Goal: Task Accomplishment & Management: Use online tool/utility

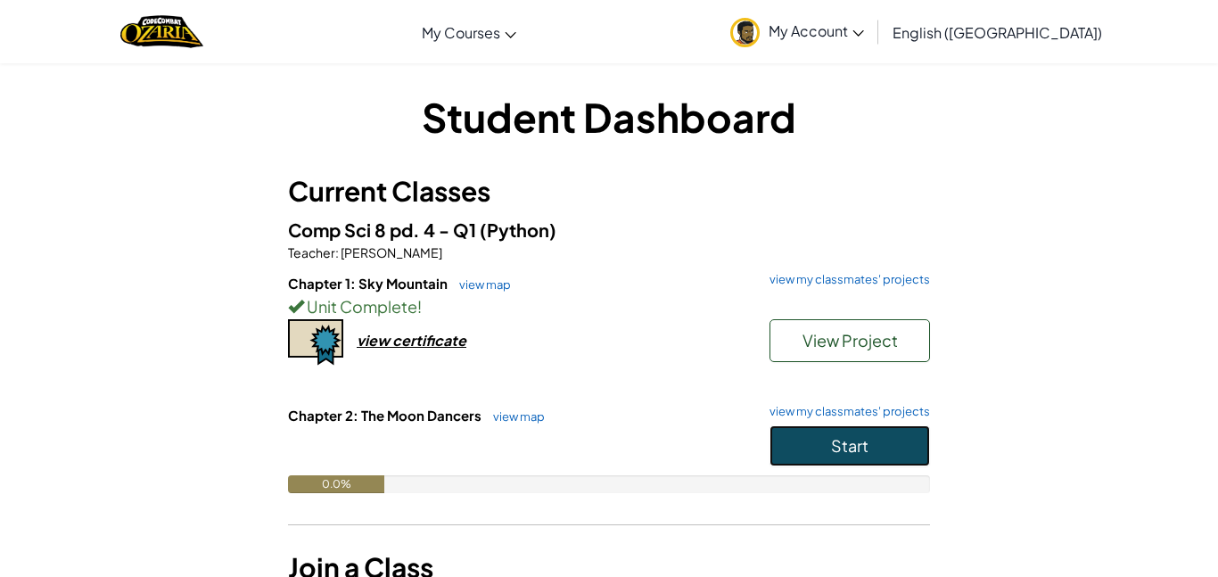
click at [831, 449] on span "Start" at bounding box center [849, 445] width 37 height 21
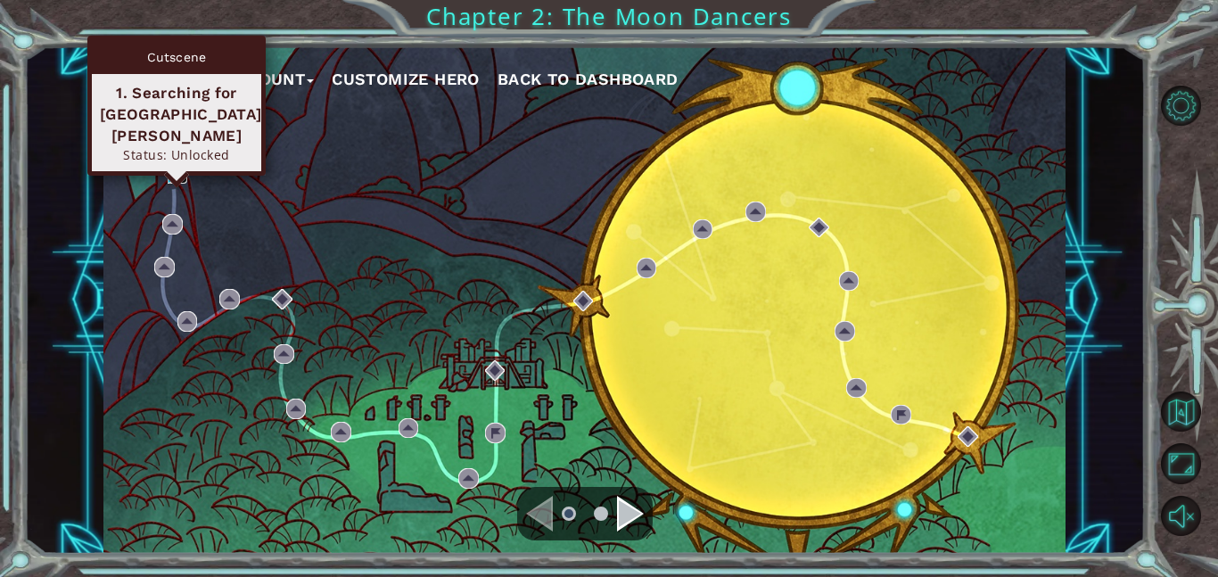
click at [170, 175] on img at bounding box center [178, 173] width 21 height 21
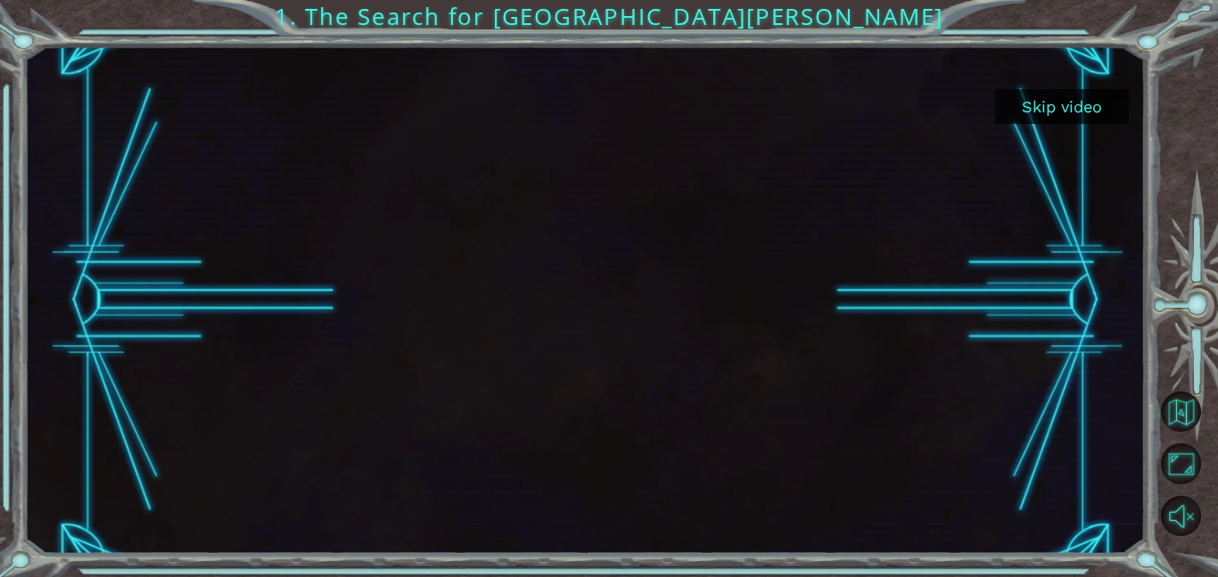
click at [1069, 94] on button "Skip video" at bounding box center [1062, 106] width 134 height 35
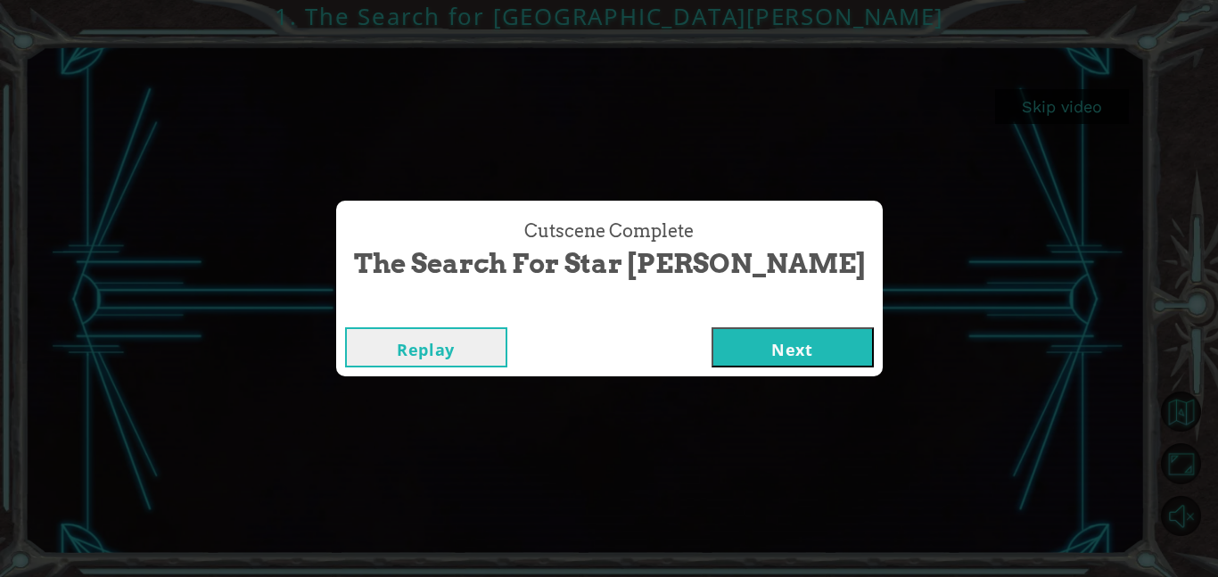
click at [713, 353] on button "Next" at bounding box center [793, 347] width 162 height 40
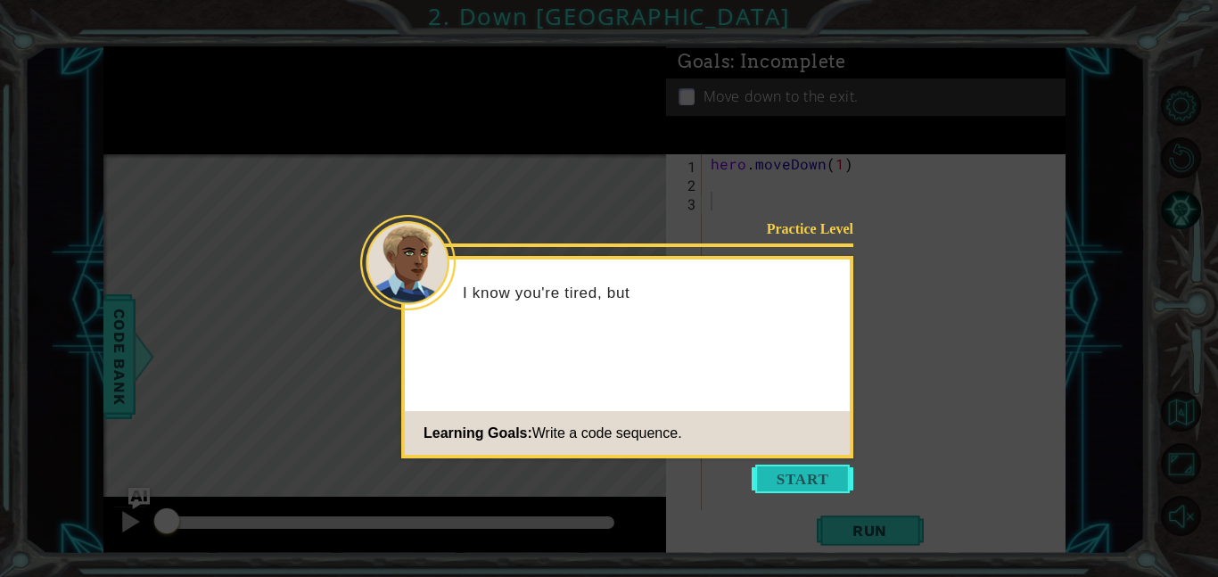
click at [799, 489] on button "Start" at bounding box center [803, 479] width 102 height 29
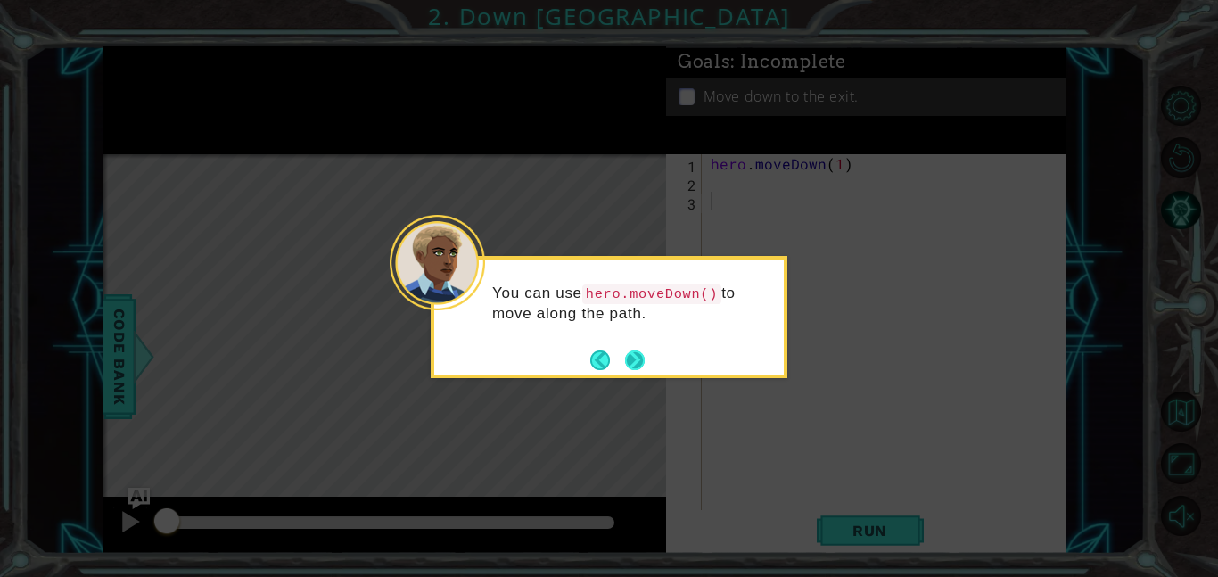
click at [632, 363] on button "Next" at bounding box center [635, 360] width 29 height 29
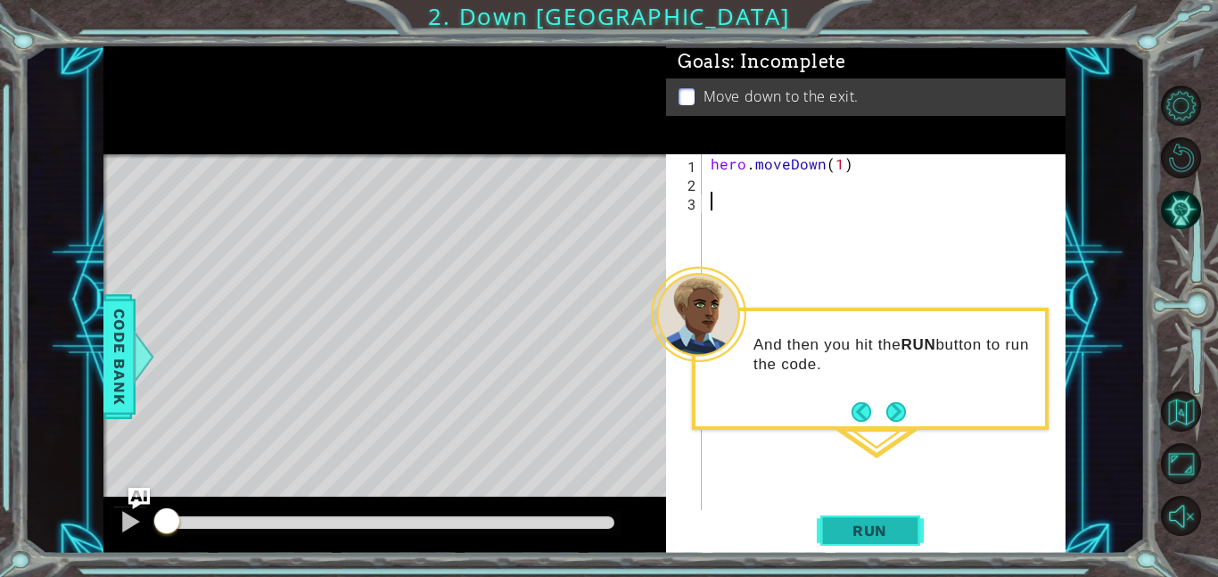
click at [875, 524] on span "Run" at bounding box center [870, 531] width 70 height 18
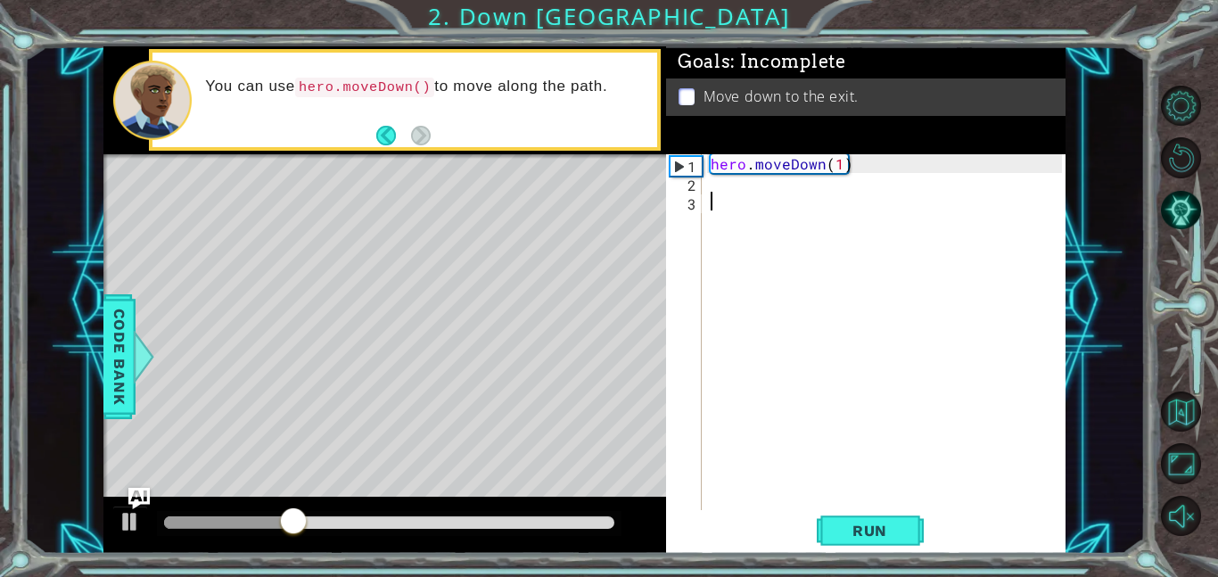
click at [840, 163] on div "hero . moveDown ( 1 )" at bounding box center [889, 350] width 364 height 393
type textarea "hero.moveDown(2)"
click at [887, 530] on span "Run" at bounding box center [870, 531] width 70 height 18
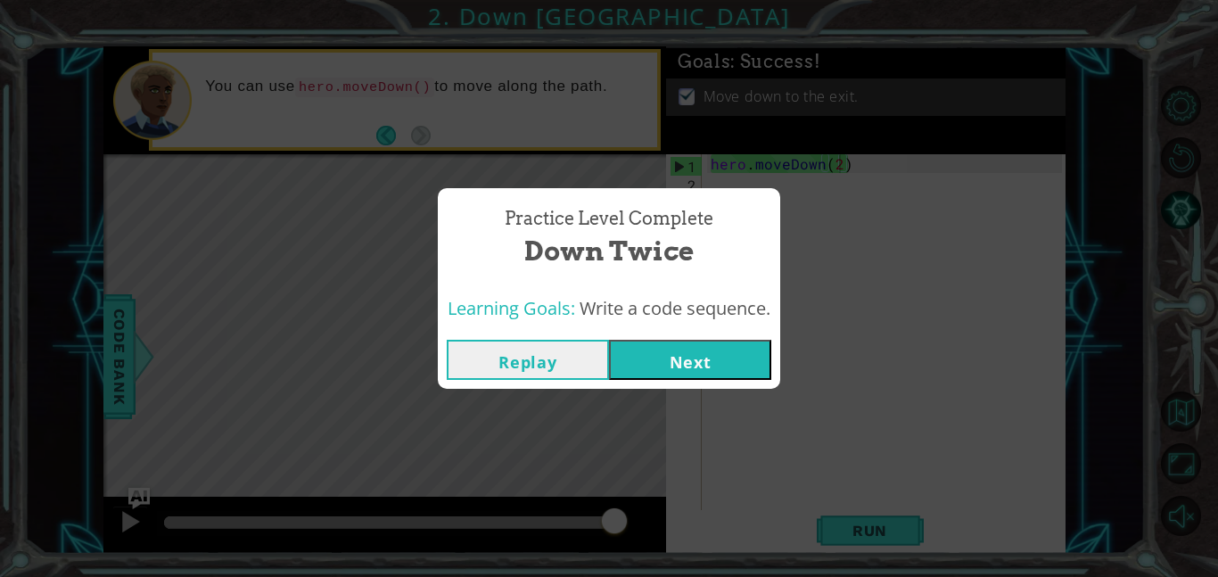
click at [721, 371] on button "Next" at bounding box center [690, 360] width 162 height 40
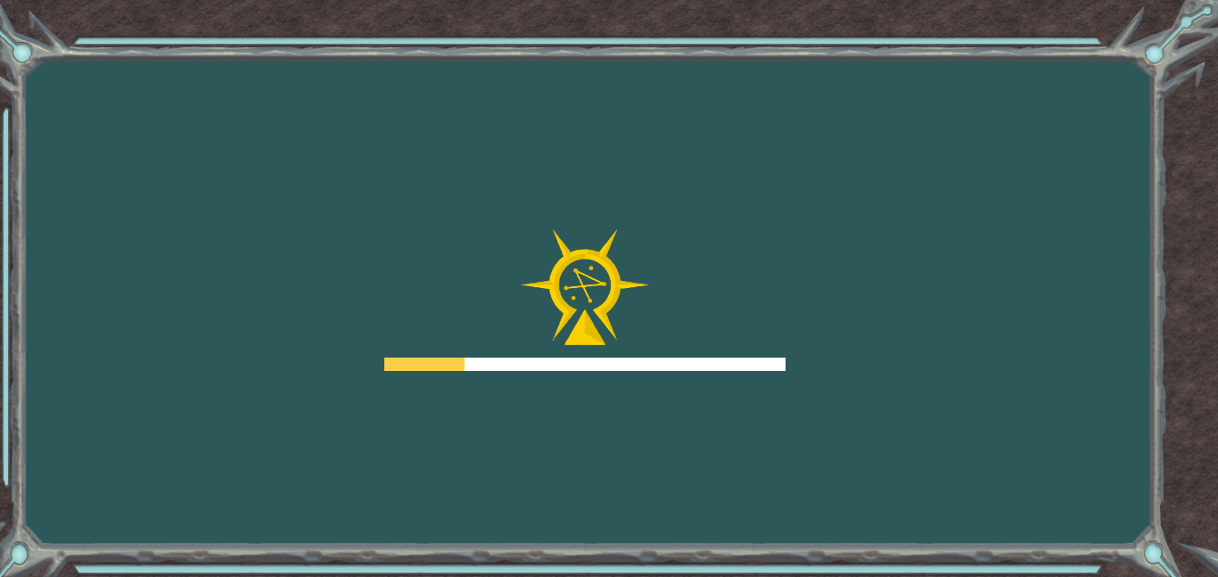
click at [736, 358] on div at bounding box center [584, 364] width 401 height 13
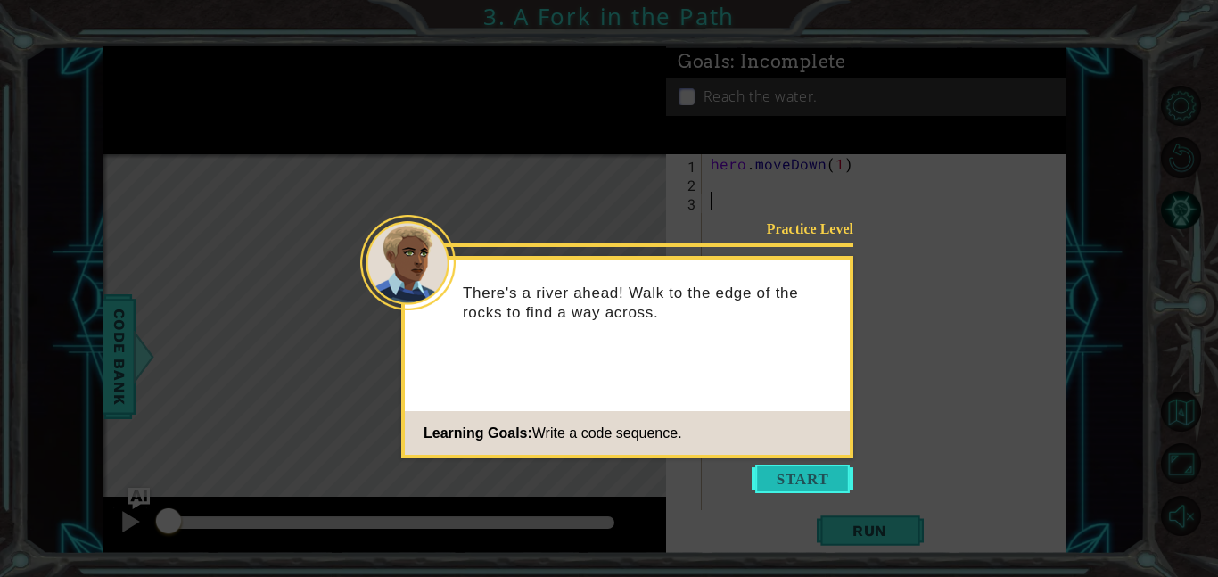
click at [807, 488] on button "Start" at bounding box center [803, 479] width 102 height 29
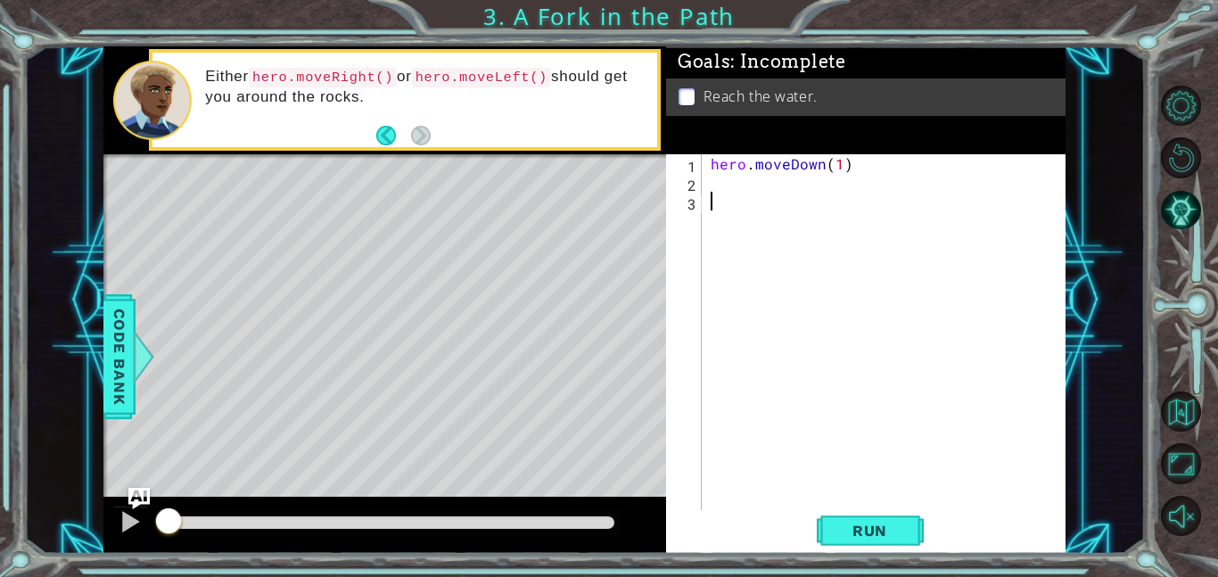
click at [752, 183] on div "hero . moveDown ( 1 )" at bounding box center [889, 350] width 364 height 393
type textarea "b"
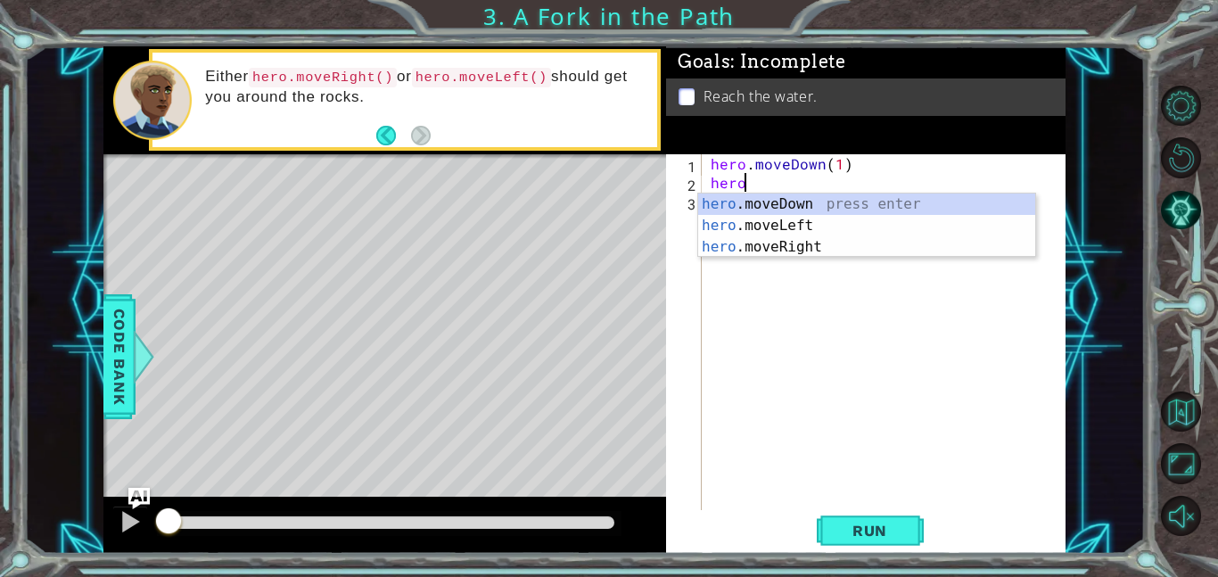
scroll to position [0, 1]
click at [803, 226] on div "hero .moveDown press enter hero .moveLeft press enter hero .moveRight press ent…" at bounding box center [866, 247] width 337 height 107
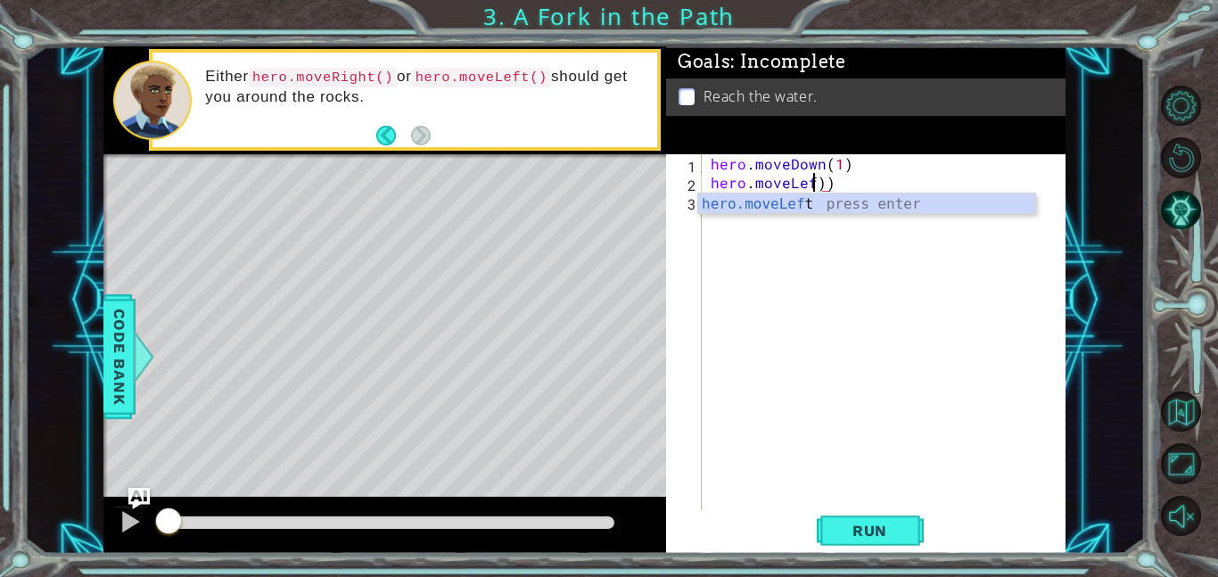
scroll to position [0, 5]
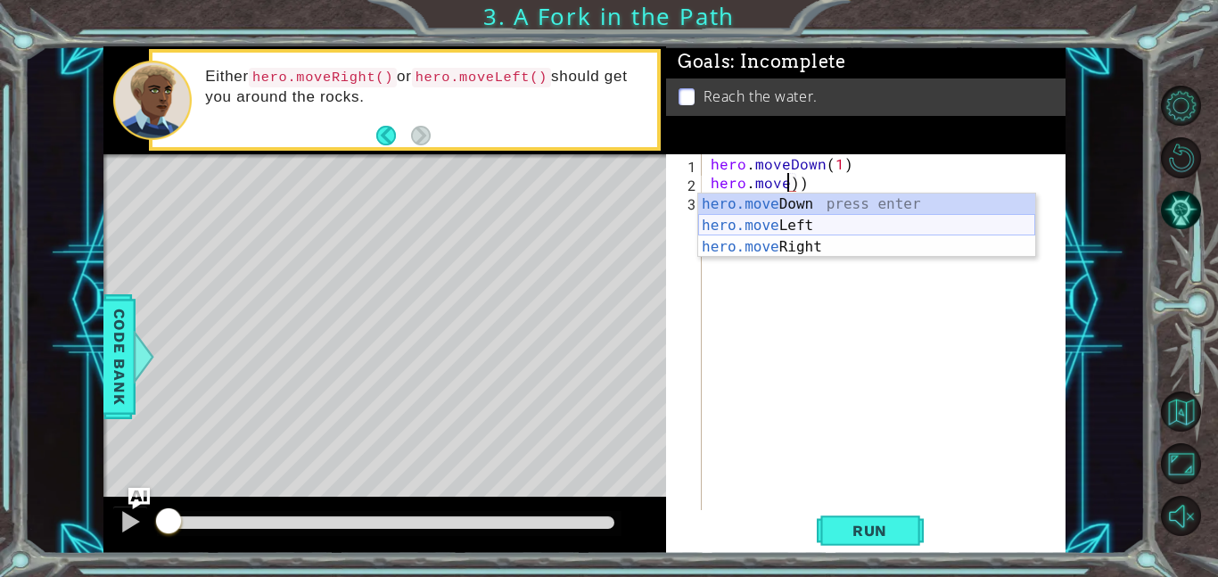
click at [779, 225] on div "hero.move Down press enter hero.move Left press enter hero.move Right press ent…" at bounding box center [866, 247] width 337 height 107
type textarea "hero.moveLeft(1)))"
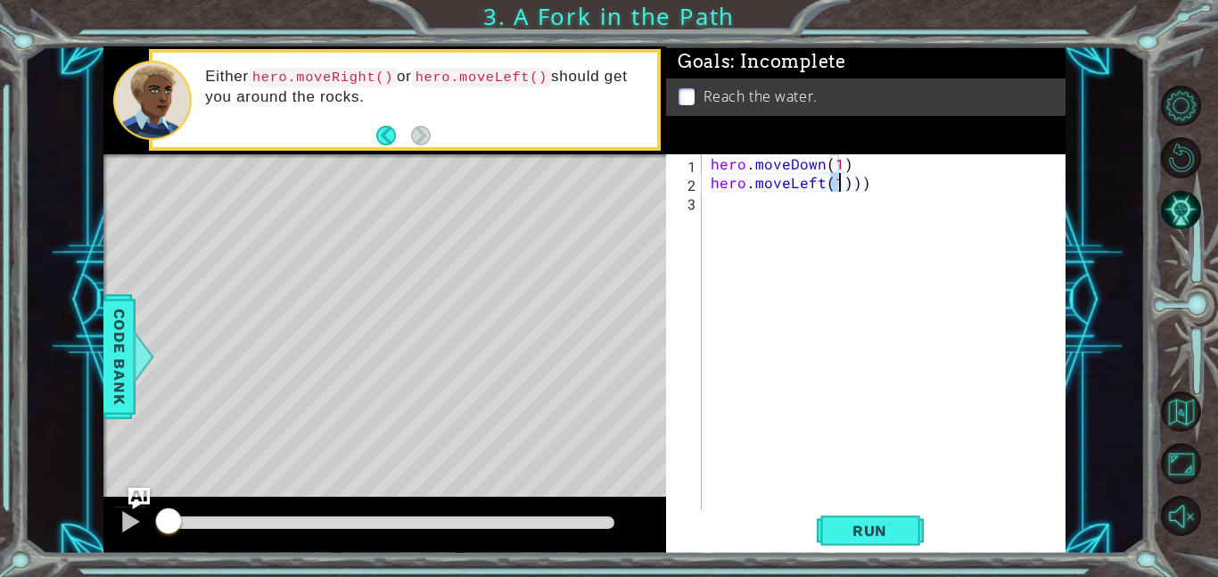
click at [785, 210] on div "hero . moveDown ( 1 ) hero . moveLeft ( 1 )))" at bounding box center [889, 350] width 364 height 393
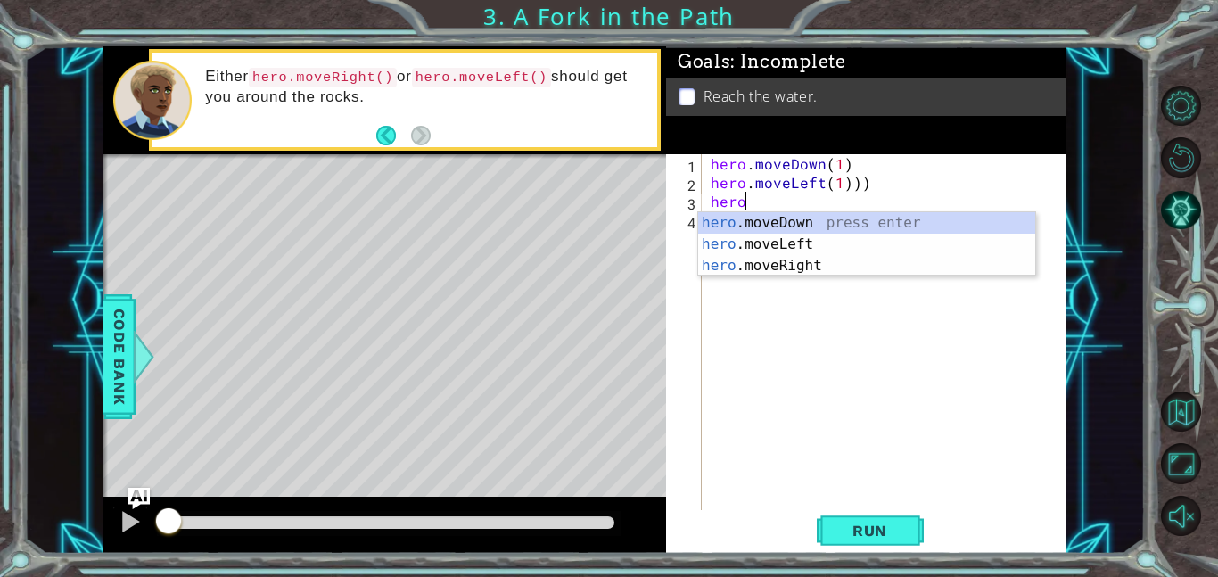
scroll to position [0, 1]
click at [790, 227] on div "hero .moveDown press enter hero .moveLeft press enter hero .moveRight press ent…" at bounding box center [866, 265] width 337 height 107
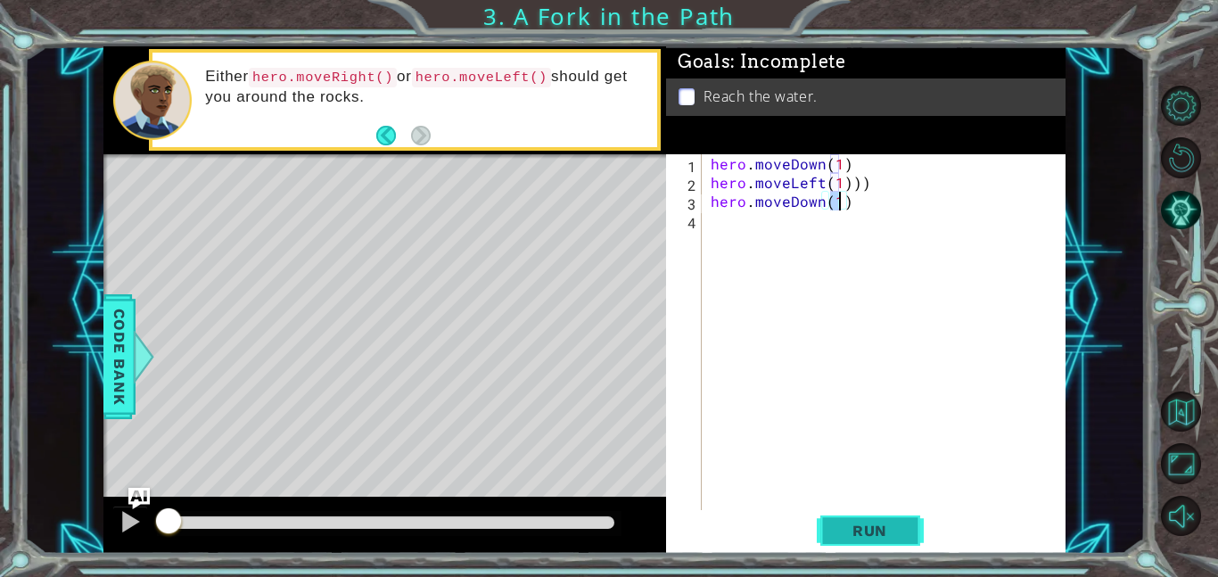
click at [899, 535] on span "Run" at bounding box center [870, 531] width 70 height 18
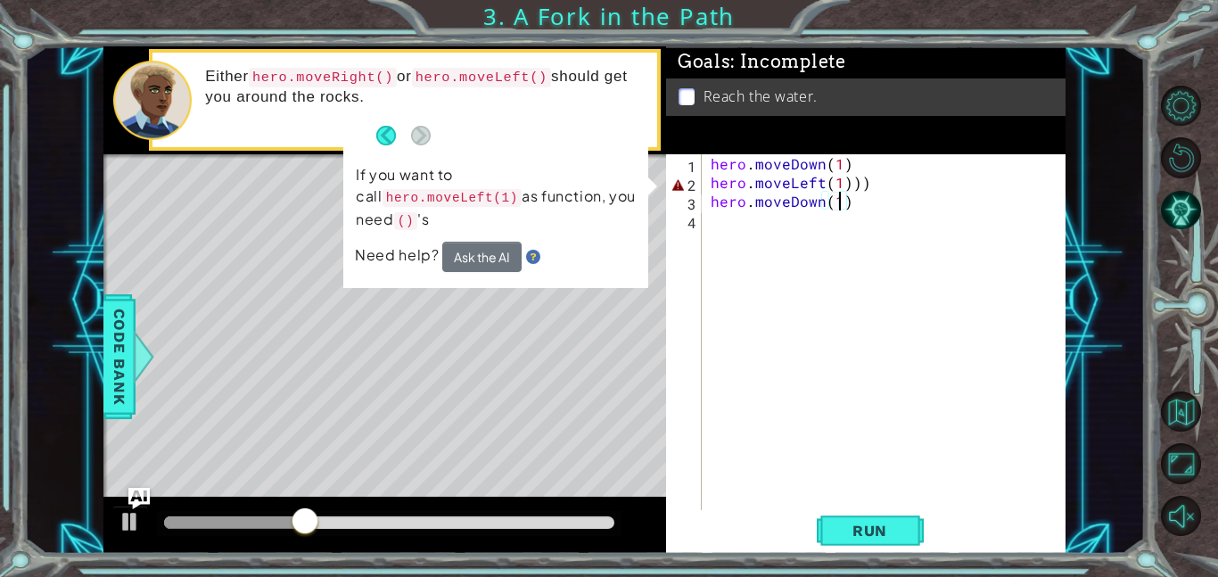
click at [884, 194] on div "hero . moveDown ( 1 ) hero . moveLeft ( 1 ))) hero . moveDown ( 1 )" at bounding box center [889, 350] width 364 height 393
click at [878, 186] on div "hero . moveDown ( 1 ) hero . moveLeft ( 1 ))) hero . moveDown ( 1 )" at bounding box center [889, 350] width 364 height 393
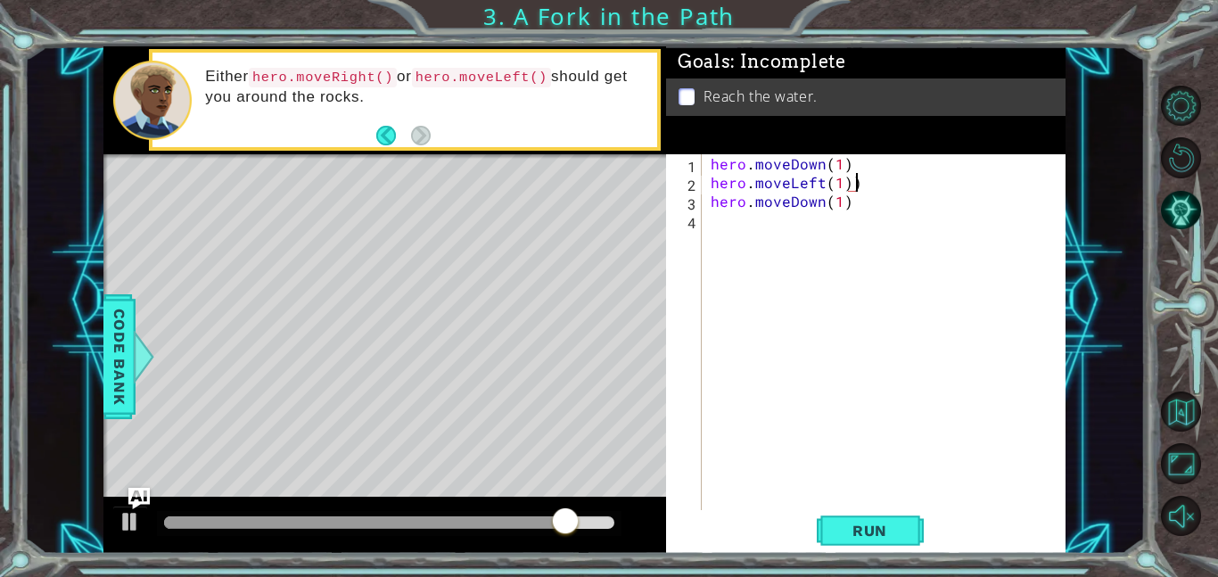
type textarea "hero.moveLeft(1)"
click at [864, 530] on span "Run" at bounding box center [870, 531] width 70 height 18
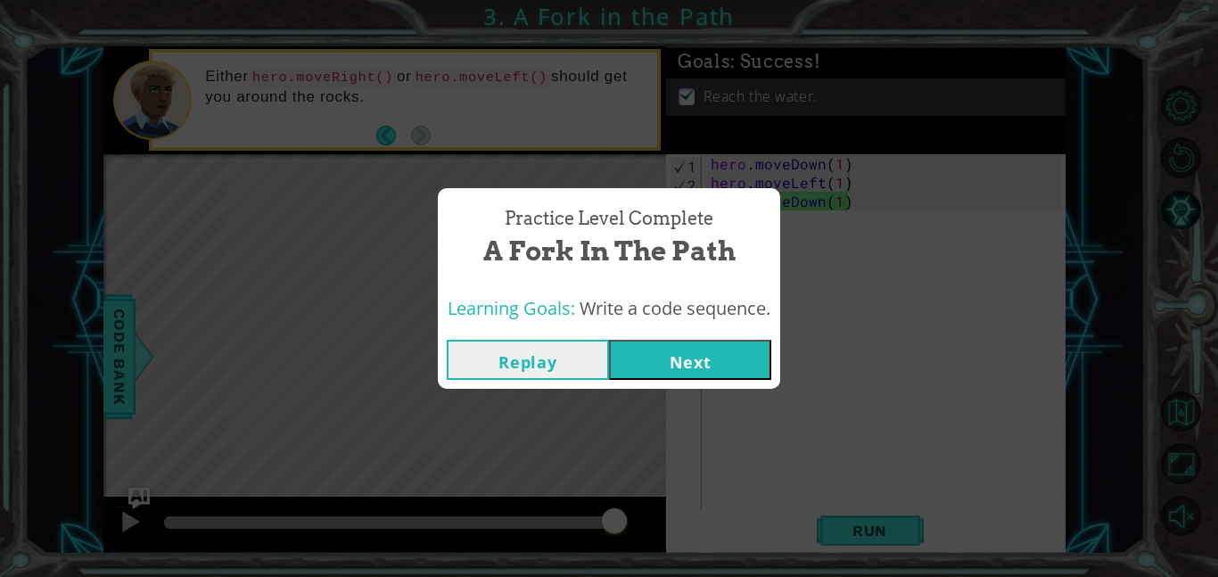
click at [686, 365] on button "Next" at bounding box center [690, 360] width 162 height 40
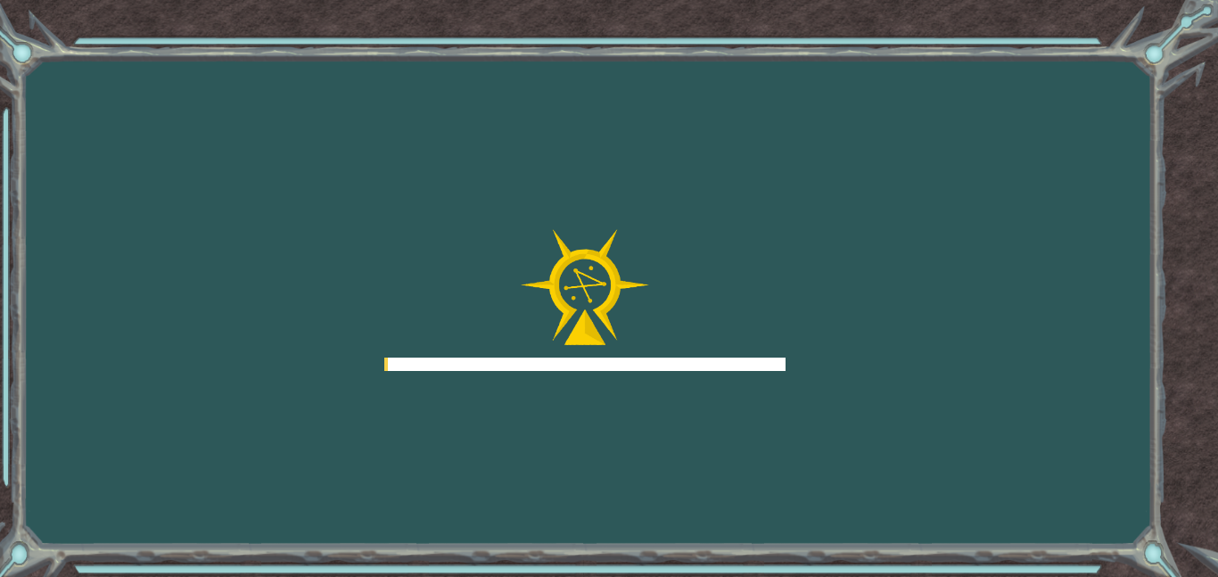
click at [720, 373] on div "Goals Error loading from server. Try refreshing the page. You'll need to join a…" at bounding box center [609, 288] width 1218 height 577
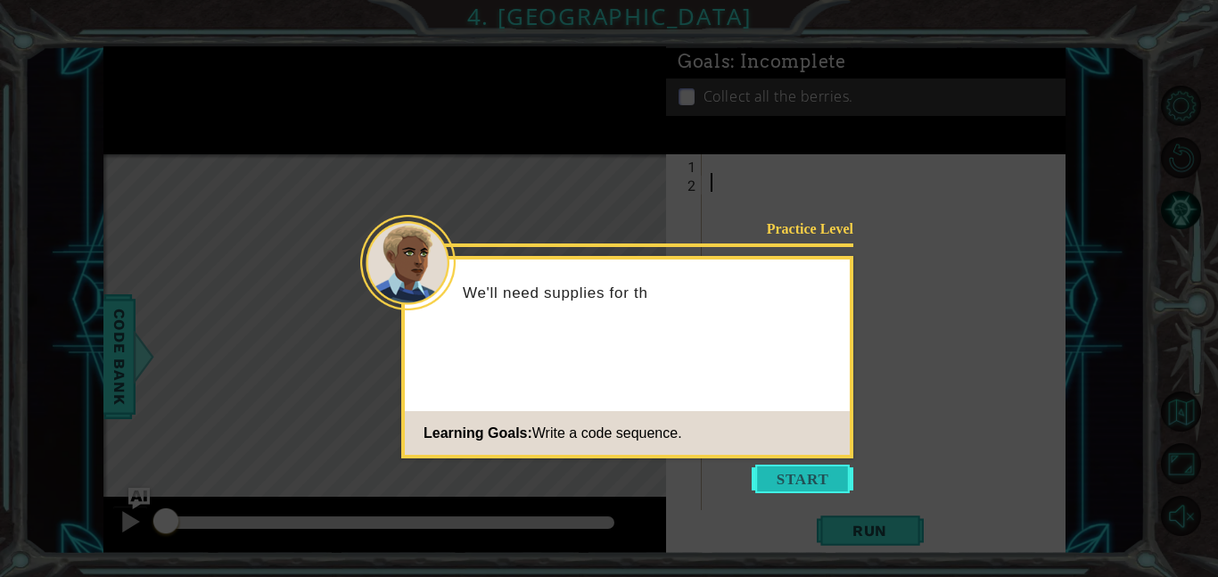
click at [802, 489] on button "Start" at bounding box center [803, 479] width 102 height 29
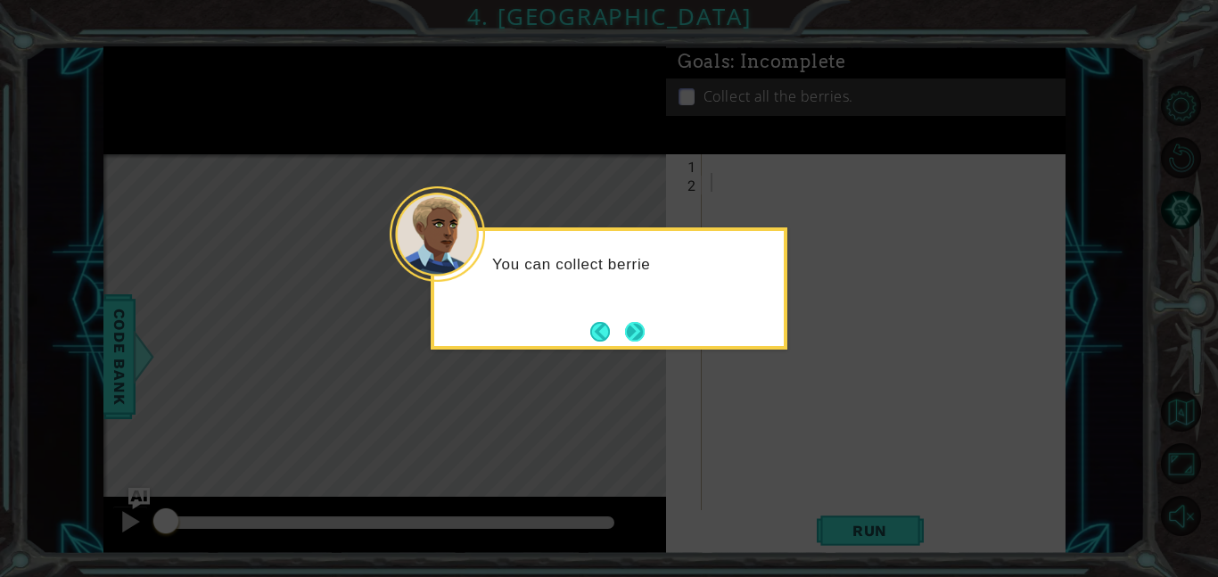
click at [634, 342] on button "Next" at bounding box center [635, 331] width 22 height 22
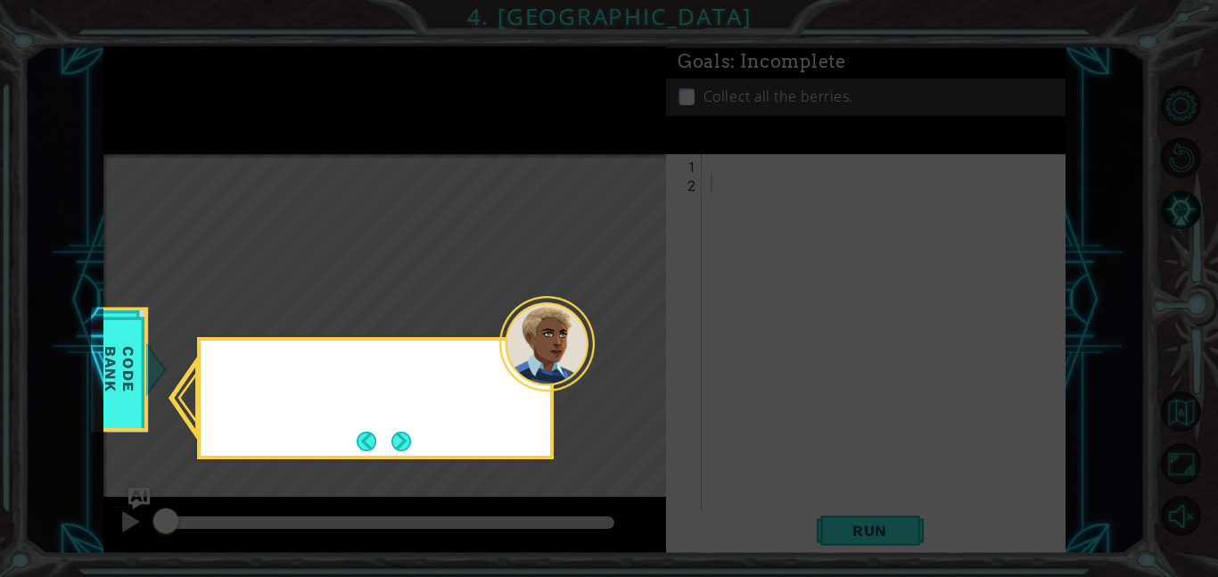
click at [652, 343] on icon at bounding box center [609, 288] width 1218 height 577
click at [391, 431] on button "Next" at bounding box center [401, 441] width 21 height 21
click at [433, 439] on div "Then cl" at bounding box center [375, 398] width 357 height 122
click at [411, 440] on button "Next" at bounding box center [401, 441] width 25 height 25
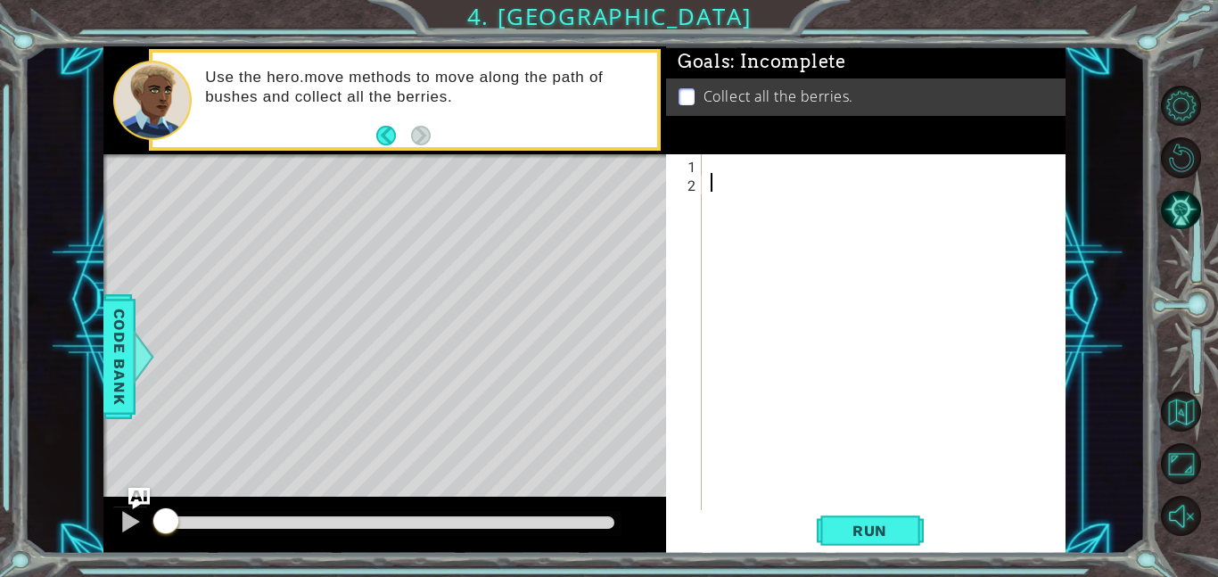
click at [748, 164] on div at bounding box center [889, 350] width 364 height 393
type textarea "e"
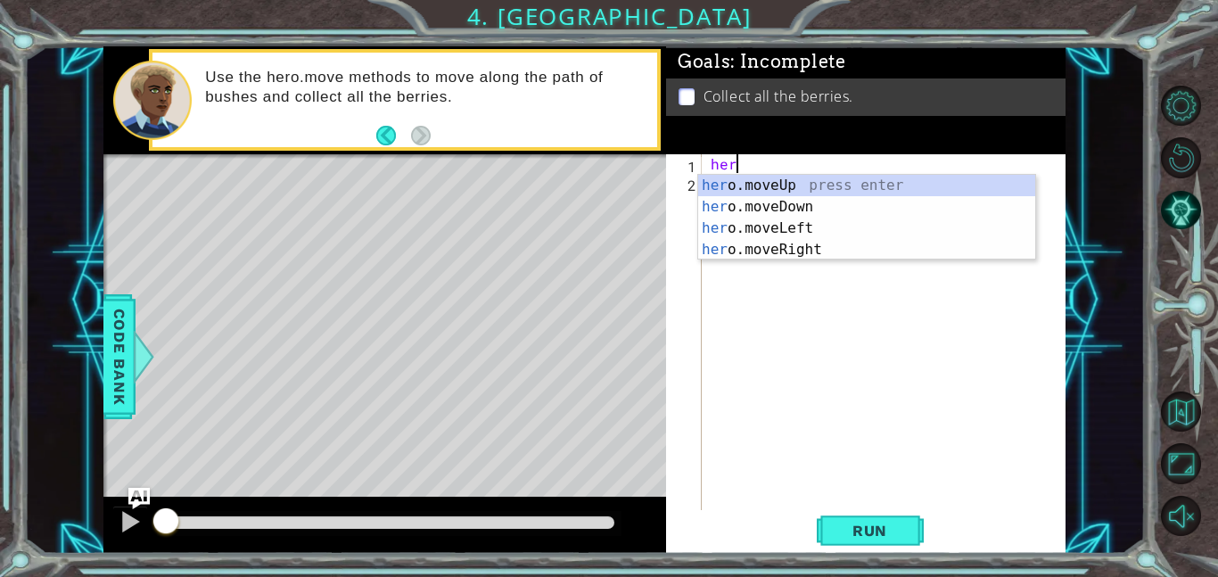
scroll to position [0, 1]
click at [779, 183] on div "hero .moveUp press enter hero .moveDown press enter hero .moveLeft press enter …" at bounding box center [866, 239] width 337 height 128
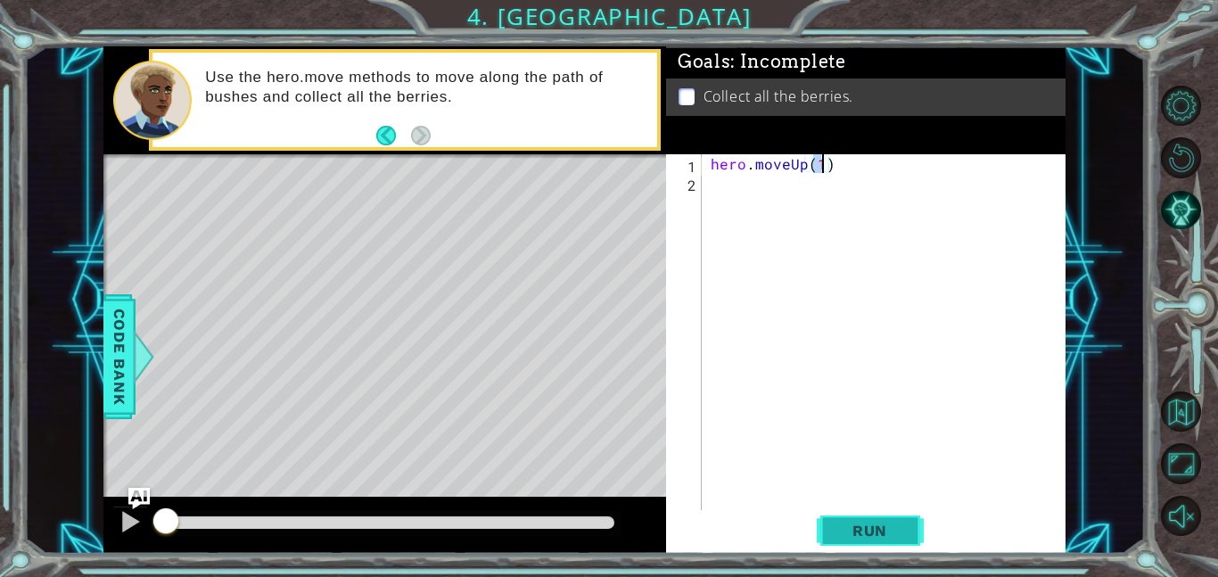
click at [889, 529] on span "Run" at bounding box center [870, 531] width 70 height 18
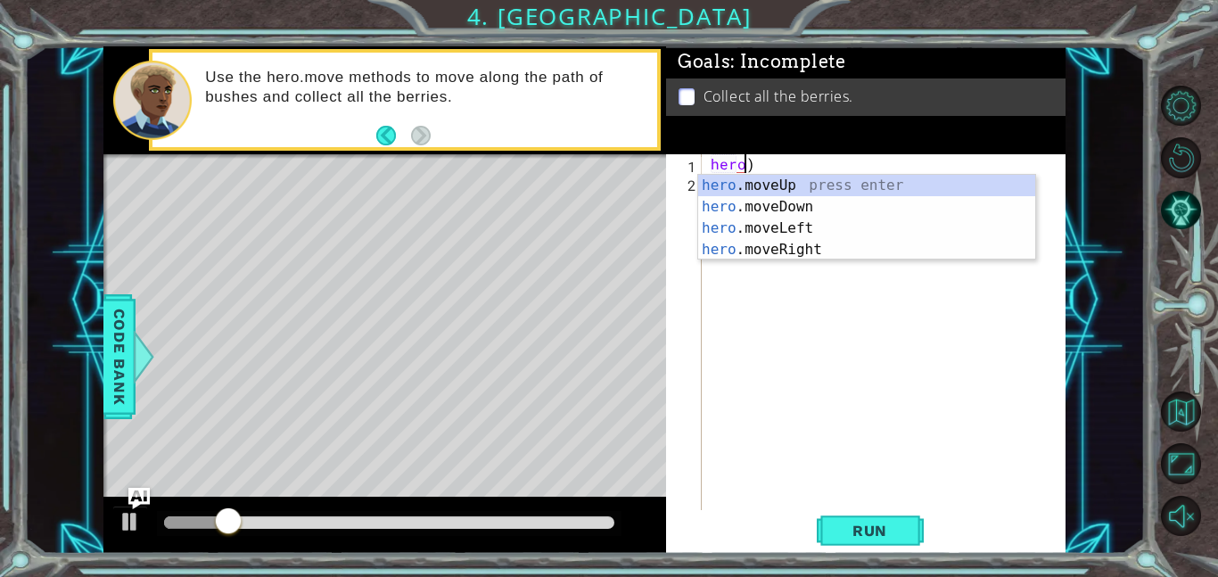
scroll to position [0, 2]
click at [826, 231] on div "hero .moveUp press enter hero .moveDown press enter hero .moveLeft press enter …" at bounding box center [866, 239] width 337 height 128
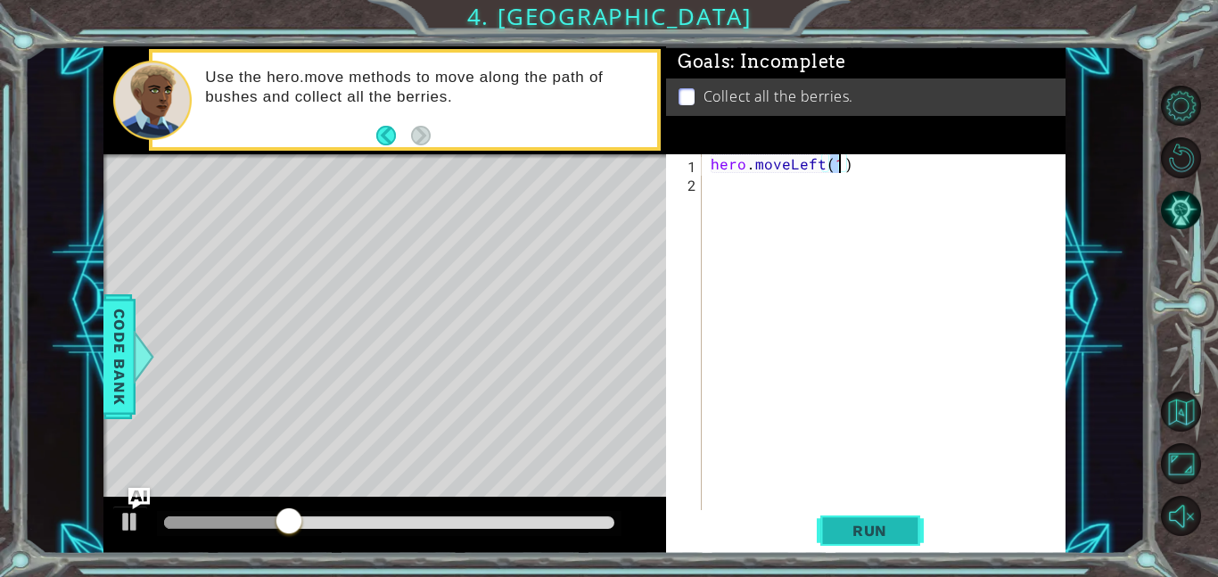
type textarea "hero.moveLeft(1)"
click at [841, 523] on span "Run" at bounding box center [870, 531] width 70 height 18
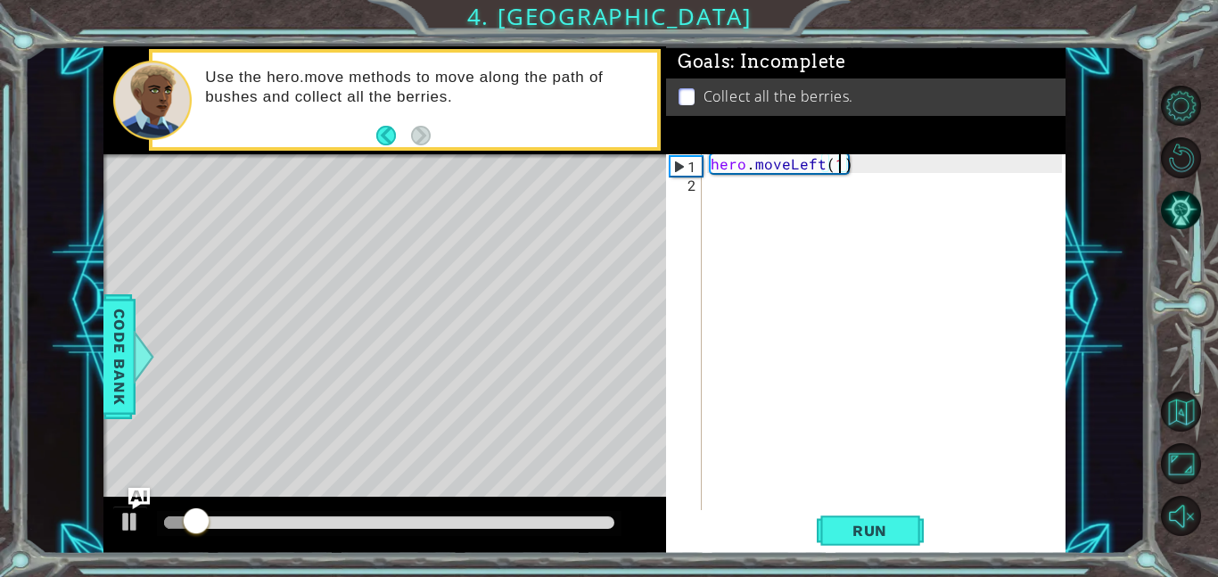
click at [823, 192] on div "hero . moveLeft ( 1 )" at bounding box center [889, 350] width 364 height 393
click at [840, 169] on div "hero . moveLeft ( 1 )" at bounding box center [889, 350] width 364 height 393
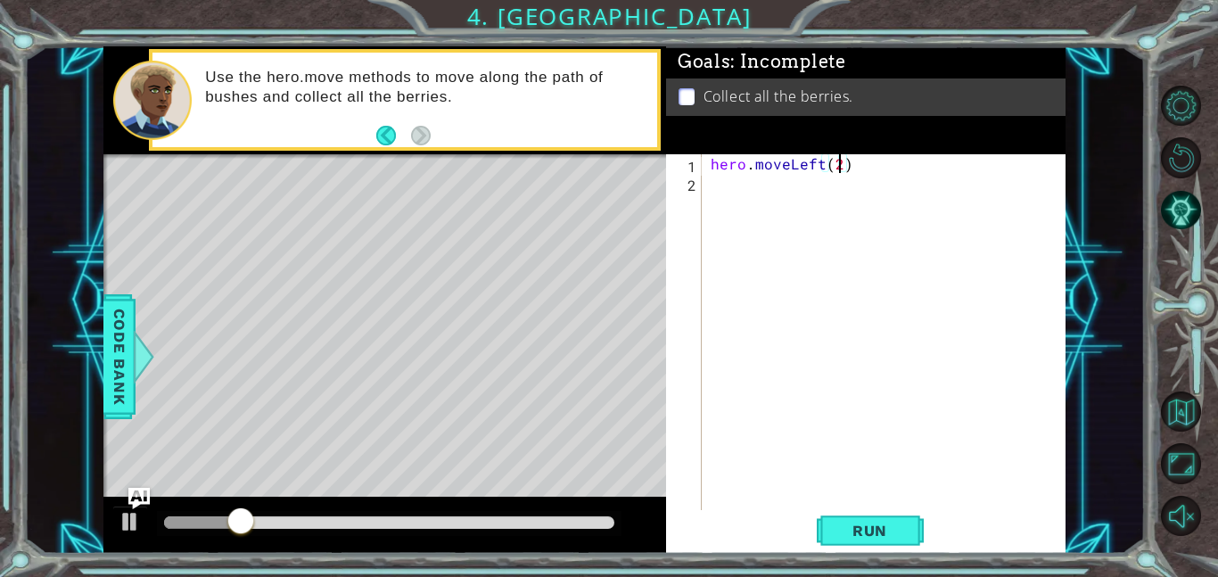
scroll to position [0, 7]
click at [878, 523] on span "Run" at bounding box center [870, 531] width 70 height 18
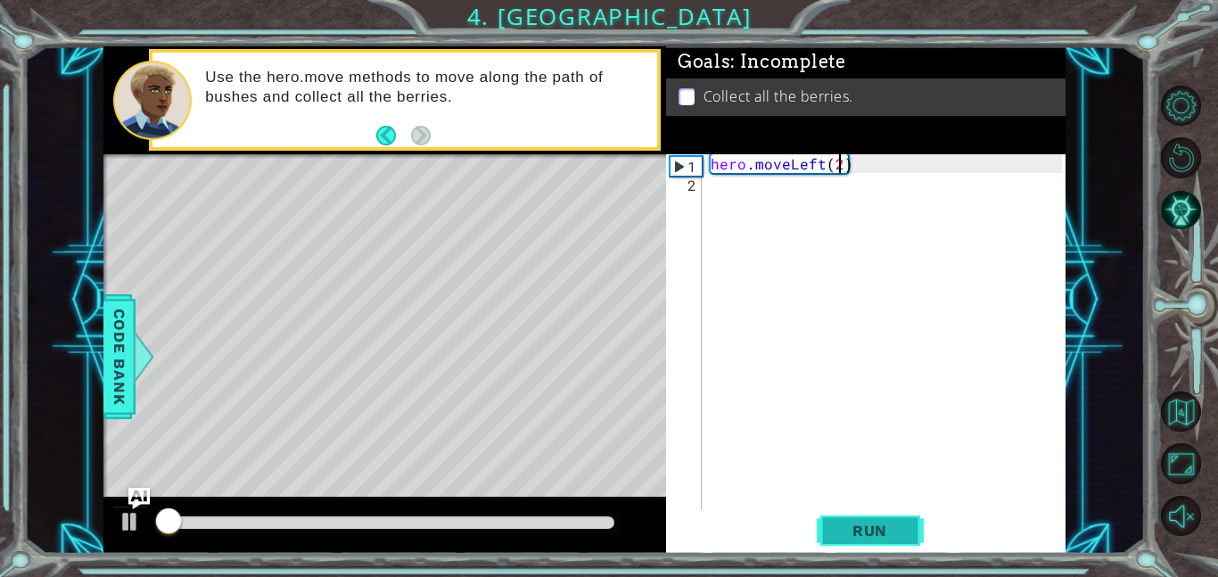
click at [878, 523] on span "Run" at bounding box center [870, 531] width 70 height 18
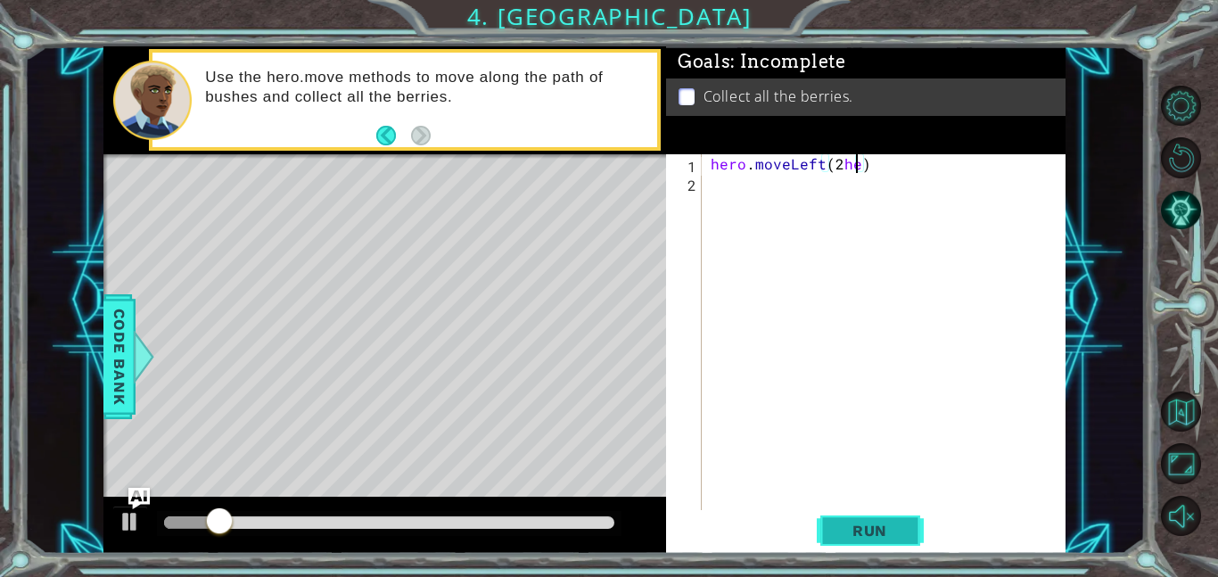
scroll to position [0, 8]
type textarea "hero.moveLeft(2)"
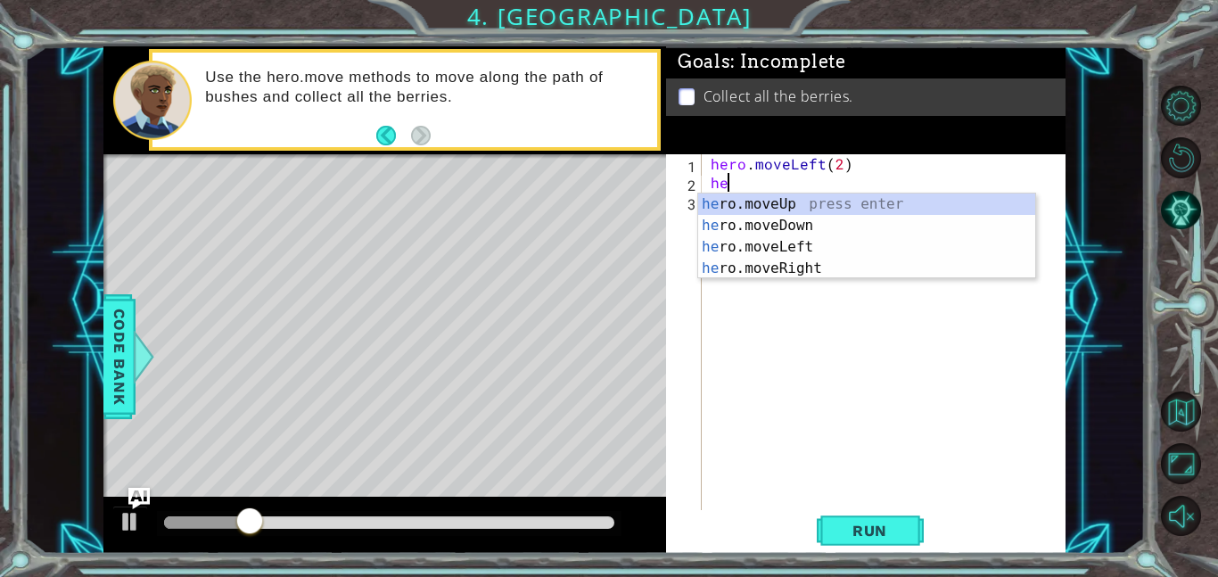
scroll to position [0, 1]
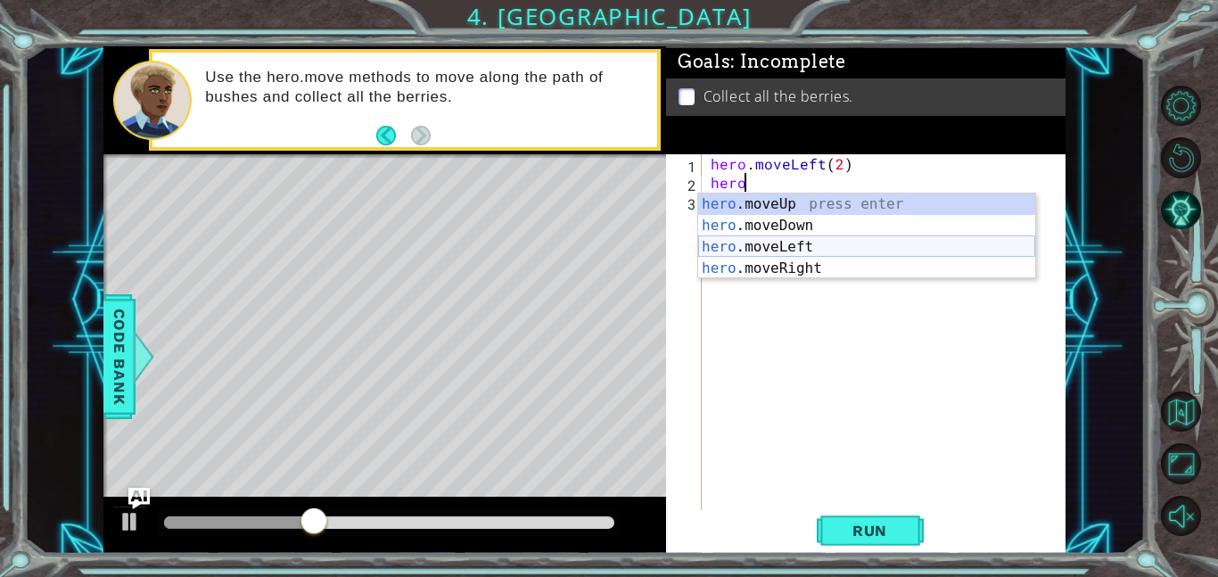
click at [798, 241] on div "hero .moveUp press enter hero .moveDown press enter hero .moveLeft press enter …" at bounding box center [866, 258] width 337 height 128
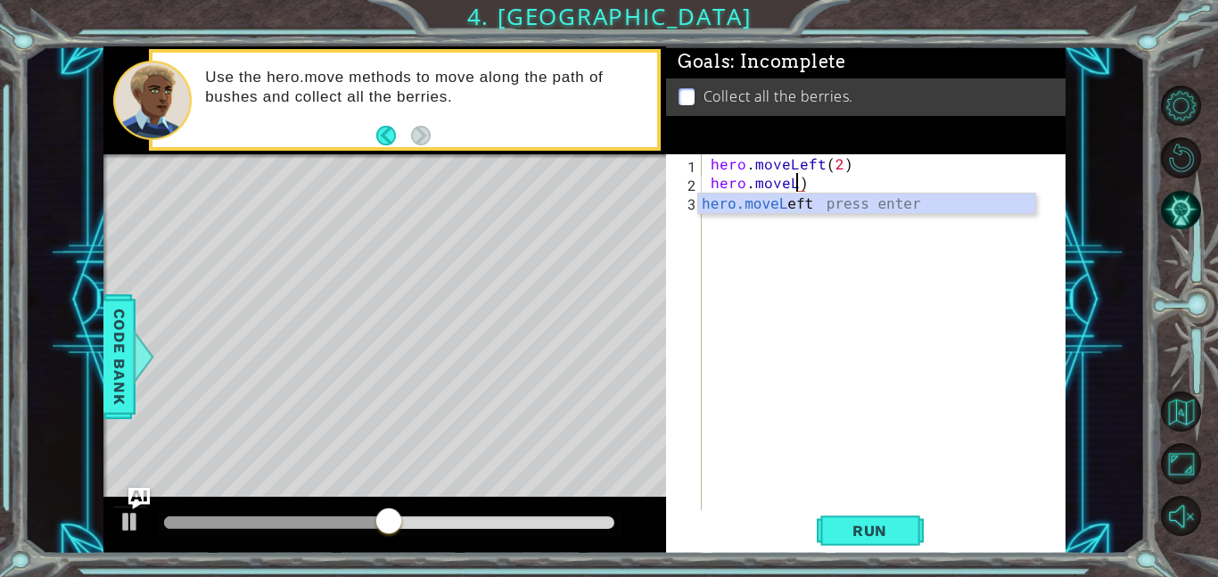
scroll to position [0, 4]
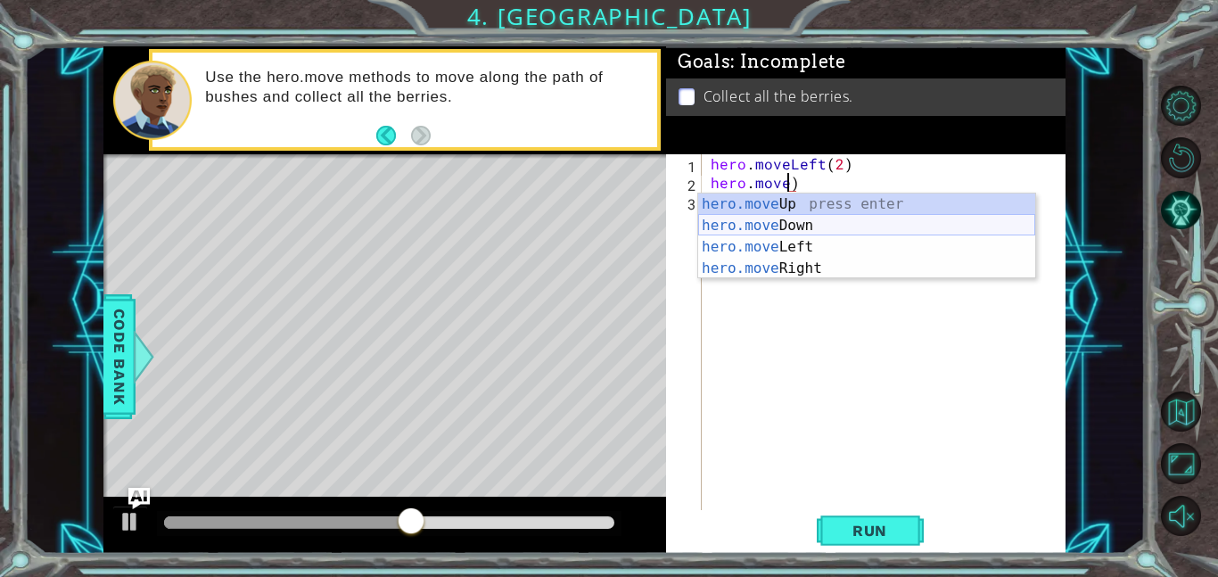
click at [829, 231] on div "hero.move Up press enter hero.move Down press enter hero.move Left press enter …" at bounding box center [866, 258] width 337 height 128
type textarea "hero.moveDown(1)"
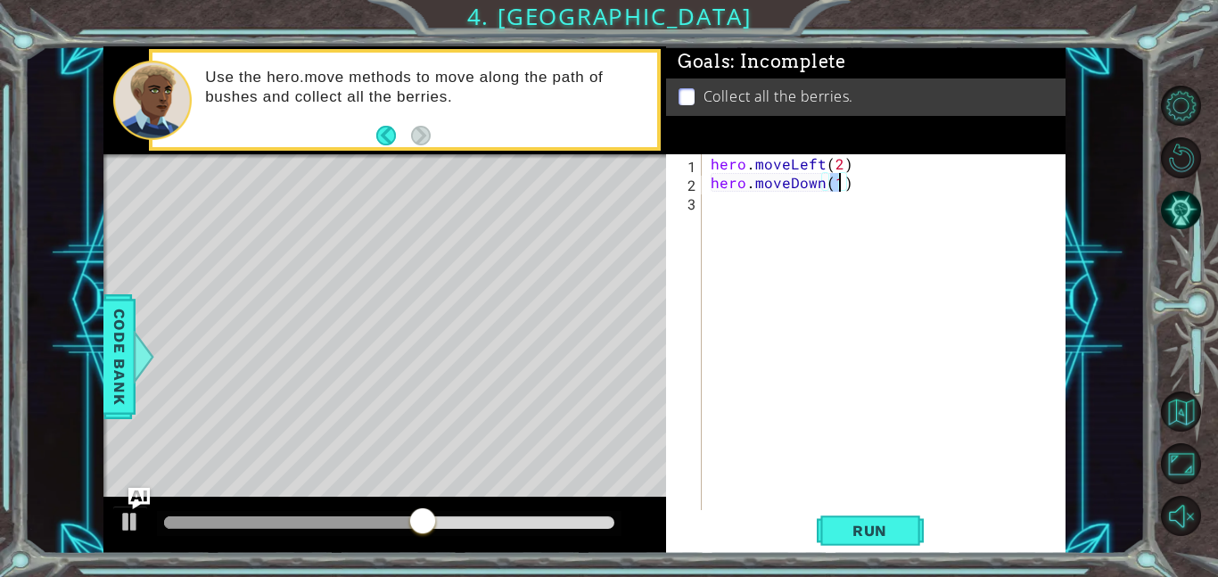
click at [839, 211] on div "hero . moveLeft ( 2 ) hero . moveDown ( 1 )" at bounding box center [889, 350] width 364 height 393
click at [839, 181] on div "hero . moveLeft ( 2 ) hero . moveDown ( 1 )" at bounding box center [889, 350] width 364 height 393
type textarea "hero.moveDown(2)"
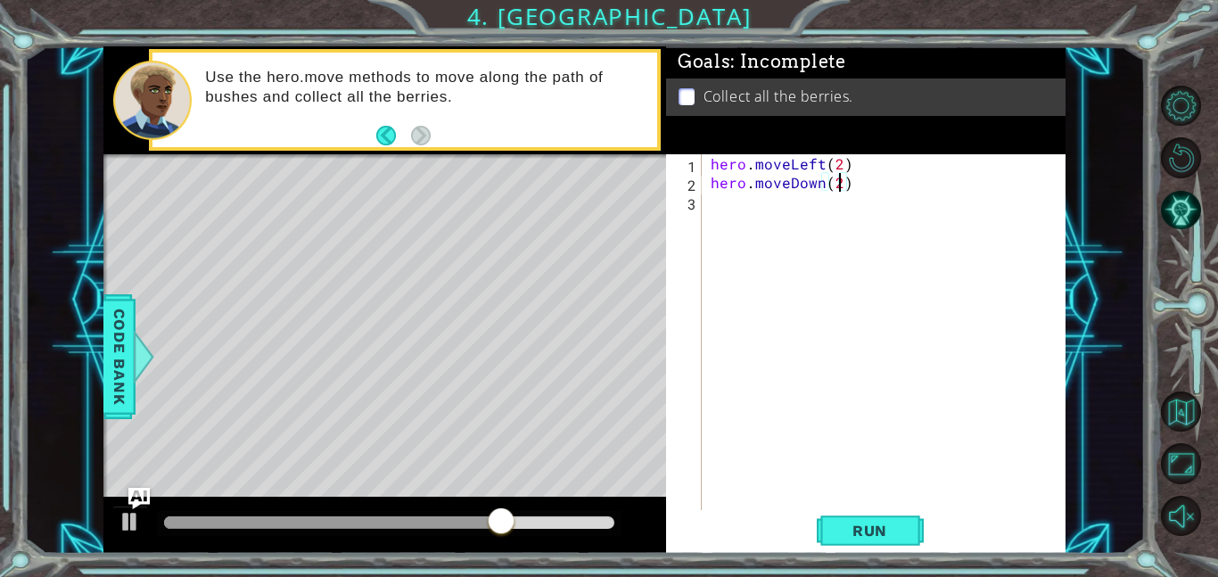
click at [769, 209] on div "hero . moveLeft ( 2 ) hero . moveDown ( 2 )" at bounding box center [889, 350] width 364 height 393
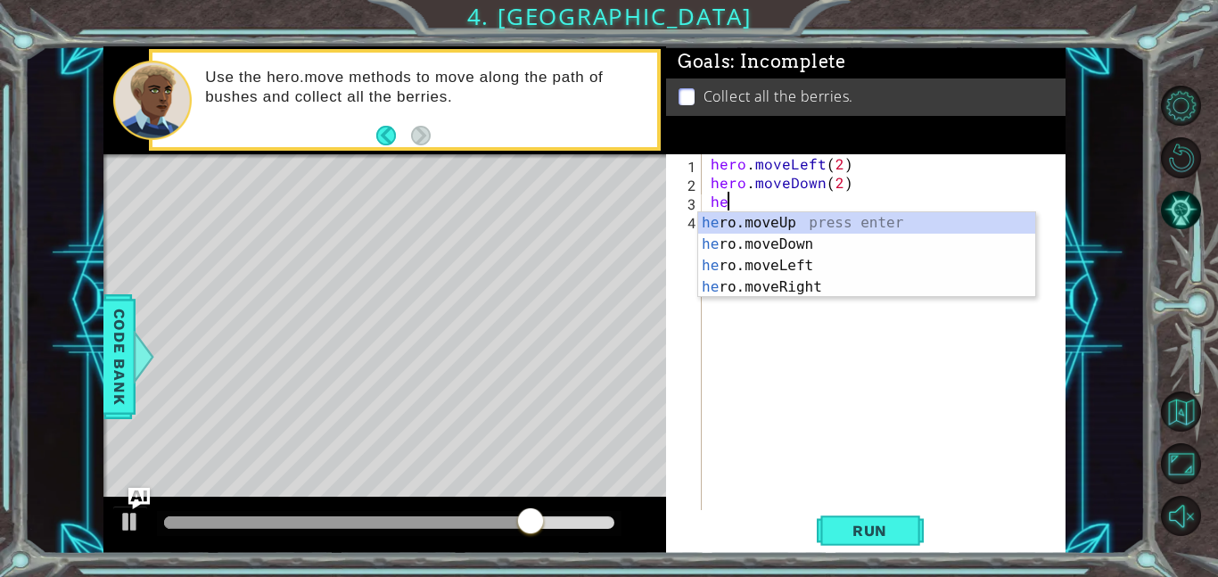
scroll to position [0, 1]
click at [810, 294] on div "hero .moveUp press enter hero .moveDown press enter hero .moveLeft press enter …" at bounding box center [866, 276] width 337 height 128
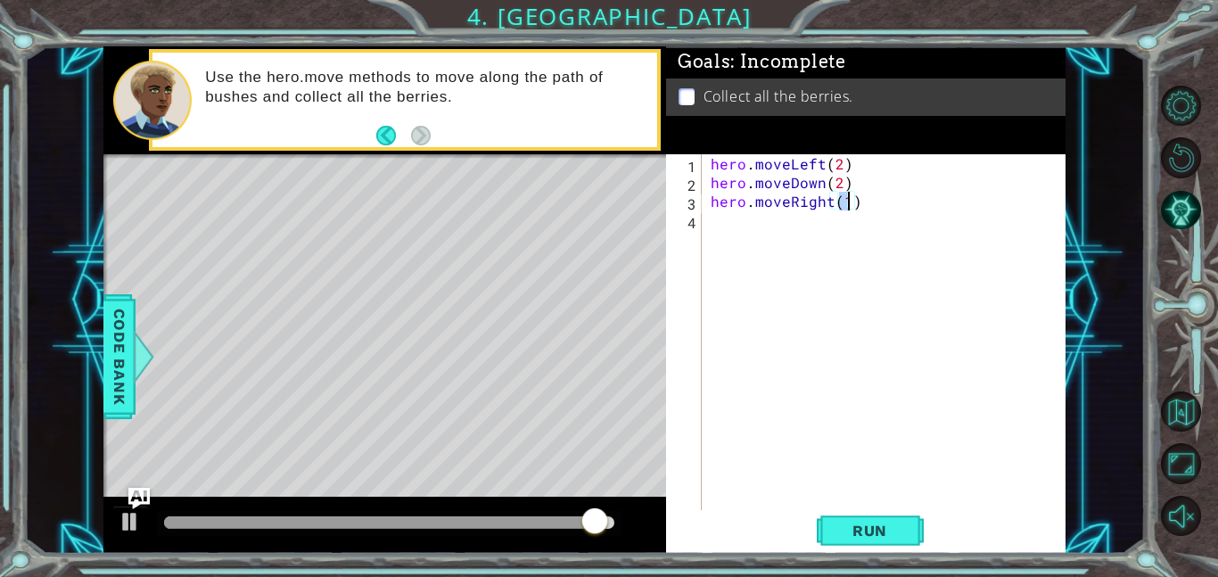
type textarea "hero.moveRight(2)"
click at [821, 226] on div "hero . moveLeft ( 2 ) hero . moveDown ( 2 ) hero . moveRight ( 2 )" at bounding box center [889, 350] width 364 height 393
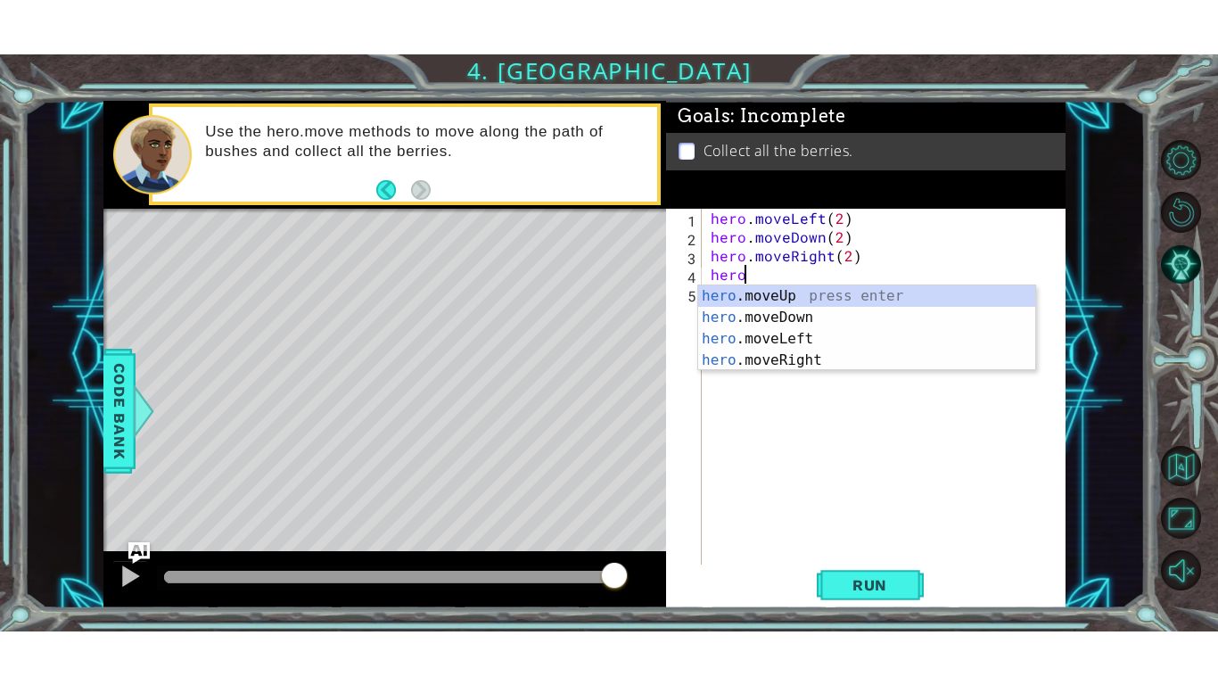
scroll to position [0, 1]
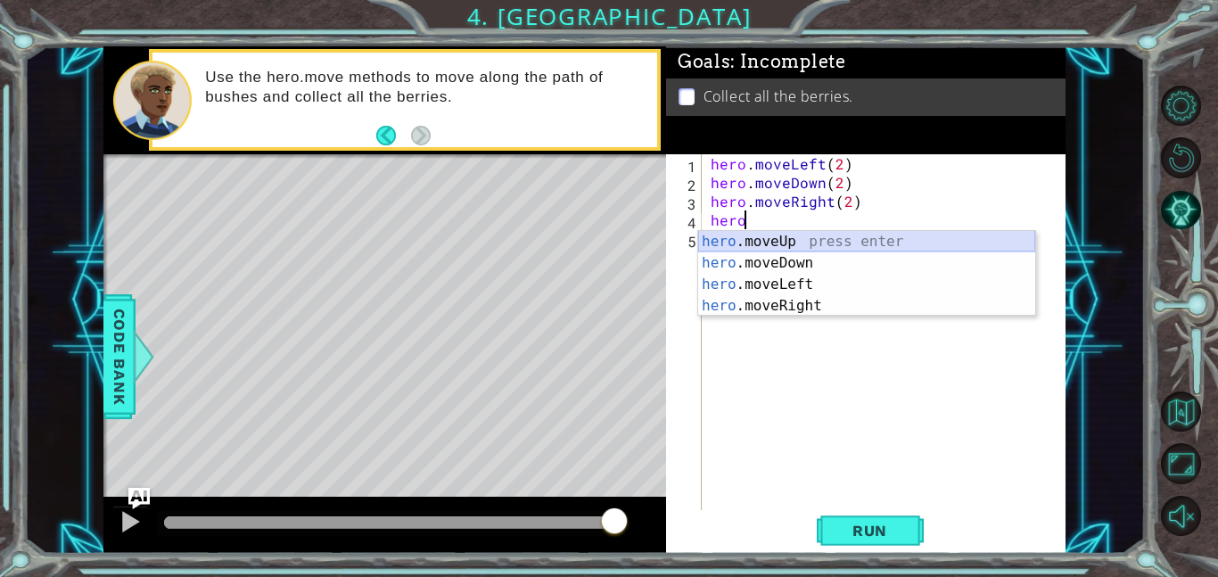
click at [823, 243] on div "hero .moveUp press enter hero .moveDown press enter hero .moveLeft press enter …" at bounding box center [866, 295] width 337 height 128
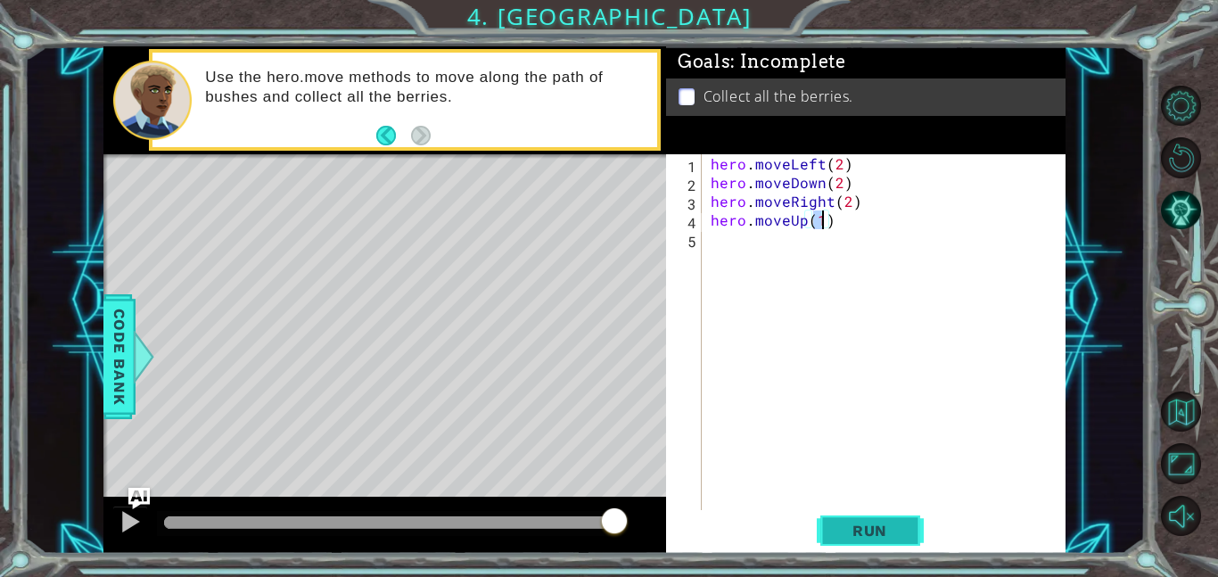
type textarea "hero.moveUp(1)"
click at [854, 527] on span "Run" at bounding box center [870, 531] width 70 height 18
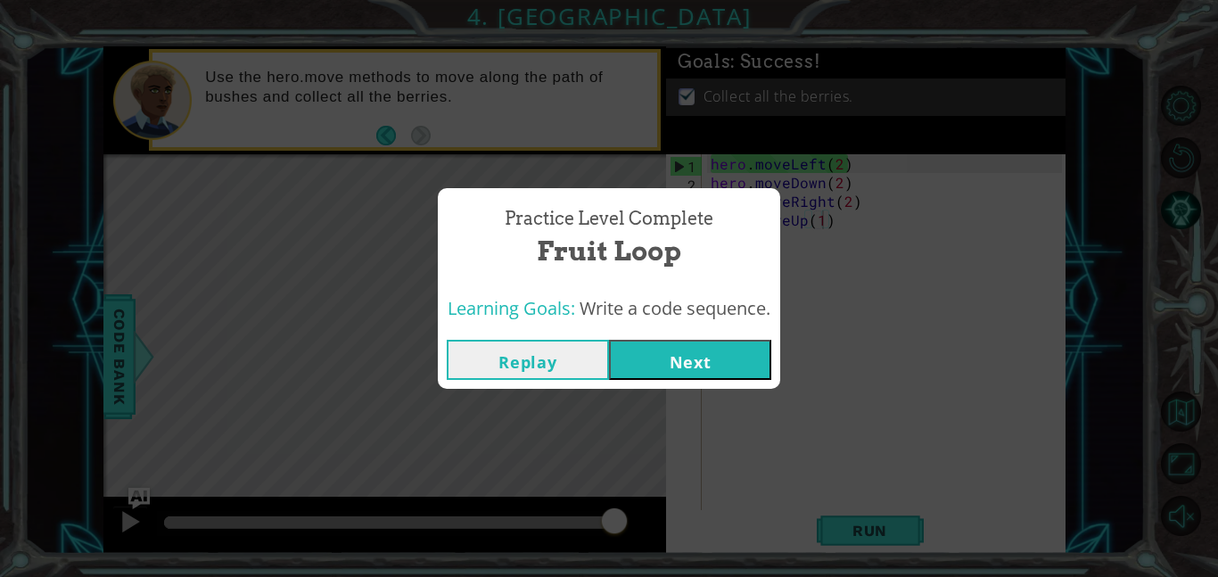
click at [635, 362] on button "Next" at bounding box center [690, 360] width 162 height 40
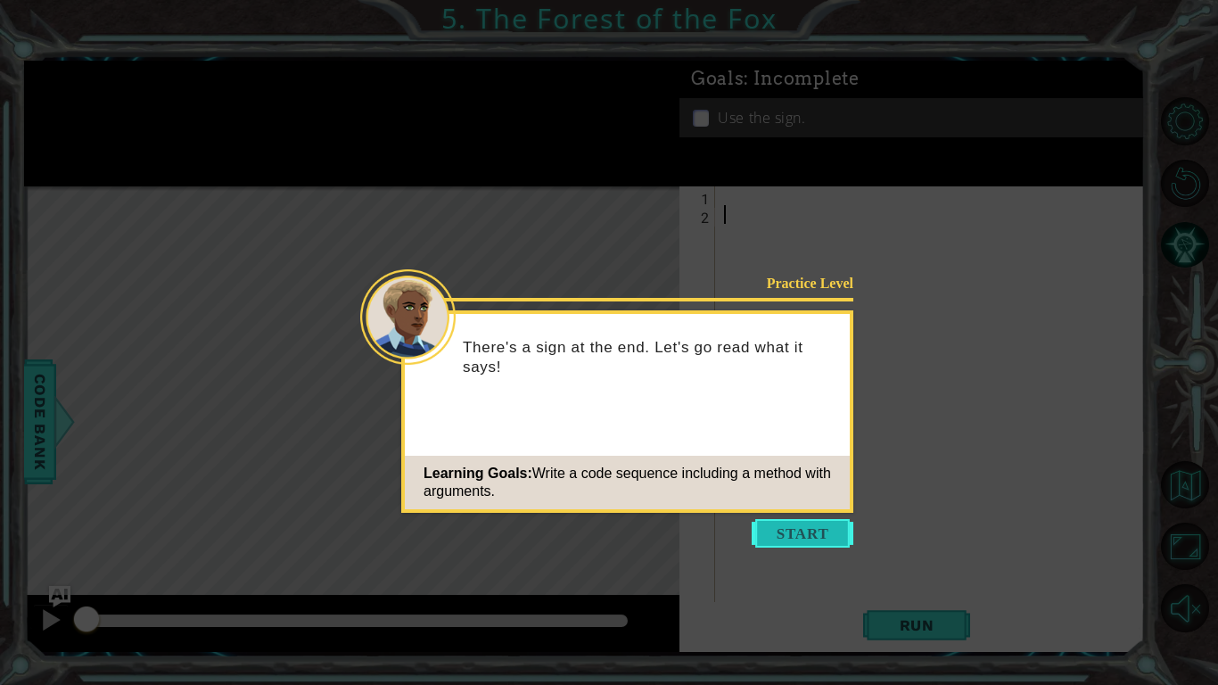
click at [812, 541] on button "Start" at bounding box center [803, 533] width 102 height 29
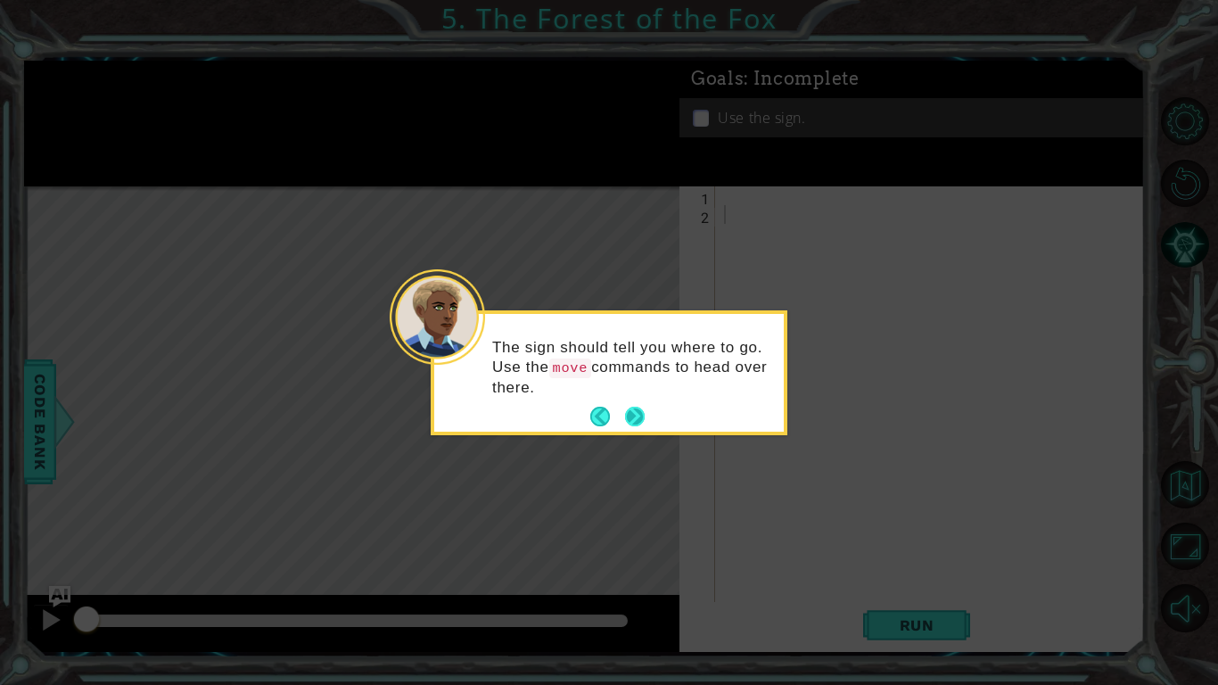
click at [631, 414] on button "Next" at bounding box center [635, 417] width 21 height 21
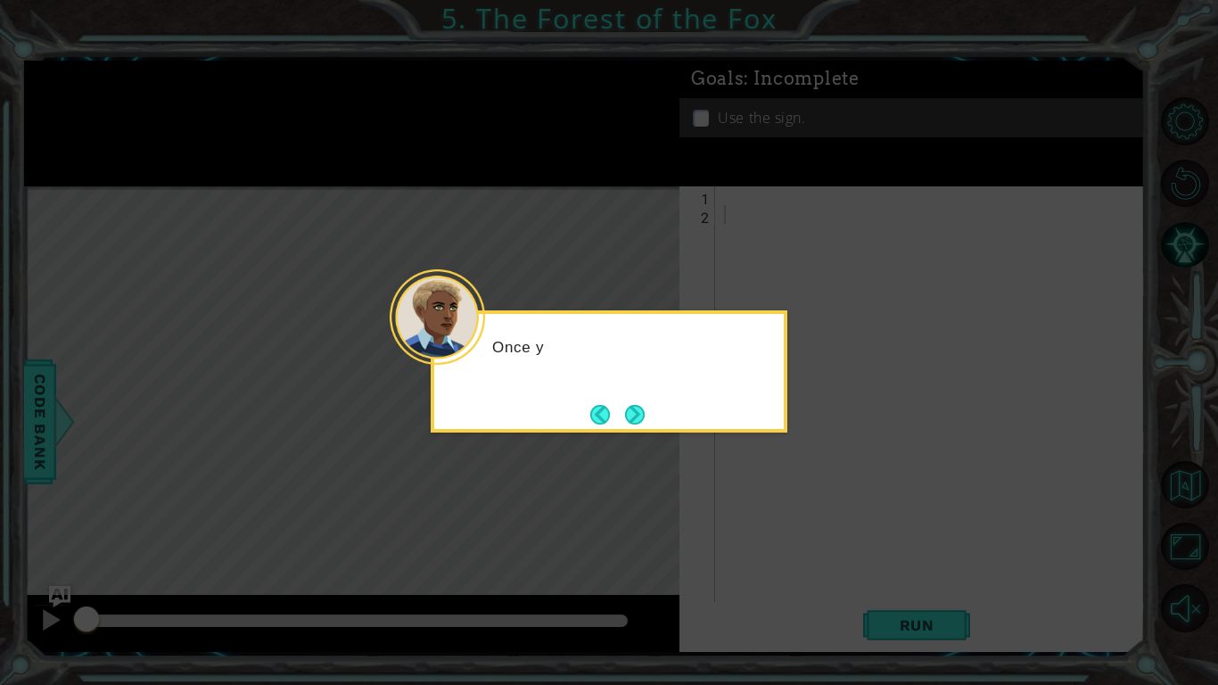
click at [631, 414] on button "Next" at bounding box center [634, 414] width 23 height 23
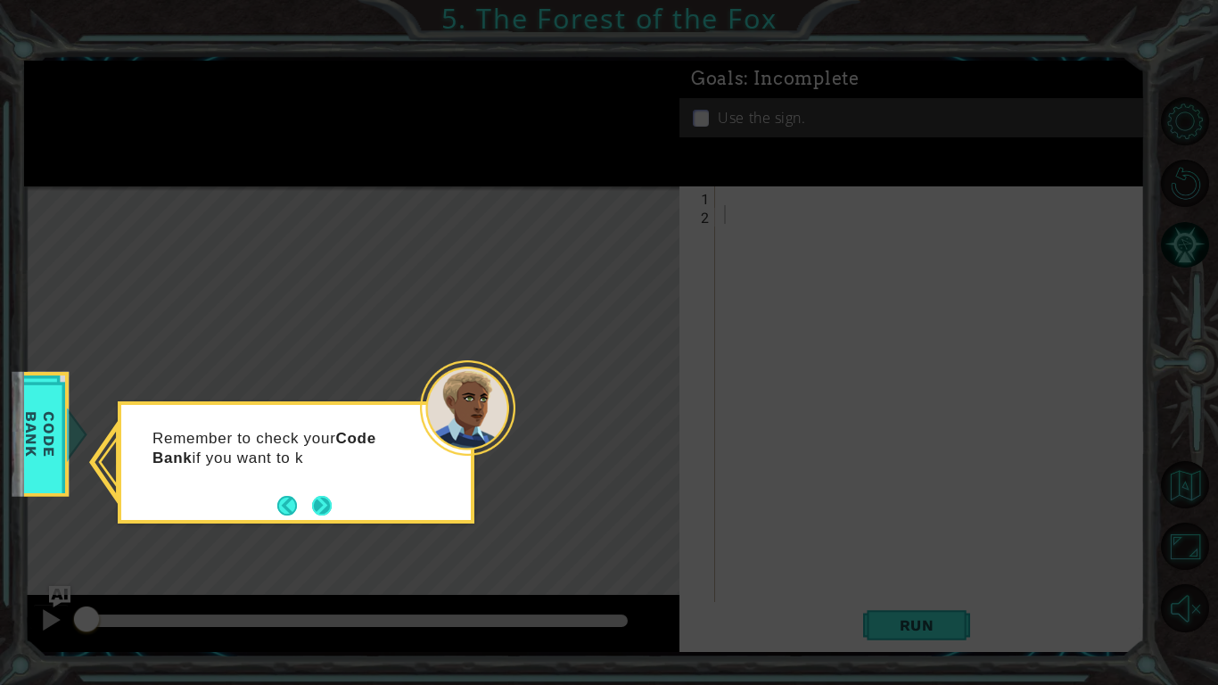
click at [311, 496] on button "Next" at bounding box center [321, 505] width 21 height 21
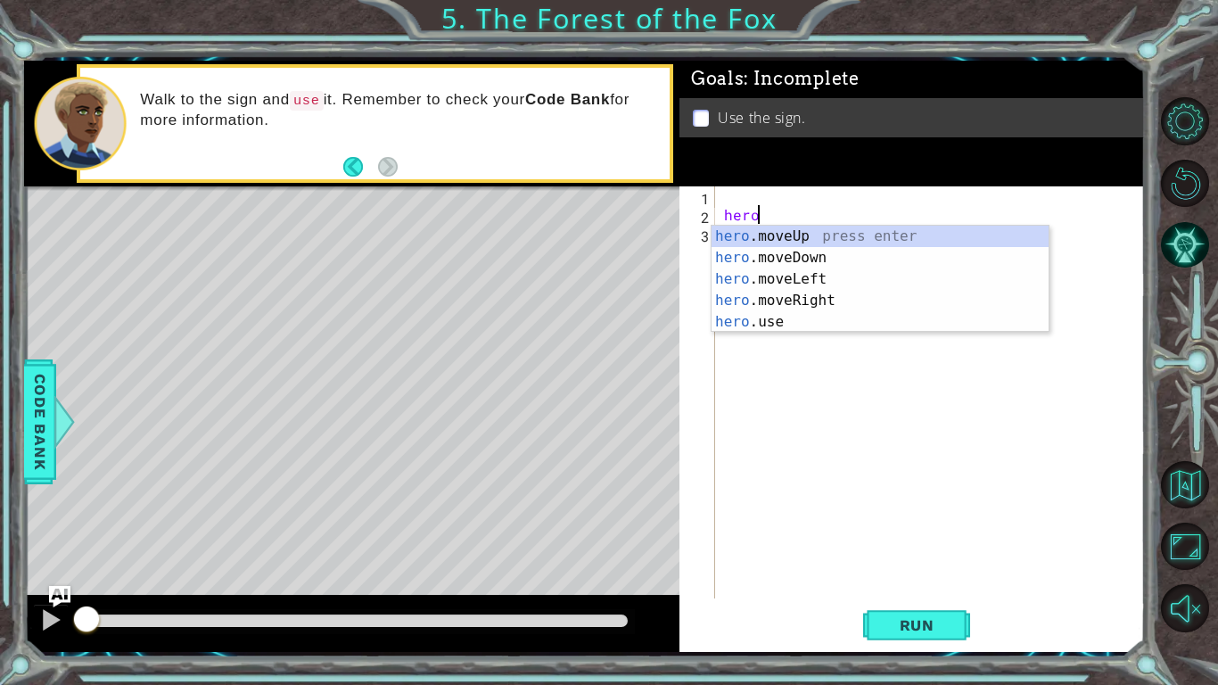
scroll to position [0, 1]
click at [756, 300] on div "hero .moveUp press enter hero .moveDown press enter hero .moveLeft press enter …" at bounding box center [880, 301] width 337 height 150
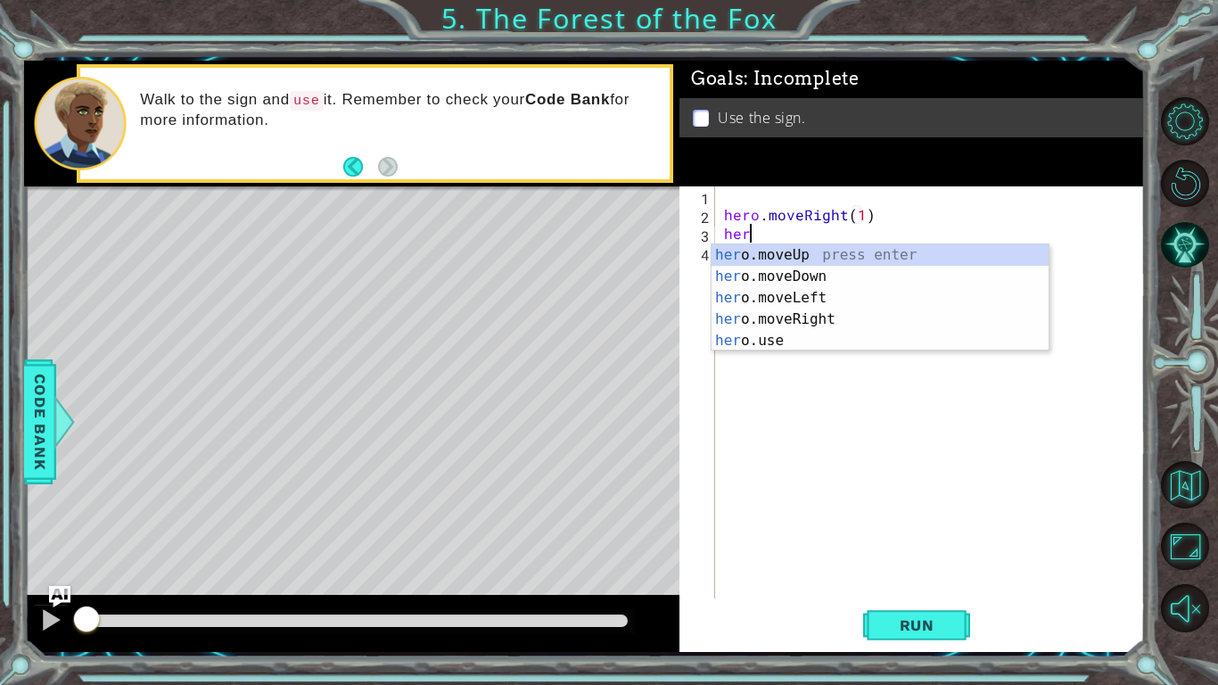
scroll to position [0, 10]
click at [787, 251] on div "hero .moveUp press enter hero .moveDown press enter hero .moveLeft press enter …" at bounding box center [880, 319] width 337 height 150
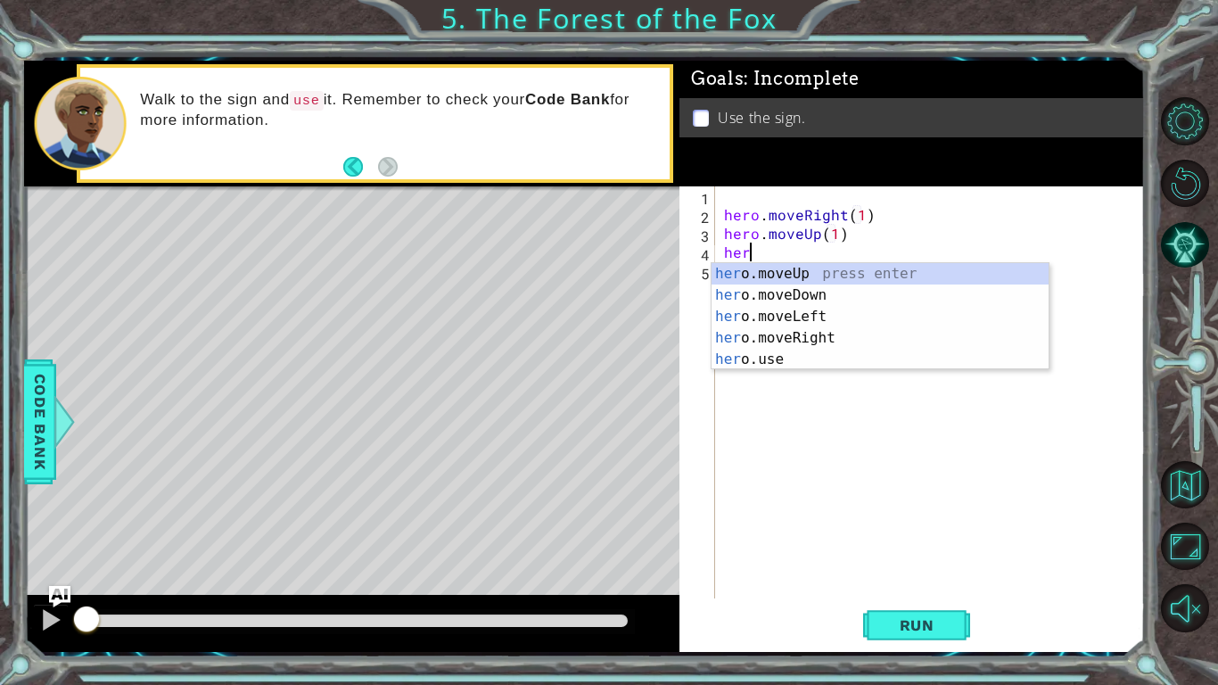
scroll to position [0, 8]
click at [848, 318] on div "hero .moveUp press enter hero .moveDown press enter hero .moveLeft press enter …" at bounding box center [880, 338] width 337 height 150
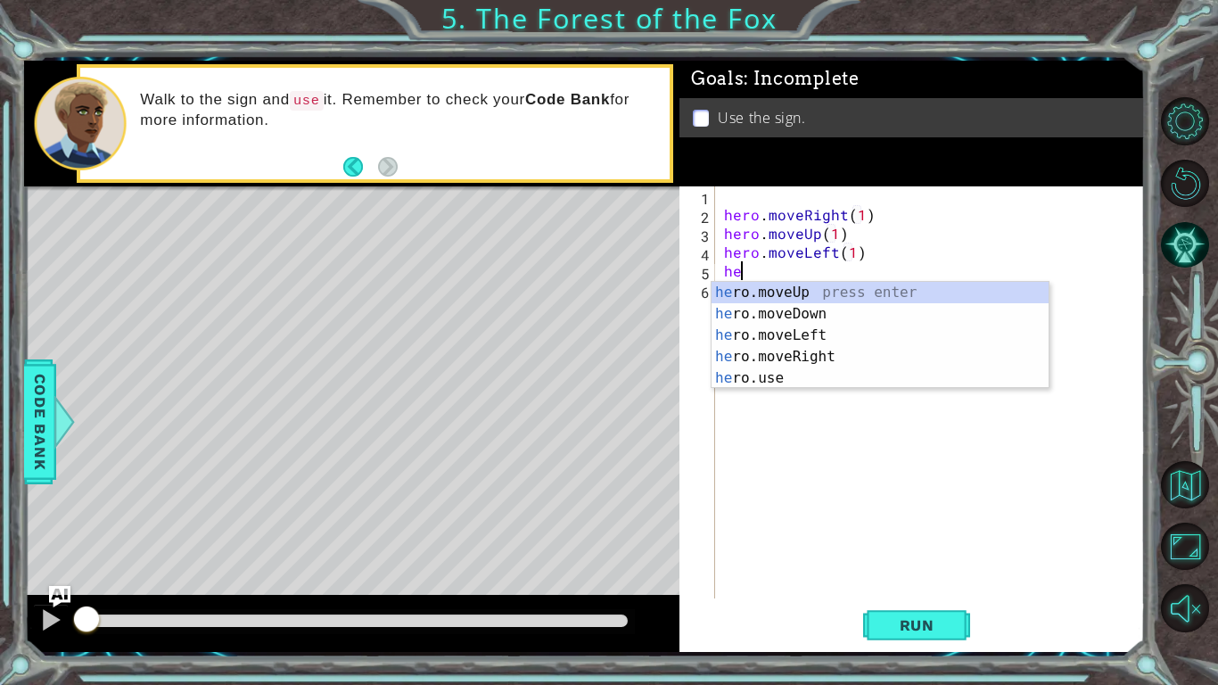
scroll to position [0, 10]
click at [829, 293] on div "hero .moveUp press enter hero .moveDown press enter hero .moveLeft press enter …" at bounding box center [880, 357] width 337 height 150
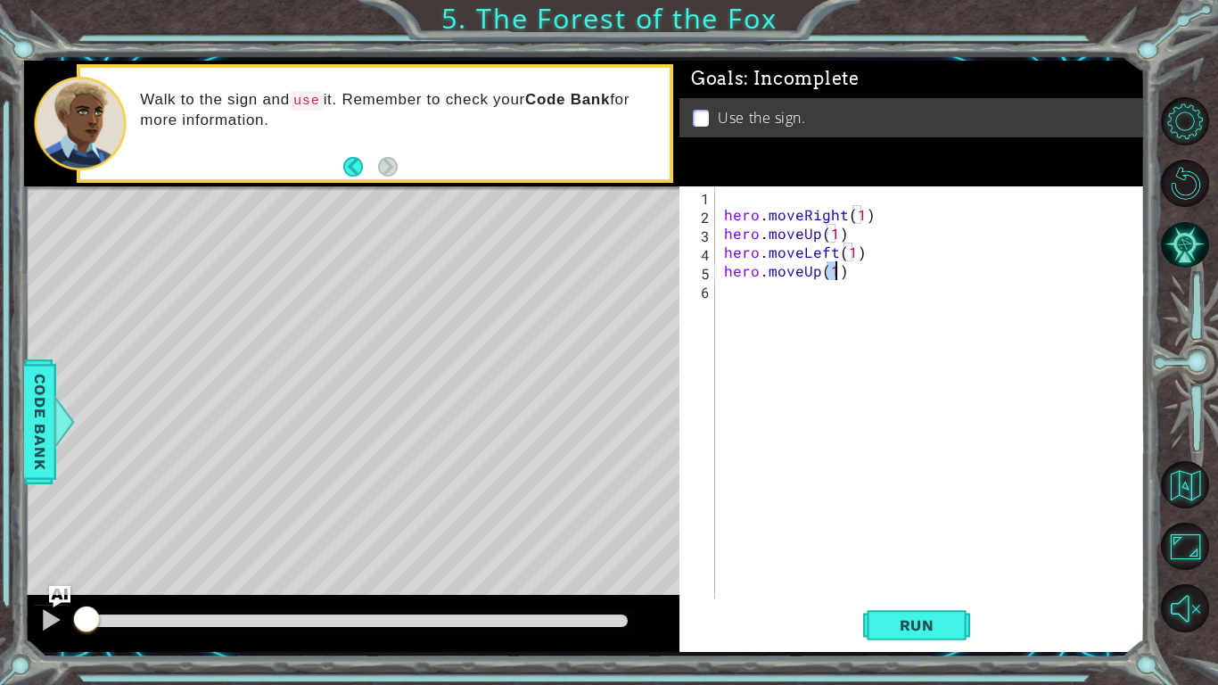
scroll to position [0, 6]
type textarea "hero.moveUp(1)m"
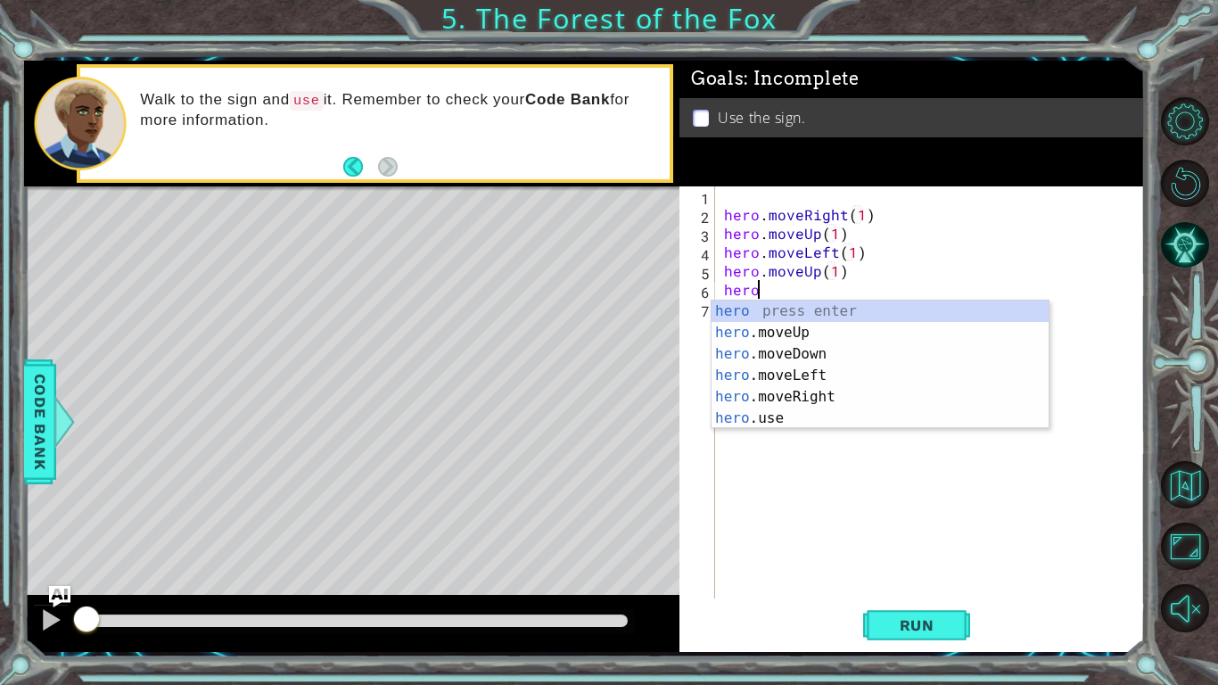
scroll to position [0, 1]
click at [808, 394] on div "hero press enter hero .moveUp press enter hero .moveDown press enter hero .move…" at bounding box center [880, 386] width 337 height 171
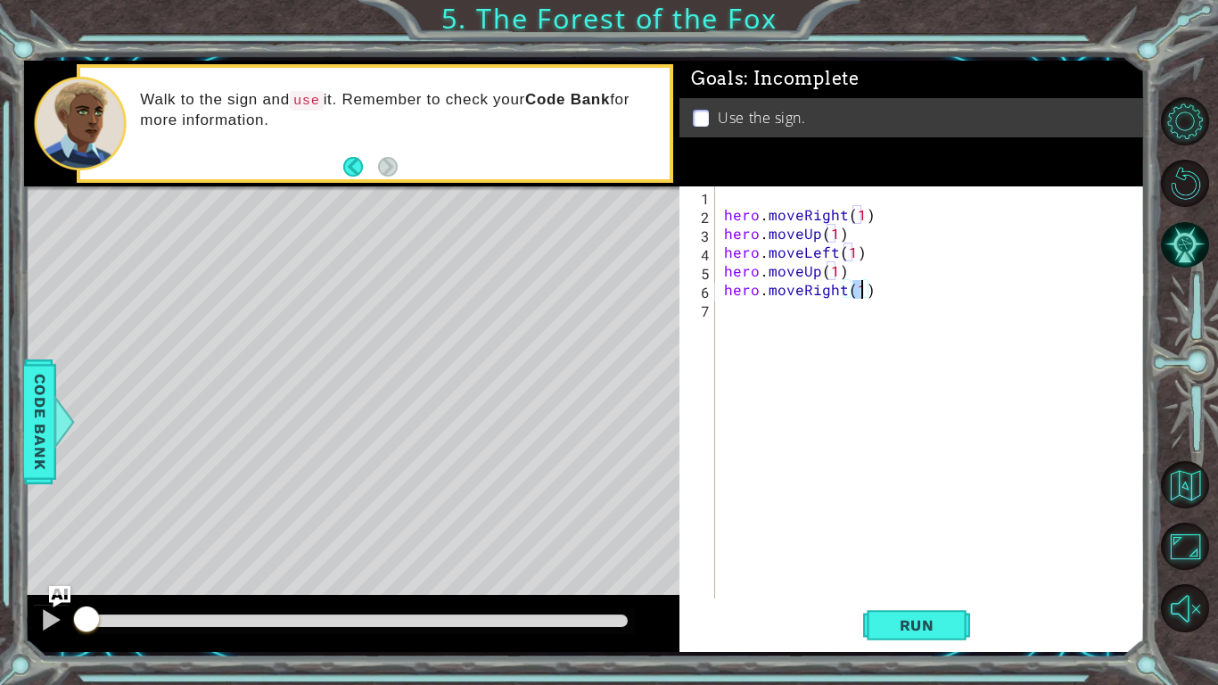
type textarea "hero.moveRight(3)"
click at [796, 317] on div "hero . moveRight ( 1 ) hero . moveUp ( 1 ) hero . moveLeft ( 1 ) hero . moveUp …" at bounding box center [935, 410] width 429 height 449
click at [860, 288] on div "hero . moveRight ( 1 ) hero . moveUp ( 1 ) hero . moveLeft ( 1 ) hero . moveUp …" at bounding box center [935, 410] width 429 height 449
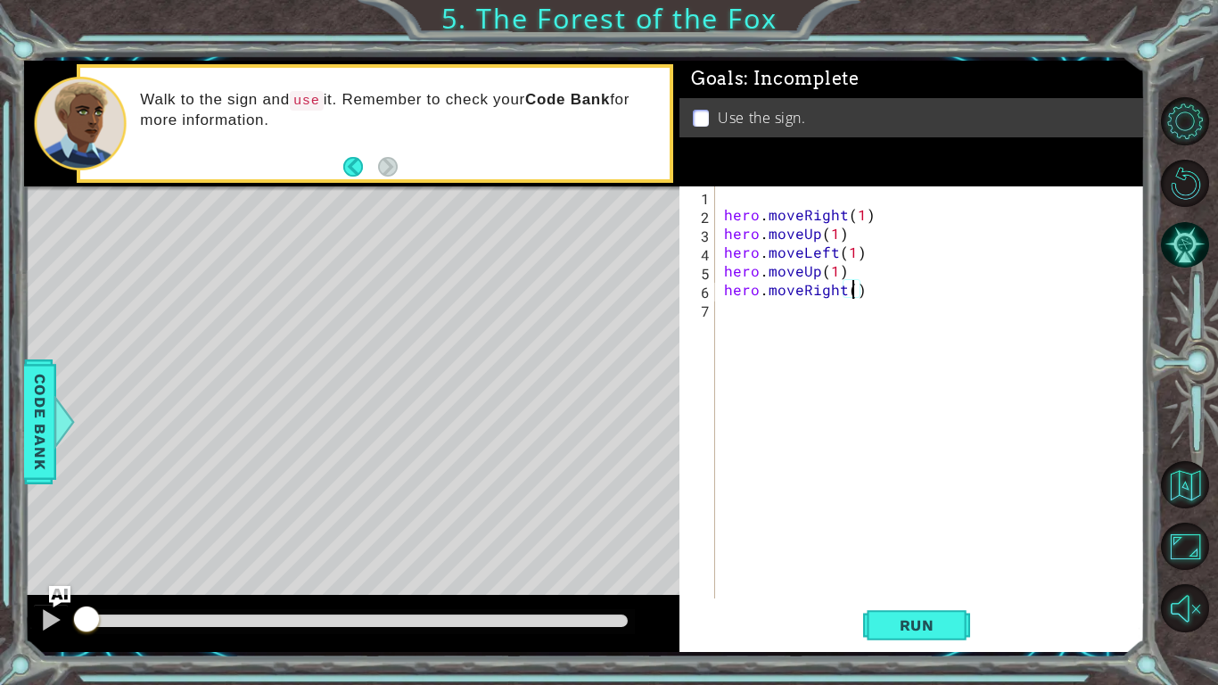
type textarea "hero.moveRight(2)"
click at [789, 314] on div "hero . moveRight ( 1 ) hero . moveUp ( 1 ) hero . moveLeft ( 1 ) hero . moveUp …" at bounding box center [935, 410] width 429 height 449
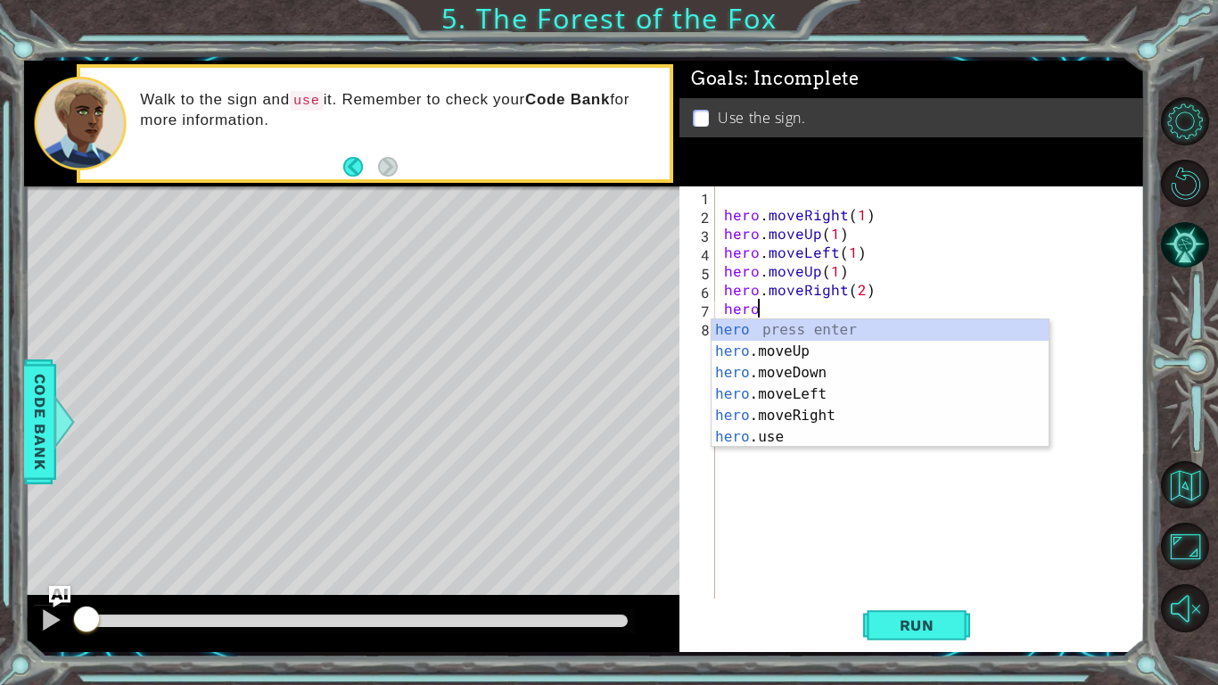
scroll to position [0, 1]
click at [813, 372] on div "hero press enter hero .moveUp press enter hero .moveDown press enter hero .move…" at bounding box center [880, 404] width 337 height 171
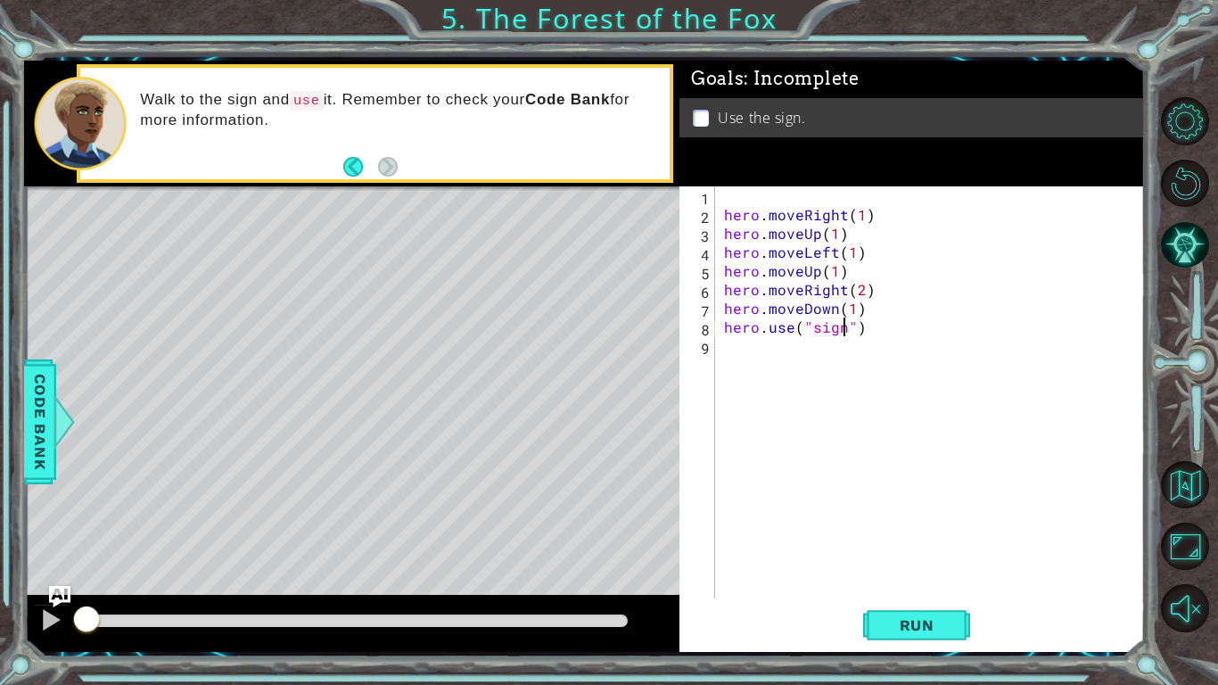
scroll to position [0, 7]
type textarea "hero.use("sign")"
click at [922, 576] on span "Run" at bounding box center [917, 625] width 70 height 18
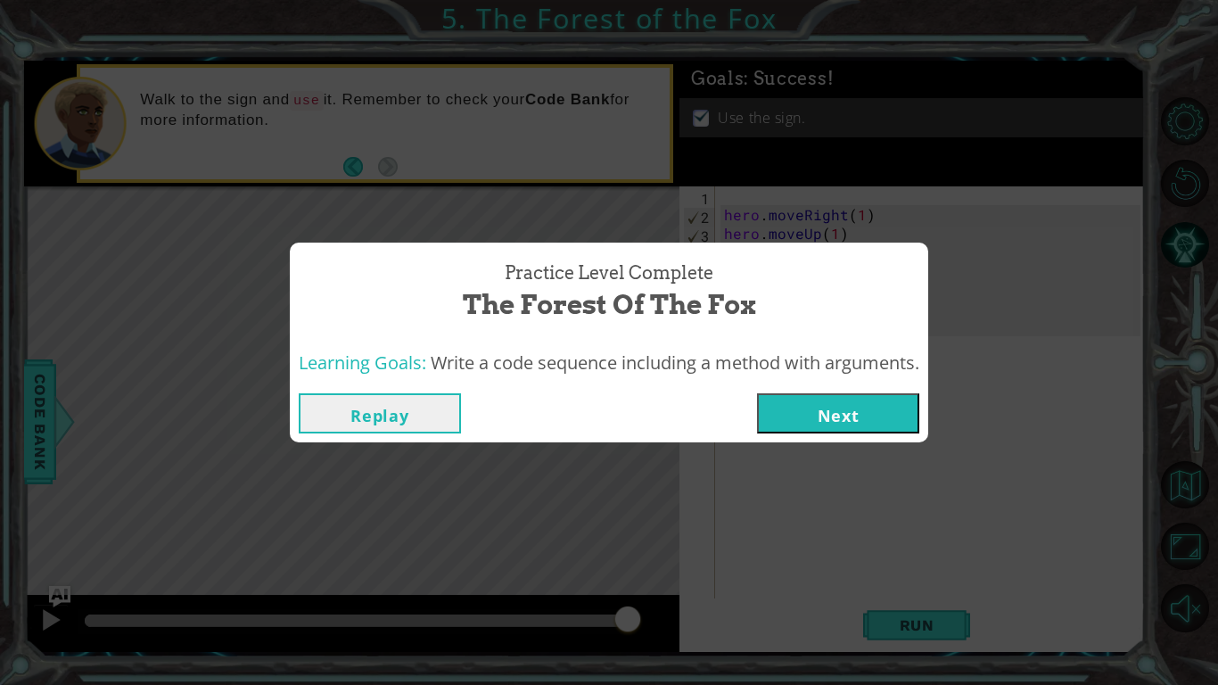
click at [842, 400] on button "Next" at bounding box center [838, 413] width 162 height 40
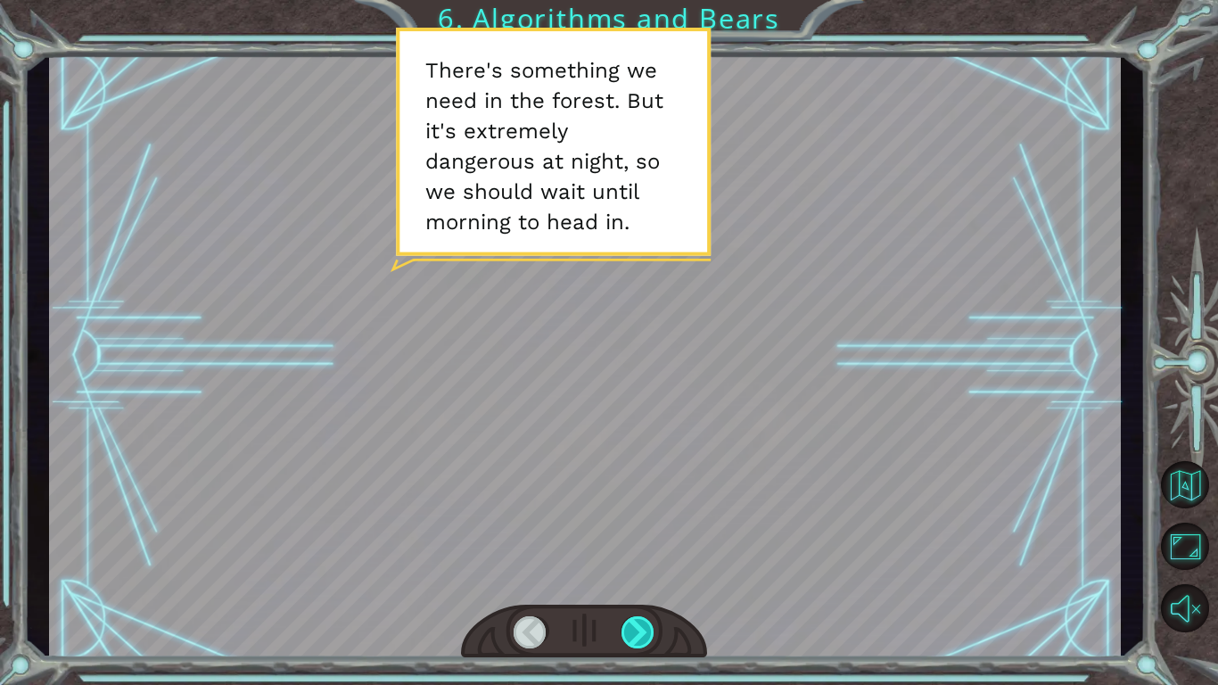
click at [628, 576] on div at bounding box center [639, 632] width 34 height 32
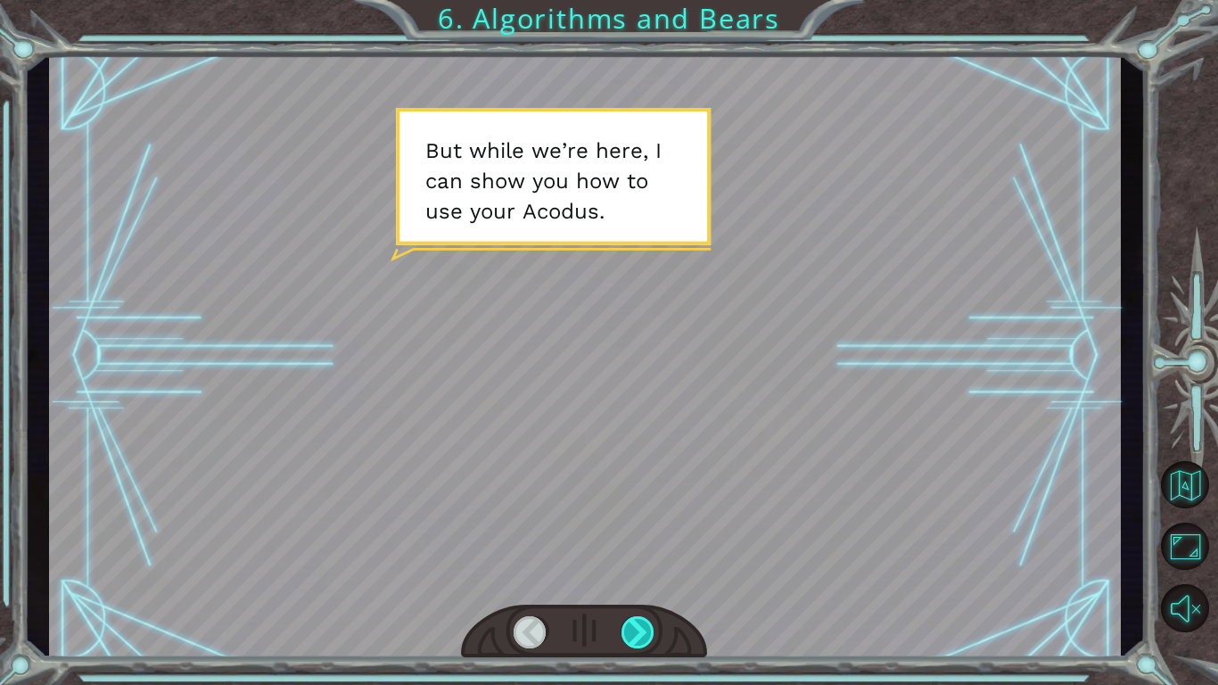
click at [628, 576] on div at bounding box center [639, 632] width 34 height 32
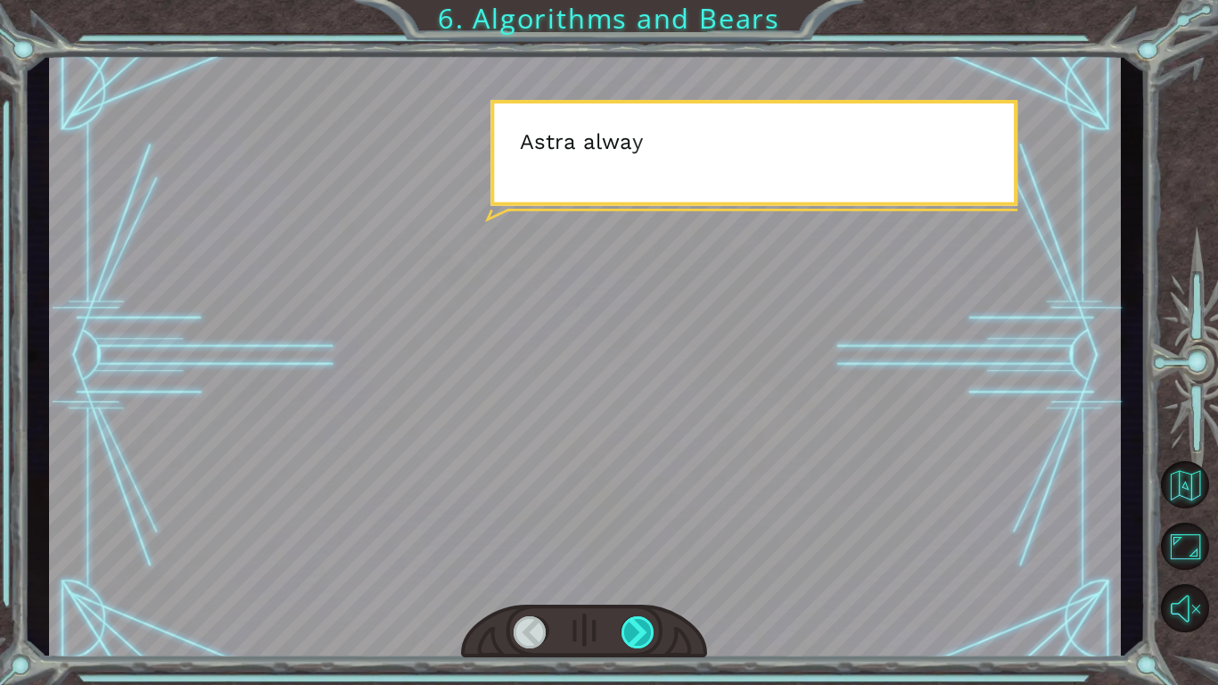
click at [628, 576] on div at bounding box center [639, 632] width 34 height 32
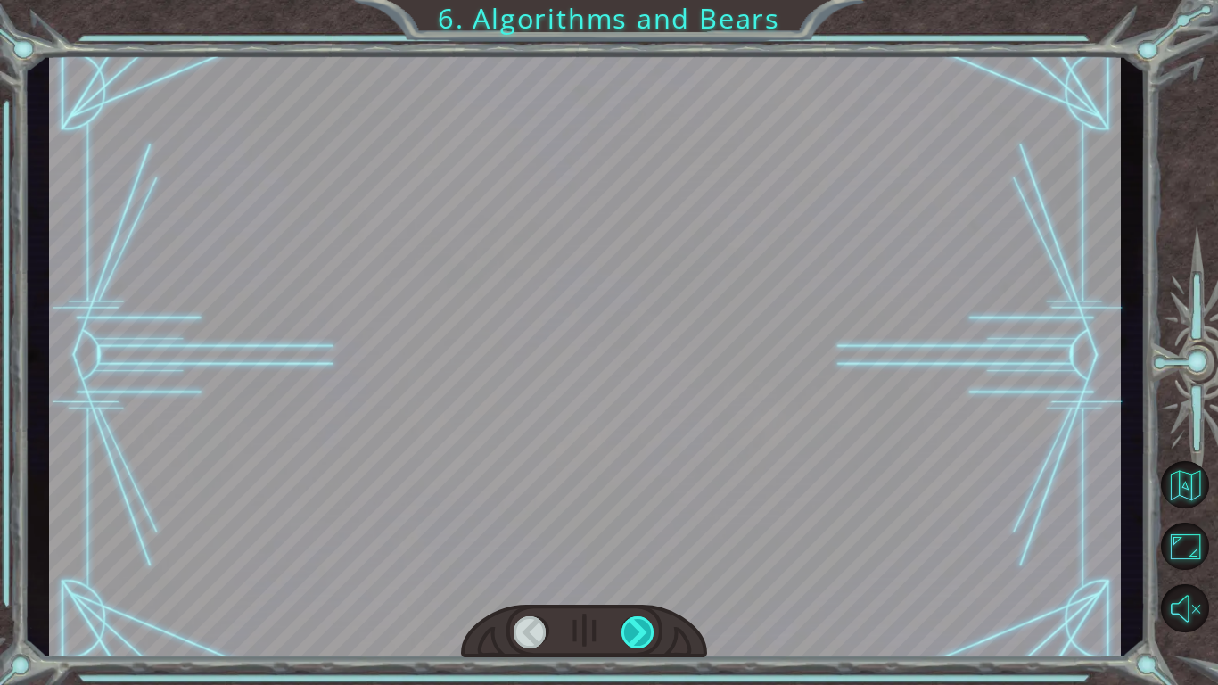
click at [628, 576] on div at bounding box center [639, 632] width 34 height 32
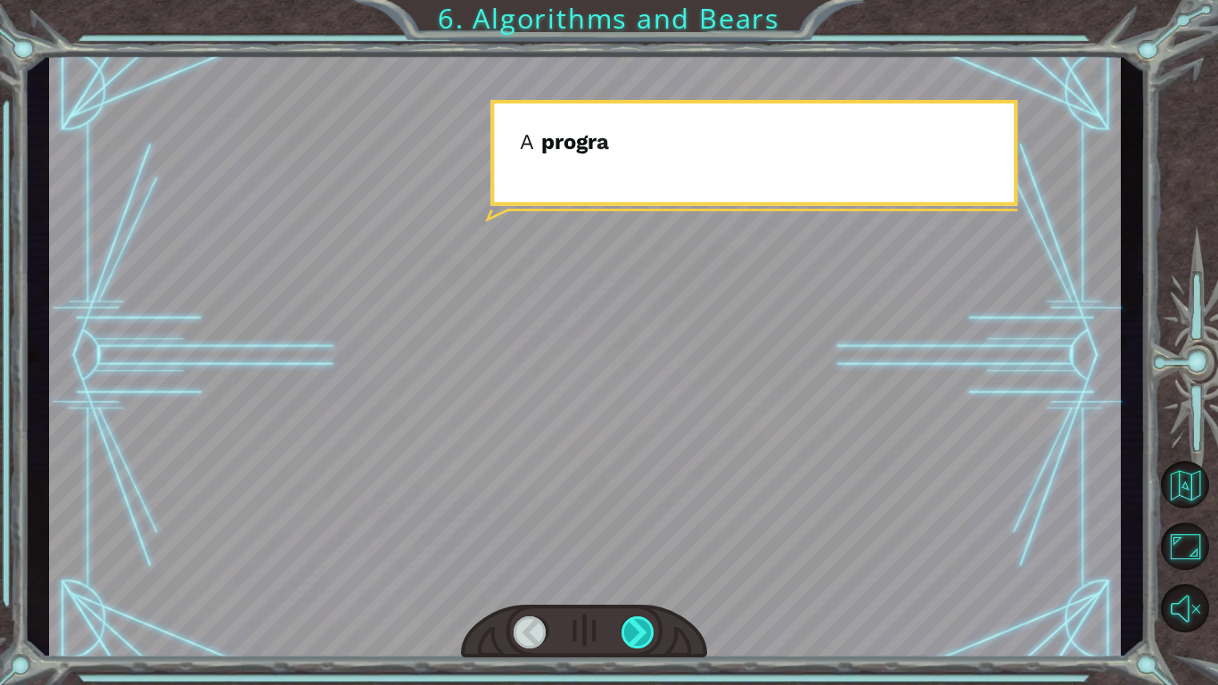
click at [628, 576] on div at bounding box center [639, 632] width 34 height 32
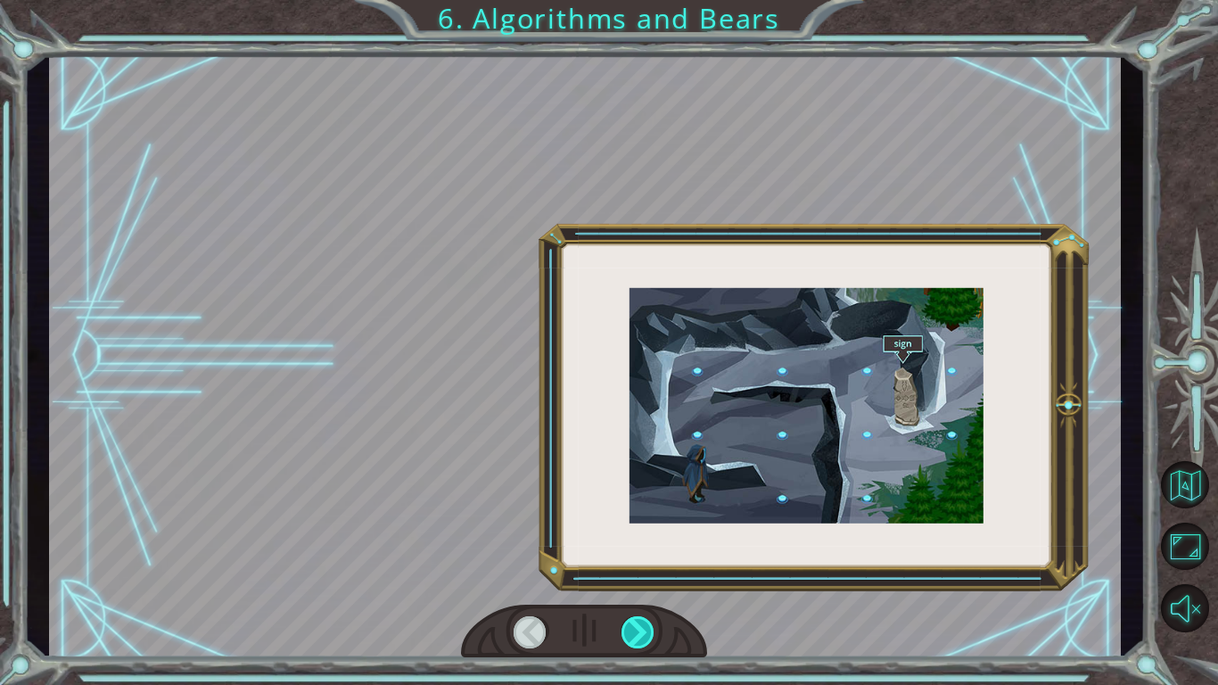
click at [628, 576] on div at bounding box center [639, 632] width 34 height 32
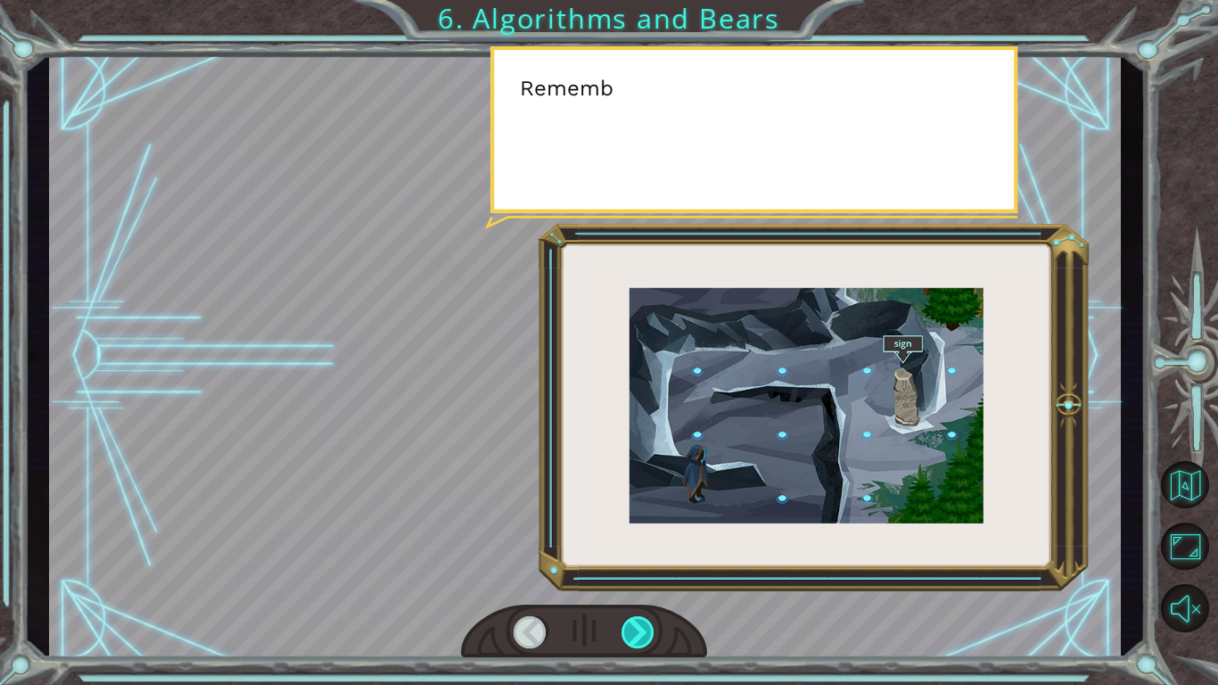
click at [628, 576] on div at bounding box center [639, 632] width 34 height 32
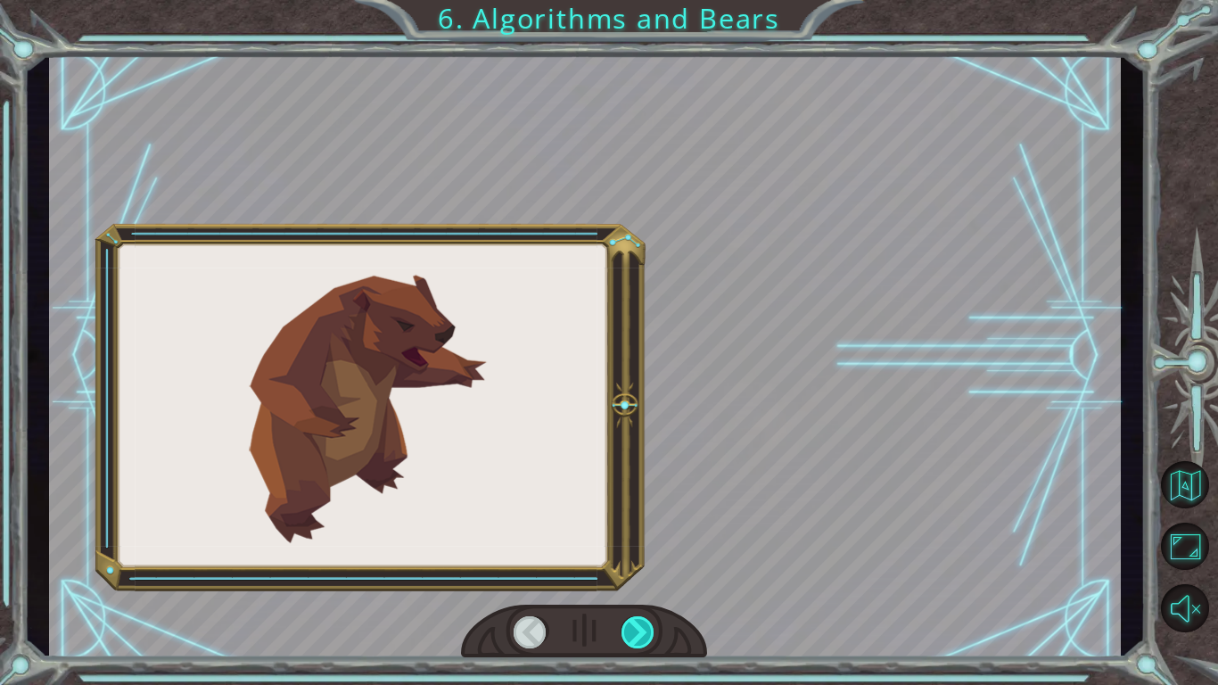
click at [628, 576] on div at bounding box center [639, 632] width 34 height 32
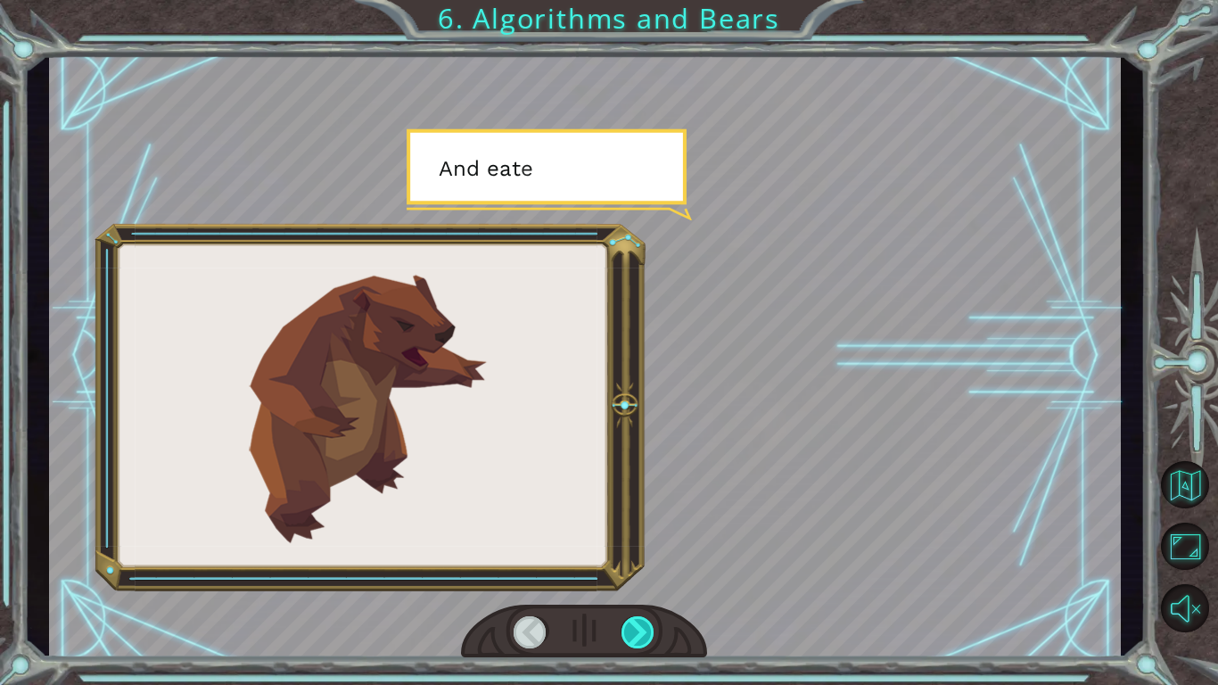
click at [628, 576] on div at bounding box center [639, 632] width 34 height 32
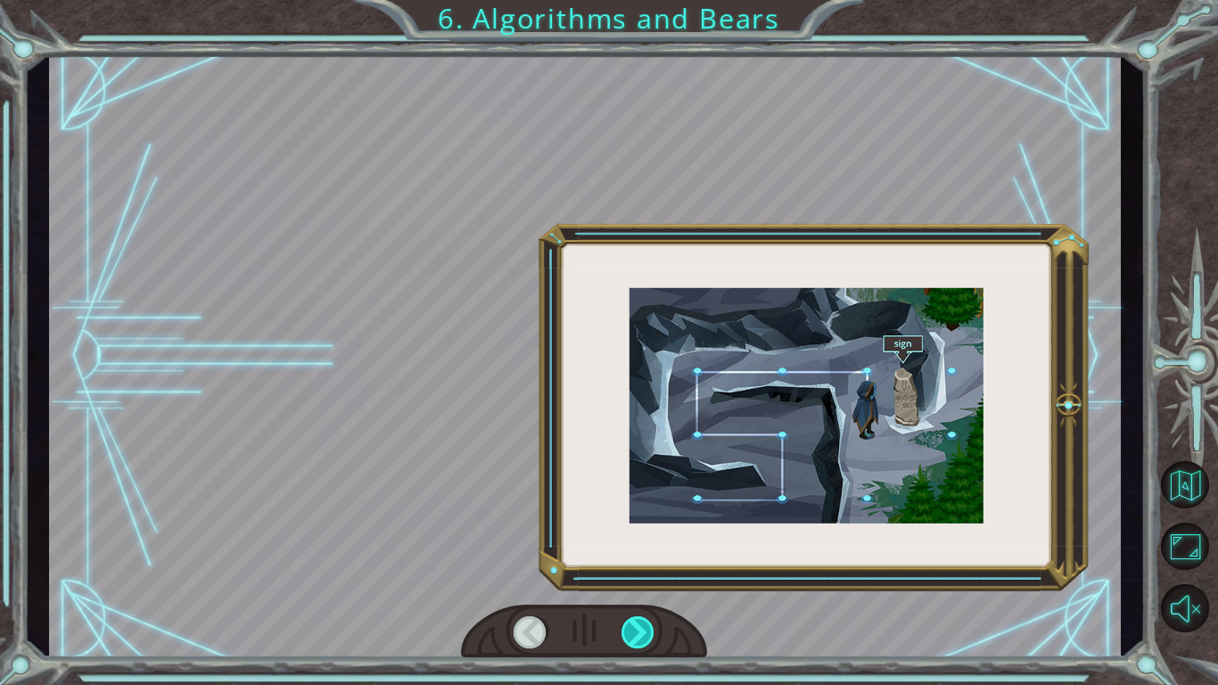
click at [628, 576] on div at bounding box center [639, 632] width 34 height 32
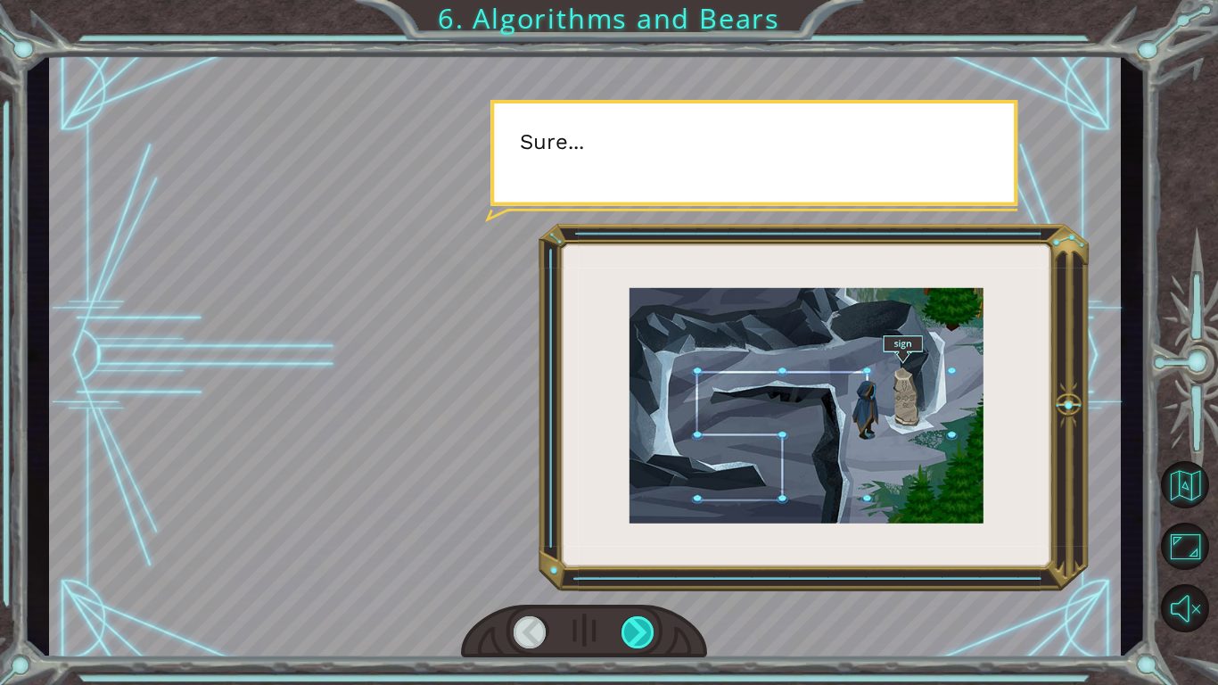
click at [628, 576] on div at bounding box center [639, 632] width 34 height 32
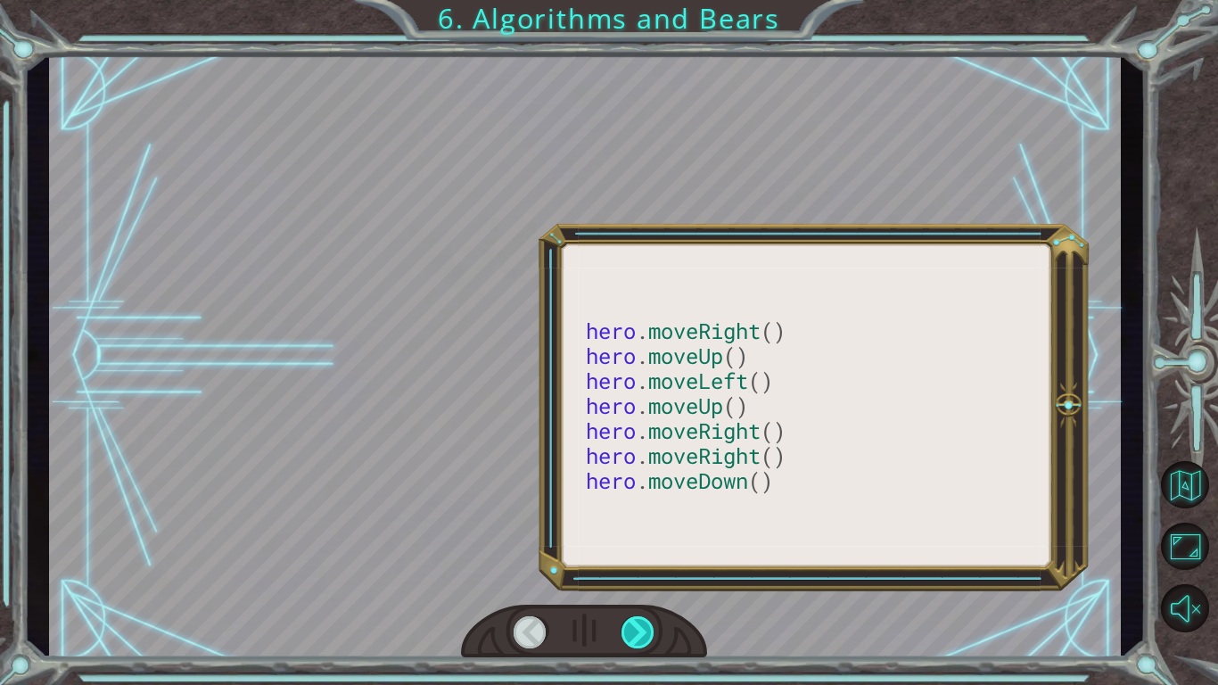
click at [628, 576] on div at bounding box center [639, 632] width 34 height 32
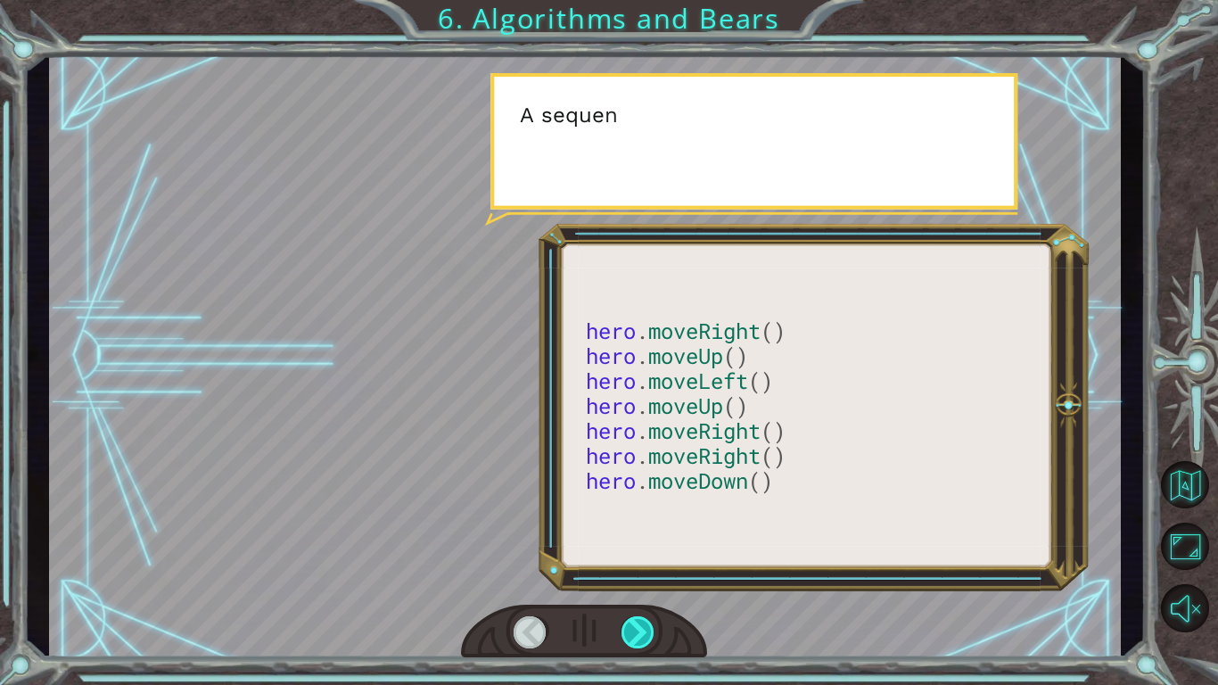
click at [628, 576] on div at bounding box center [639, 632] width 34 height 32
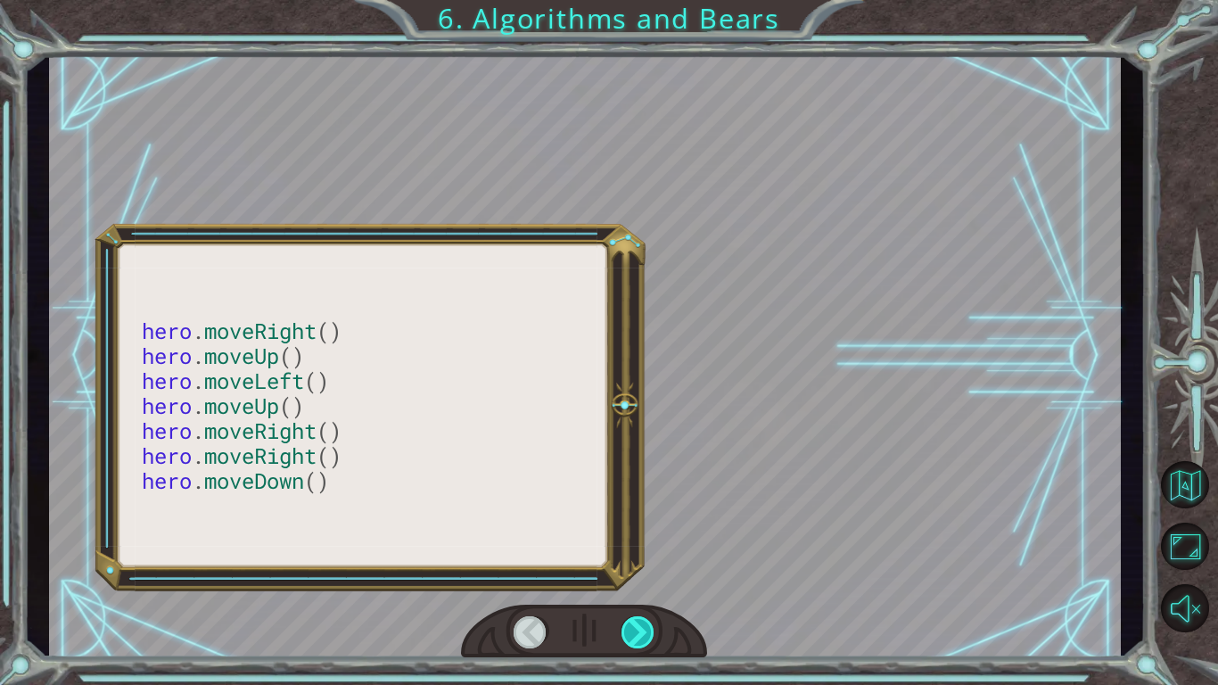
click at [628, 576] on div at bounding box center [639, 632] width 34 height 32
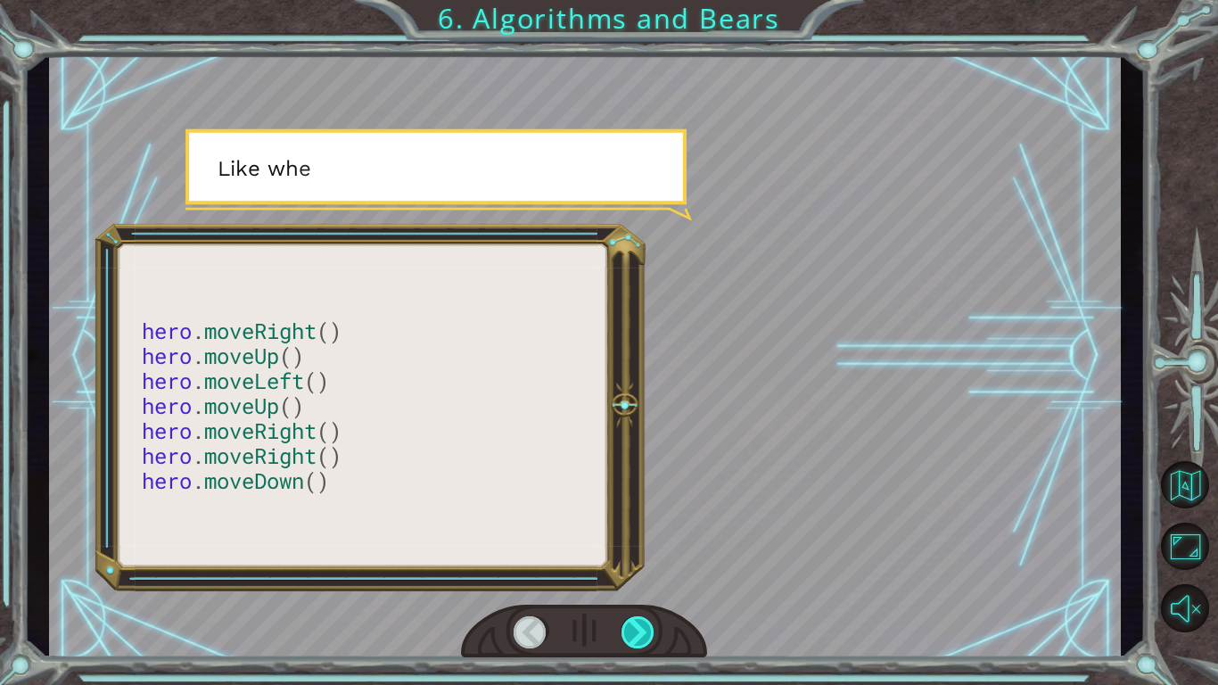
click at [628, 576] on div at bounding box center [639, 632] width 34 height 32
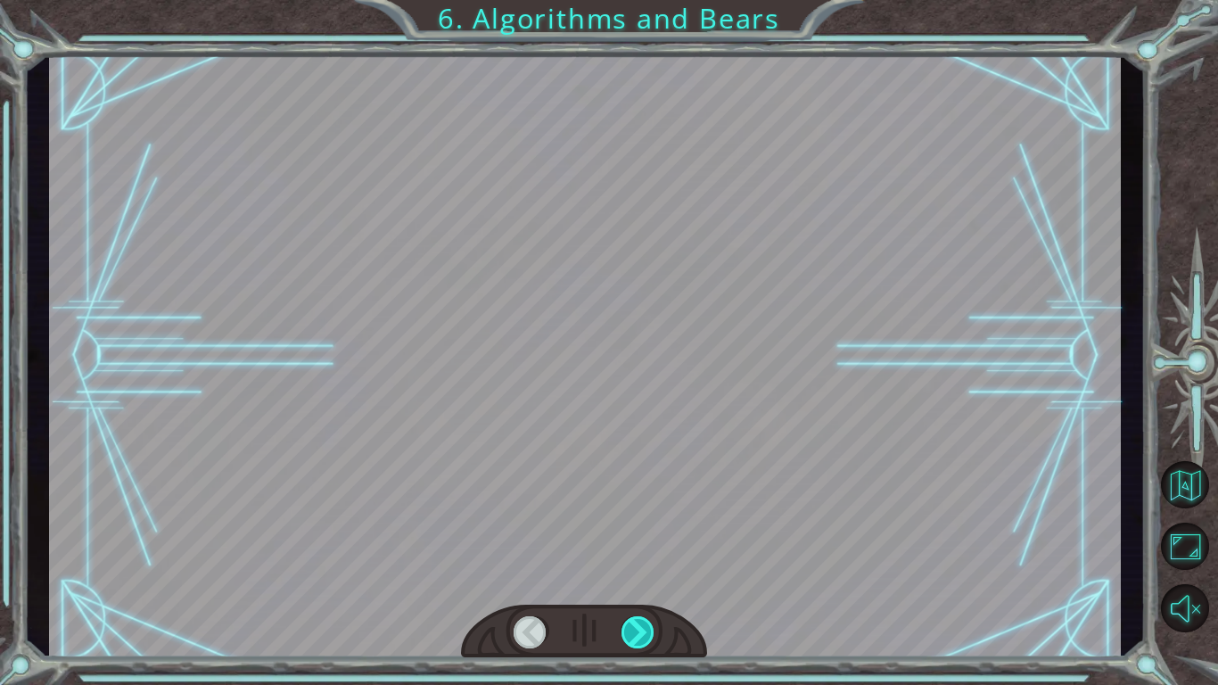
click at [628, 576] on div at bounding box center [639, 632] width 34 height 32
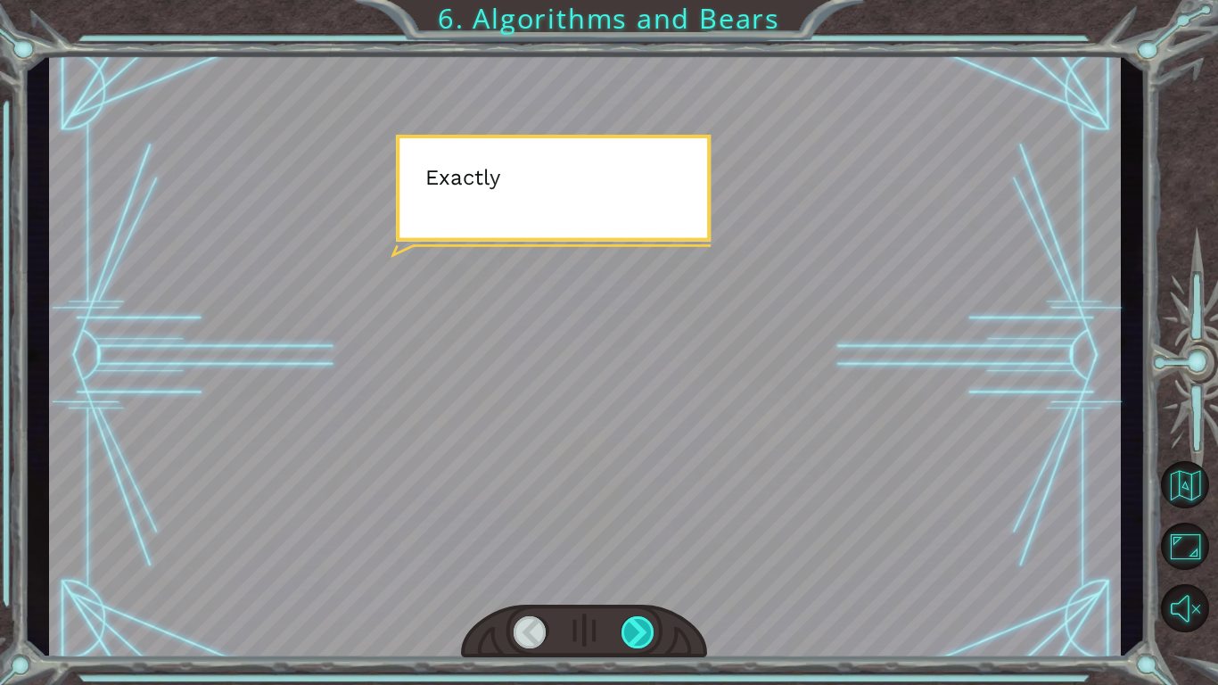
click at [628, 576] on div at bounding box center [639, 632] width 34 height 32
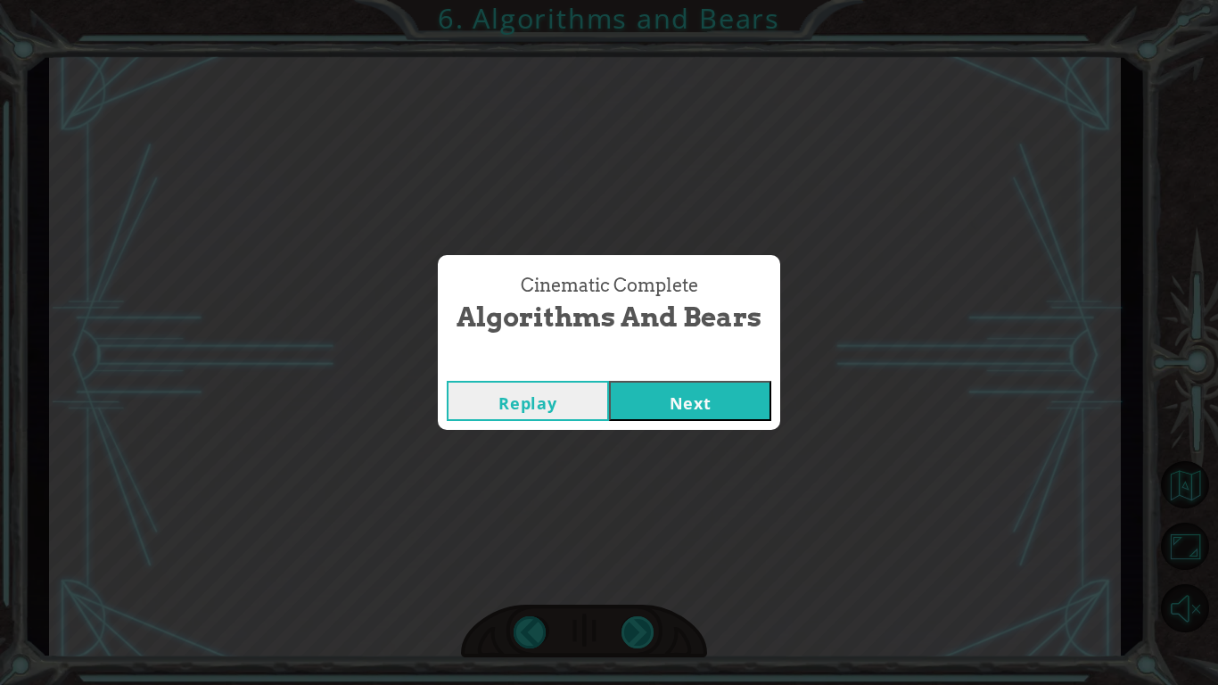
click at [628, 576] on div "Cinematic Complete Algorithms and Bears Replay Next" at bounding box center [609, 342] width 1218 height 685
click at [711, 390] on button "Next" at bounding box center [690, 401] width 162 height 40
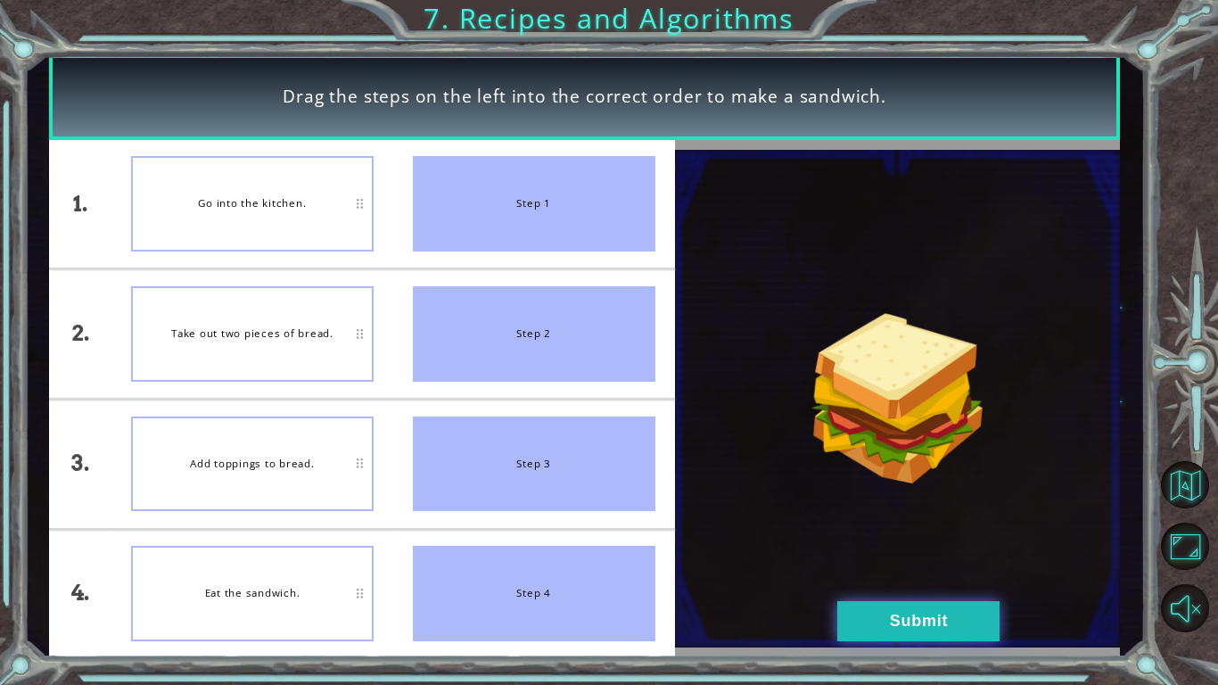
click at [875, 576] on button "Submit" at bounding box center [918, 621] width 162 height 40
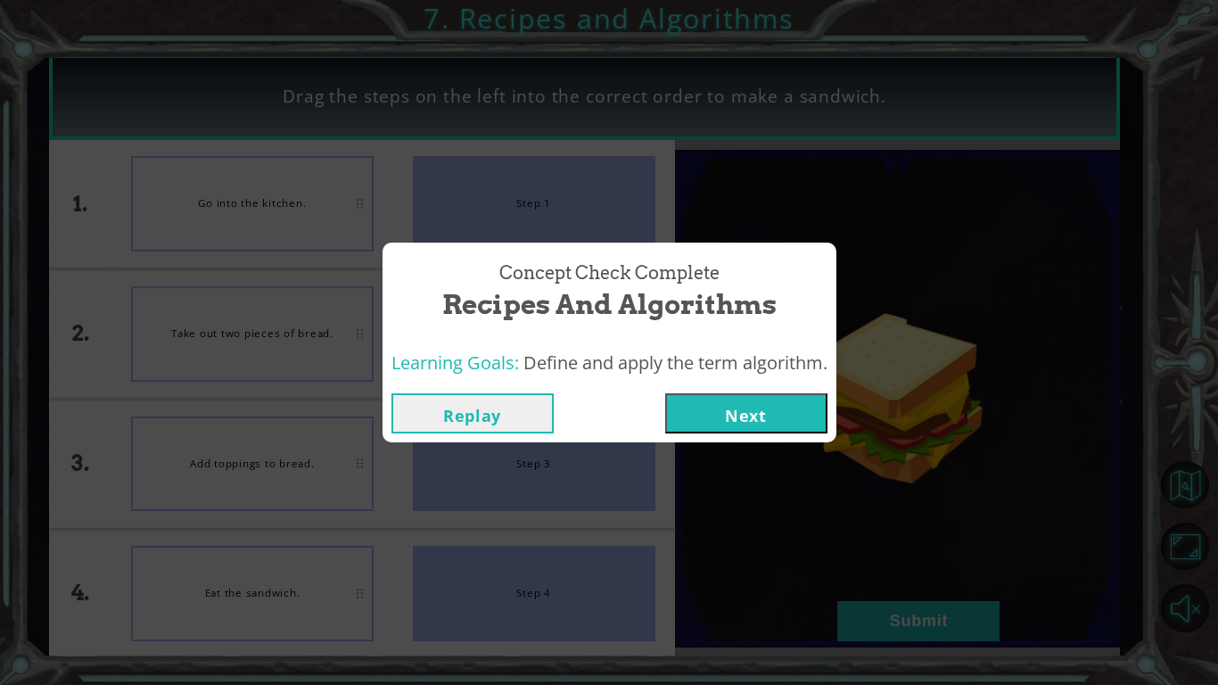
click at [715, 416] on button "Next" at bounding box center [746, 413] width 162 height 40
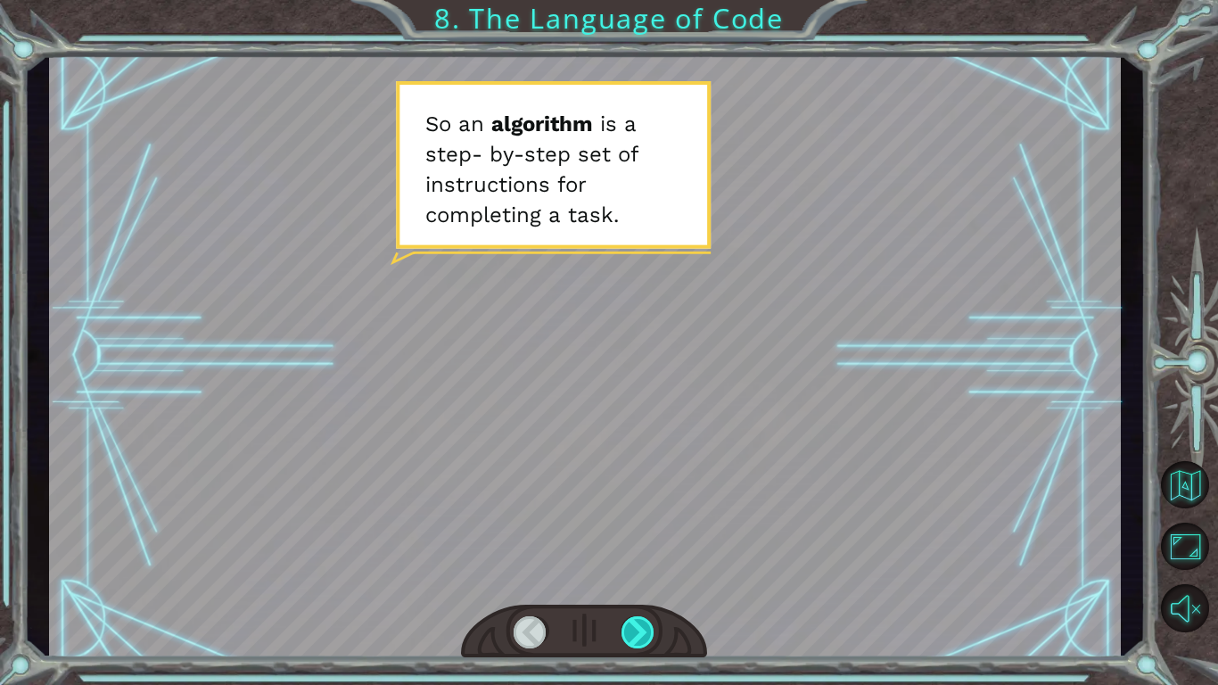
click at [634, 576] on div at bounding box center [639, 632] width 34 height 32
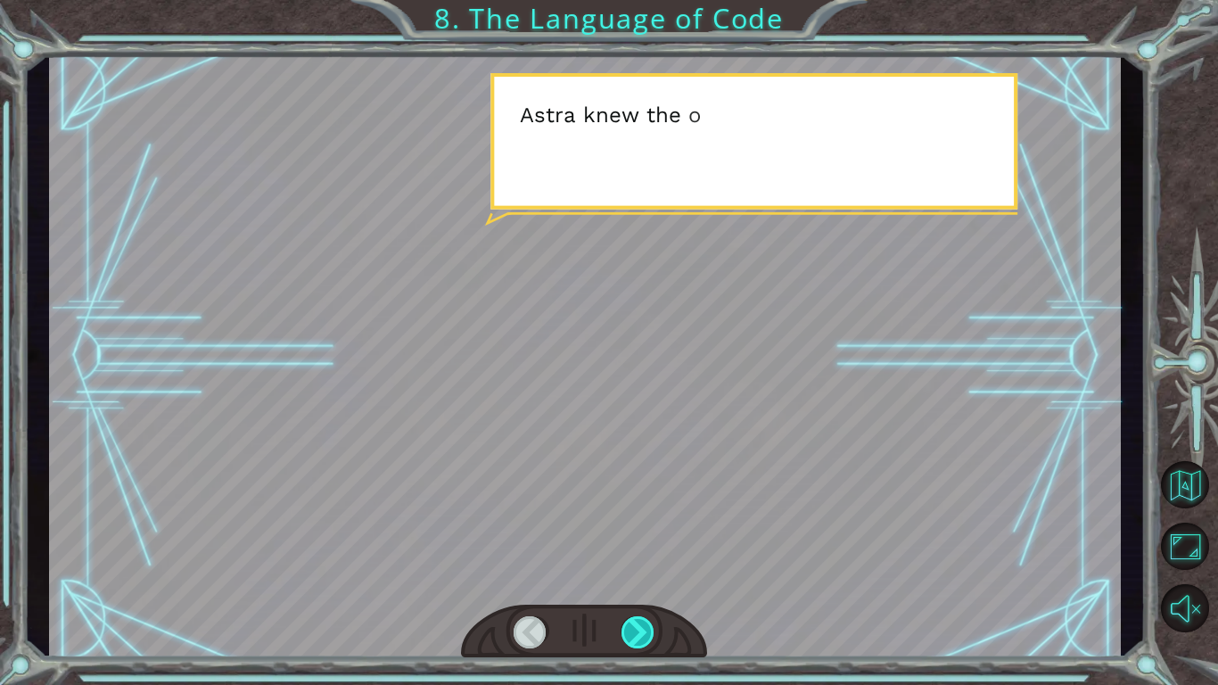
click at [634, 576] on div at bounding box center [639, 632] width 34 height 32
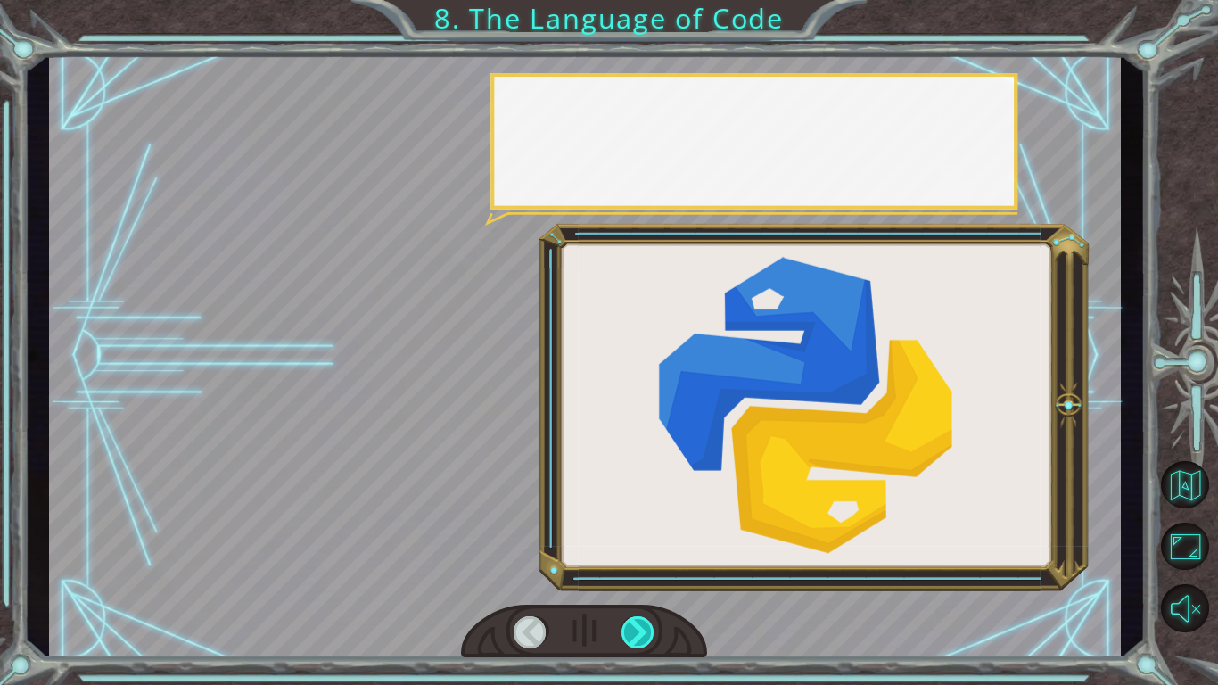
click at [634, 576] on div at bounding box center [639, 632] width 34 height 32
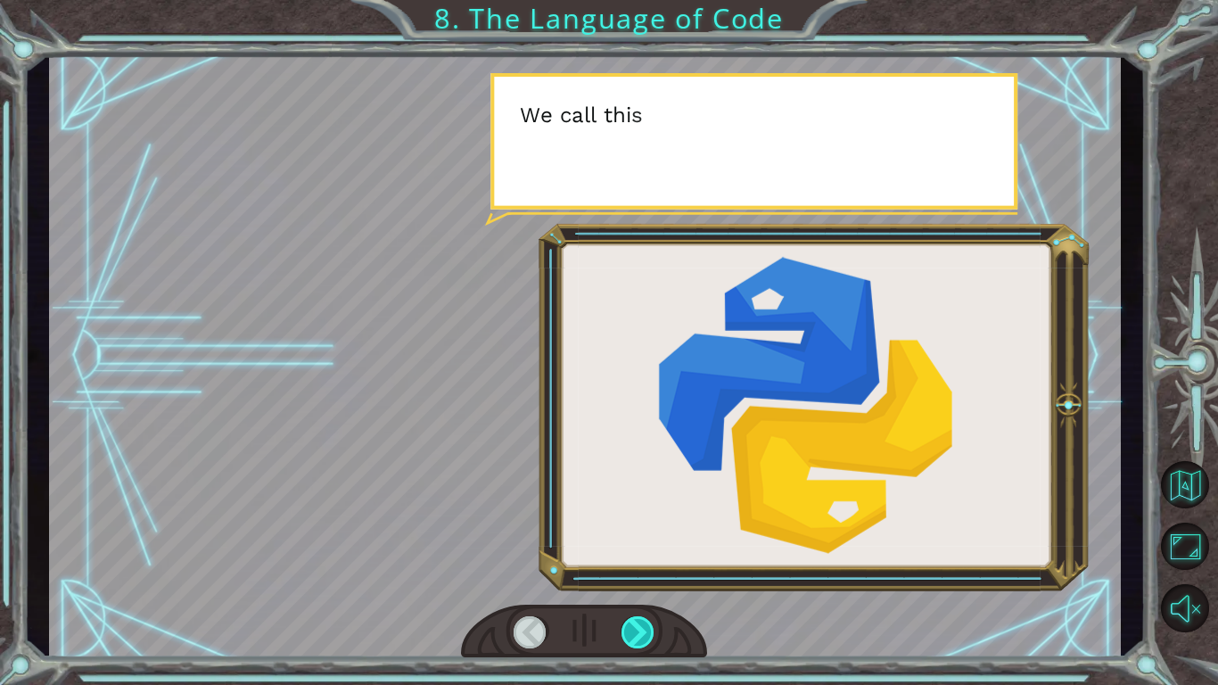
click at [634, 576] on div at bounding box center [639, 632] width 34 height 32
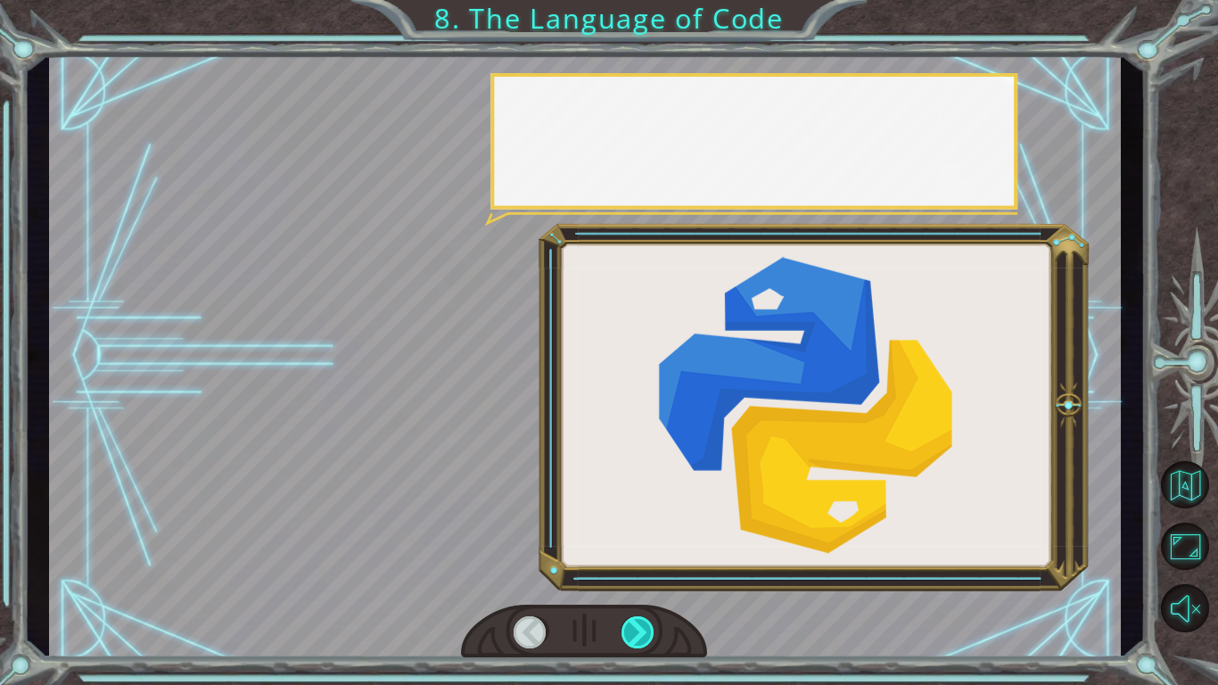
click at [634, 576] on div at bounding box center [639, 632] width 34 height 32
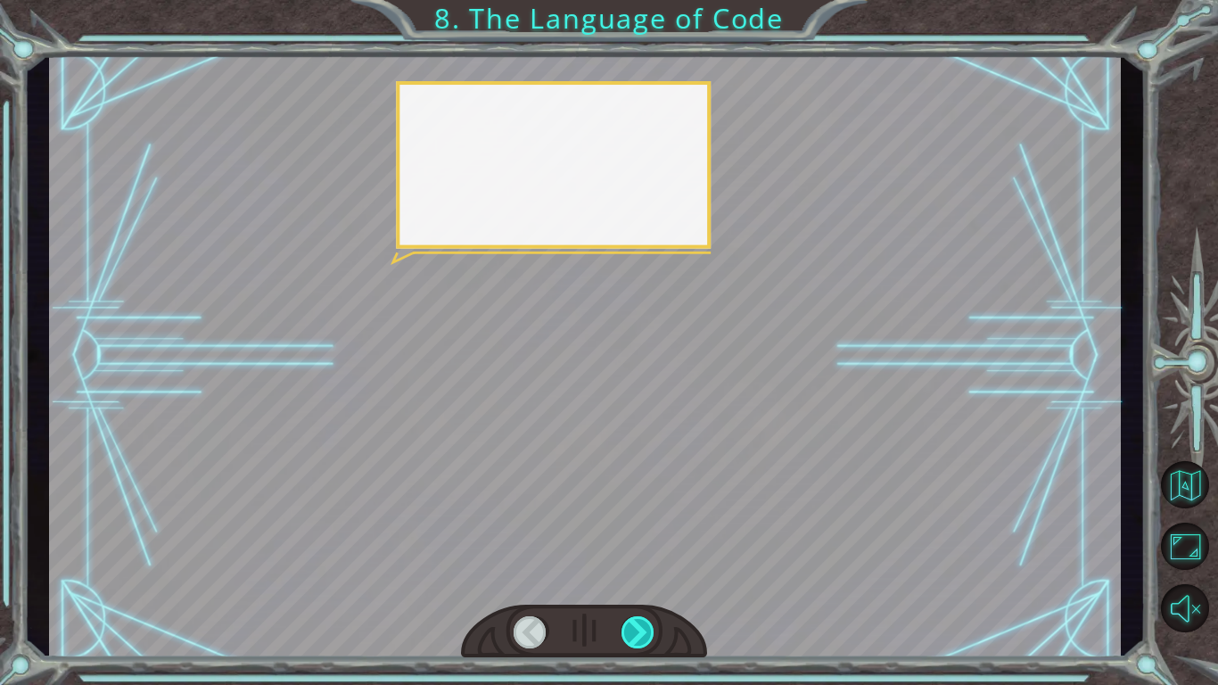
click at [634, 576] on div at bounding box center [639, 632] width 34 height 32
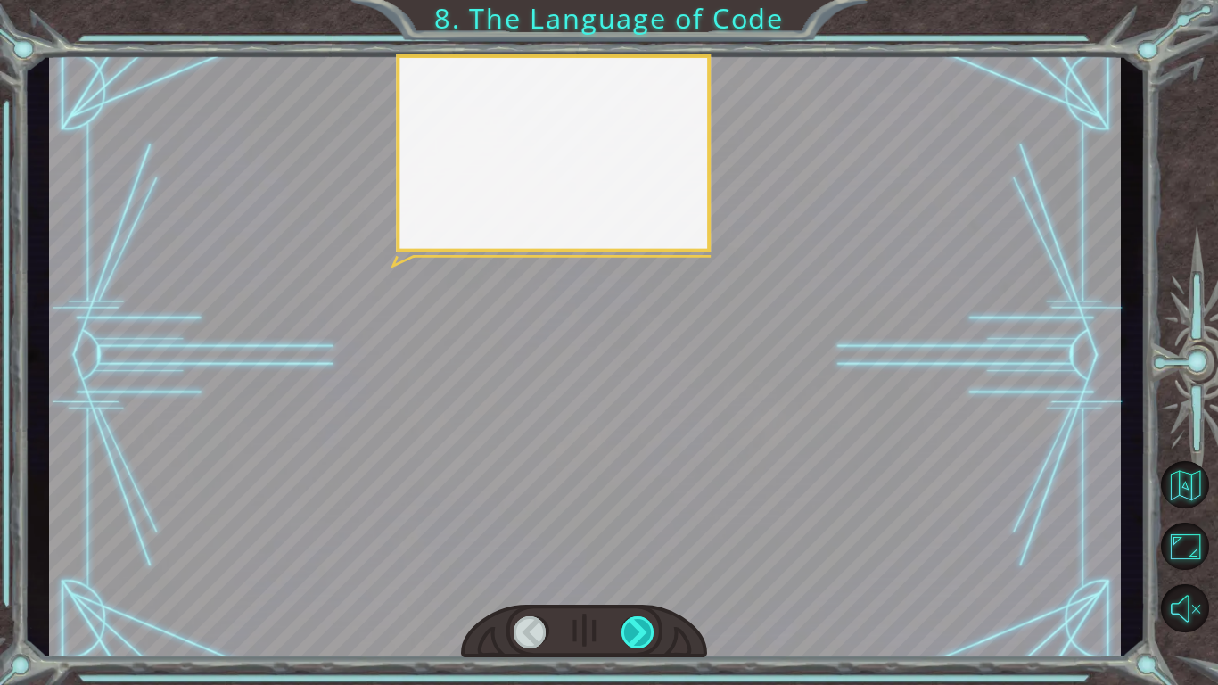
click at [634, 576] on div at bounding box center [639, 632] width 34 height 32
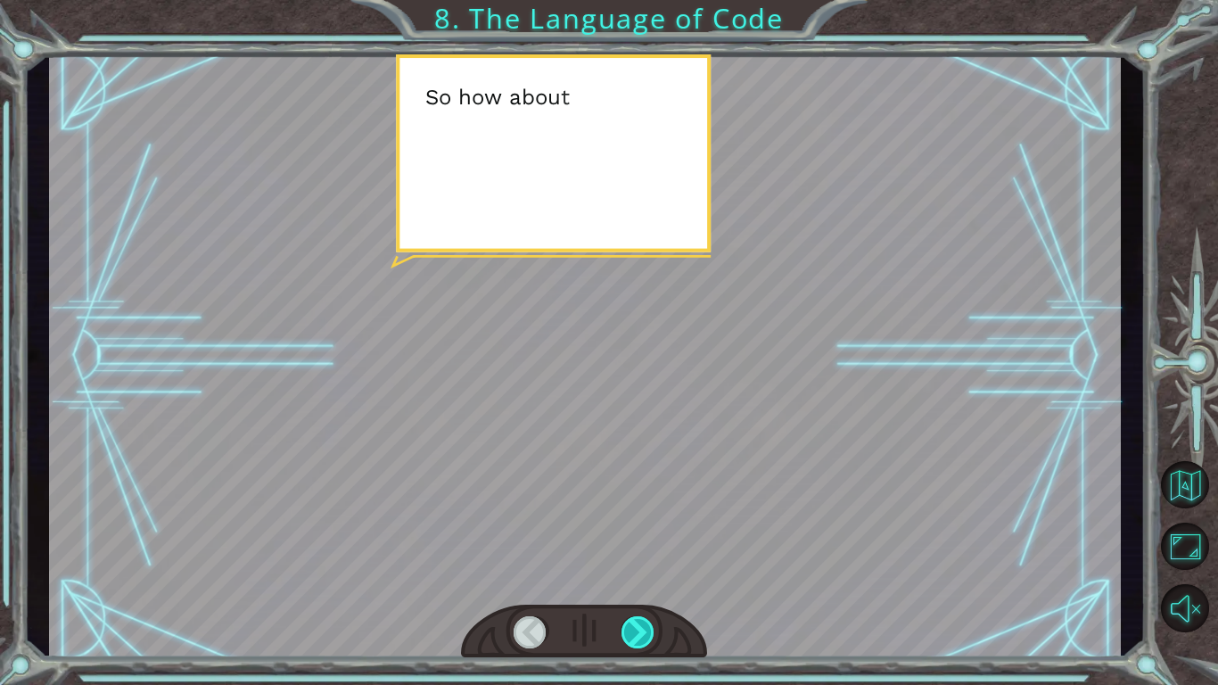
click at [634, 576] on div at bounding box center [639, 632] width 34 height 32
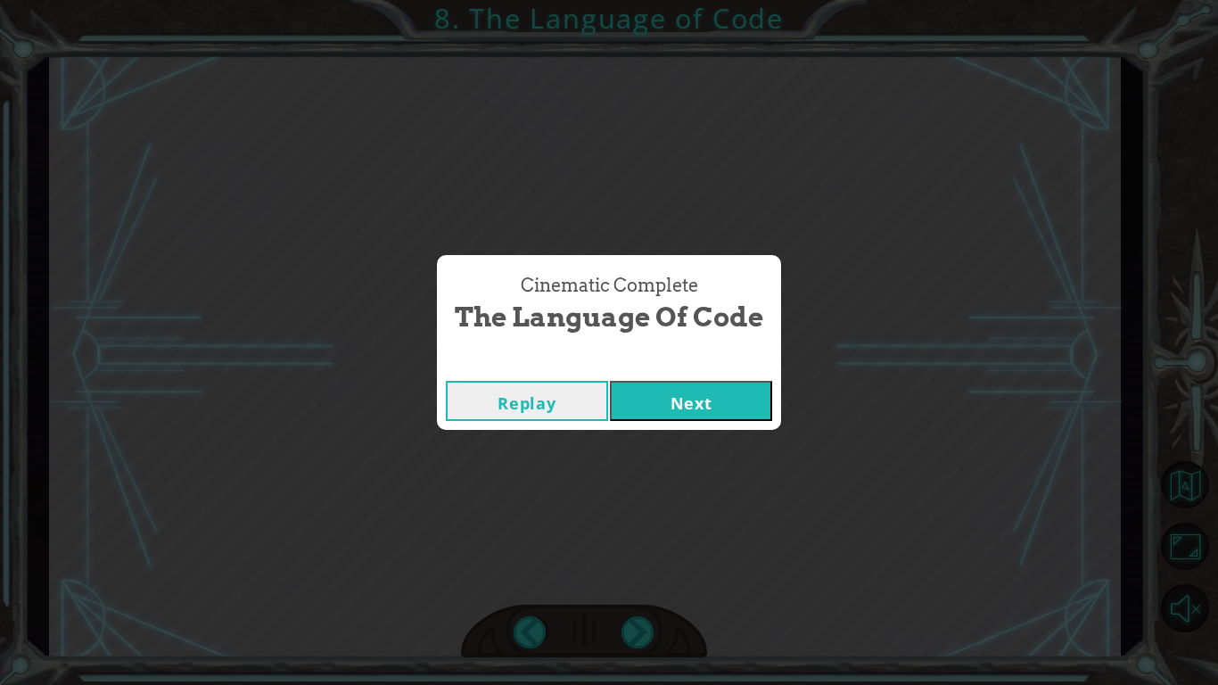
click at [645, 410] on button "Next" at bounding box center [691, 401] width 162 height 40
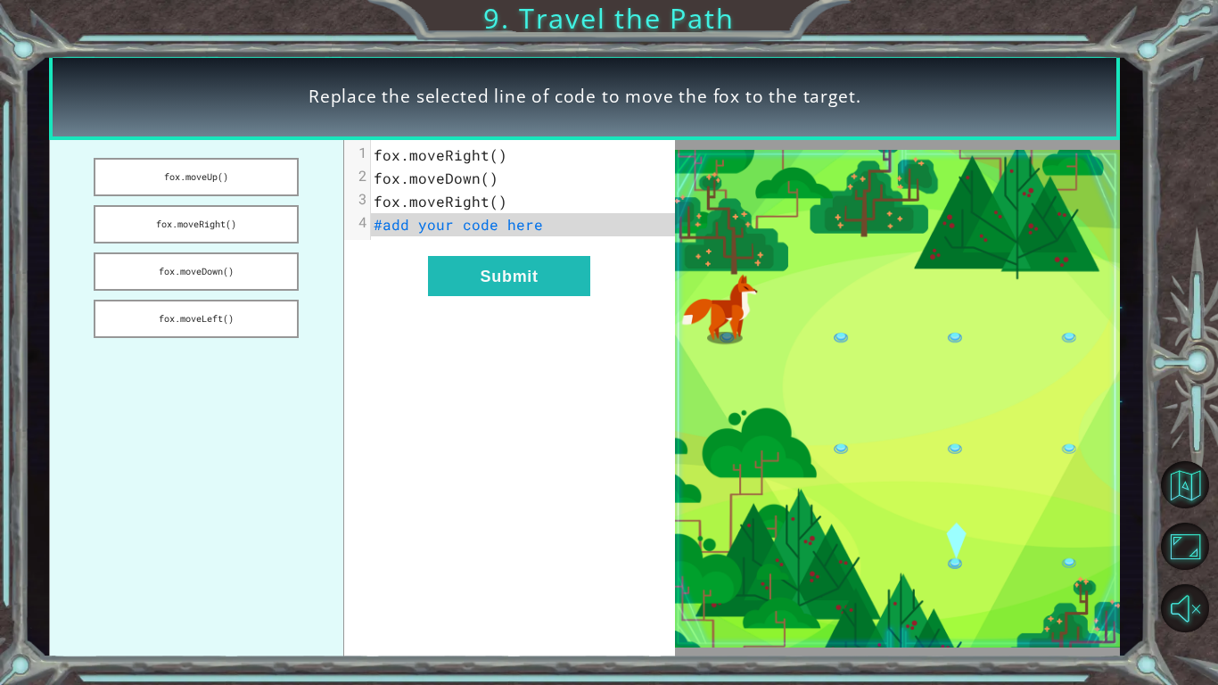
click at [499, 219] on span "#add your code here" at bounding box center [458, 224] width 169 height 19
click at [496, 154] on span "fox.moveRight()" at bounding box center [441, 154] width 134 height 19
click at [491, 159] on span "fox.moveRight()" at bounding box center [441, 154] width 134 height 19
click at [543, 232] on pre "#add your code here" at bounding box center [523, 224] width 304 height 23
click at [414, 218] on span "#add your code here" at bounding box center [458, 224] width 169 height 19
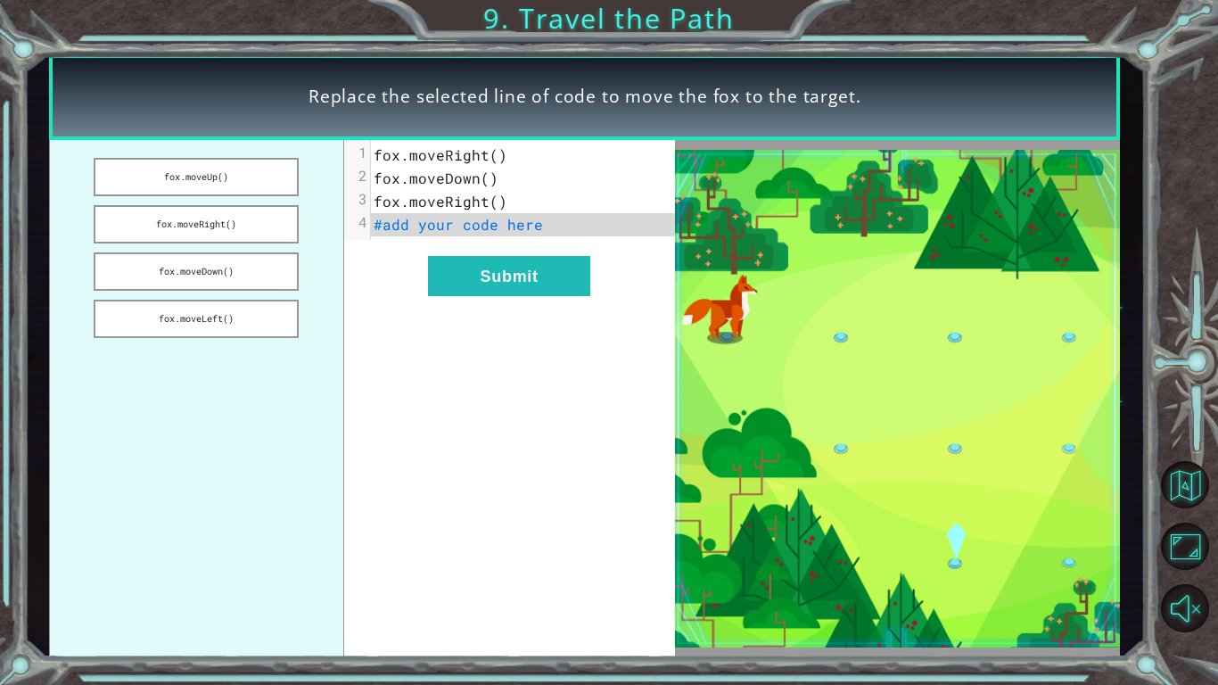
drag, startPoint x: 131, startPoint y: 268, endPoint x: 514, endPoint y: 234, distance: 384.1
click at [514, 234] on div "fox.moveUp() fox.moveRight() fox.moveDown() fox.moveLeft() xxxxxxxxxx 4 1 fox.m…" at bounding box center [362, 399] width 626 height 518
click at [119, 264] on button "fox.moveDown()" at bounding box center [196, 271] width 205 height 38
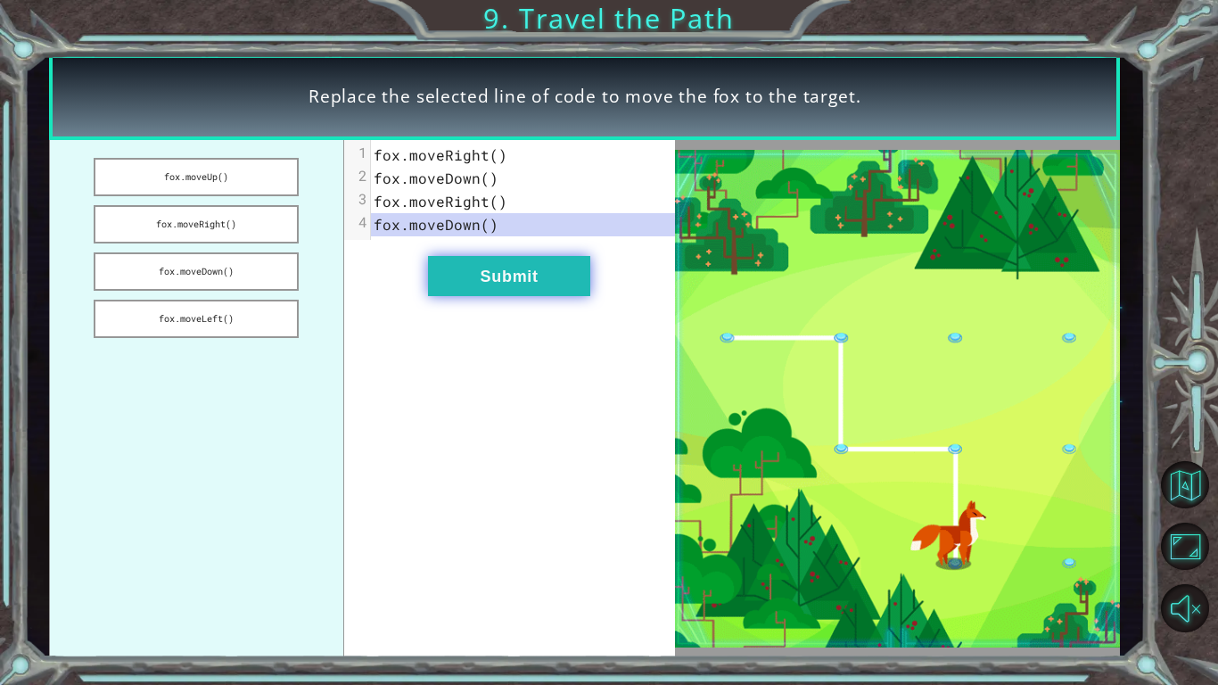
click at [500, 257] on button "Submit" at bounding box center [509, 276] width 162 height 40
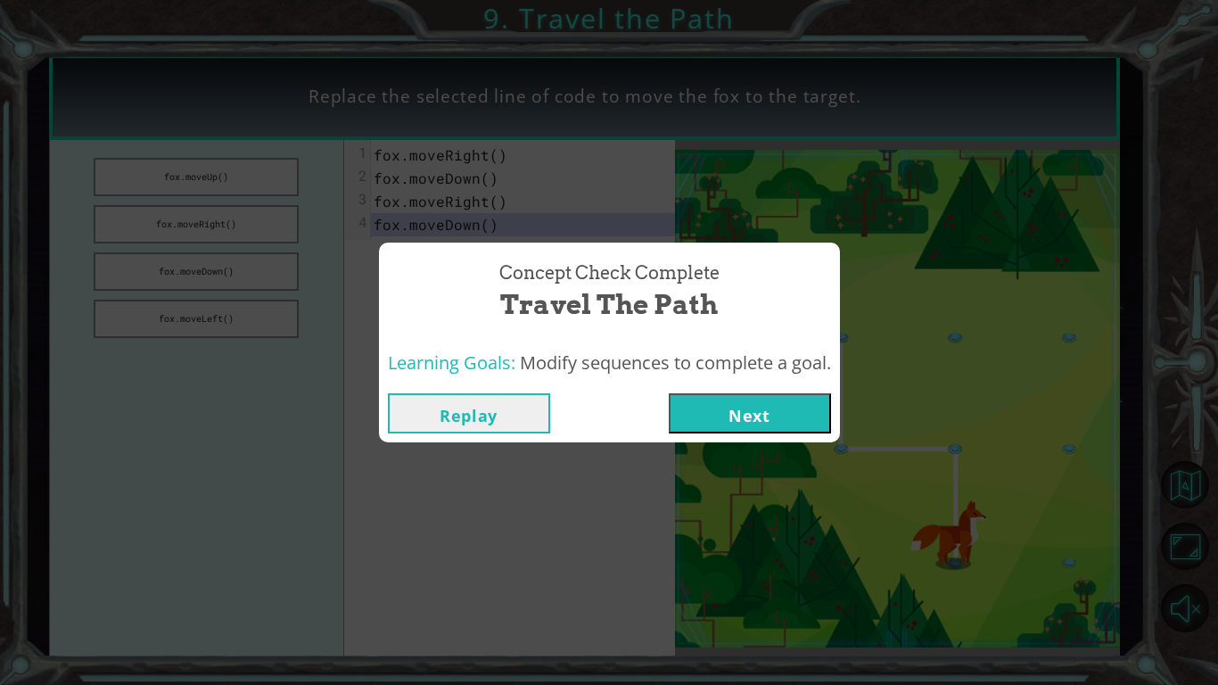
click at [809, 419] on button "Next" at bounding box center [750, 413] width 162 height 40
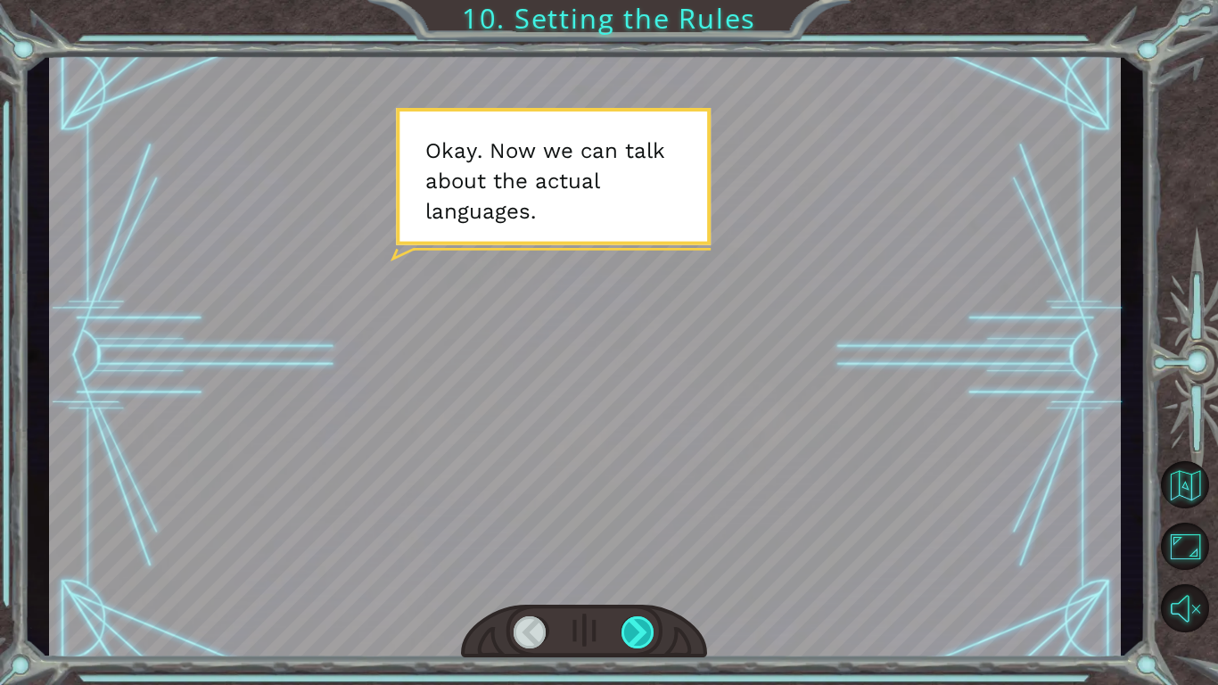
click at [638, 576] on div at bounding box center [639, 632] width 34 height 32
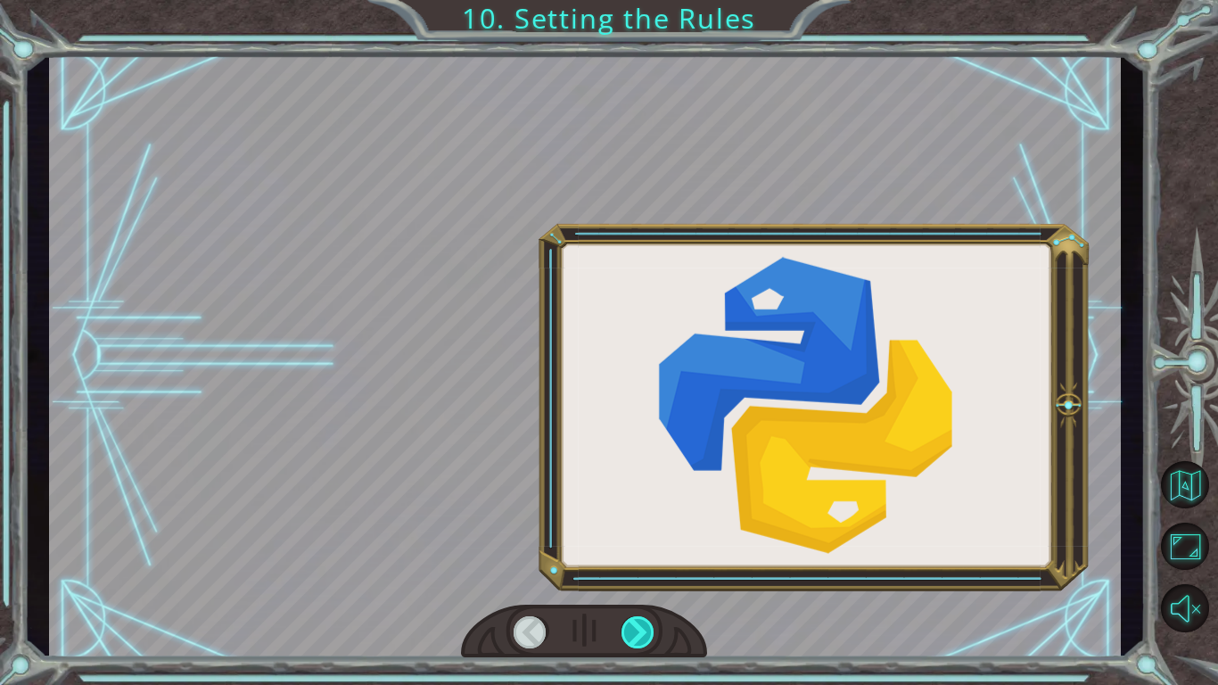
click at [638, 576] on div at bounding box center [639, 632] width 34 height 32
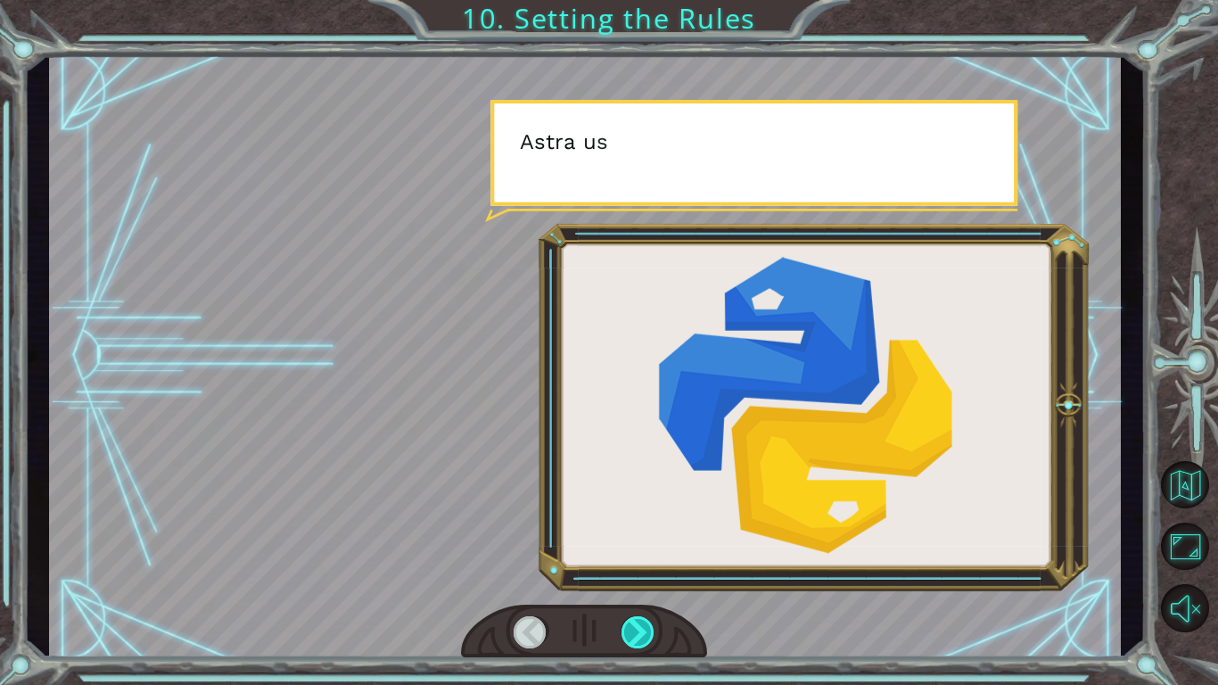
click at [638, 576] on div at bounding box center [639, 632] width 34 height 32
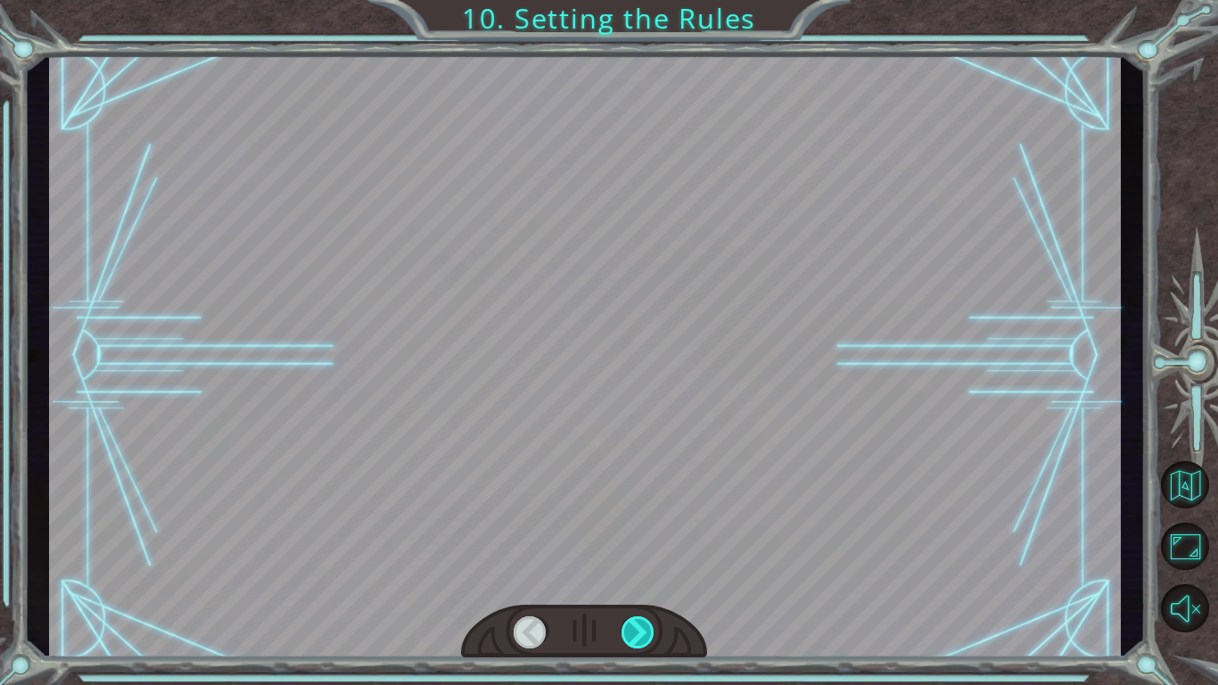
click at [638, 576] on div at bounding box center [639, 632] width 34 height 32
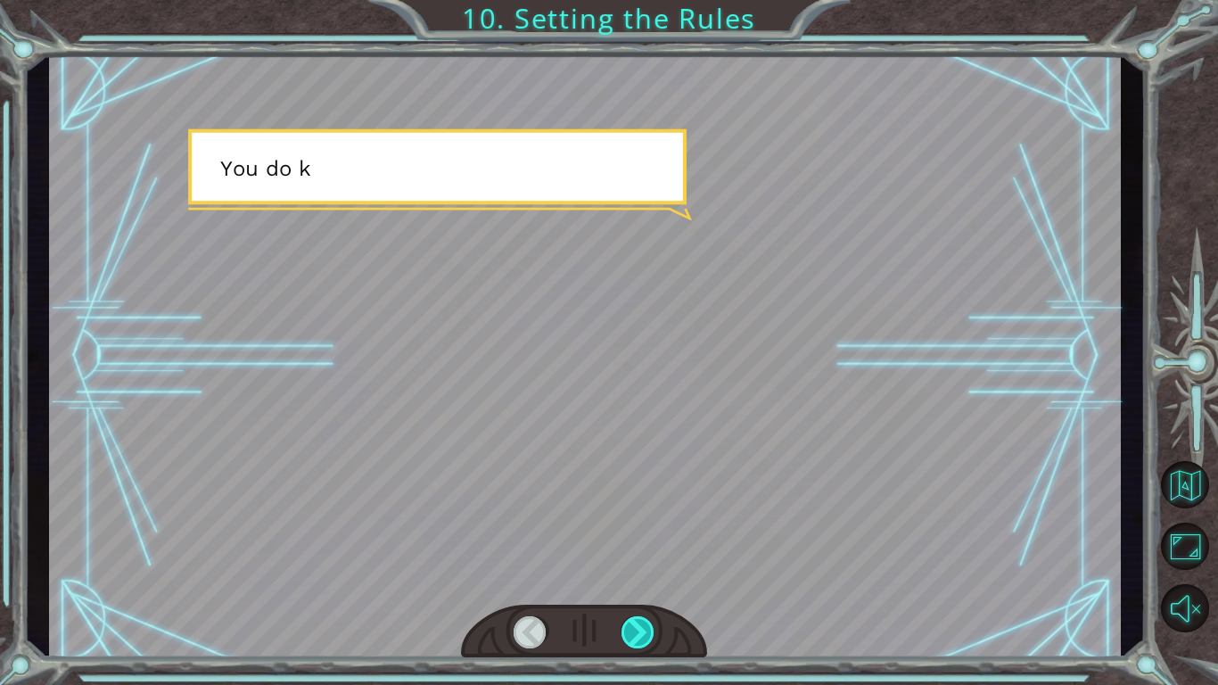
click at [638, 576] on div at bounding box center [639, 632] width 34 height 32
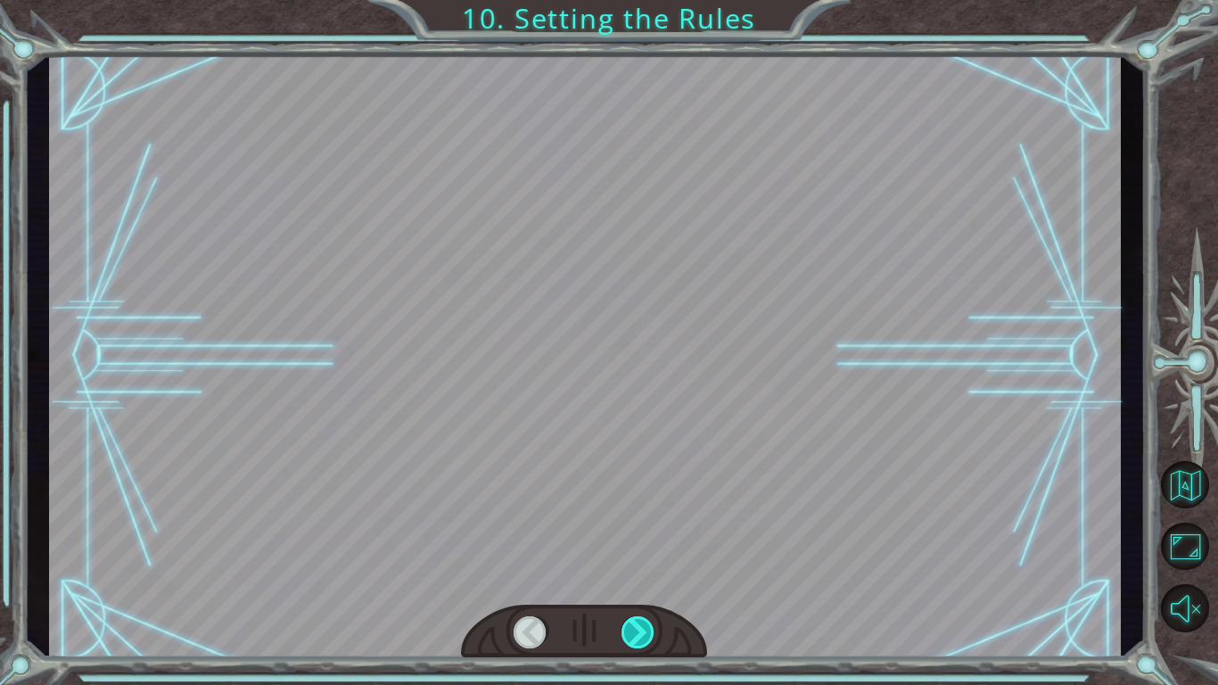
click at [638, 576] on div at bounding box center [639, 632] width 34 height 32
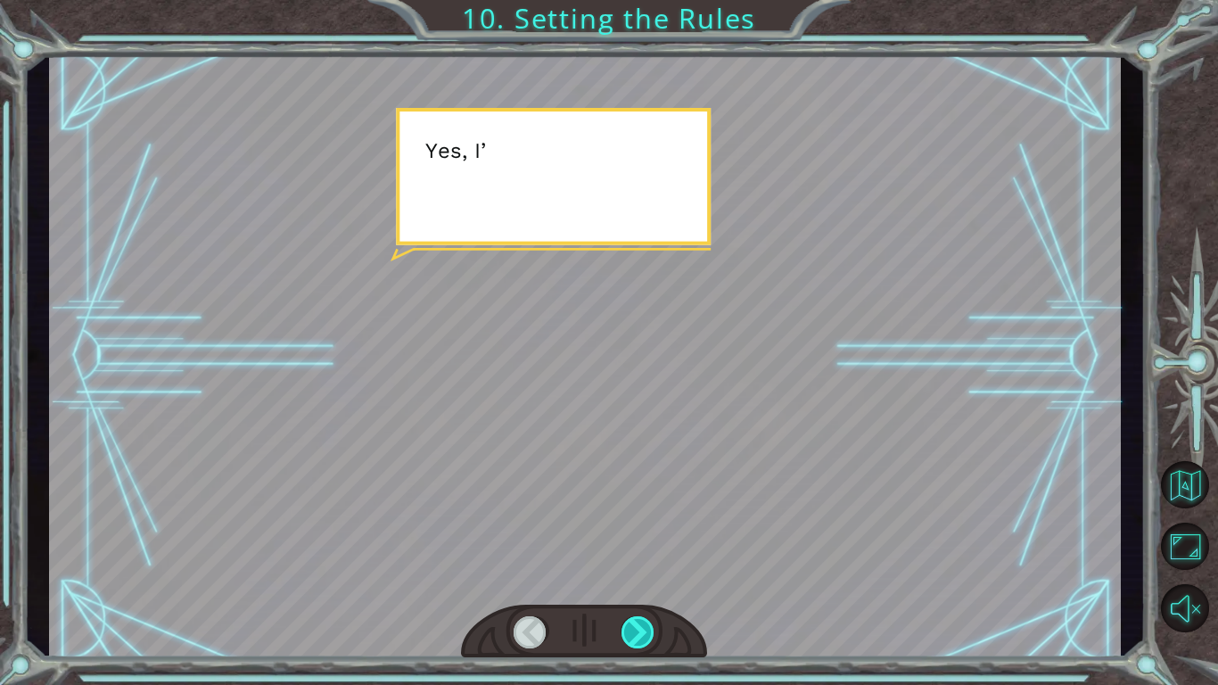
click at [638, 576] on div at bounding box center [639, 632] width 34 height 32
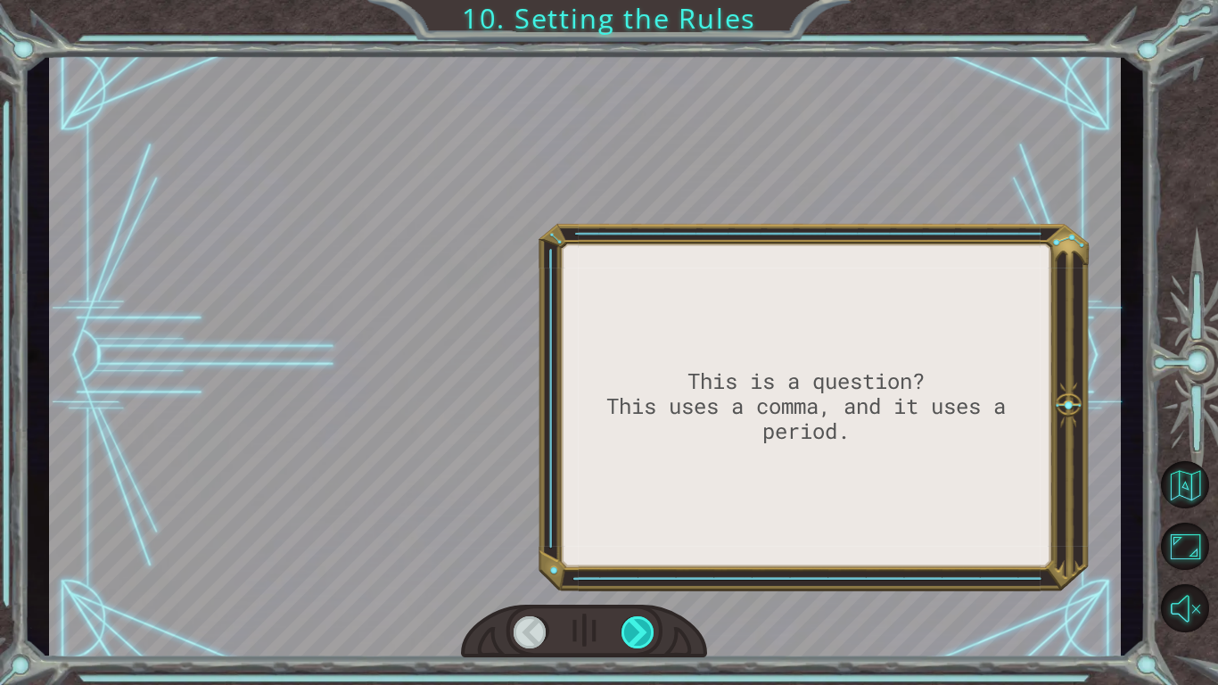
click at [638, 576] on div at bounding box center [639, 632] width 34 height 32
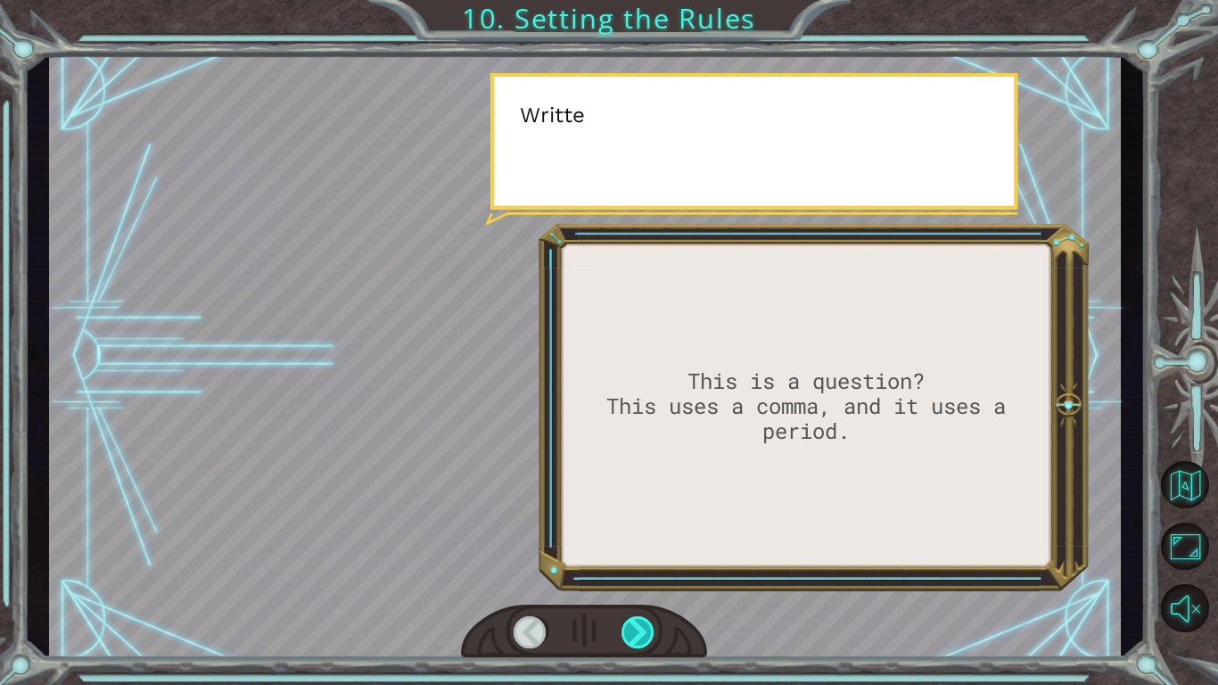
click at [638, 576] on div at bounding box center [639, 632] width 34 height 32
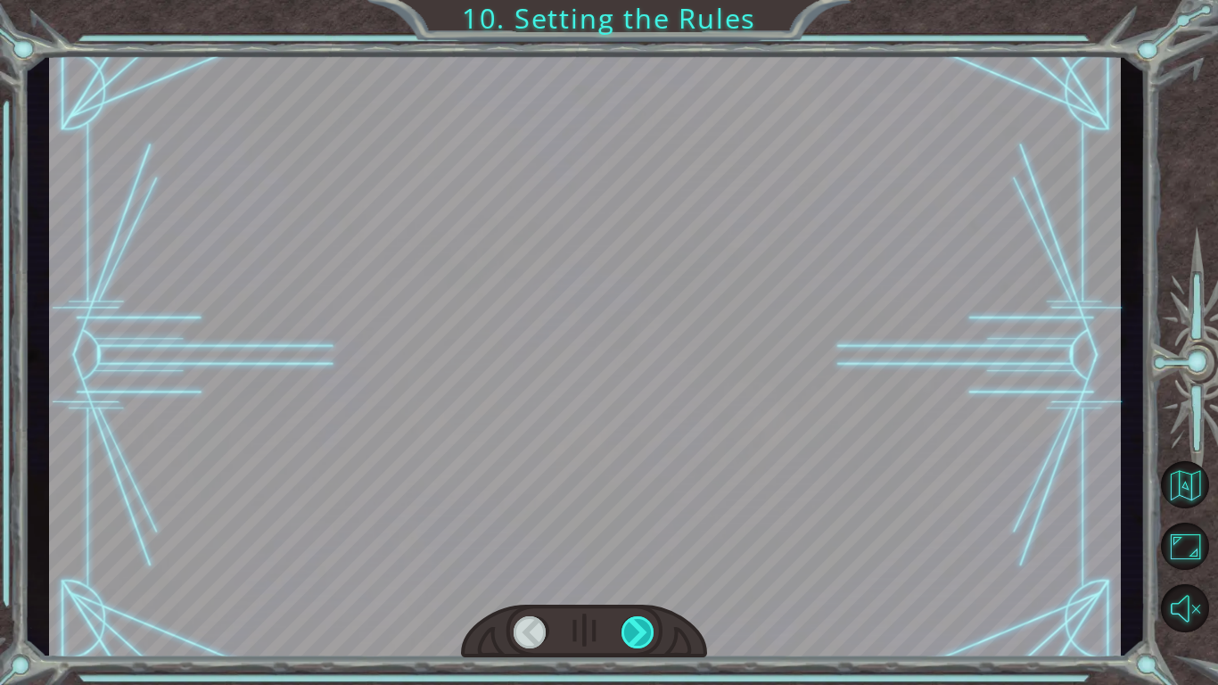
click at [638, 576] on div at bounding box center [639, 632] width 34 height 32
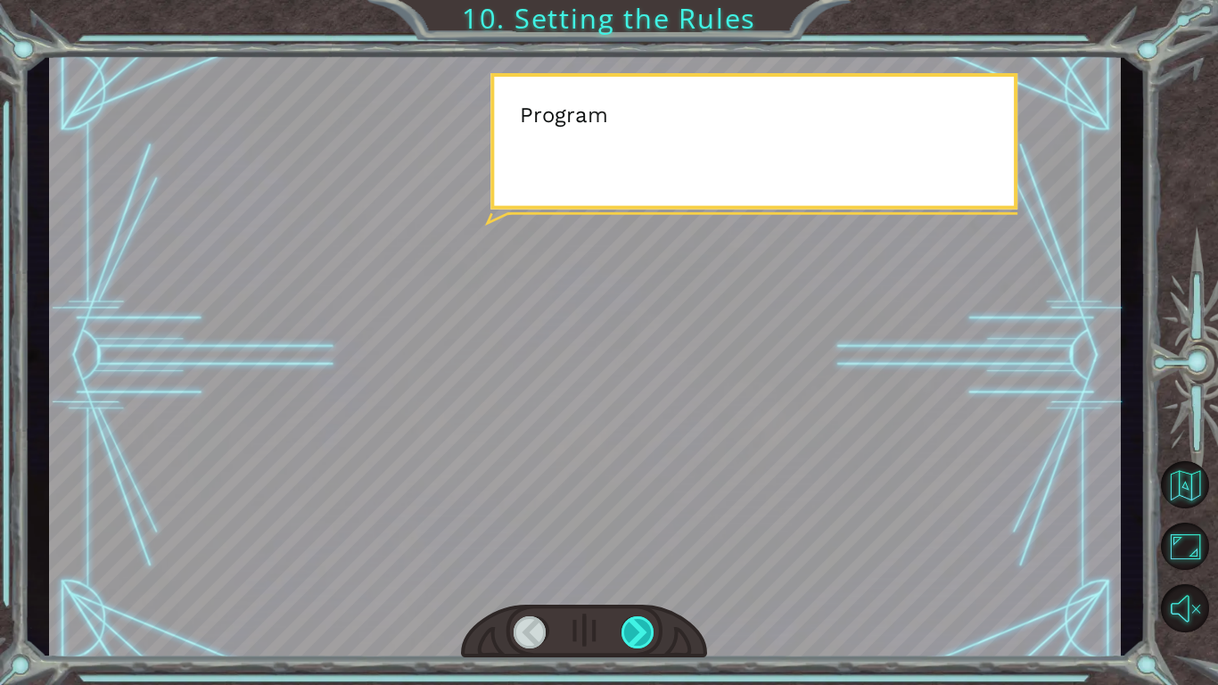
click at [638, 576] on div at bounding box center [639, 632] width 34 height 32
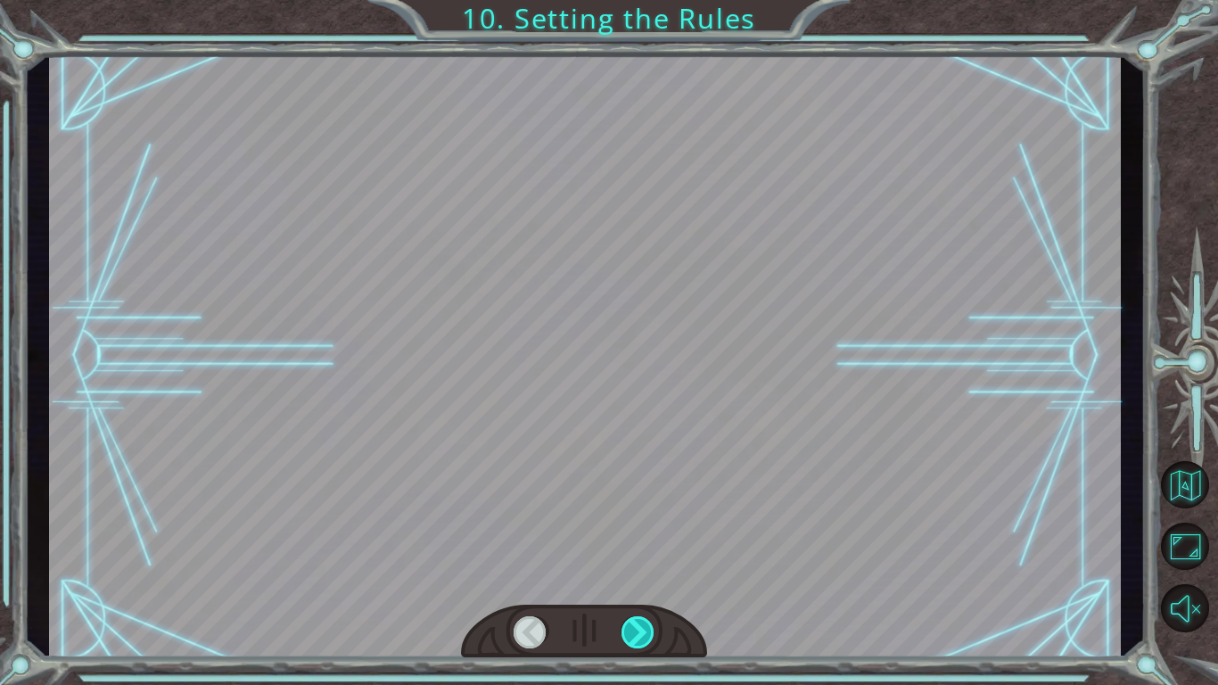
click at [638, 576] on div at bounding box center [639, 632] width 34 height 32
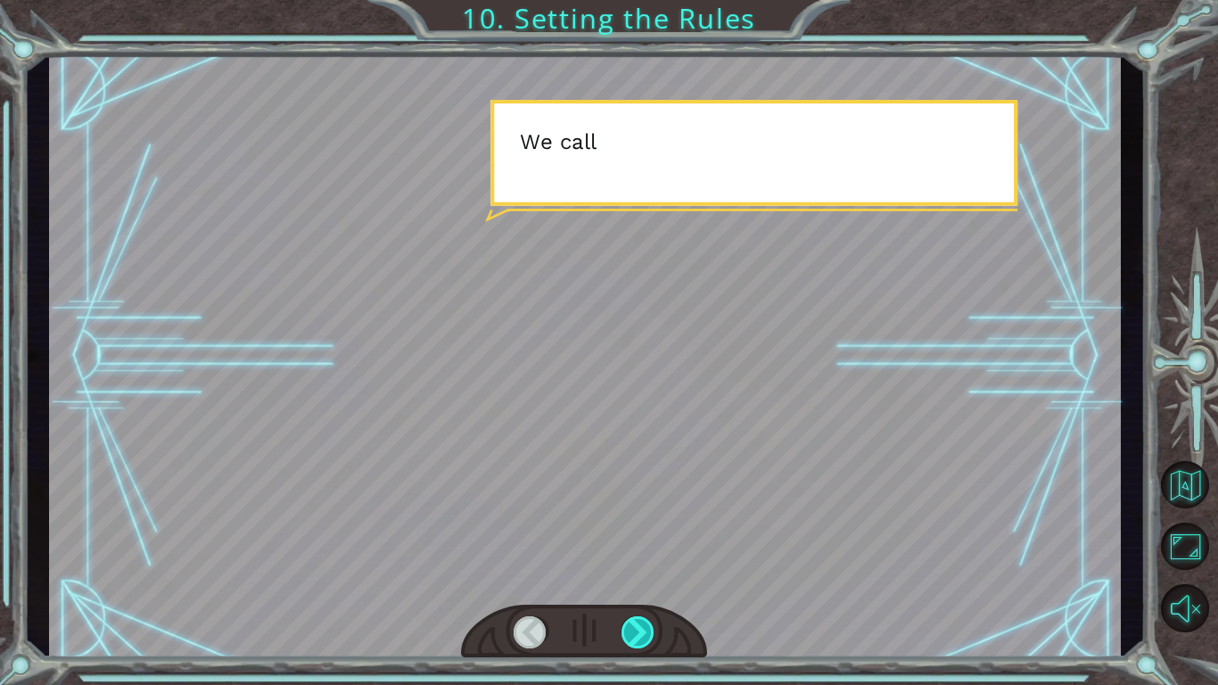
click at [638, 576] on div at bounding box center [639, 632] width 34 height 32
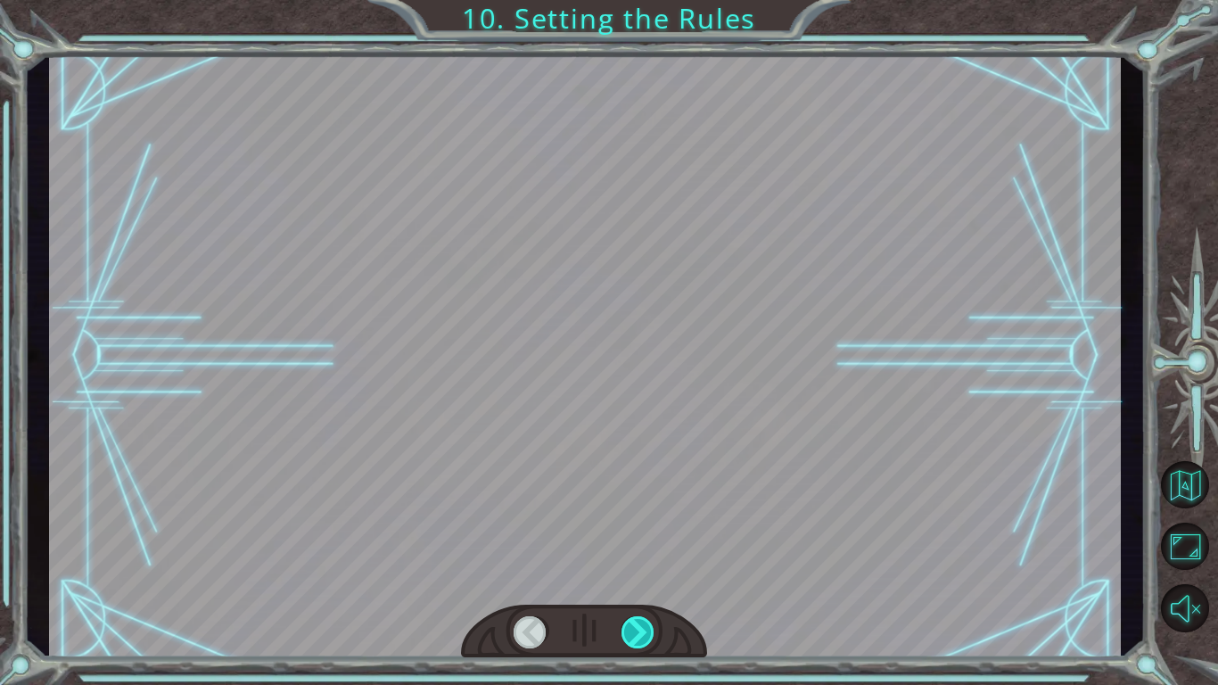
click at [638, 576] on div at bounding box center [639, 632] width 34 height 32
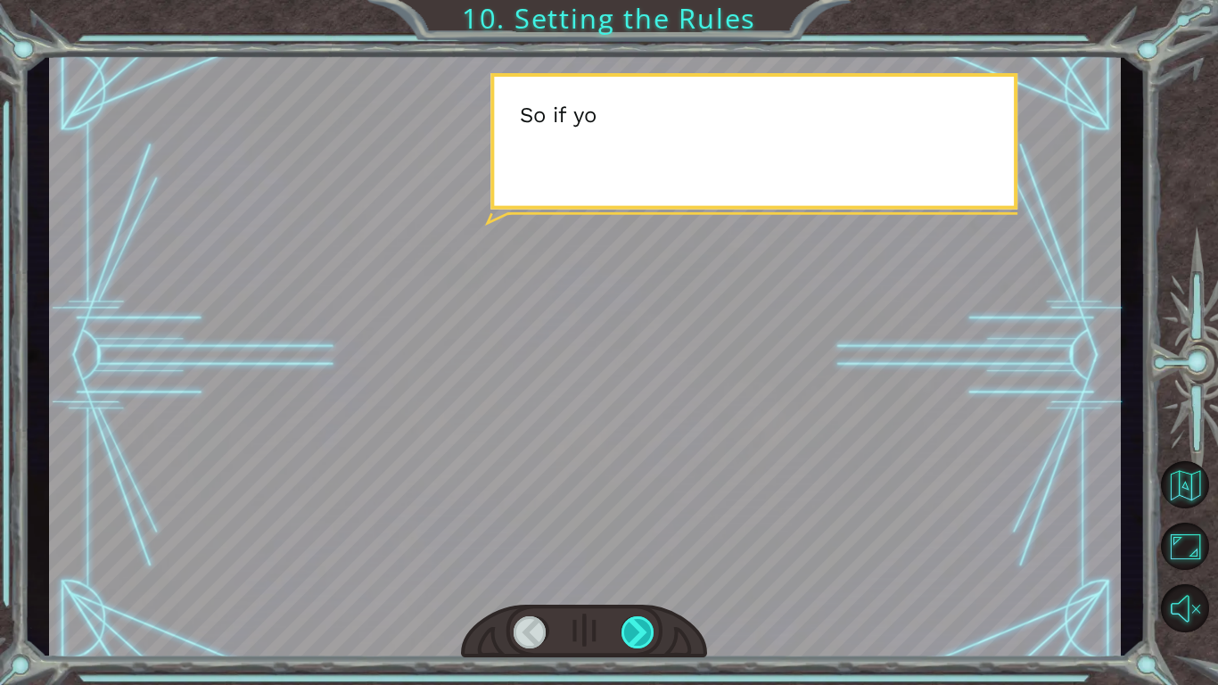
click at [638, 576] on div at bounding box center [639, 632] width 34 height 32
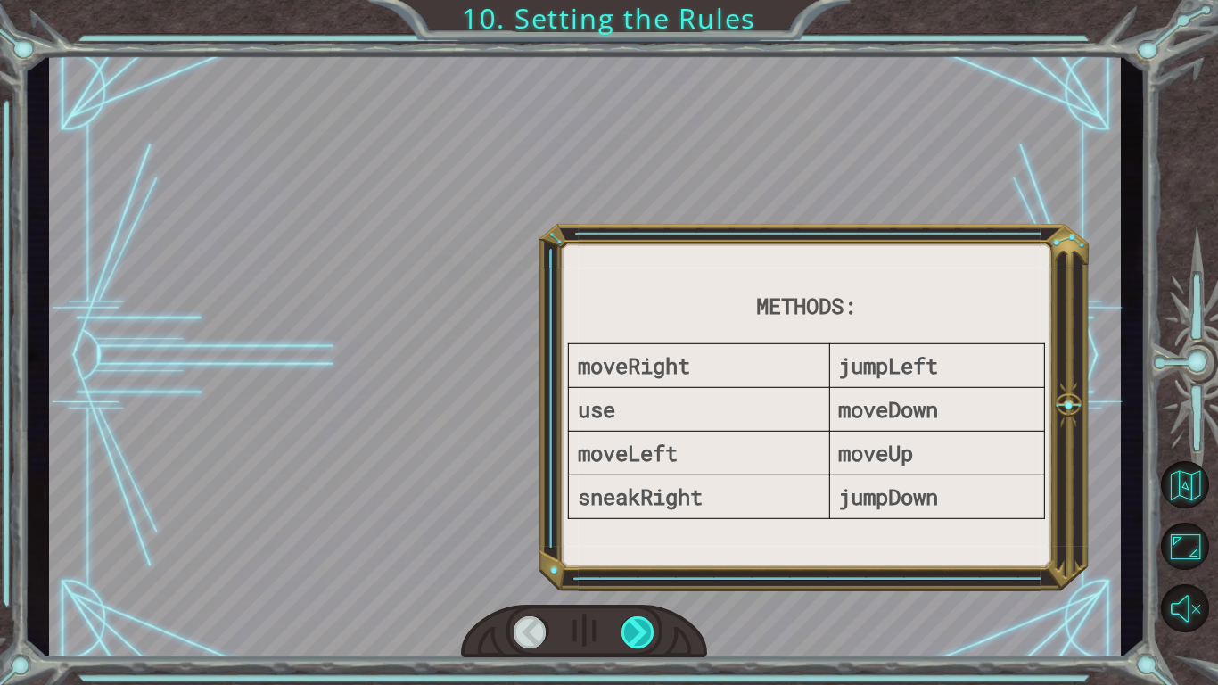
click at [638, 576] on div at bounding box center [639, 632] width 34 height 32
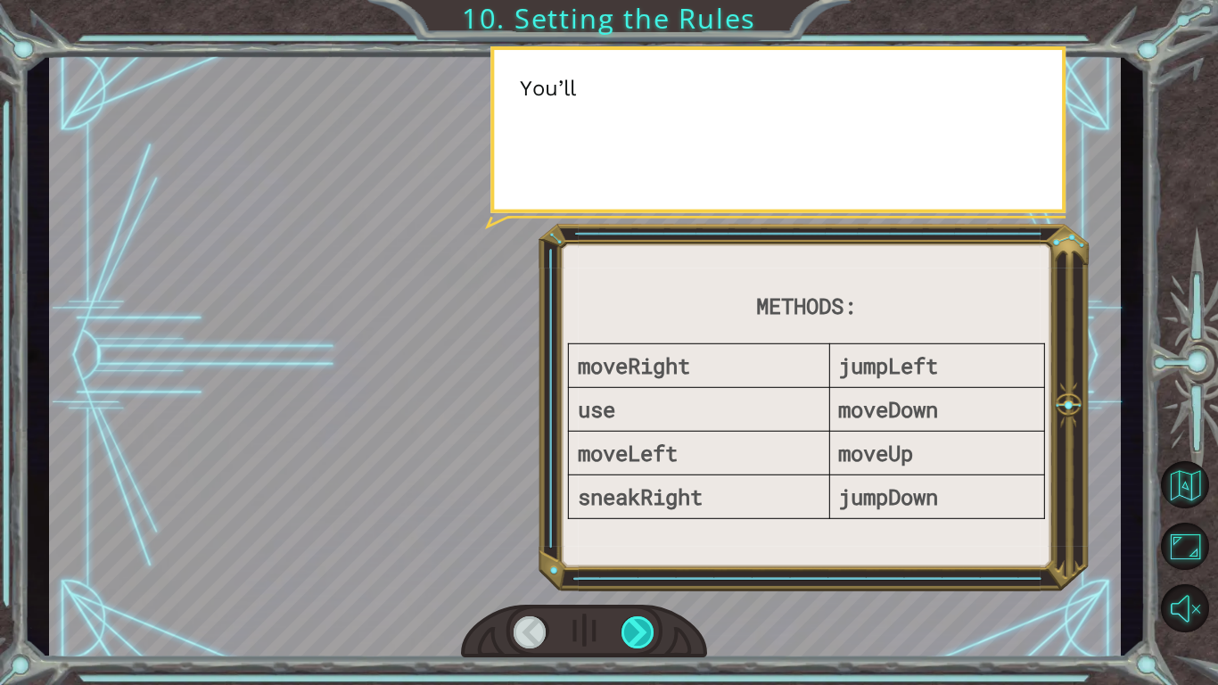
click at [638, 576] on div at bounding box center [639, 632] width 34 height 32
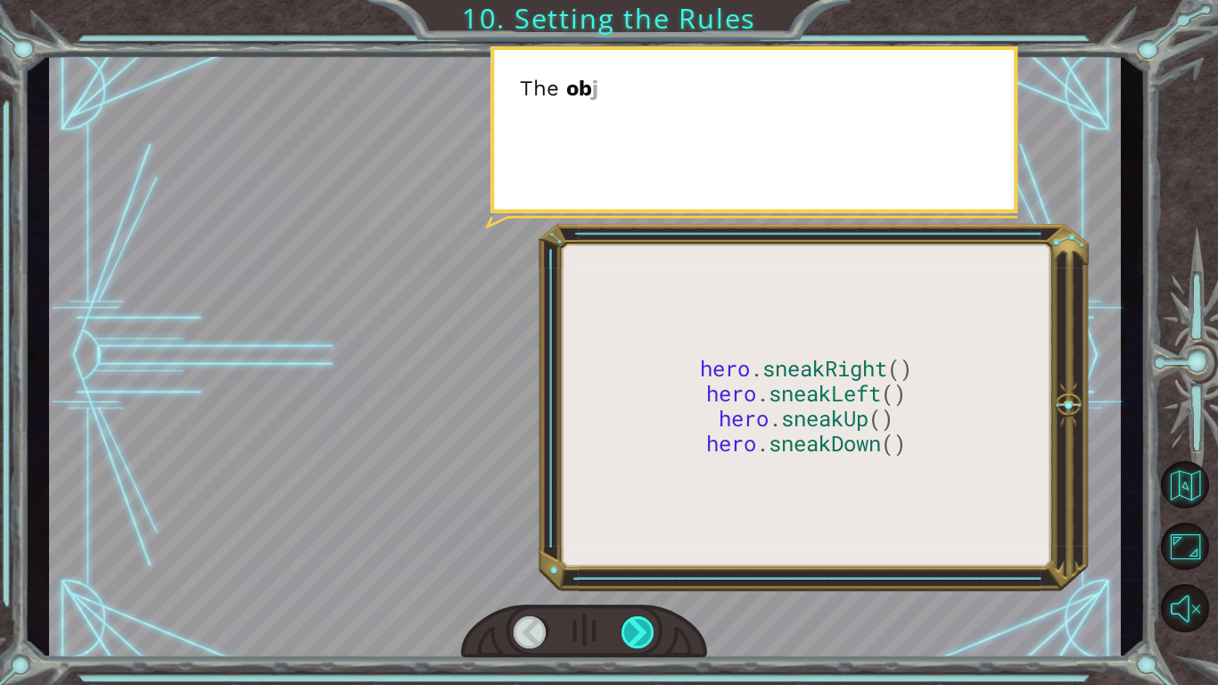
click at [638, 576] on div at bounding box center [639, 632] width 34 height 32
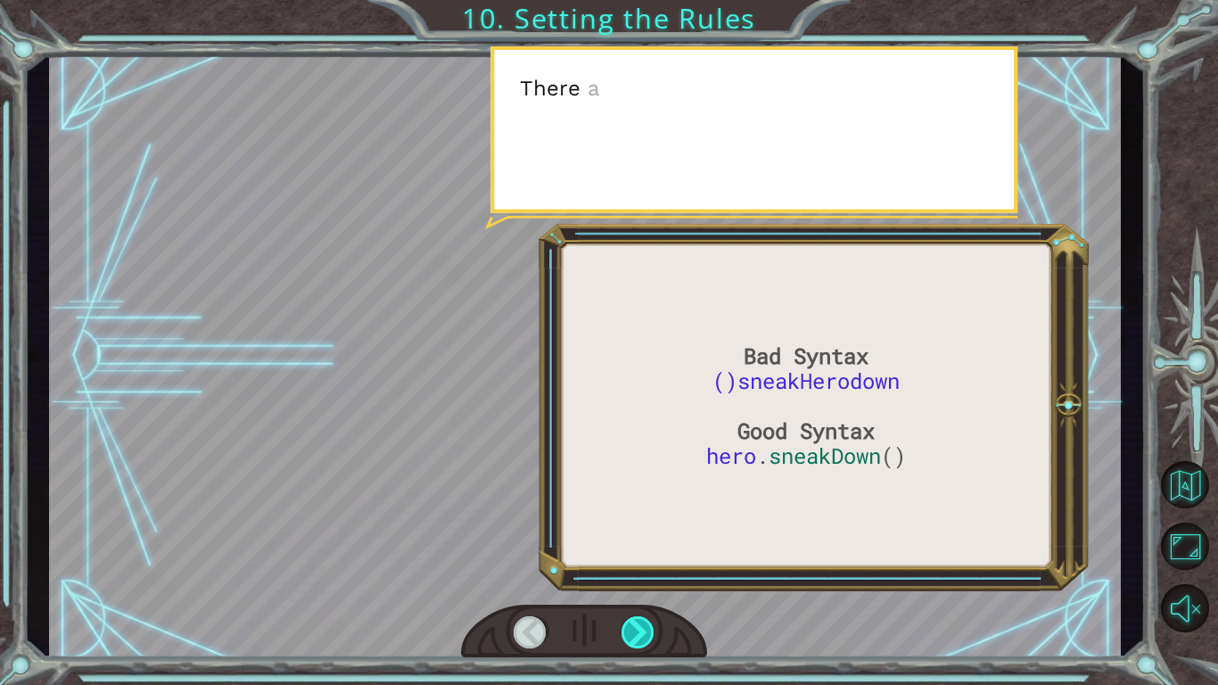
click at [638, 576] on div at bounding box center [639, 632] width 34 height 32
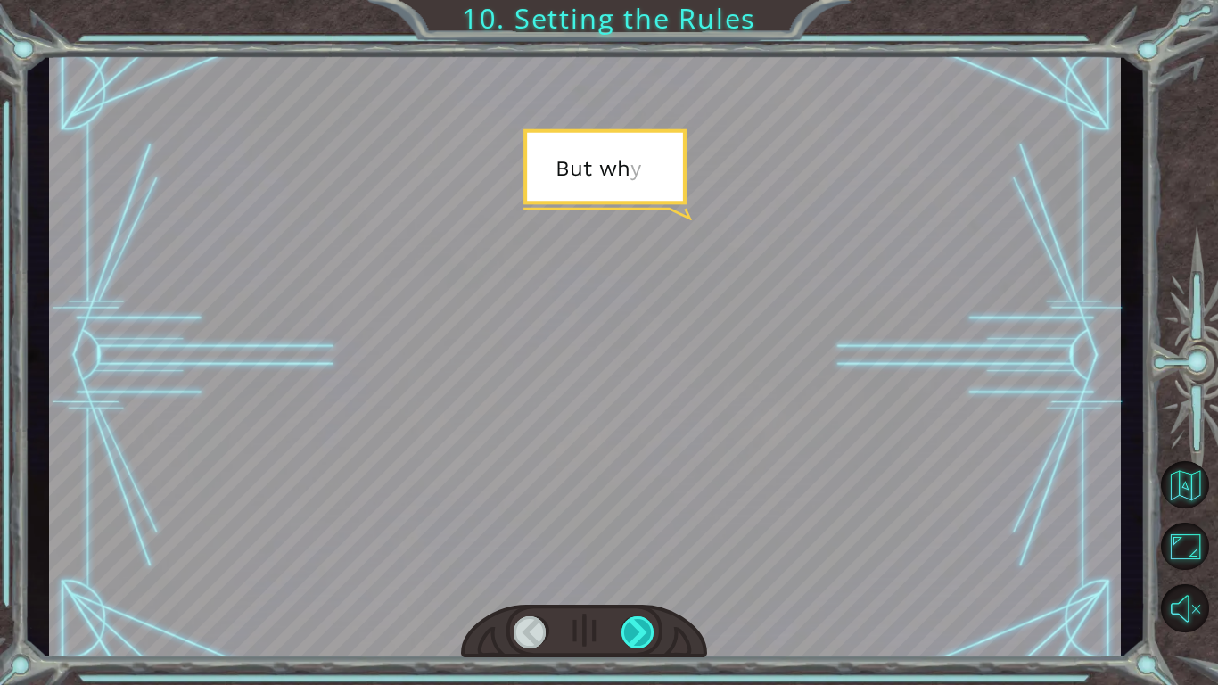
click at [638, 576] on div at bounding box center [639, 632] width 34 height 32
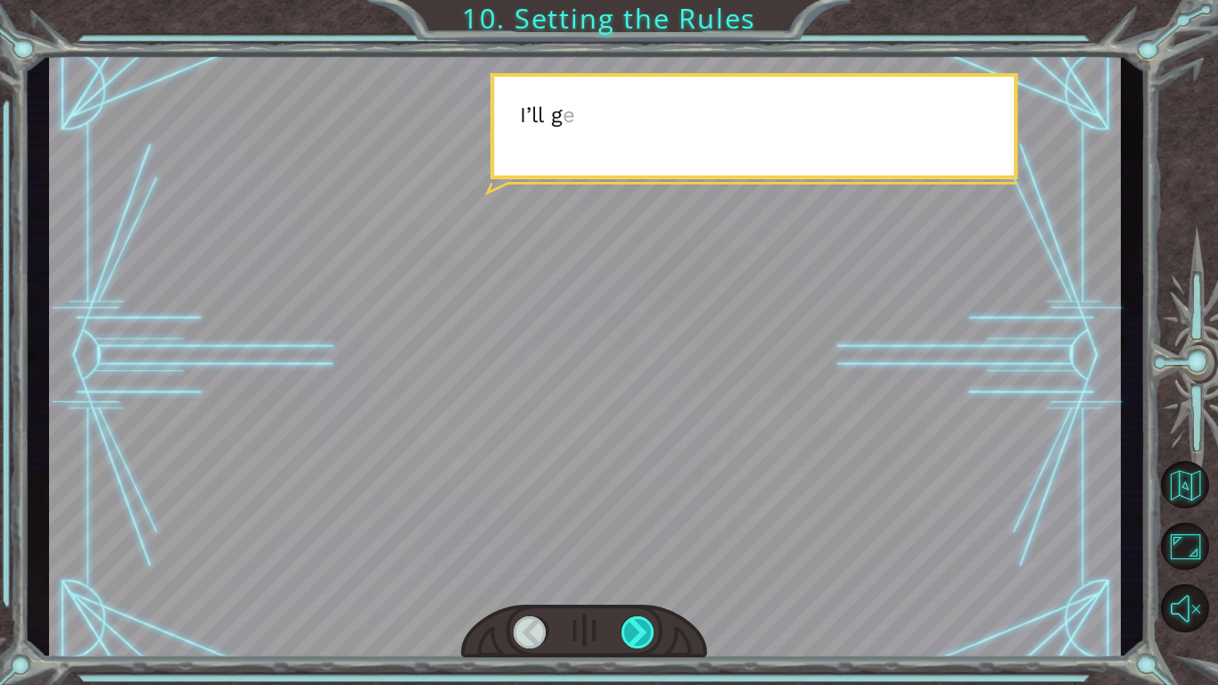
click at [638, 576] on div at bounding box center [639, 632] width 34 height 32
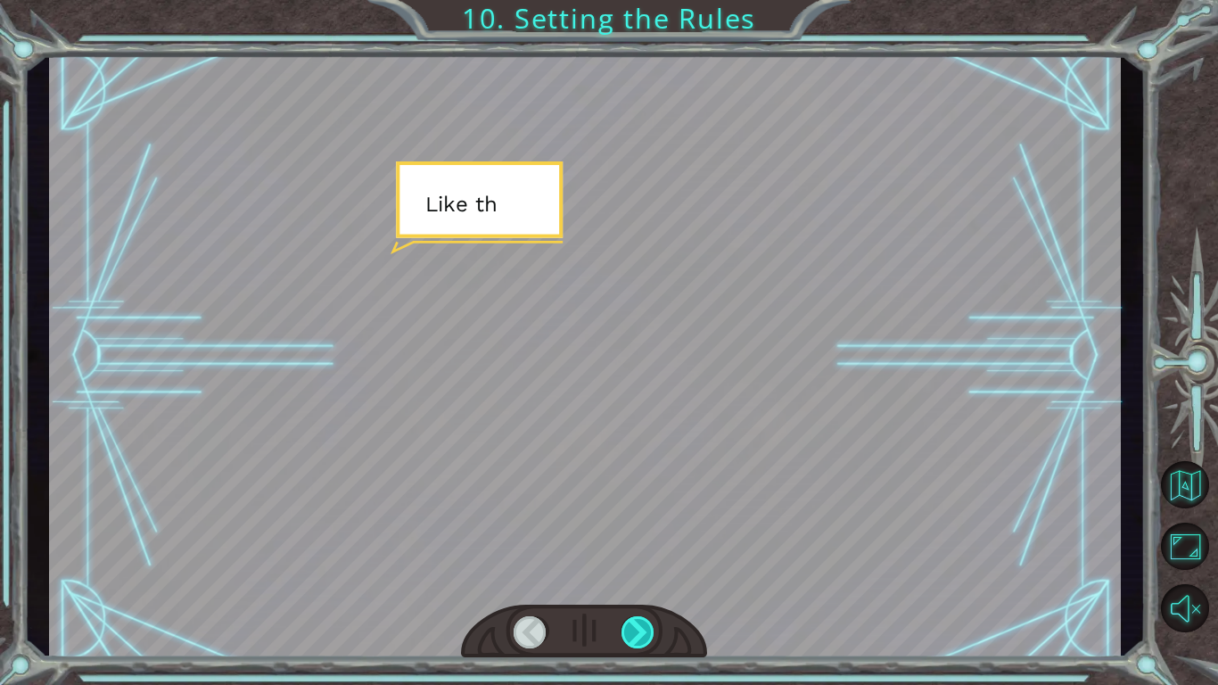
click at [638, 576] on div at bounding box center [639, 632] width 34 height 32
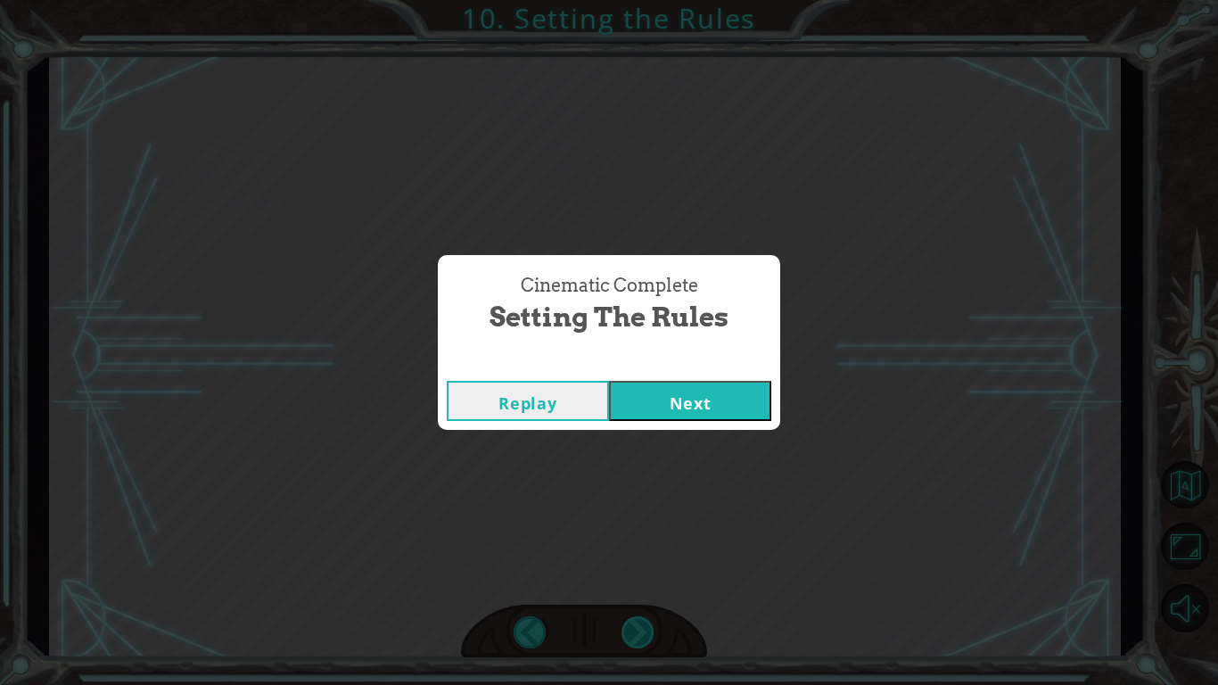
click at [638, 576] on div "Cinematic Complete Setting the Rules Replay Next" at bounding box center [609, 342] width 1218 height 685
click at [684, 396] on button "Next" at bounding box center [690, 401] width 162 height 40
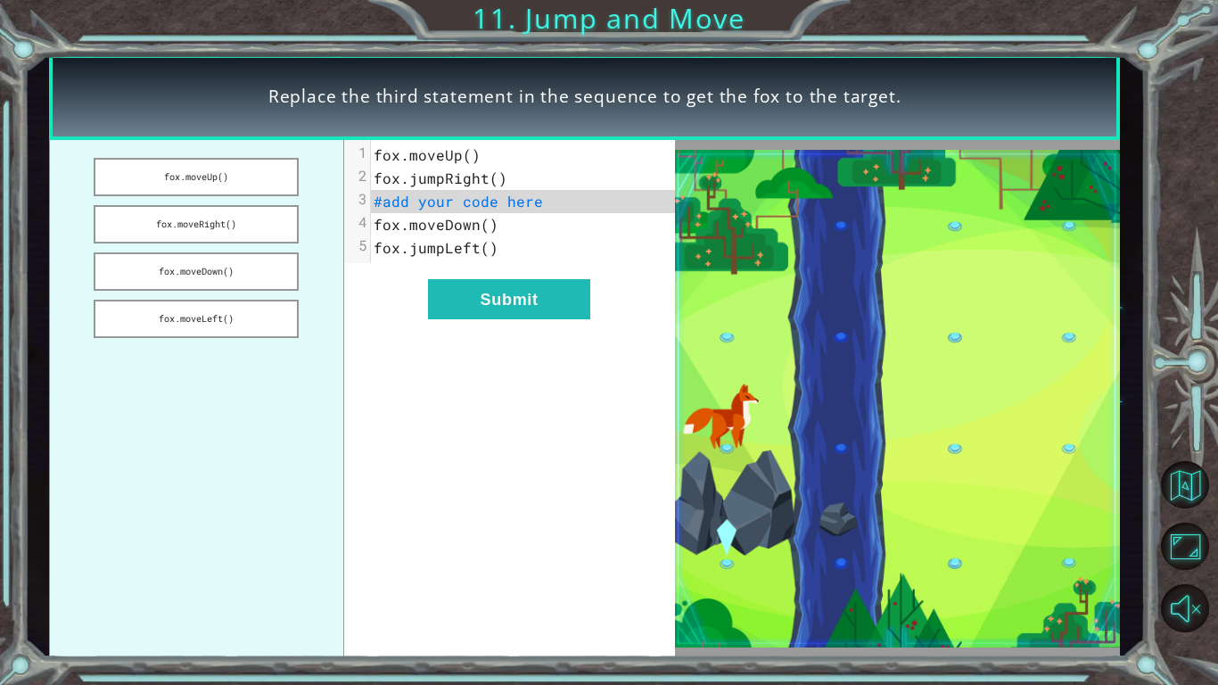
drag, startPoint x: 231, startPoint y: 331, endPoint x: 451, endPoint y: 251, distance: 234.4
click at [451, 251] on div "fox.moveUp() fox.moveRight() fox.moveDown() fox.moveLeft() xxxxxxxxxx 5 1 fox.m…" at bounding box center [362, 399] width 626 height 518
click at [451, 251] on span "fox.jumpLeft()" at bounding box center [436, 247] width 125 height 19
click at [719, 339] on img at bounding box center [898, 399] width 446 height 498
click at [166, 187] on button "fox.moveUp()" at bounding box center [196, 177] width 205 height 38
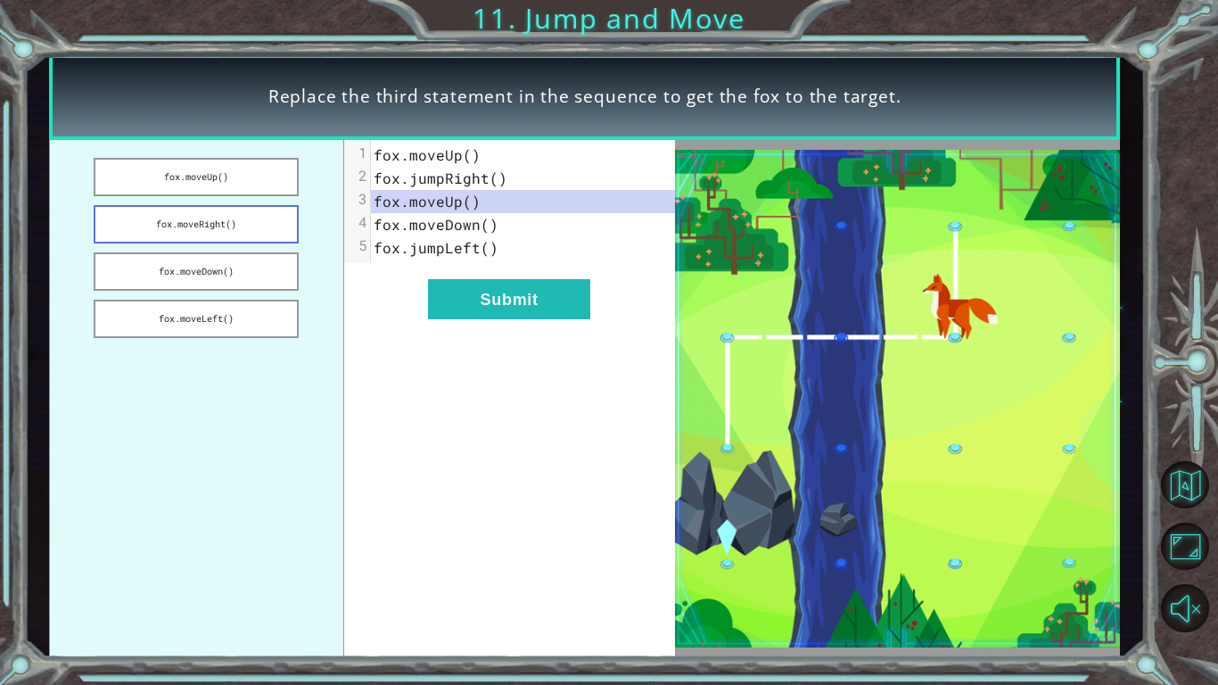
click at [177, 232] on button "fox.moveRight()" at bounding box center [196, 224] width 205 height 38
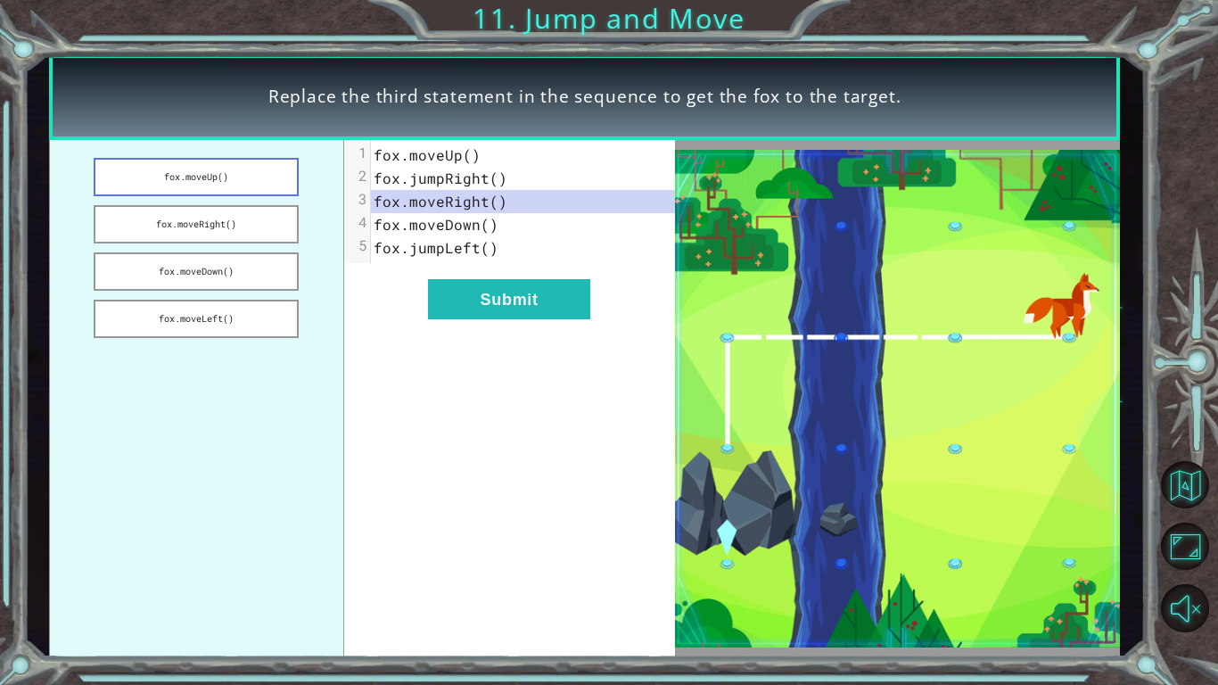
click at [206, 185] on button "fox.moveUp()" at bounding box center [196, 177] width 205 height 38
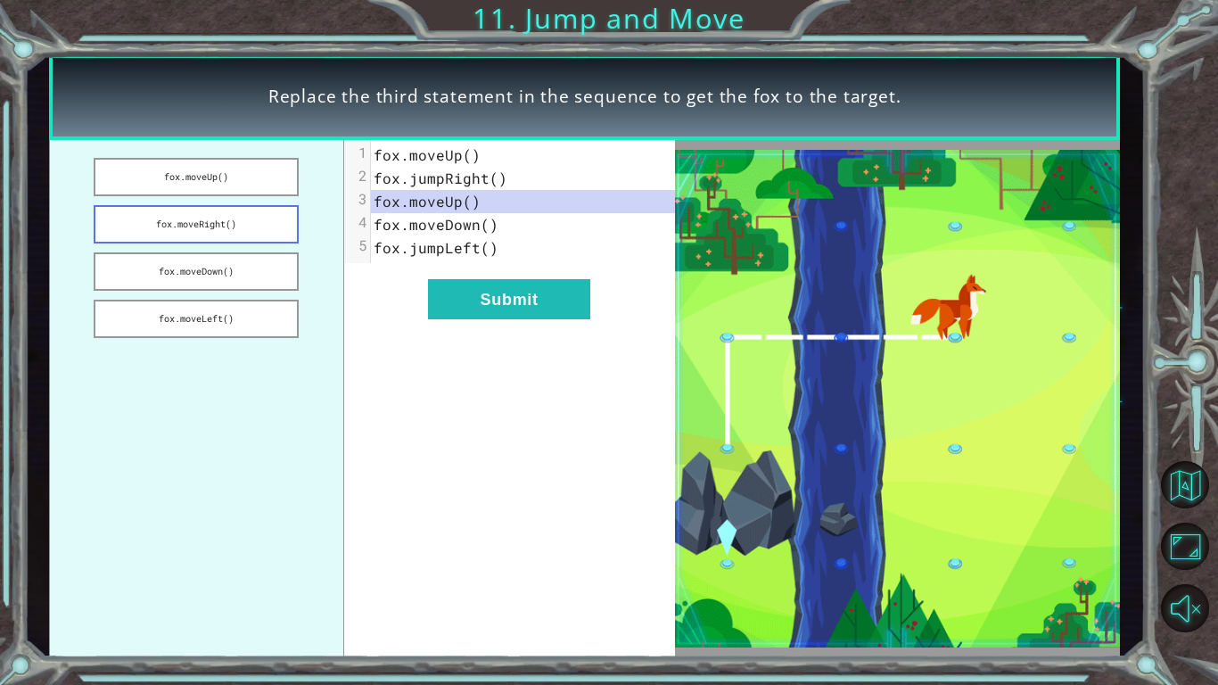
click at [207, 229] on button "fox.moveRight()" at bounding box center [196, 224] width 205 height 38
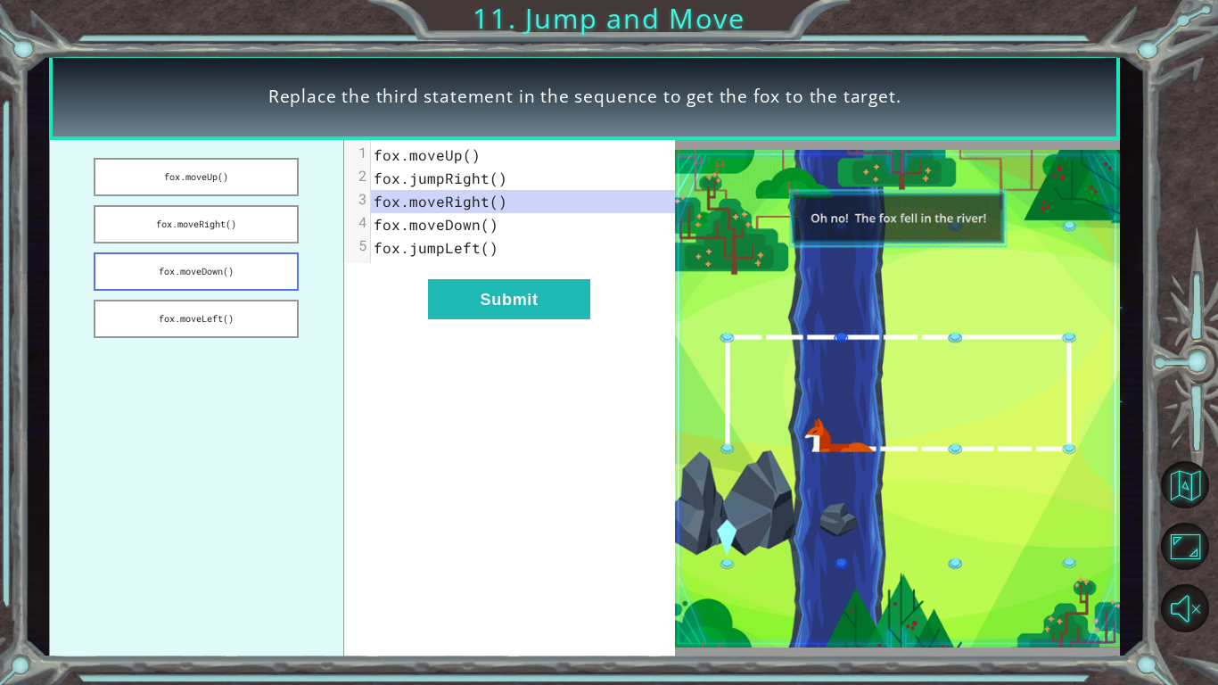
click at [202, 261] on button "fox.moveDown()" at bounding box center [196, 271] width 205 height 38
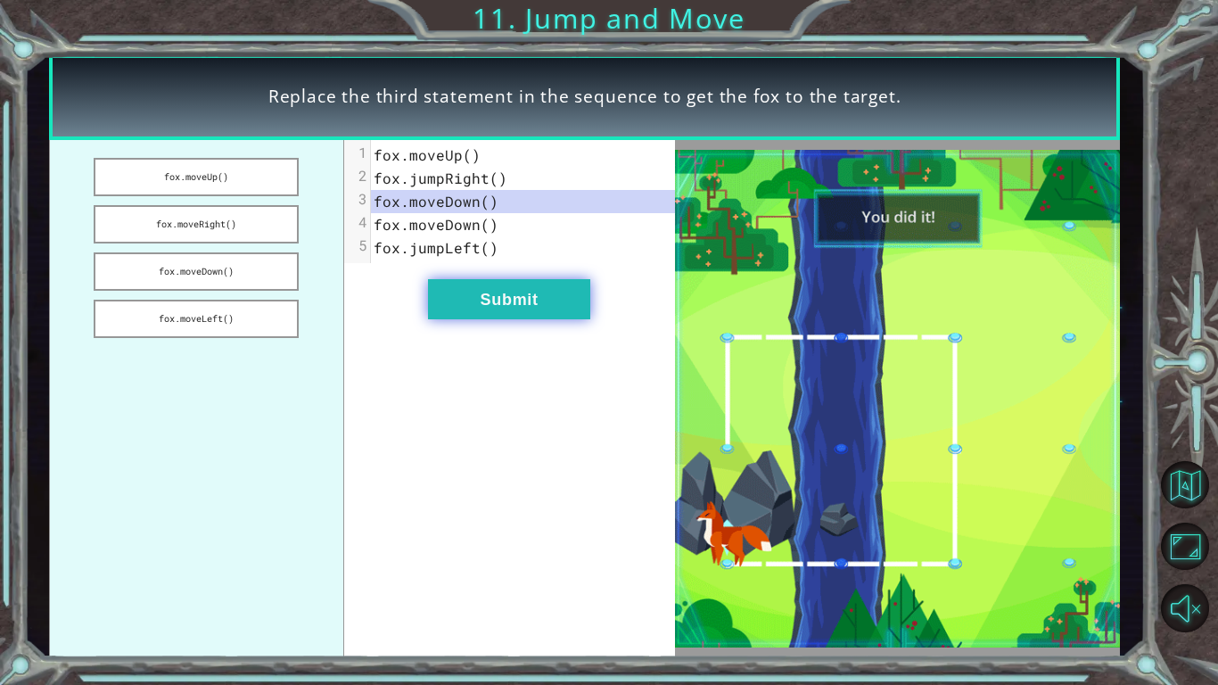
click at [474, 298] on button "Submit" at bounding box center [509, 299] width 162 height 40
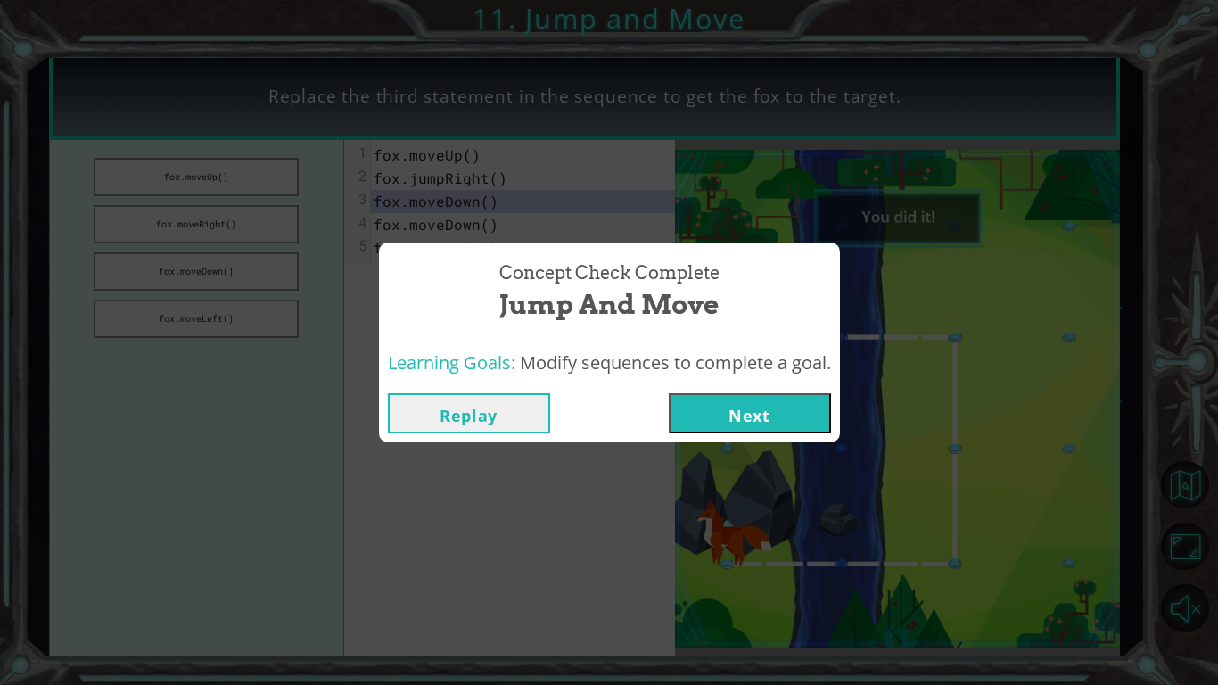
click at [773, 404] on button "Next" at bounding box center [750, 413] width 162 height 40
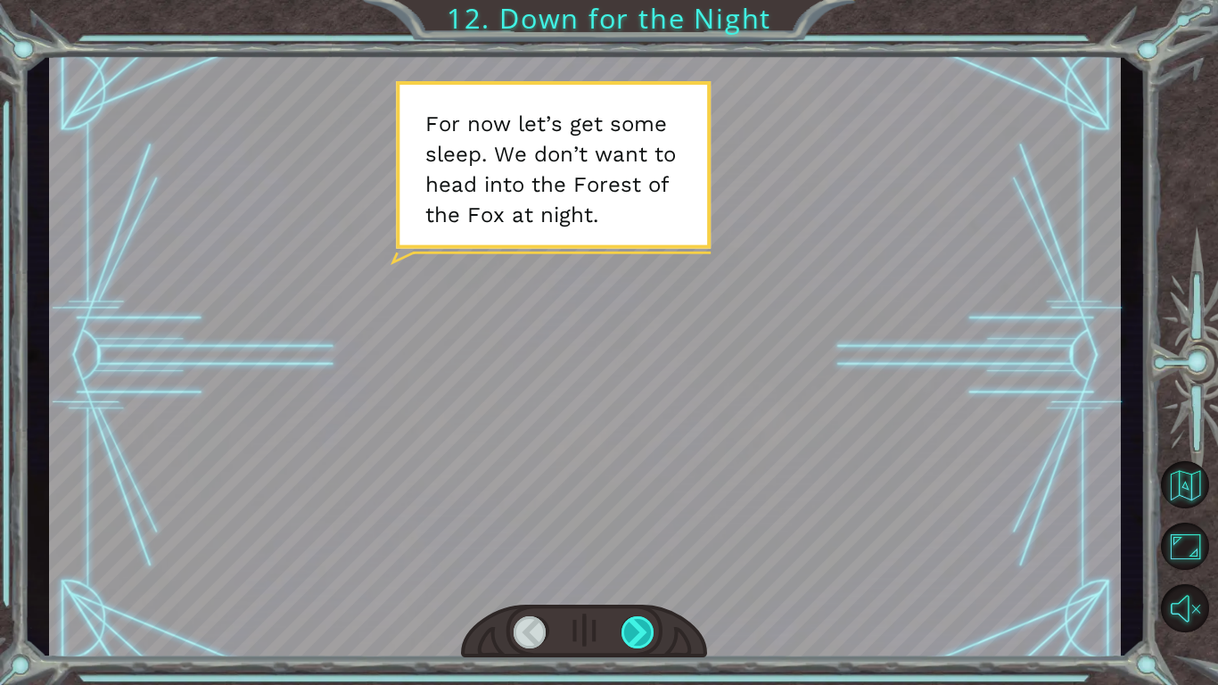
click at [645, 576] on div at bounding box center [639, 632] width 34 height 32
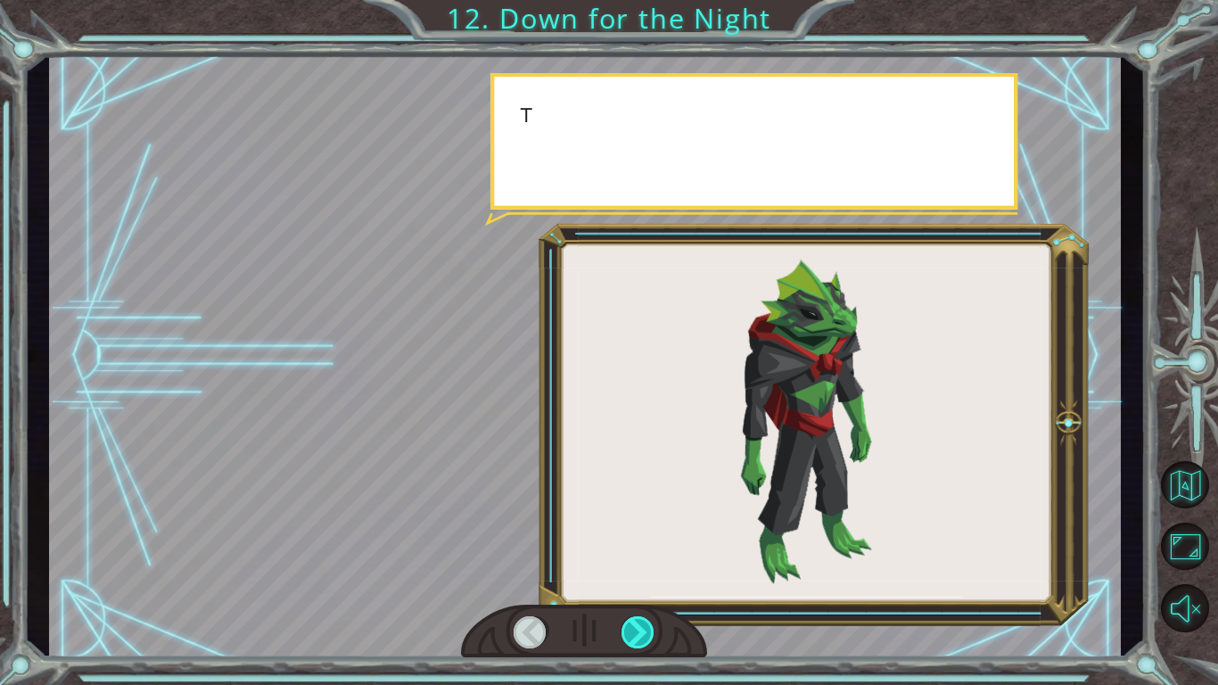
click at [645, 576] on div at bounding box center [639, 632] width 34 height 32
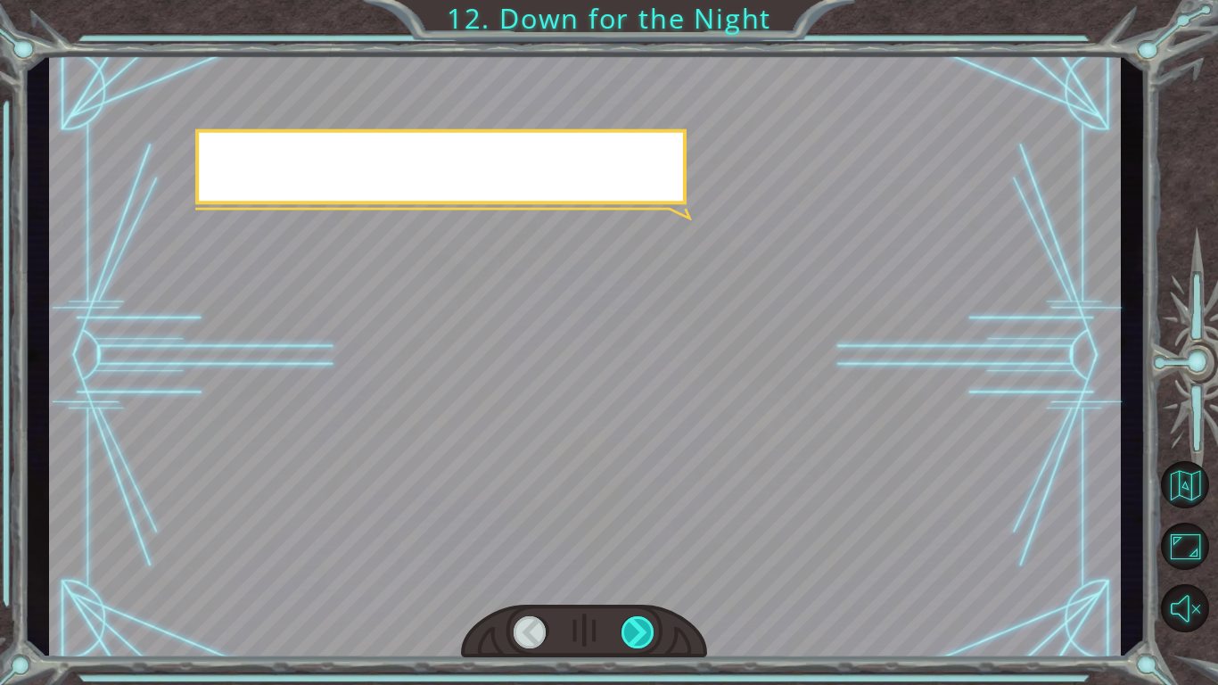
click at [645, 576] on div at bounding box center [639, 632] width 34 height 32
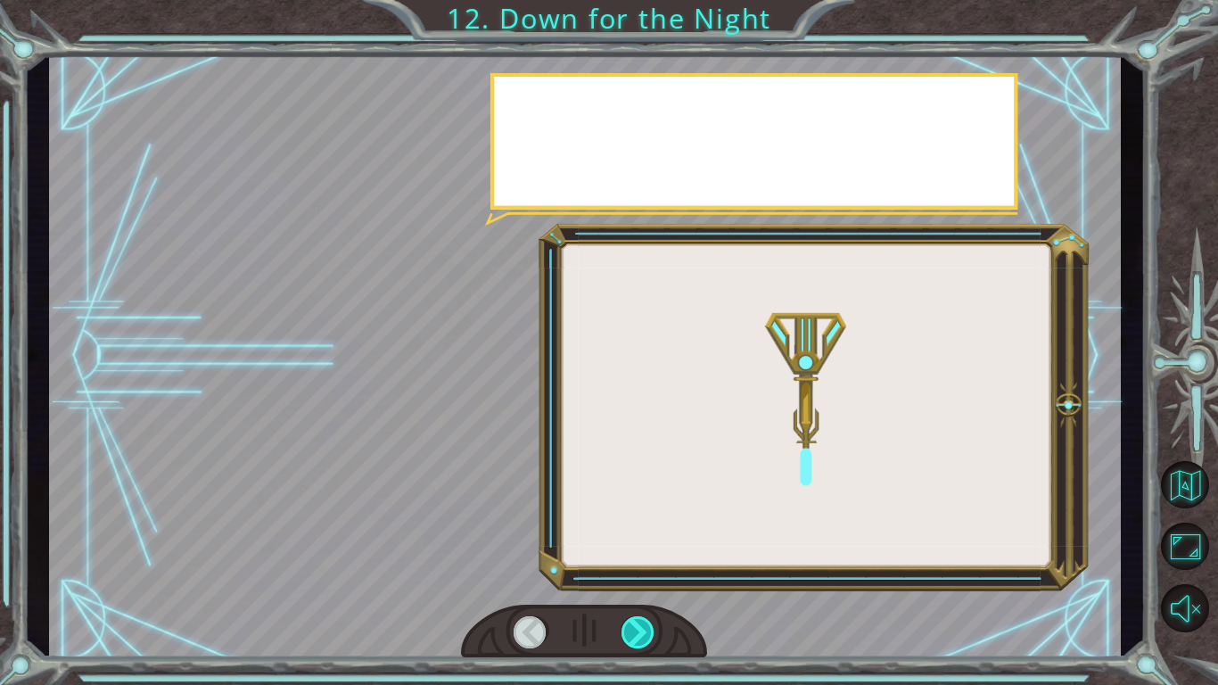
click at [645, 576] on div at bounding box center [639, 632] width 34 height 32
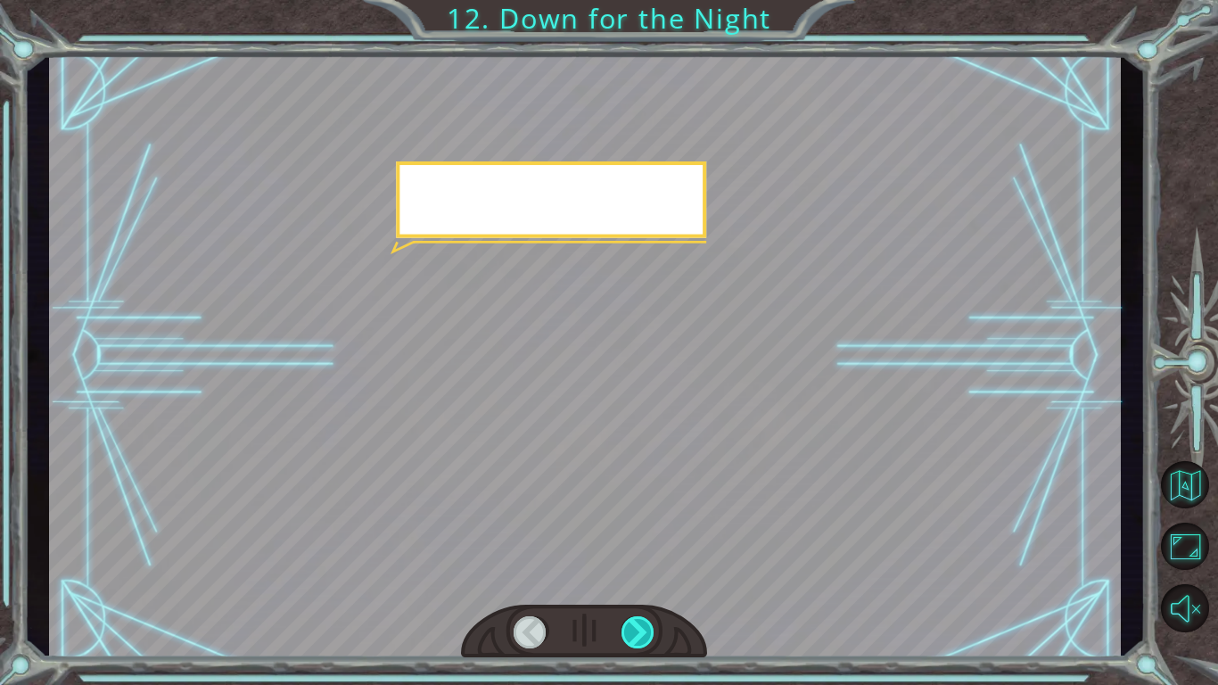
click at [645, 576] on div at bounding box center [639, 632] width 34 height 32
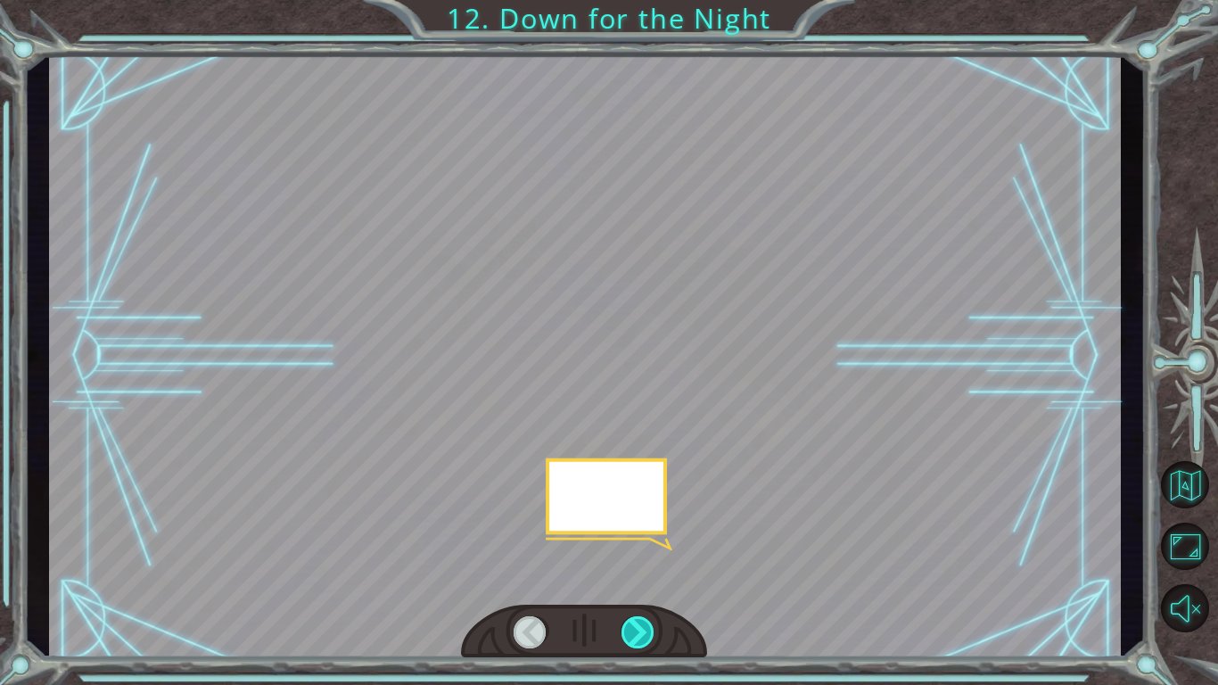
click at [645, 576] on div at bounding box center [639, 632] width 34 height 32
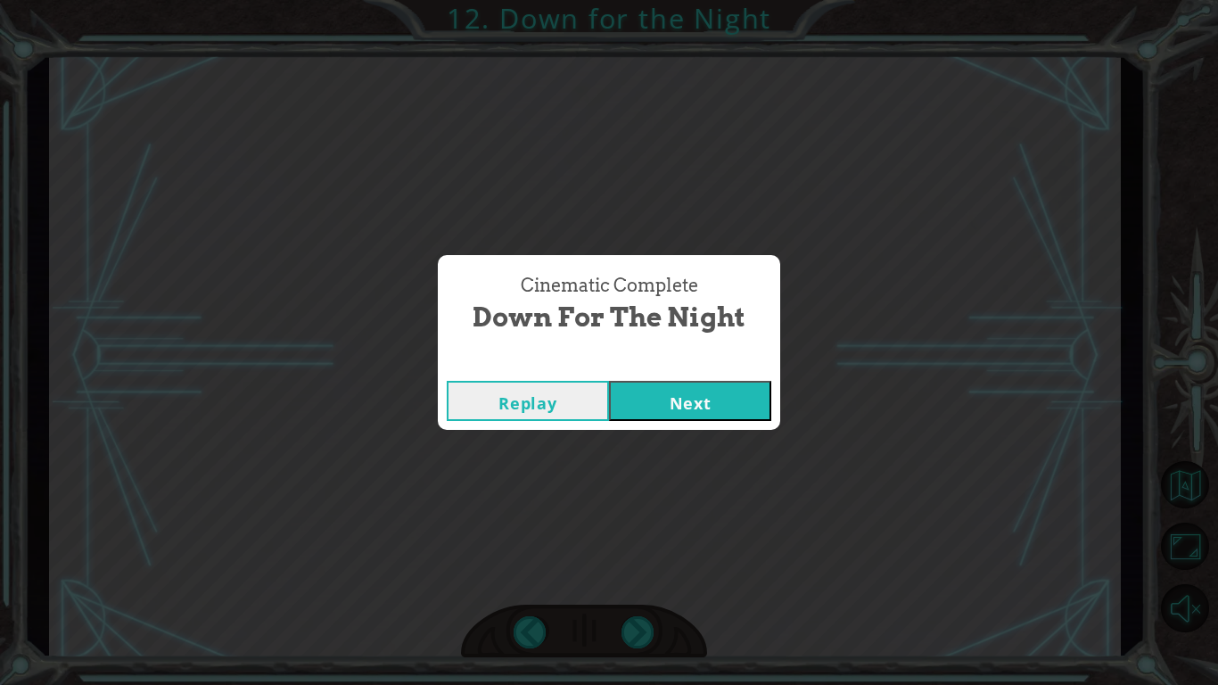
click at [715, 408] on button "Next" at bounding box center [690, 401] width 162 height 40
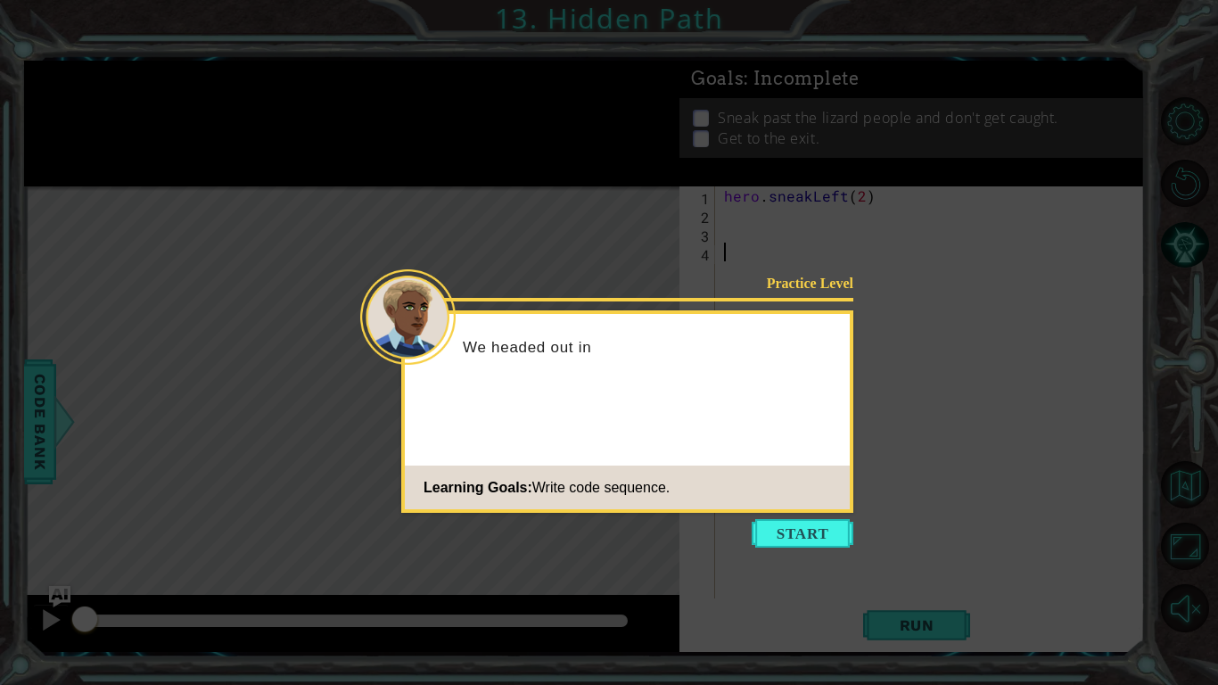
click at [810, 556] on icon at bounding box center [609, 342] width 1218 height 685
click at [799, 534] on button "Start" at bounding box center [803, 533] width 102 height 29
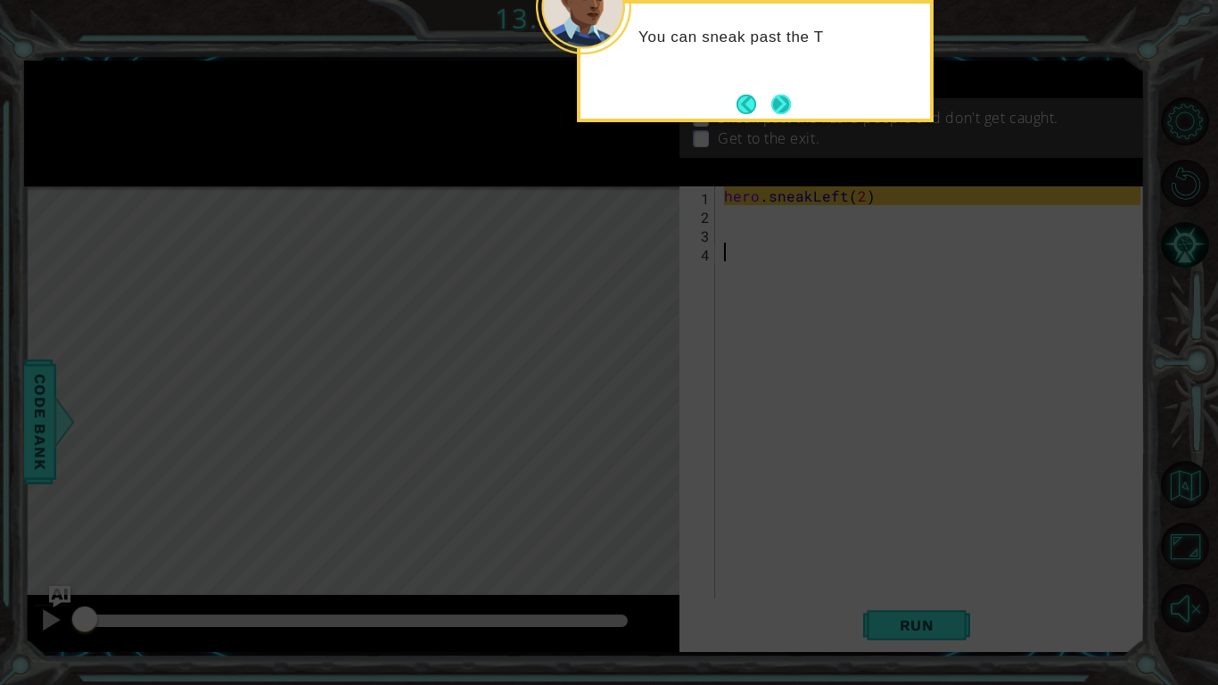
click at [791, 110] on button "Next" at bounding box center [781, 105] width 20 height 20
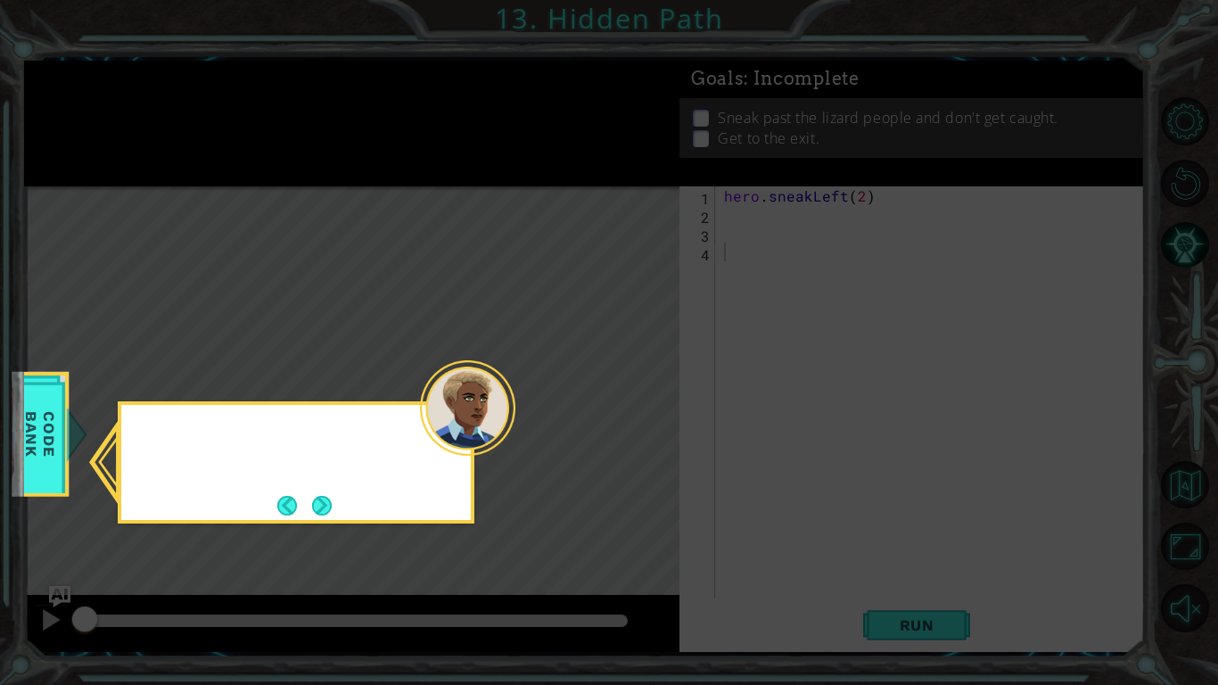
click at [792, 110] on icon at bounding box center [609, 342] width 1218 height 685
click at [321, 496] on button "Next" at bounding box center [321, 505] width 21 height 21
click at [321, 496] on icon at bounding box center [609, 342] width 1218 height 685
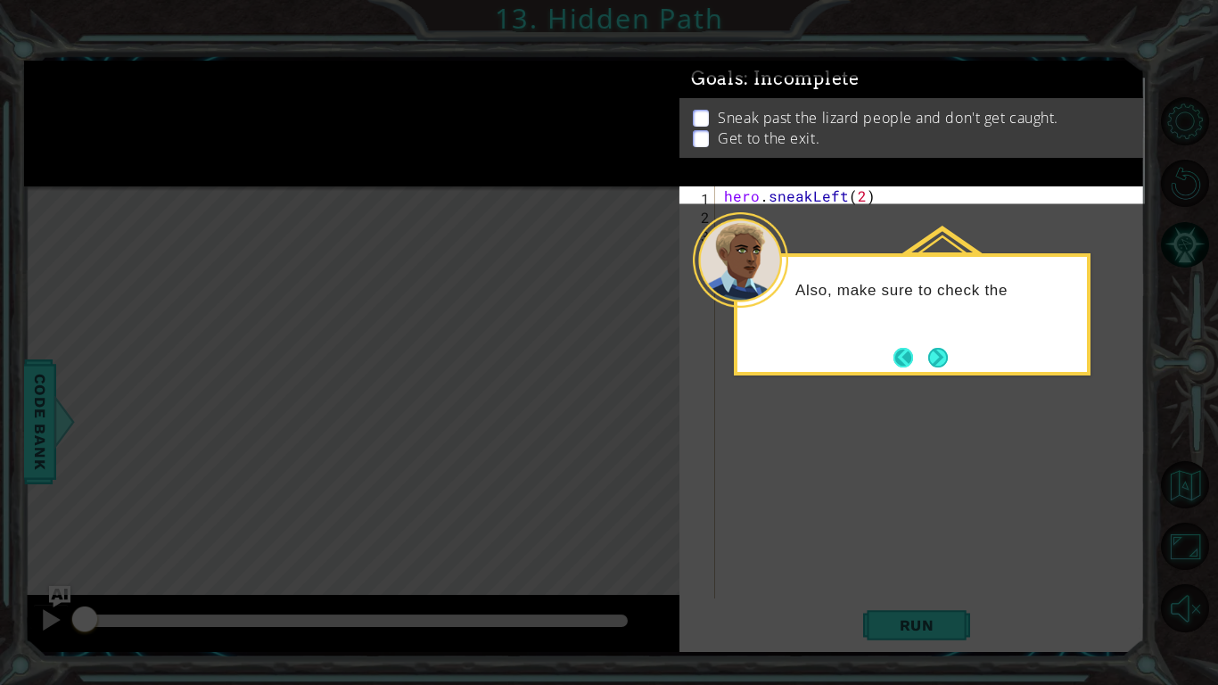
click at [919, 350] on button "Back" at bounding box center [911, 358] width 35 height 20
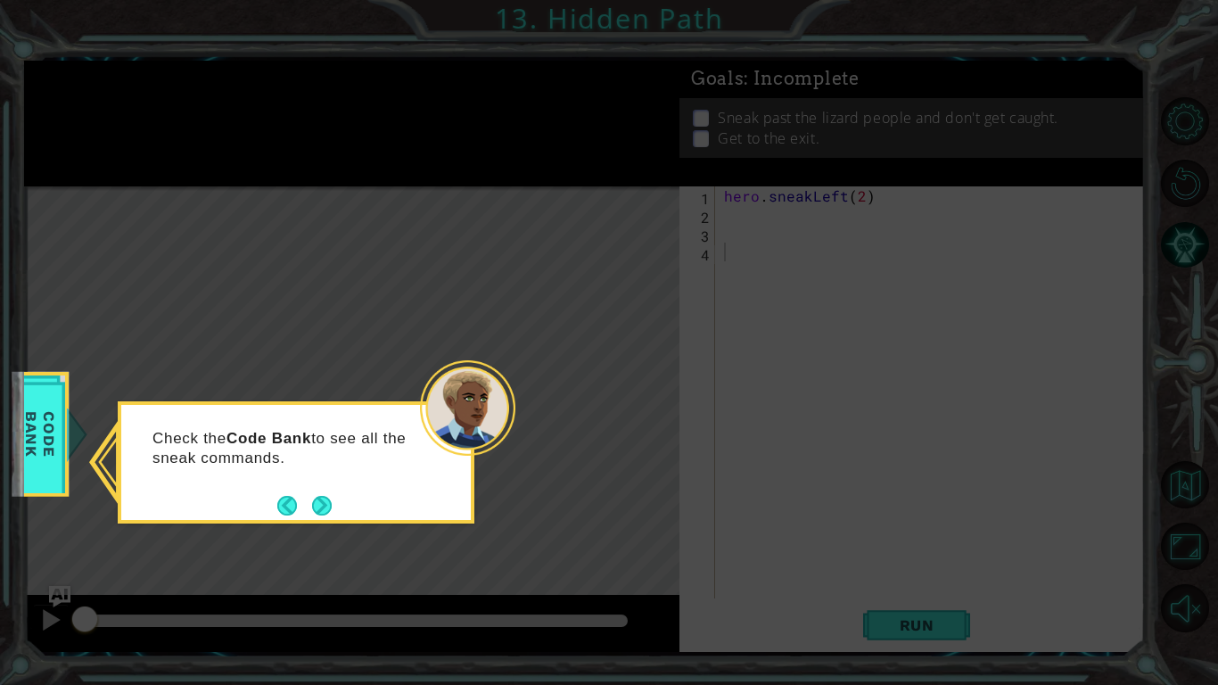
click at [320, 488] on div "Check the Code Bank to see all the sneak commands." at bounding box center [296, 457] width 350 height 90
click at [325, 505] on button "Next" at bounding box center [322, 506] width 32 height 32
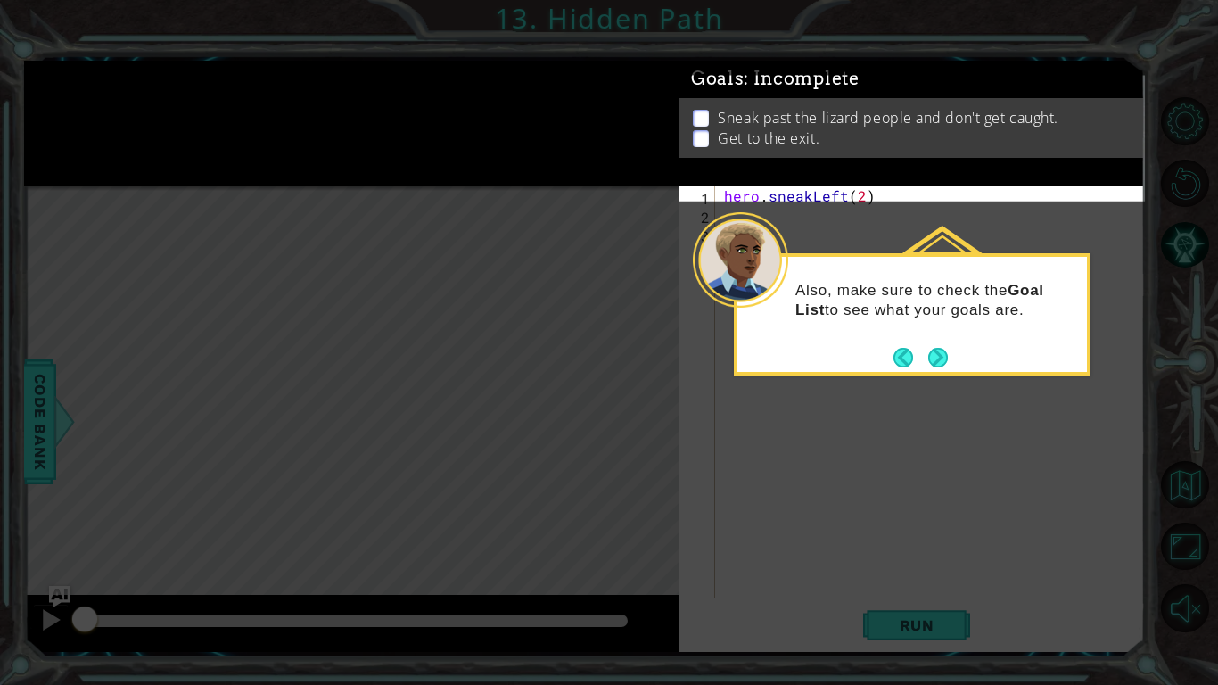
click at [325, 505] on icon at bounding box center [609, 342] width 1218 height 685
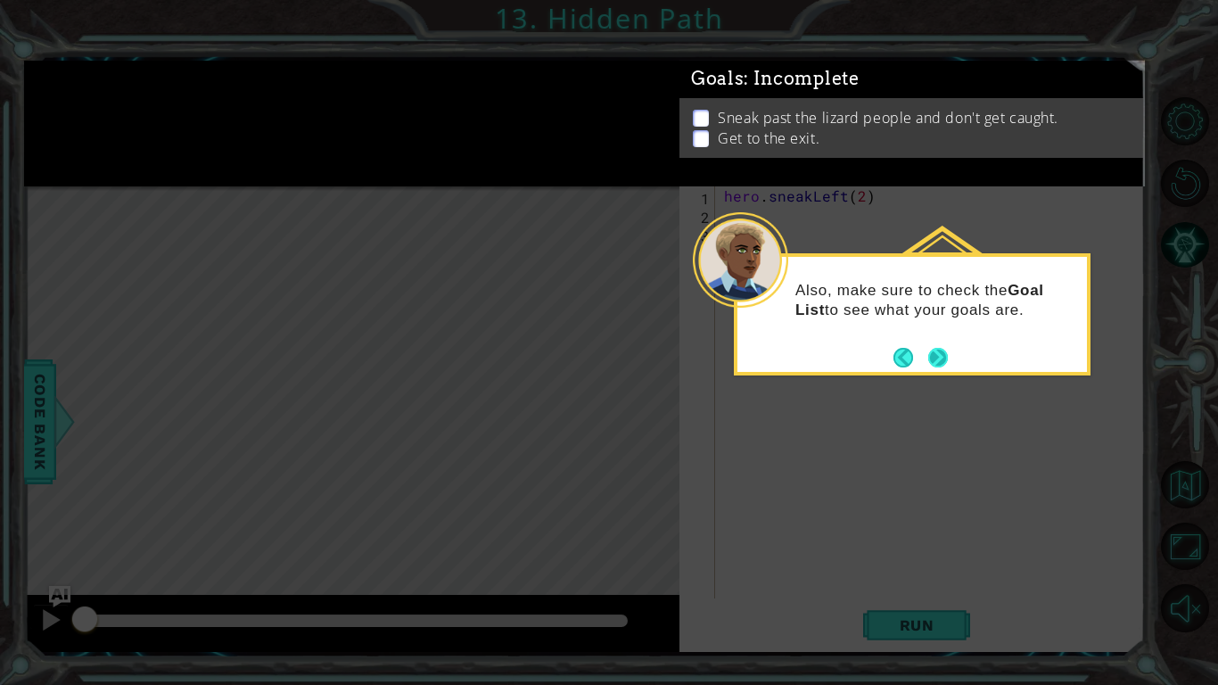
click at [941, 347] on button "Next" at bounding box center [938, 357] width 24 height 24
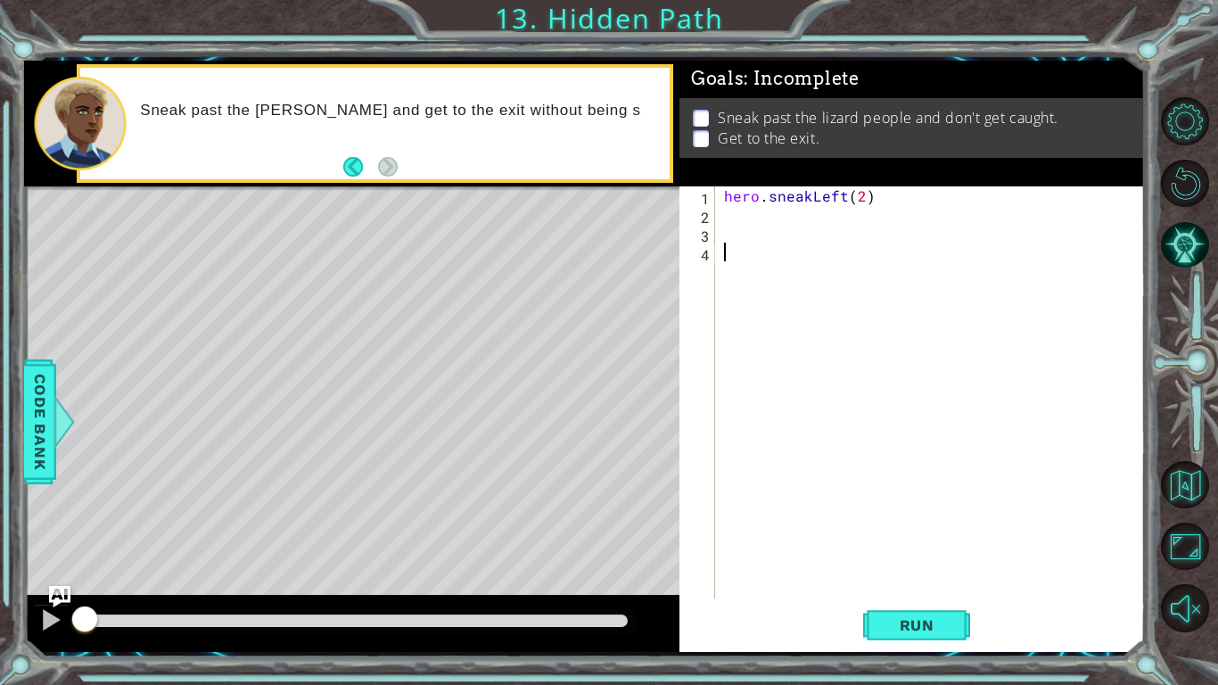
click at [728, 215] on div "hero . sneakLeft ( 2 )" at bounding box center [935, 410] width 429 height 449
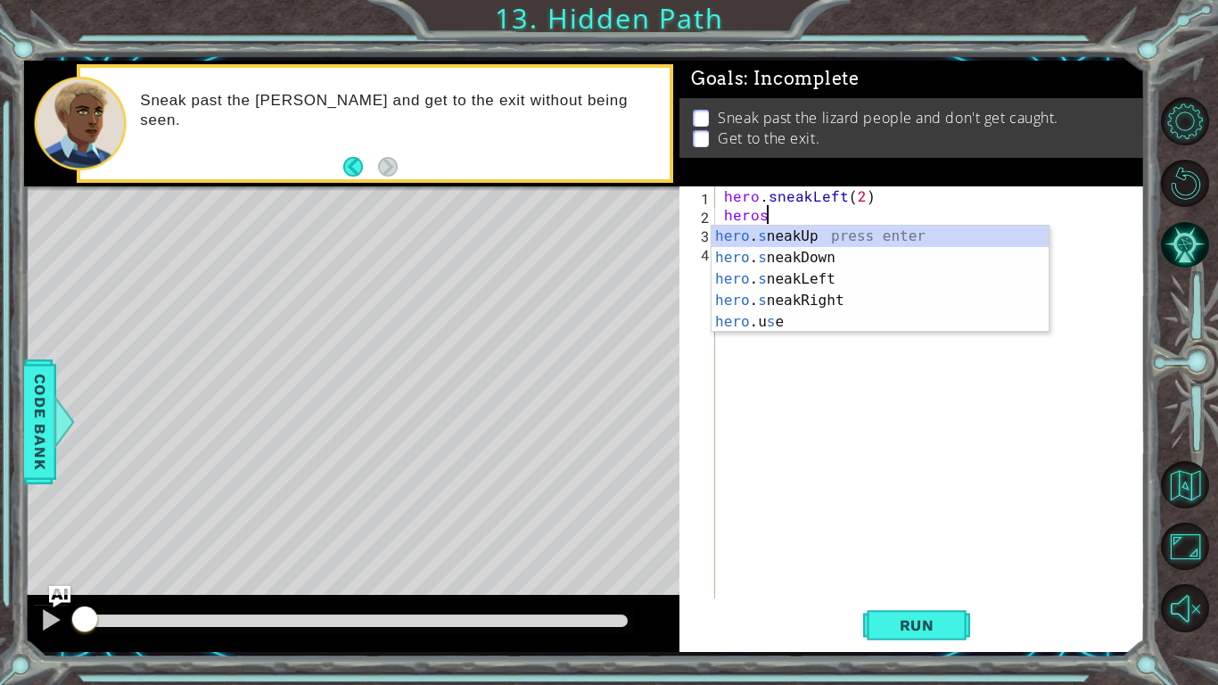
scroll to position [0, 2]
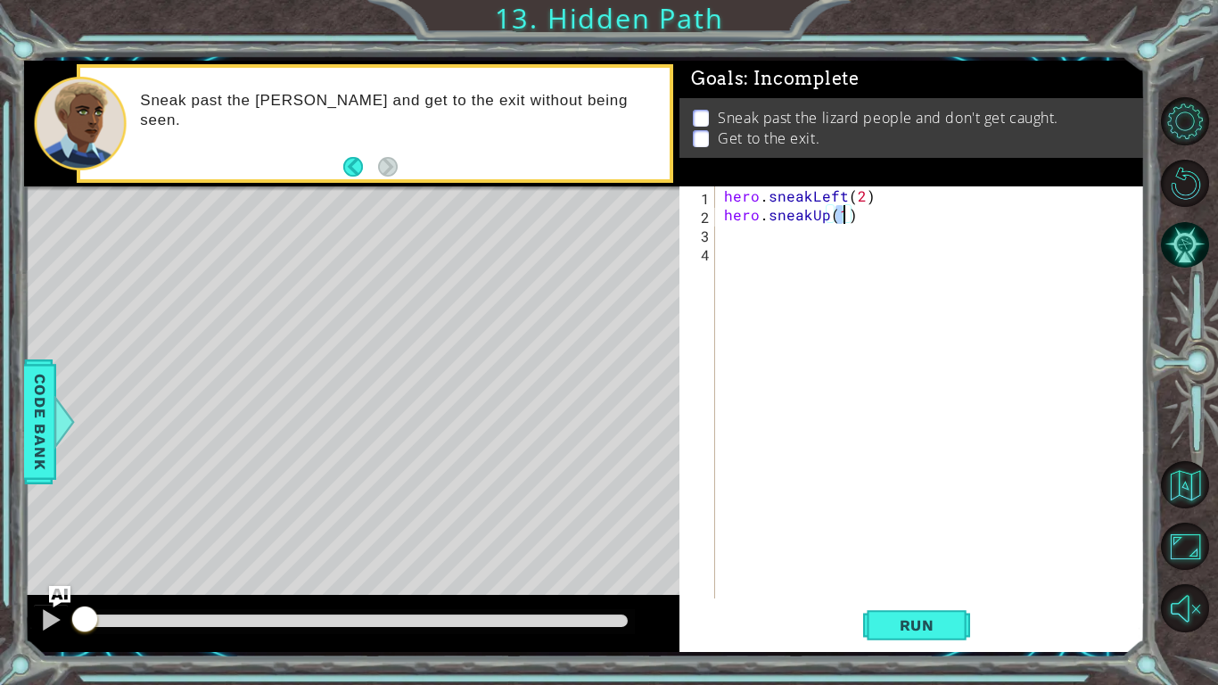
type textarea "hero.sneakUp(2)"
click at [729, 227] on div "hero . sneakLeft ( 2 ) hero . sneakUp ( 2 )" at bounding box center [935, 410] width 429 height 449
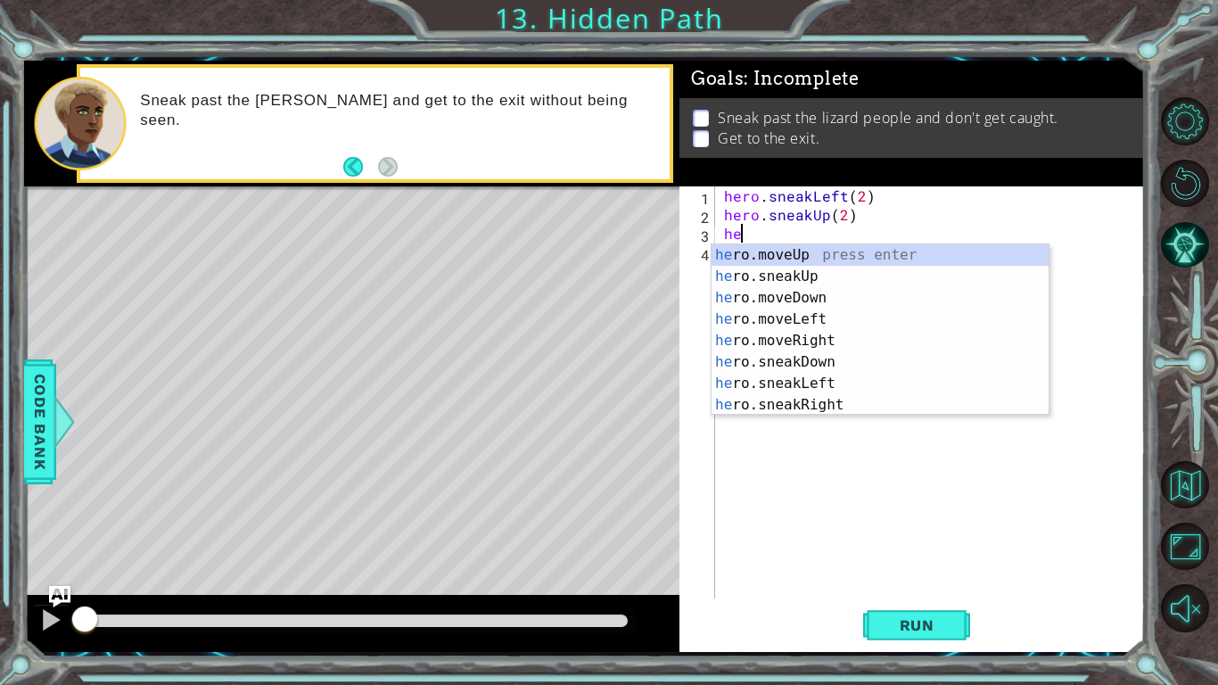
scroll to position [0, 1]
click at [800, 412] on div "hero .moveUp press enter hero .sneakUp press enter hero .moveDown press enter h…" at bounding box center [880, 351] width 337 height 214
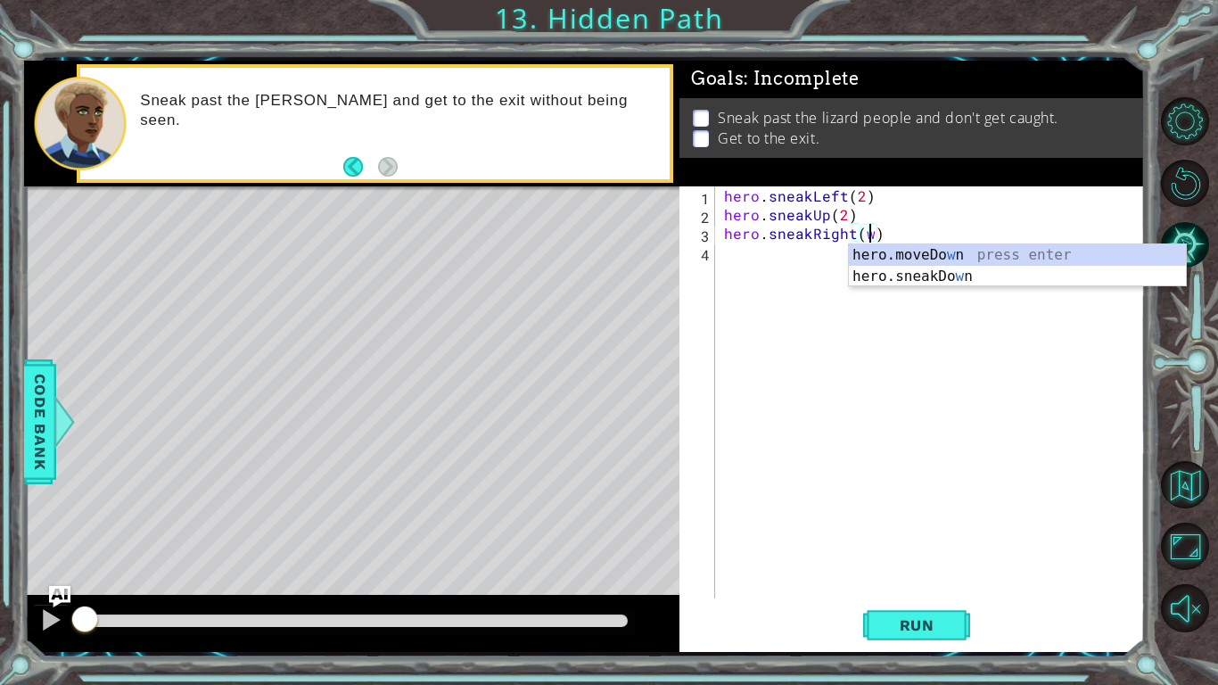
scroll to position [0, 8]
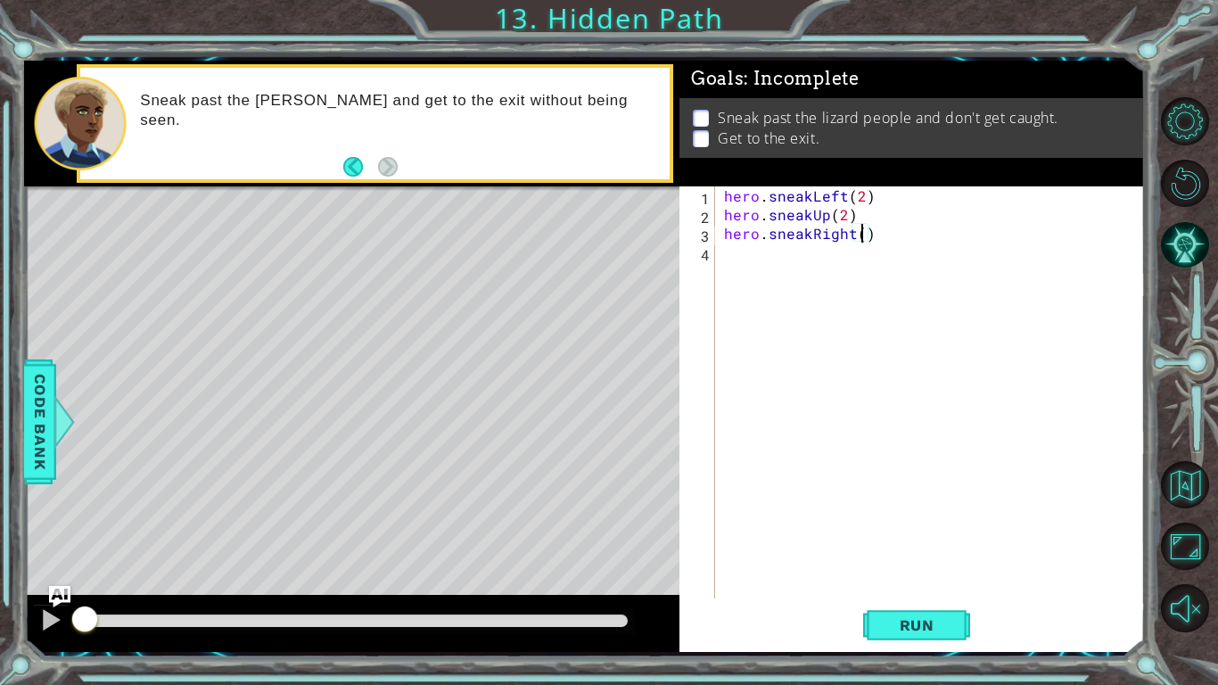
type textarea "hero.sneakRight(2)"
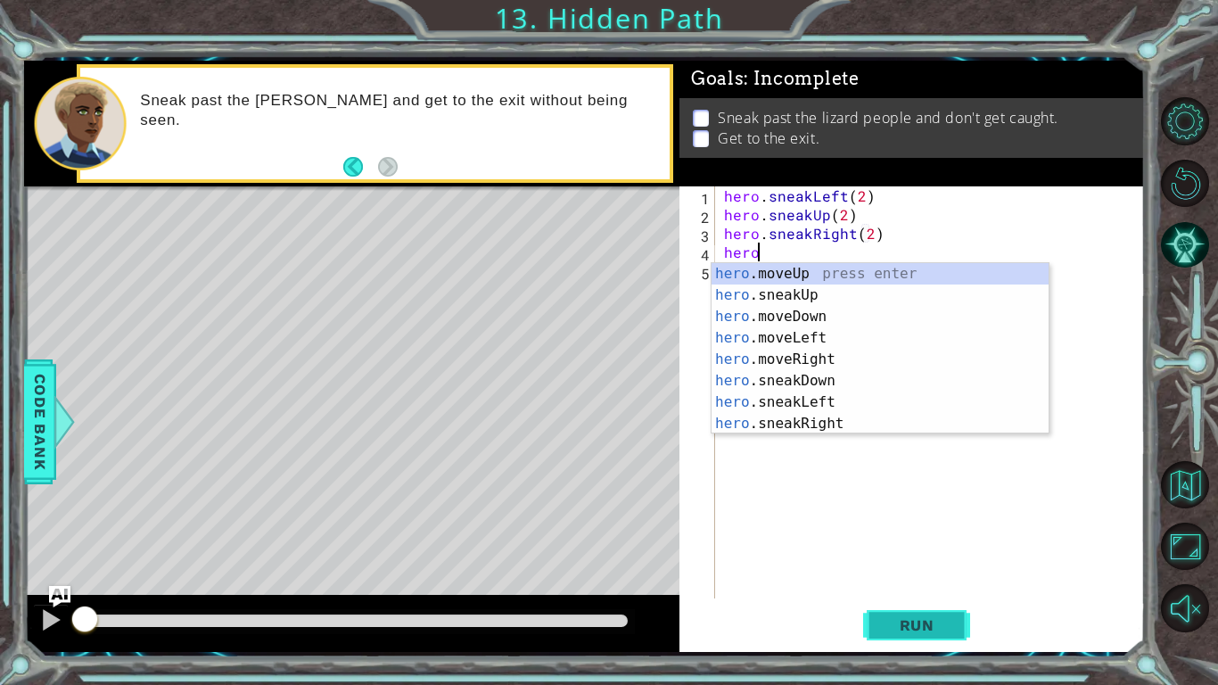
scroll to position [0, 1]
click at [876, 296] on div "hero .moveUp press enter hero .sneakUp press enter hero .moveDown press enter h…" at bounding box center [880, 370] width 337 height 214
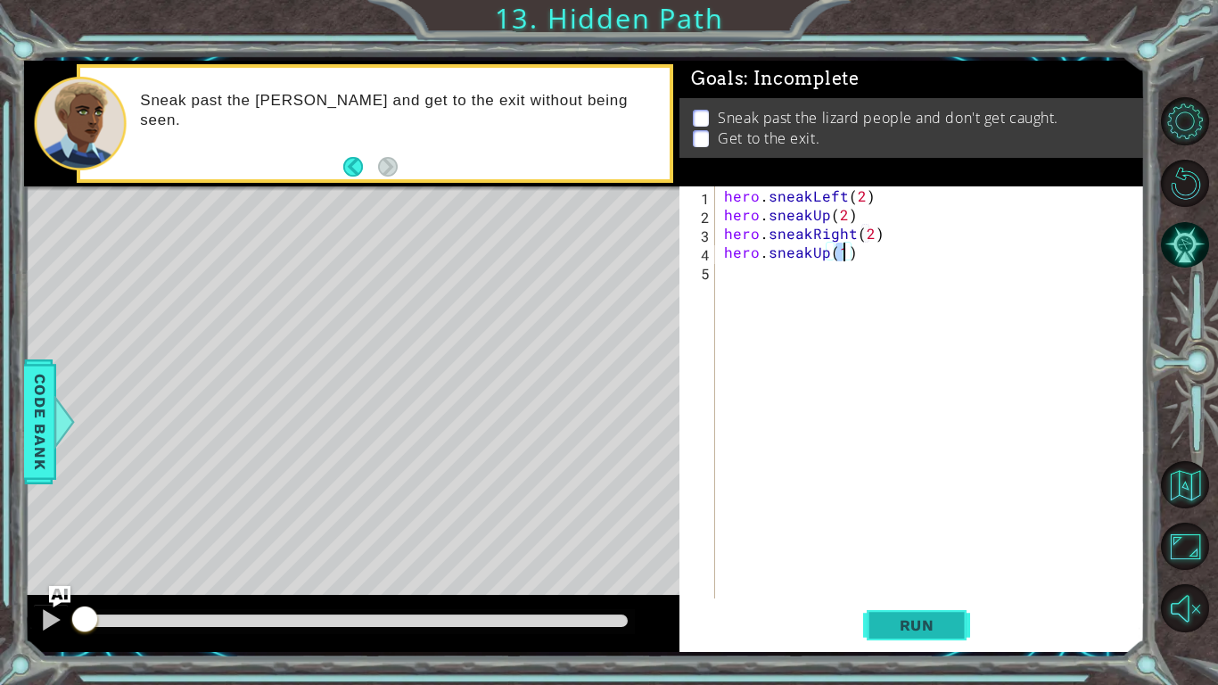
type textarea "hero.sneakUp(1)"
click at [889, 576] on span "Run" at bounding box center [917, 625] width 70 height 18
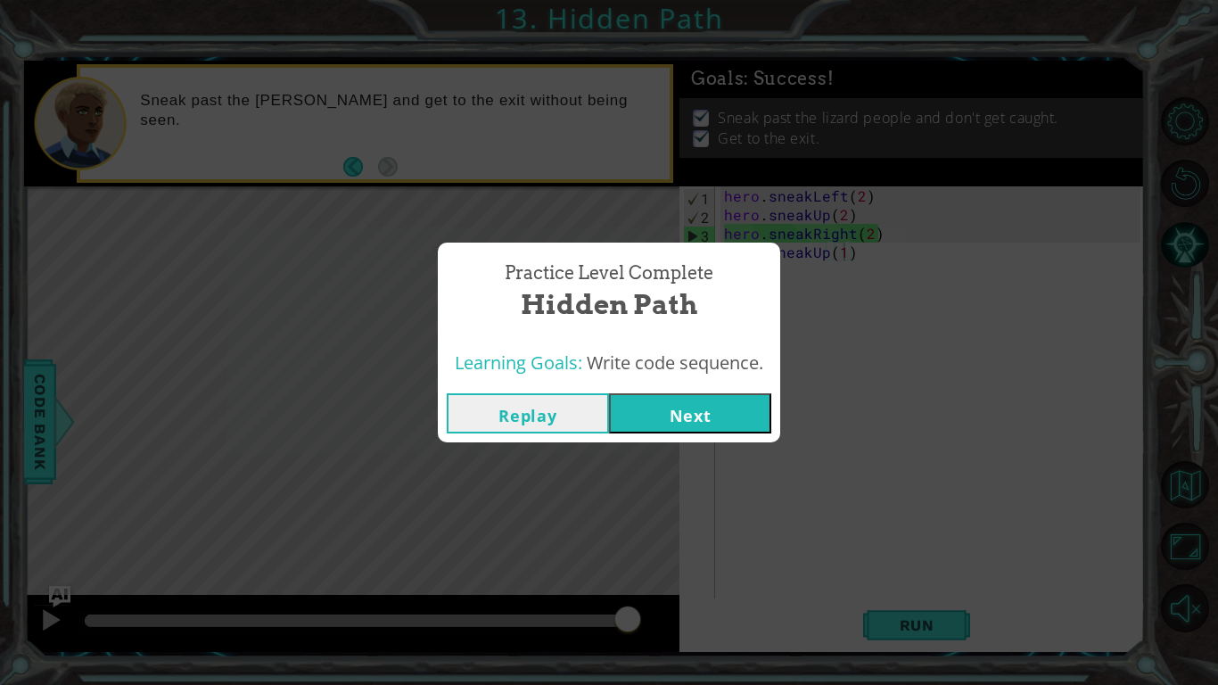
click at [713, 426] on button "Next" at bounding box center [690, 413] width 162 height 40
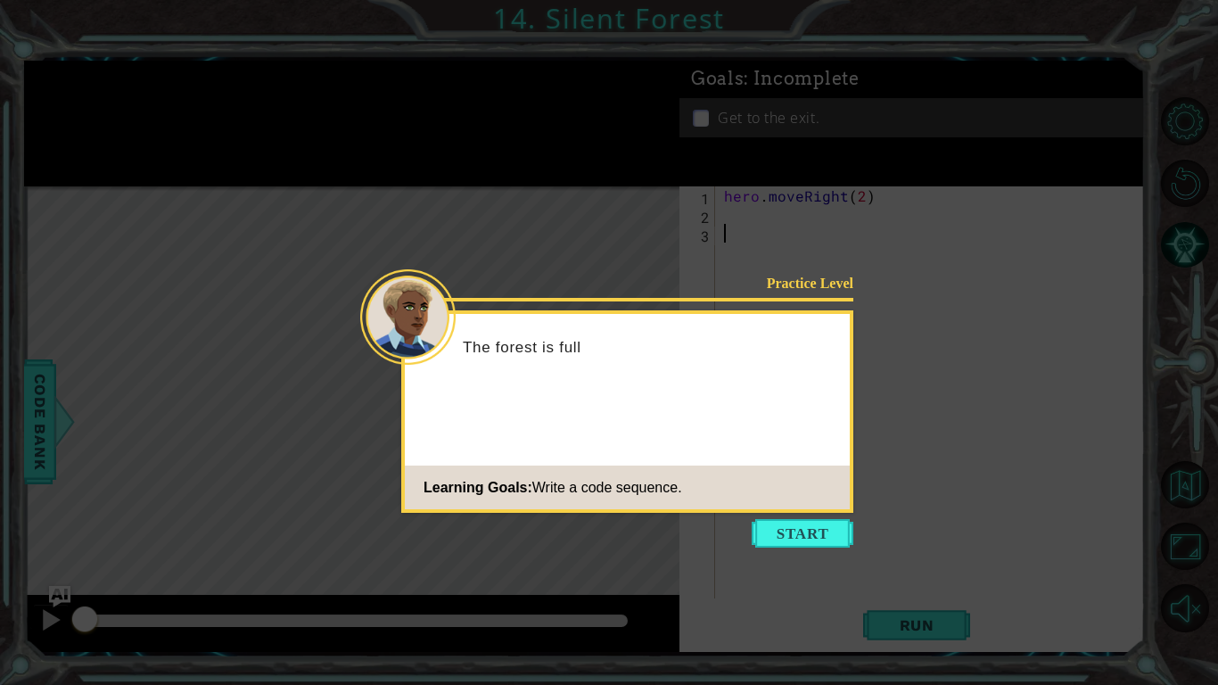
click at [832, 548] on icon at bounding box center [609, 342] width 1218 height 685
click at [836, 539] on button "Start" at bounding box center [803, 533] width 102 height 29
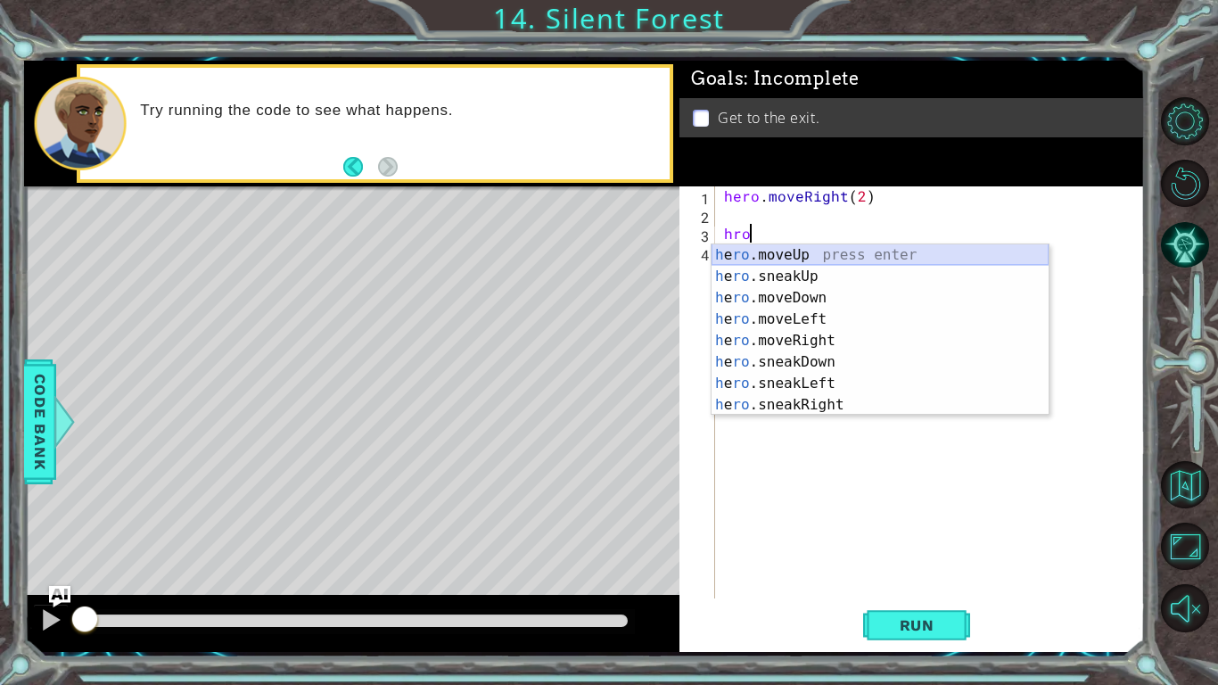
click at [794, 254] on div "h e ro .moveUp press enter h e ro .sneakUp press enter h e ro .moveDown press e…" at bounding box center [880, 351] width 337 height 214
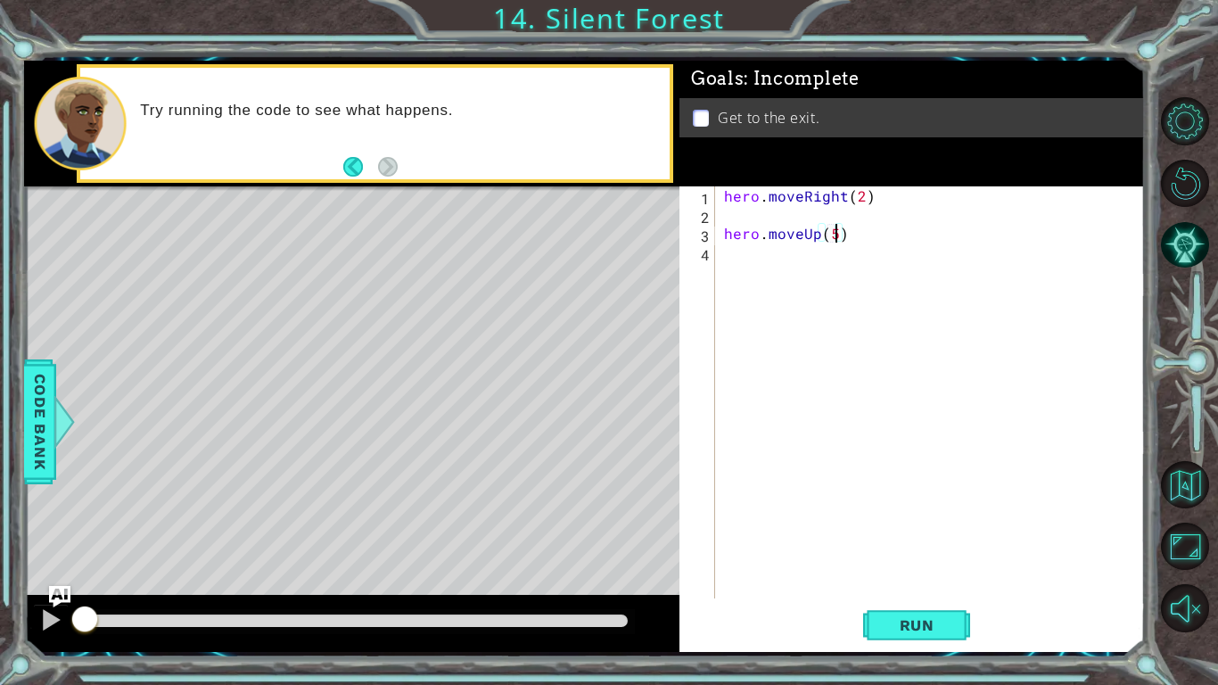
scroll to position [0, 6]
click at [909, 576] on span "Run" at bounding box center [917, 625] width 70 height 18
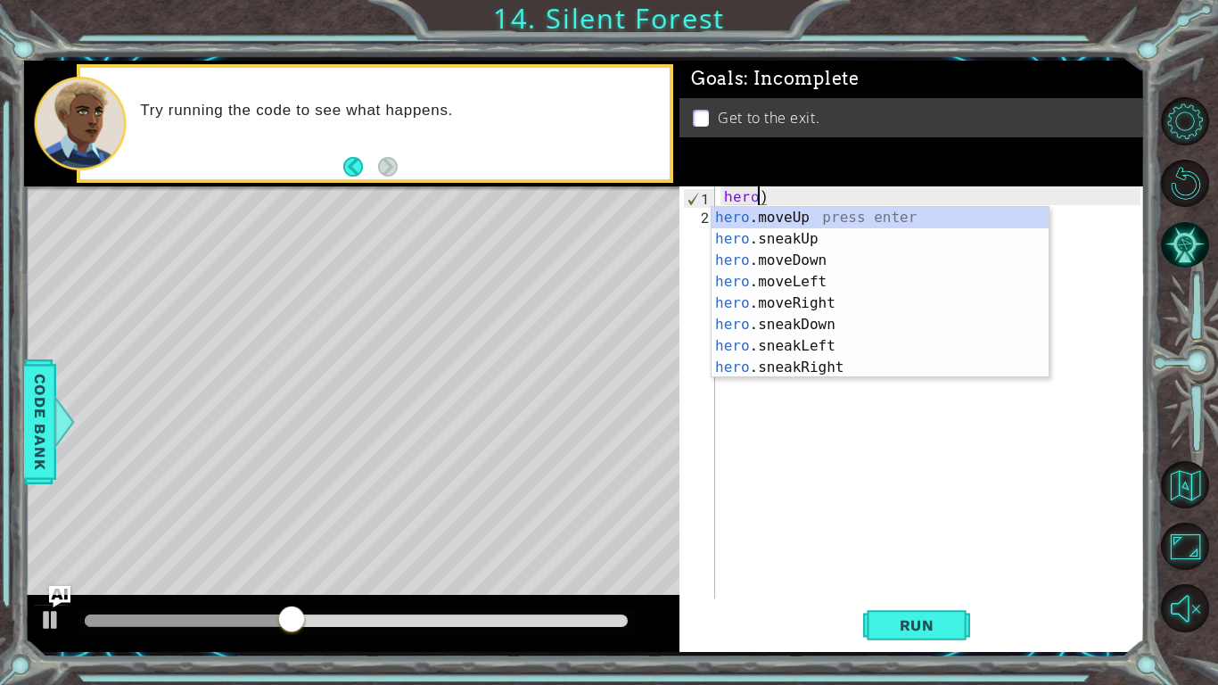
scroll to position [0, 2]
click at [898, 310] on div "hero .moveUp press enter hero .sneakUp press enter hero .moveDown press enter h…" at bounding box center [880, 314] width 337 height 214
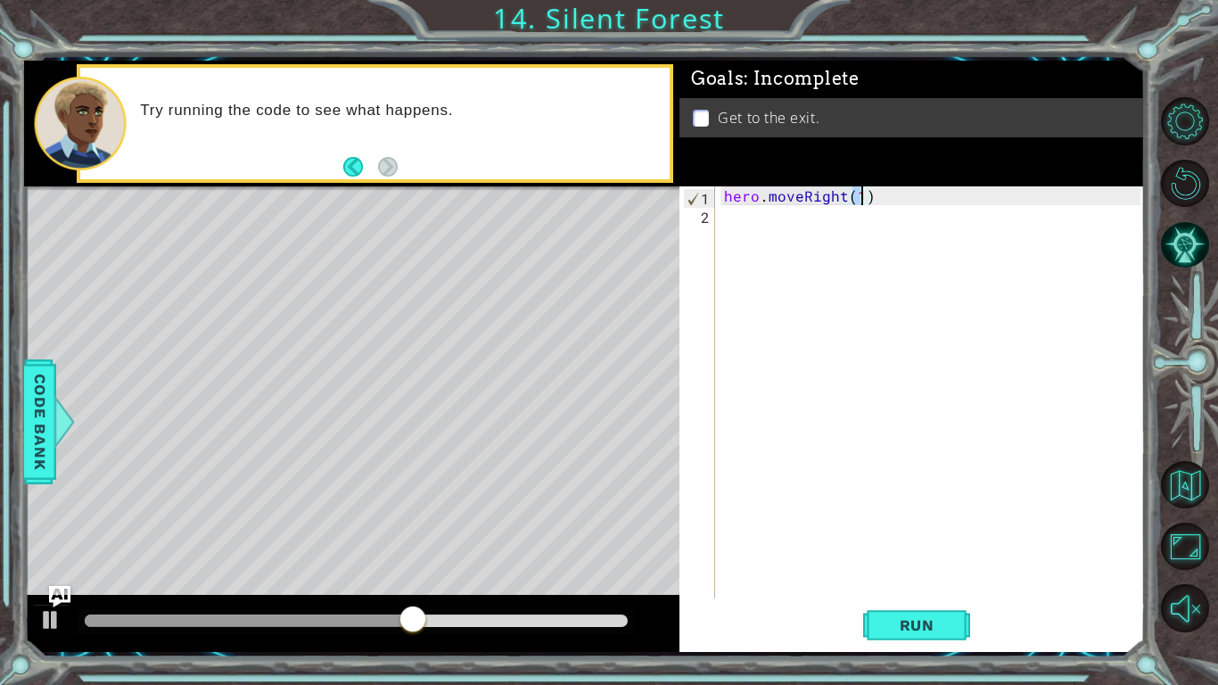
type textarea "hero.moveRight(2)"
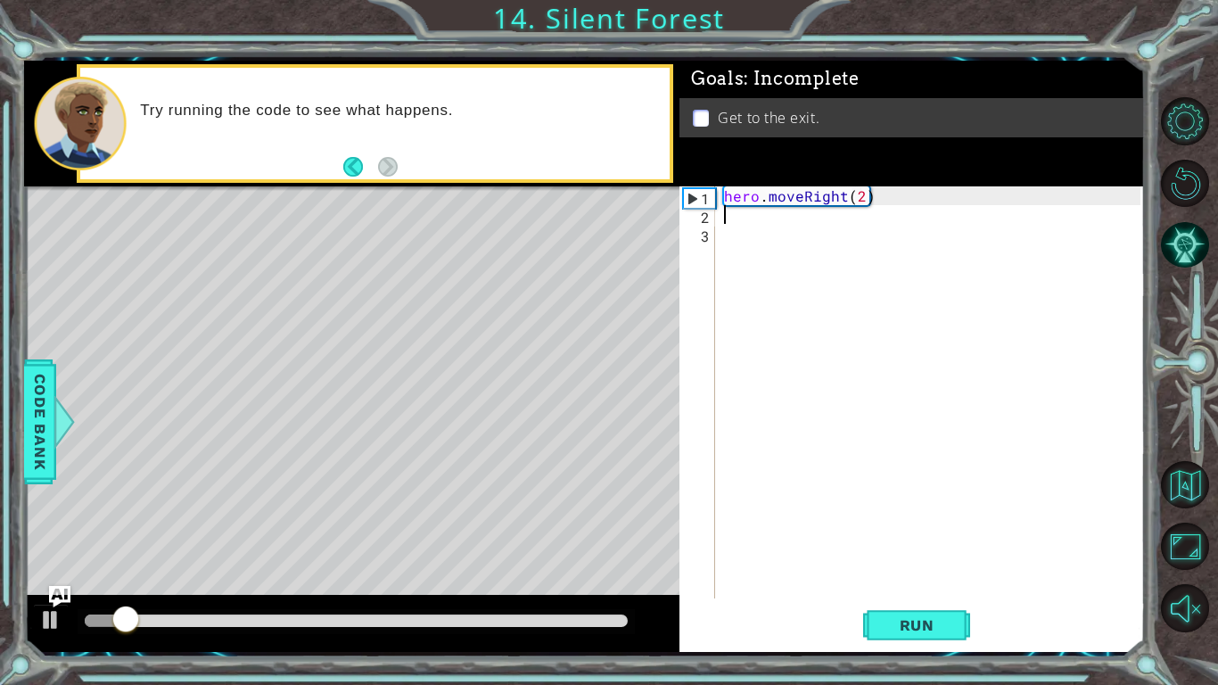
scroll to position [0, 0]
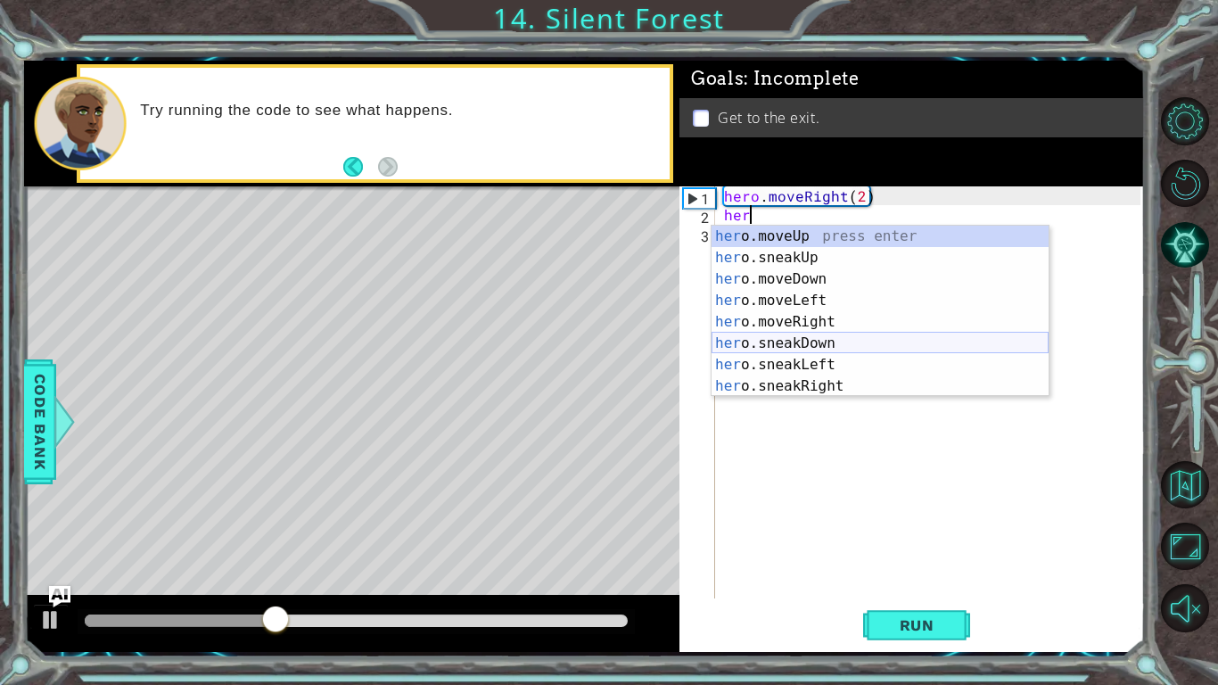
click at [823, 338] on div "her o.moveUp press enter her o.sneakUp press enter her o.moveDown press enter h…" at bounding box center [880, 333] width 337 height 214
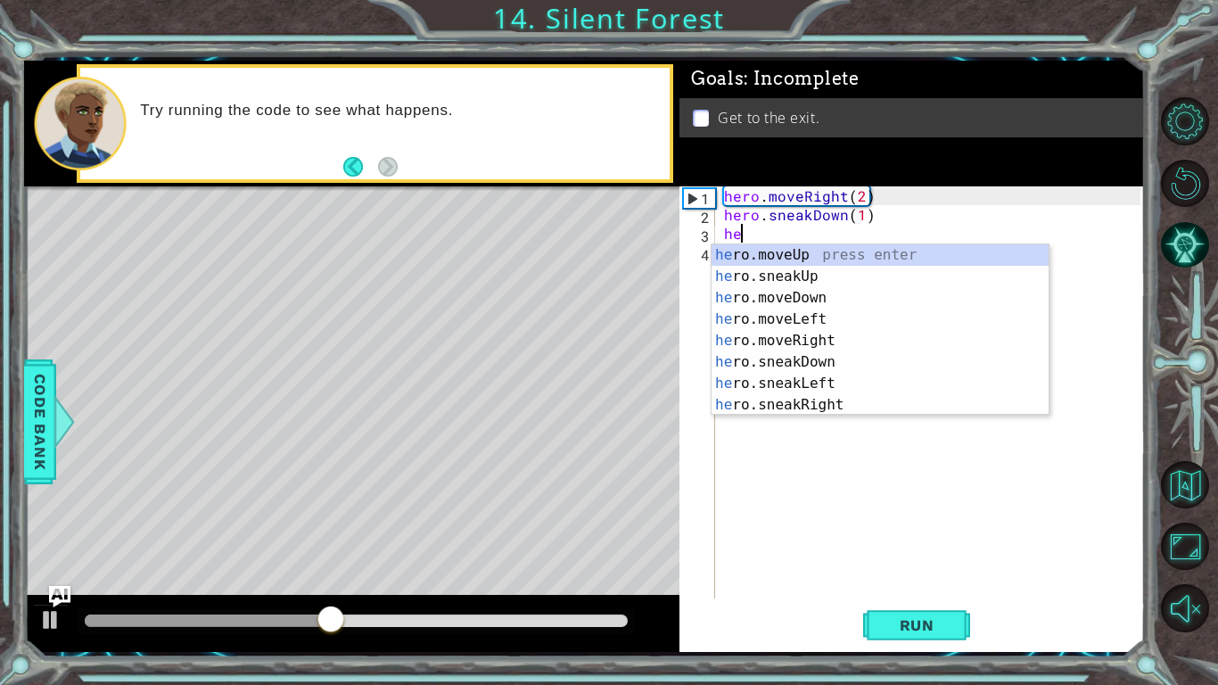
scroll to position [0, 10]
click at [825, 404] on div "hero .moveUp press enter hero .sneakUp press enter hero .moveDown press enter h…" at bounding box center [880, 351] width 337 height 214
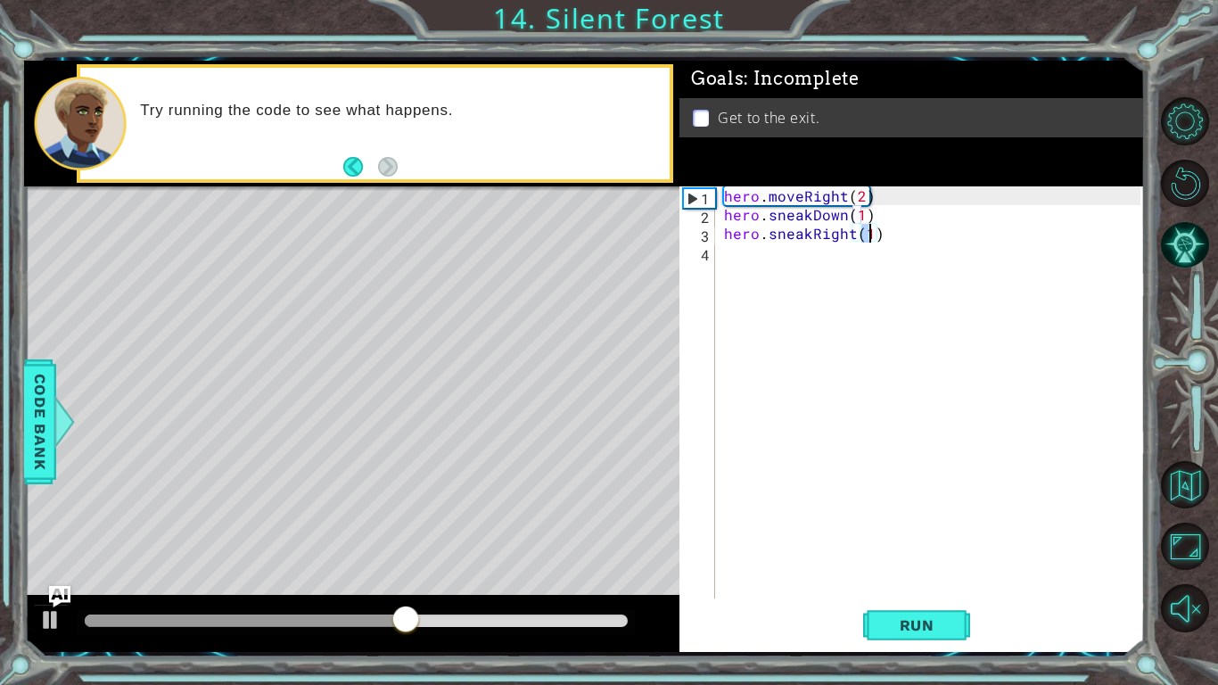
scroll to position [0, 9]
type textarea "hero.sneakRight(2)"
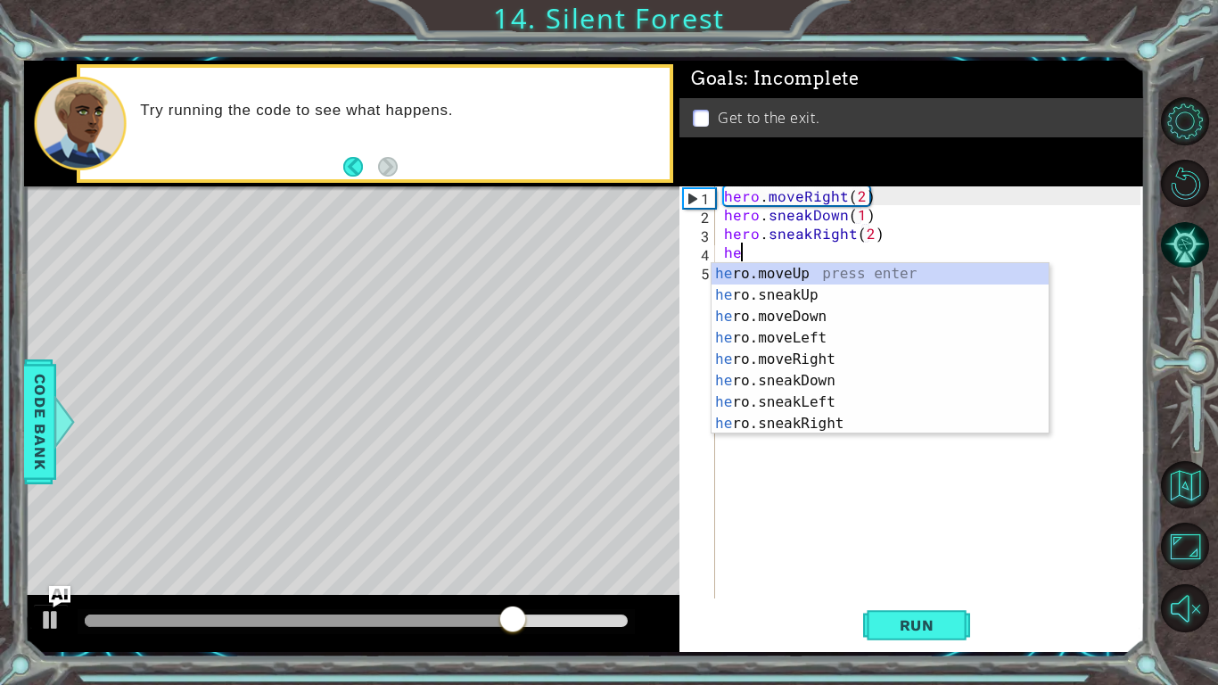
scroll to position [0, 1]
click at [829, 292] on div "hero .moveUp press enter hero .sneakUp press enter hero .moveDown press enter h…" at bounding box center [880, 370] width 337 height 214
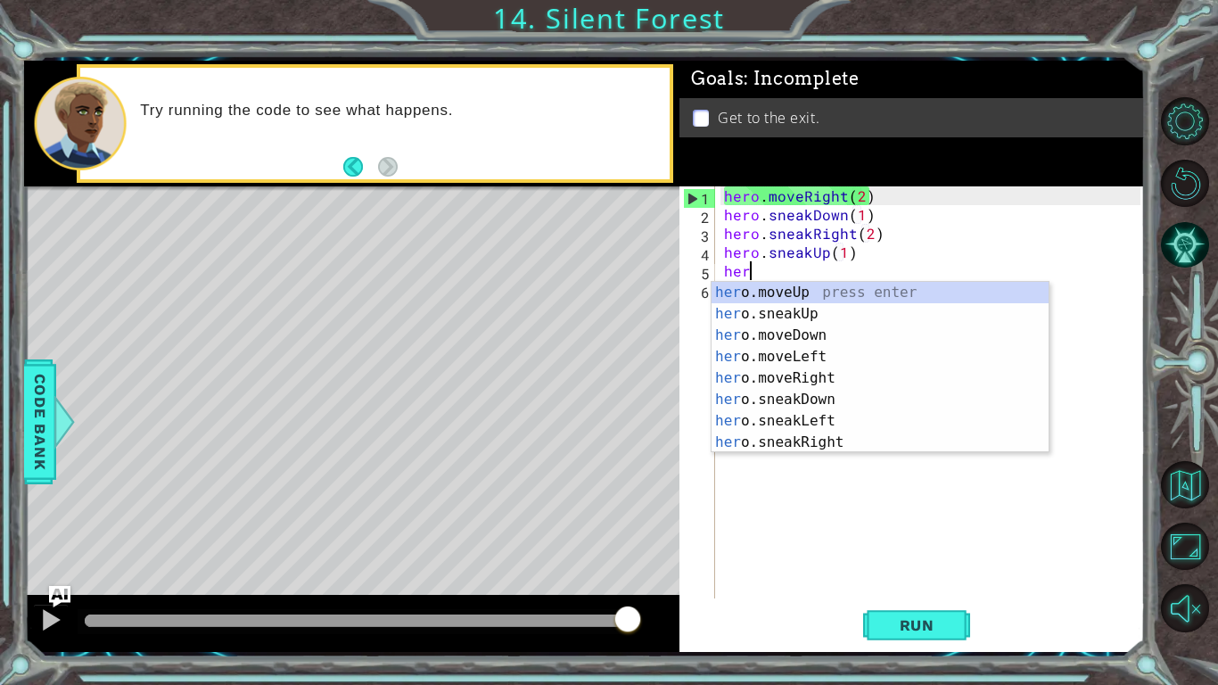
scroll to position [0, 9]
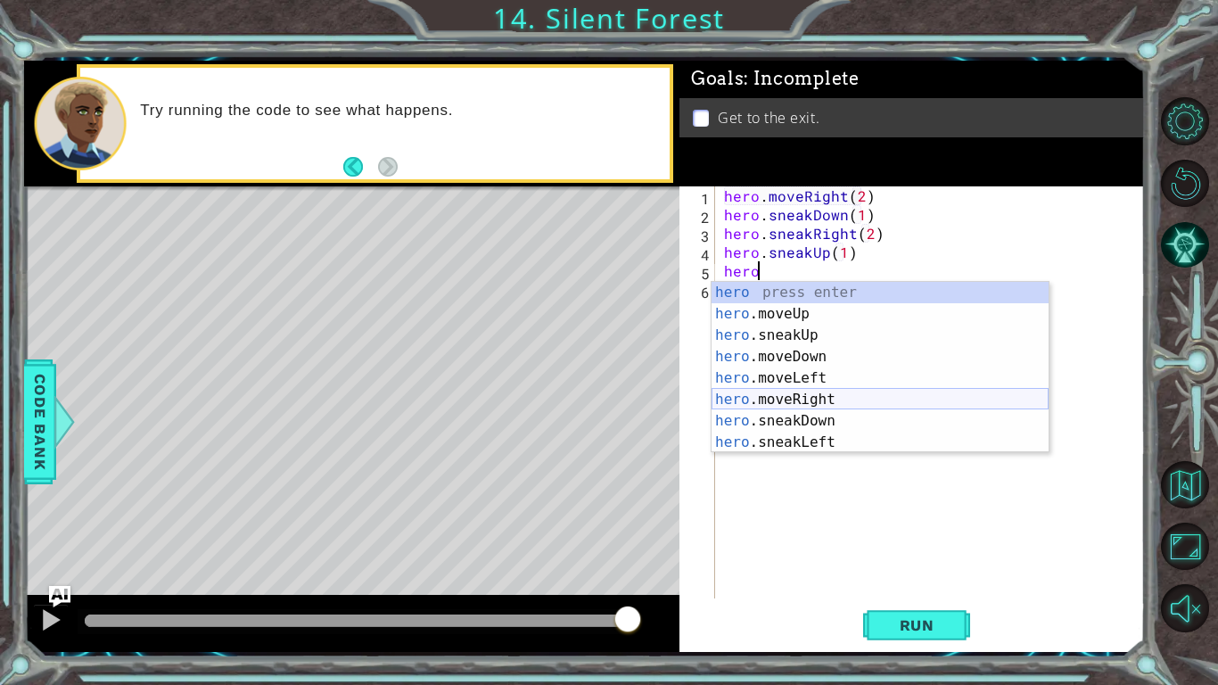
click at [806, 398] on div "hero press enter hero .moveUp press enter hero .sneakUp press enter hero .moveD…" at bounding box center [880, 389] width 337 height 214
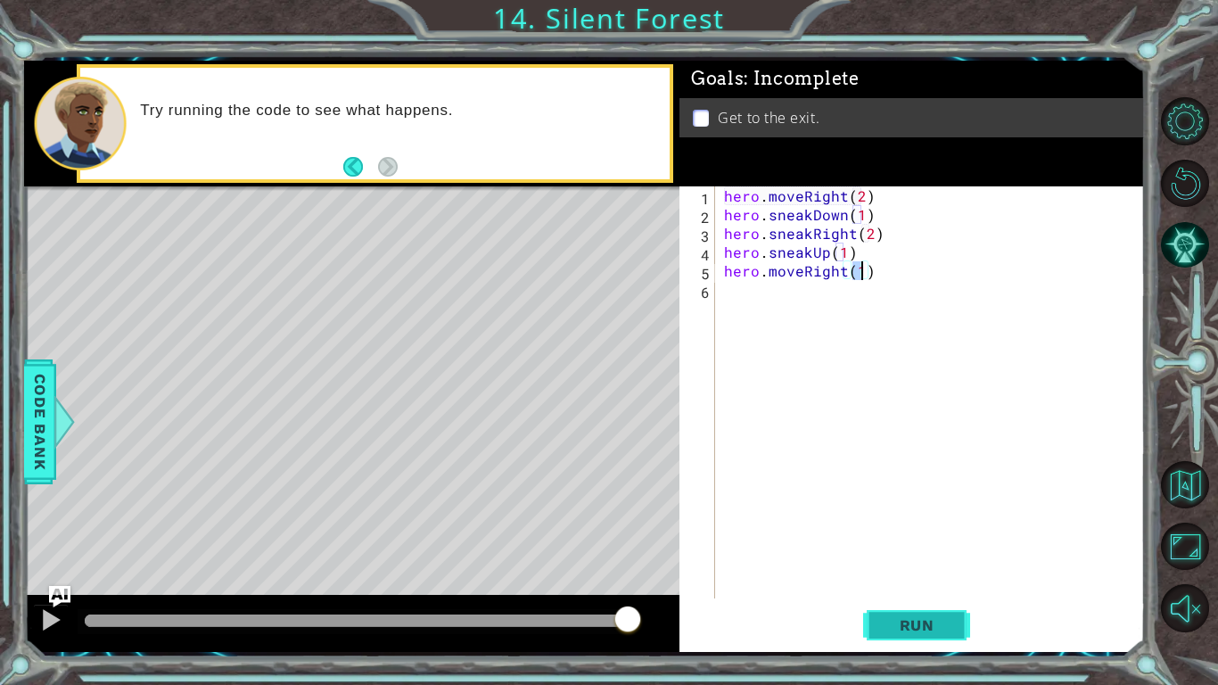
type textarea "hero.moveRight(1)"
click at [925, 576] on button "Run" at bounding box center [916, 625] width 107 height 46
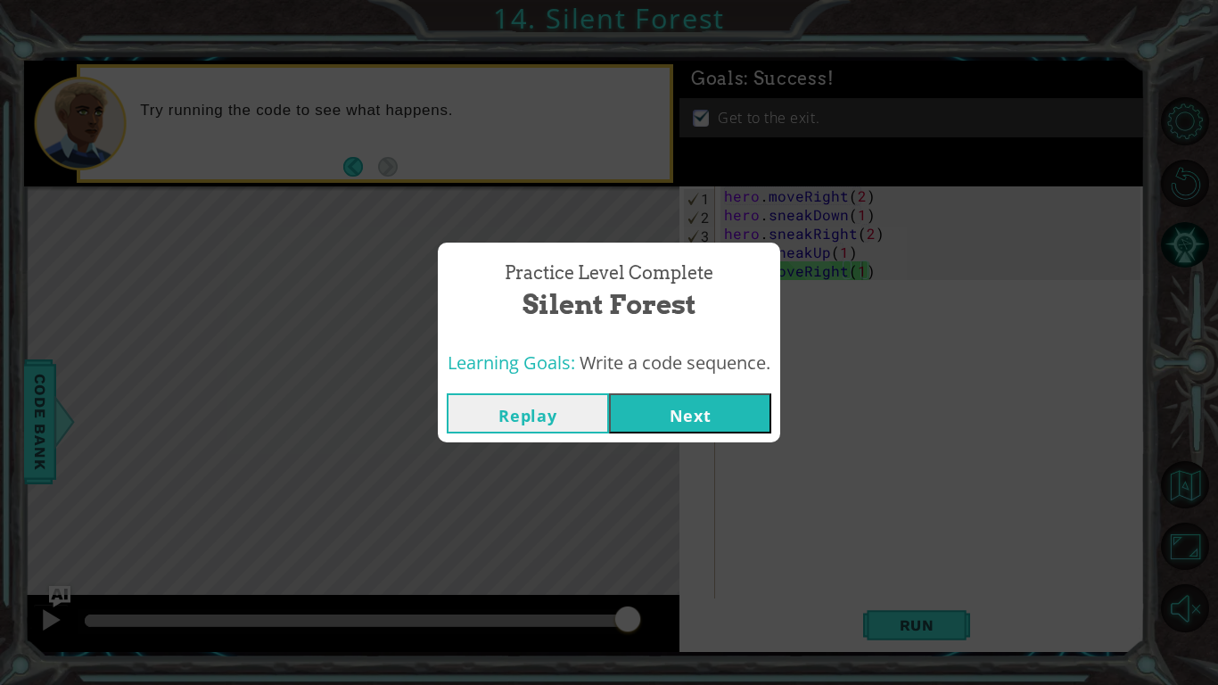
click at [718, 403] on button "Next" at bounding box center [690, 413] width 162 height 40
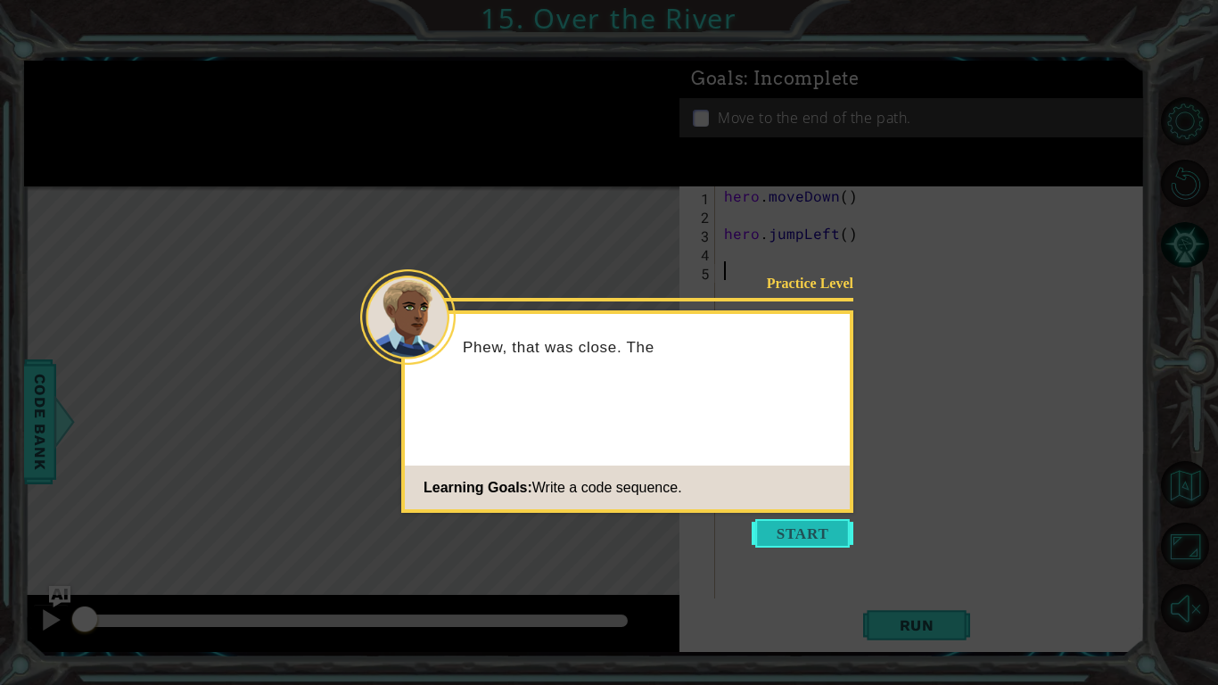
click at [779, 542] on button "Start" at bounding box center [803, 533] width 102 height 29
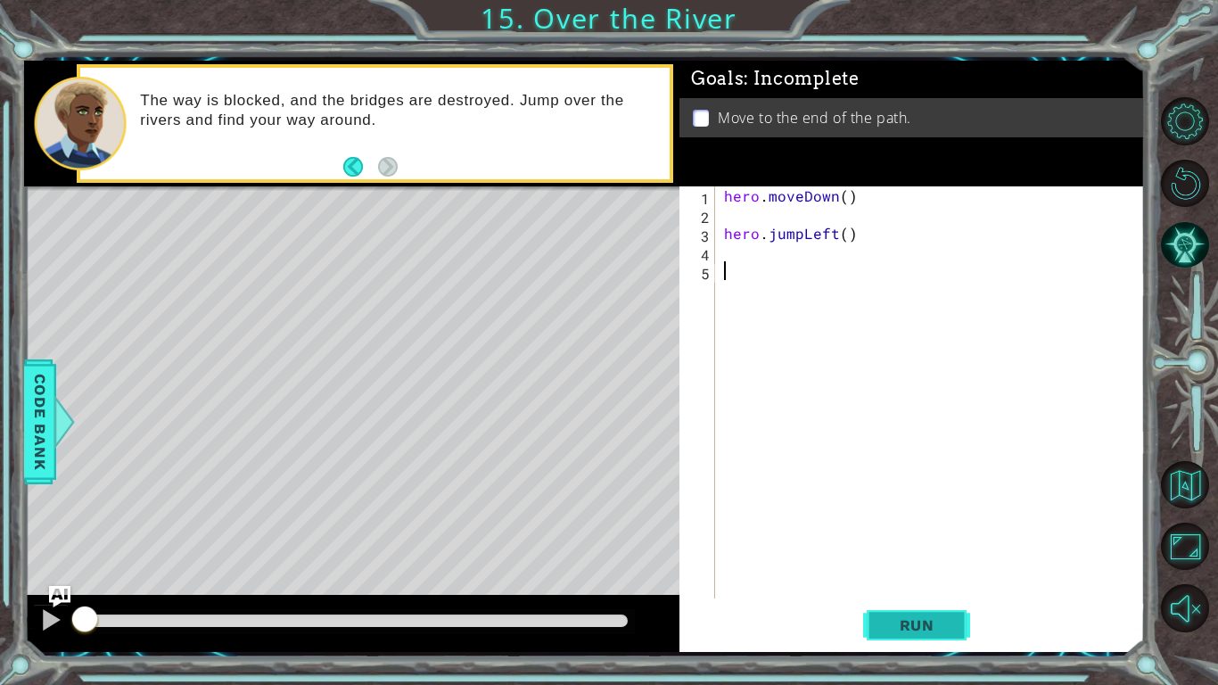
click at [910, 576] on span "Run" at bounding box center [917, 625] width 70 height 18
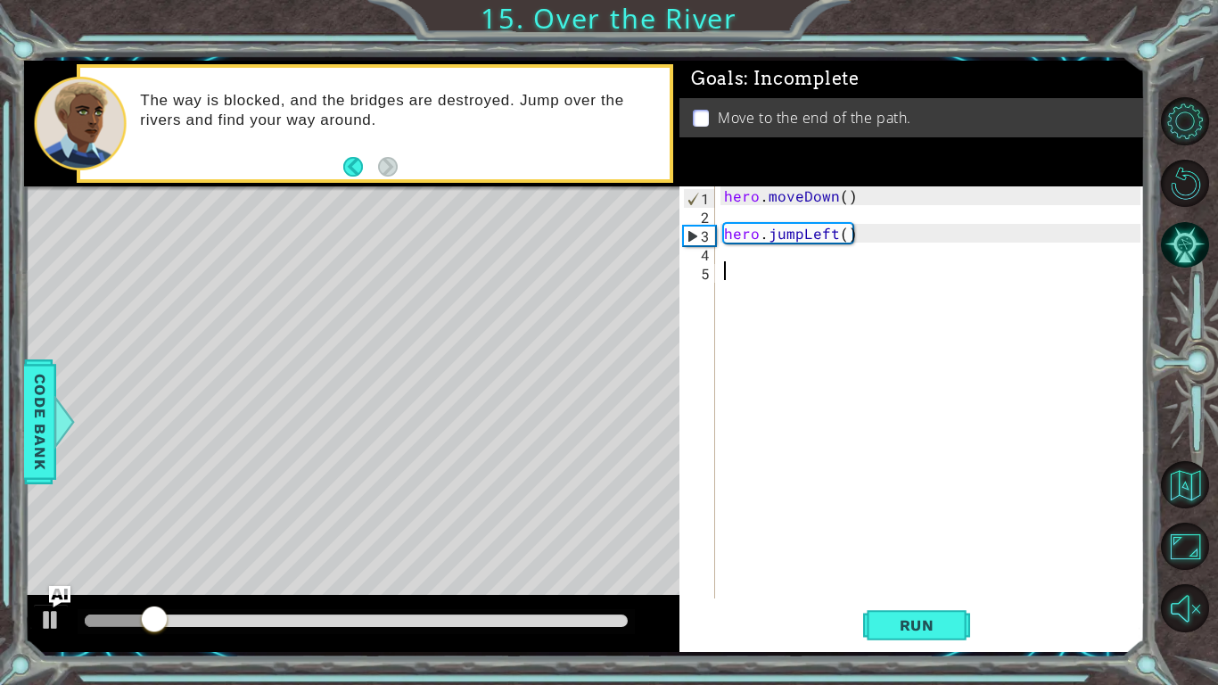
click at [784, 309] on div "hero . moveDown ( ) hero . jumpLeft ( )" at bounding box center [935, 410] width 429 height 449
click at [738, 259] on div "hero . moveDown ( ) hero . jumpLeft ( )" at bounding box center [935, 410] width 429 height 449
click at [730, 217] on div "hero . moveDown ( ) hero . jumpLeft ( )" at bounding box center [935, 410] width 429 height 449
type textarea "hero.moveDown()"
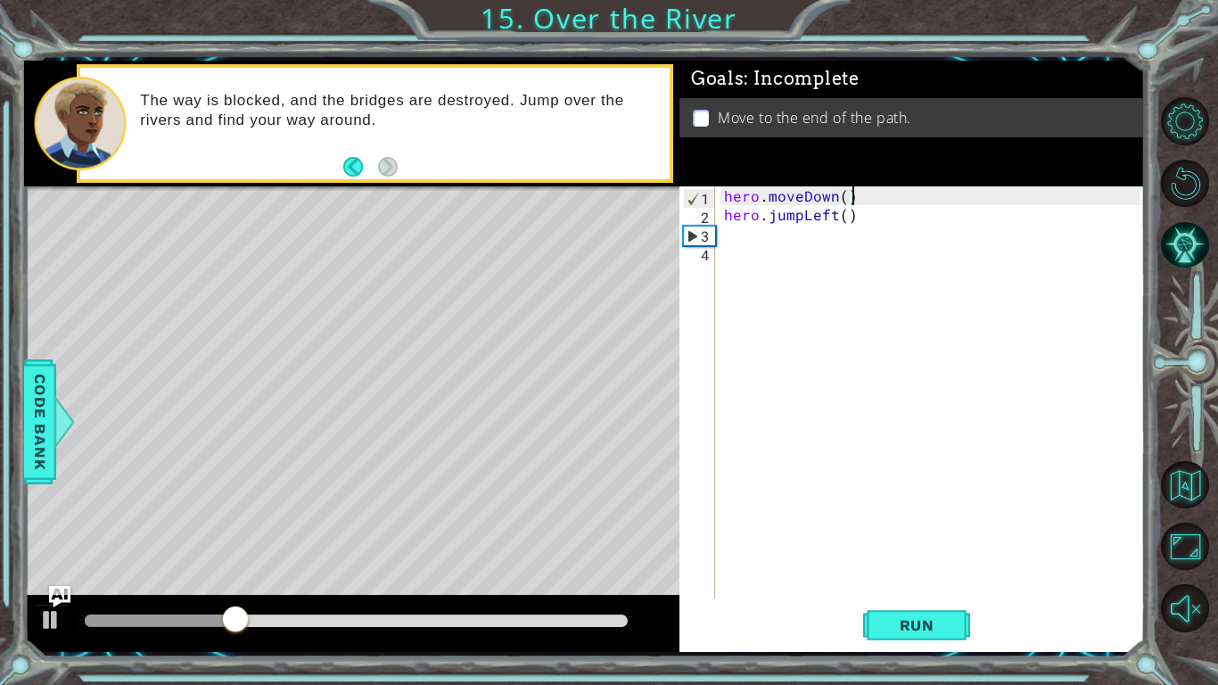
click at [730, 239] on div "hero . moveDown ( ) hero . jumpLeft ( )" at bounding box center [935, 410] width 429 height 449
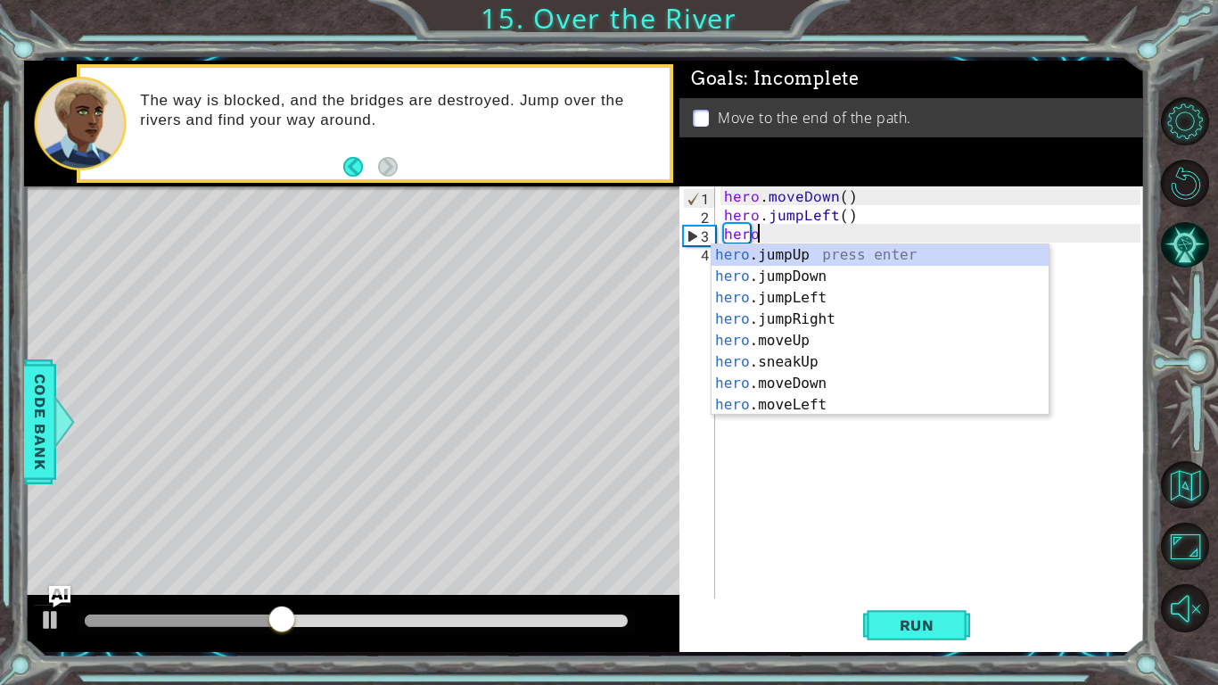
scroll to position [0, 1]
click at [786, 409] on div "hero .jumpUp press enter hero .jumpDown press enter hero .jumpLeft press enter …" at bounding box center [880, 351] width 337 height 214
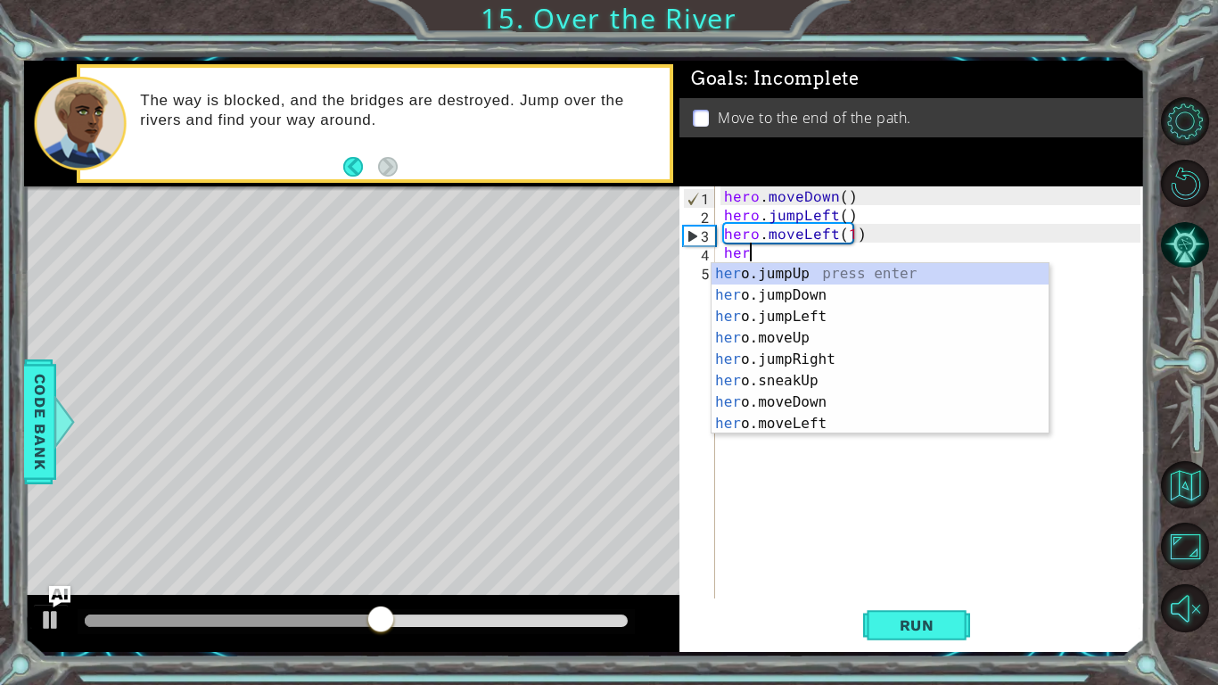
scroll to position [0, 10]
type textarea "hero.moveLeft(1)hero"
click at [828, 298] on div "hero .jumpUp press enter hero .jumpDown press enter hero .jumpLeft press enter …" at bounding box center [880, 370] width 337 height 214
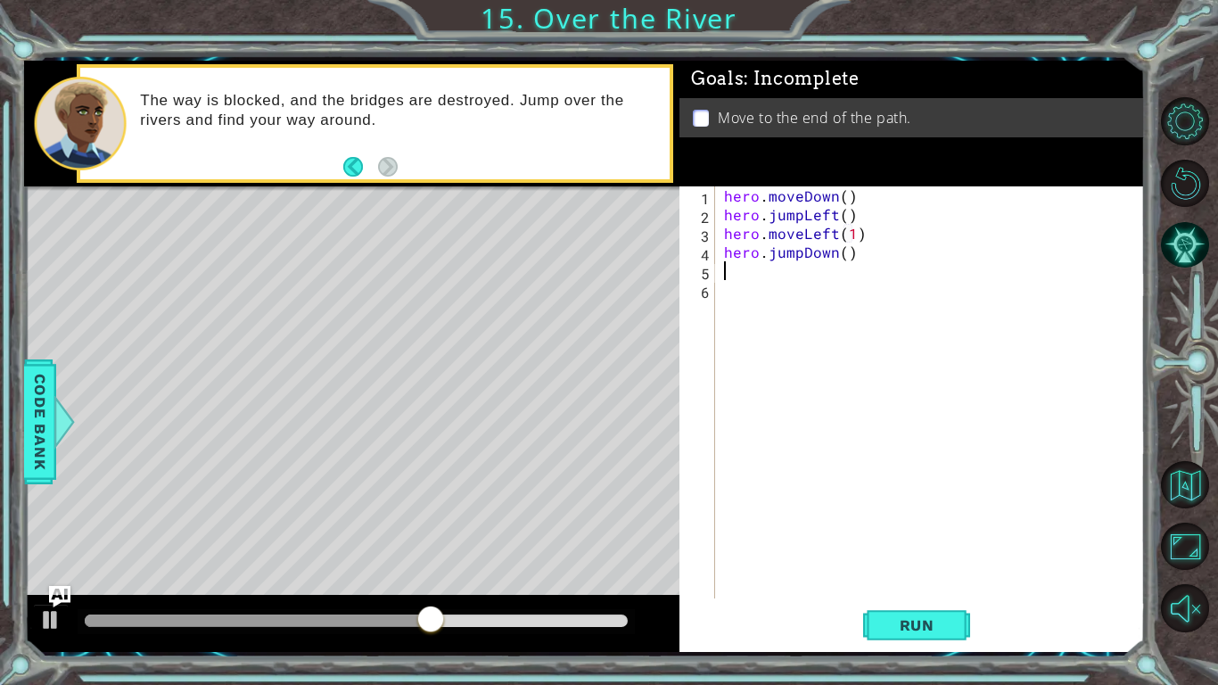
scroll to position [0, 0]
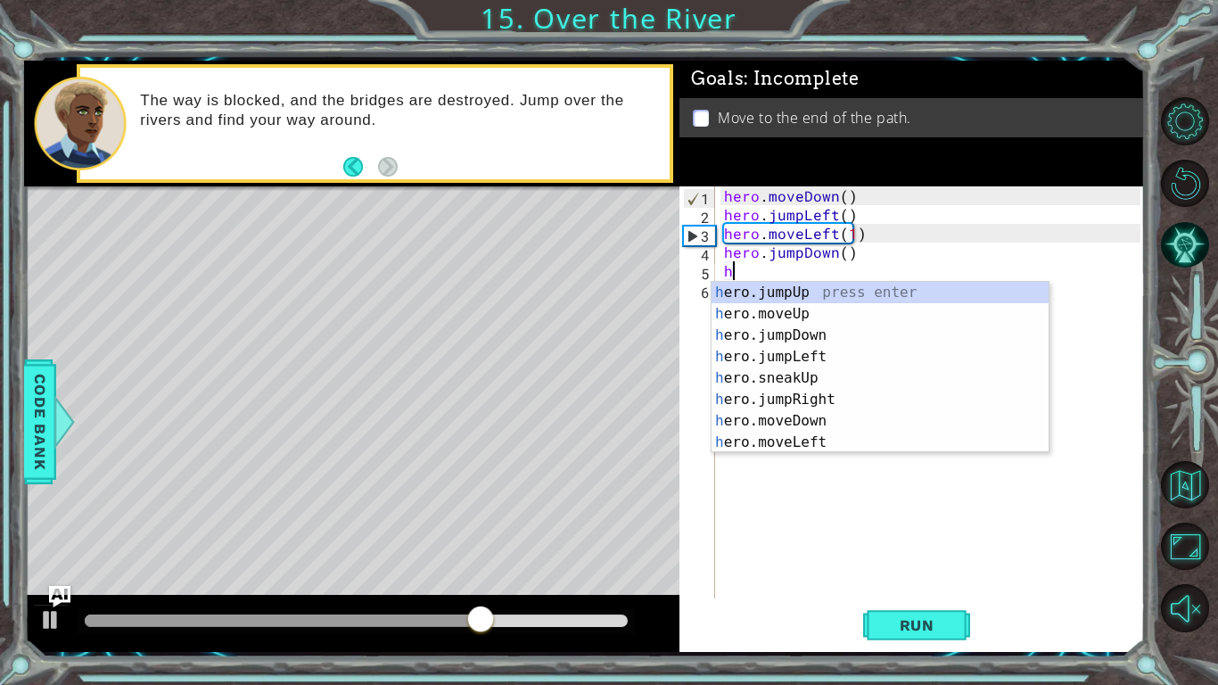
type textarea "hero"
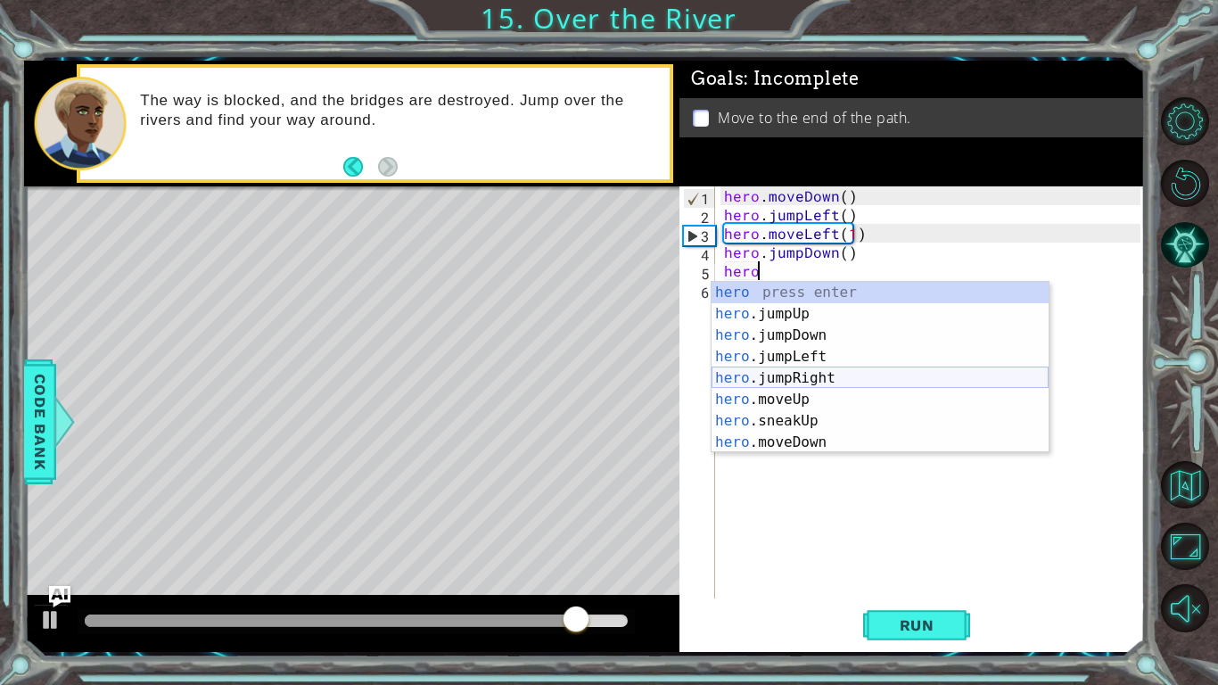
click at [825, 376] on div "hero press enter hero .jumpUp press enter hero .jumpDown press enter hero .jump…" at bounding box center [880, 389] width 337 height 214
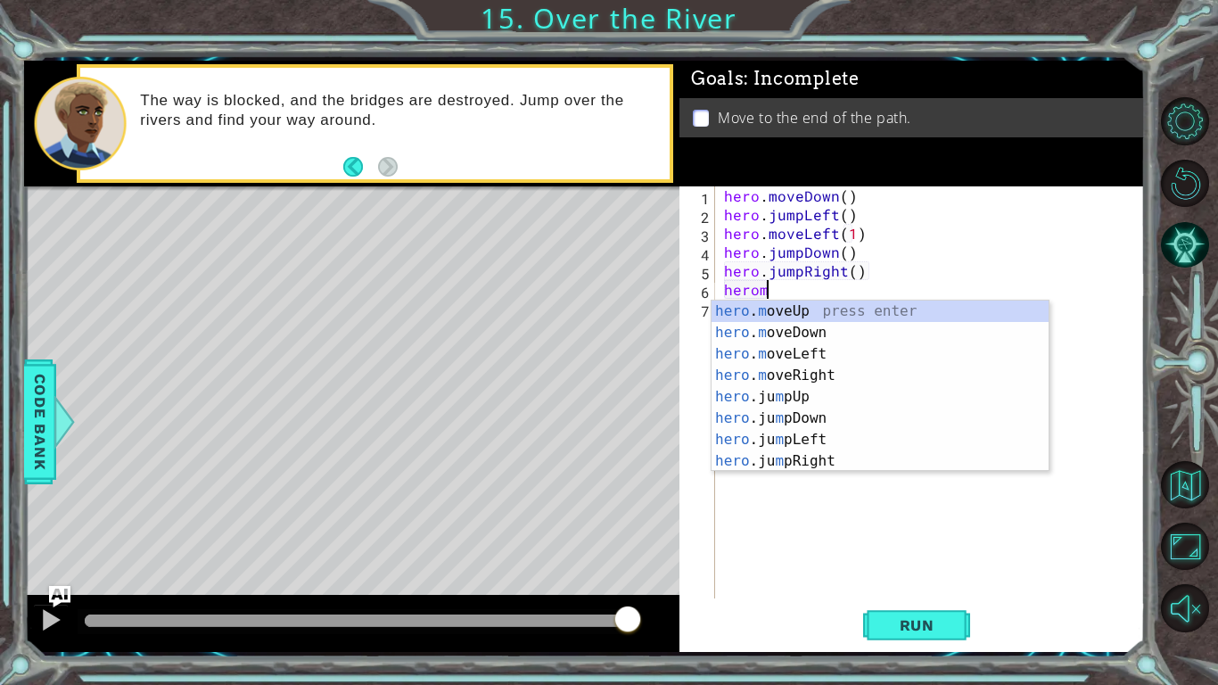
scroll to position [0, 2]
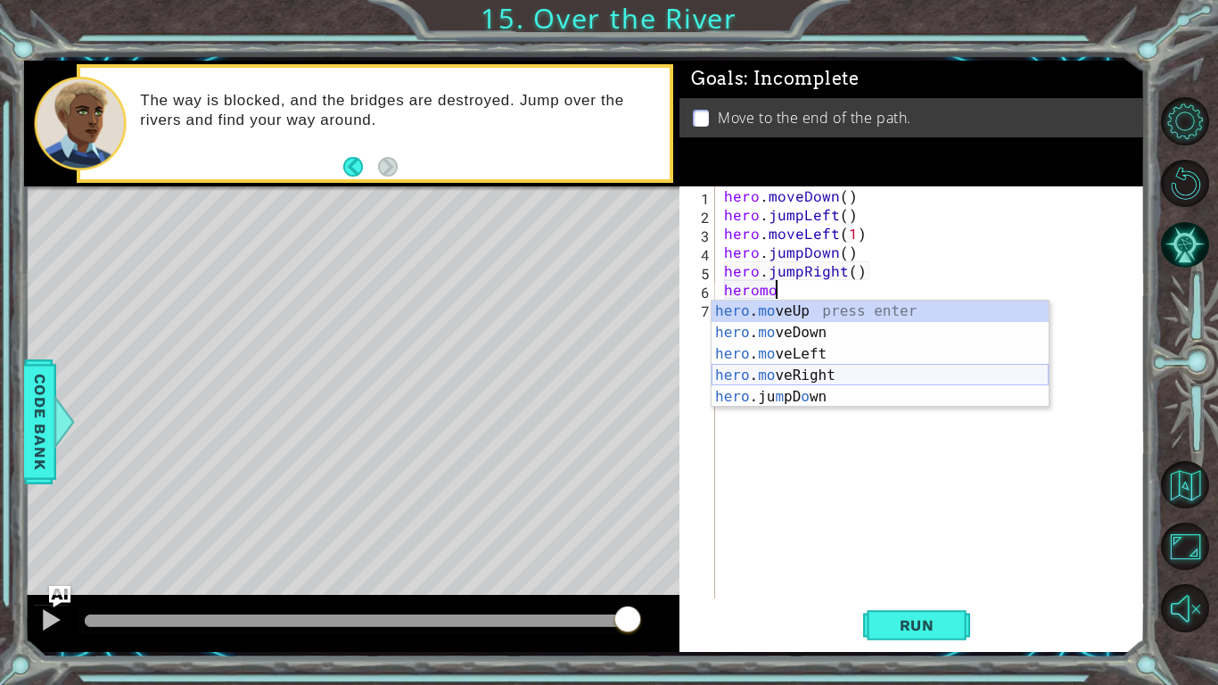
click at [833, 376] on div "hero . mo veUp press enter hero . mo veDown press enter hero . mo veLeft press …" at bounding box center [880, 376] width 337 height 150
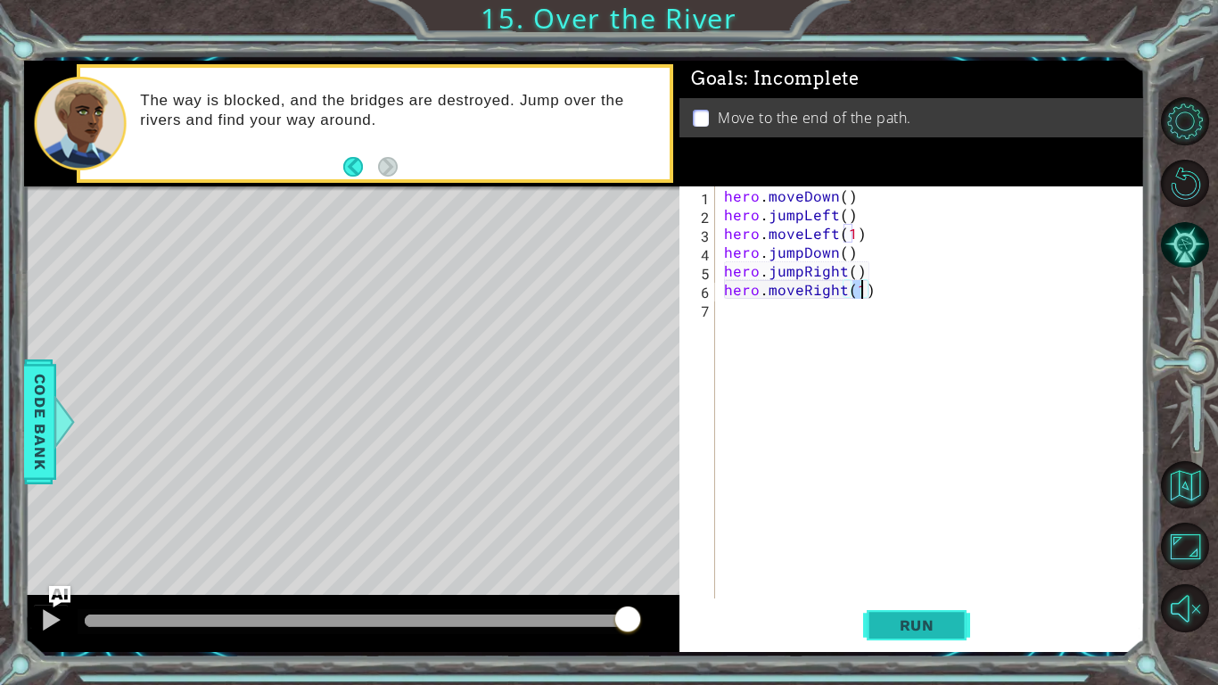
type textarea "hero.moveRight(1)"
click at [919, 576] on span "Run" at bounding box center [917, 625] width 70 height 18
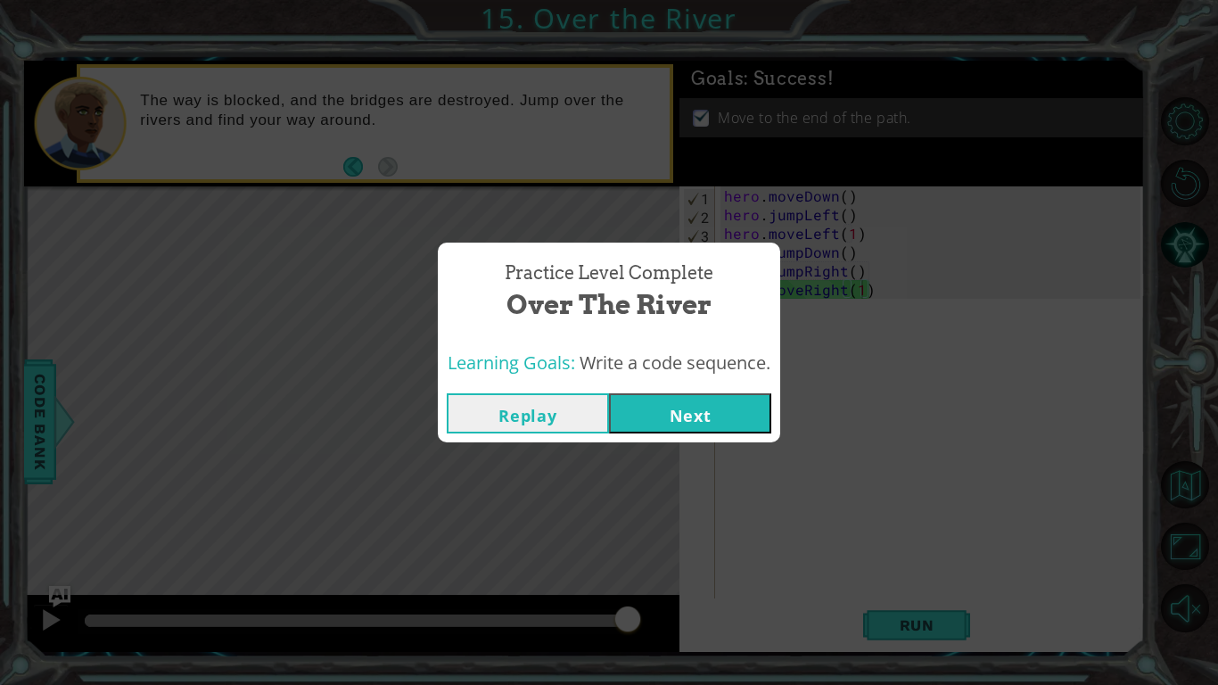
click at [664, 409] on button "Next" at bounding box center [690, 413] width 162 height 40
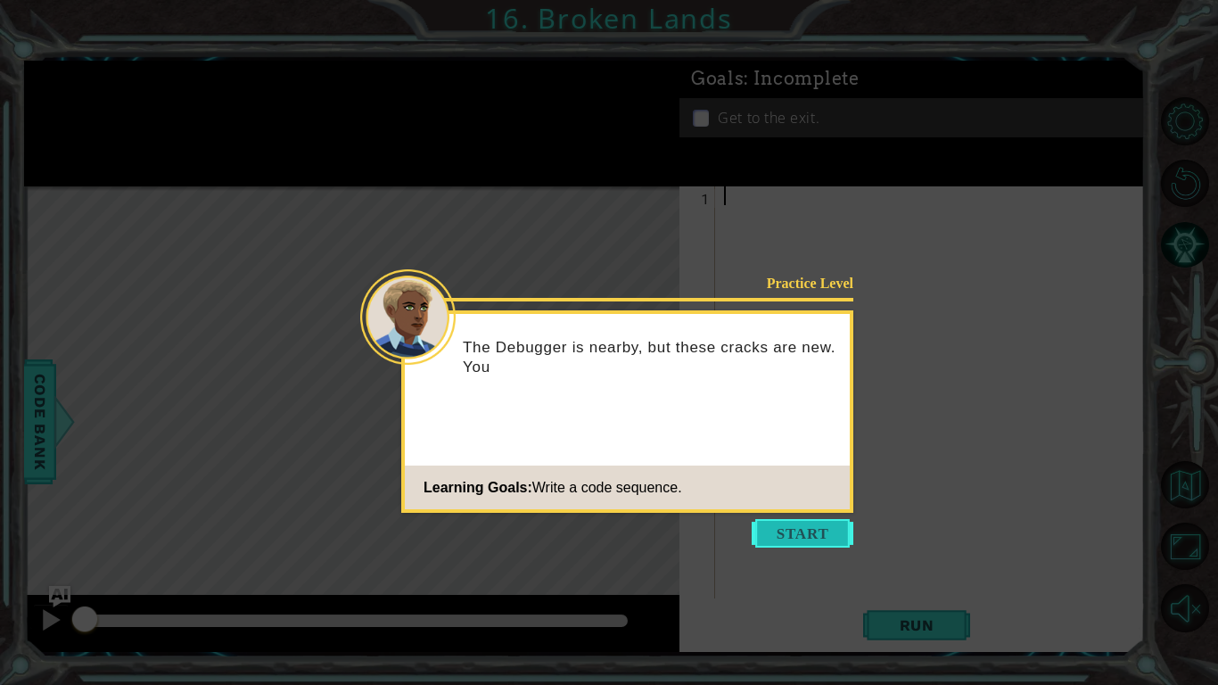
click at [780, 532] on button "Start" at bounding box center [803, 533] width 102 height 29
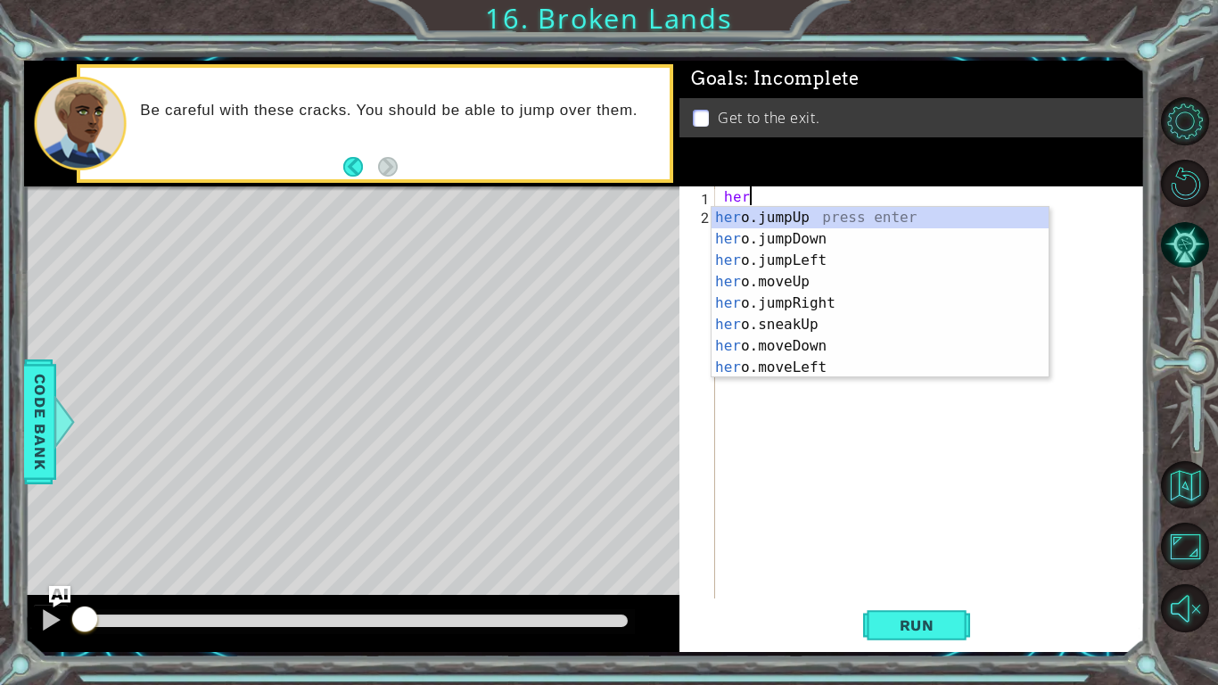
type textarea "h"
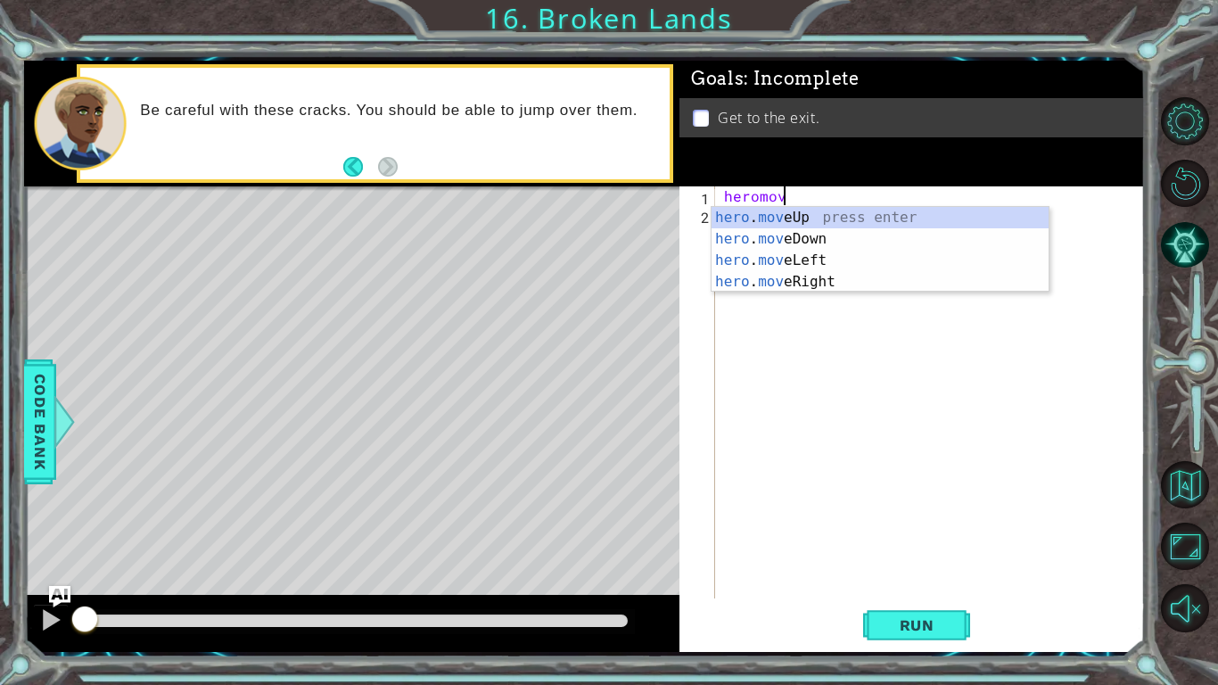
scroll to position [0, 3]
click at [833, 286] on div "hero . move Up press enter hero . move Down press enter hero . move Left press …" at bounding box center [880, 271] width 337 height 128
type textarea "hero.moveRight(1)"
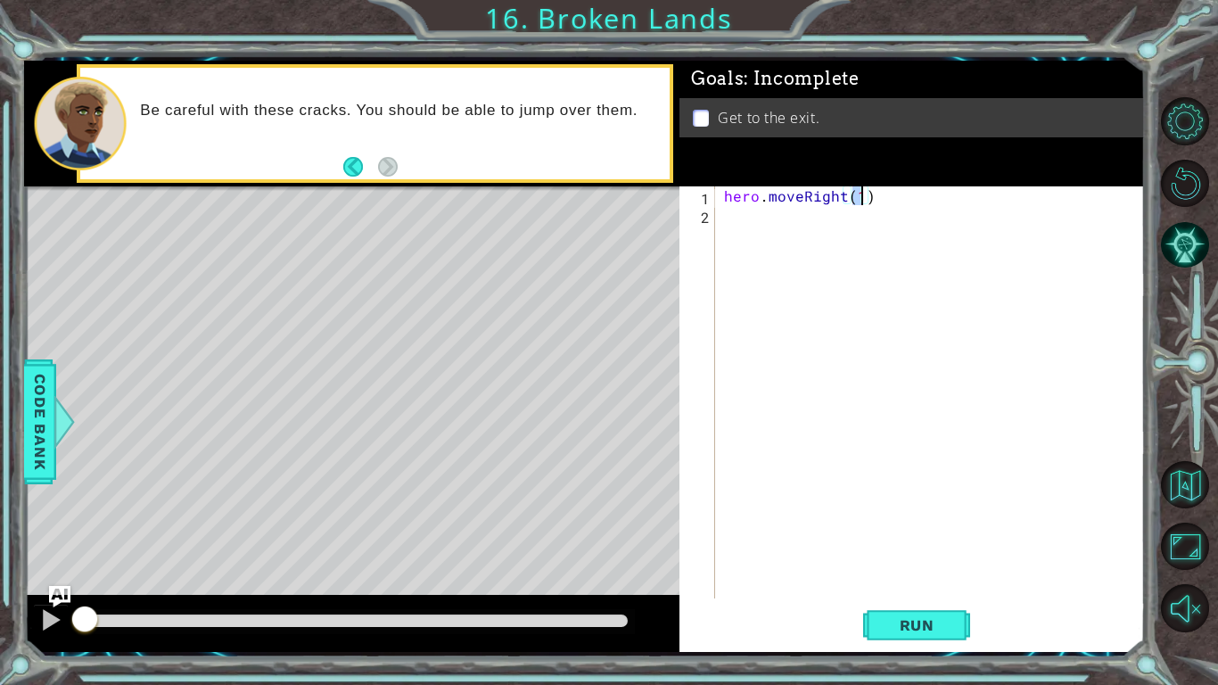
click at [854, 226] on div "hero . moveRight ( 1 )" at bounding box center [935, 410] width 429 height 449
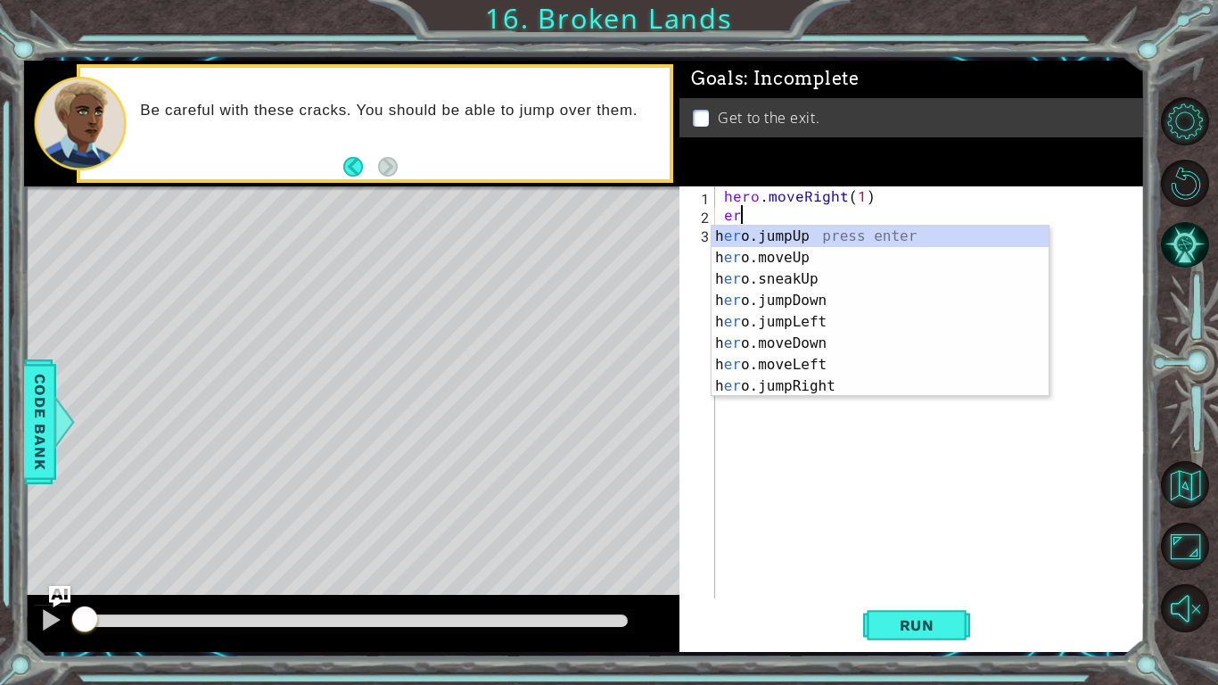
type textarea "ero"
click at [823, 338] on div "h ero .jumpUp press enter h ero .moveUp press enter h ero .jumpDown press enter…" at bounding box center [880, 333] width 337 height 214
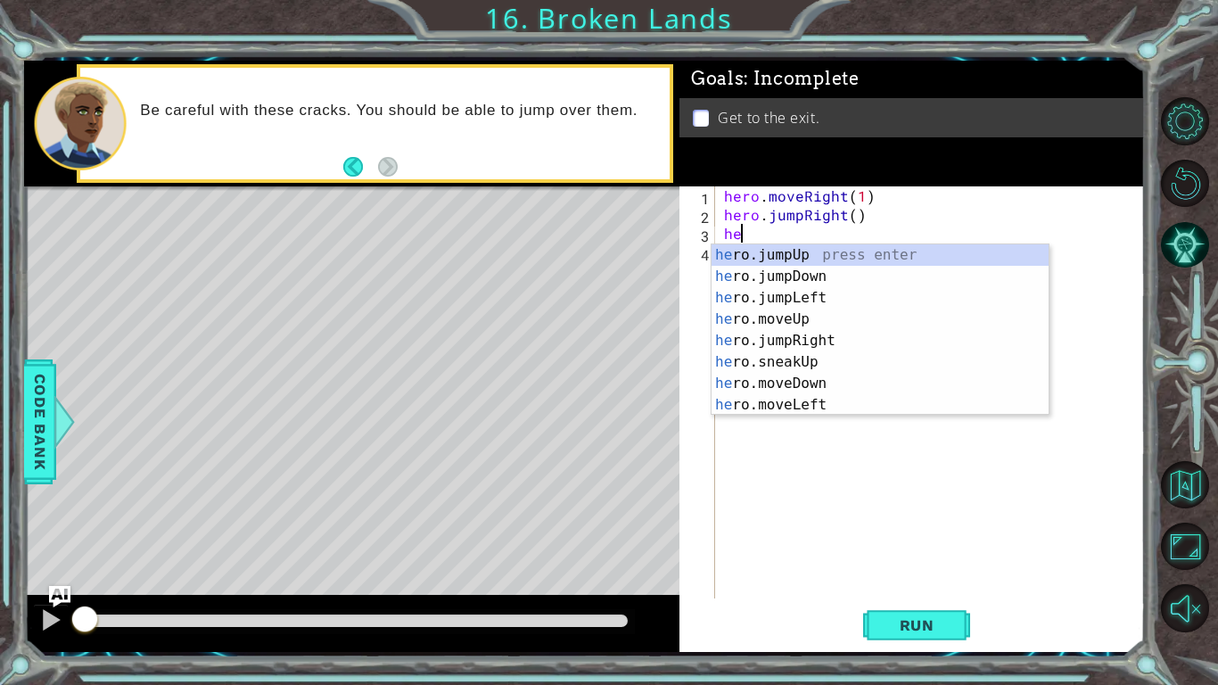
type textarea "hero"
click at [838, 315] on div "hero .jumpUp press enter hero .jumpDown press enter hero .jumpLeft press enter …" at bounding box center [880, 351] width 337 height 214
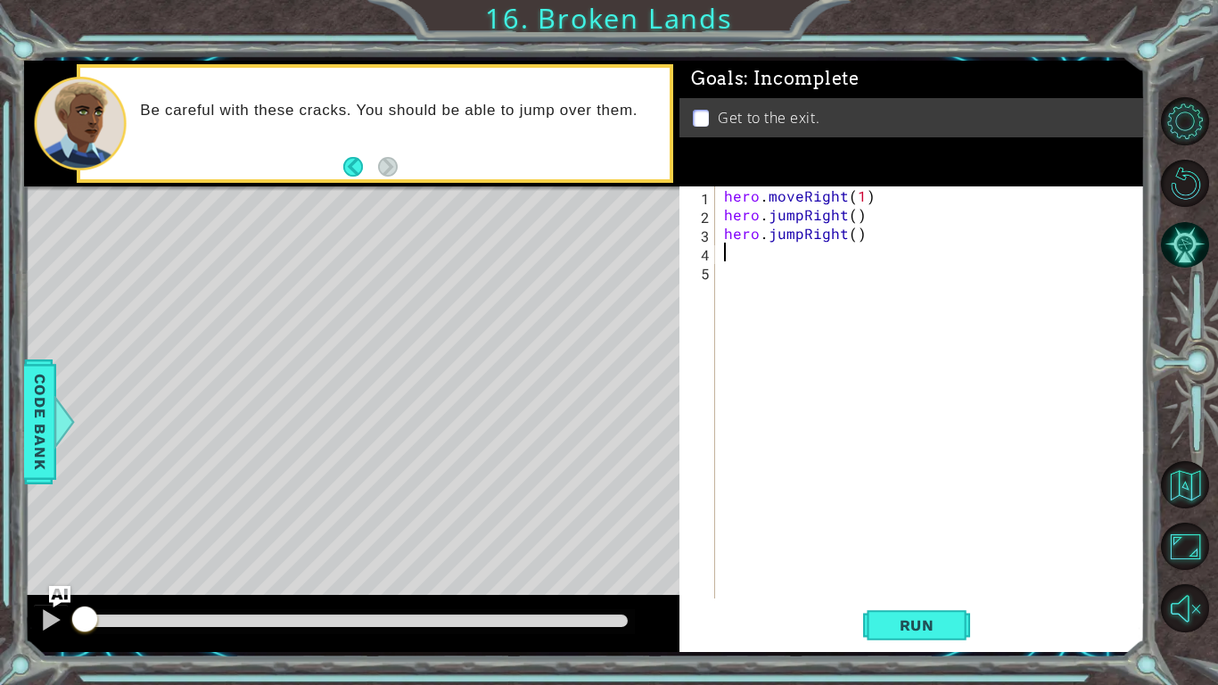
scroll to position [0, 0]
click at [874, 237] on div "hero . moveRight ( 1 ) hero . jumpRight ( ) hero . jumpRight ( )" at bounding box center [935, 410] width 429 height 449
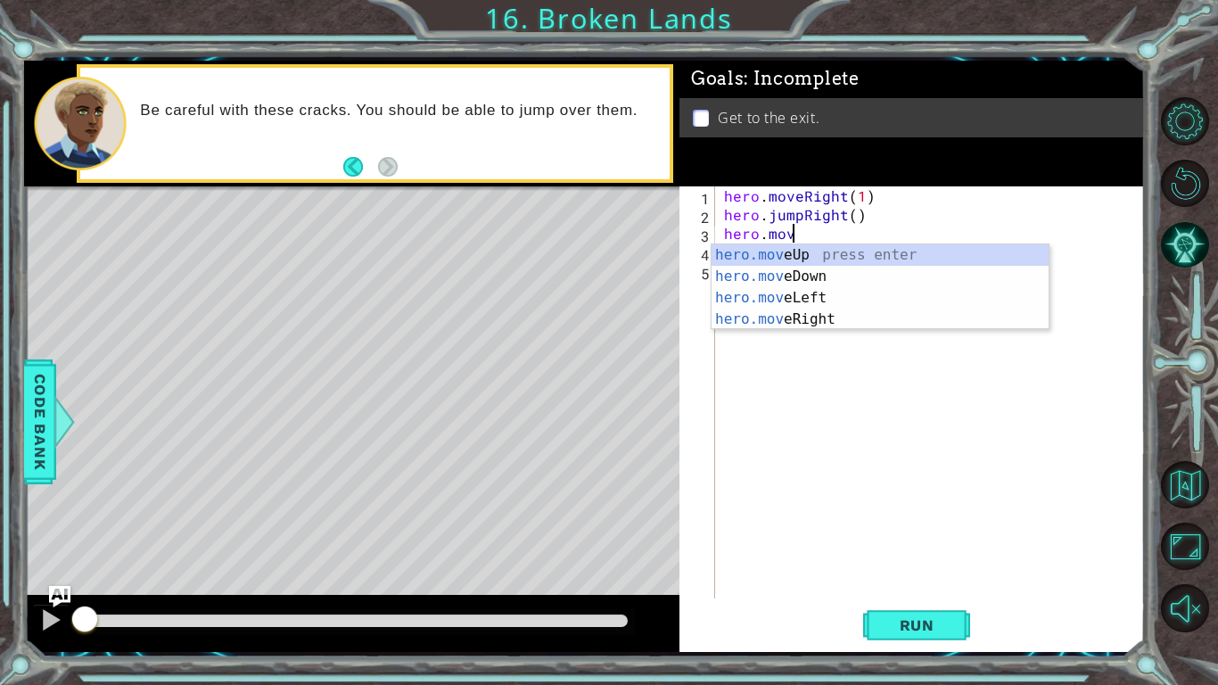
scroll to position [0, 4]
click at [810, 310] on div "hero.move Up press enter hero.move Down press enter hero.move Left press enter …" at bounding box center [880, 308] width 337 height 128
type textarea "hero.moveRight(1)"
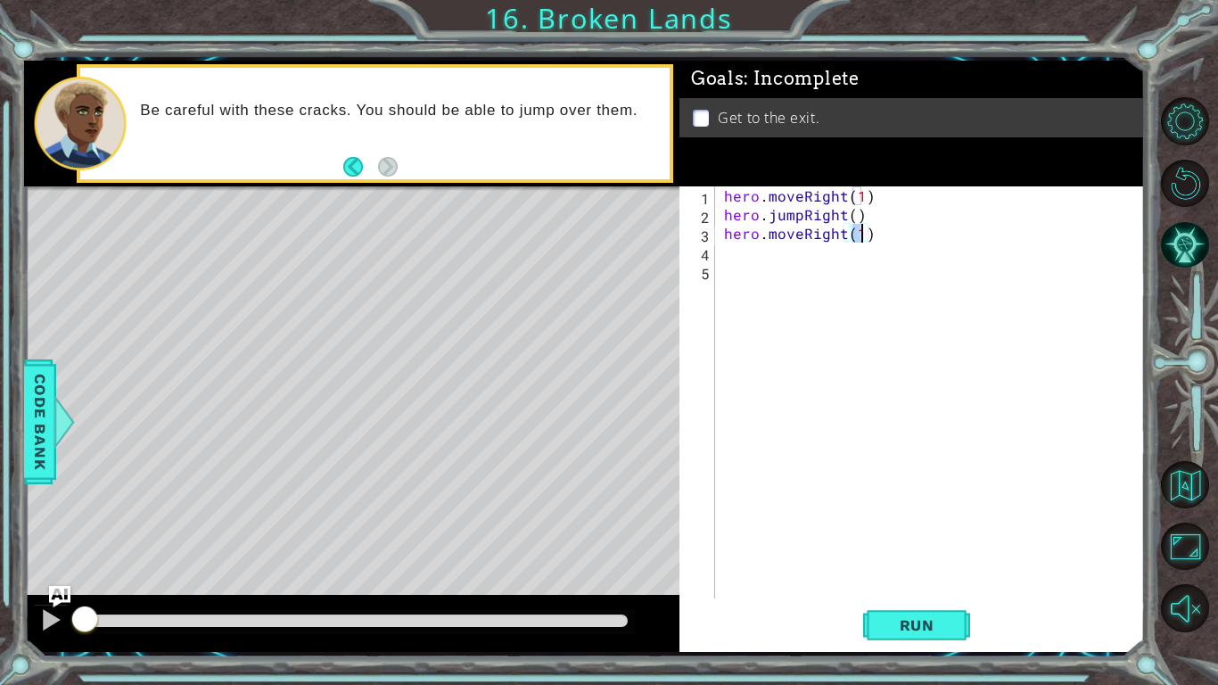
click at [811, 260] on div "hero . moveRight ( 1 ) hero . jumpRight ( ) hero . moveRight ( 1 )" at bounding box center [935, 410] width 429 height 449
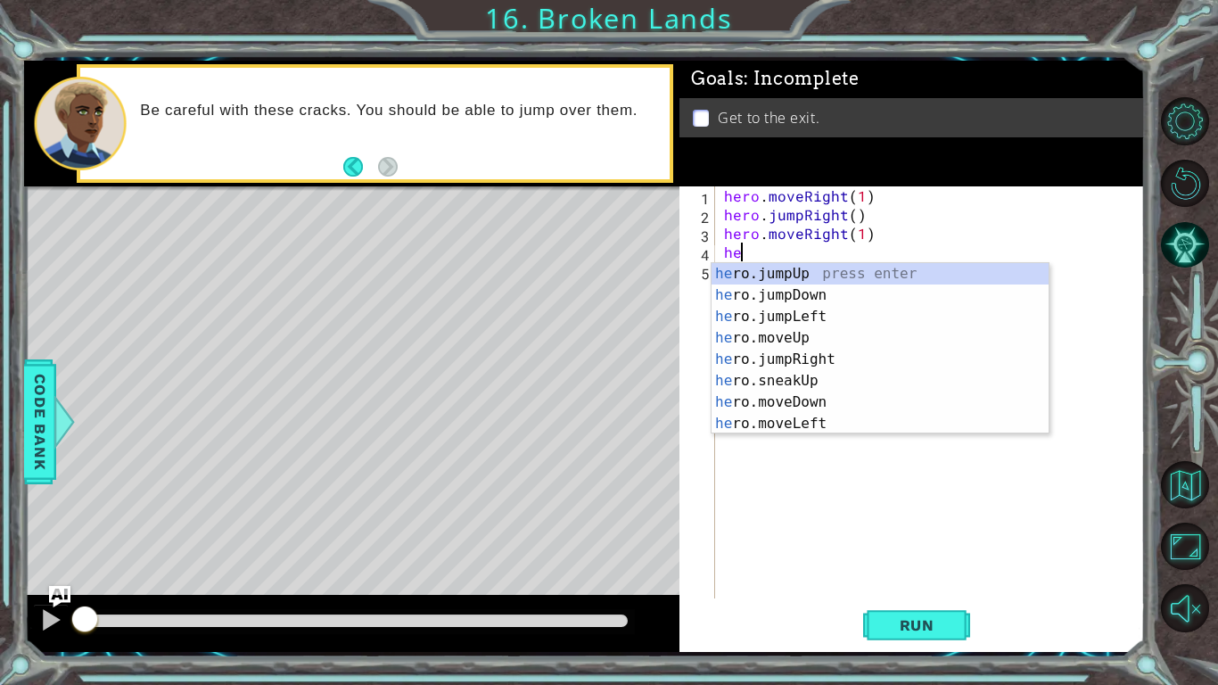
type textarea "hero"
click at [821, 271] on div "hero .jumpUp press enter hero .jumpDown press enter hero .jumpLeft press enter …" at bounding box center [880, 370] width 337 height 214
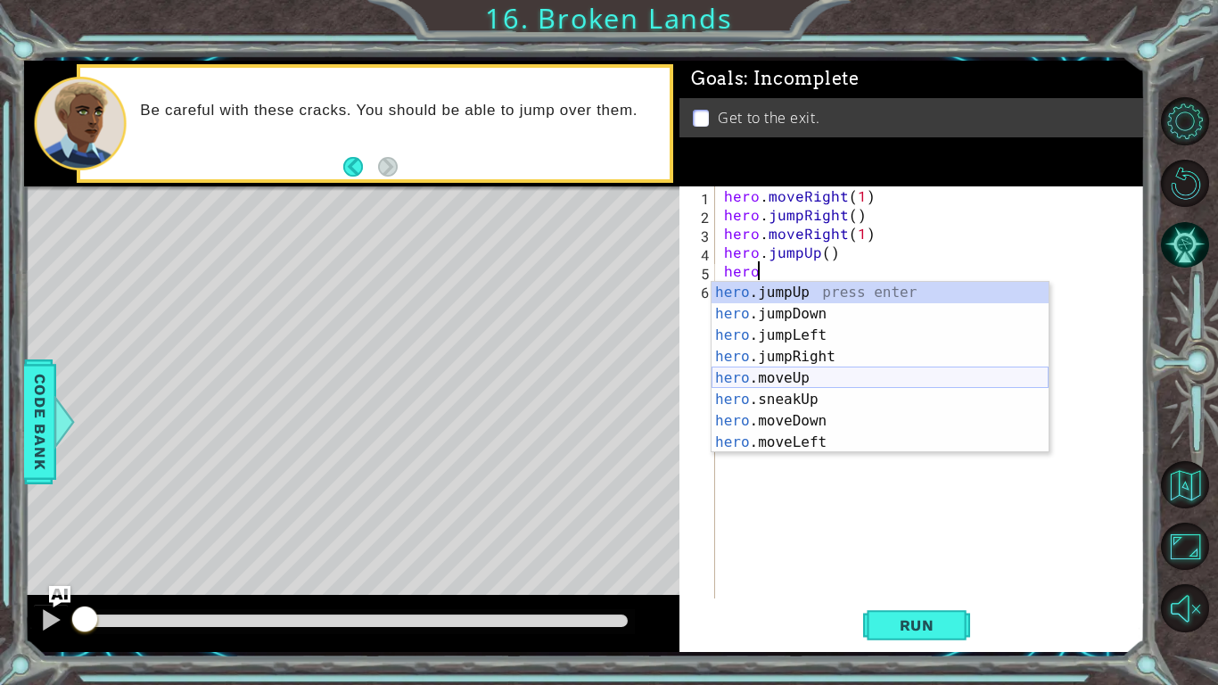
click at [813, 378] on div "hero .jumpUp press enter hero .jumpDown press enter hero .jumpLeft press enter …" at bounding box center [880, 389] width 337 height 214
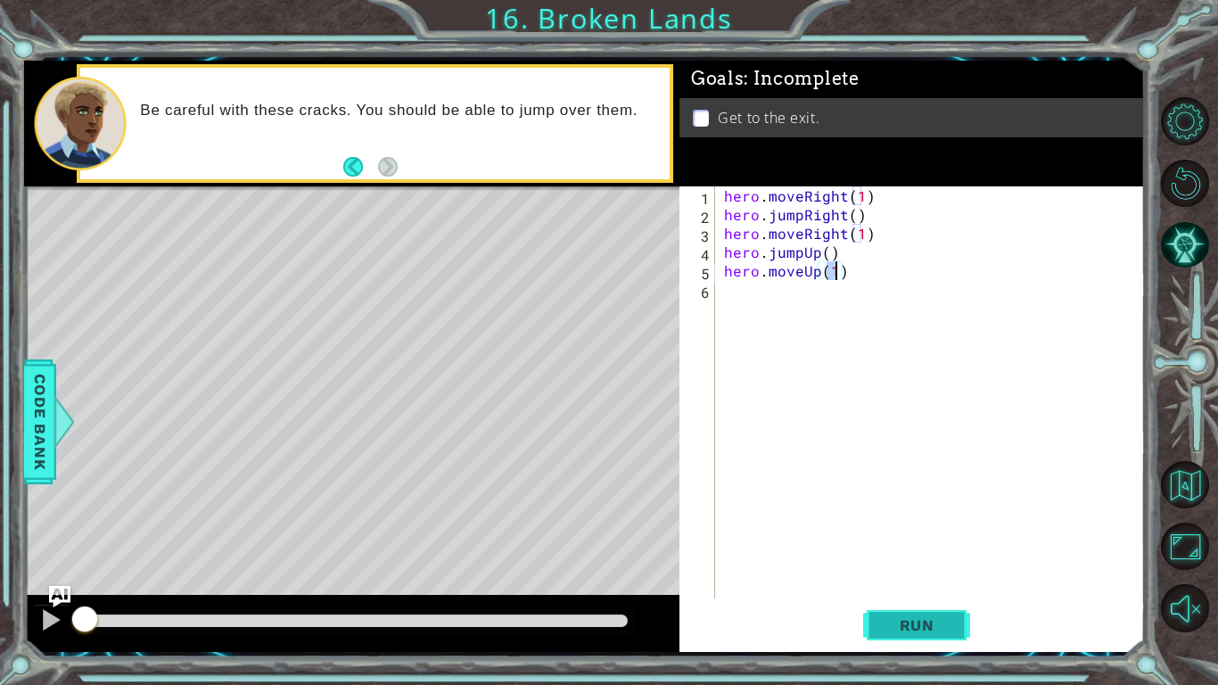
type textarea "hero.moveUp(1)"
click at [906, 576] on button "Run" at bounding box center [916, 625] width 107 height 46
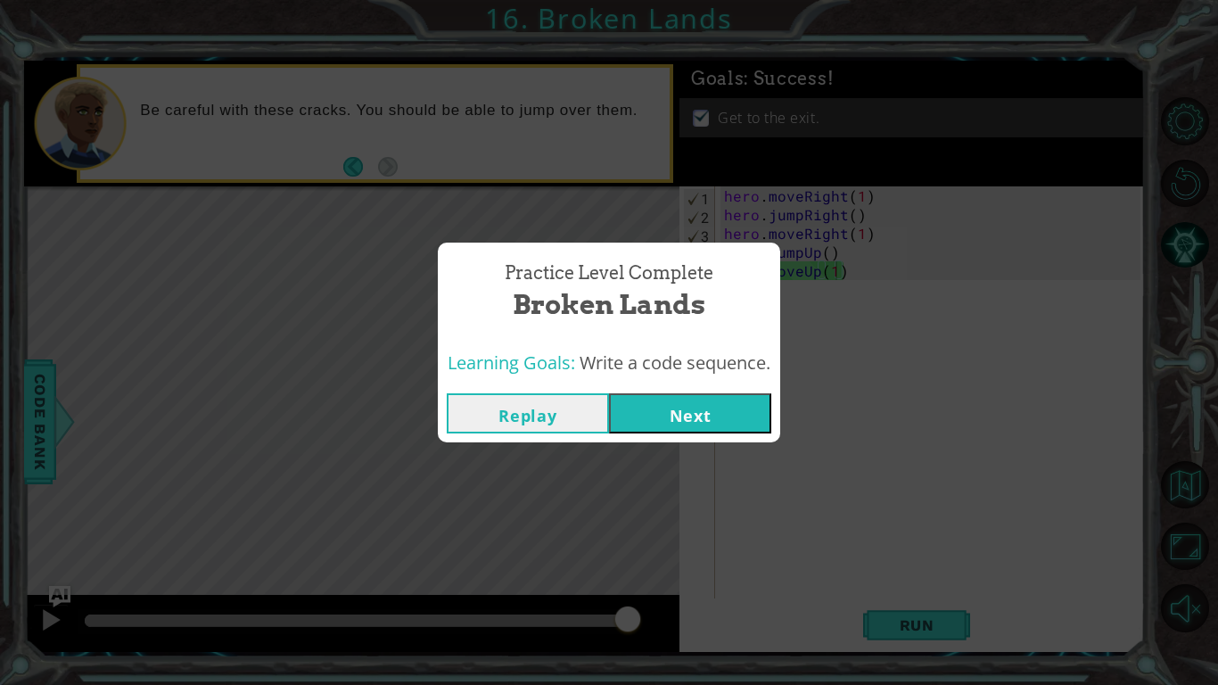
click at [715, 396] on button "Next" at bounding box center [690, 413] width 162 height 40
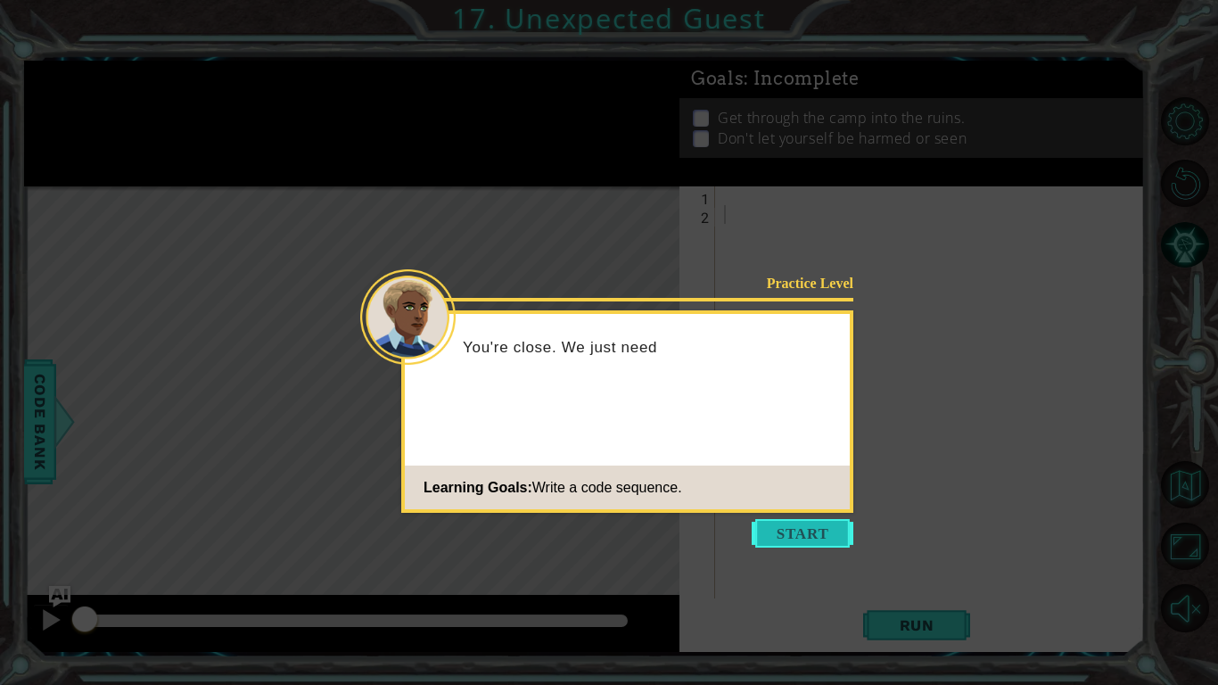
click at [793, 532] on button "Start" at bounding box center [803, 533] width 102 height 29
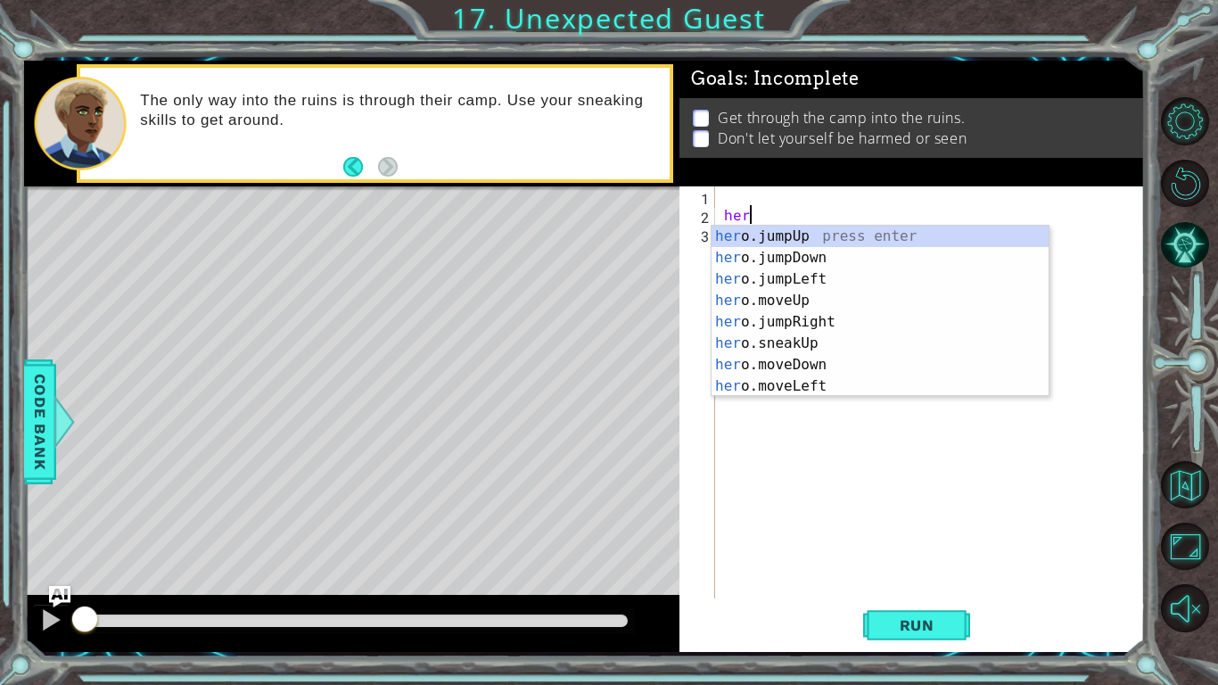
scroll to position [0, 1]
click at [808, 346] on div "hero .jumpUp press enter hero .jumpDown press enter hero .jumpLeft press enter …" at bounding box center [880, 333] width 337 height 214
type textarea "hero.sneakUp(1)"
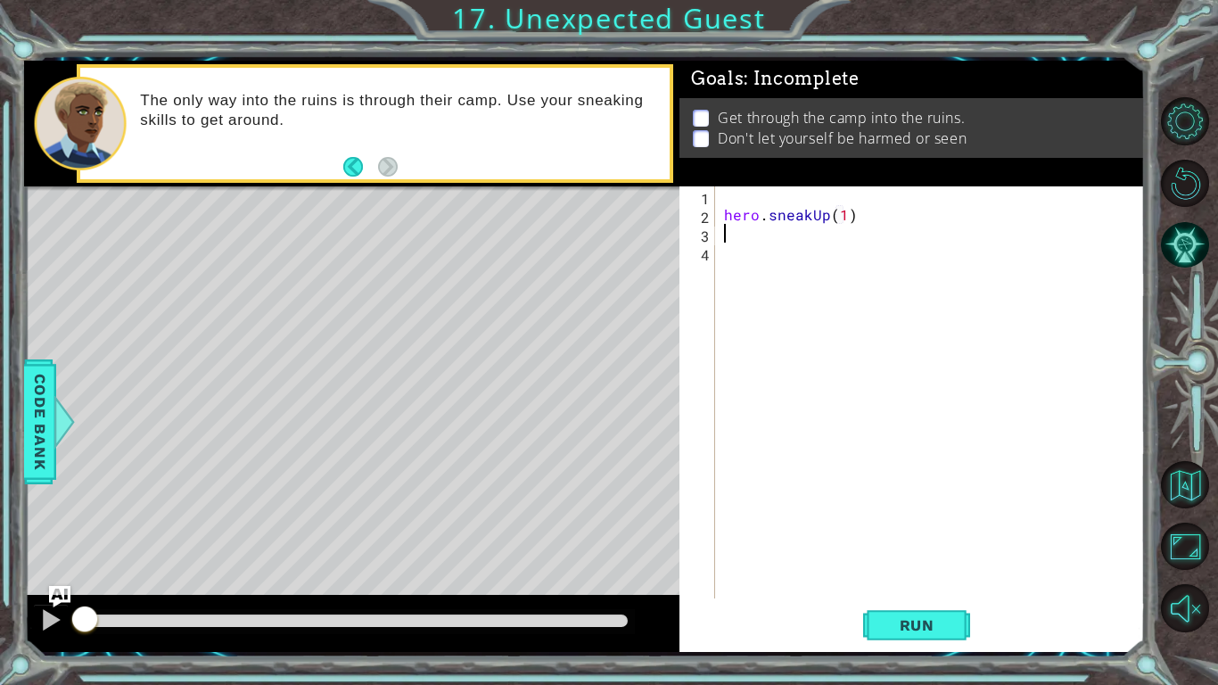
click at [737, 202] on div "hero . sneakUp ( 1 )" at bounding box center [935, 410] width 429 height 449
click at [725, 199] on div "hero . sneakUp ( 1 )" at bounding box center [935, 410] width 429 height 449
click at [716, 198] on div "1 2 3 4 hero . sneakUp ( 1 ) הההההההההההההההההההההההההההההההההההההההההההההההההה…" at bounding box center [910, 392] width 461 height 412
click at [751, 235] on div "hero . sneakUp ( 1 )" at bounding box center [935, 410] width 429 height 449
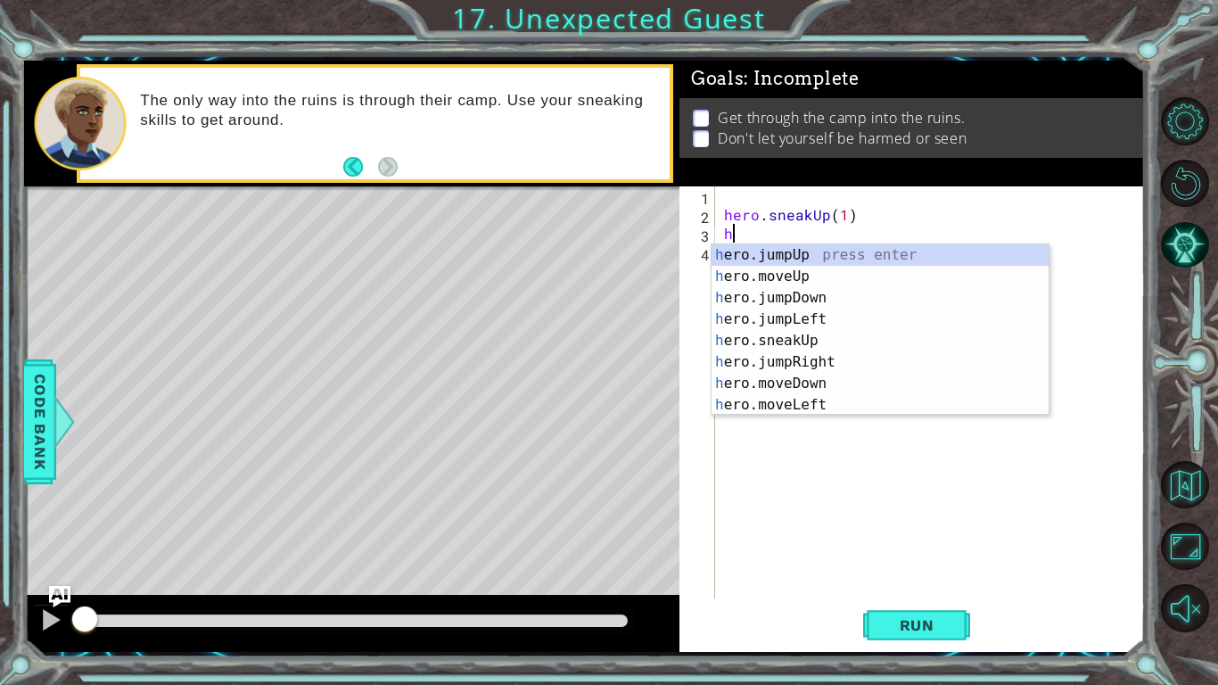
type textarea "hero"
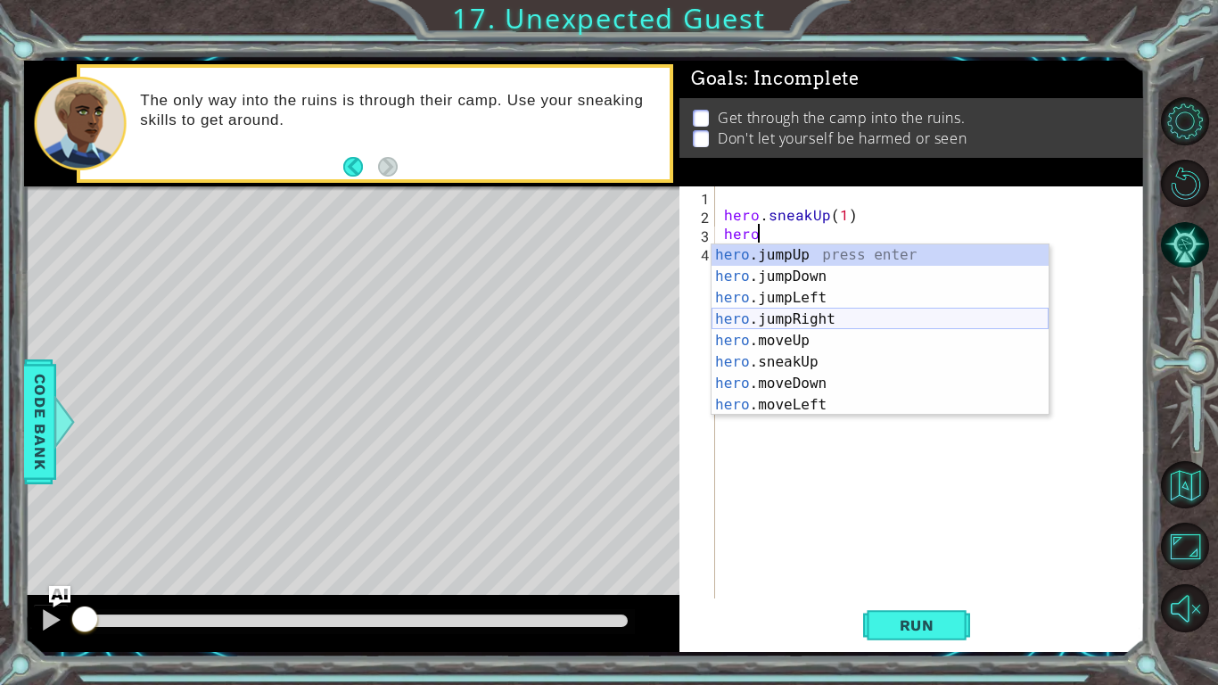
click at [816, 317] on div "hero .jumpUp press enter hero .jumpDown press enter hero .jumpLeft press enter …" at bounding box center [880, 351] width 337 height 214
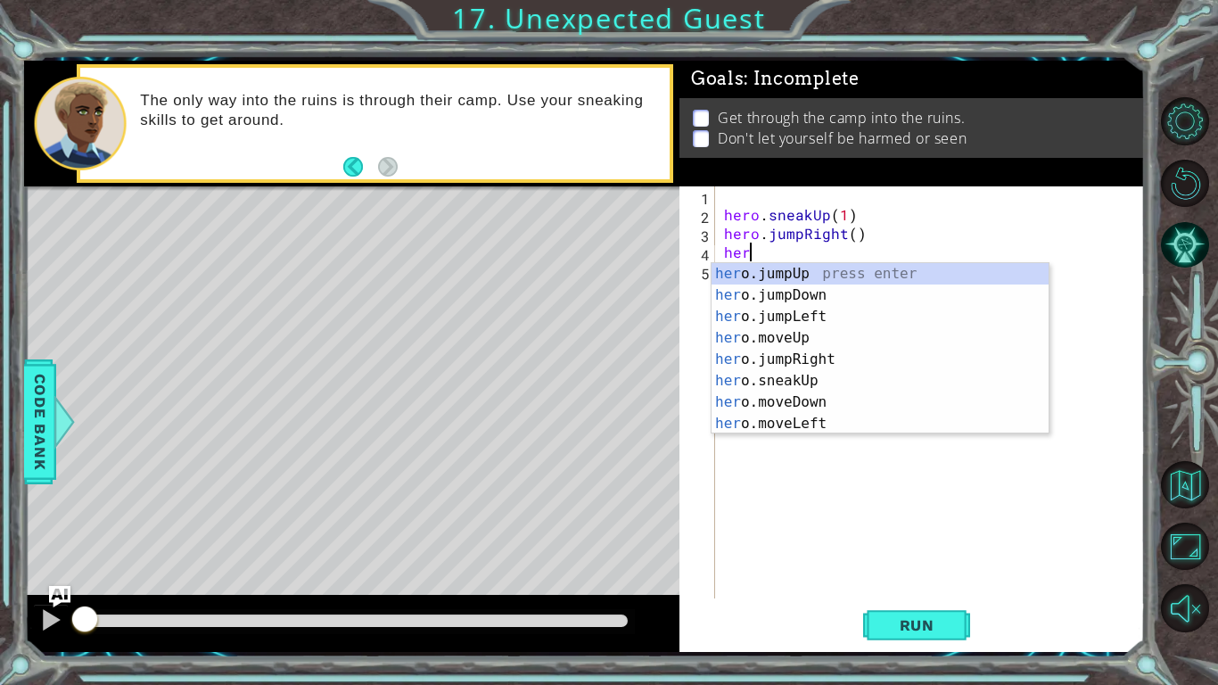
type textarea "hero"
click at [825, 293] on div "hero .jumpUp press enter hero .jumpDown press enter hero .jumpLeft press enter …" at bounding box center [880, 370] width 337 height 214
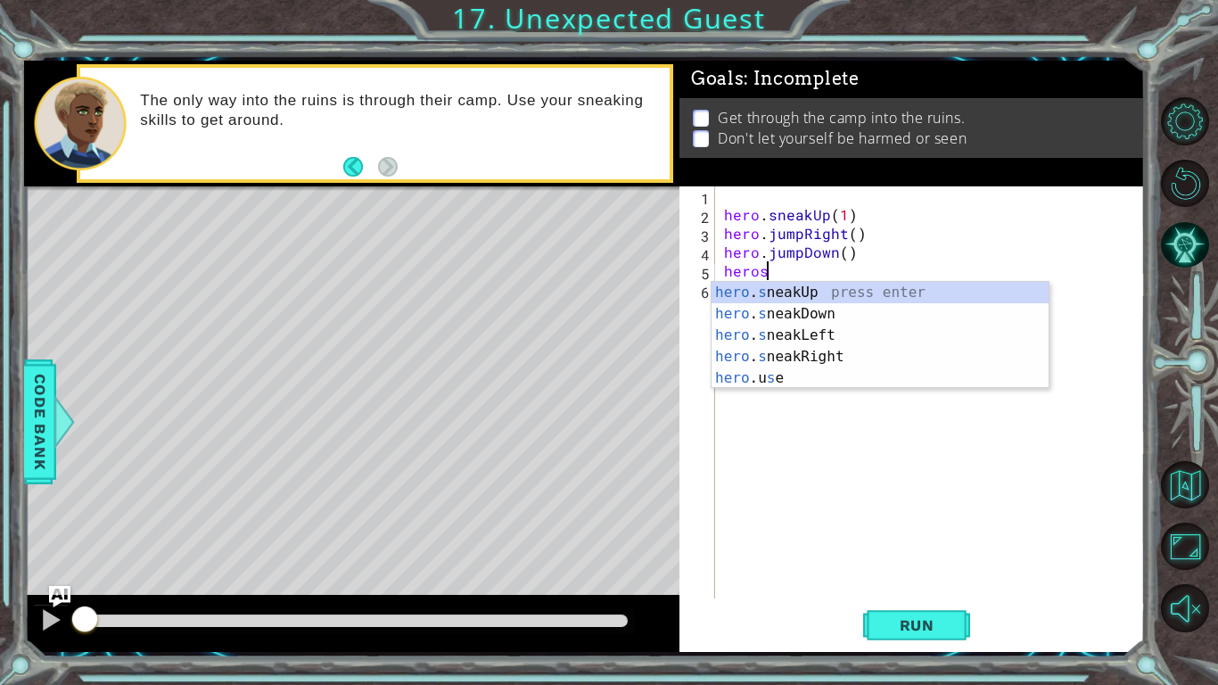
scroll to position [0, 3]
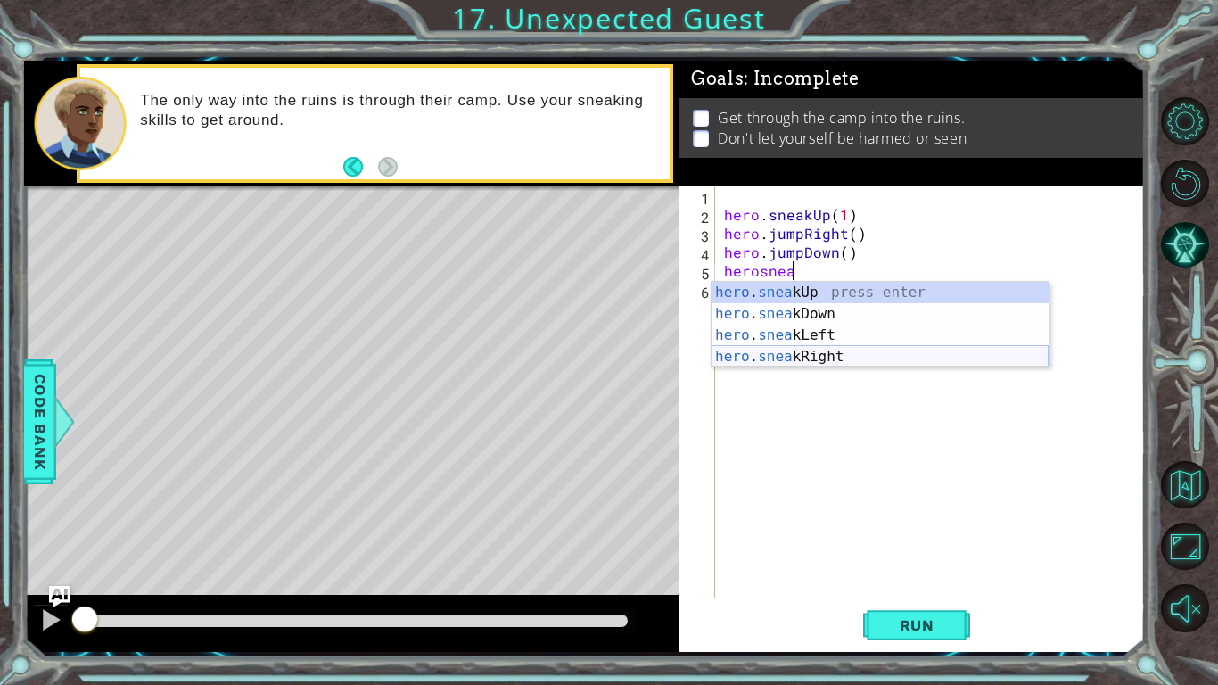
click at [813, 359] on div "hero . snea kUp press enter hero . snea kDown press enter hero . snea kLeft pre…" at bounding box center [880, 346] width 337 height 128
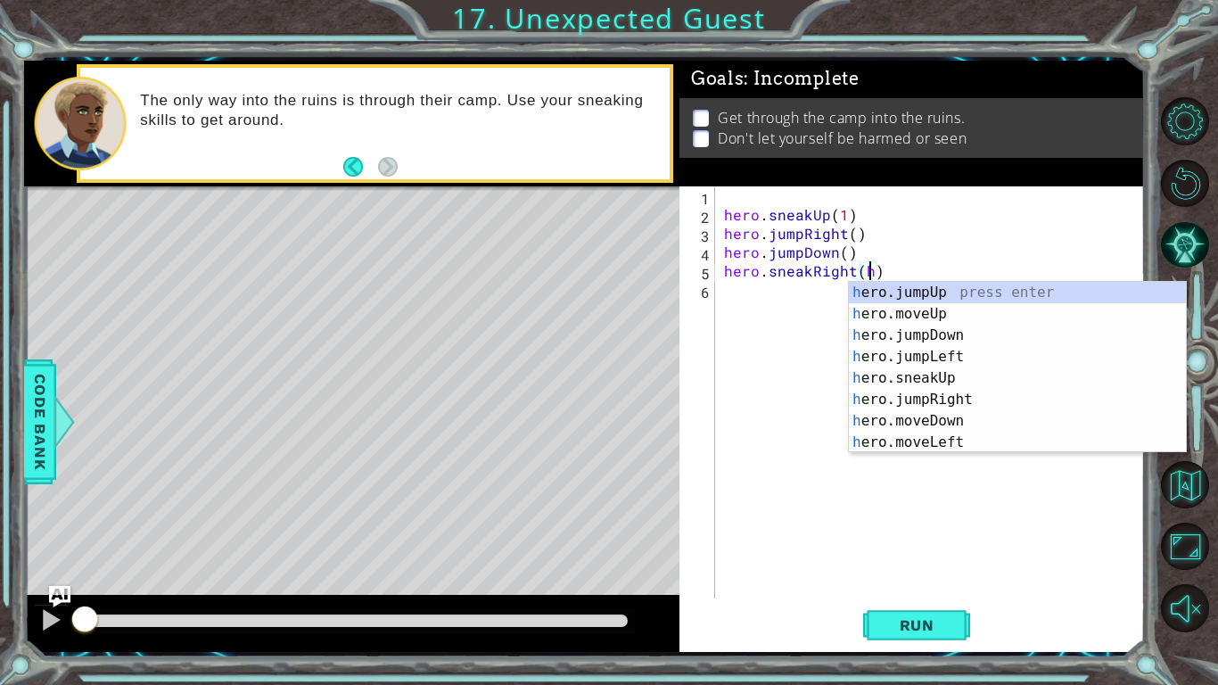
type textarea "hero.sneakRight()"
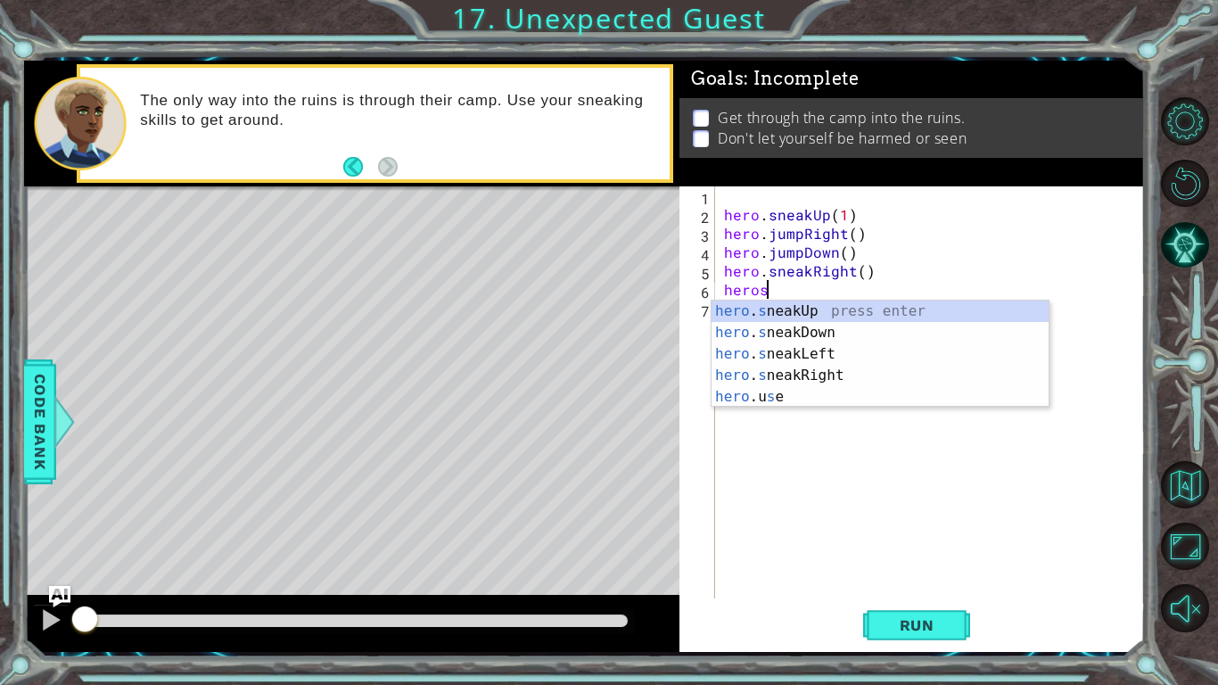
scroll to position [0, 2]
click at [892, 332] on div "hero . s n e akUp press enter hero . s n e akDown press enter hero . s n e akLe…" at bounding box center [880, 376] width 337 height 150
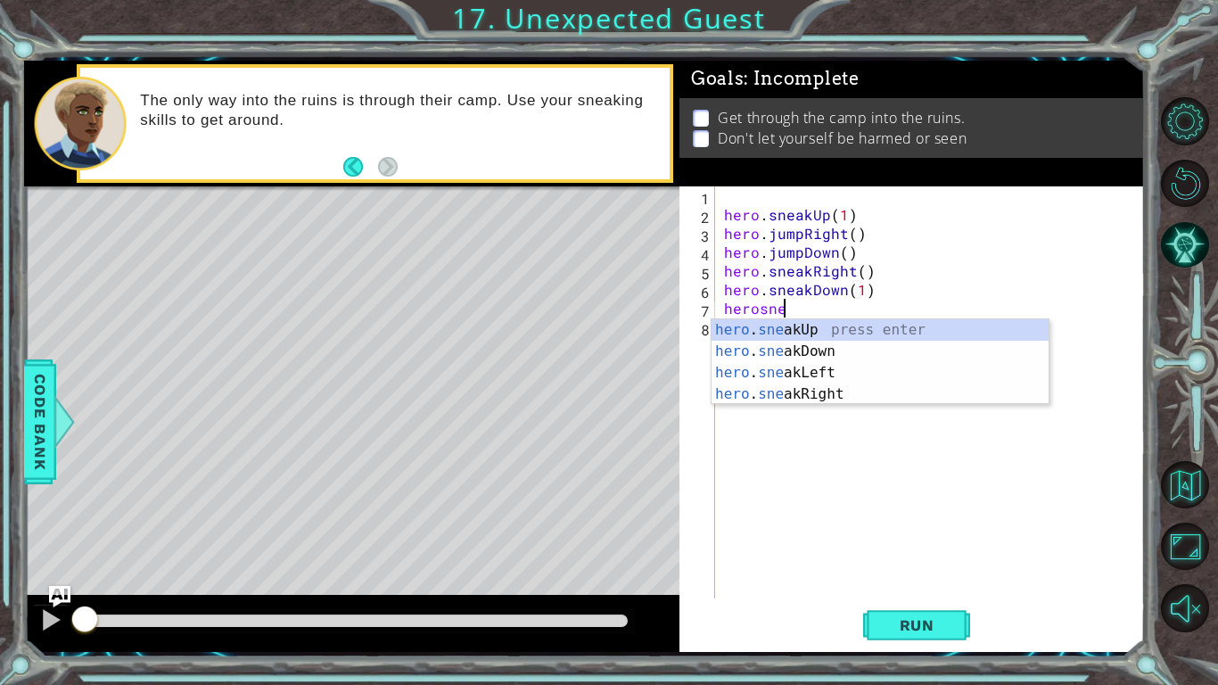
scroll to position [0, 12]
click at [819, 388] on div "hero . sne akUp press enter hero . sne akDown press enter hero . sne akLeft pre…" at bounding box center [880, 383] width 337 height 128
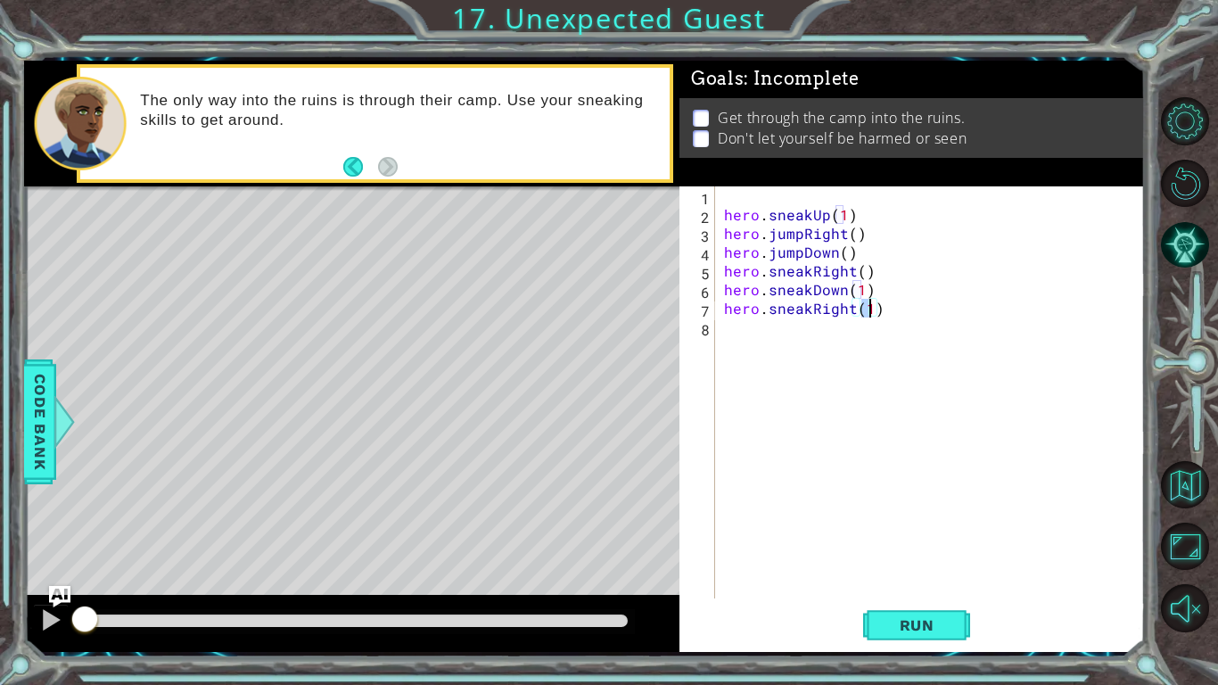
type textarea "hero.sneakRight(2)"
click at [864, 330] on div "hero . sneakUp ( 1 ) hero . jumpRight ( ) hero . jumpDown ( ) hero . sneakRight…" at bounding box center [935, 410] width 429 height 449
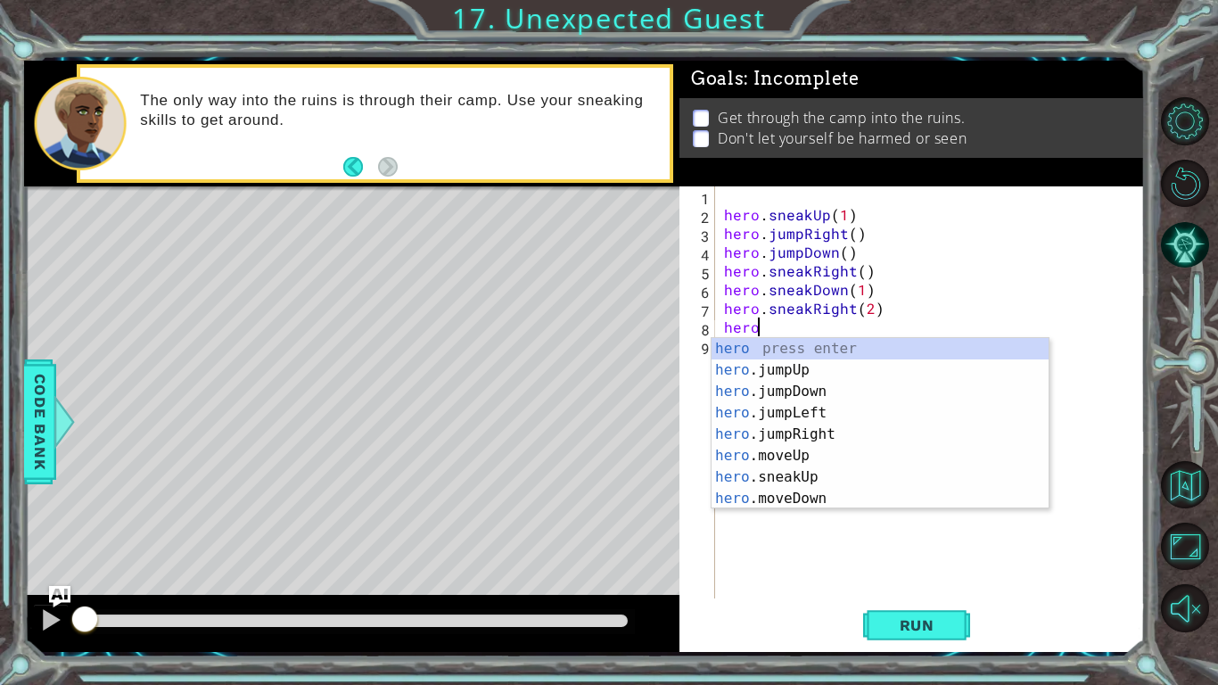
scroll to position [0, 2]
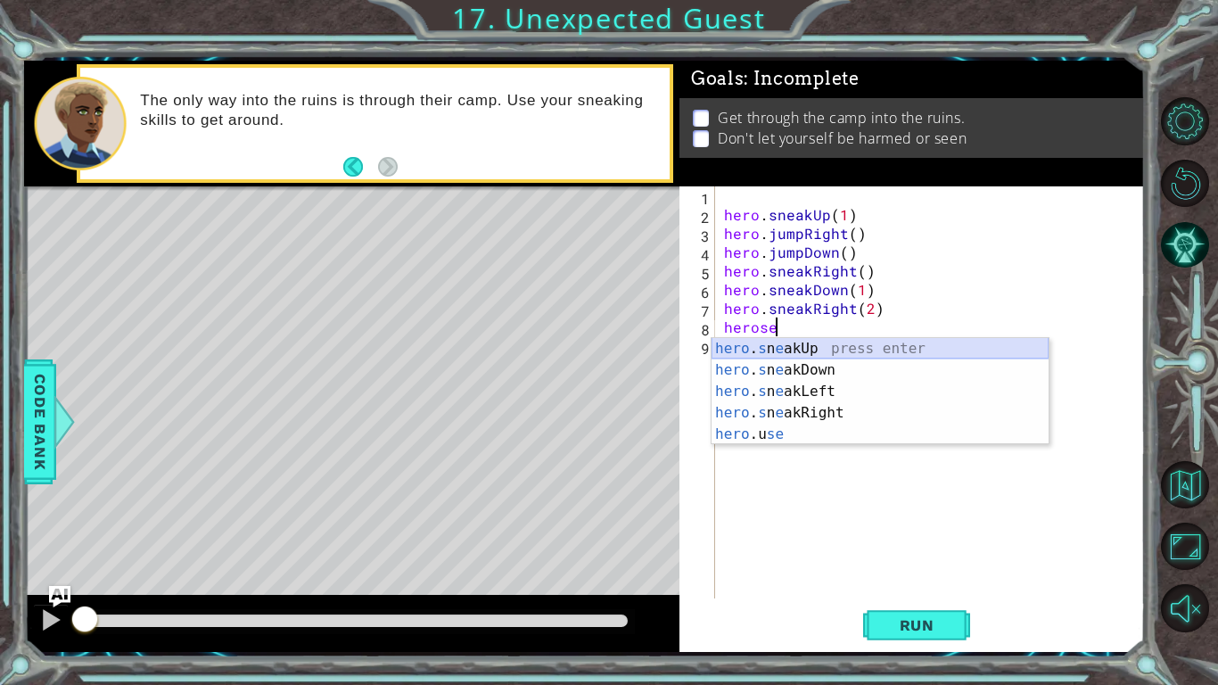
click at [886, 350] on div "hero . s n e akUp press enter hero . s n e akDown press enter hero . s n e akLe…" at bounding box center [880, 413] width 337 height 150
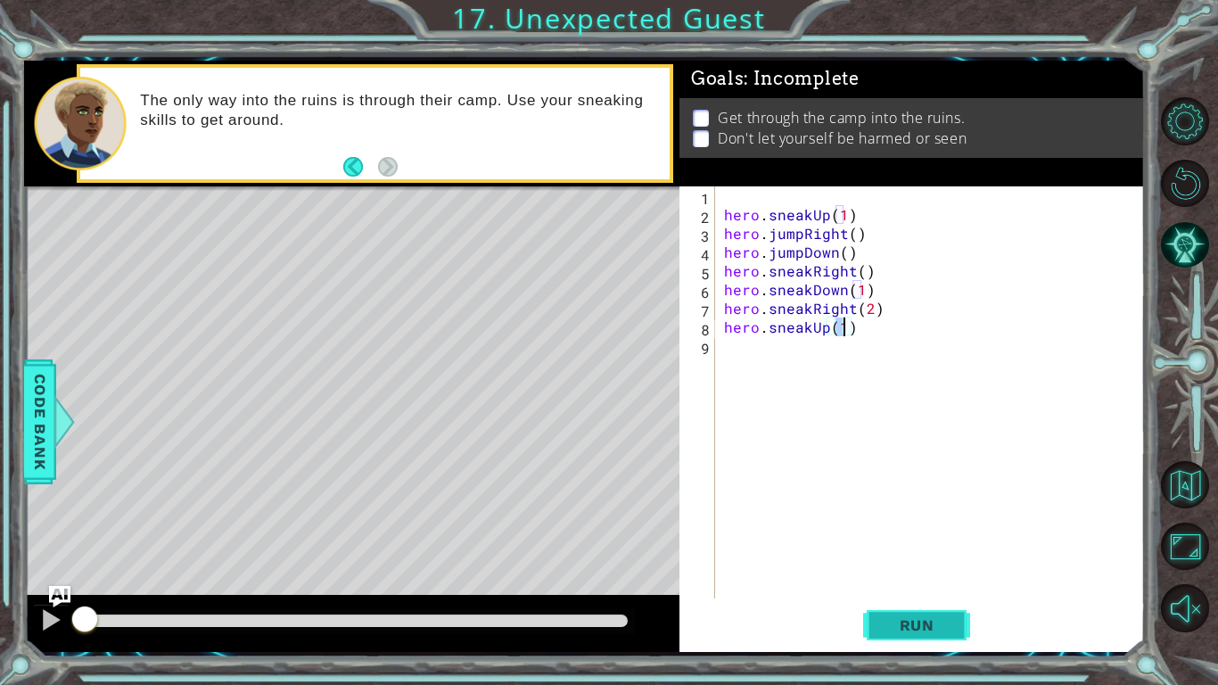
type textarea "hero.sneakUp(1)"
click at [942, 576] on span "Run" at bounding box center [917, 625] width 70 height 18
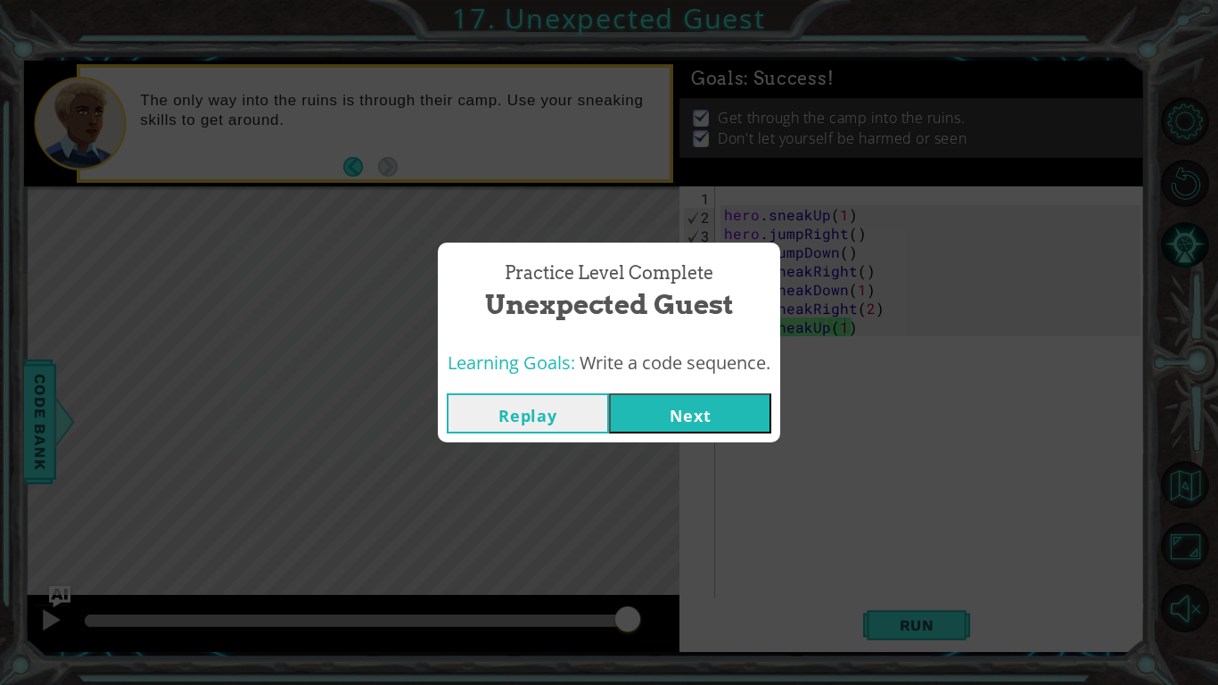
click at [663, 419] on button "Next" at bounding box center [690, 413] width 162 height 40
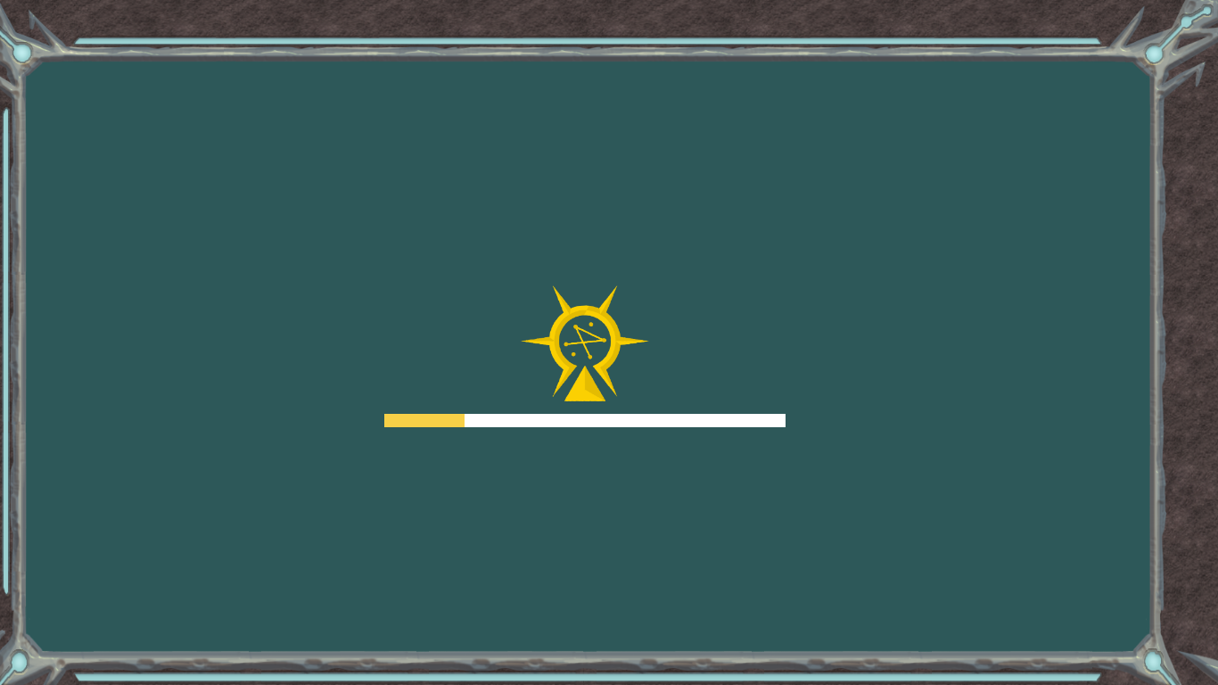
click at [663, 419] on div at bounding box center [584, 420] width 401 height 13
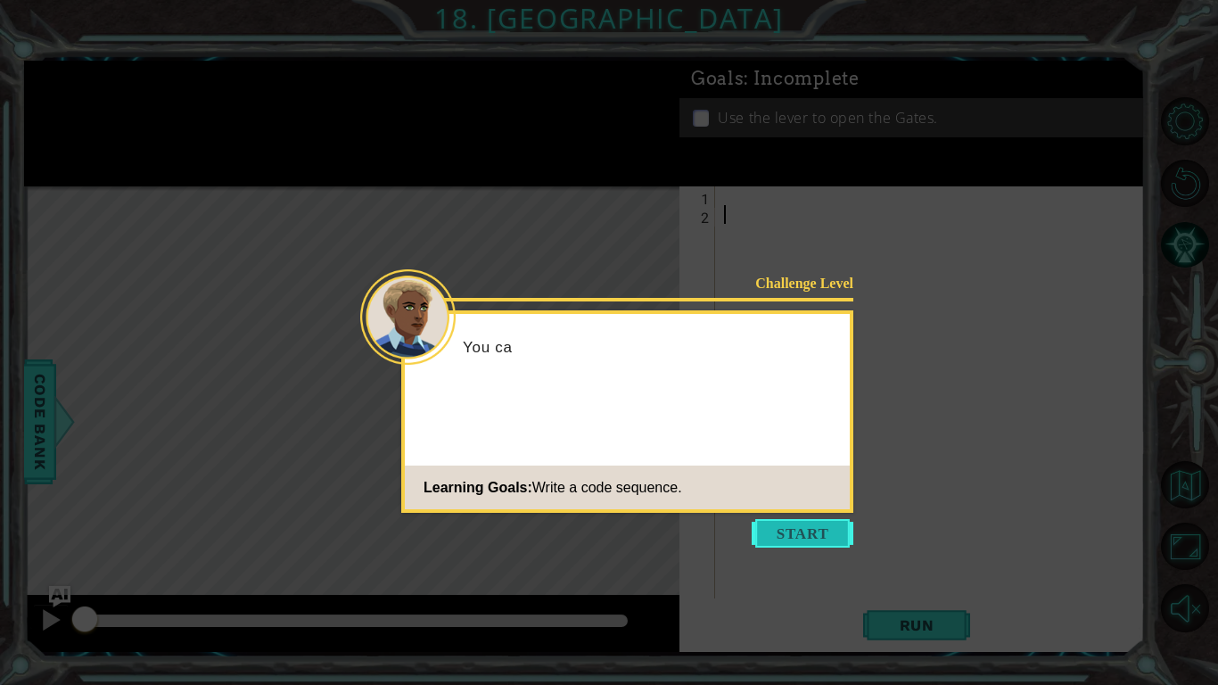
click at [799, 532] on button "Start" at bounding box center [803, 533] width 102 height 29
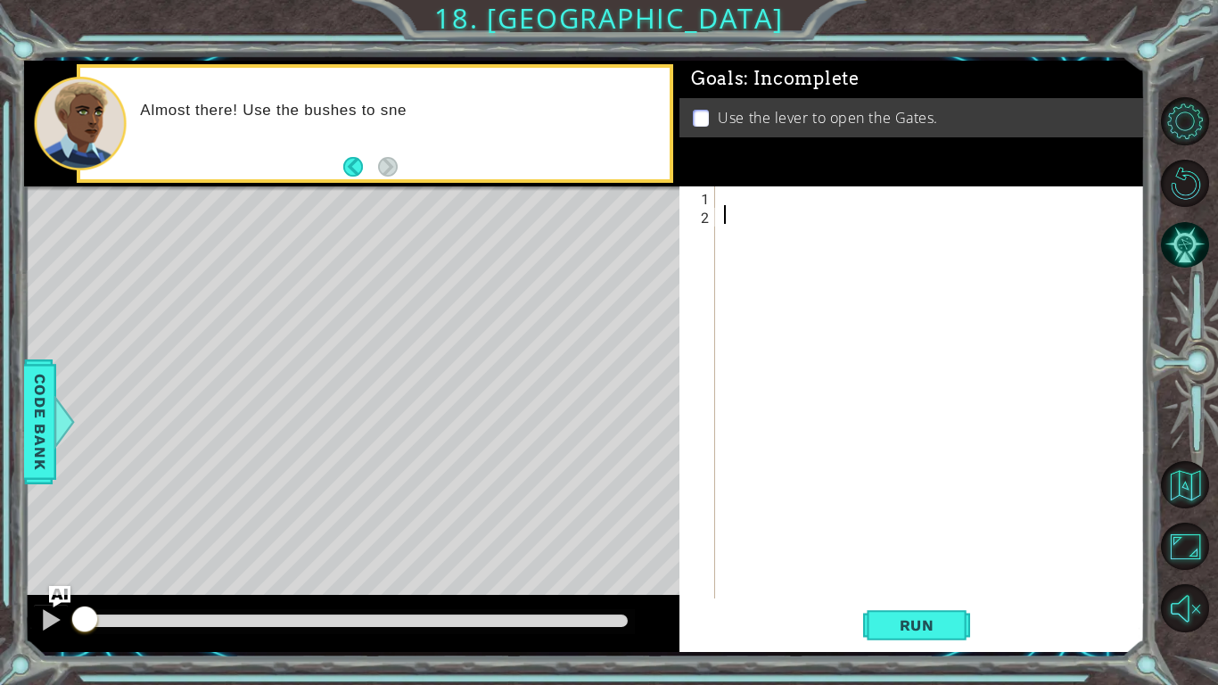
click at [738, 193] on div at bounding box center [935, 410] width 429 height 449
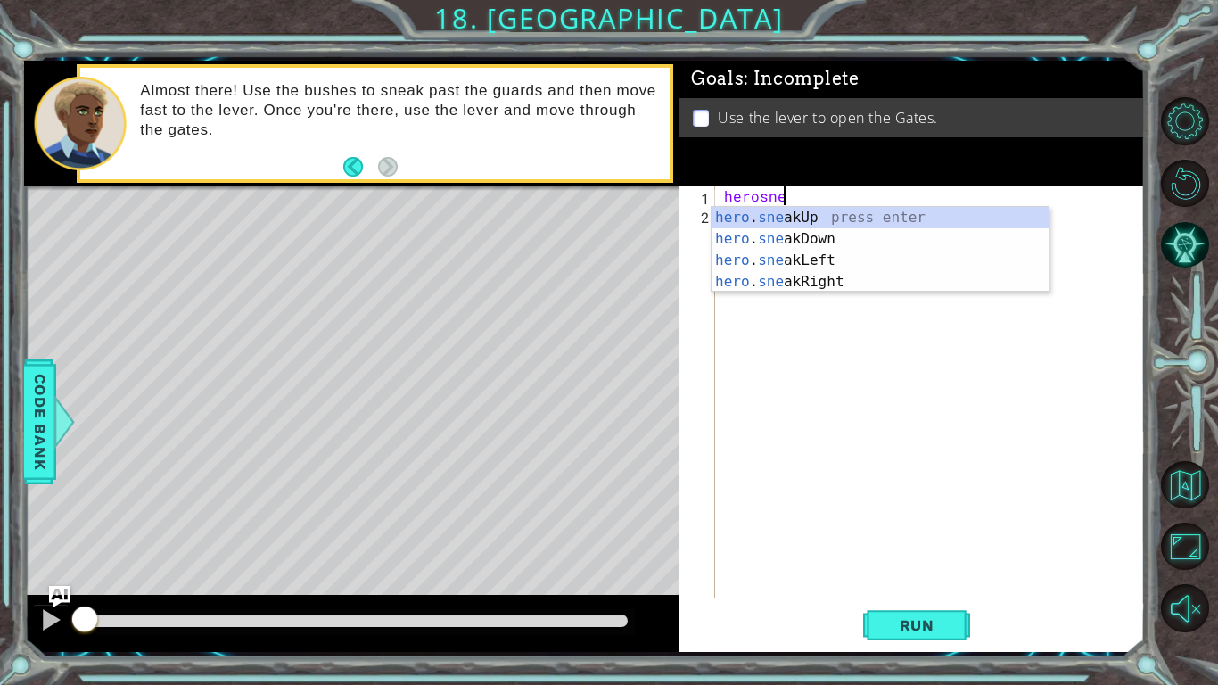
scroll to position [0, 3]
click at [809, 285] on div "hero . sne akUp press enter hero . sne akDown press enter hero . sne akLeft pre…" at bounding box center [880, 271] width 337 height 128
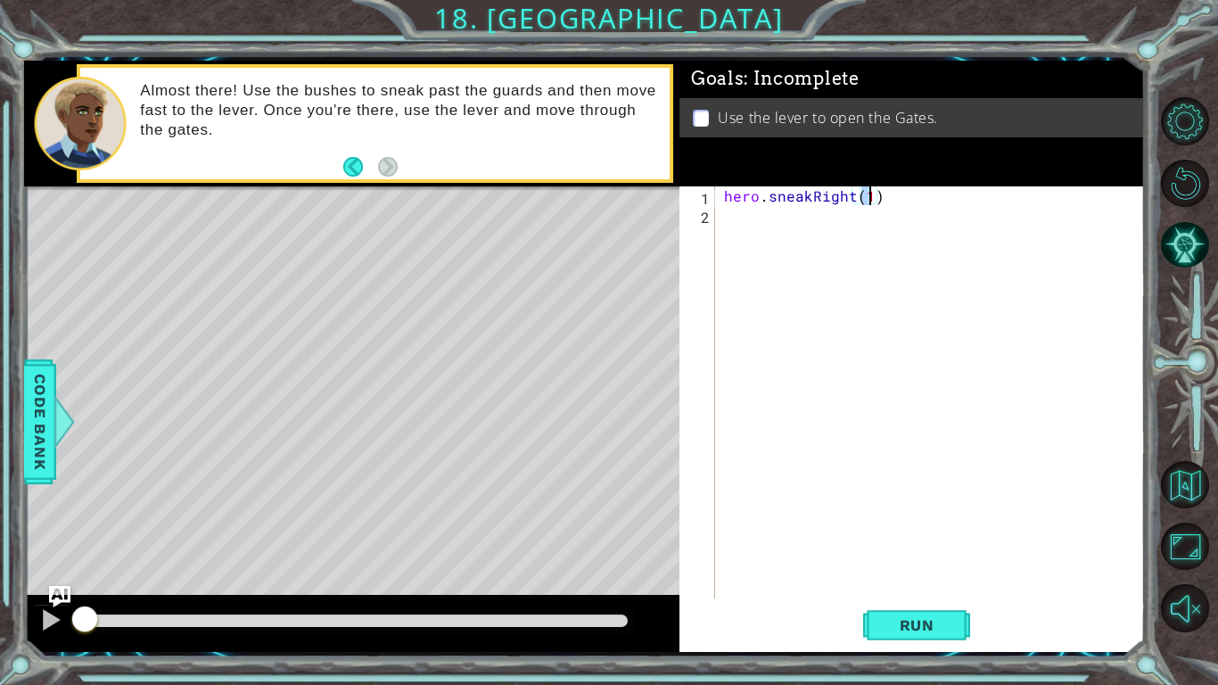
type textarea "hero.sneakRight(3)"
click at [872, 195] on div "hero . sneakRight ( 3 )" at bounding box center [935, 410] width 429 height 449
type textarea "hero.sneakRight(1)"
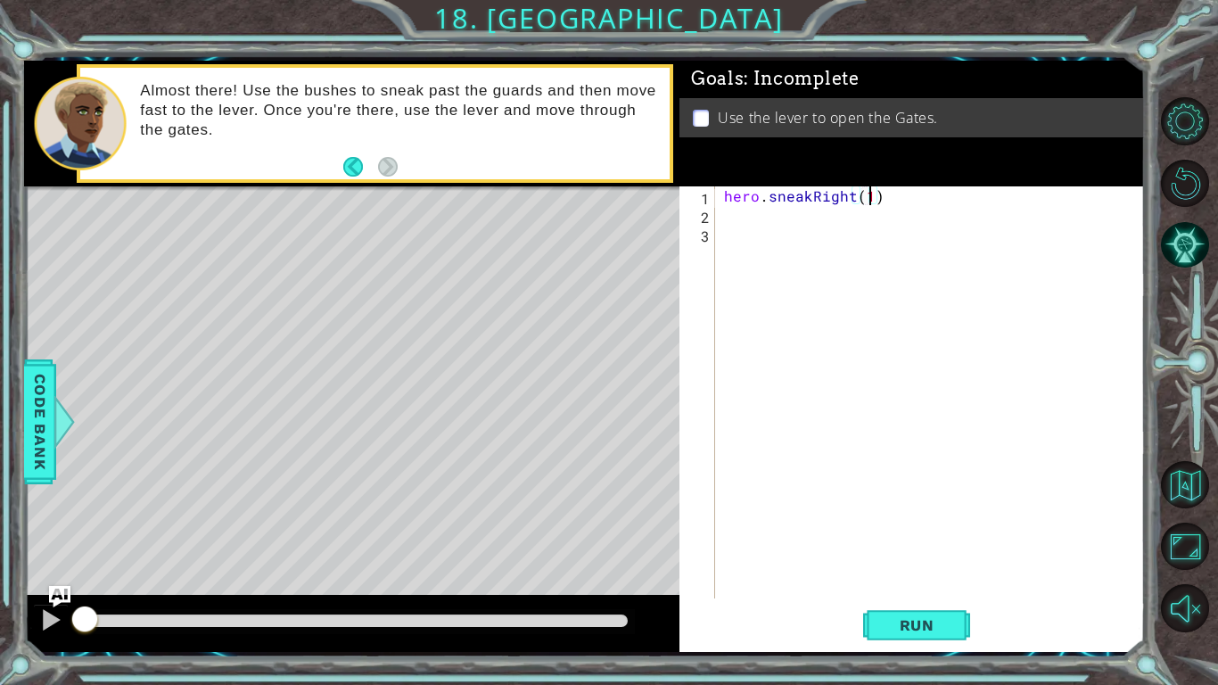
click at [843, 242] on div "hero . sneakRight ( 1 )" at bounding box center [935, 410] width 429 height 449
click at [837, 209] on div "hero . sneakRight ( 1 )" at bounding box center [935, 410] width 429 height 449
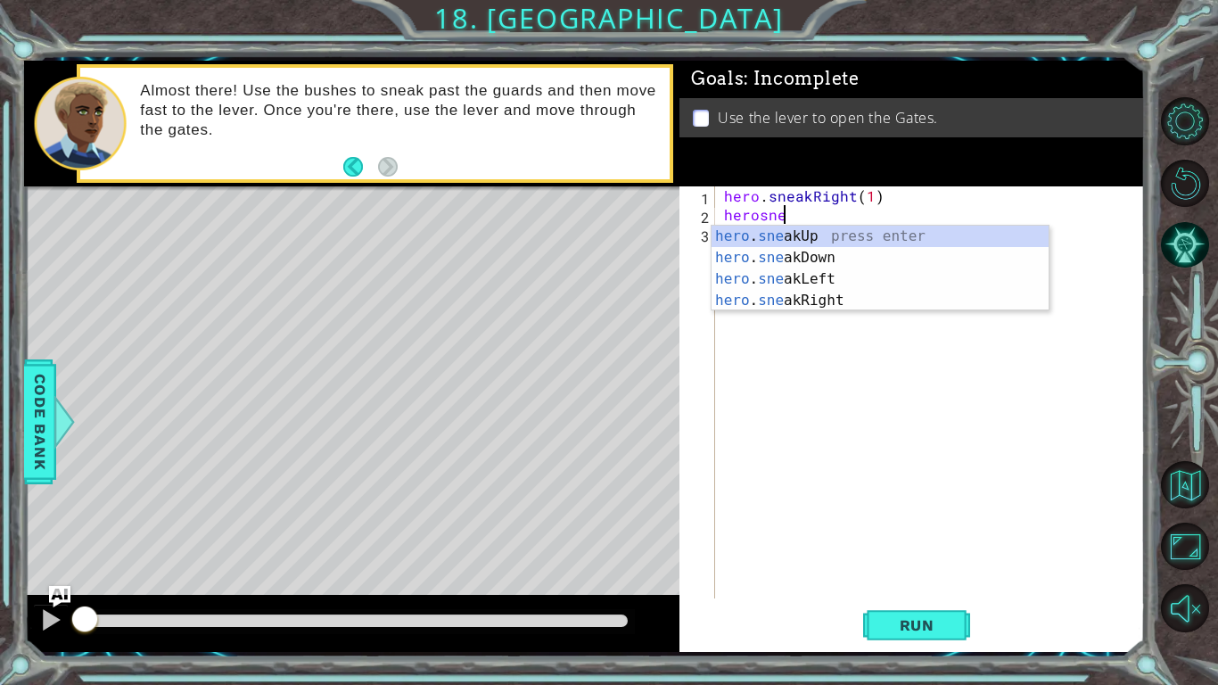
scroll to position [0, 3]
click at [818, 243] on div "hero . snea kUp press enter hero . snea kDown press enter hero . snea kLeft pre…" at bounding box center [880, 290] width 337 height 128
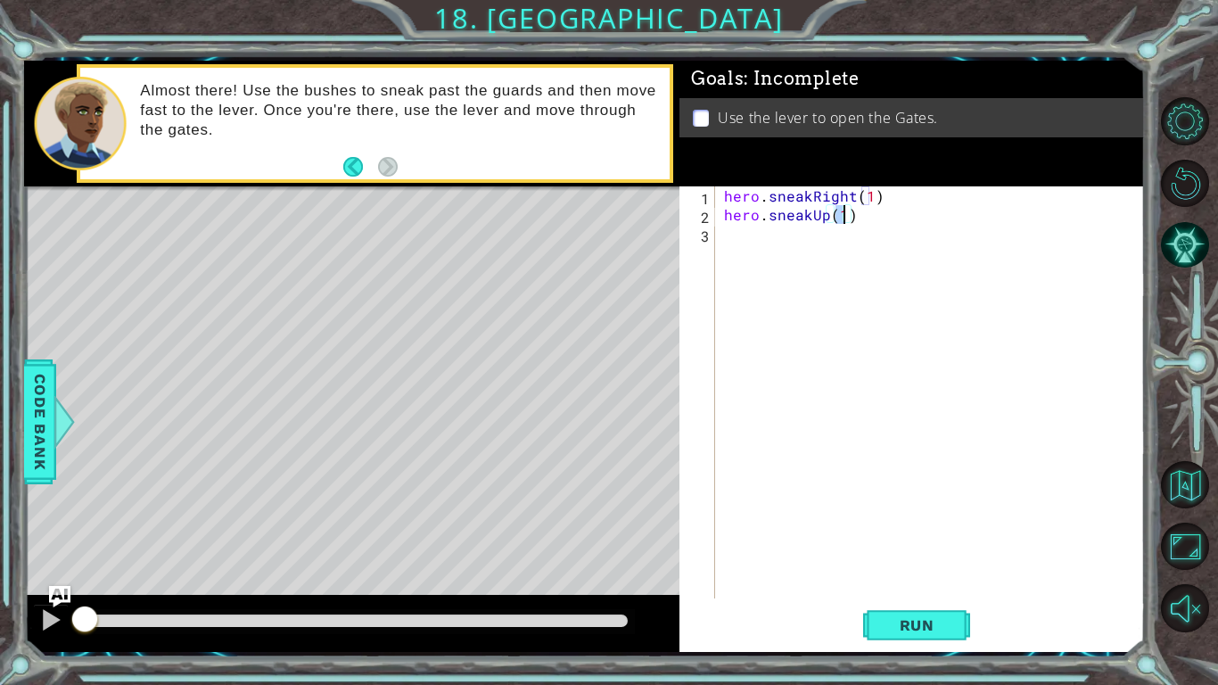
type textarea "hero.sneakUp(2)"
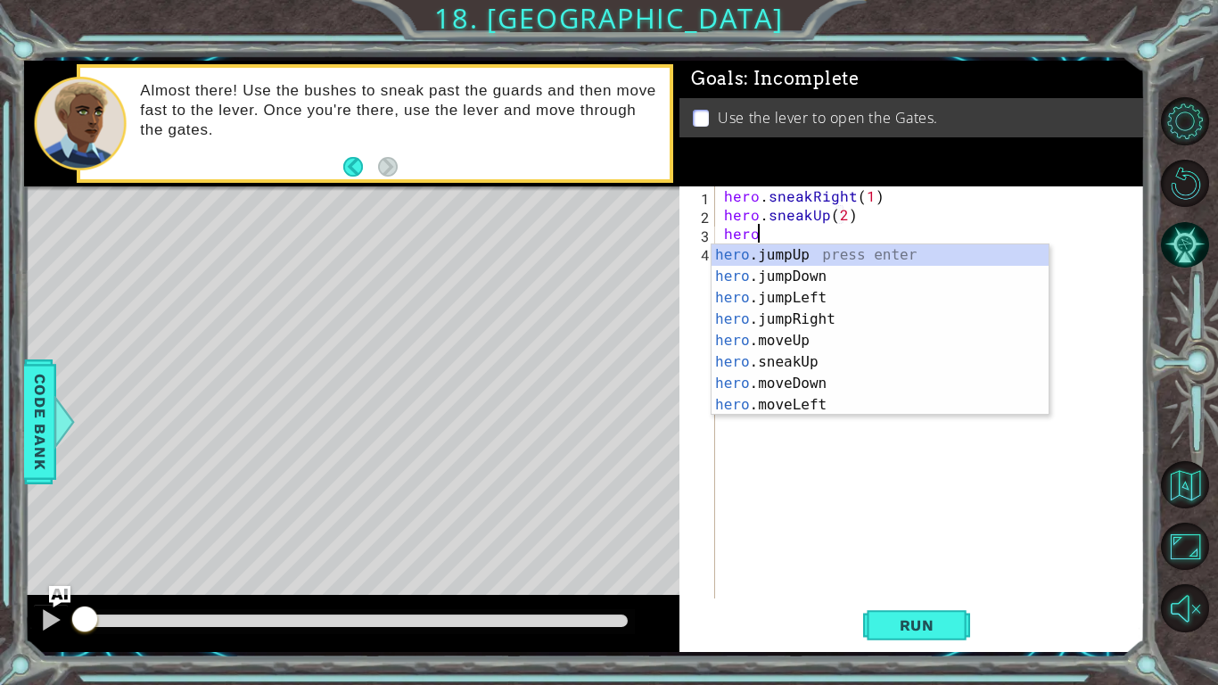
scroll to position [0, 2]
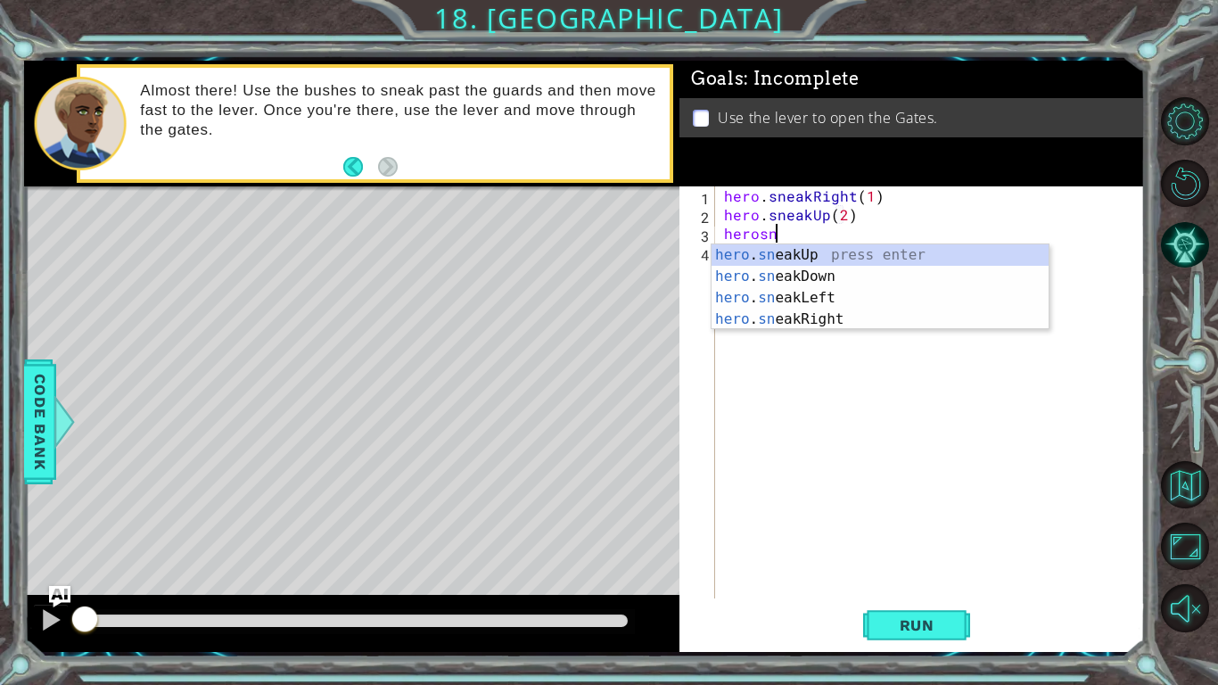
click at [812, 328] on body "1 ההההההההההההההההההההההההההההההההההההההההההההההההההההההההההההההההההההההההההההה…" at bounding box center [609, 342] width 1218 height 685
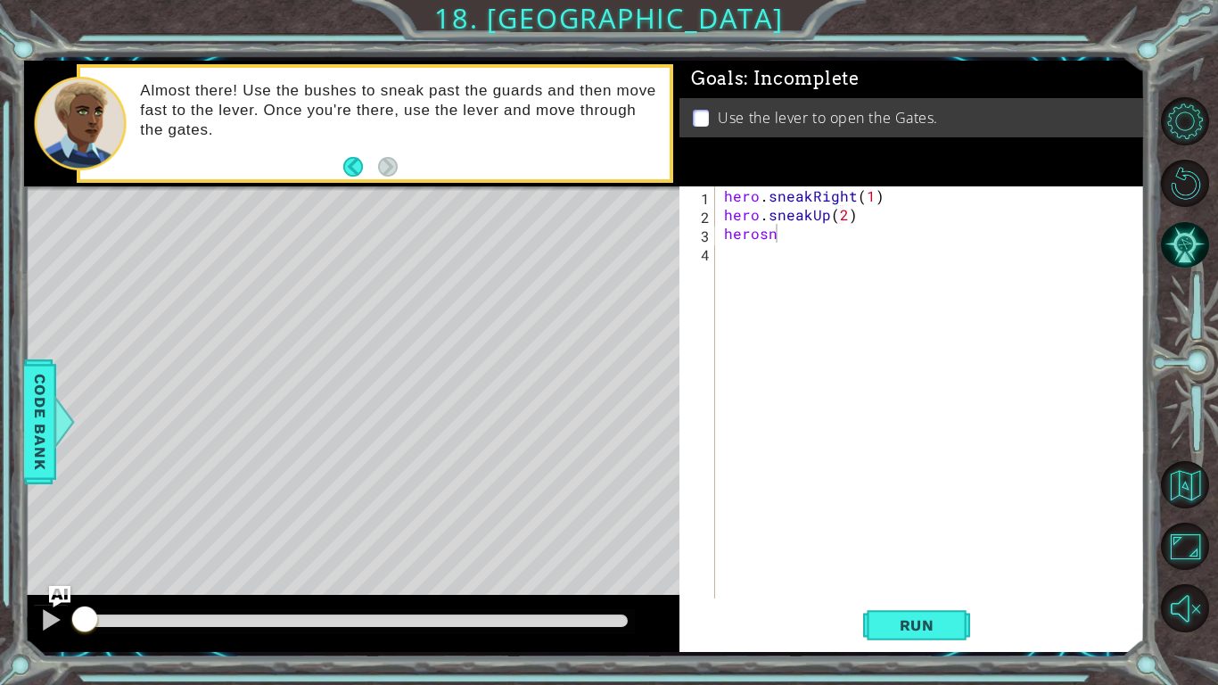
click at [789, 235] on div "hero . sneakRight ( 1 ) hero . sneakUp ( 2 ) herosn" at bounding box center [935, 410] width 429 height 449
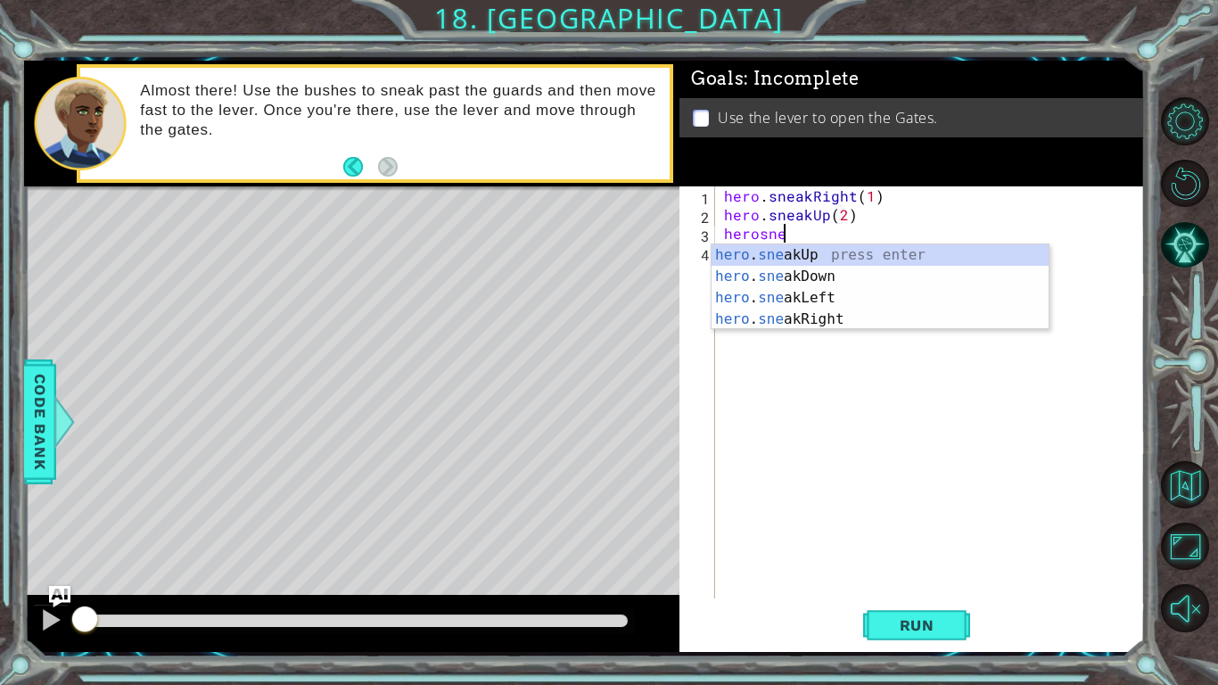
scroll to position [0, 3]
click at [826, 317] on div "hero . snea kUp press enter hero . snea kDown press enter hero . snea kLeft pre…" at bounding box center [880, 308] width 337 height 128
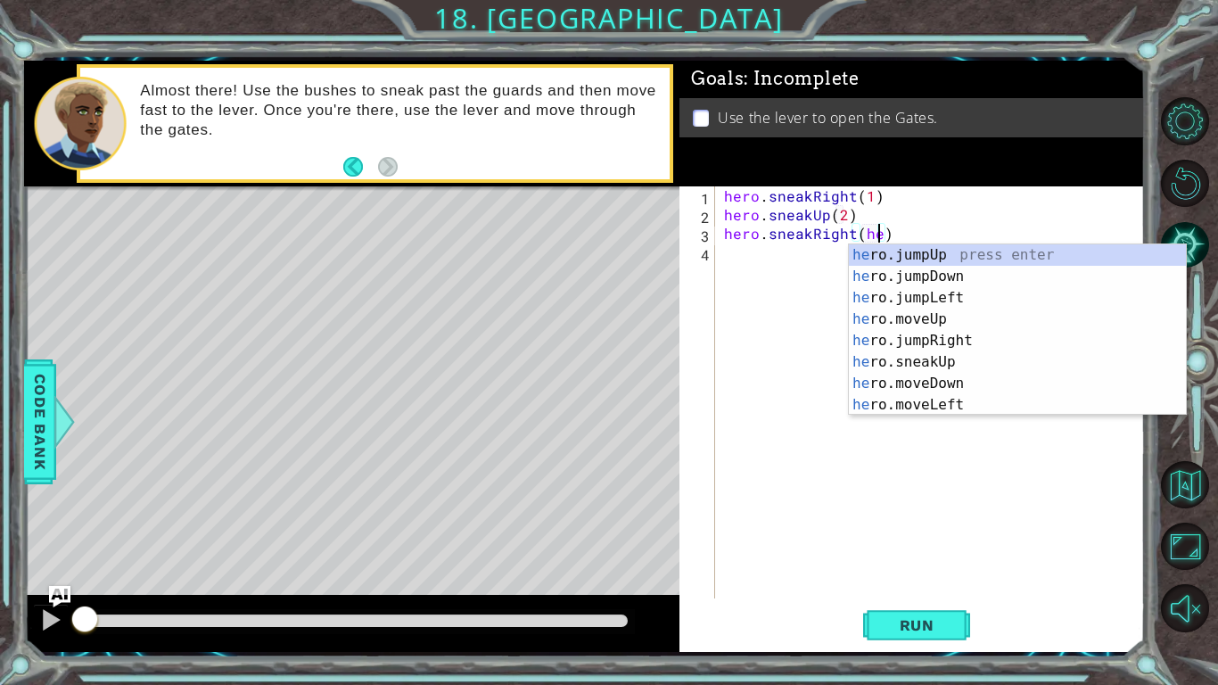
type textarea "hero.sneakRight()"
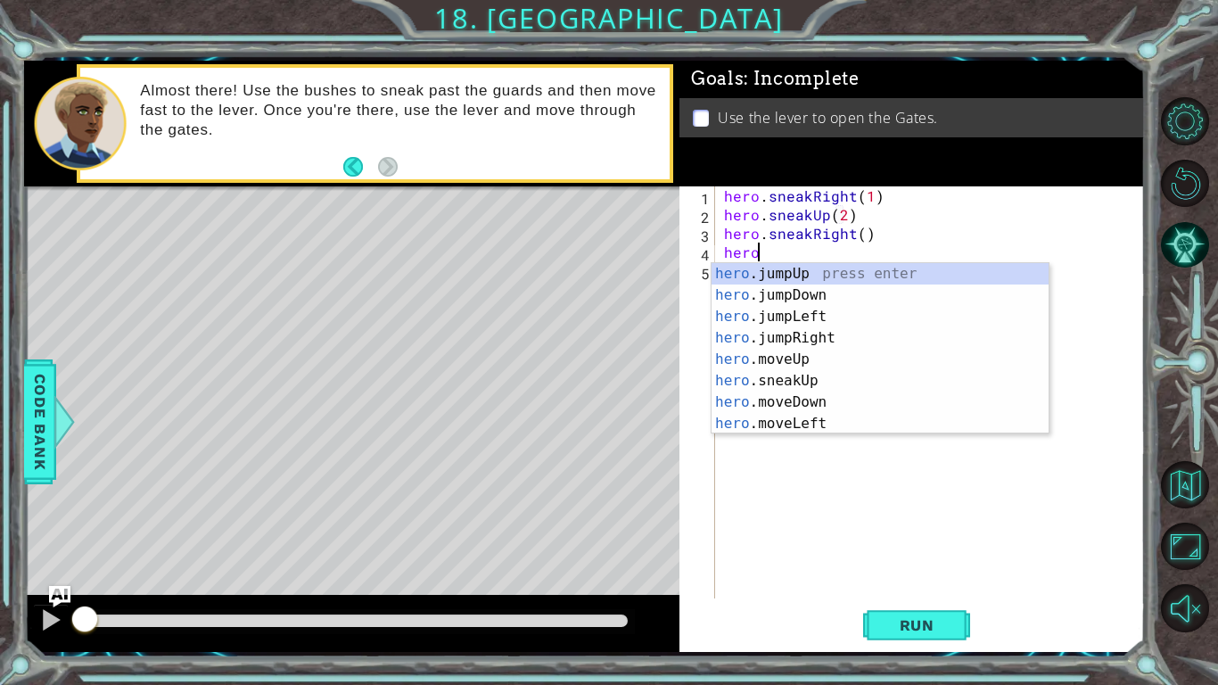
scroll to position [0, 2]
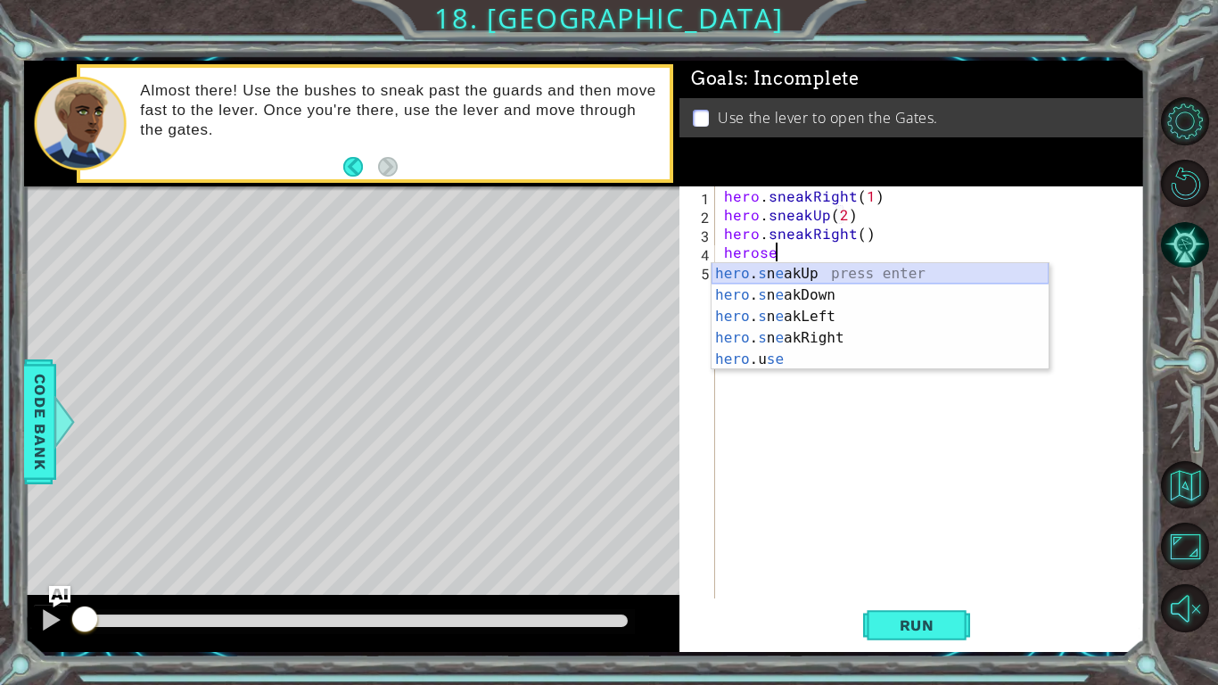
click at [840, 276] on div "hero . s n e akUp press enter hero . s n e akDown press enter hero . s n e akLe…" at bounding box center [880, 338] width 337 height 150
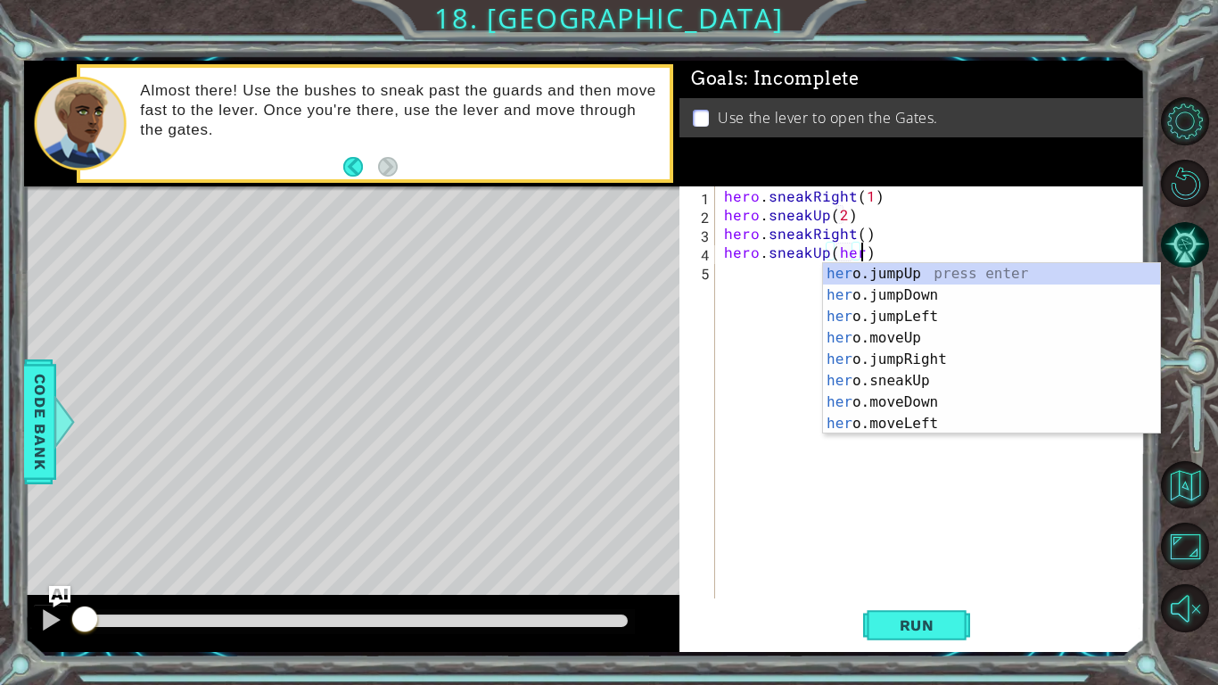
scroll to position [0, 8]
type textarea "hero.sneakUp()"
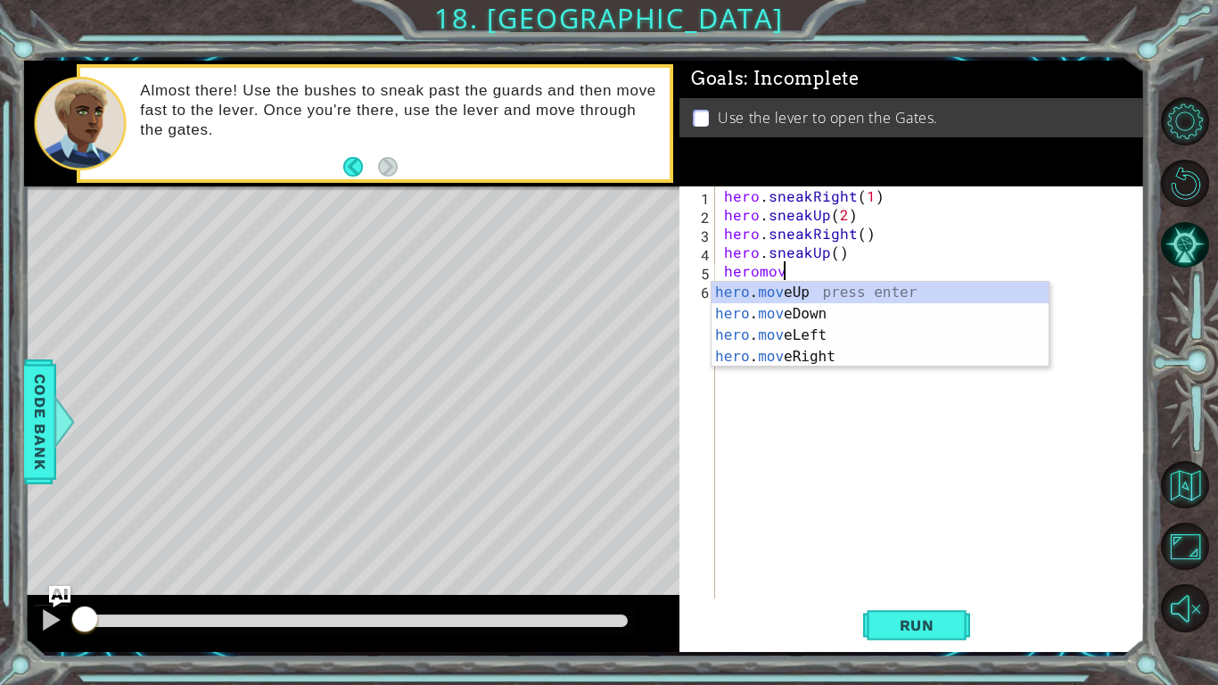
scroll to position [0, 3]
click at [807, 354] on div "hero . move Up press enter hero . move Down press enter hero . move Left press …" at bounding box center [880, 346] width 337 height 128
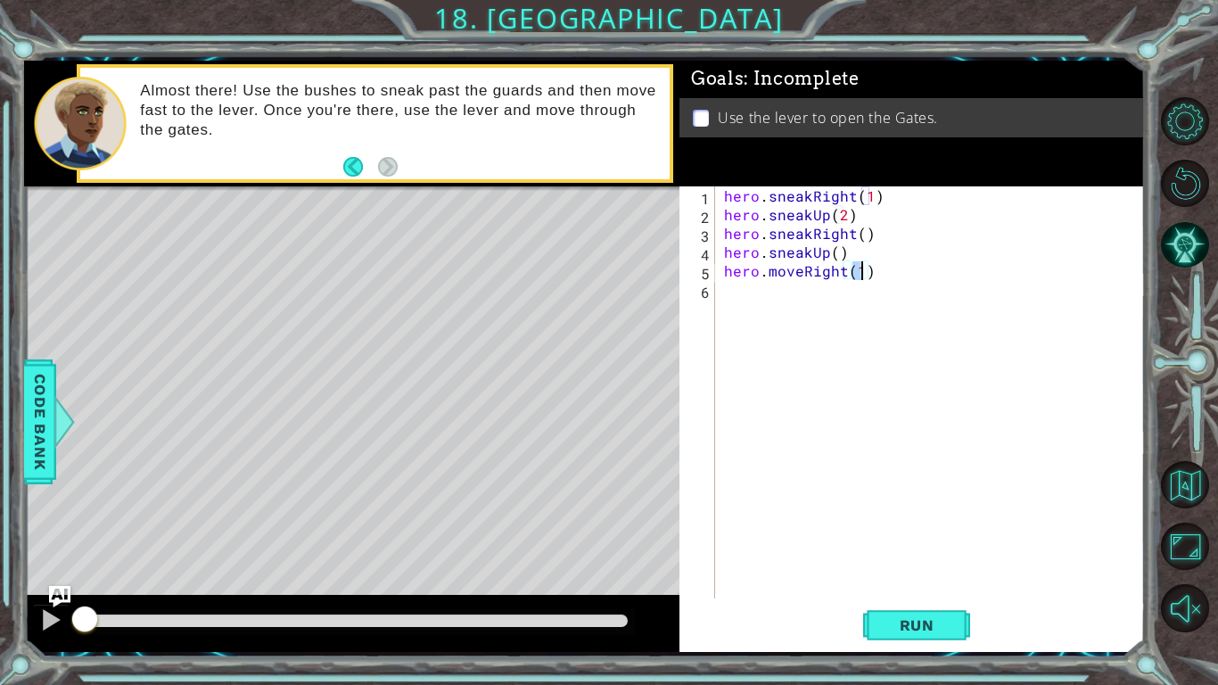
type textarea "hero.moveRight(2)"
click at [798, 293] on div "hero . sneakRight ( 1 ) hero . sneakUp ( 2 ) hero . sneakRight ( ) hero . sneak…" at bounding box center [935, 410] width 429 height 449
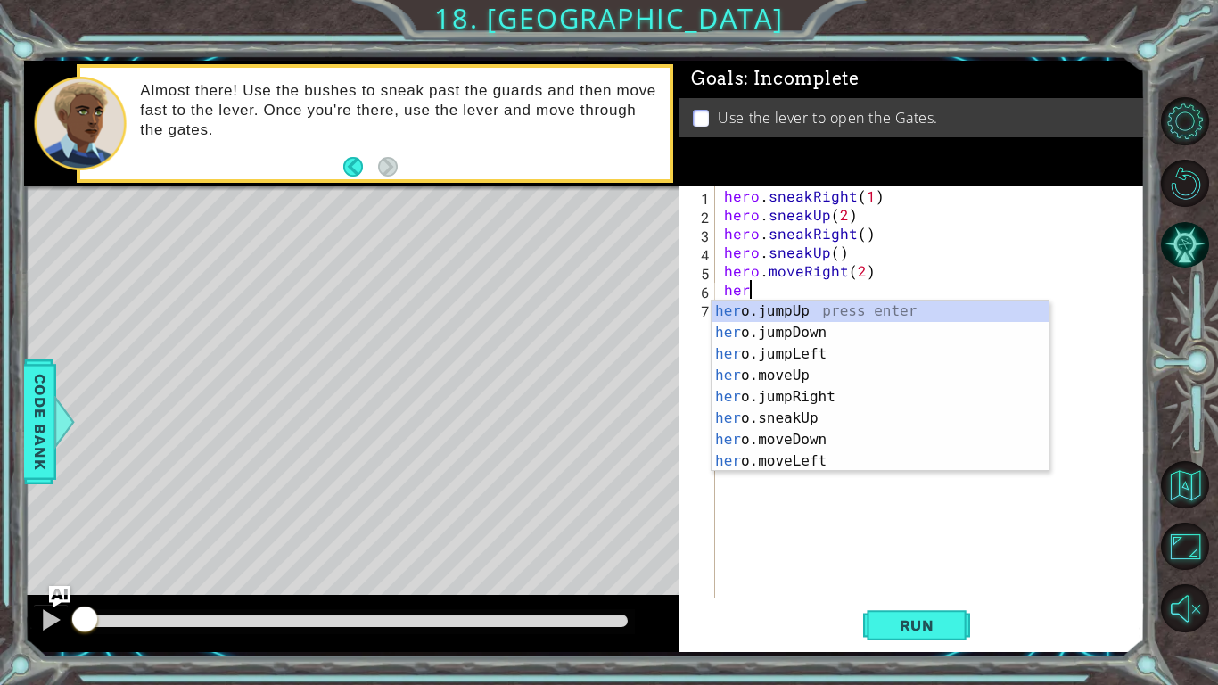
scroll to position [0, 1]
click at [814, 460] on div "hero press enter hero .jumpUp press enter hero .jumpDown press enter hero .jump…" at bounding box center [880, 408] width 337 height 214
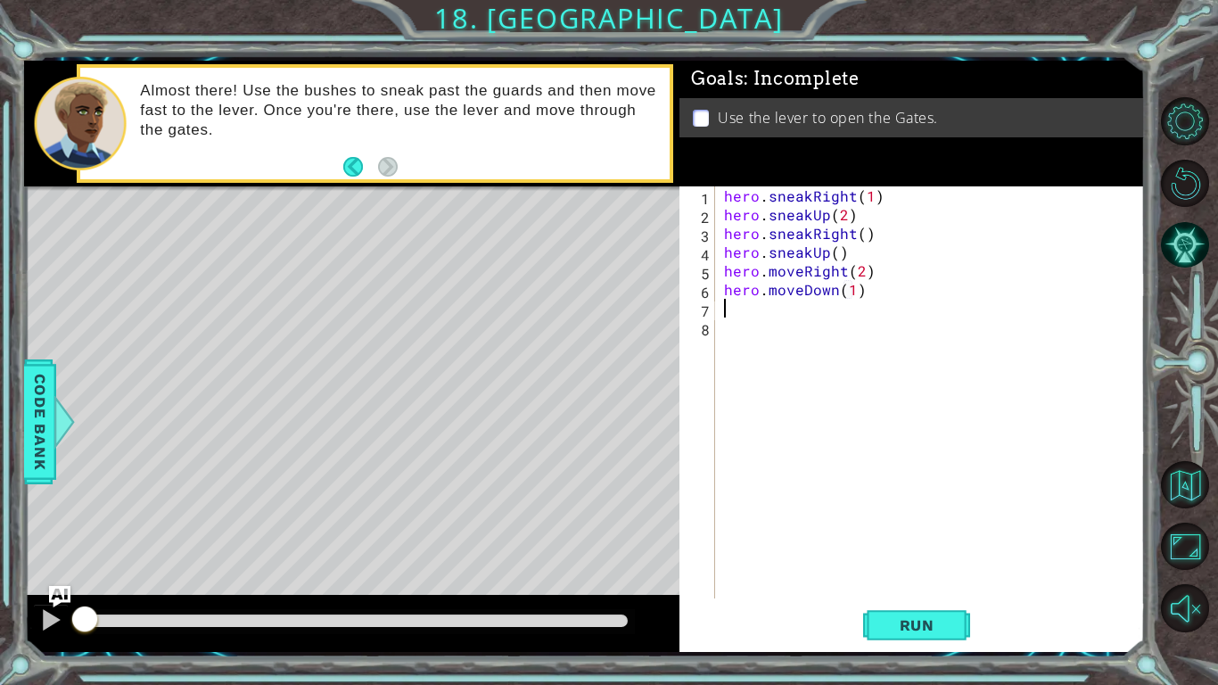
type textarea "hero.moveDown(1)hero"
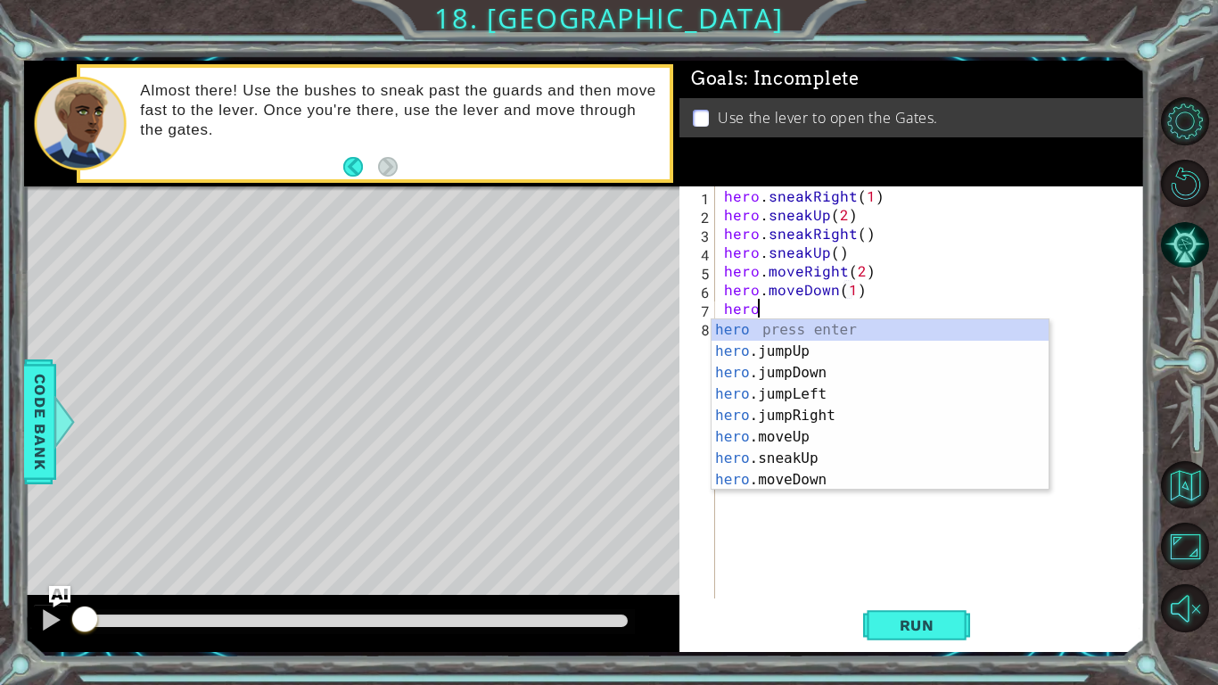
scroll to position [0, 10]
click at [800, 381] on div "hero press enter hero .jumpUp press enter hero .jumpDown press enter hero .jump…" at bounding box center [880, 426] width 337 height 214
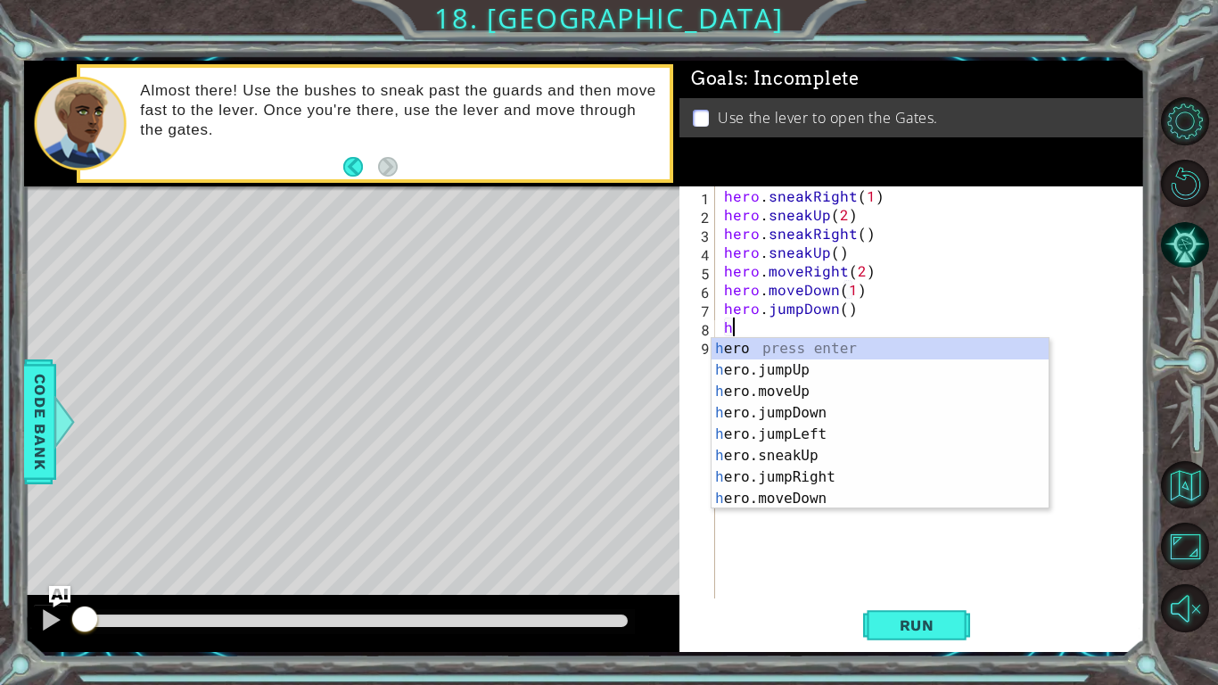
type textarea "hero"
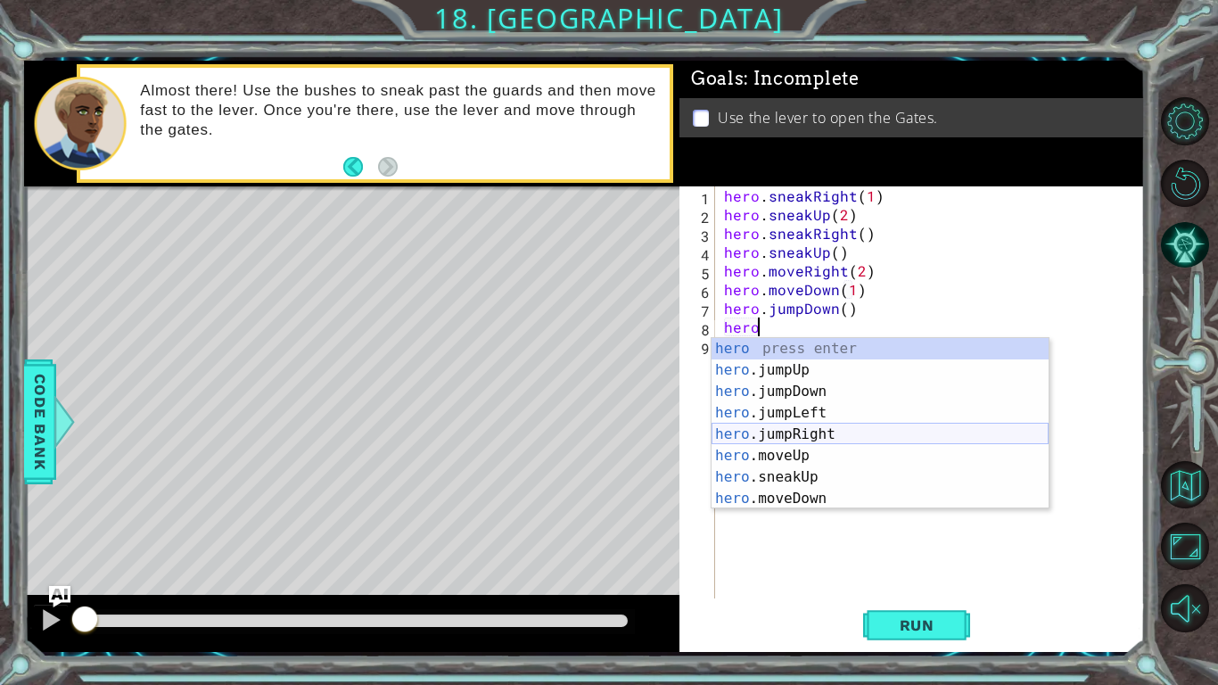
click at [803, 445] on div "hero press enter hero .jumpUp press enter hero .jumpDown press enter hero .jump…" at bounding box center [880, 445] width 337 height 214
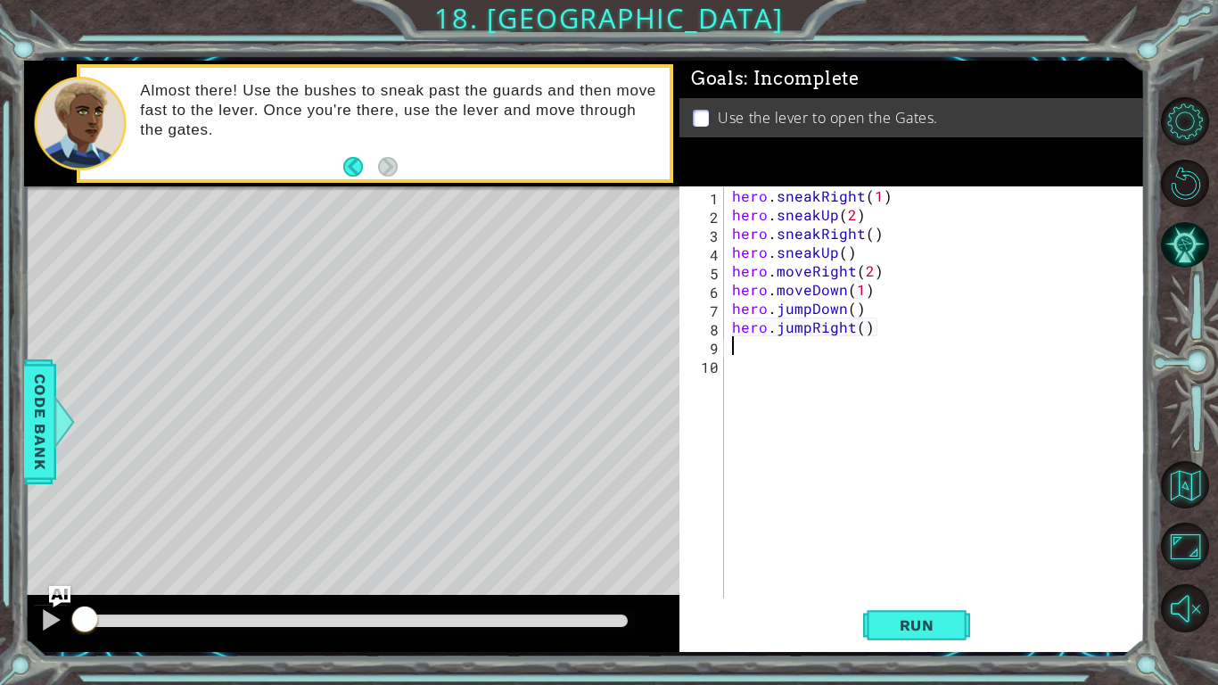
scroll to position [0, 0]
type textarea "2"
click at [746, 371] on div "hero . sneakRight ( 1 ) hero . sneakUp ( 2 ) hero . sneakRight ( ) hero . sneak…" at bounding box center [939, 410] width 421 height 449
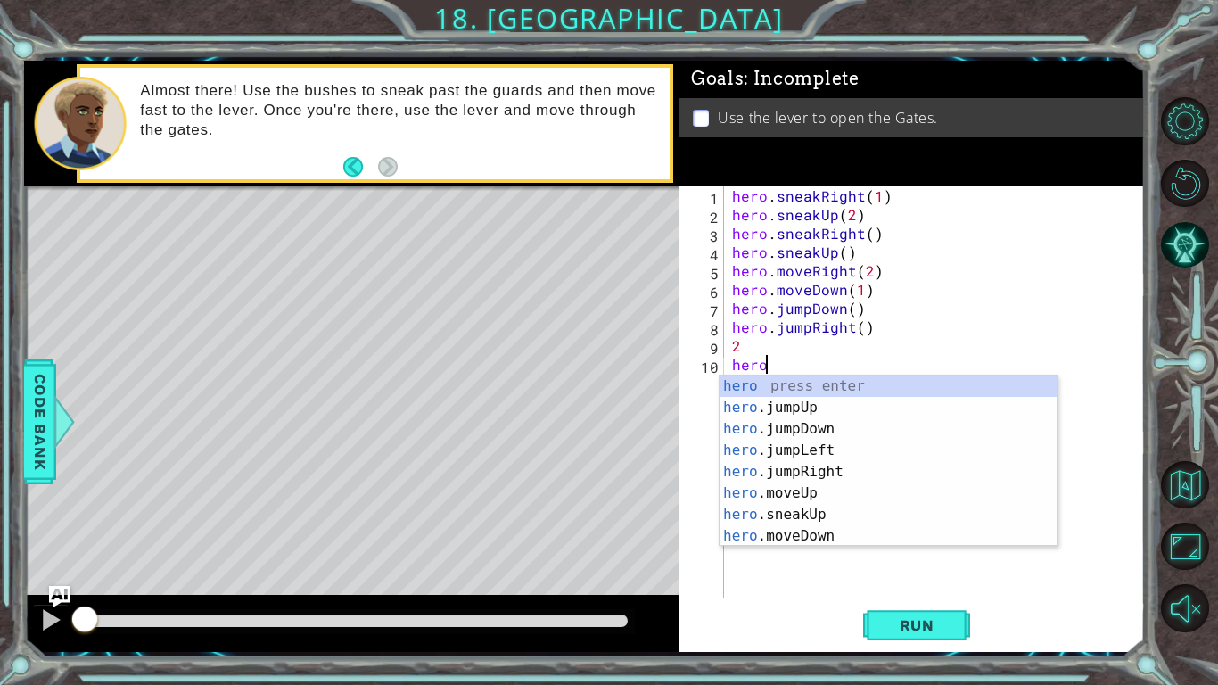
type textarea "heroju"
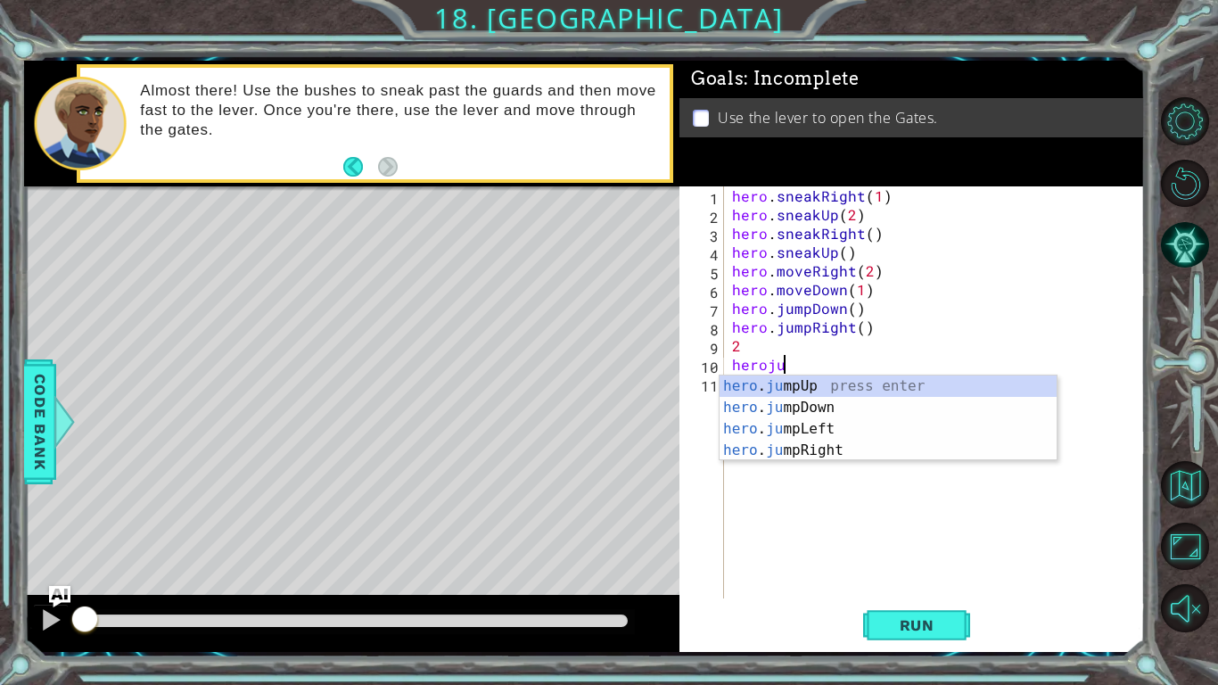
scroll to position [0, 2]
click at [834, 379] on div "hero . ju mpUp press enter hero . ju mpDown press enter hero . ju mpLeft press …" at bounding box center [888, 439] width 337 height 128
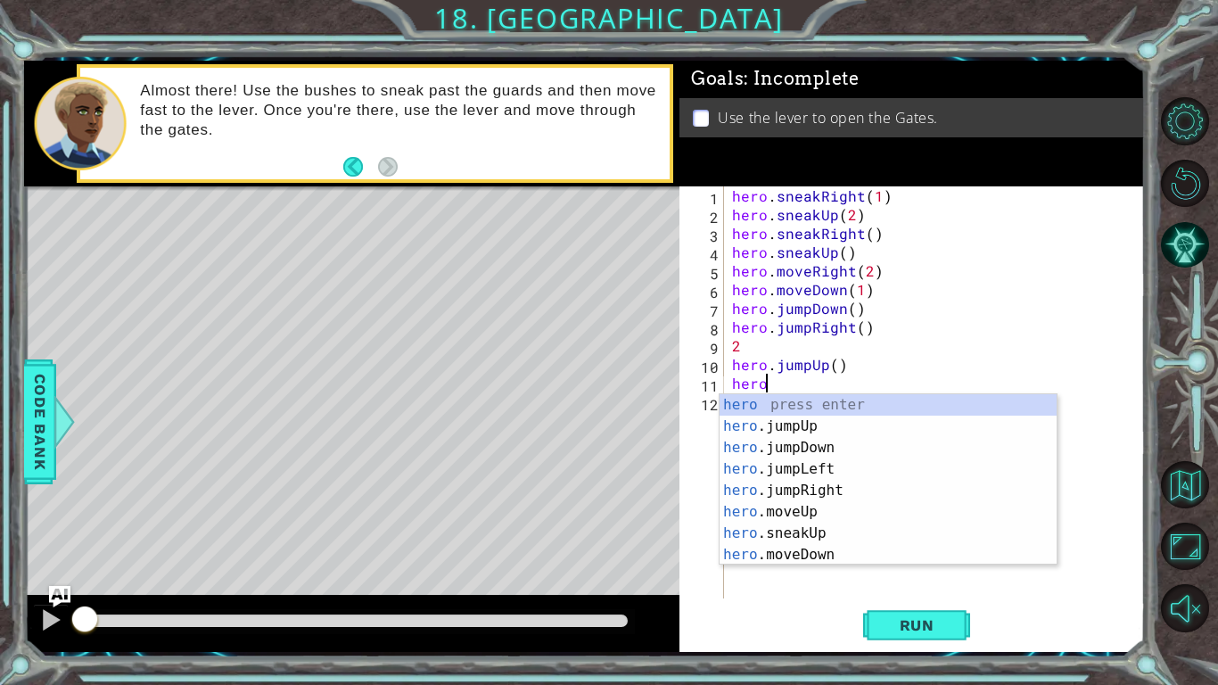
scroll to position [0, 1]
click at [840, 504] on div "hero press enter hero .jumpUp press enter hero .jumpDown press enter hero .jump…" at bounding box center [888, 501] width 337 height 214
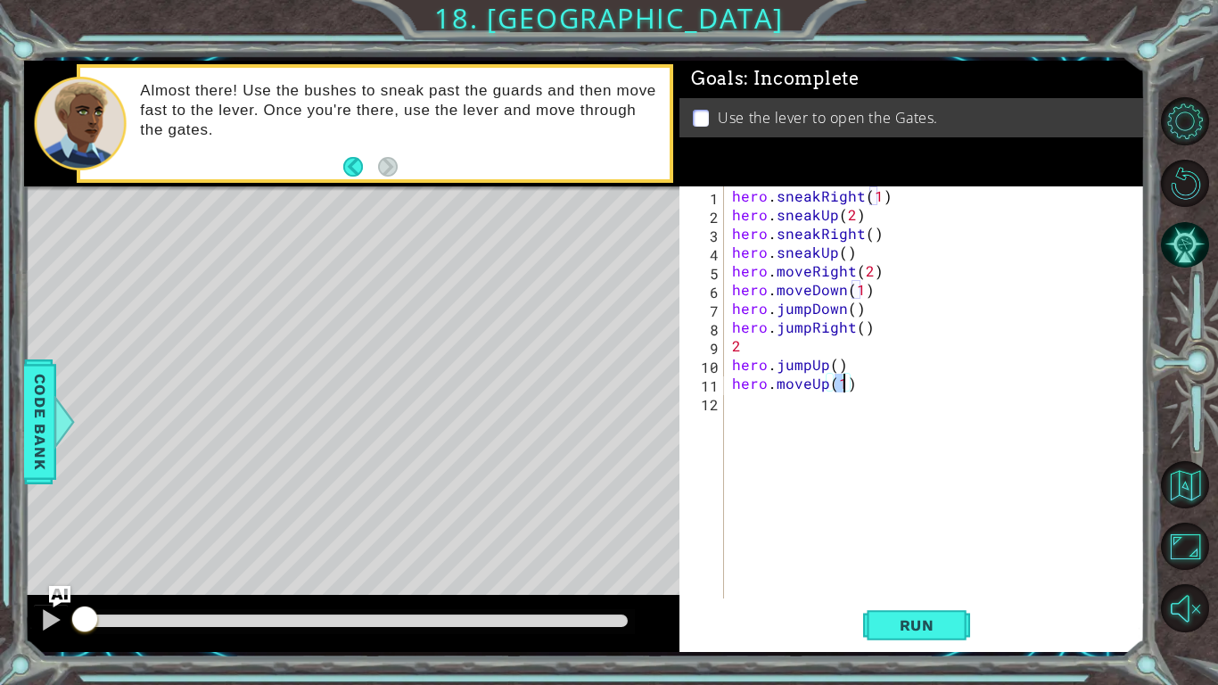
click at [757, 346] on div "hero . sneakRight ( 1 ) hero . sneakUp ( 2 ) hero . sneakRight ( ) hero . sneak…" at bounding box center [939, 410] width 421 height 449
click at [881, 332] on div "hero . sneakRight ( 1 ) hero . sneakUp ( 2 ) hero . sneakRight ( ) hero . sneak…" at bounding box center [939, 410] width 421 height 449
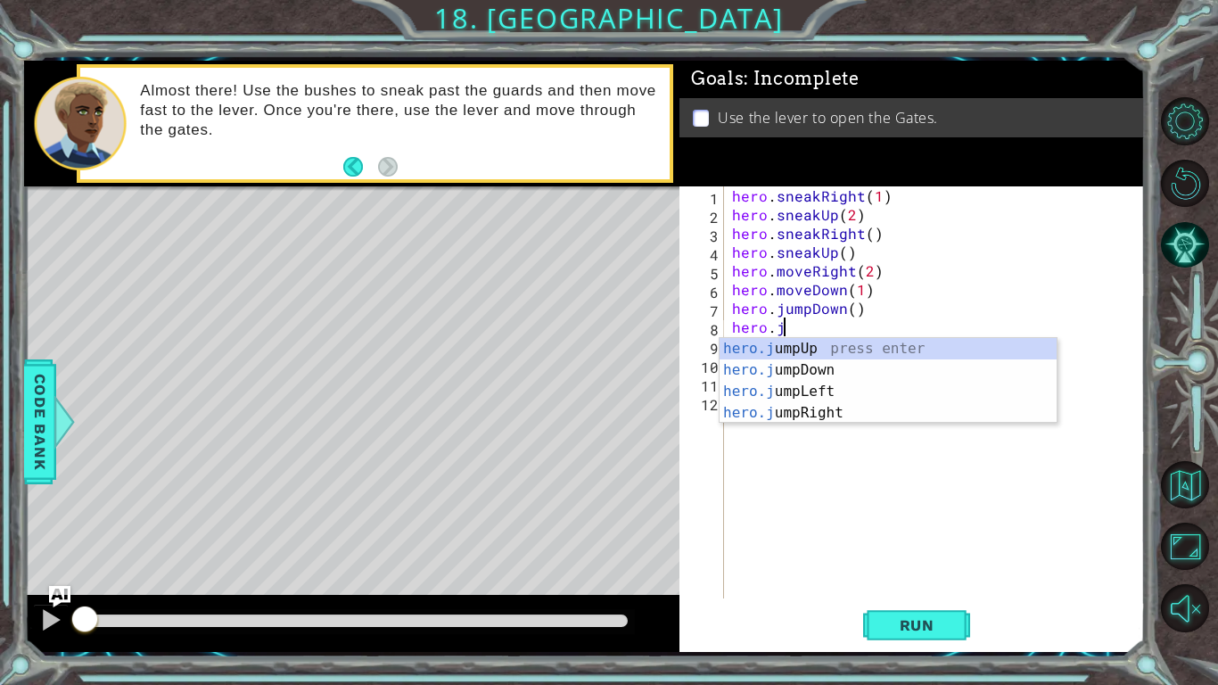
type textarea "h"
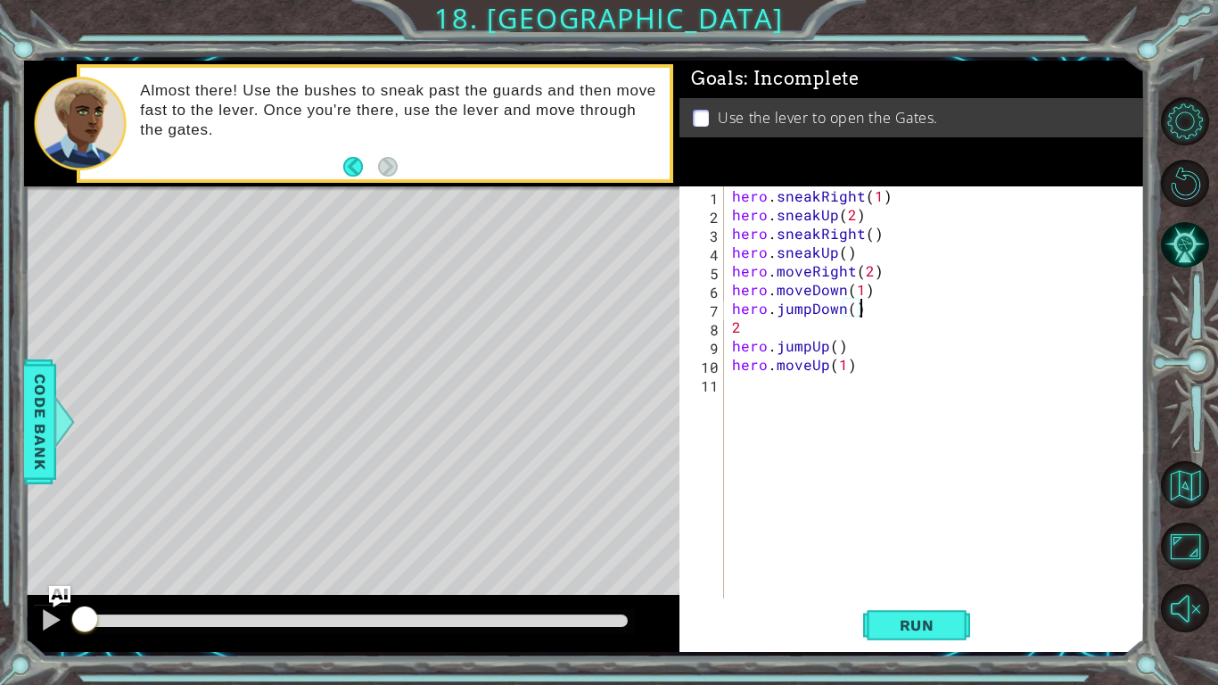
type textarea "2"
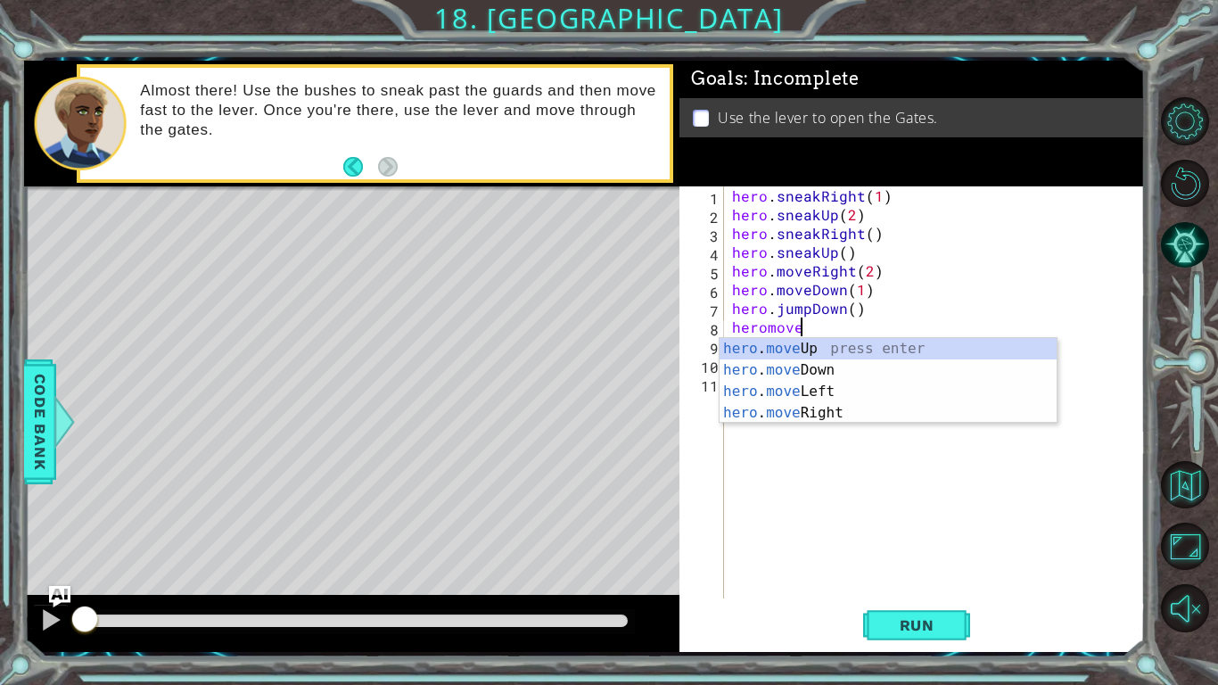
scroll to position [0, 3]
click at [828, 414] on div "hero . move Up press enter hero . move Down press enter hero . move Left press …" at bounding box center [888, 402] width 337 height 128
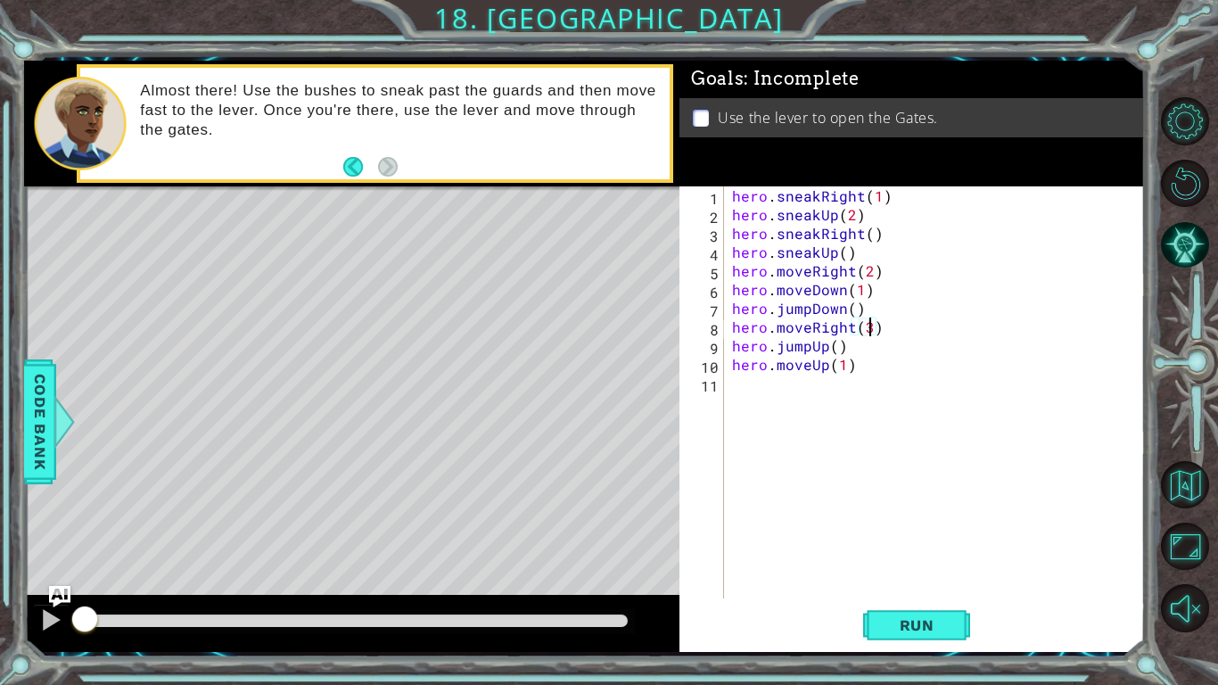
scroll to position [0, 8]
click at [922, 576] on button "Run" at bounding box center [916, 625] width 107 height 46
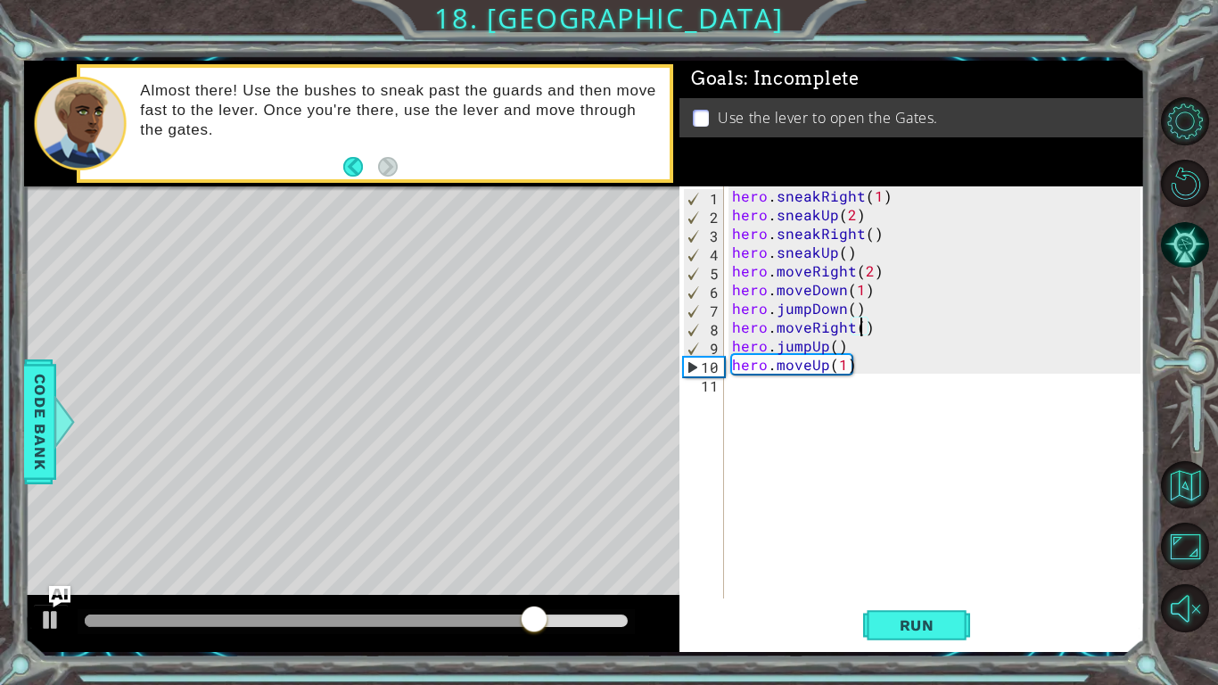
click at [852, 345] on div "hero . sneakRight ( 1 ) hero . sneakUp ( 2 ) hero . sneakRight ( ) hero . sneak…" at bounding box center [939, 410] width 421 height 449
drag, startPoint x: 566, startPoint y: 613, endPoint x: 499, endPoint y: 621, distance: 67.4
click at [499, 576] on div at bounding box center [498, 621] width 32 height 32
drag, startPoint x: 499, startPoint y: 621, endPoint x: 403, endPoint y: 634, distance: 97.2
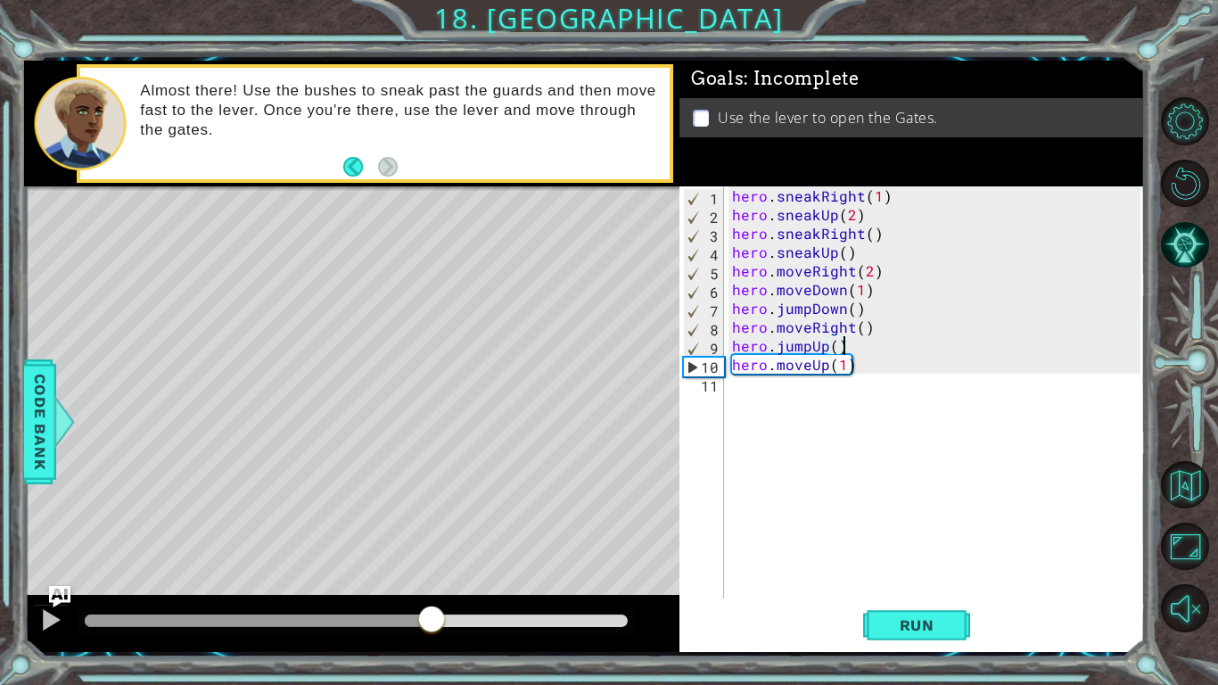
click at [416, 576] on div at bounding box center [432, 621] width 32 height 32
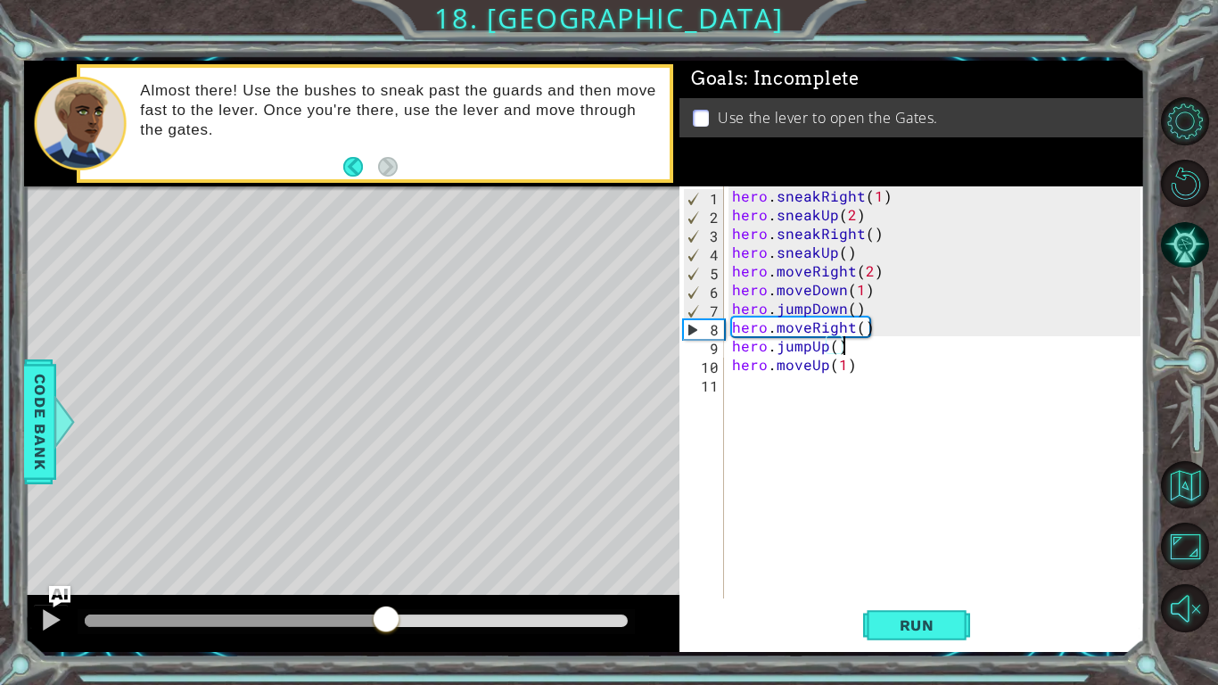
drag, startPoint x: 403, startPoint y: 634, endPoint x: 386, endPoint y: 634, distance: 16.9
click at [386, 576] on div at bounding box center [386, 621] width 32 height 32
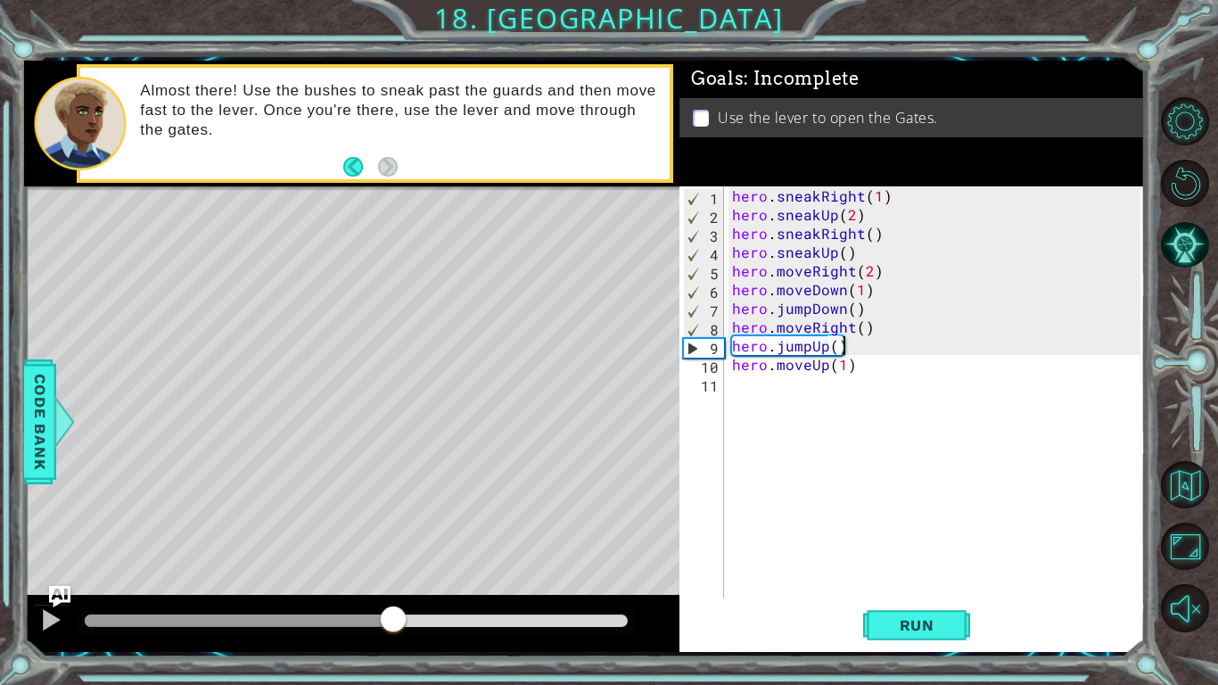
click at [393, 576] on div at bounding box center [351, 623] width 655 height 57
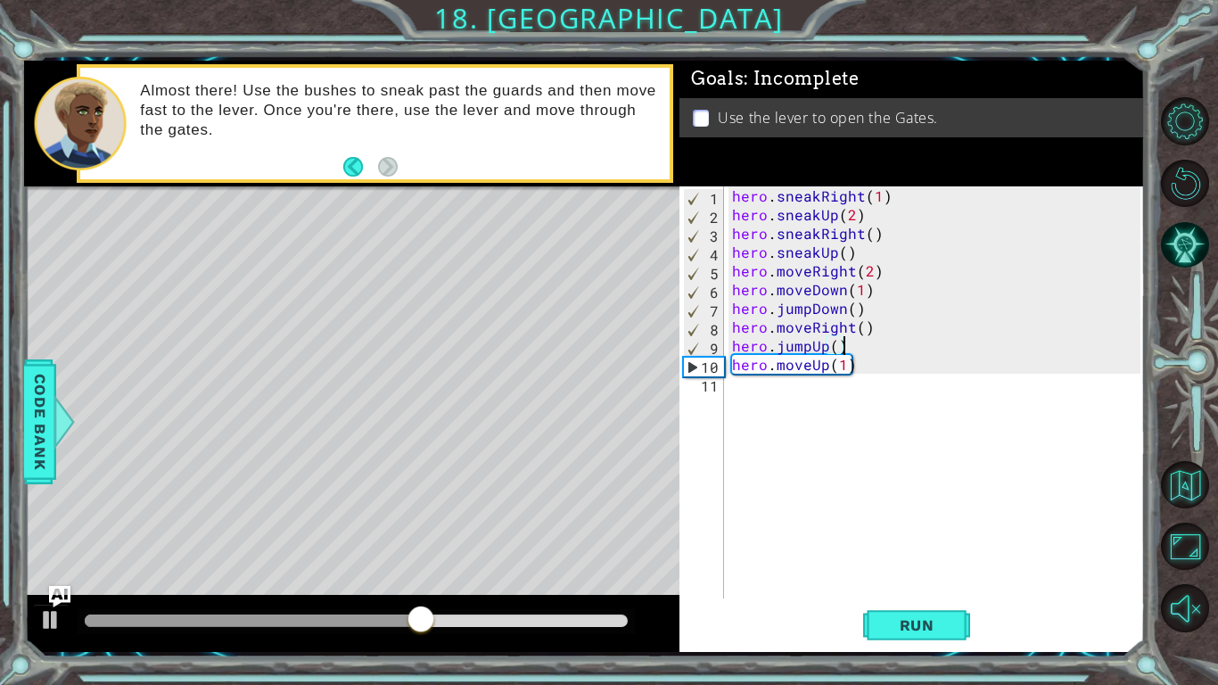
click at [859, 346] on div "hero . sneakRight ( 1 ) hero . sneakUp ( 2 ) hero . sneakRight ( ) hero . sneak…" at bounding box center [939, 410] width 421 height 449
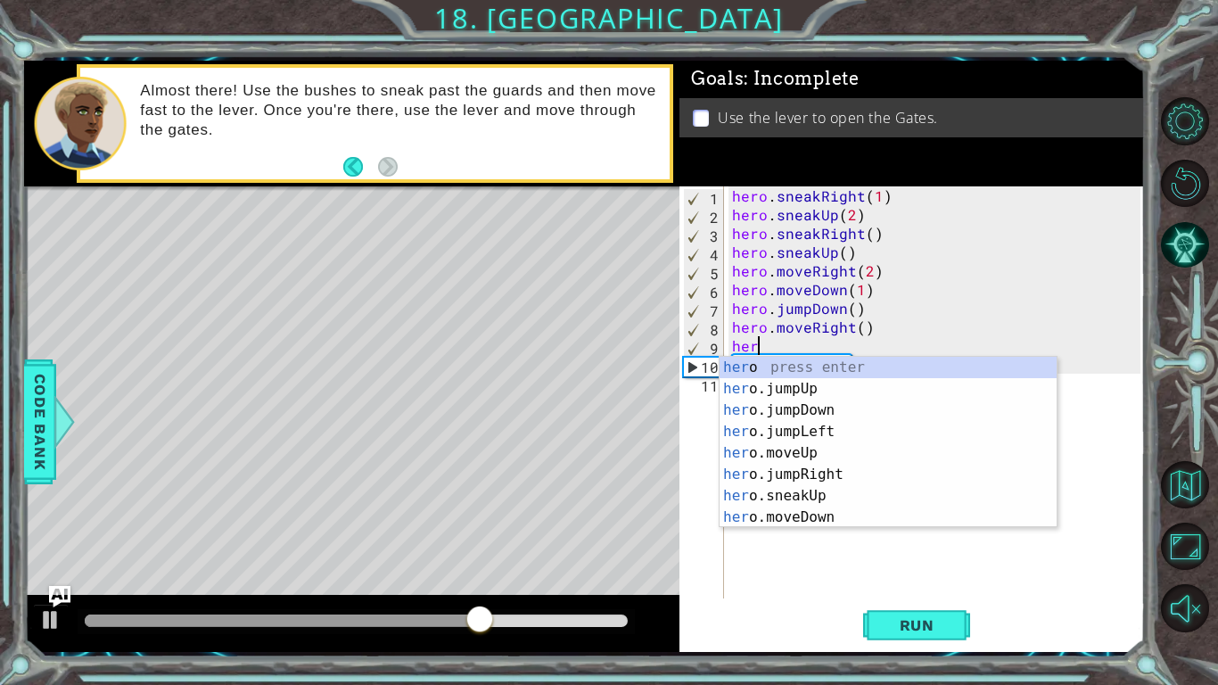
scroll to position [0, 0]
type textarea "h"
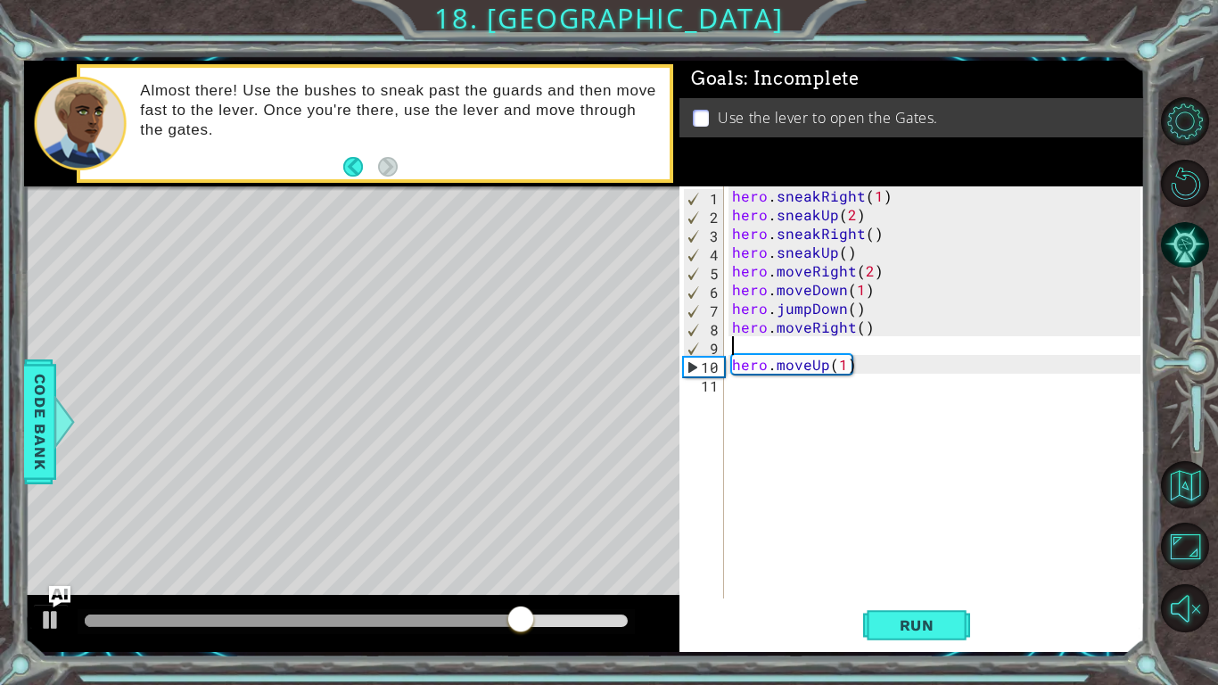
click at [864, 326] on div "hero . sneakRight ( 1 ) hero . sneakUp ( 2 ) hero . sneakRight ( ) hero . sneak…" at bounding box center [939, 410] width 421 height 449
type textarea "hero.moveRight(2)"
click at [774, 343] on div "hero . sneakRight ( 1 ) hero . sneakUp ( 2 ) hero . sneakRight ( ) hero . sneak…" at bounding box center [939, 410] width 421 height 449
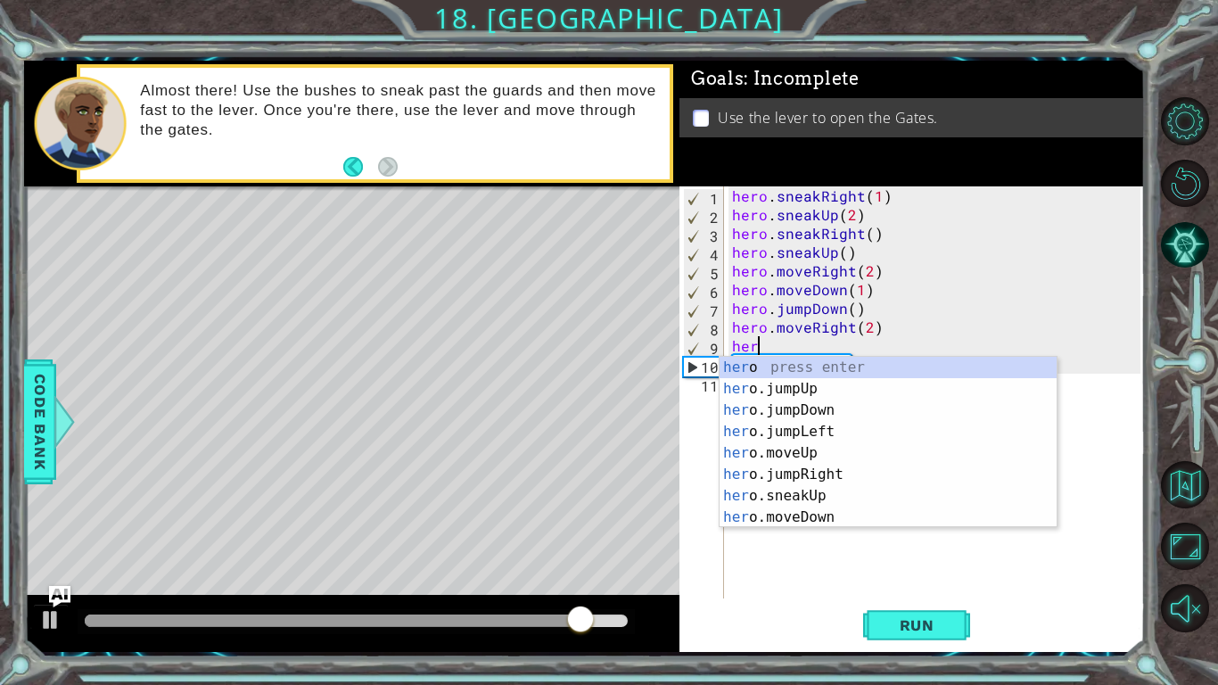
type textarea "hero"
click at [778, 399] on div "hero press enter hero .jumpUp press enter hero .jumpDown press enter hero .jump…" at bounding box center [888, 464] width 337 height 214
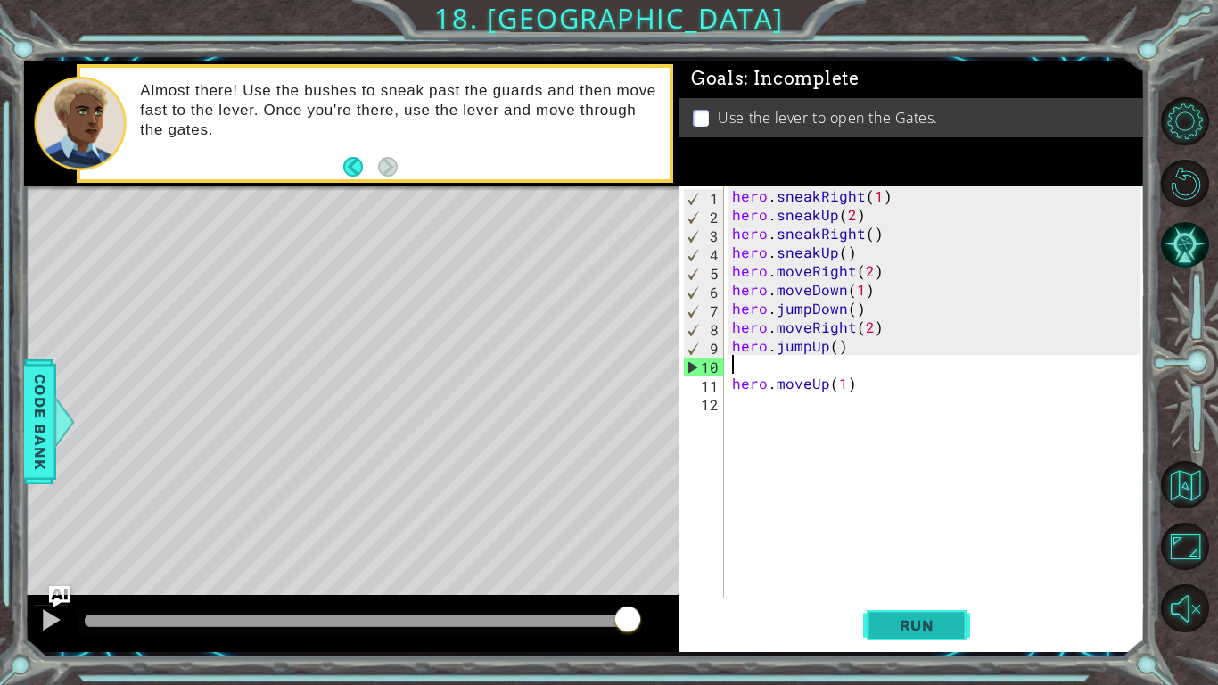
click at [882, 576] on span "Run" at bounding box center [917, 625] width 70 height 18
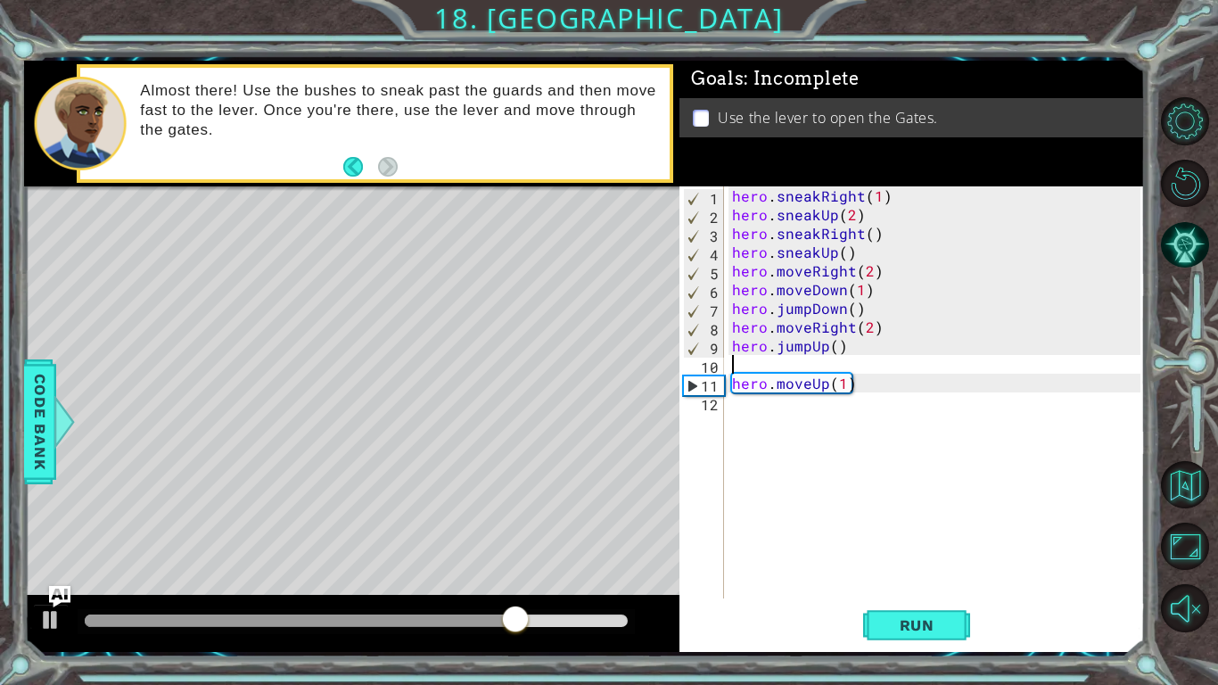
click at [750, 408] on div "hero . sneakRight ( 1 ) hero . sneakUp ( 2 ) hero . sneakRight ( ) hero . sneak…" at bounding box center [939, 410] width 421 height 449
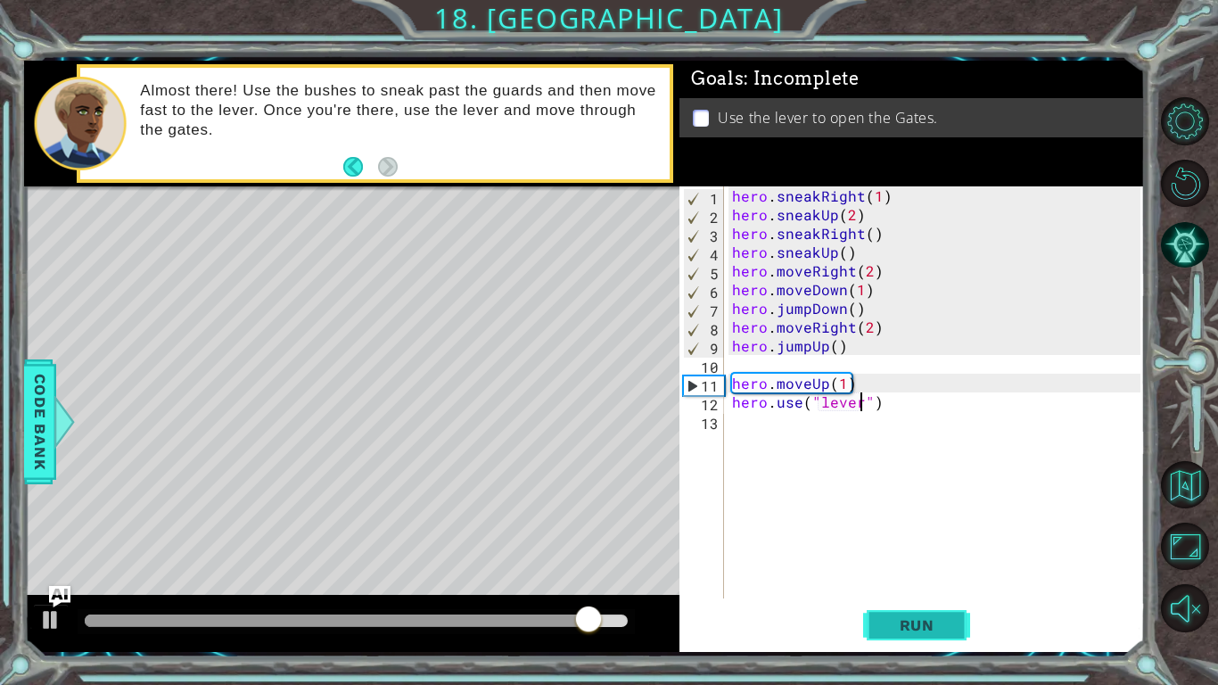
type textarea "hero.use("lever")"
click at [893, 576] on span "Run" at bounding box center [917, 625] width 70 height 18
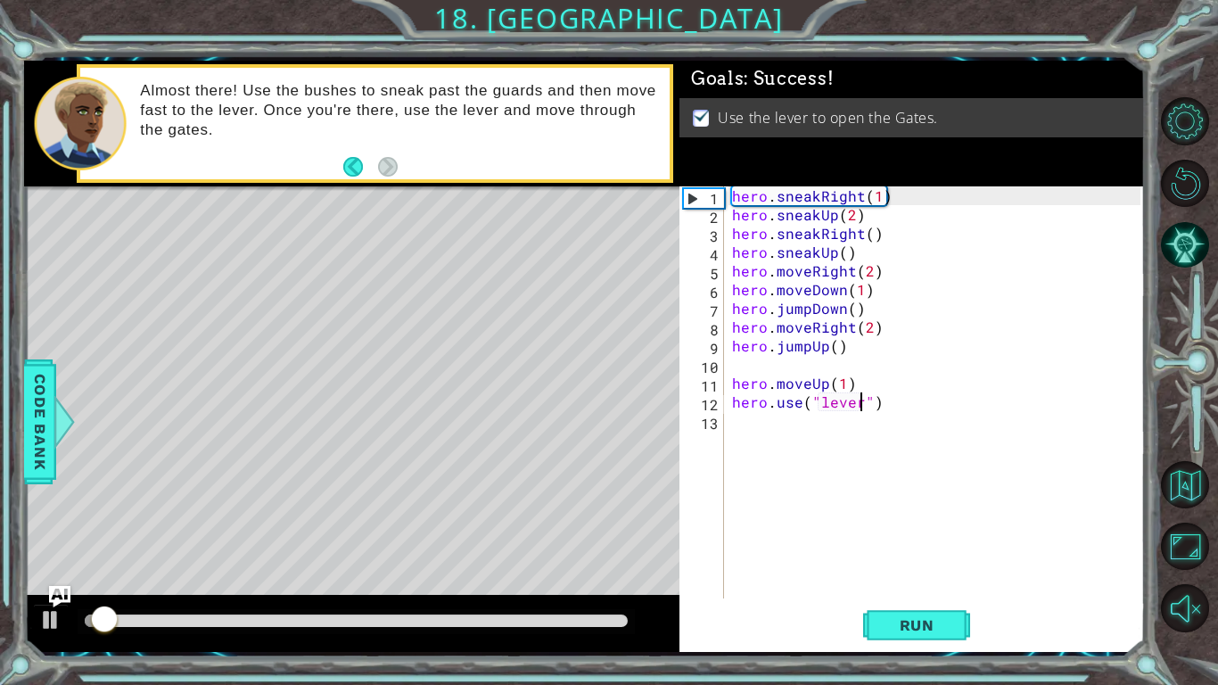
click at [741, 366] on div "hero . sneakRight ( 1 ) hero . sneakUp ( 2 ) hero . sneakRight ( ) hero . sneak…" at bounding box center [939, 410] width 421 height 449
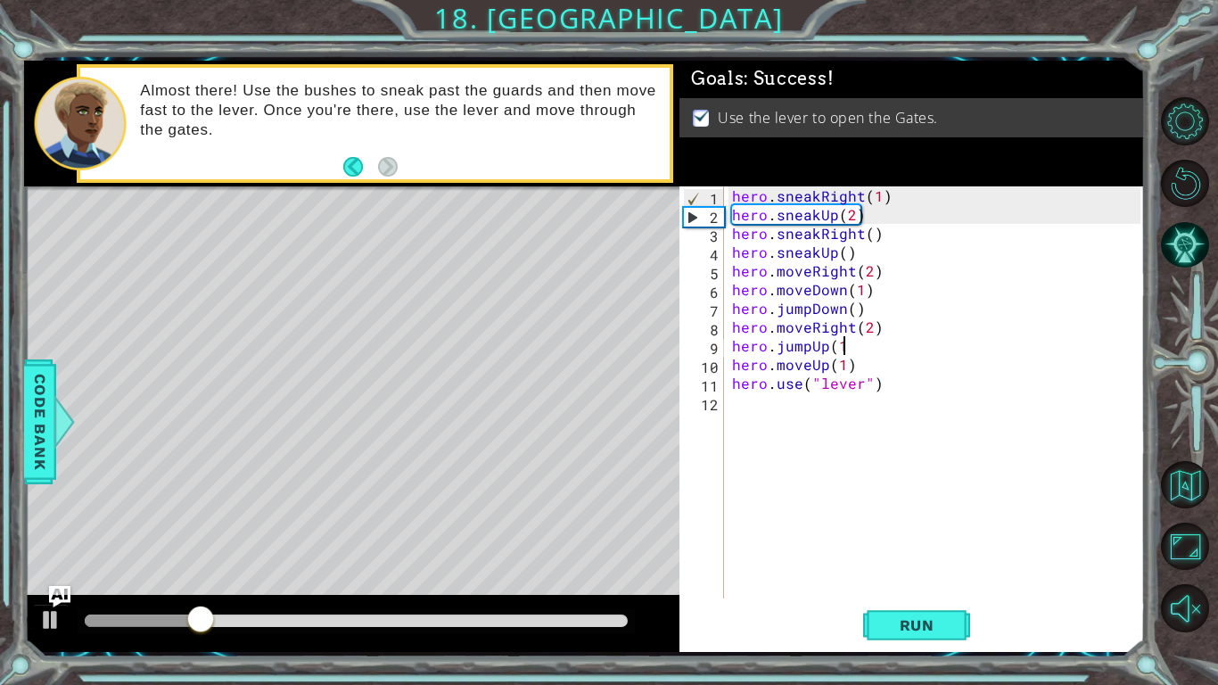
scroll to position [0, 6]
type textarea "hero.jumpUp(1)"
click at [725, 516] on div "hero.jumpUp(1) 1 2 3 4 5 6 7 8 9 10 11 12 hero . sneakRight ( 1 ) hero . sneakU…" at bounding box center [910, 392] width 461 height 412
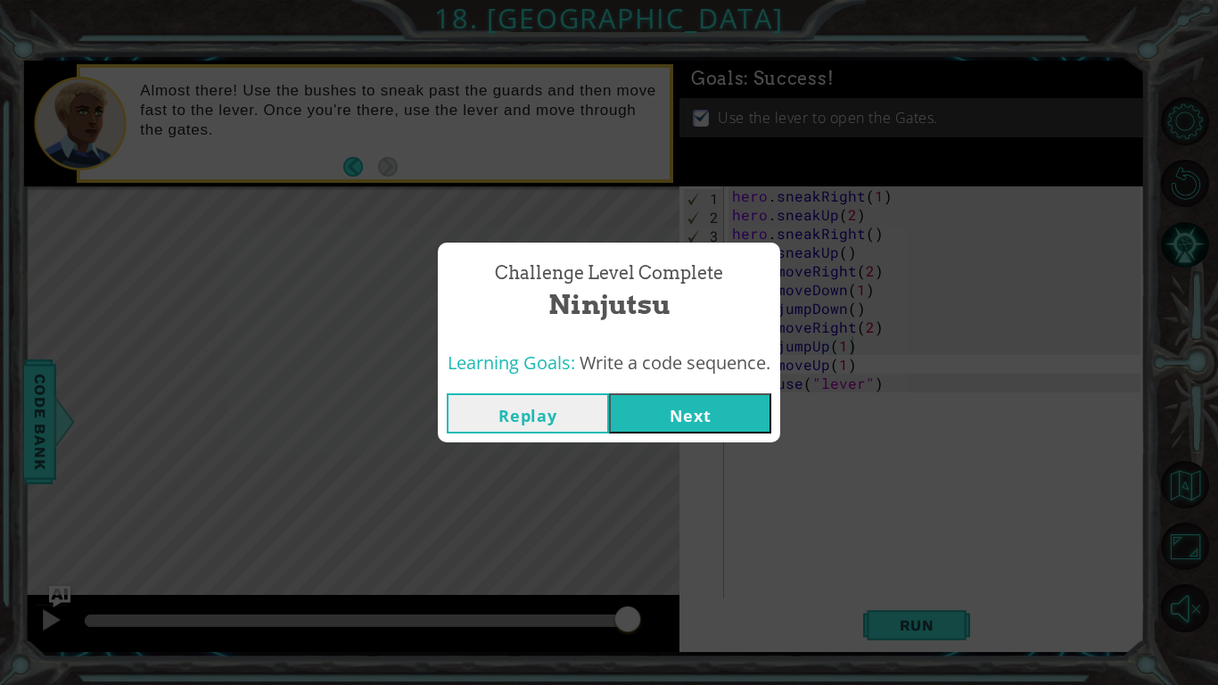
click at [654, 426] on button "Next" at bounding box center [690, 413] width 162 height 40
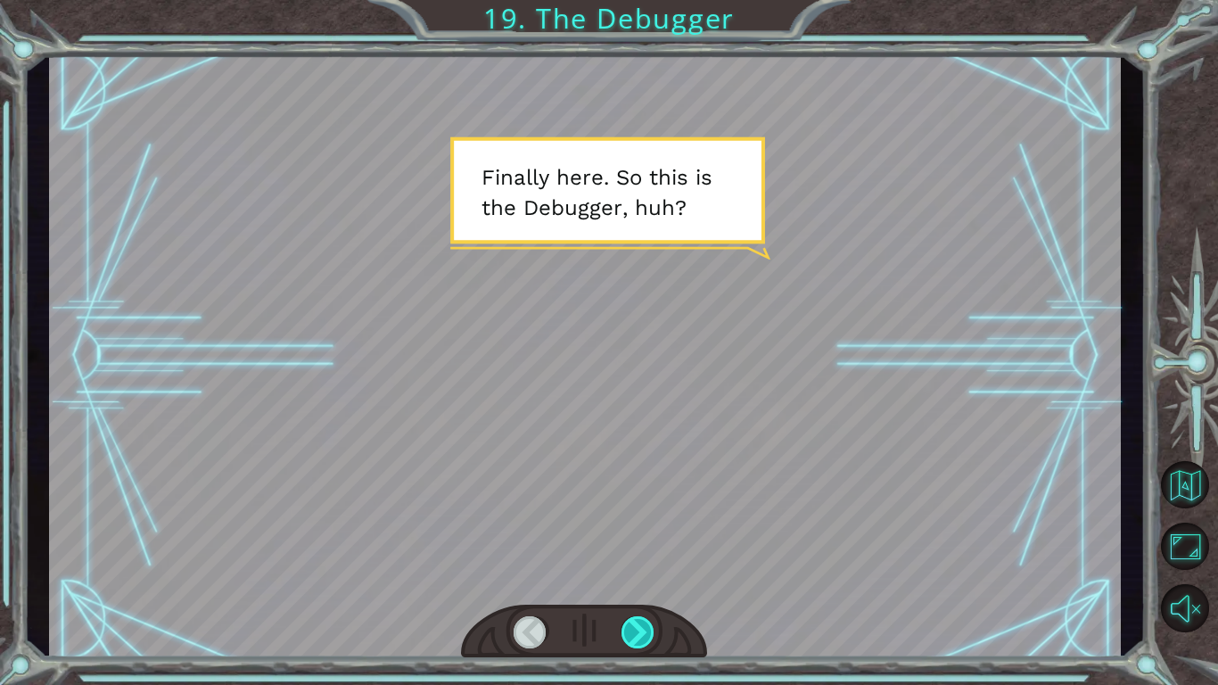
click at [623, 576] on div at bounding box center [639, 632] width 34 height 32
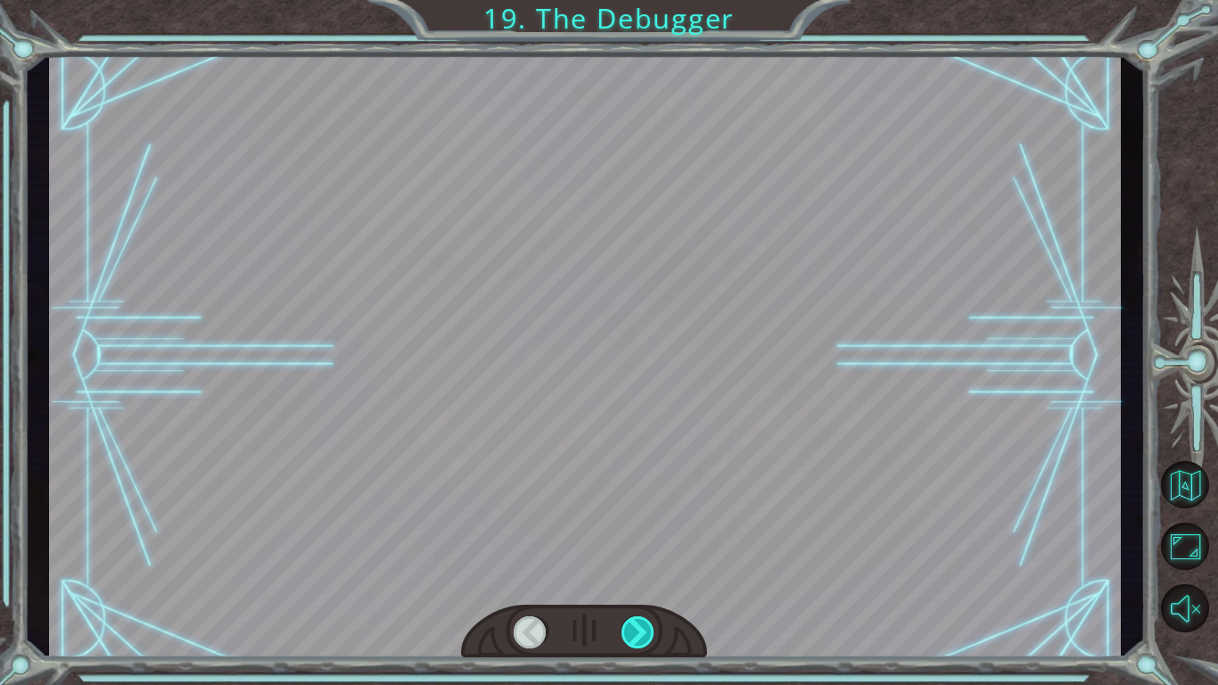
click at [623, 576] on div at bounding box center [639, 632] width 34 height 32
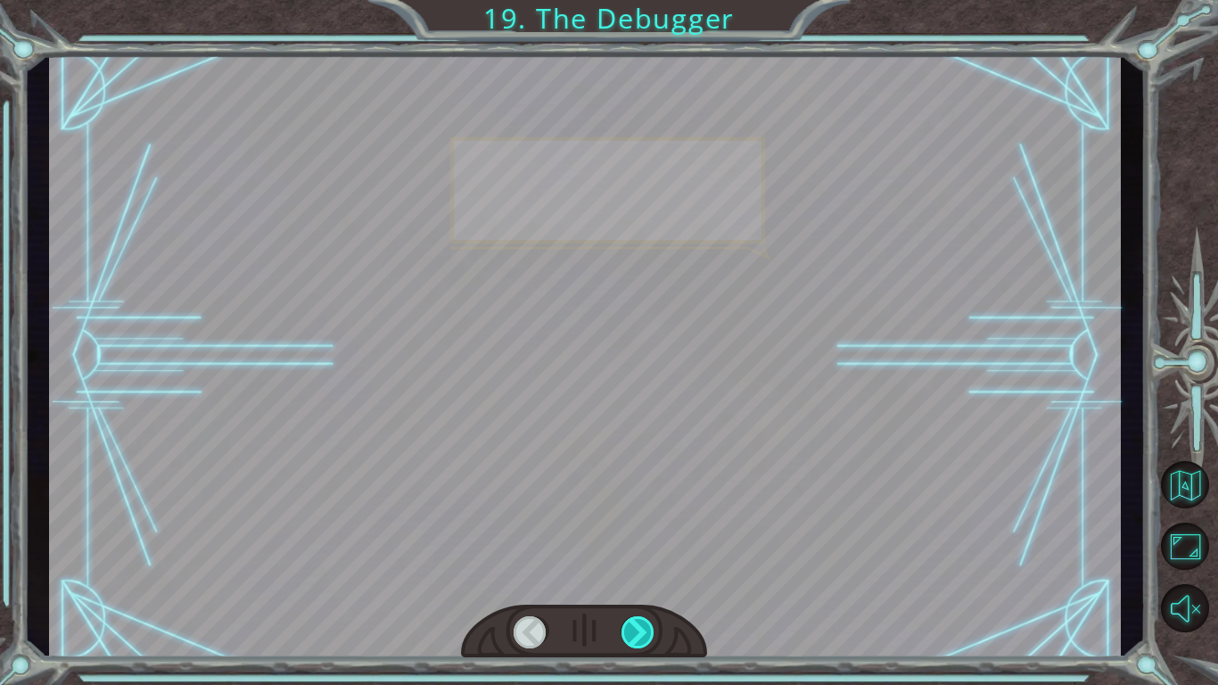
click at [623, 576] on div at bounding box center [639, 632] width 34 height 32
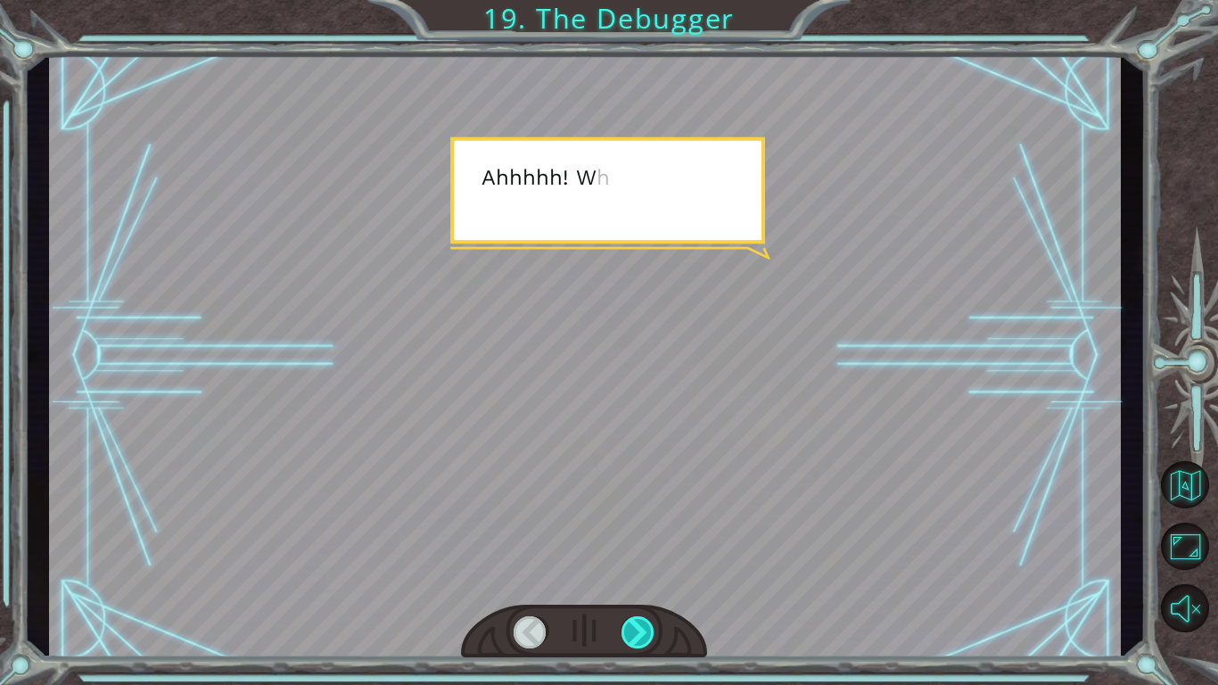
click at [623, 576] on div at bounding box center [639, 632] width 34 height 32
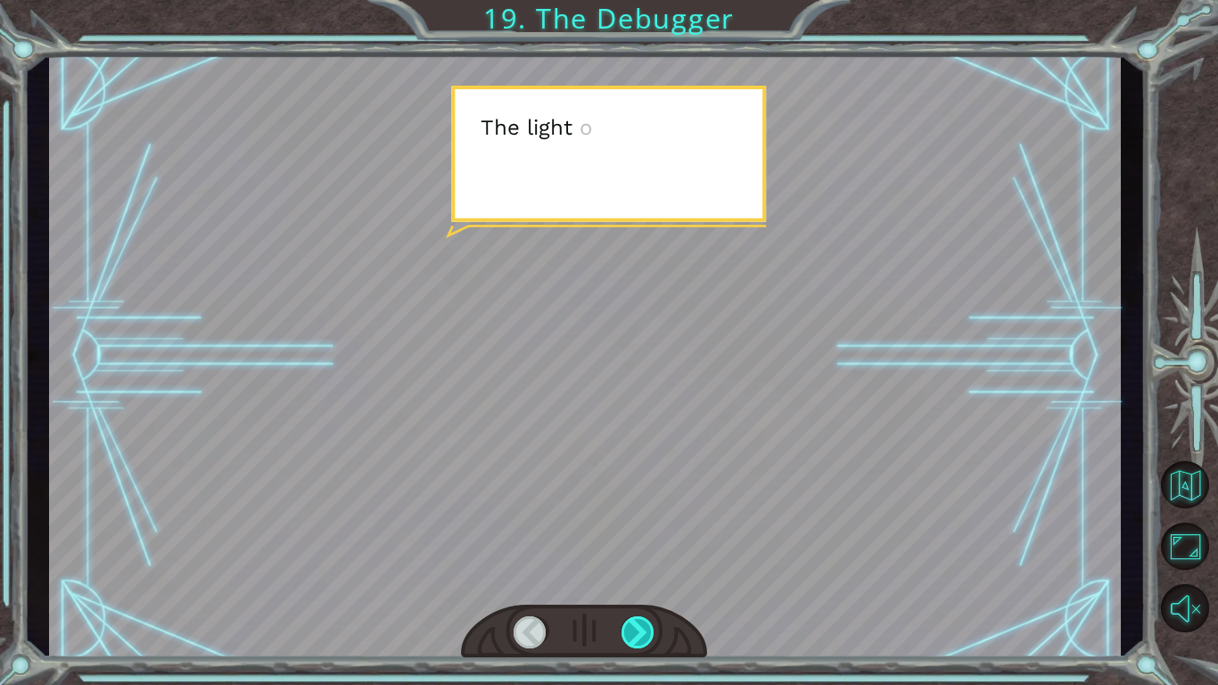
click at [623, 576] on div at bounding box center [639, 632] width 34 height 32
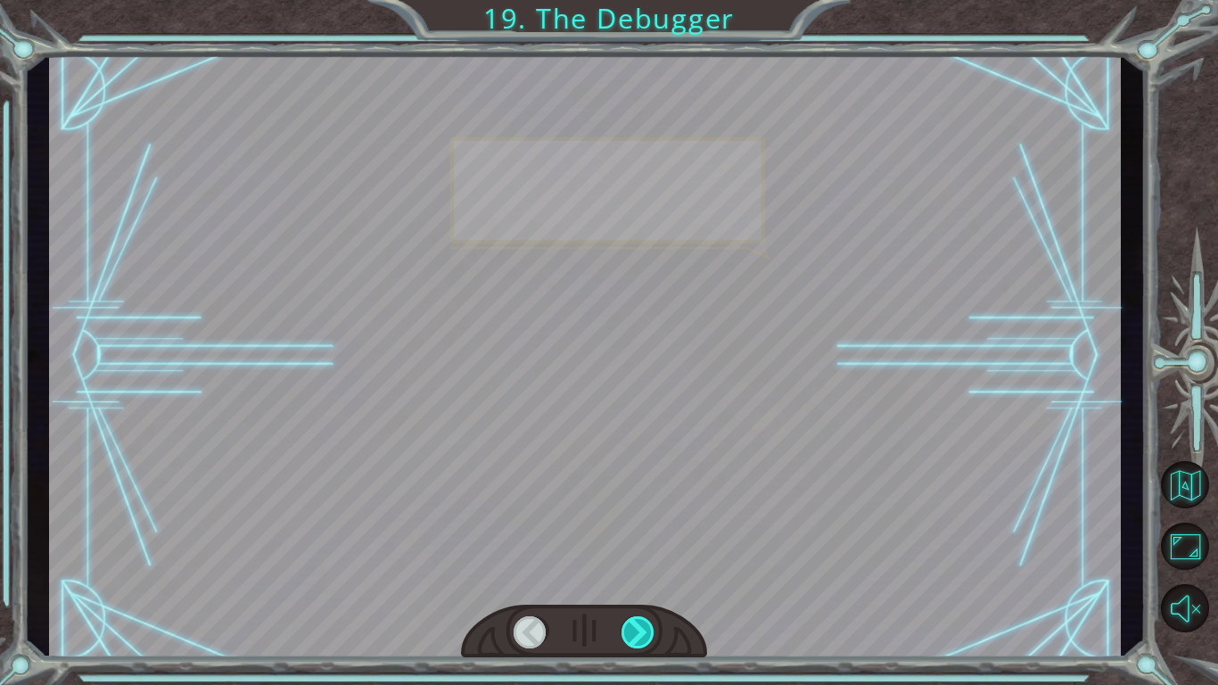
click at [623, 576] on div at bounding box center [639, 632] width 34 height 32
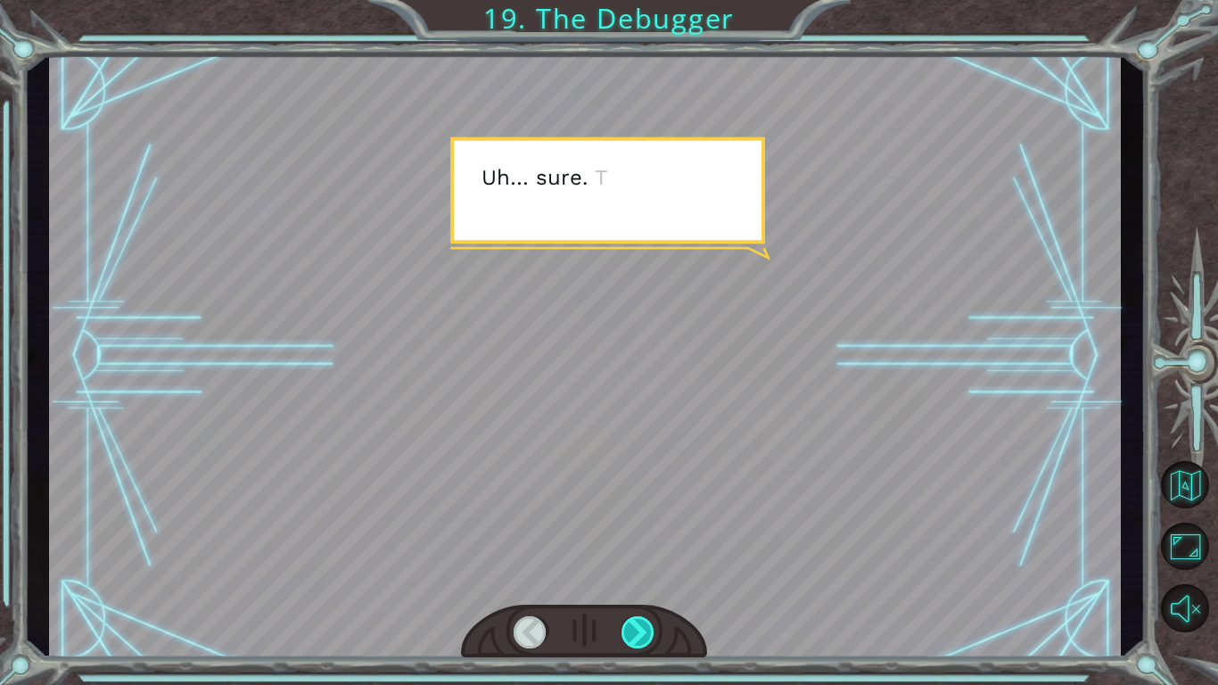
click at [623, 576] on div at bounding box center [639, 632] width 34 height 32
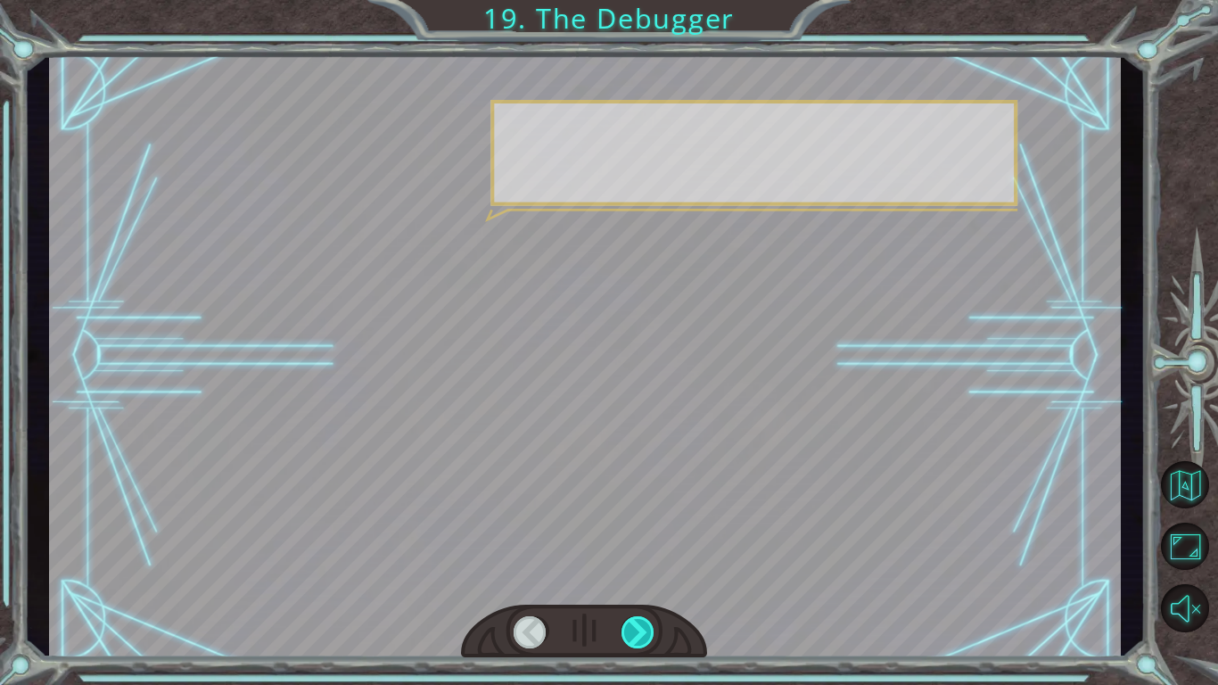
click at [623, 576] on div at bounding box center [639, 632] width 34 height 32
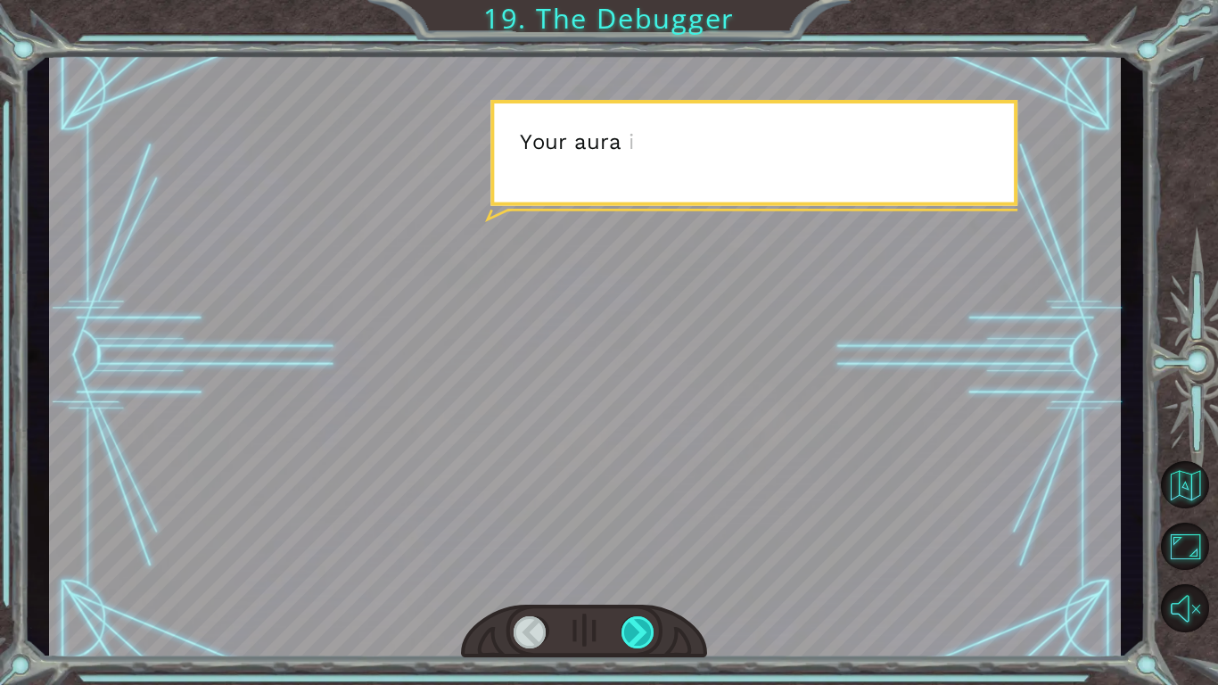
click at [623, 576] on div at bounding box center [639, 632] width 34 height 32
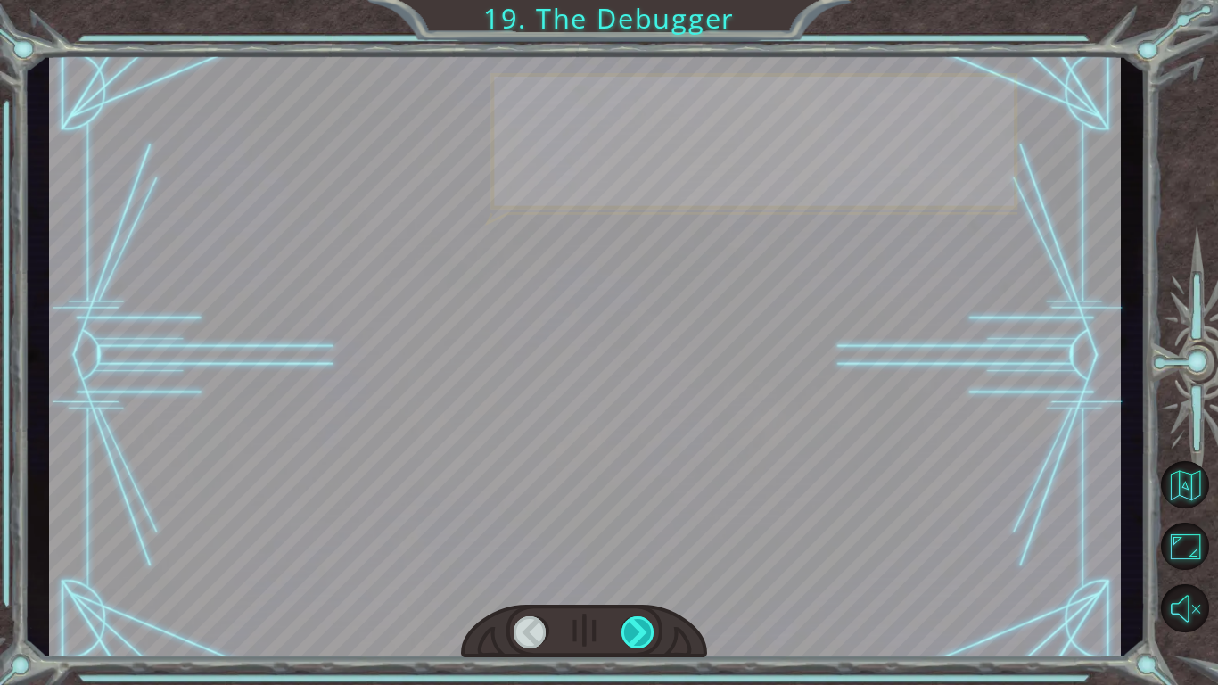
click at [623, 576] on div at bounding box center [639, 632] width 34 height 32
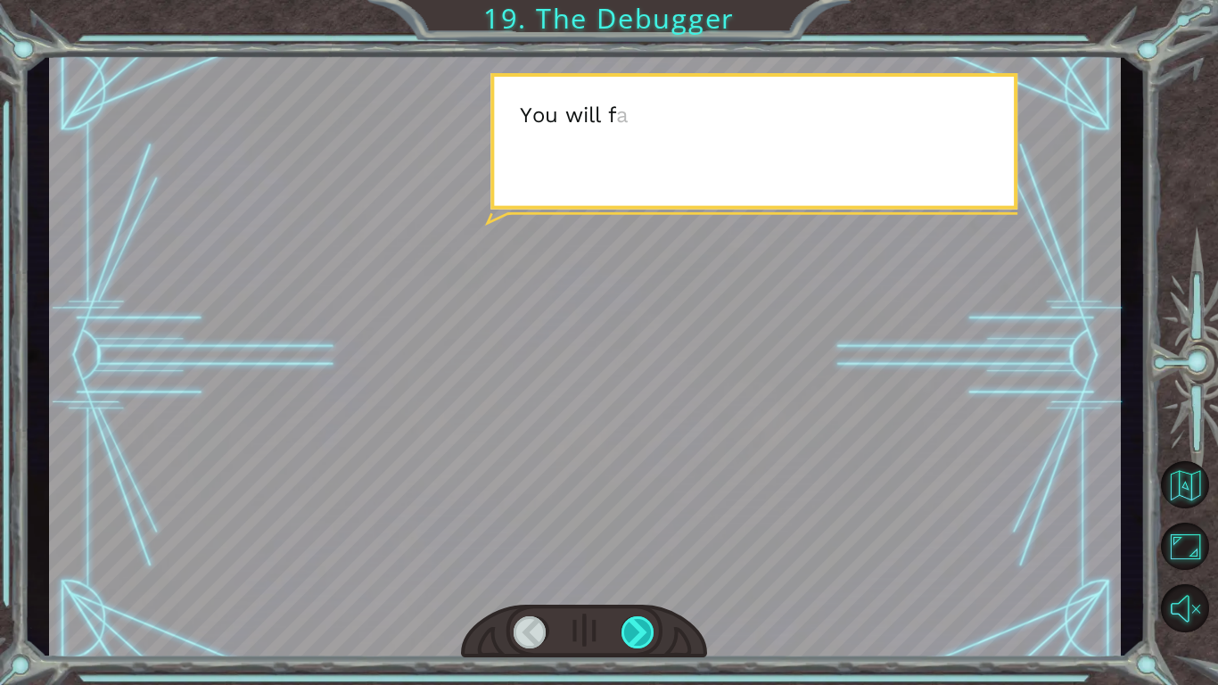
click at [623, 576] on div at bounding box center [639, 632] width 34 height 32
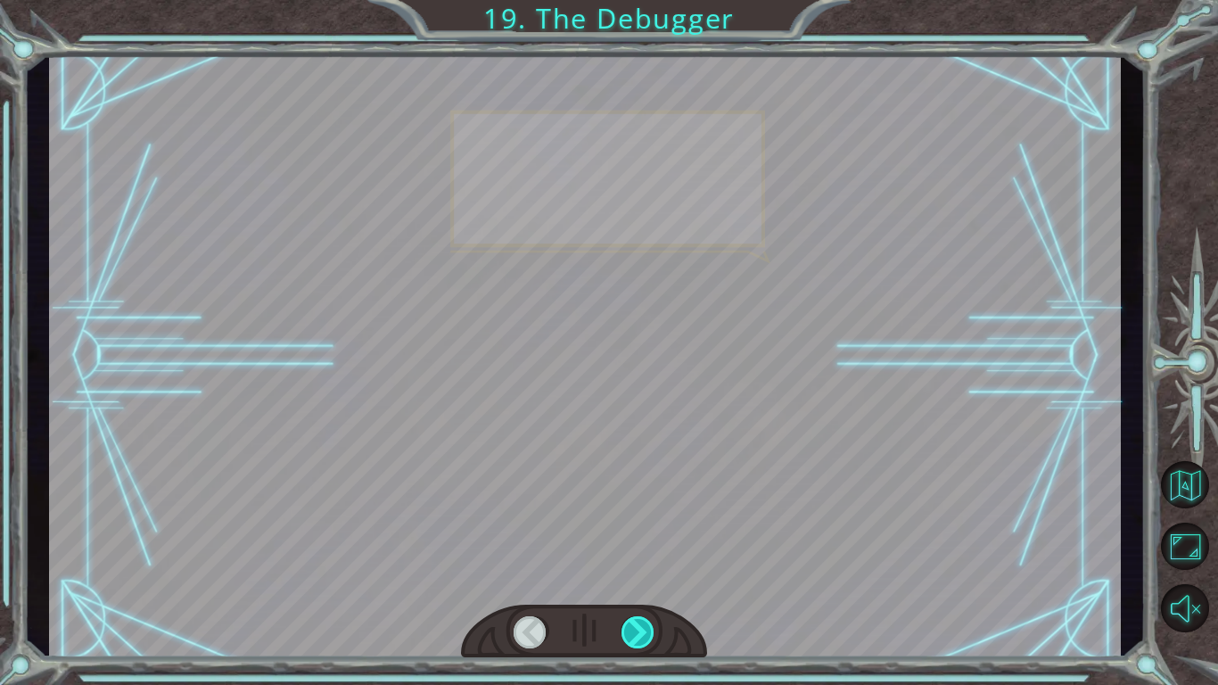
click at [623, 576] on div at bounding box center [639, 632] width 34 height 32
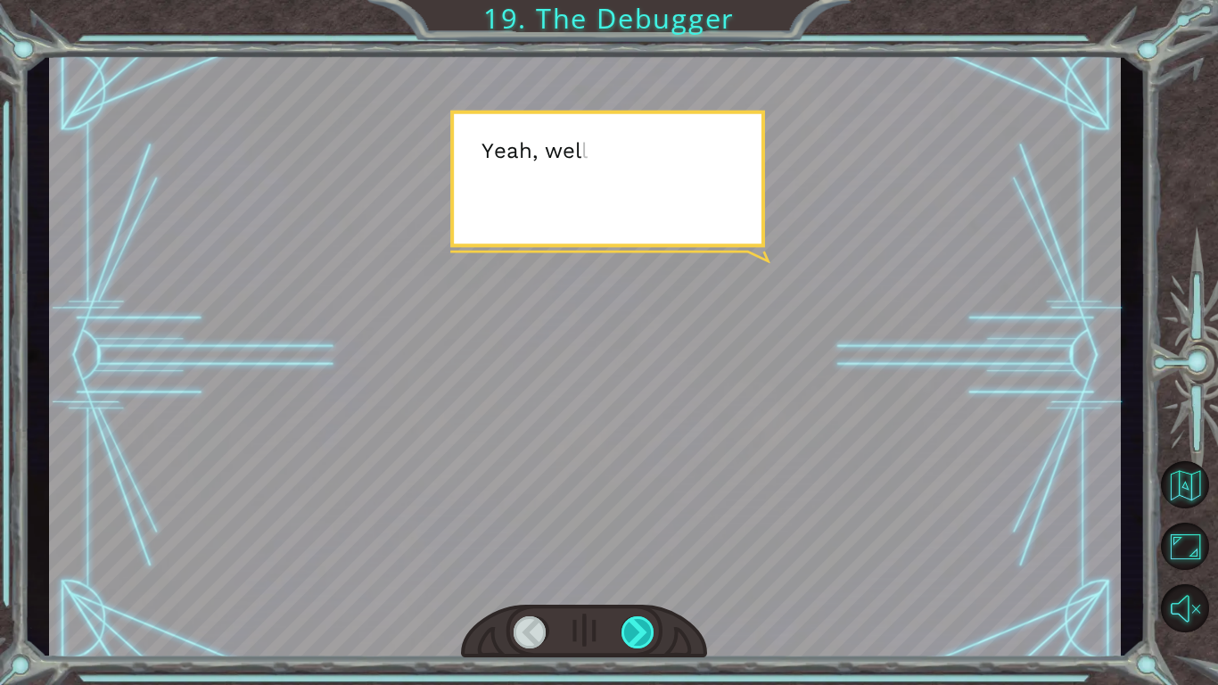
click at [623, 576] on div at bounding box center [639, 632] width 34 height 32
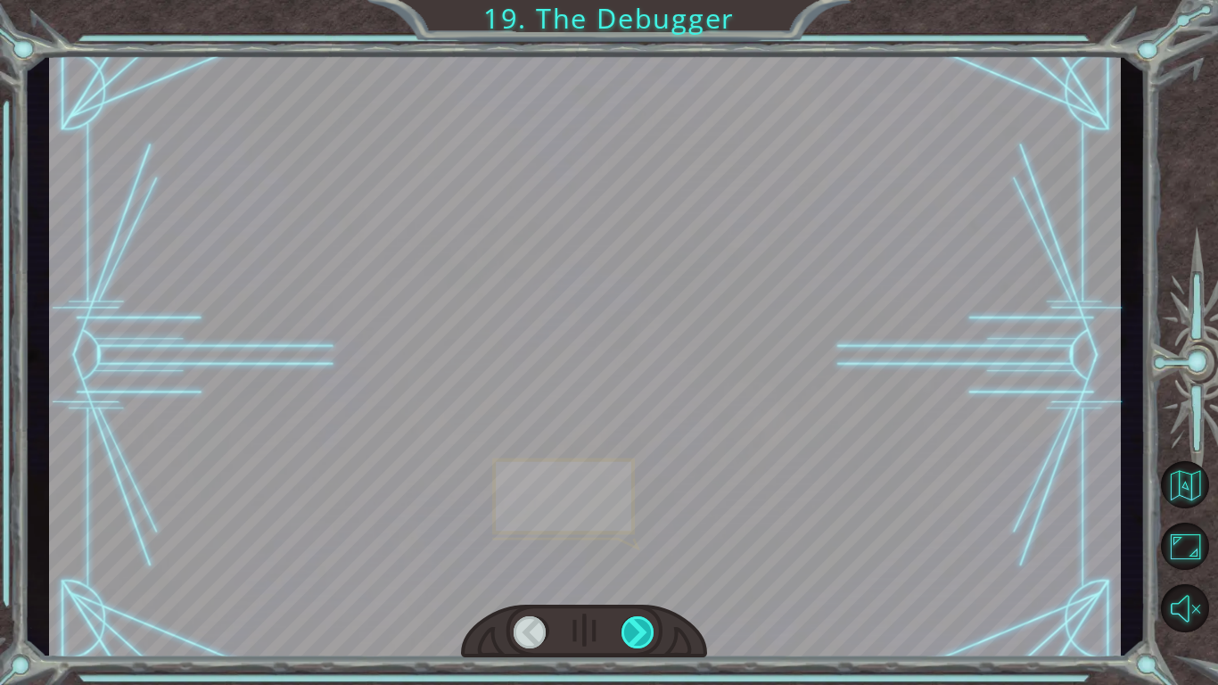
click at [623, 576] on div at bounding box center [639, 632] width 34 height 32
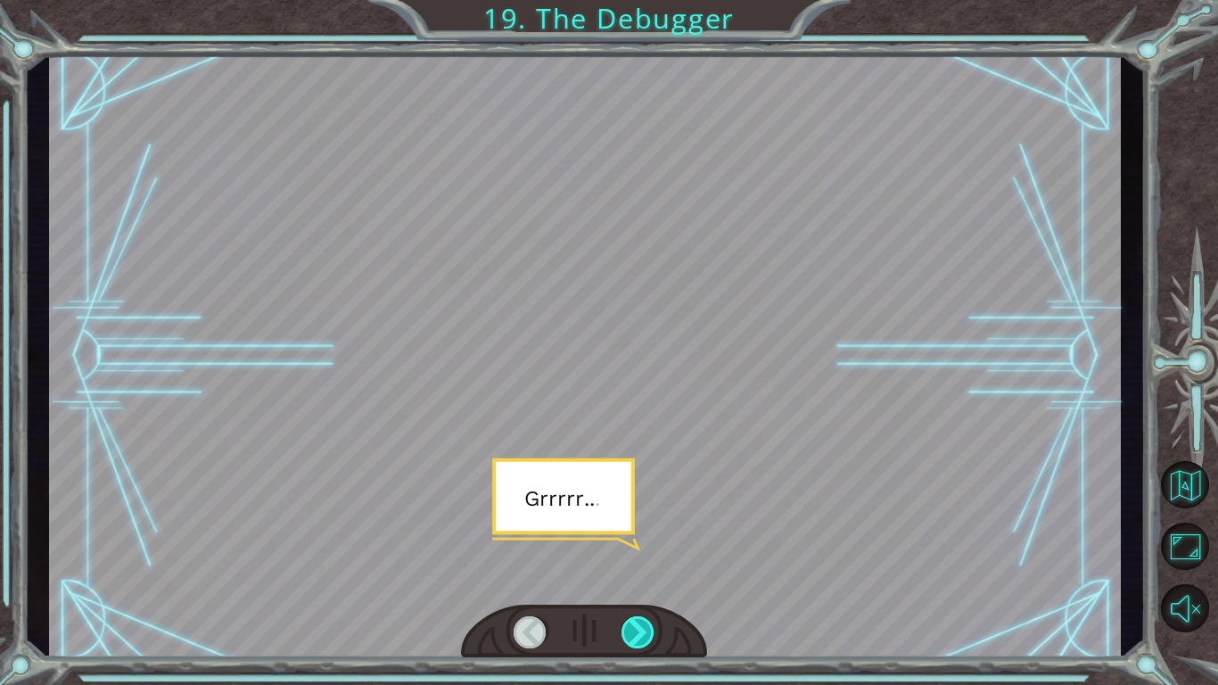
click at [623, 576] on div at bounding box center [639, 632] width 34 height 32
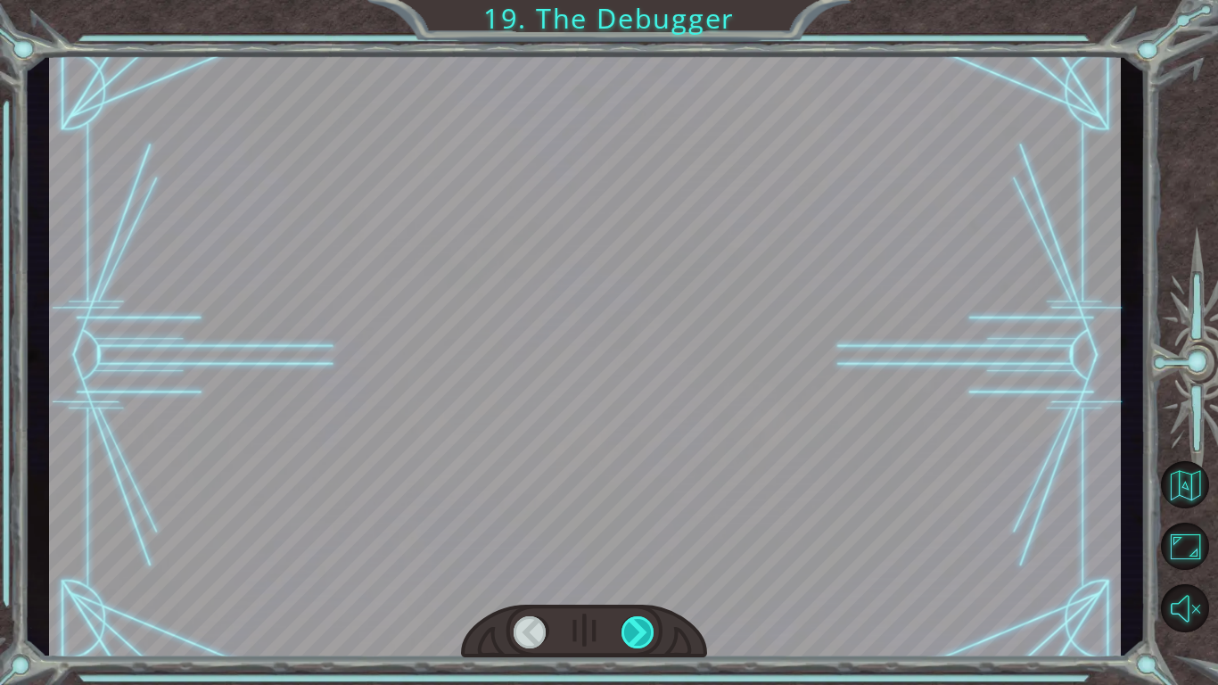
click at [623, 576] on div at bounding box center [639, 632] width 34 height 32
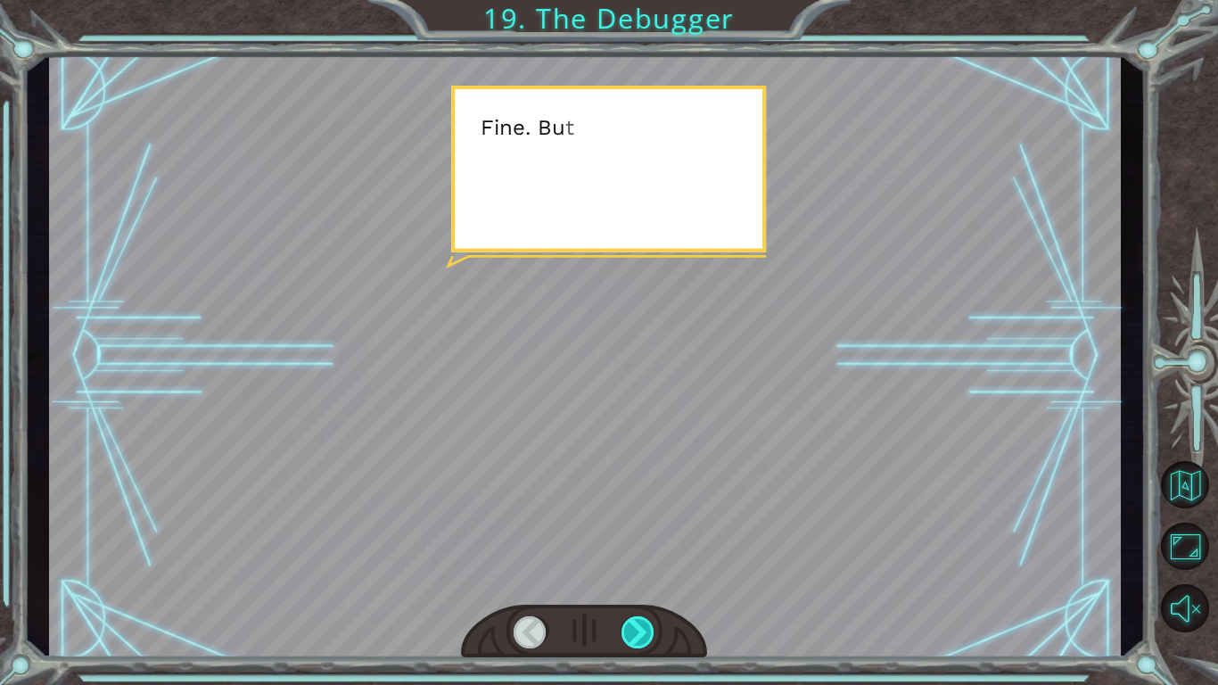
click at [623, 576] on div at bounding box center [639, 632] width 34 height 32
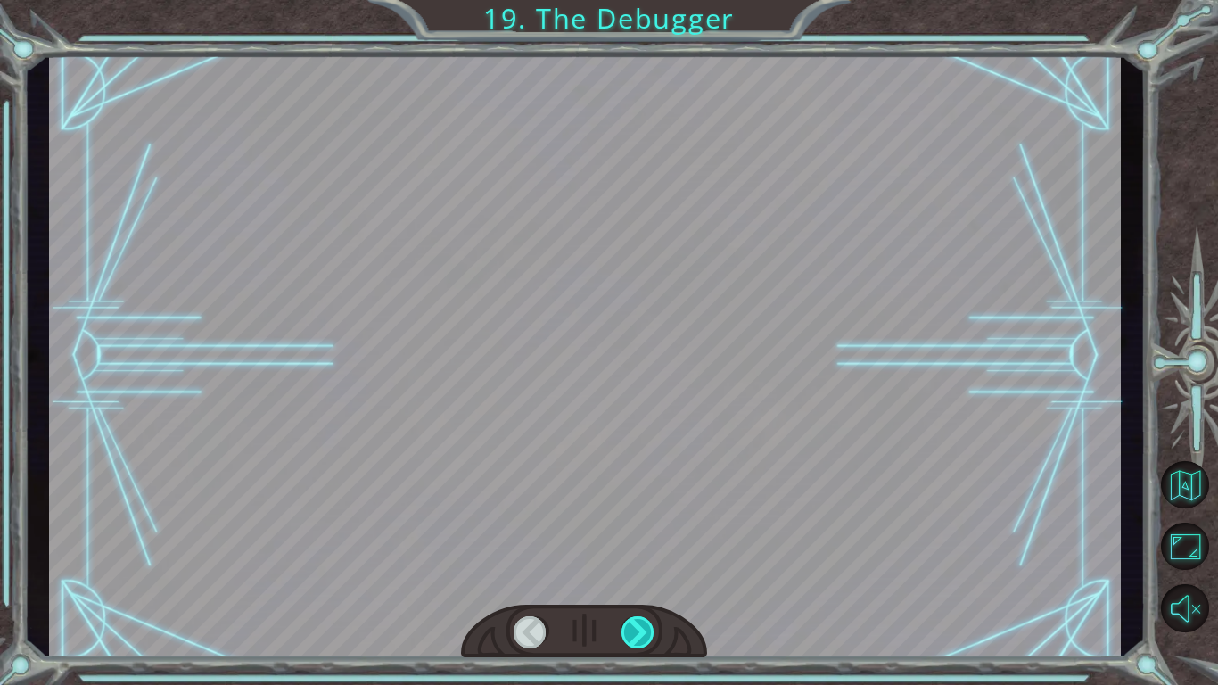
click at [623, 576] on div at bounding box center [639, 632] width 34 height 32
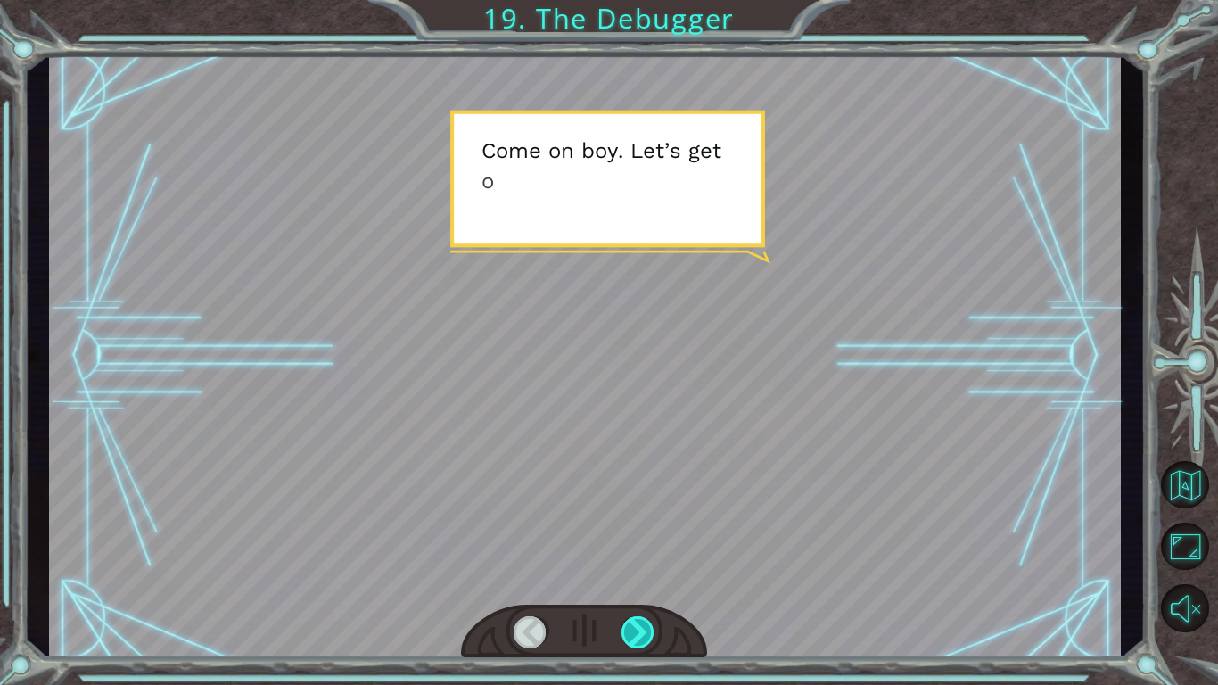
click at [623, 576] on div at bounding box center [639, 632] width 34 height 32
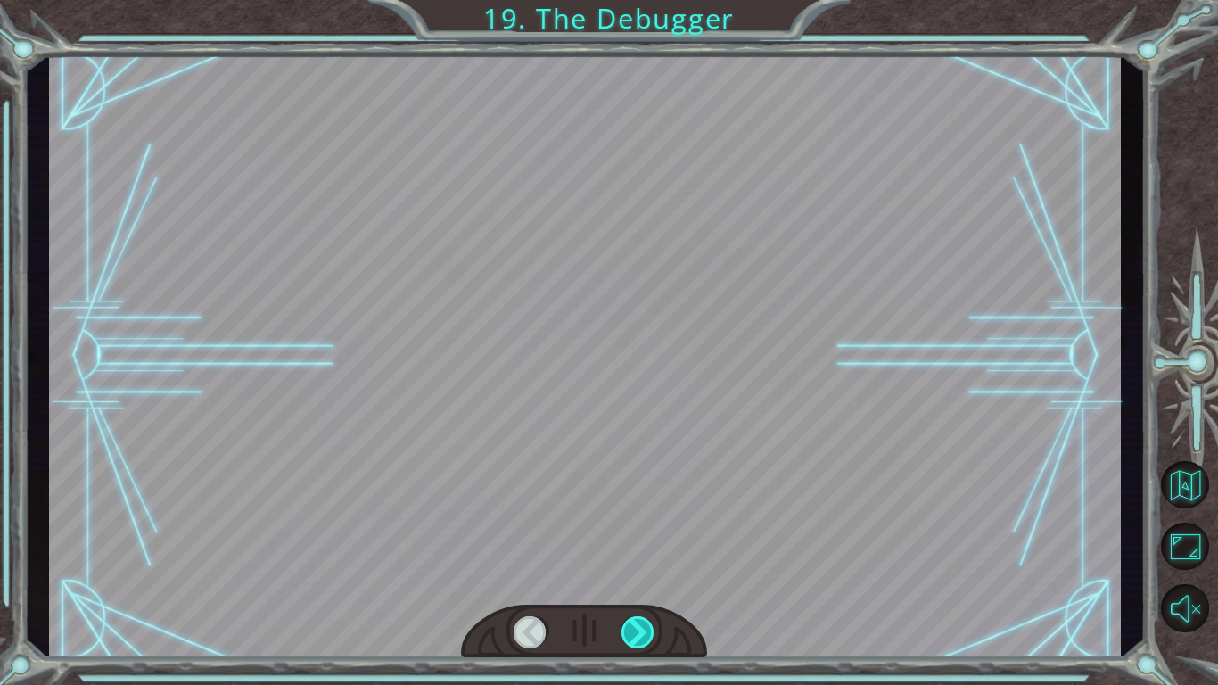
click at [623, 576] on div at bounding box center [639, 632] width 34 height 32
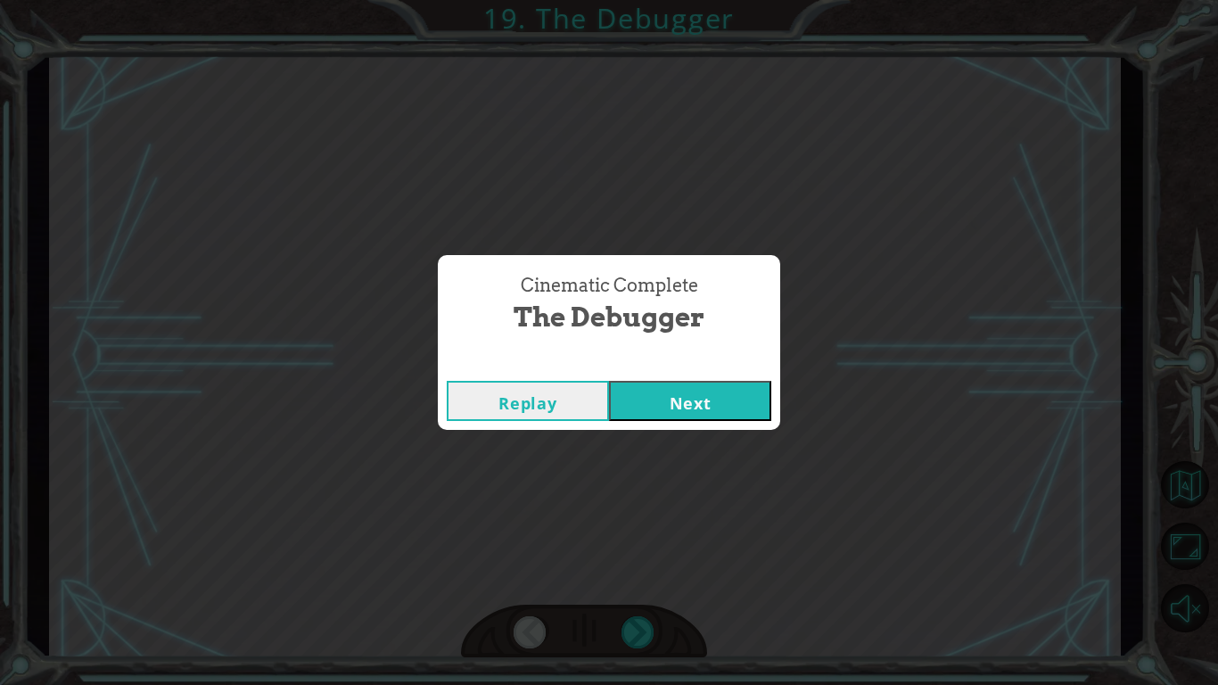
click at [668, 391] on button "Next" at bounding box center [690, 401] width 162 height 40
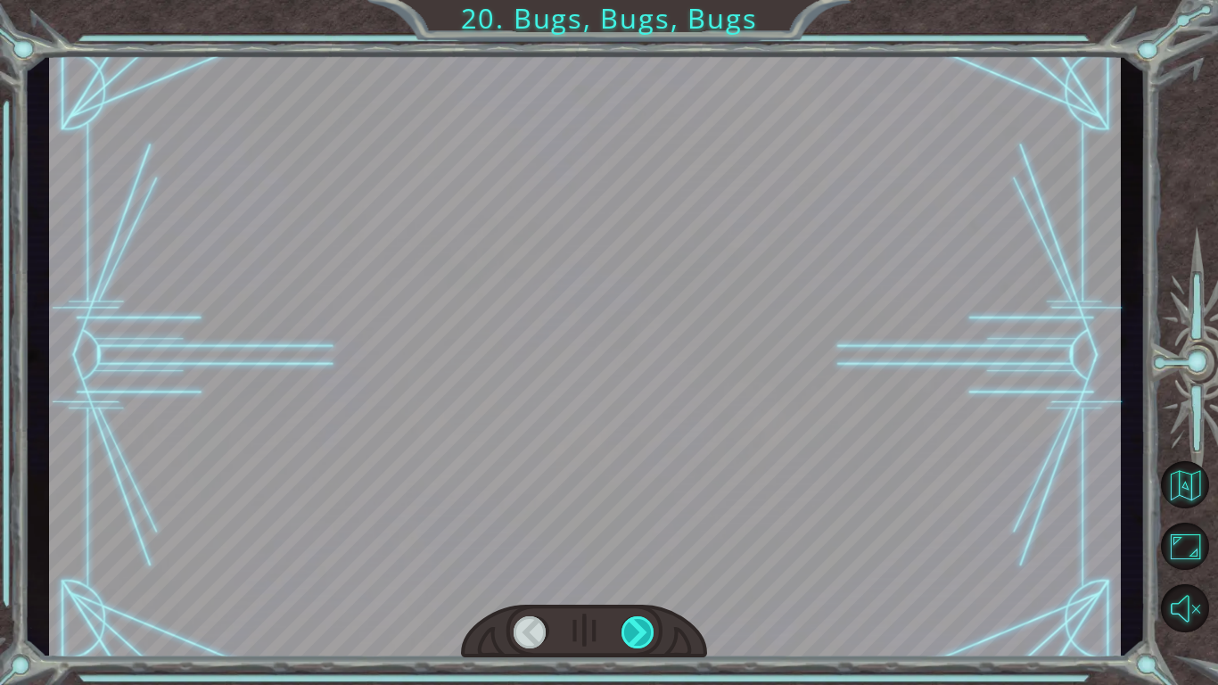
click at [631, 576] on div at bounding box center [639, 632] width 34 height 32
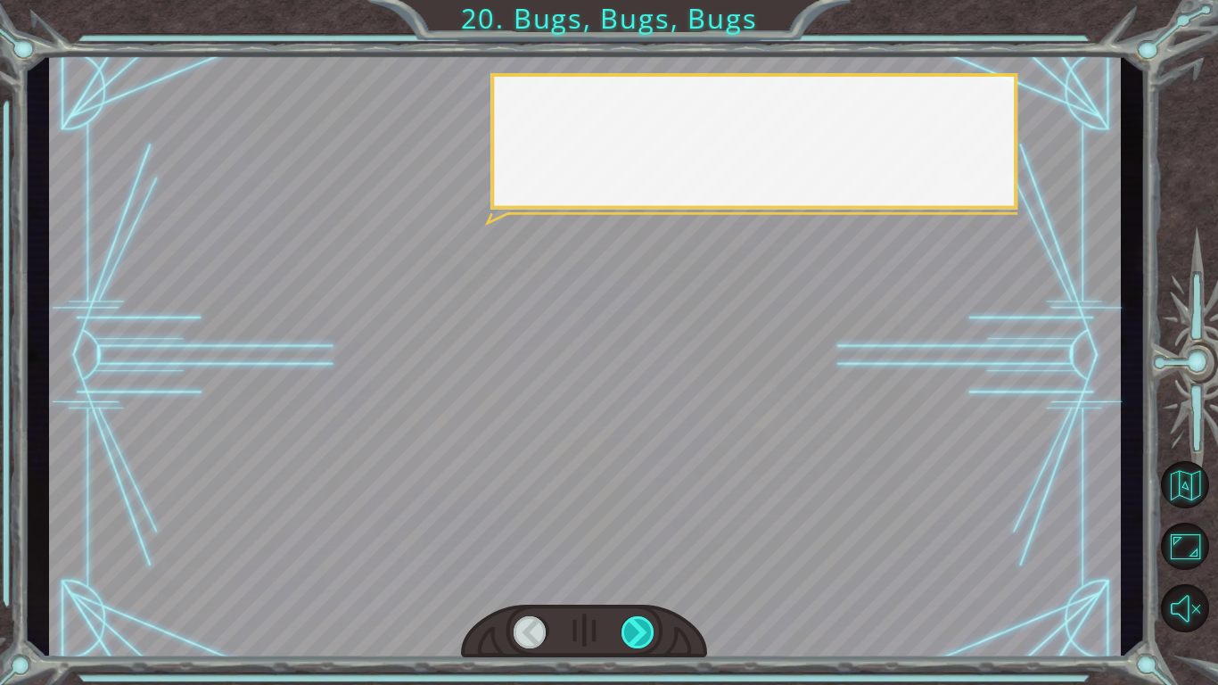
click at [631, 576] on div at bounding box center [639, 632] width 34 height 32
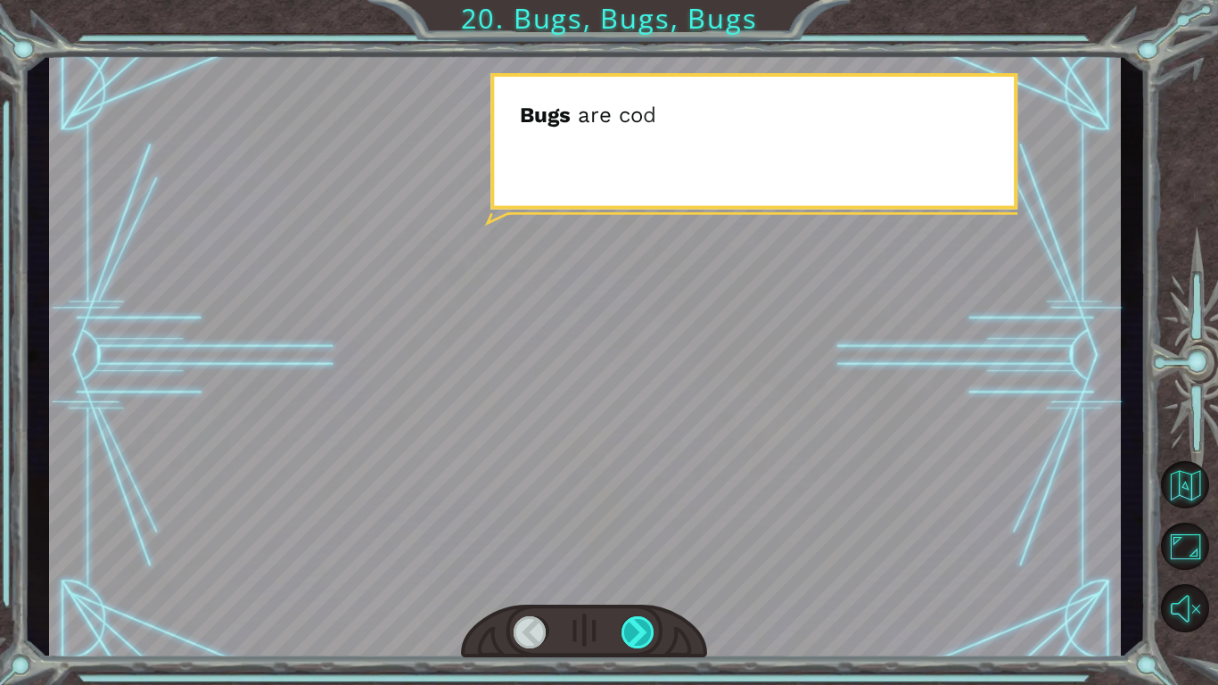
click at [631, 576] on div at bounding box center [639, 632] width 34 height 32
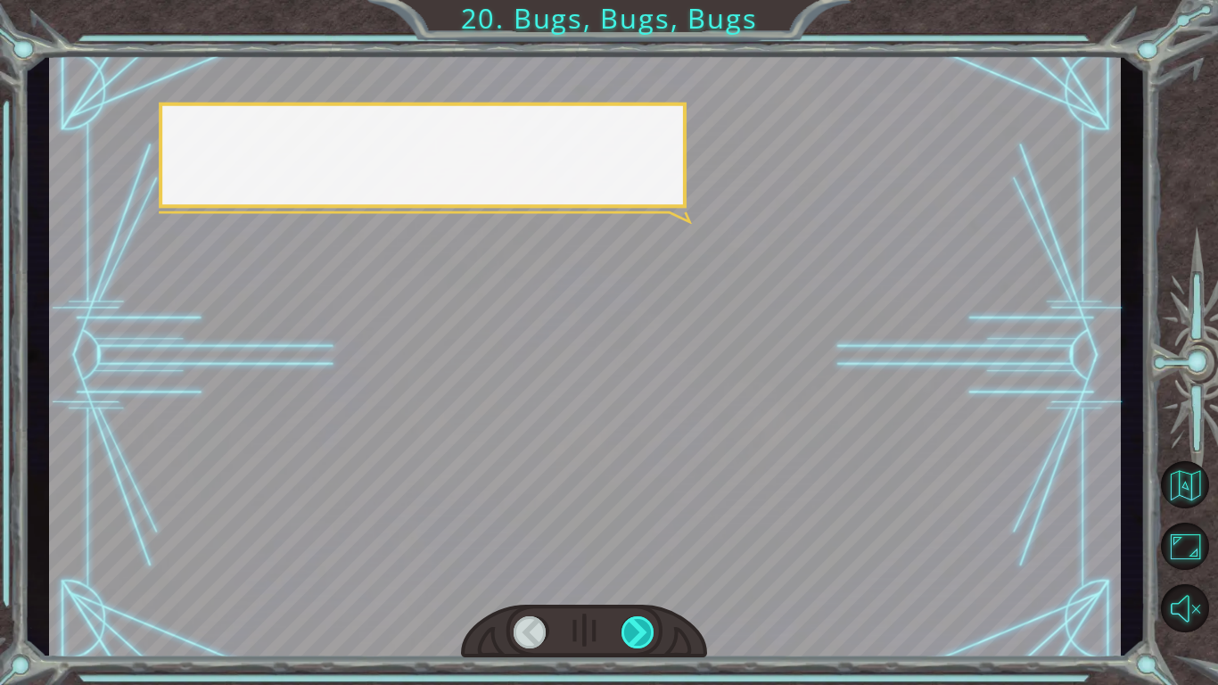
click at [631, 576] on div at bounding box center [639, 632] width 34 height 32
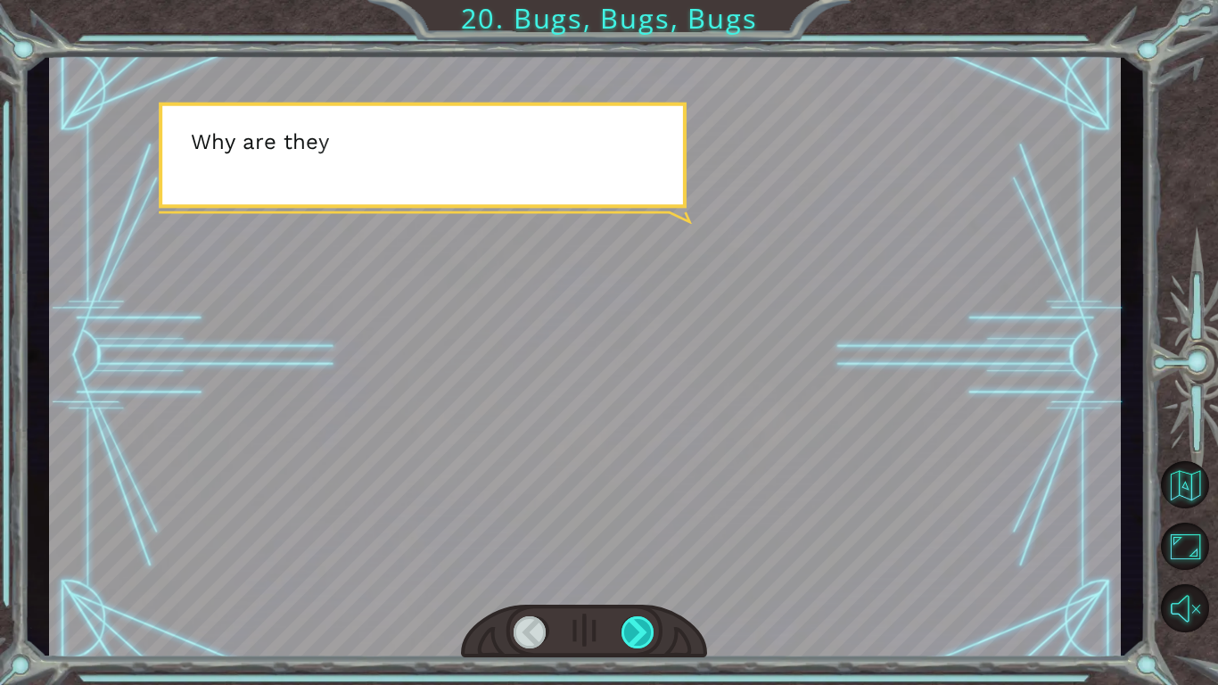
click at [631, 576] on div at bounding box center [639, 632] width 34 height 32
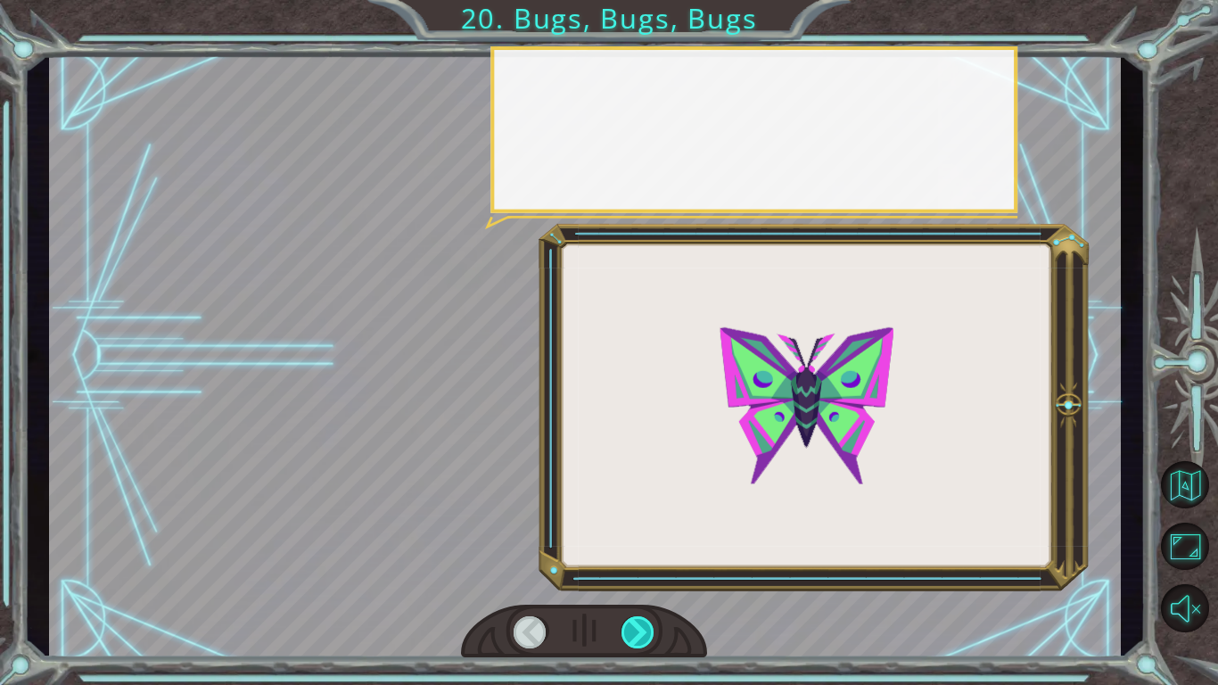
click at [631, 576] on div at bounding box center [639, 632] width 34 height 32
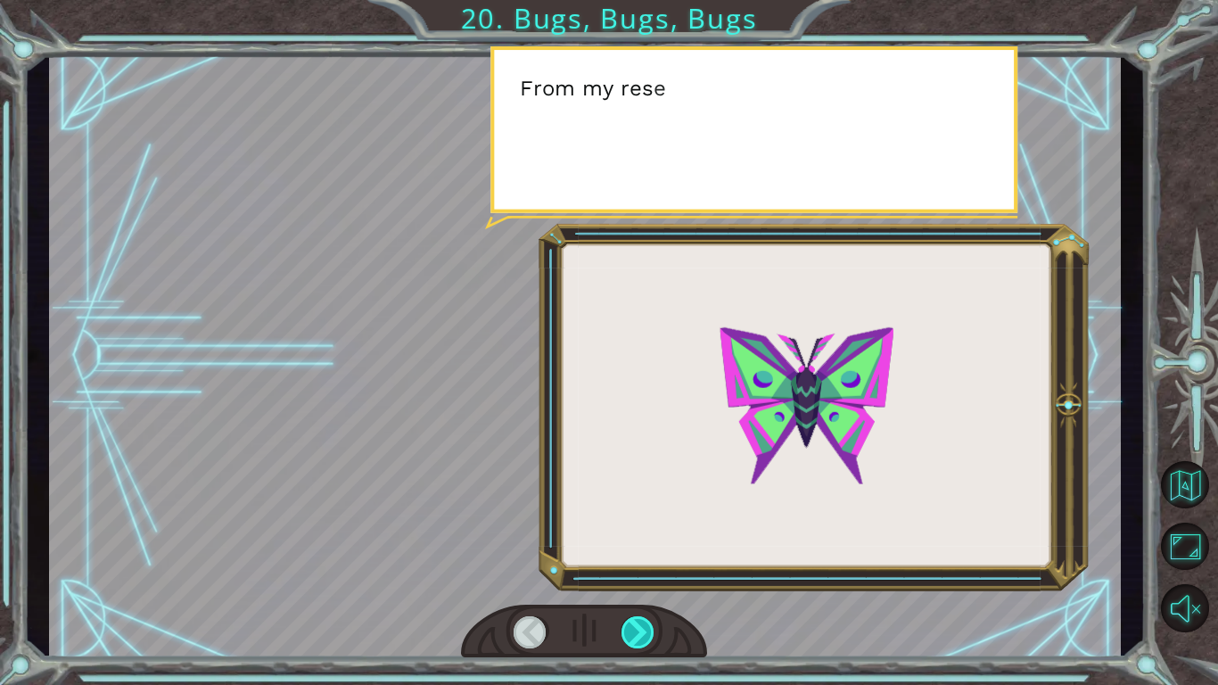
click at [631, 576] on div at bounding box center [639, 632] width 34 height 32
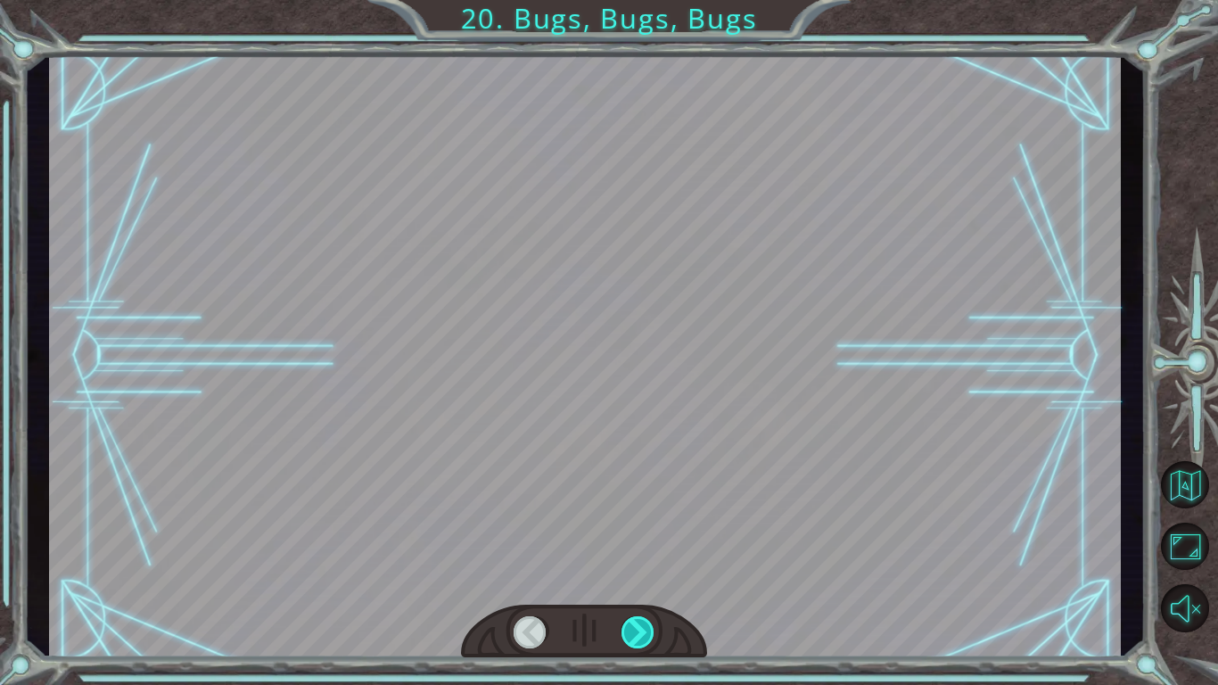
click at [631, 576] on div at bounding box center [639, 632] width 34 height 32
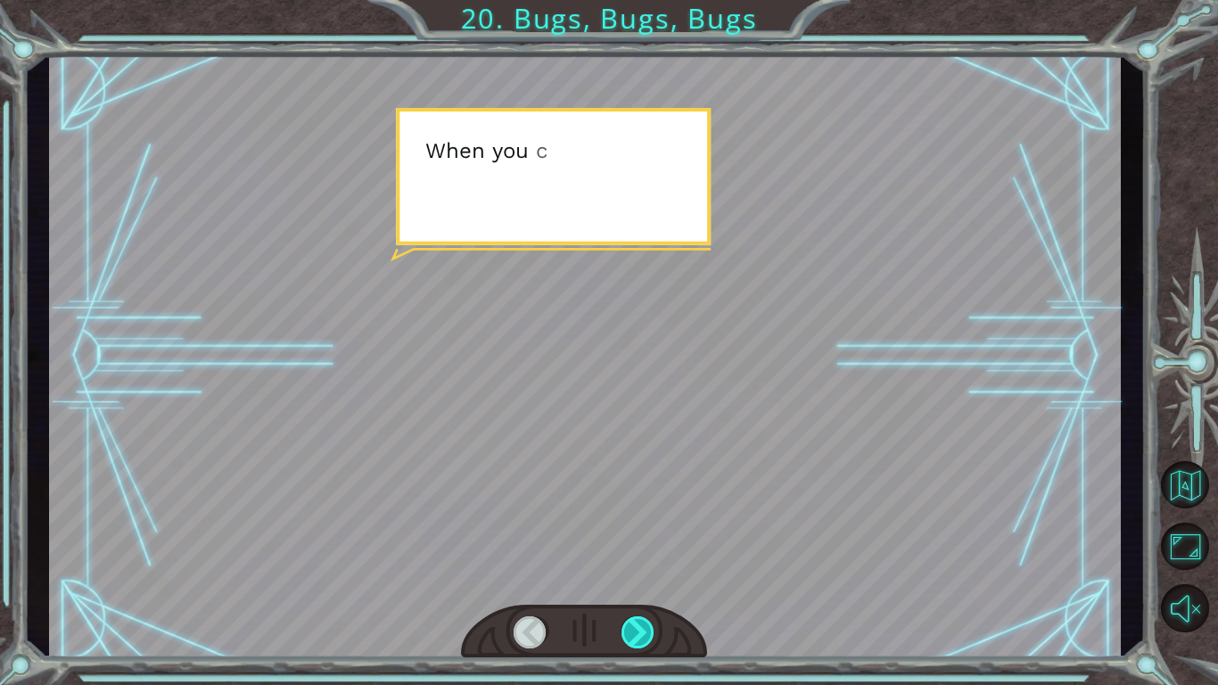
click at [631, 576] on div at bounding box center [639, 632] width 34 height 32
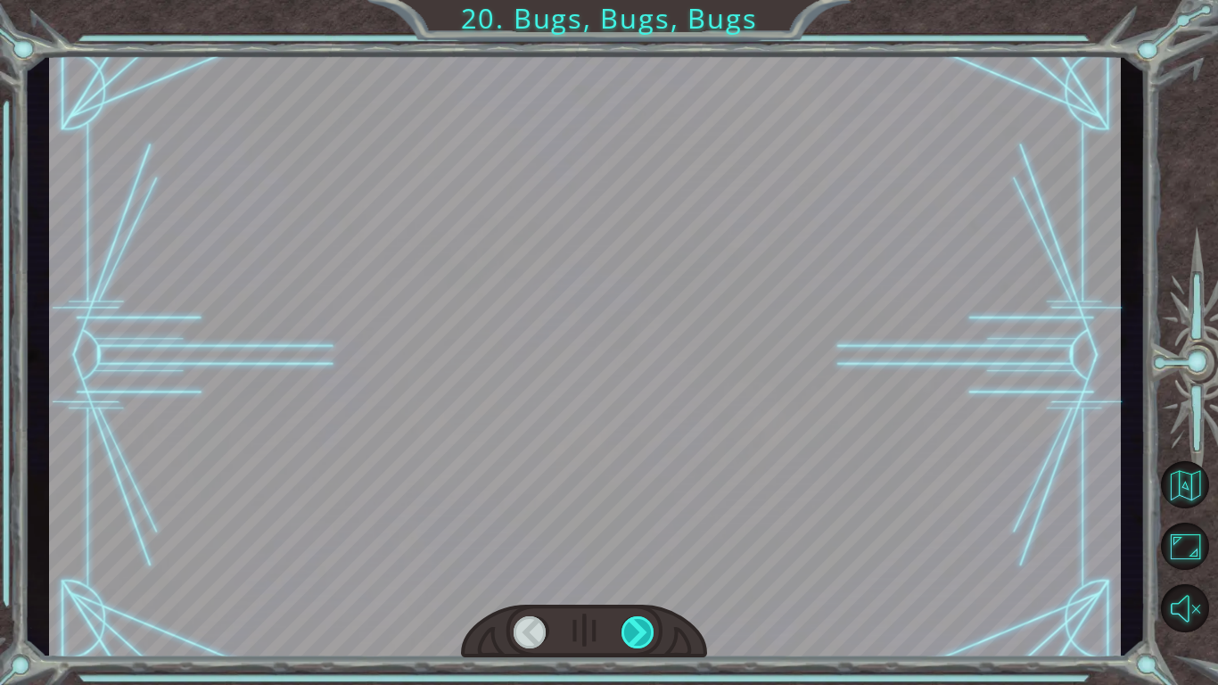
click at [631, 576] on div at bounding box center [639, 632] width 34 height 32
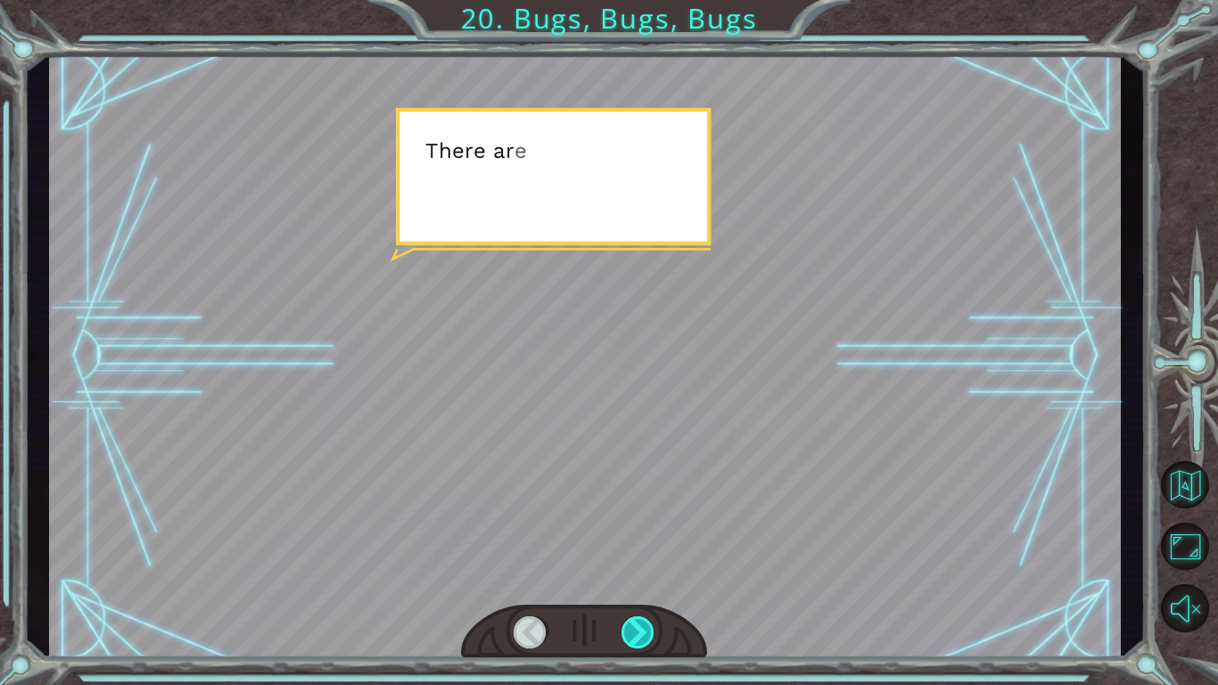
click at [631, 576] on div at bounding box center [639, 632] width 34 height 32
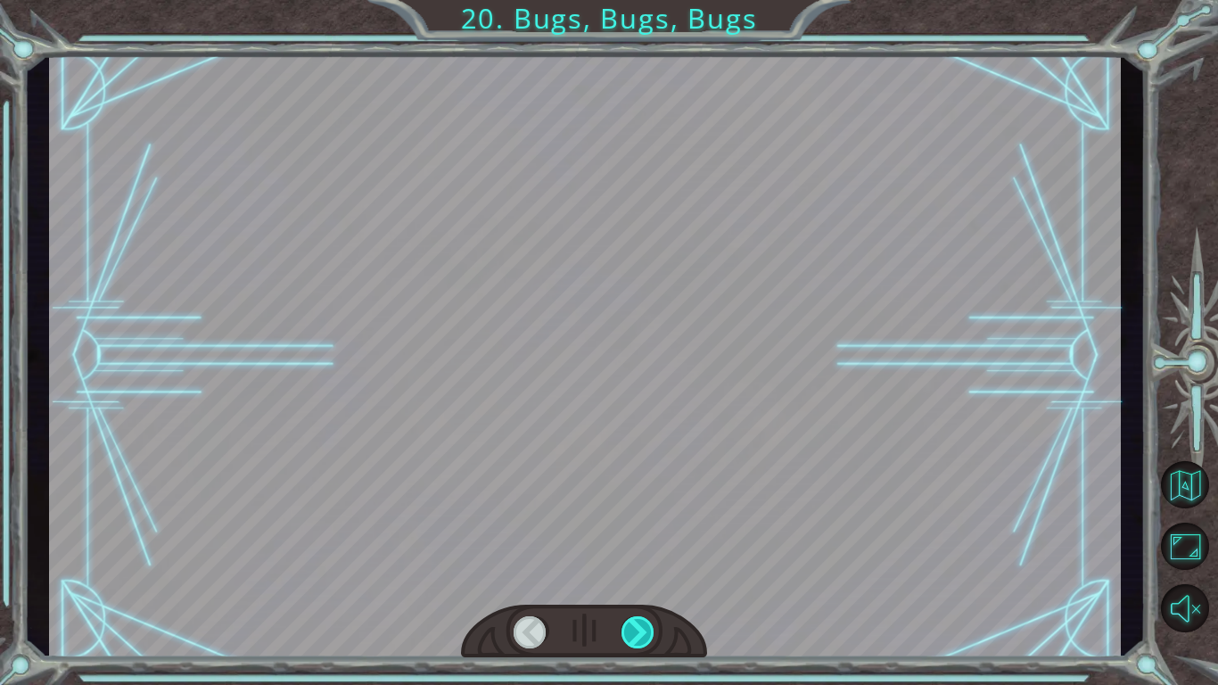
click at [631, 576] on div at bounding box center [639, 632] width 34 height 32
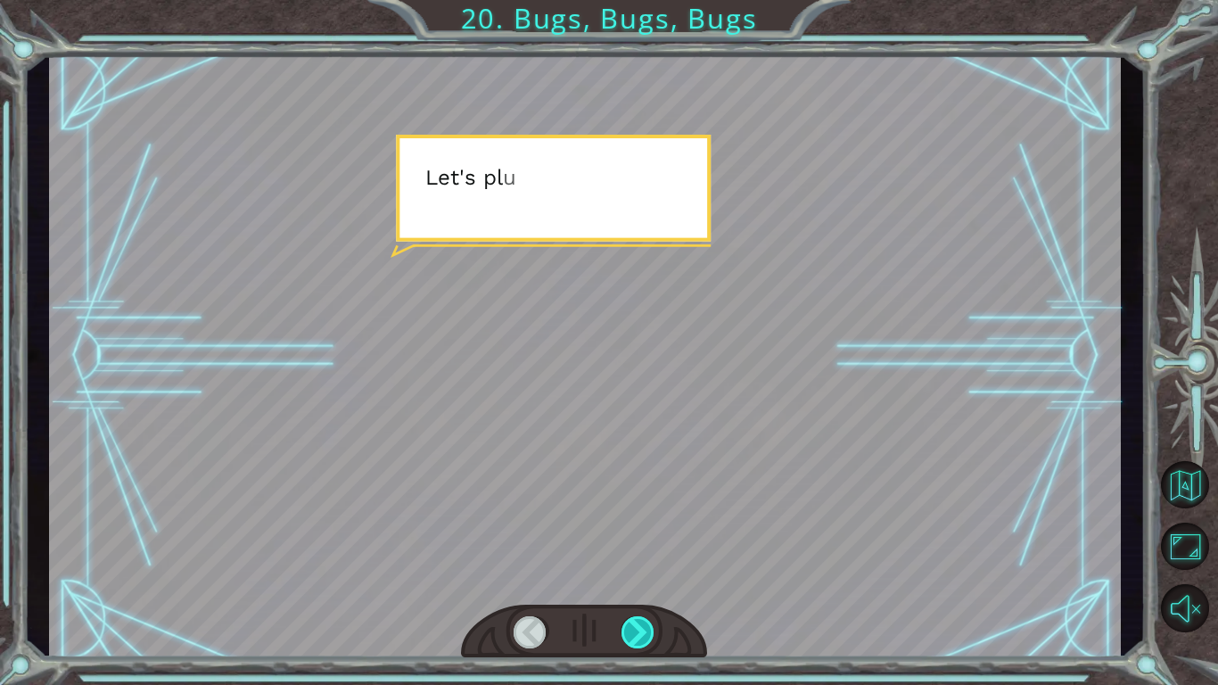
click at [631, 576] on div at bounding box center [639, 632] width 34 height 32
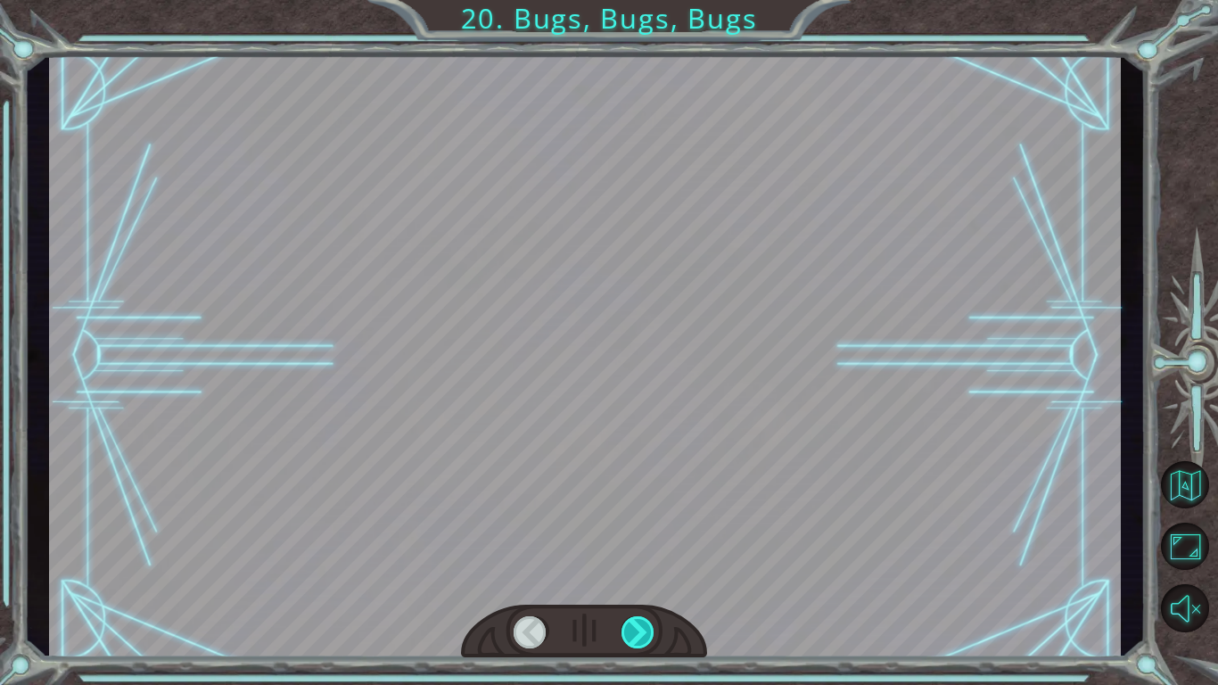
click at [631, 576] on div at bounding box center [639, 632] width 34 height 32
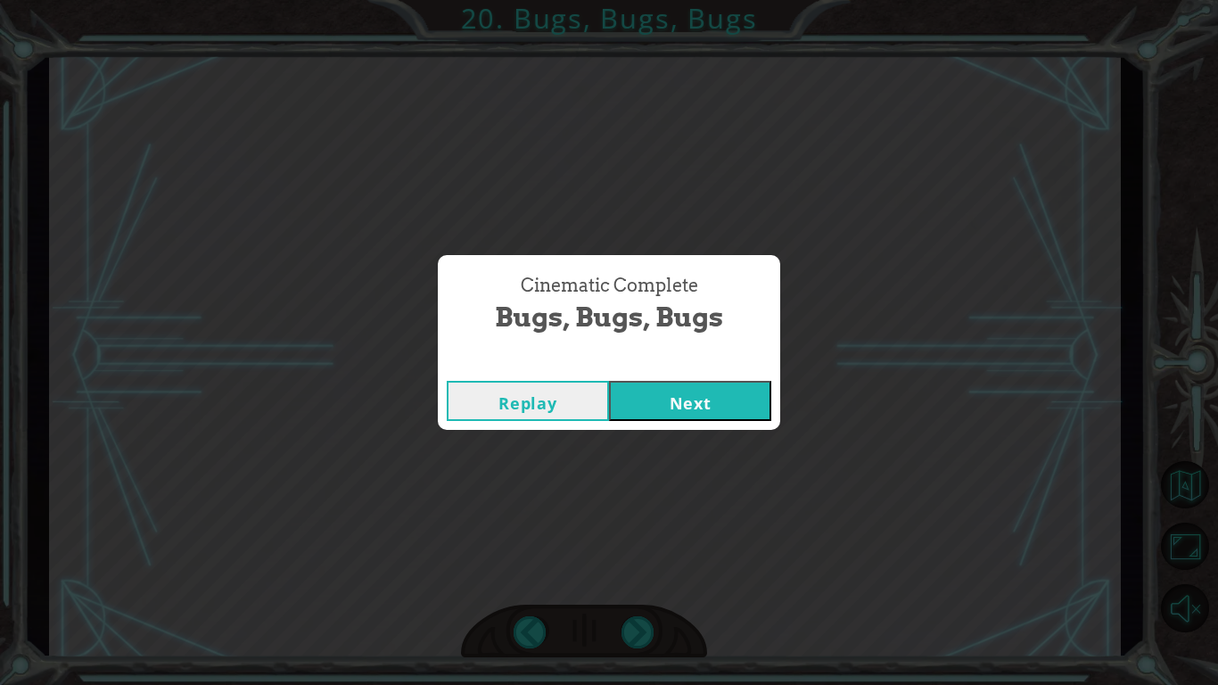
click at [632, 395] on button "Next" at bounding box center [690, 401] width 162 height 40
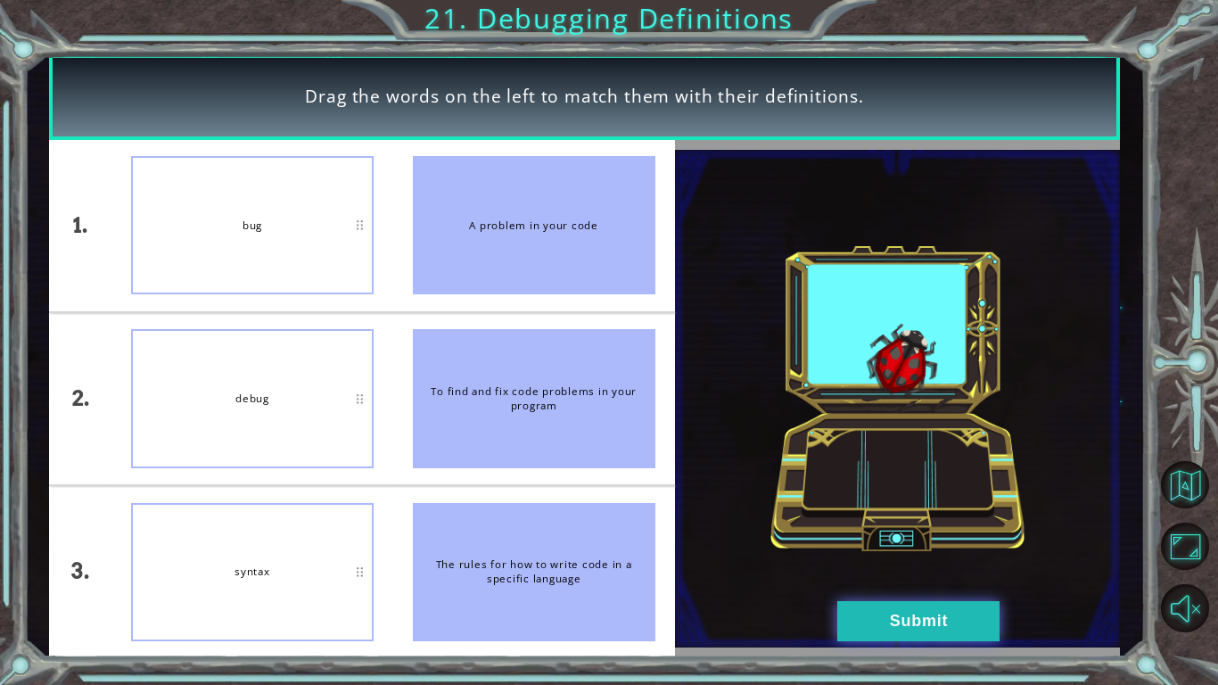
click at [883, 576] on button "Submit" at bounding box center [918, 621] width 162 height 40
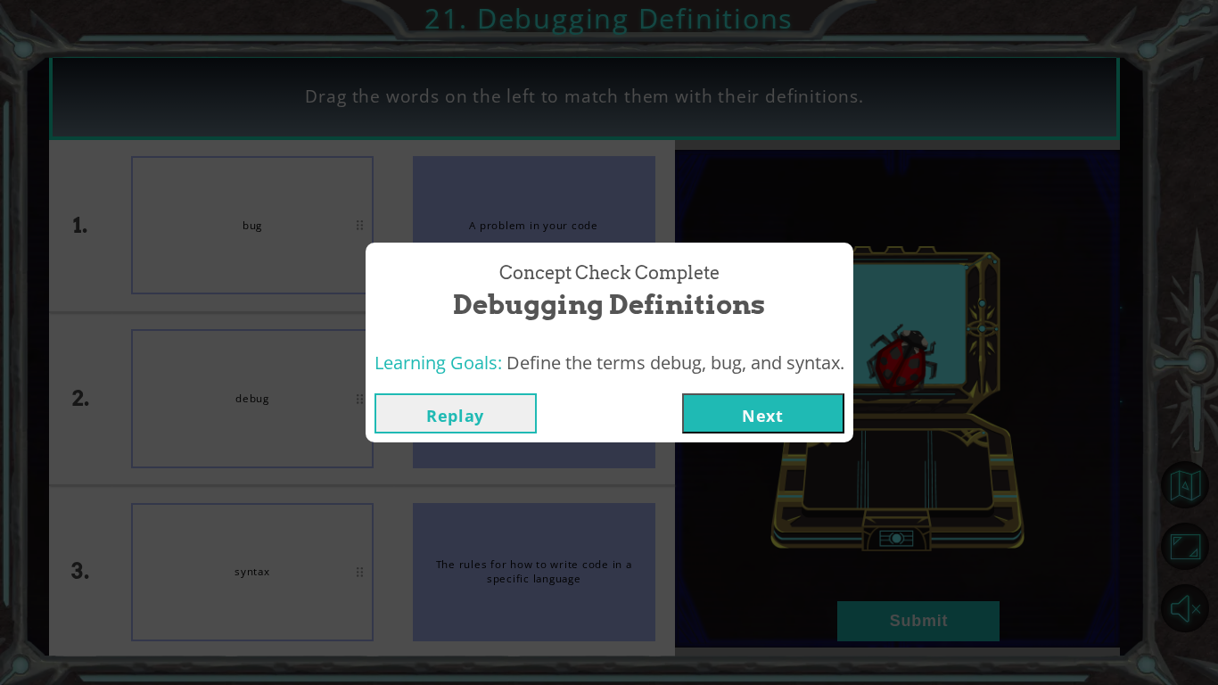
click at [723, 407] on button "Next" at bounding box center [763, 413] width 162 height 40
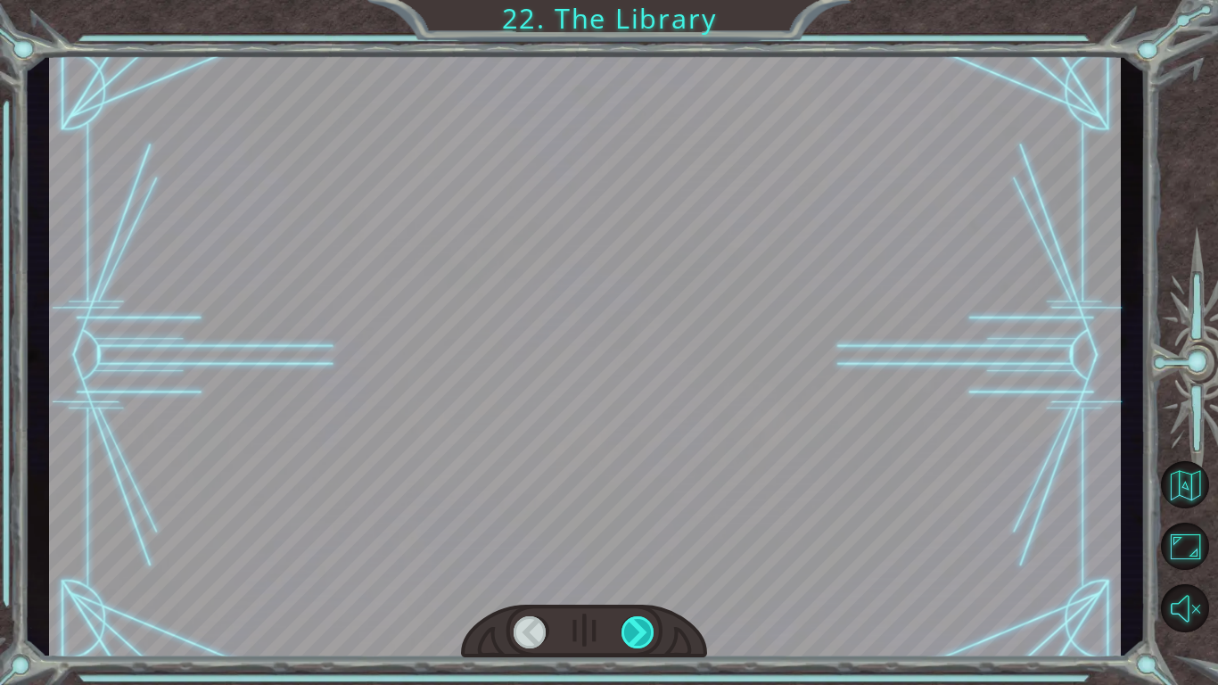
click at [630, 576] on div at bounding box center [639, 632] width 34 height 32
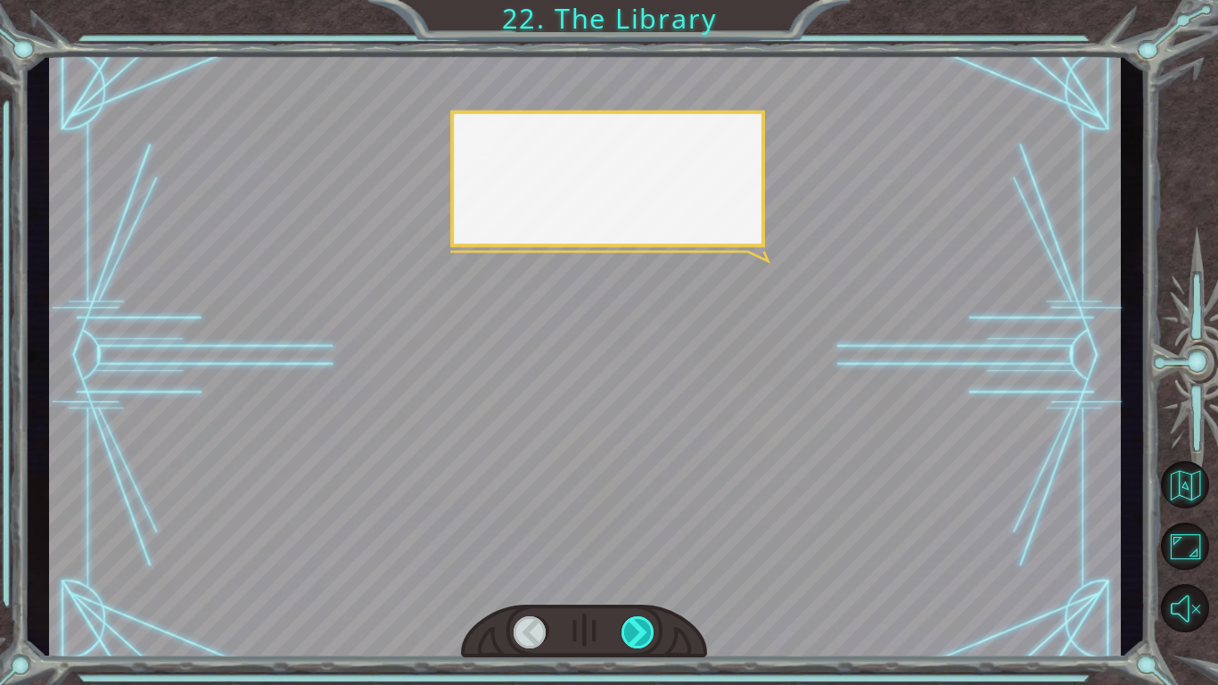
click at [630, 576] on div at bounding box center [639, 632] width 34 height 32
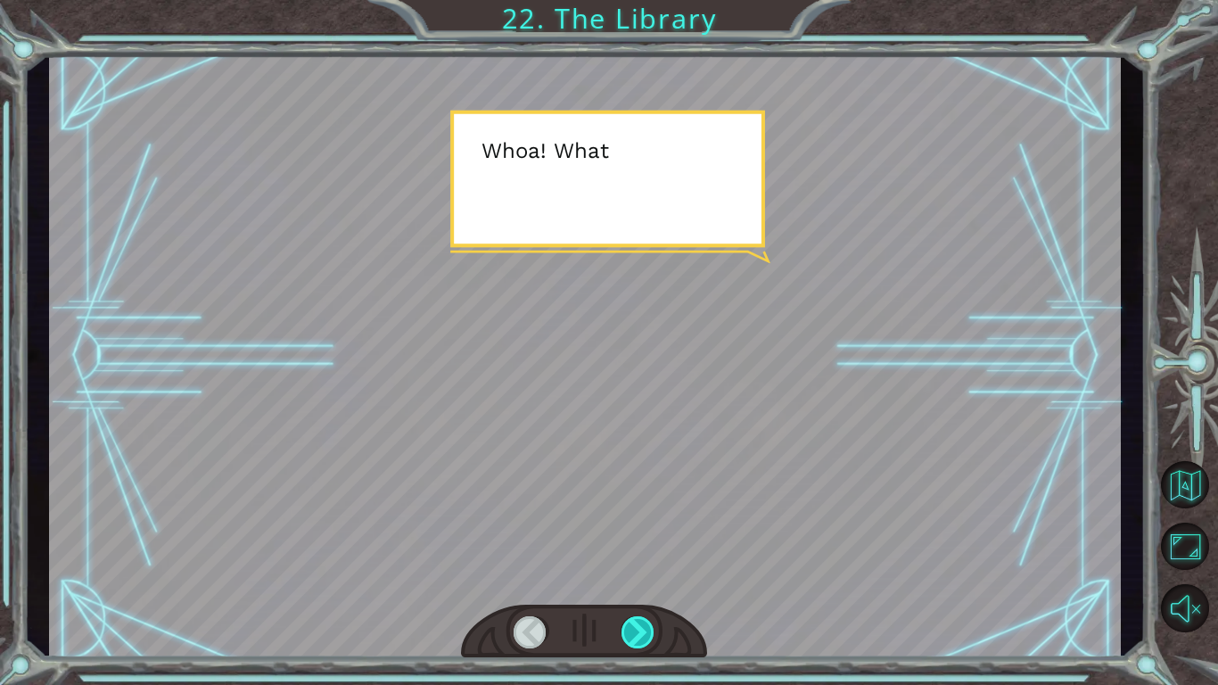
click at [630, 576] on div at bounding box center [639, 632] width 34 height 32
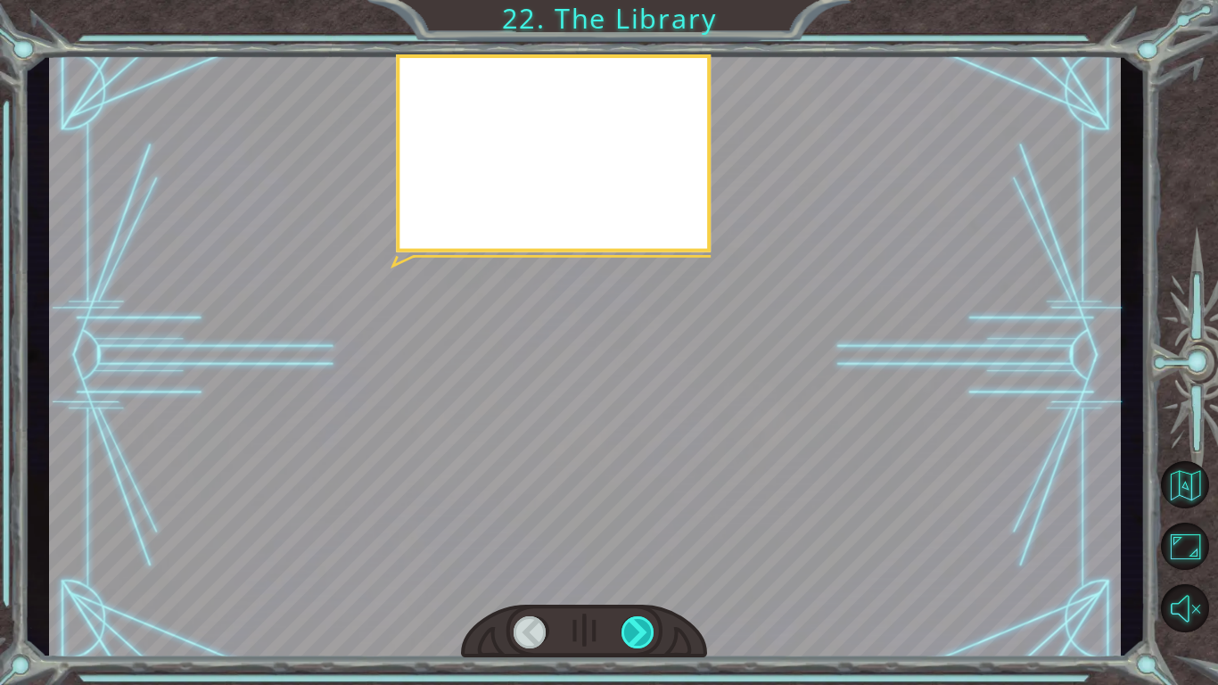
click at [630, 576] on div at bounding box center [639, 632] width 34 height 32
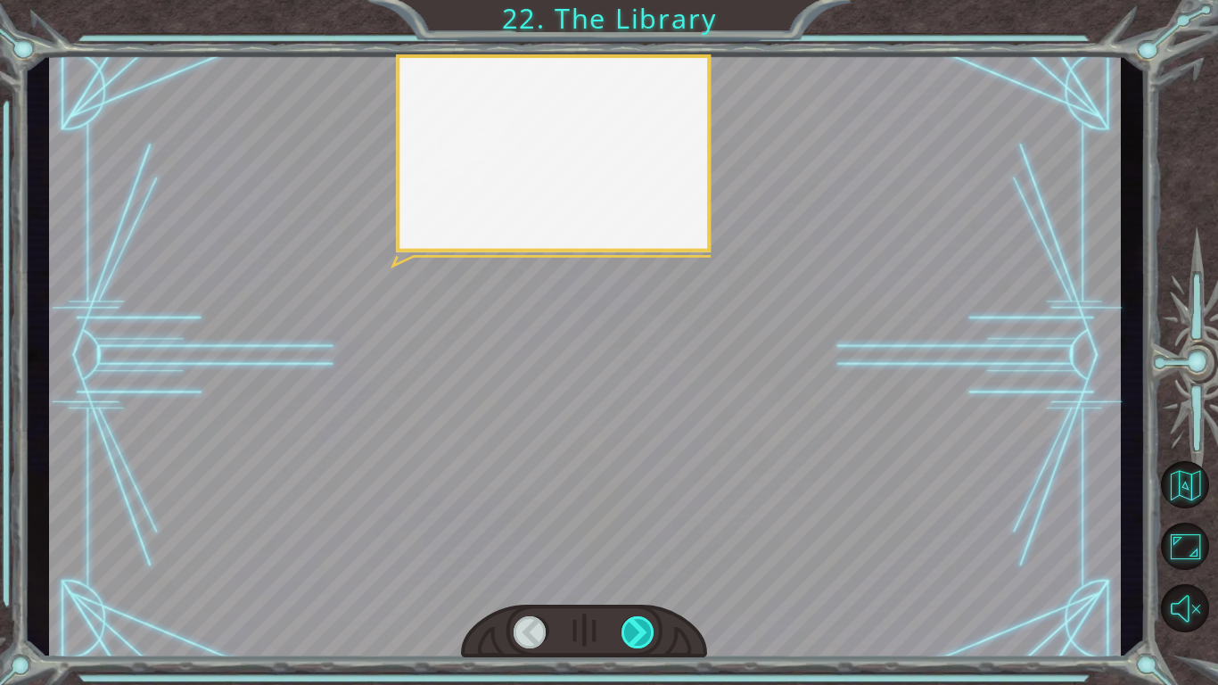
click at [630, 576] on div at bounding box center [639, 632] width 34 height 32
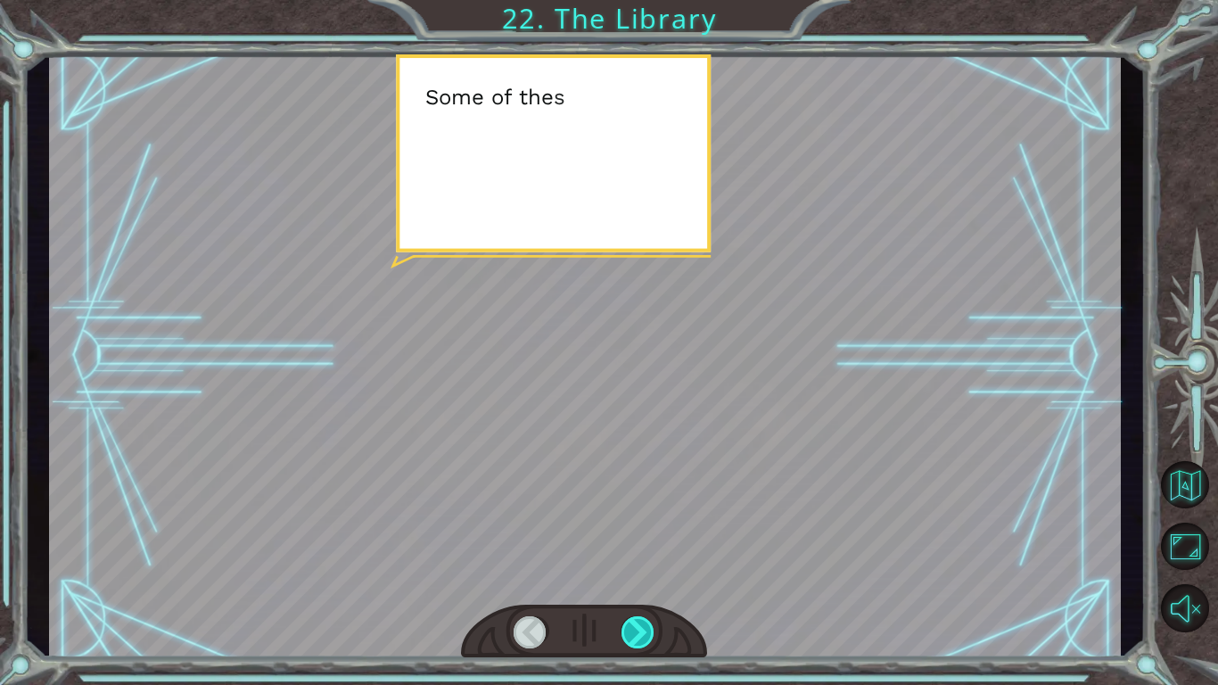
click at [630, 576] on div at bounding box center [639, 632] width 34 height 32
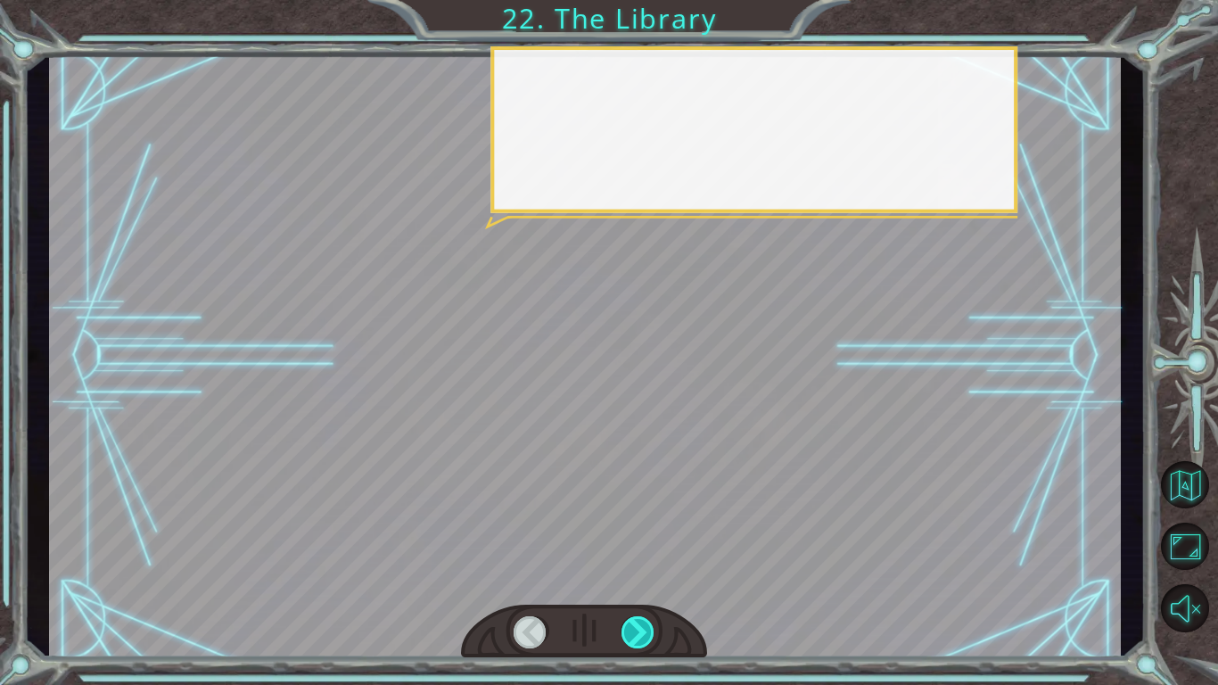
click at [630, 576] on div at bounding box center [639, 632] width 34 height 32
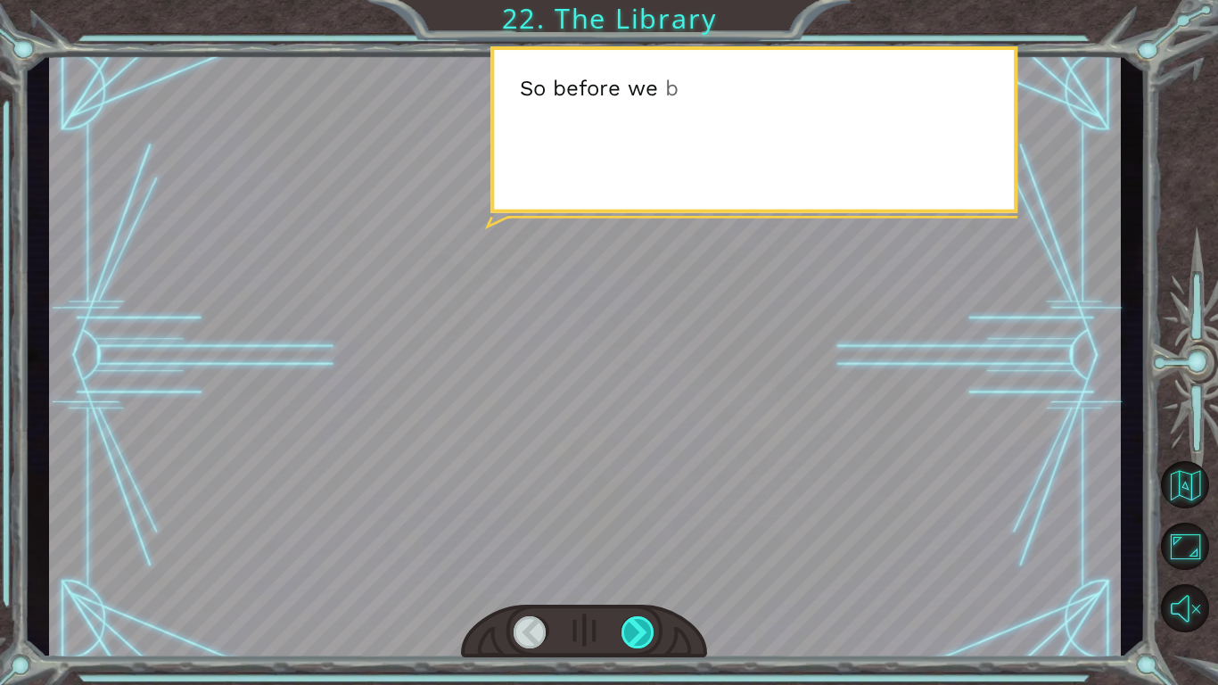
click at [630, 576] on div at bounding box center [639, 632] width 34 height 32
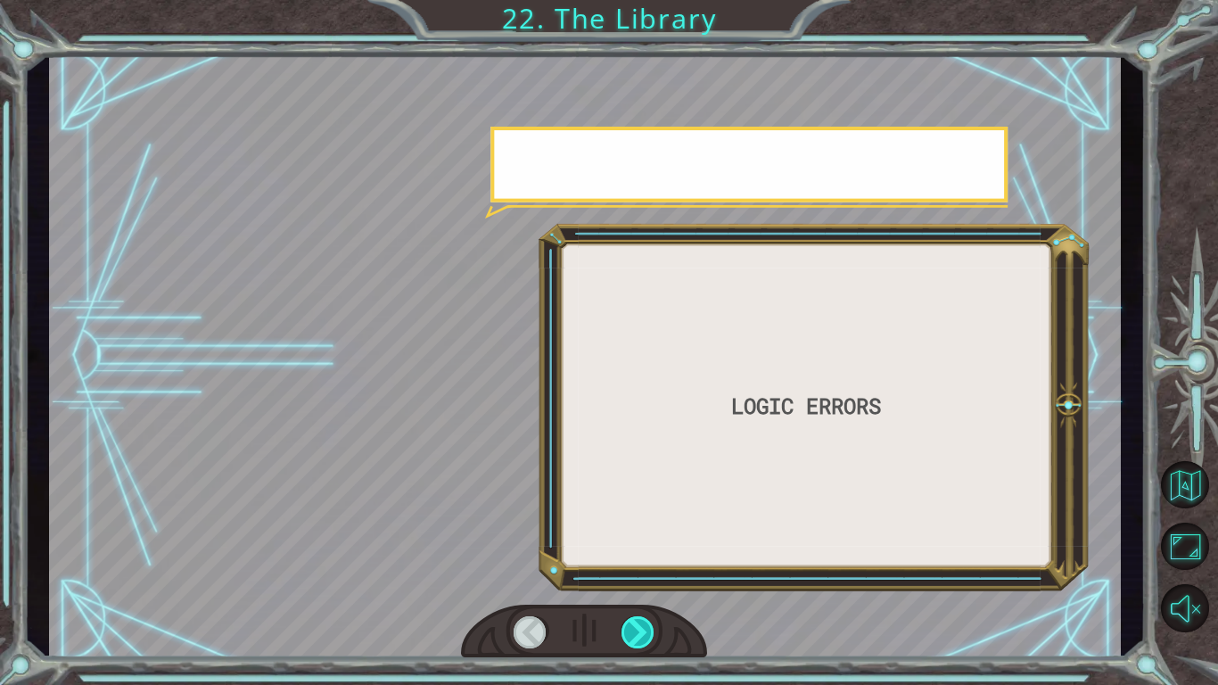
click at [630, 576] on div at bounding box center [639, 632] width 34 height 32
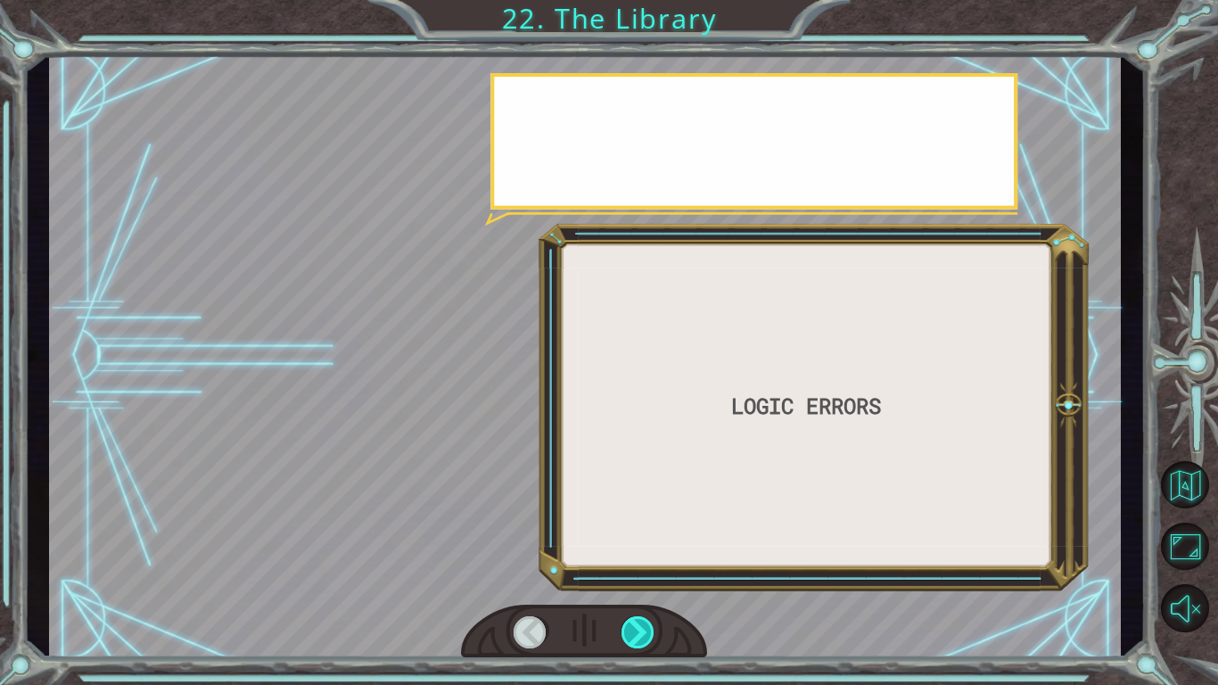
click at [630, 576] on div at bounding box center [639, 632] width 34 height 32
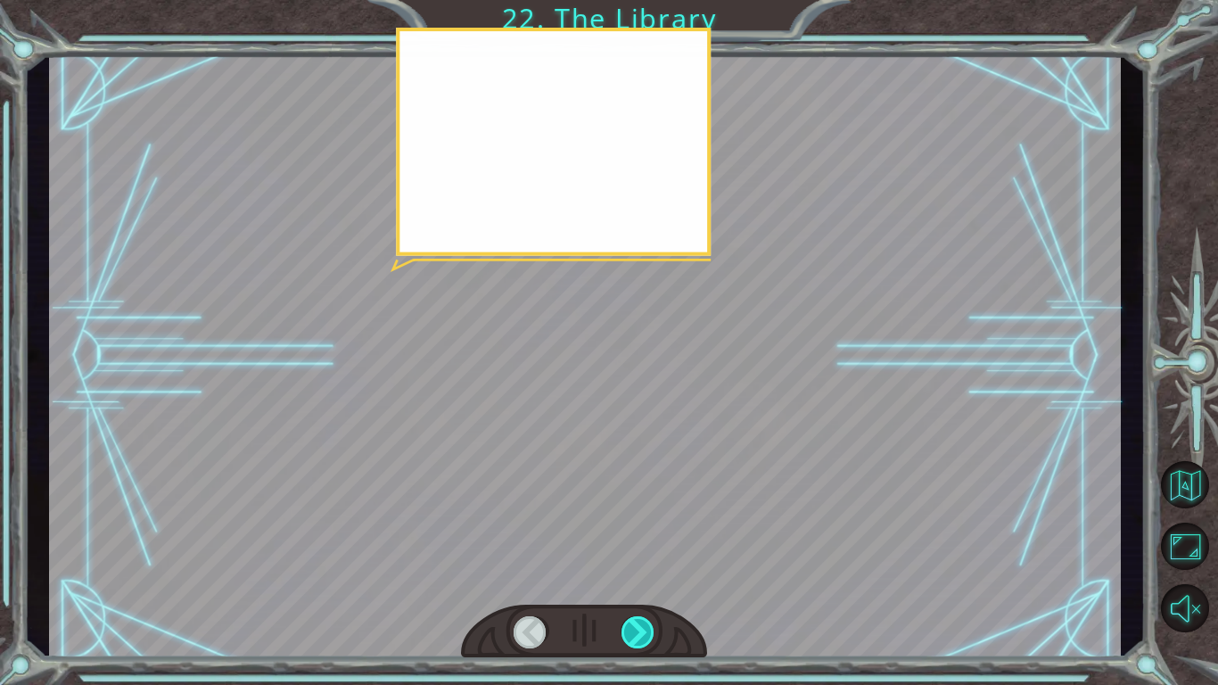
click at [630, 576] on div at bounding box center [639, 632] width 34 height 32
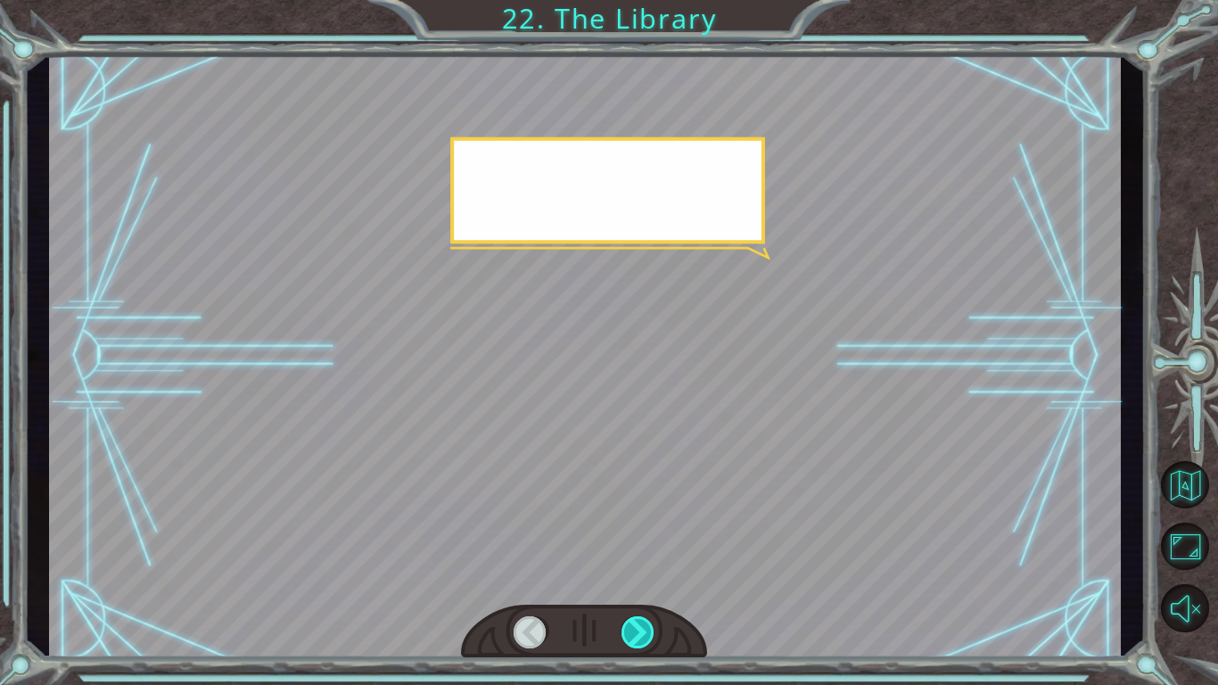
click at [630, 576] on div at bounding box center [639, 632] width 34 height 32
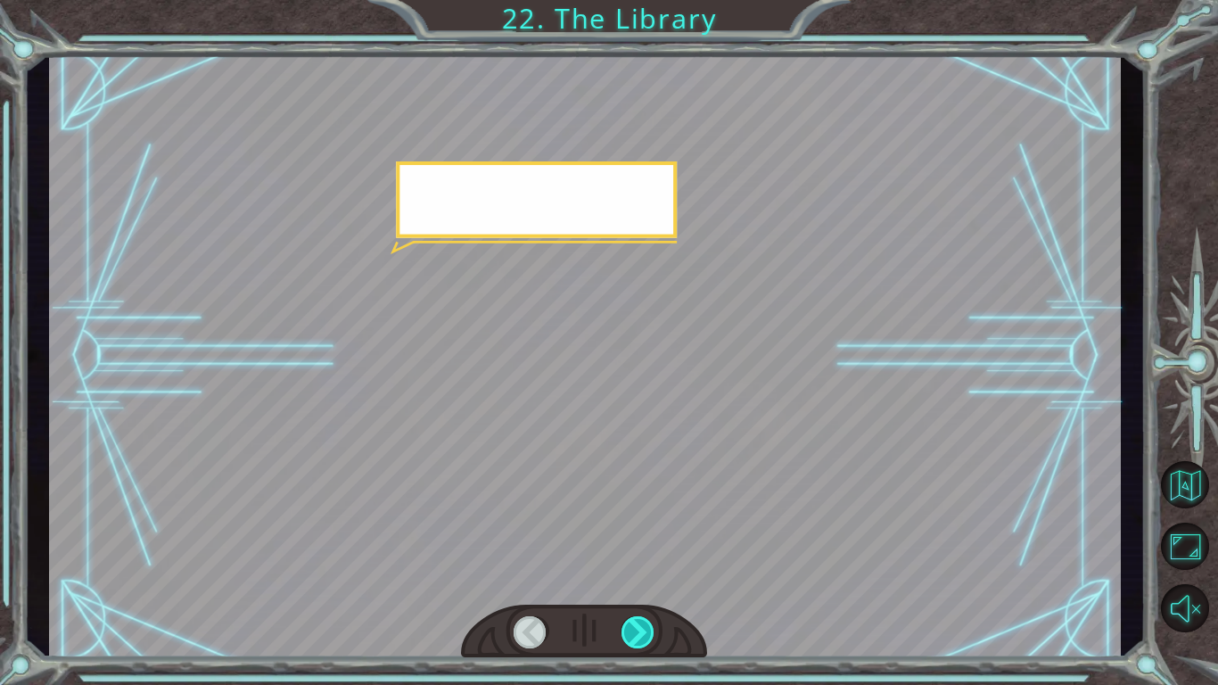
click at [630, 576] on div at bounding box center [639, 632] width 34 height 32
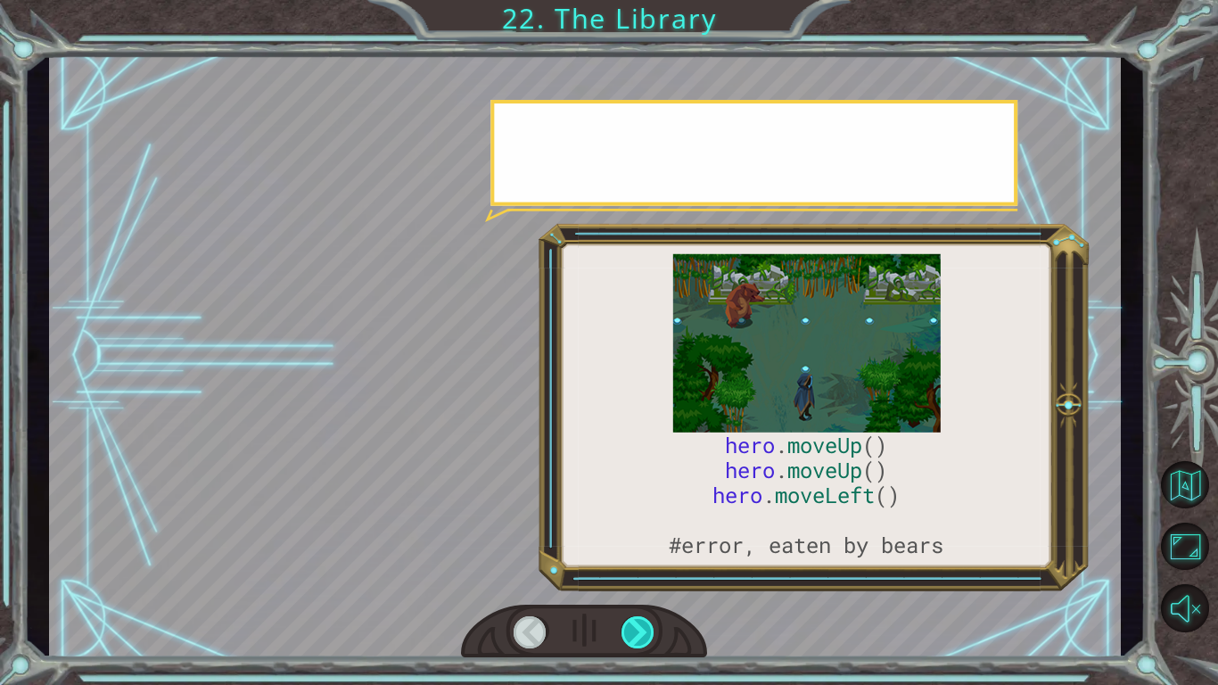
click at [630, 576] on div at bounding box center [639, 632] width 34 height 32
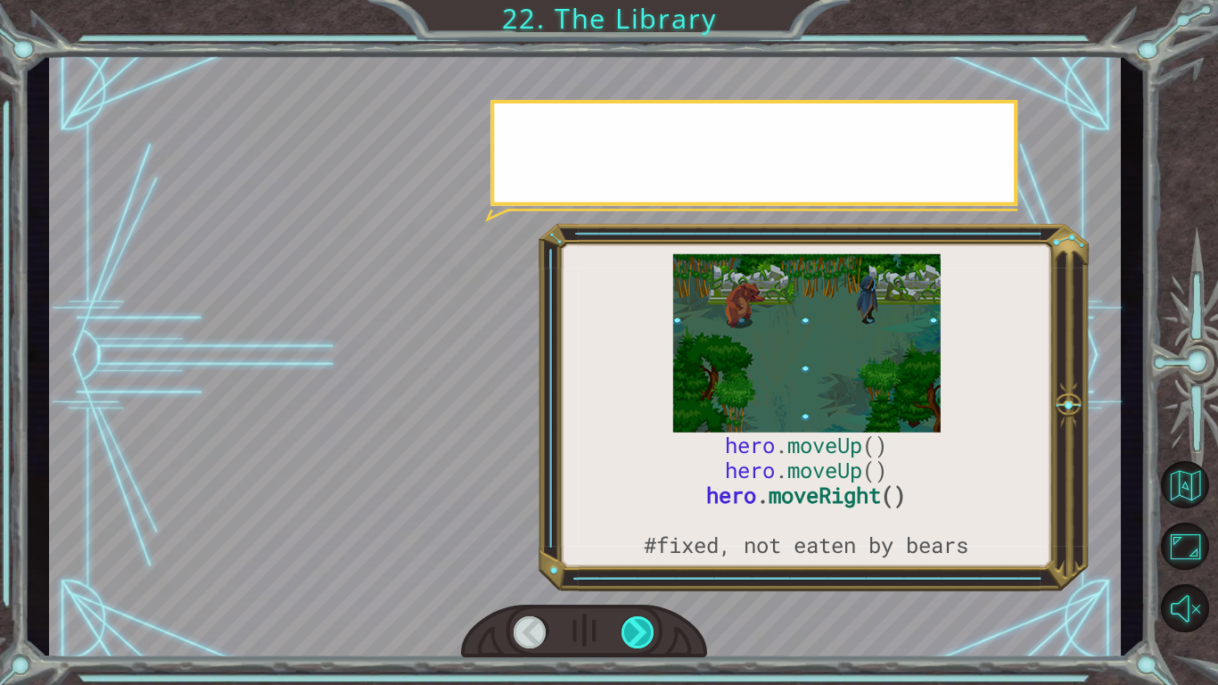
click at [630, 576] on div at bounding box center [639, 632] width 34 height 32
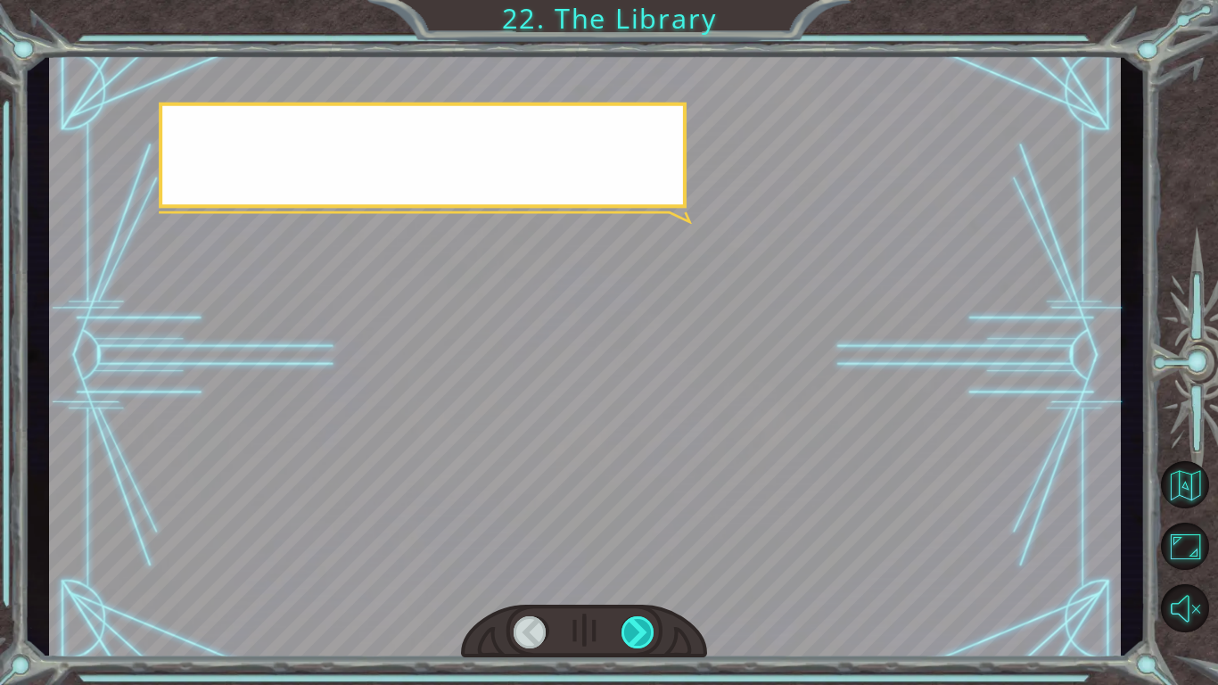
click at [630, 576] on div at bounding box center [639, 632] width 34 height 32
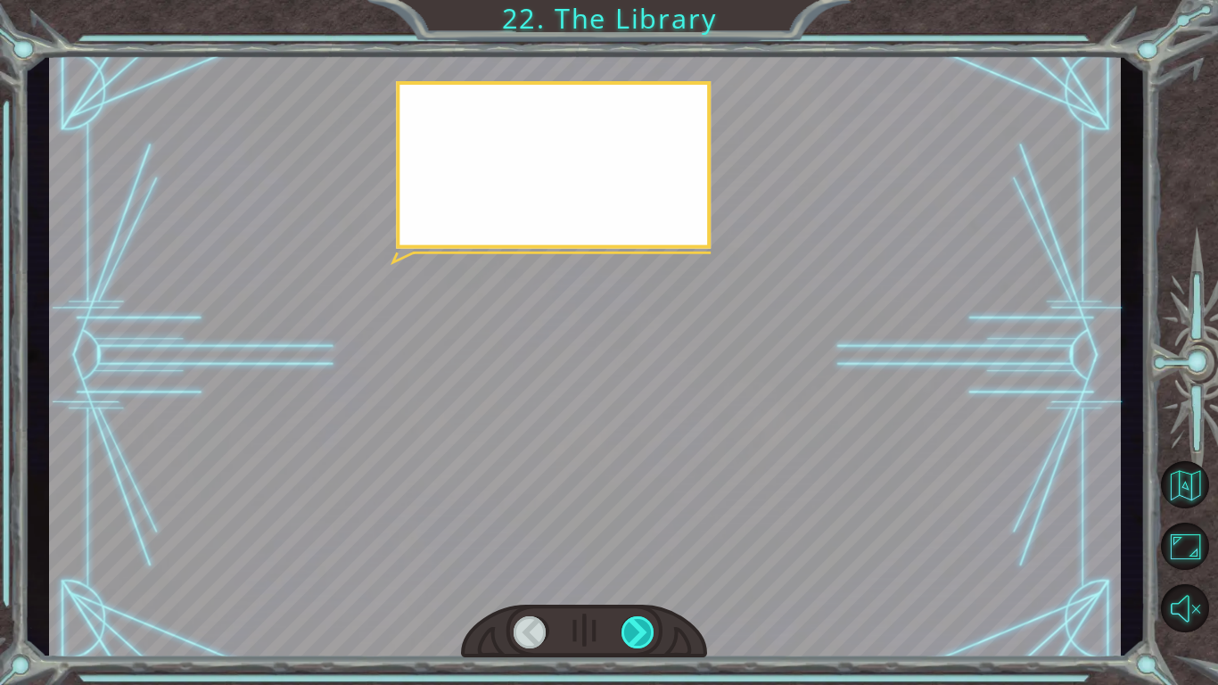
click at [630, 576] on div at bounding box center [639, 632] width 34 height 32
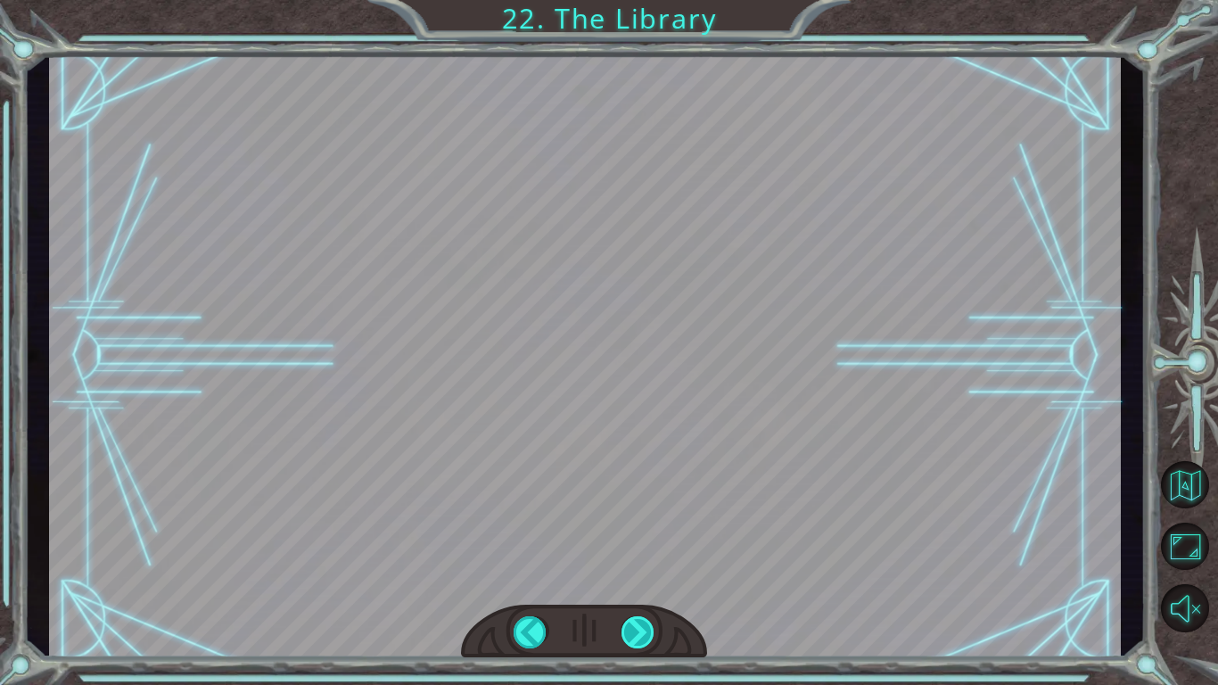
click at [630, 576] on div at bounding box center [639, 632] width 34 height 32
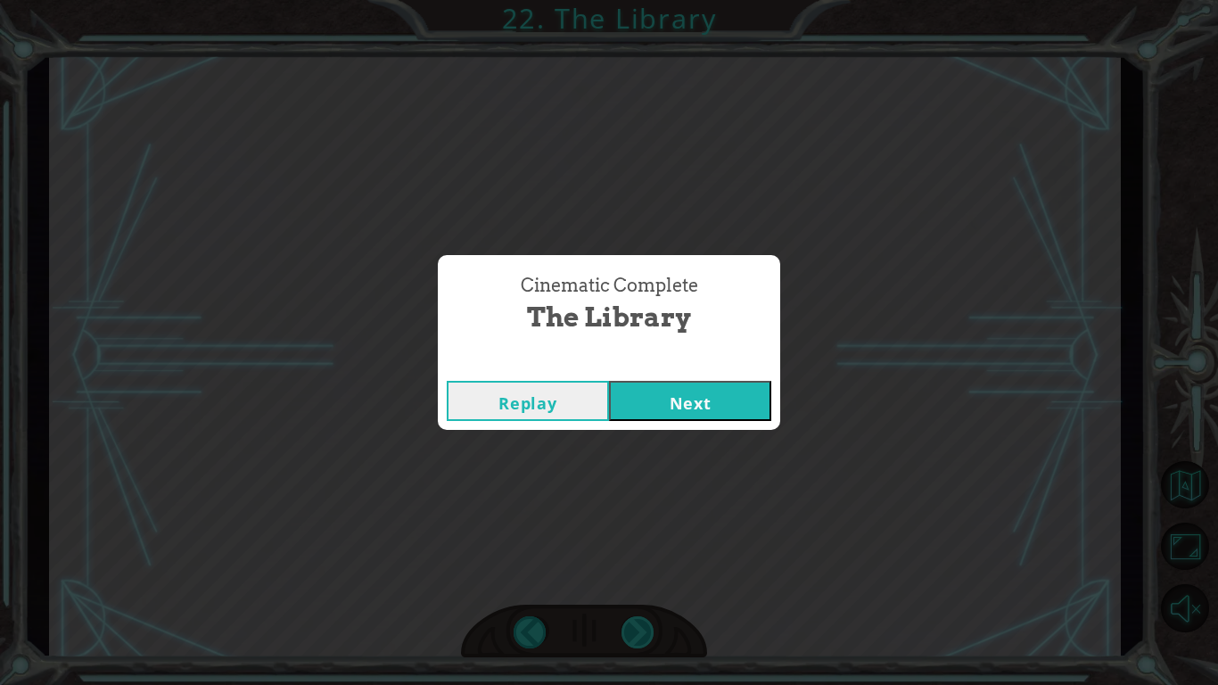
click at [630, 576] on div "Cinematic Complete The Library Replay Next" at bounding box center [609, 342] width 1218 height 685
click at [668, 401] on button "Next" at bounding box center [690, 401] width 162 height 40
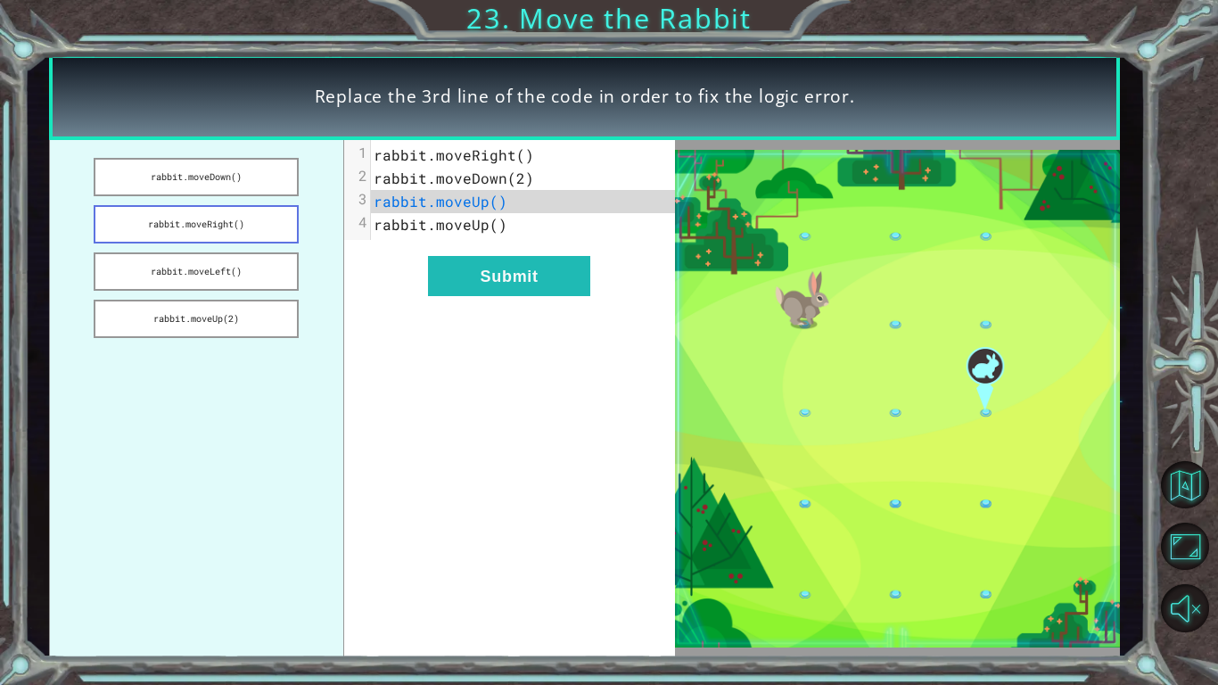
click at [177, 233] on button "rabbit.moveRight()" at bounding box center [196, 224] width 205 height 38
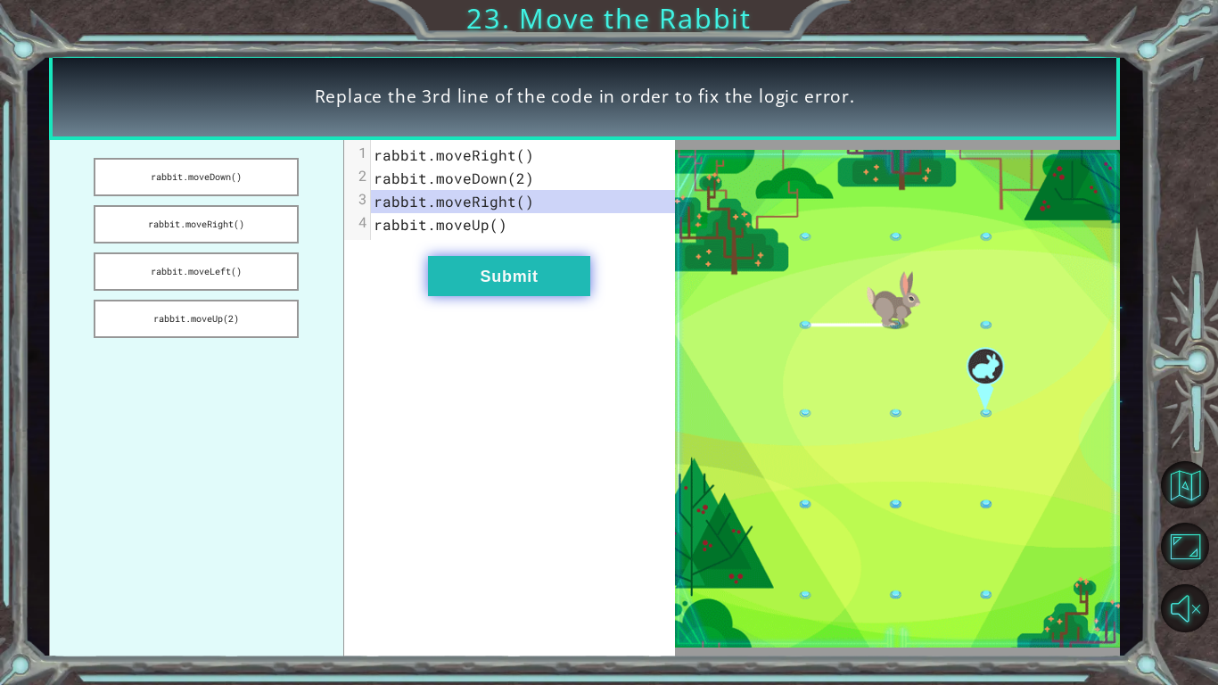
click at [495, 289] on button "Submit" at bounding box center [509, 276] width 162 height 40
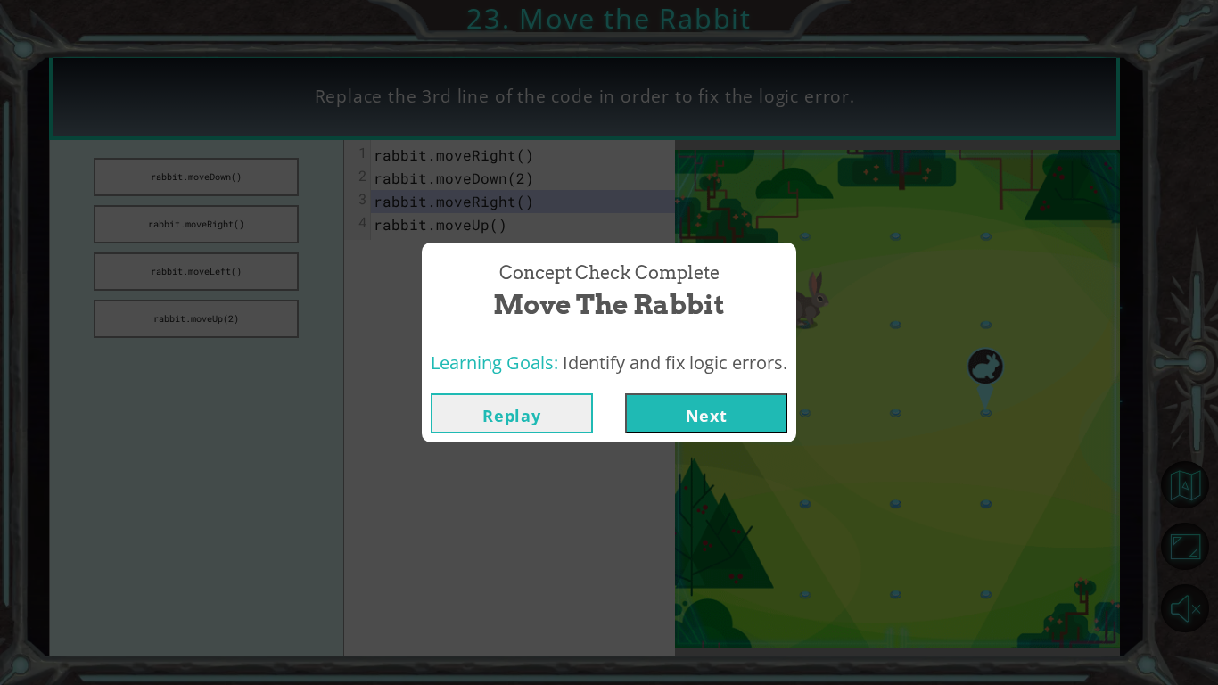
click at [729, 409] on button "Next" at bounding box center [706, 413] width 162 height 40
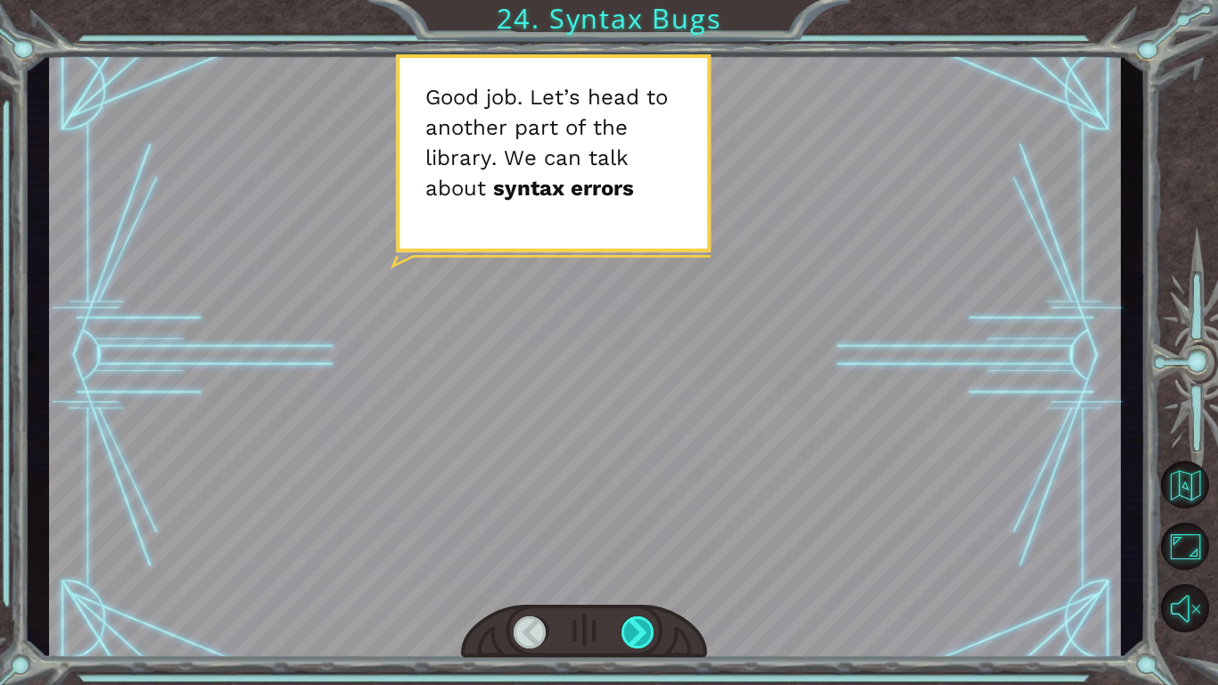
click at [639, 576] on div at bounding box center [639, 632] width 34 height 32
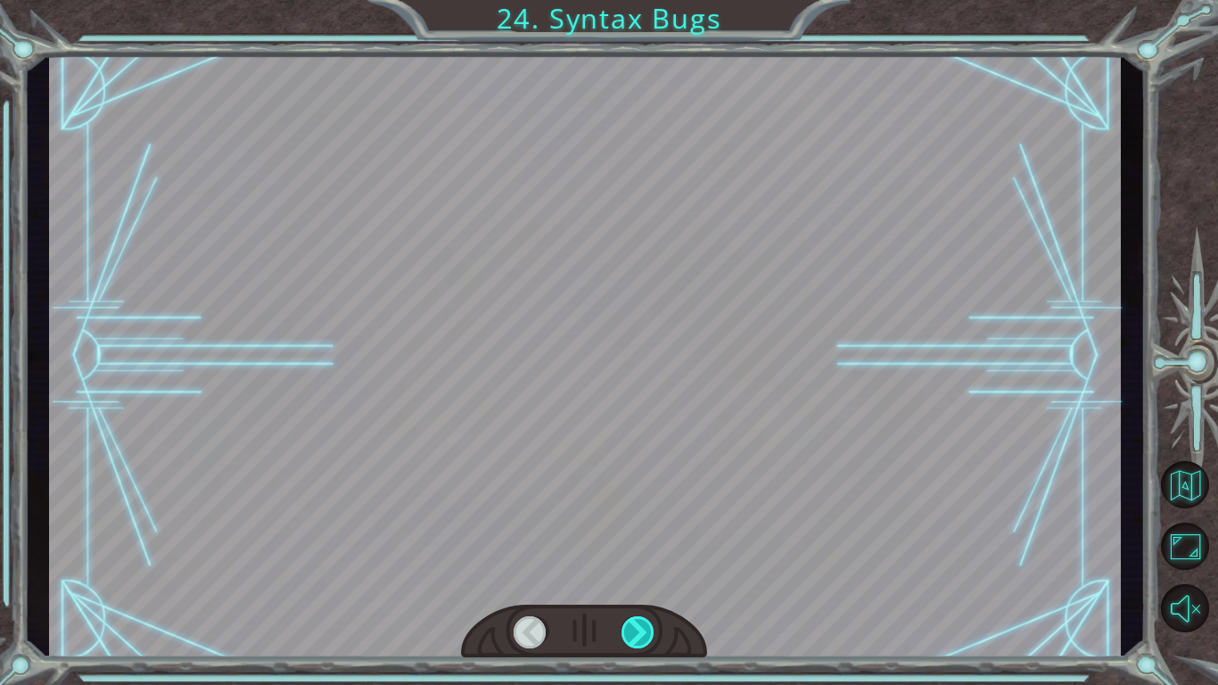
click at [639, 576] on div at bounding box center [639, 632] width 34 height 32
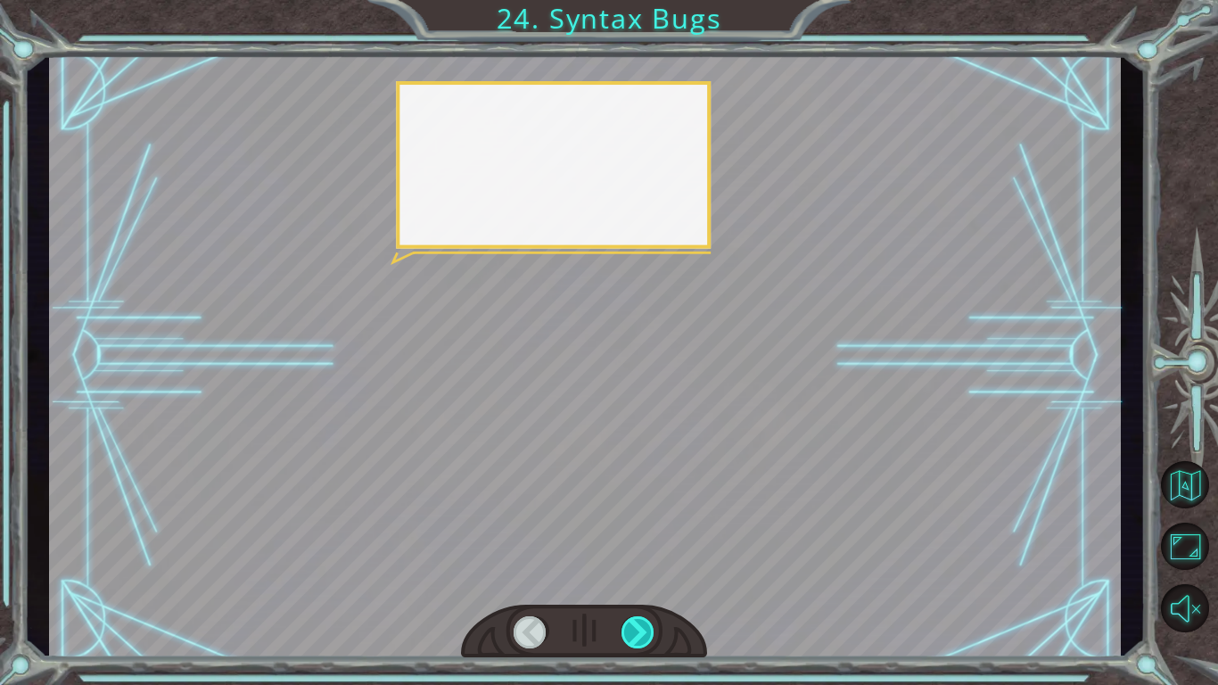
click at [639, 576] on div at bounding box center [639, 632] width 34 height 32
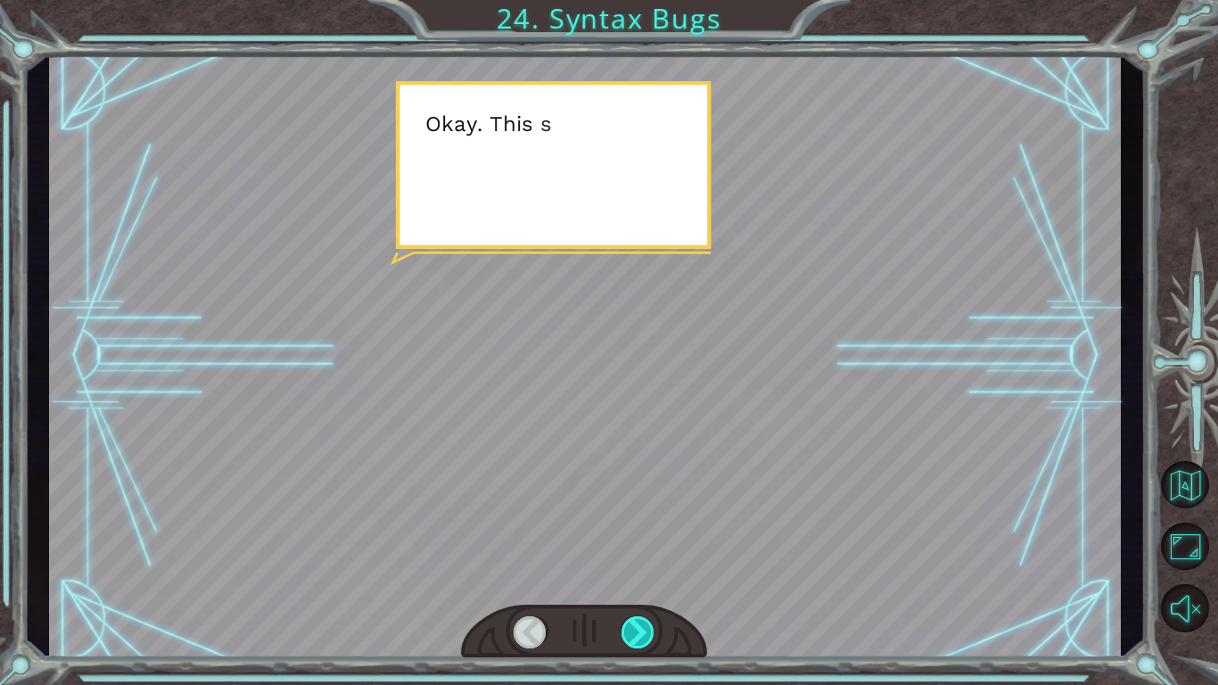
click at [639, 576] on div at bounding box center [639, 632] width 34 height 32
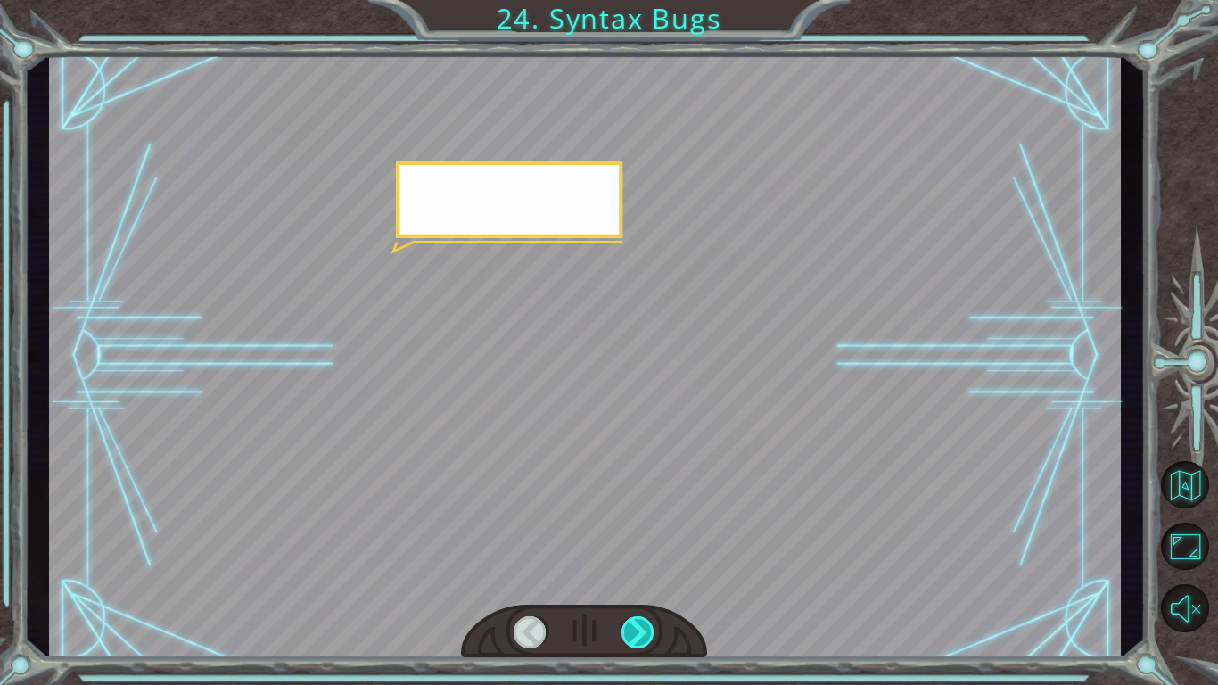
click at [639, 576] on div at bounding box center [639, 632] width 34 height 32
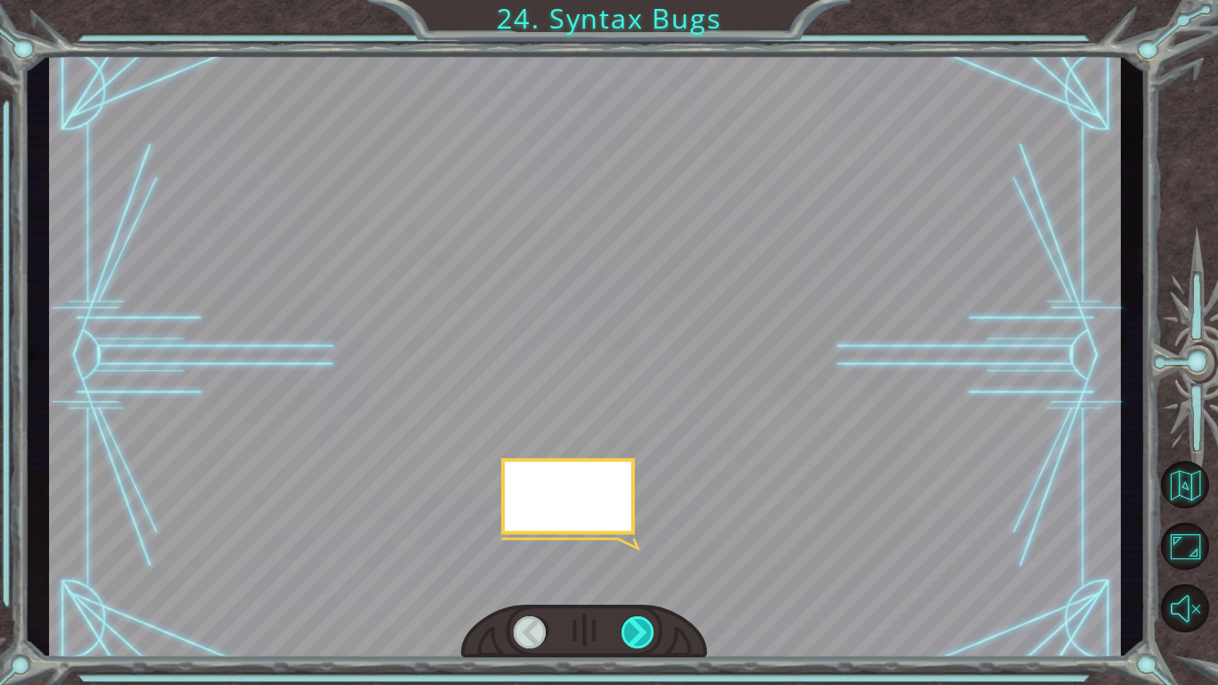
click at [639, 576] on div at bounding box center [639, 632] width 34 height 32
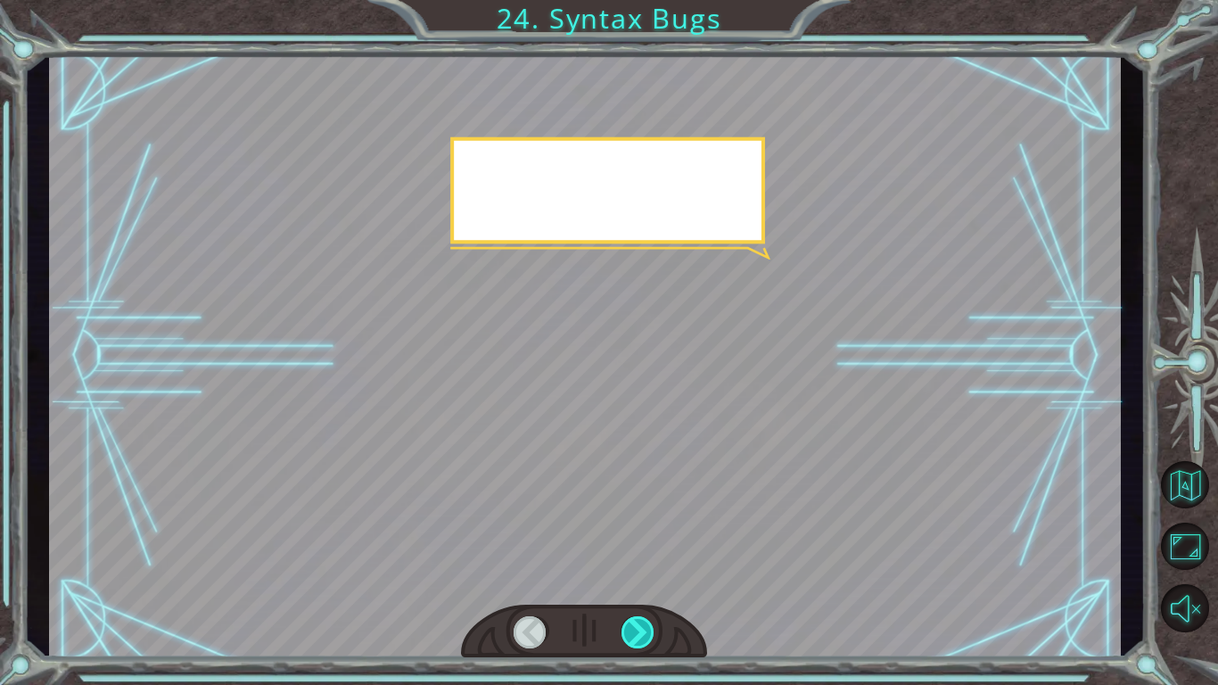
click at [639, 576] on div at bounding box center [639, 632] width 34 height 32
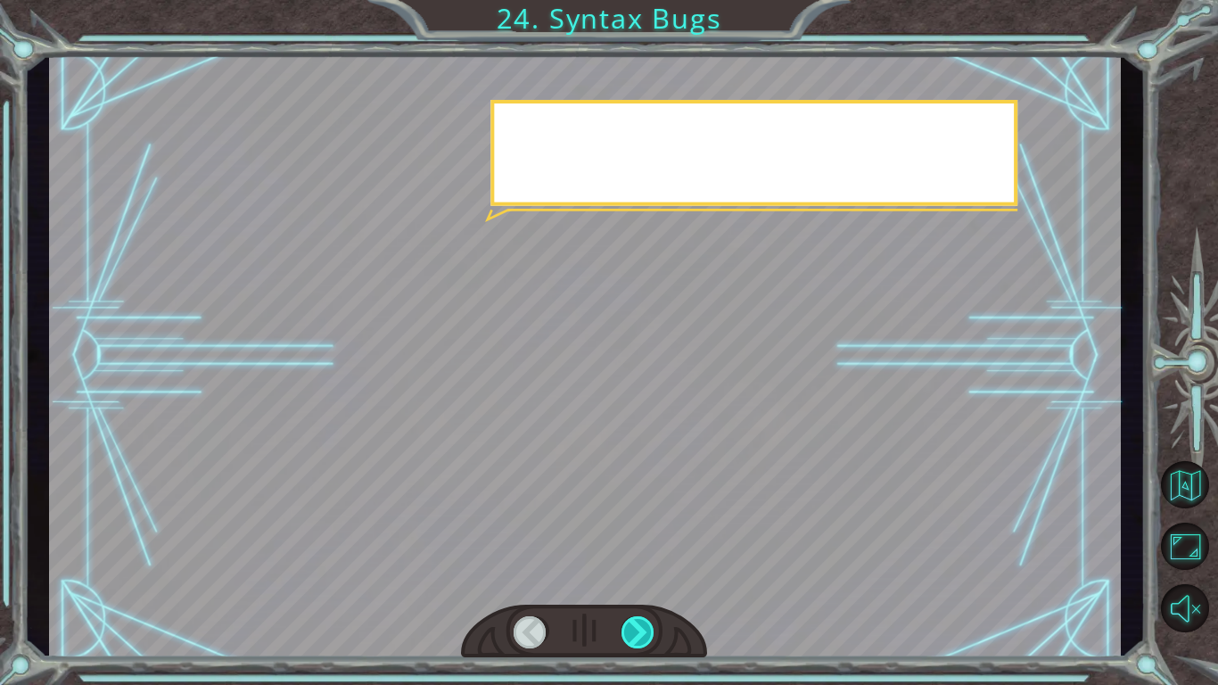
click at [639, 576] on div at bounding box center [639, 632] width 34 height 32
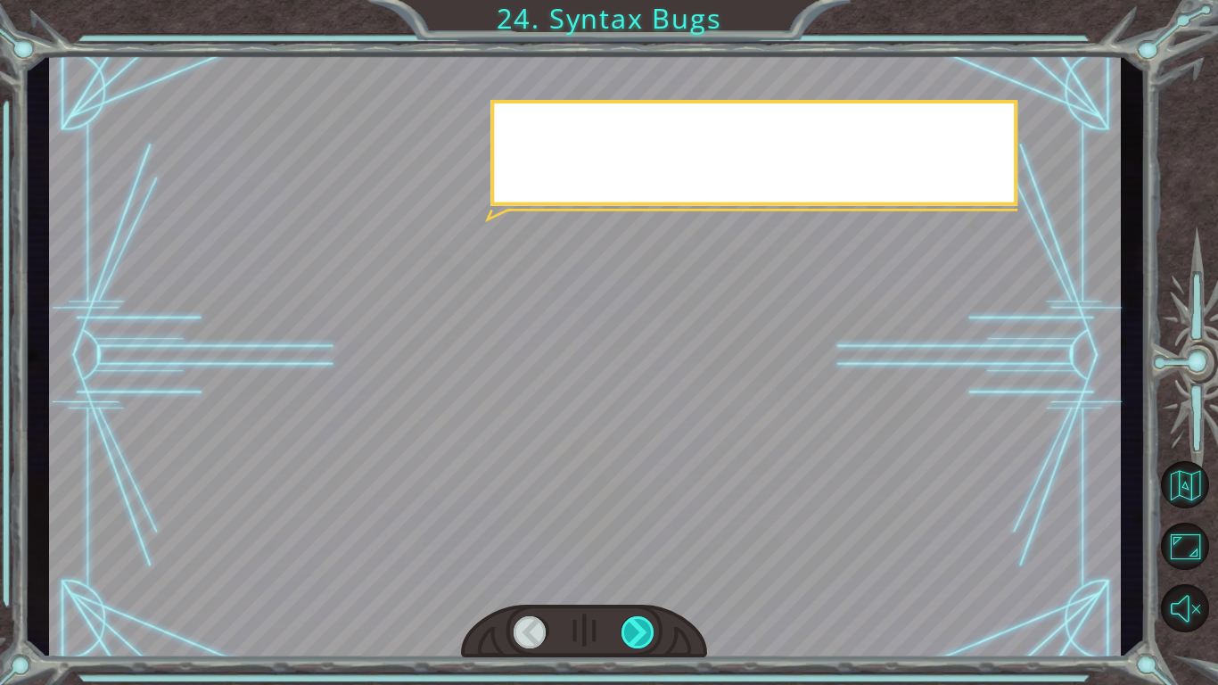
click at [639, 576] on div at bounding box center [639, 632] width 34 height 32
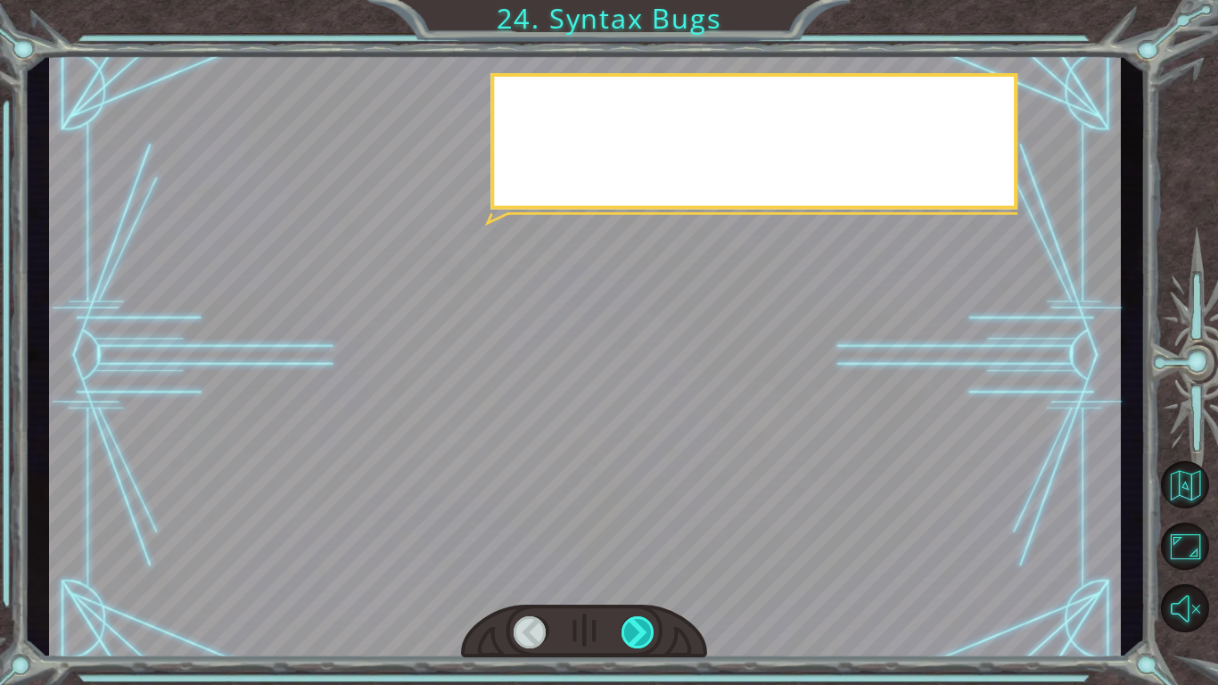
click at [639, 576] on div at bounding box center [639, 632] width 34 height 32
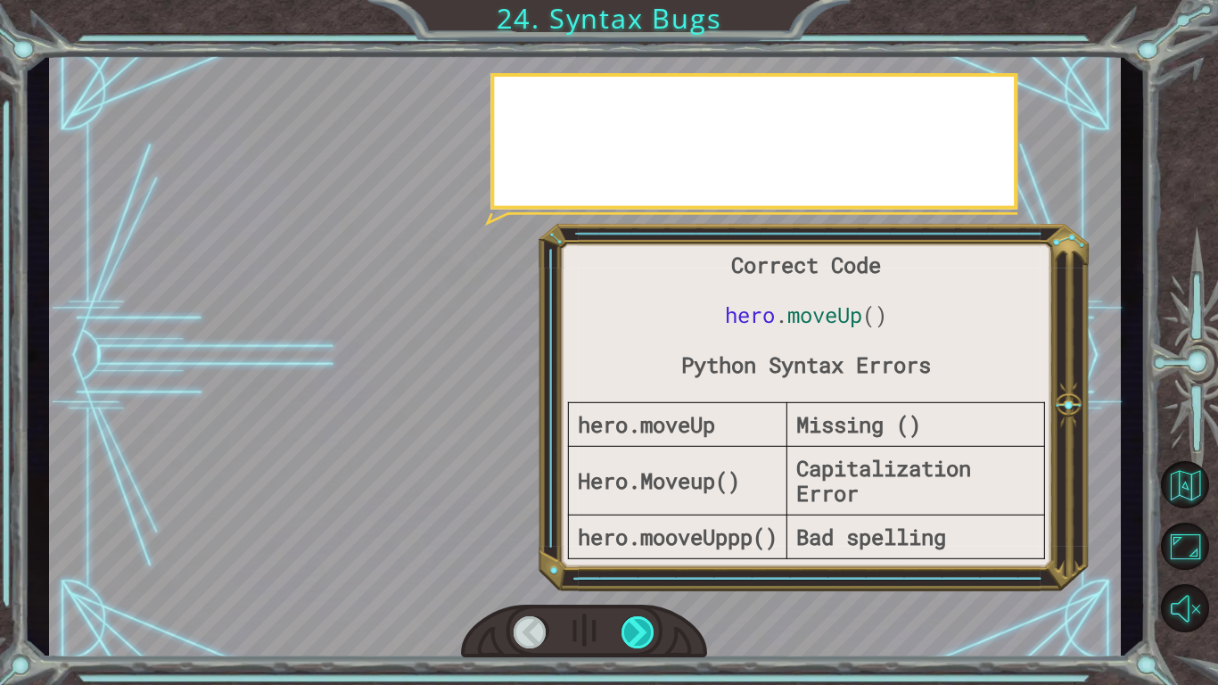
click at [639, 576] on div at bounding box center [639, 632] width 34 height 32
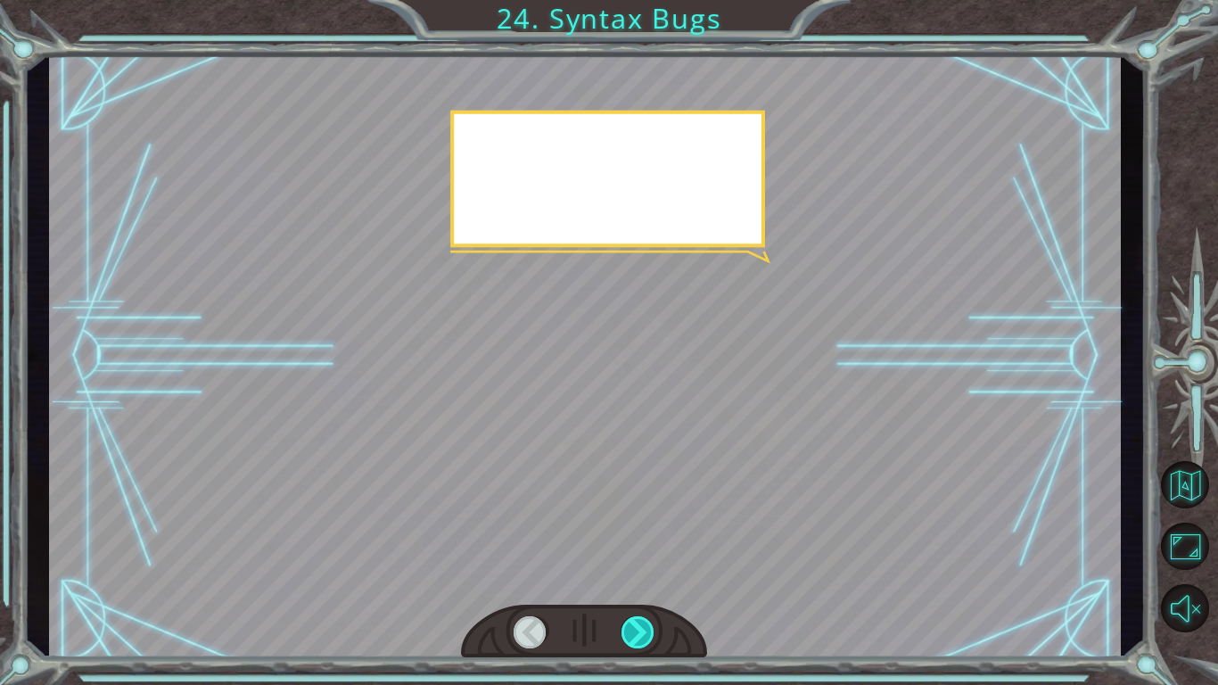
click at [639, 576] on div at bounding box center [639, 632] width 34 height 32
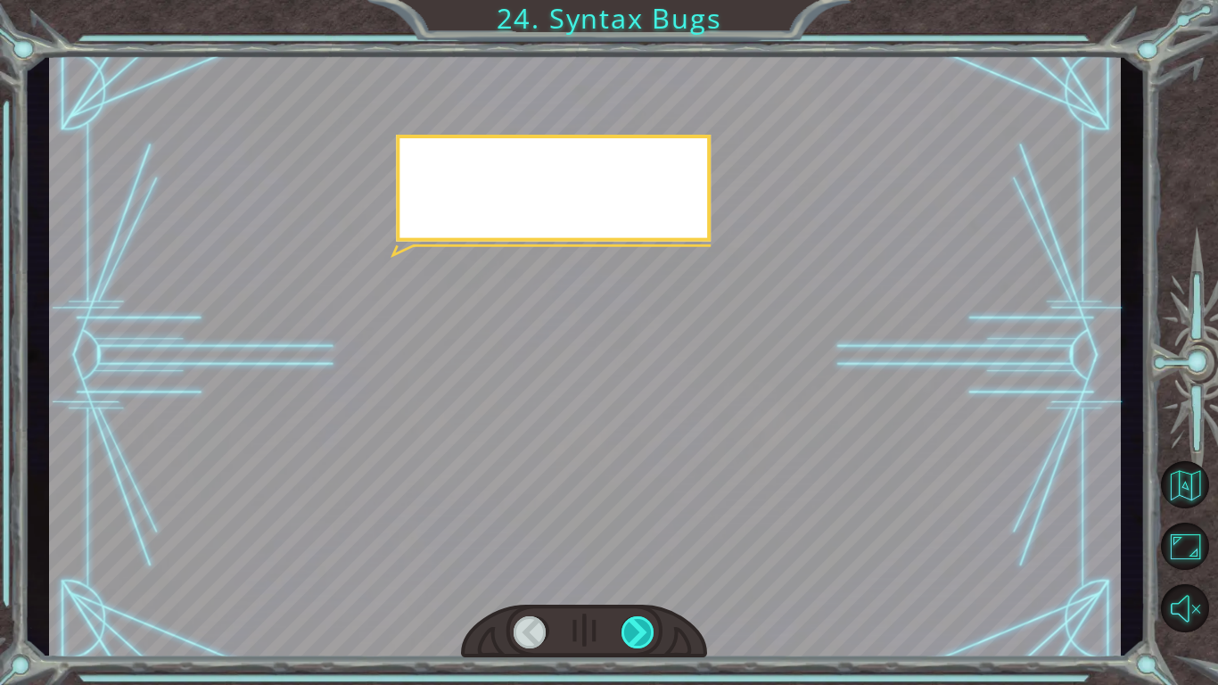
click at [639, 576] on div at bounding box center [639, 632] width 34 height 32
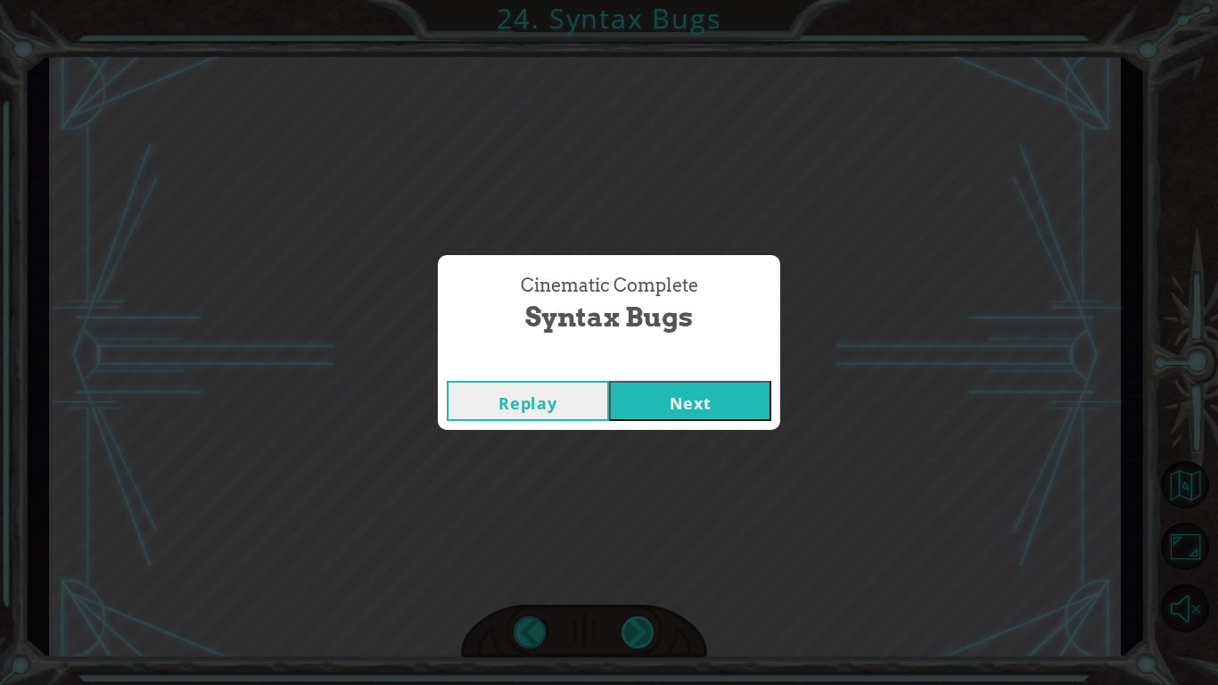
click at [639, 576] on div "Cinematic Complete Syntax Bugs Replay Next" at bounding box center [609, 342] width 1218 height 685
click at [669, 408] on button "Next" at bounding box center [690, 401] width 162 height 40
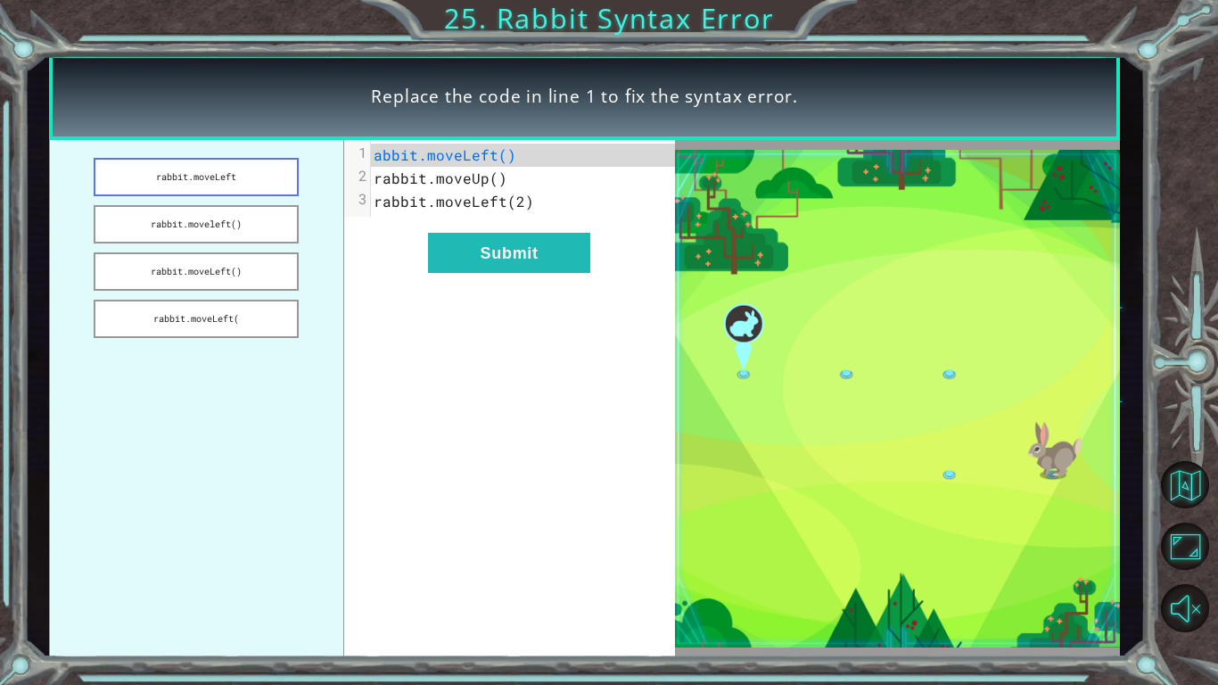
click at [243, 181] on button "rabbit.moveLeft" at bounding box center [196, 177] width 205 height 38
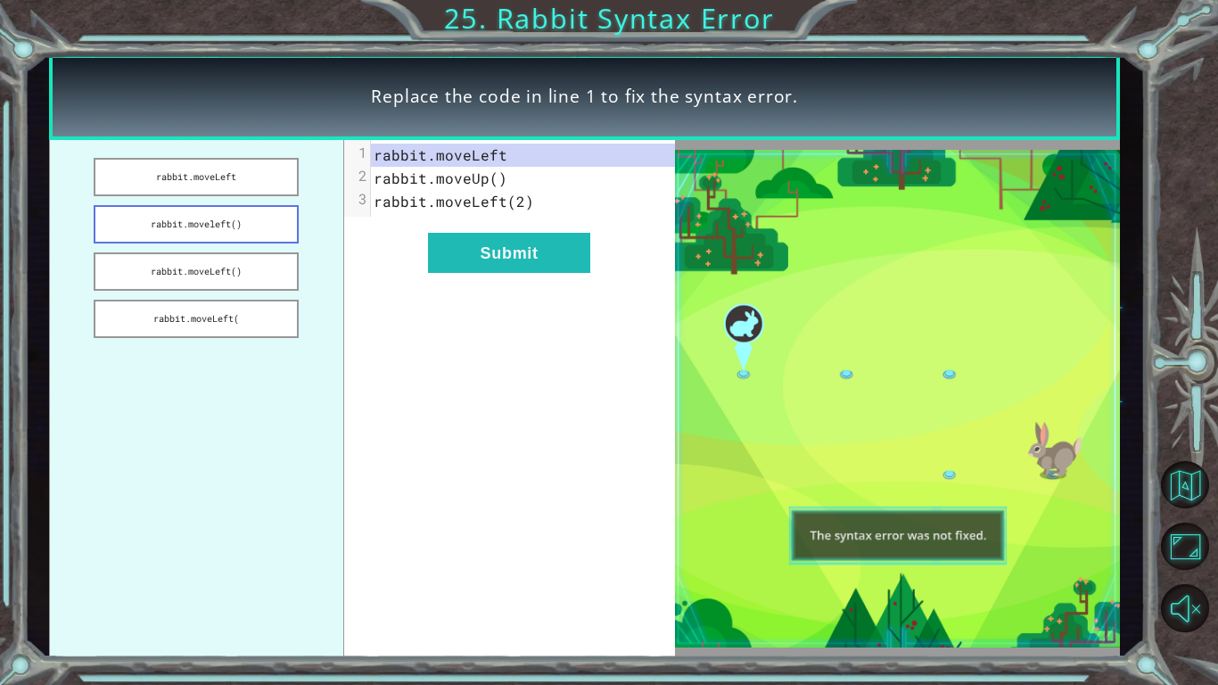
click at [194, 233] on button "rabbit.moveleft()" at bounding box center [196, 224] width 205 height 38
click at [199, 272] on button "rabbit.moveLeft()" at bounding box center [196, 271] width 205 height 38
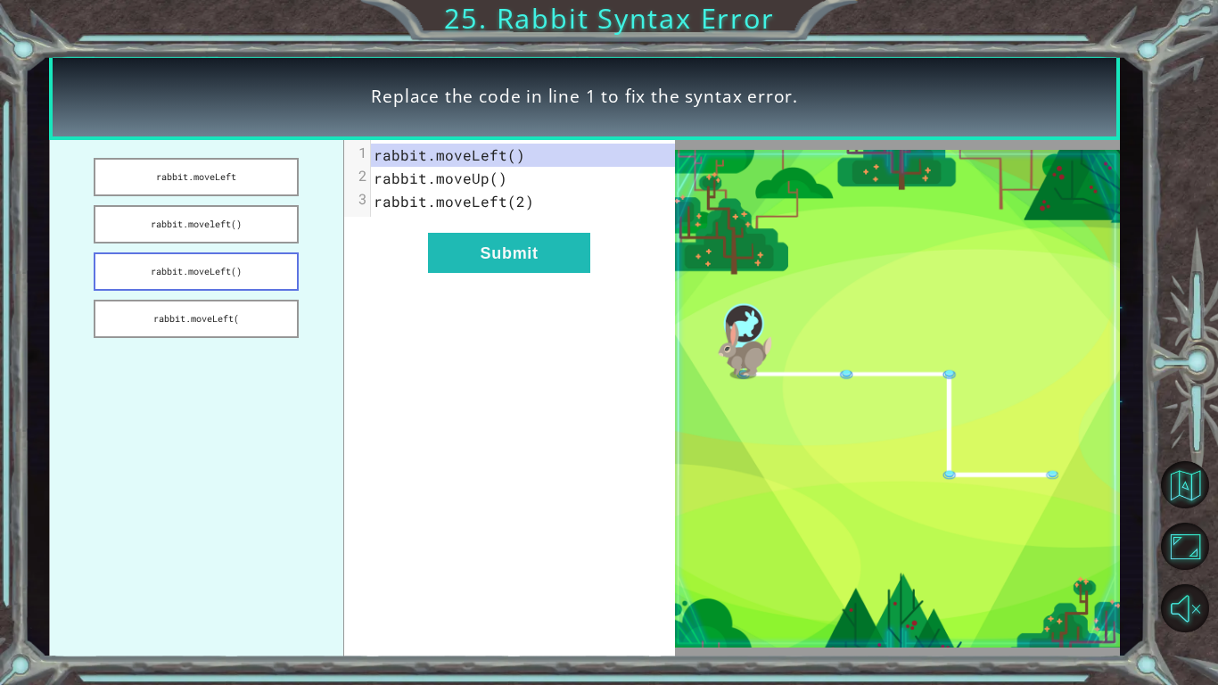
click at [199, 272] on button "rabbit.moveLeft()" at bounding box center [196, 271] width 205 height 38
click at [501, 256] on button "Submit" at bounding box center [509, 253] width 162 height 40
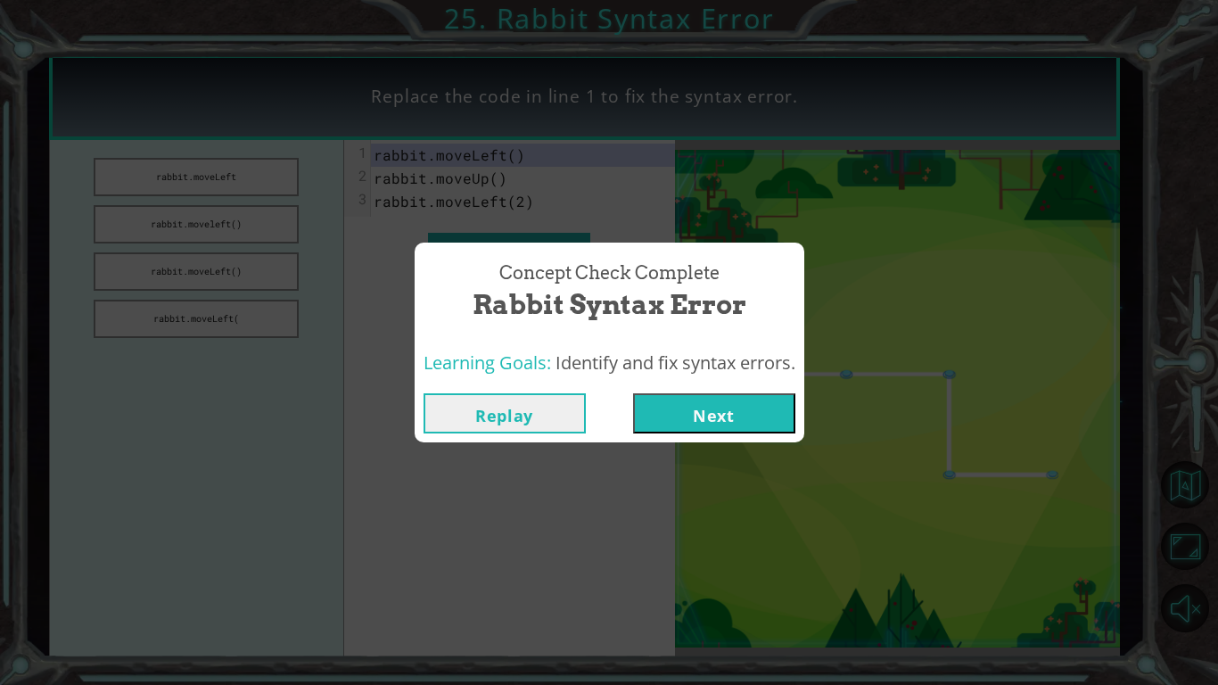
click at [684, 407] on button "Next" at bounding box center [714, 413] width 162 height 40
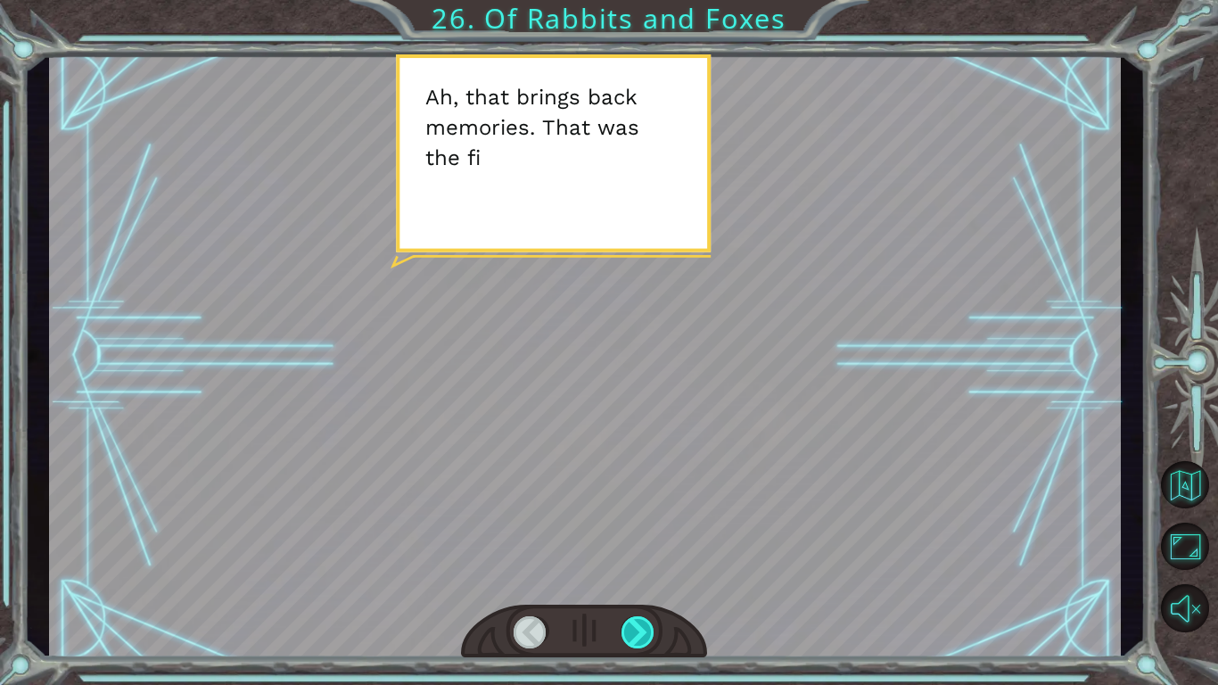
click at [644, 576] on div at bounding box center [639, 632] width 34 height 32
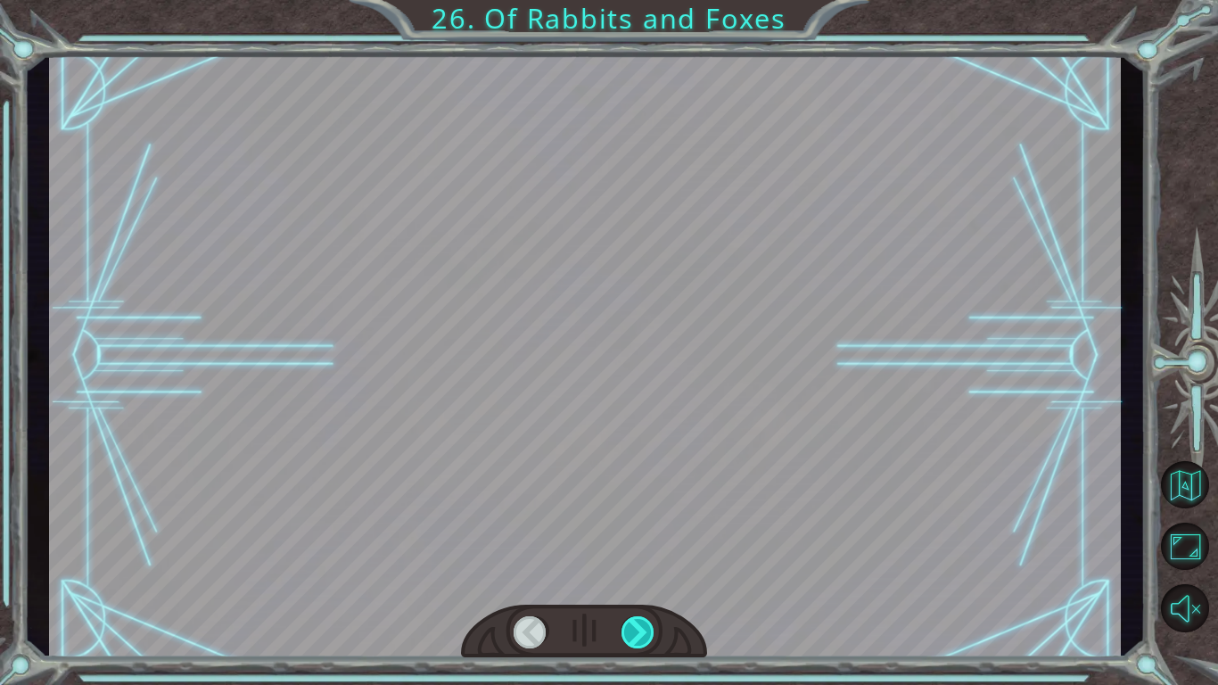
click at [644, 576] on div at bounding box center [639, 632] width 34 height 32
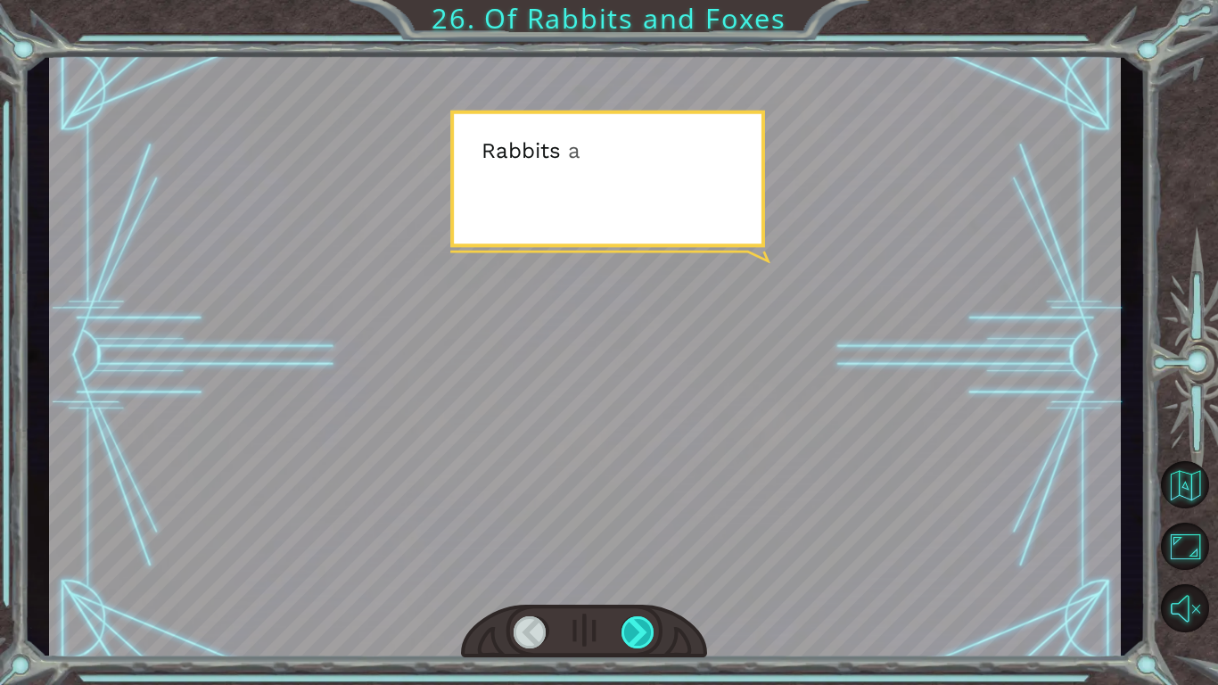
click at [644, 576] on div at bounding box center [639, 632] width 34 height 32
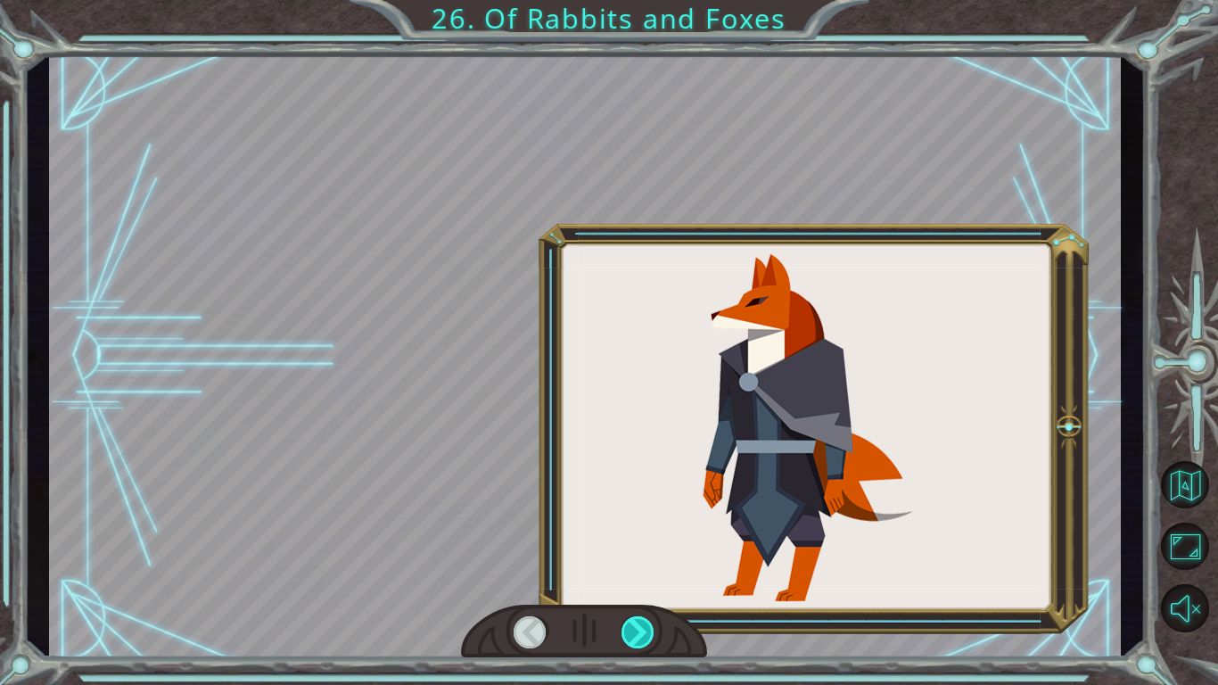
click at [644, 576] on div at bounding box center [639, 632] width 34 height 32
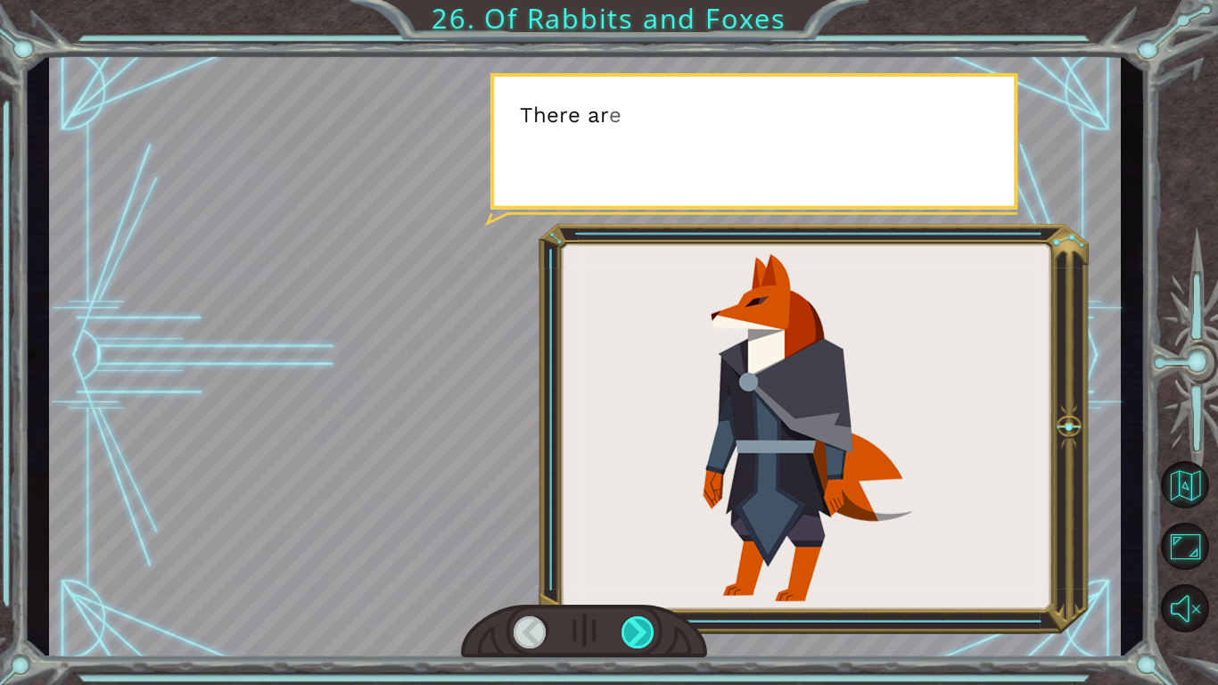
click at [644, 576] on div at bounding box center [639, 632] width 34 height 32
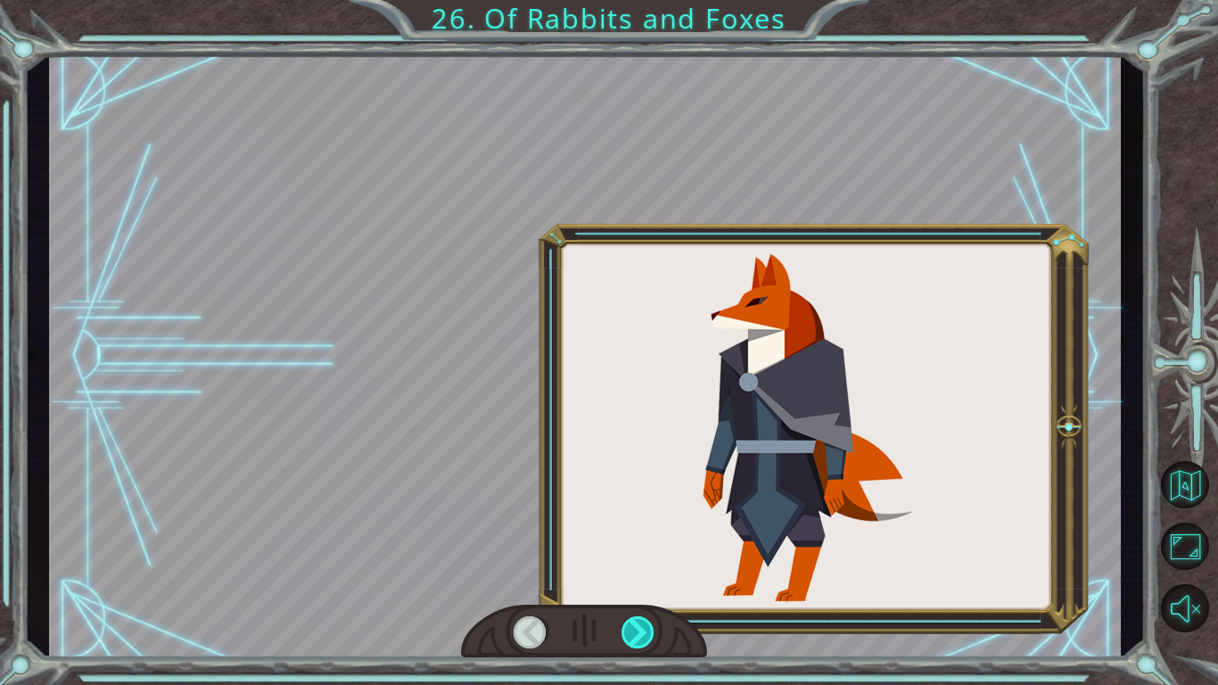
click at [644, 576] on div at bounding box center [639, 632] width 34 height 32
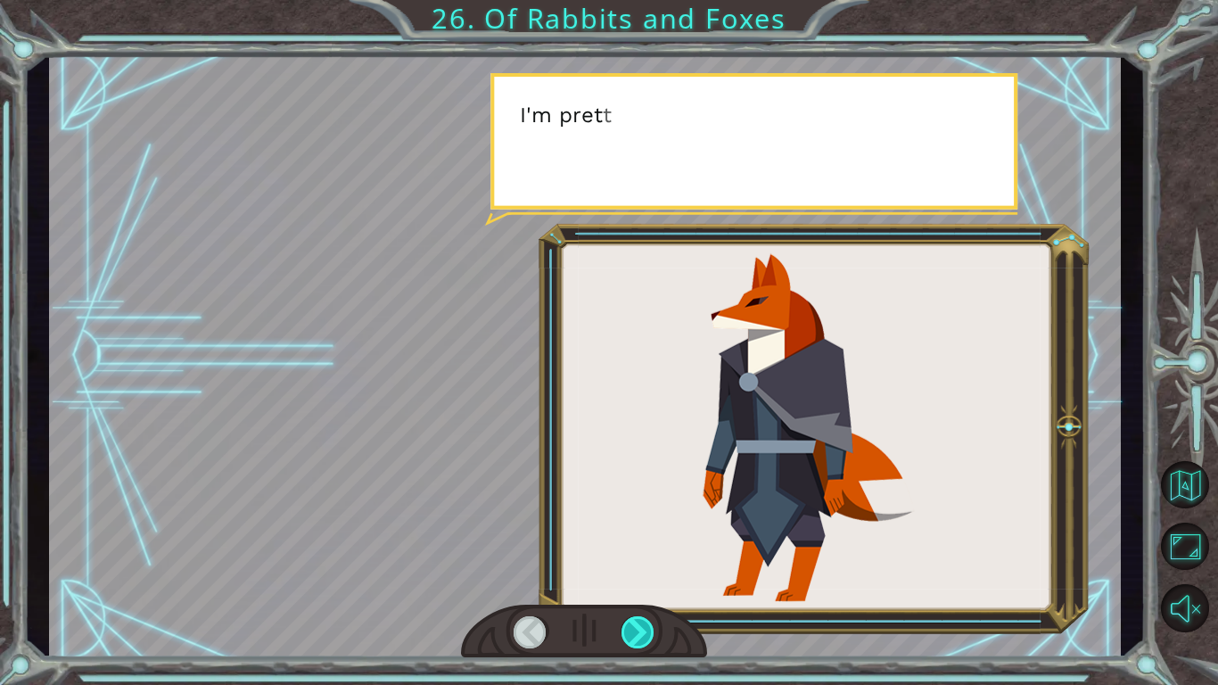
click at [644, 576] on div at bounding box center [639, 632] width 34 height 32
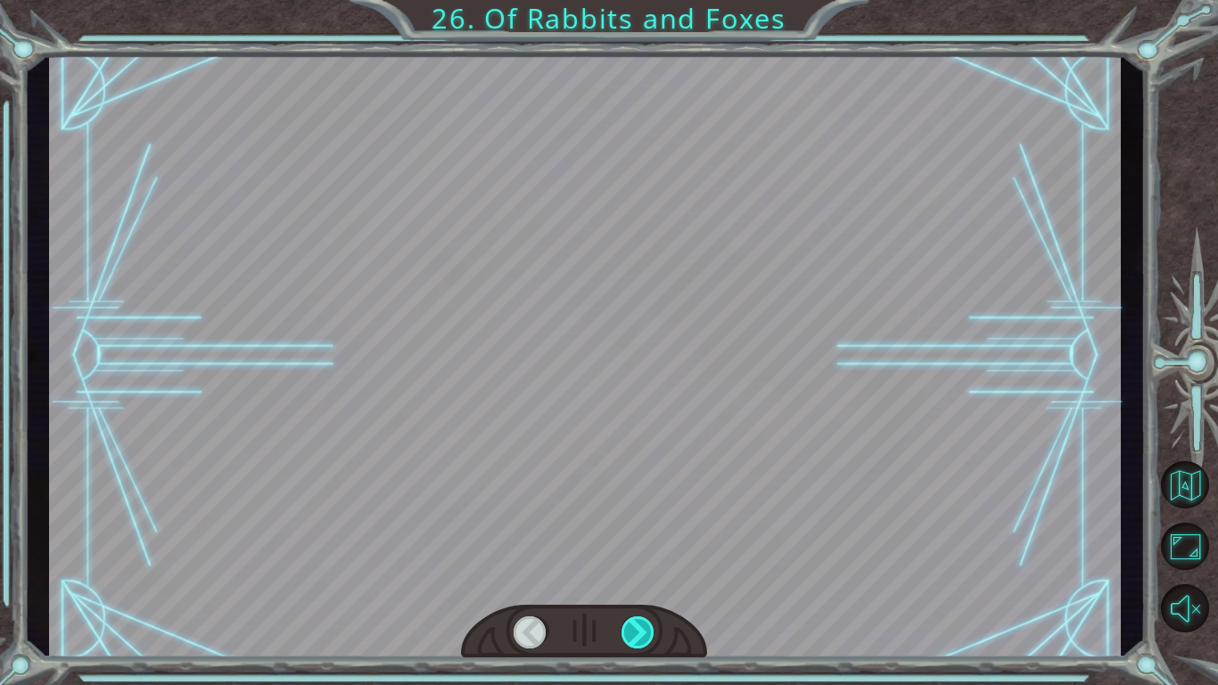
click at [644, 576] on div at bounding box center [639, 632] width 34 height 32
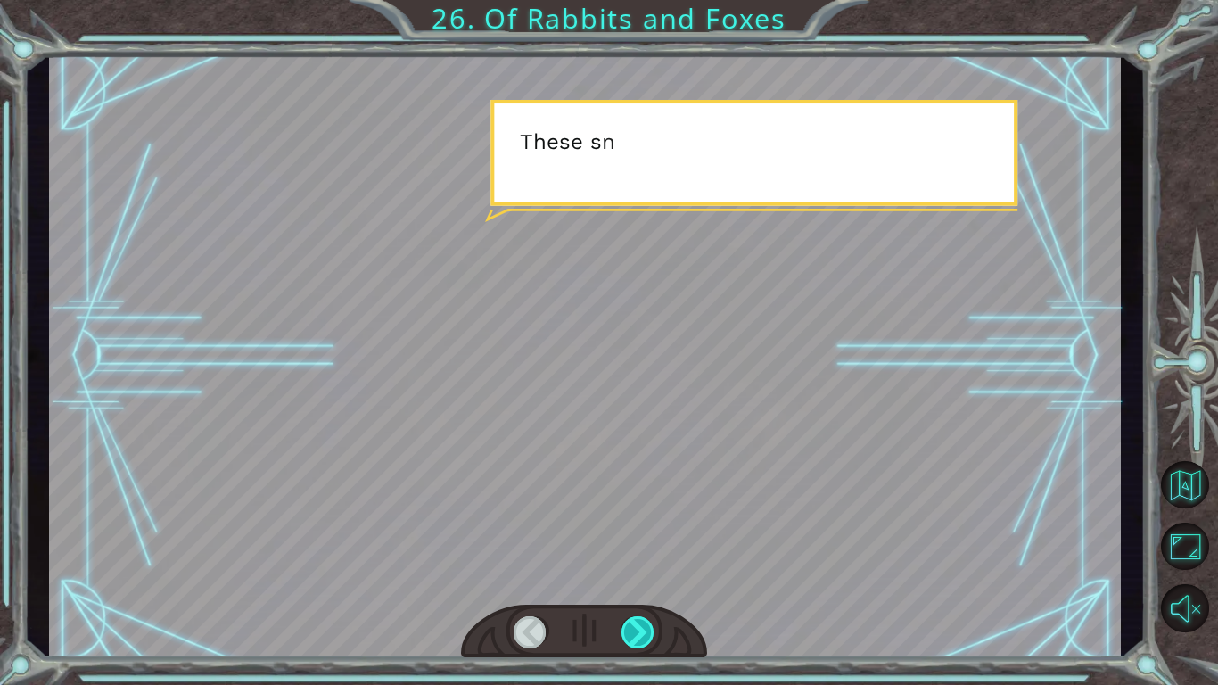
click at [644, 576] on div at bounding box center [639, 632] width 34 height 32
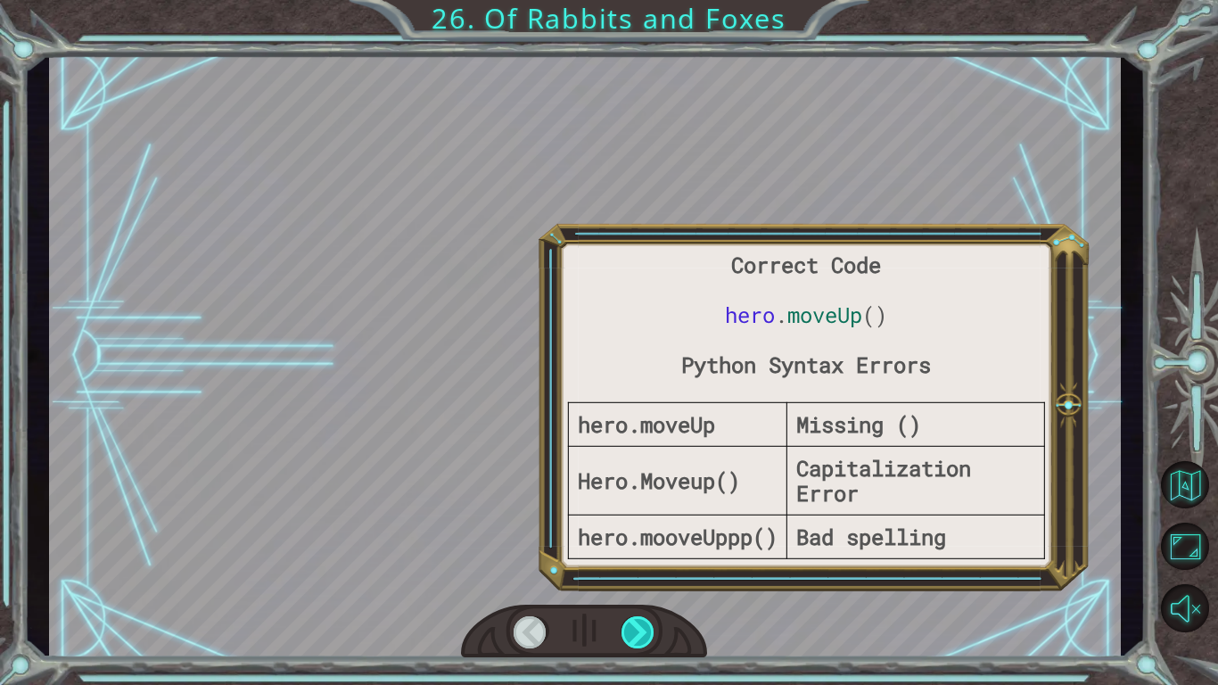
click at [644, 576] on div at bounding box center [639, 632] width 34 height 32
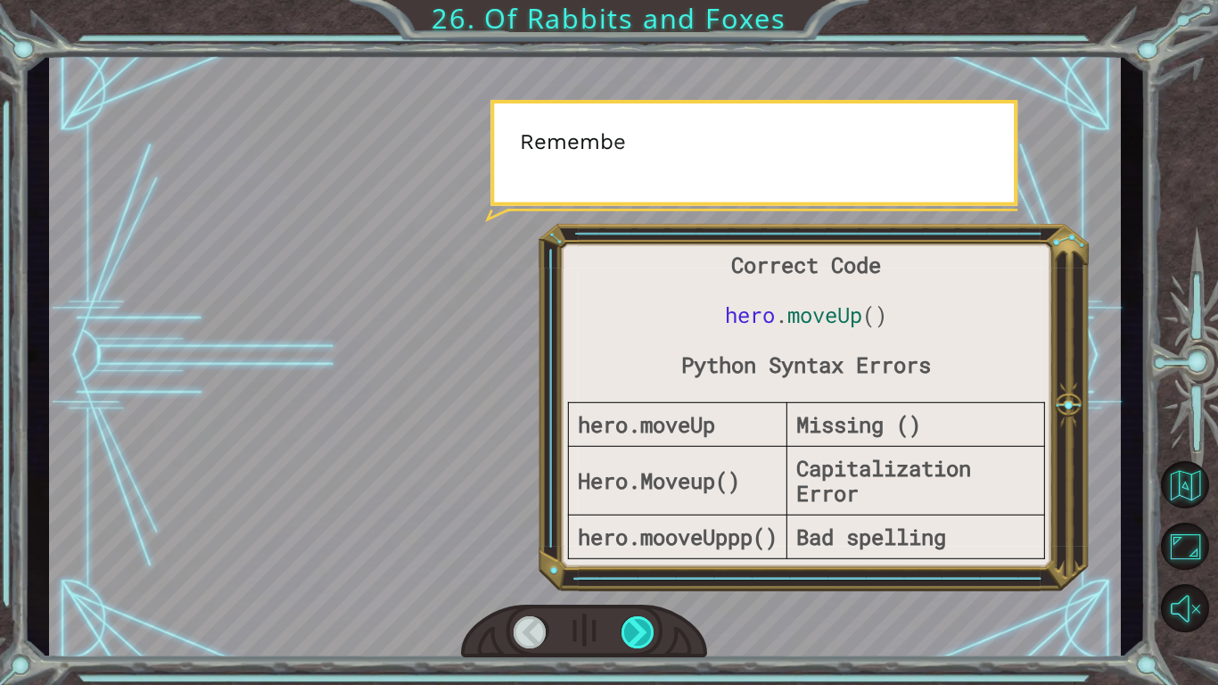
click at [644, 576] on div at bounding box center [639, 632] width 34 height 32
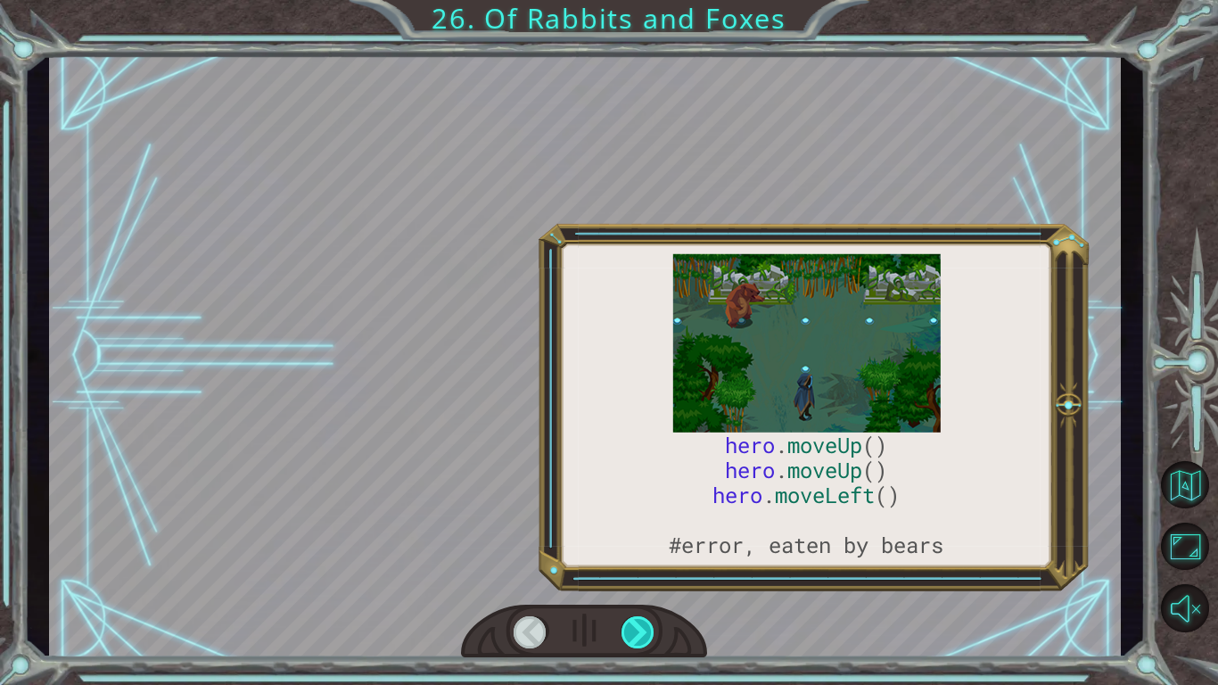
click at [644, 576] on div at bounding box center [639, 632] width 34 height 32
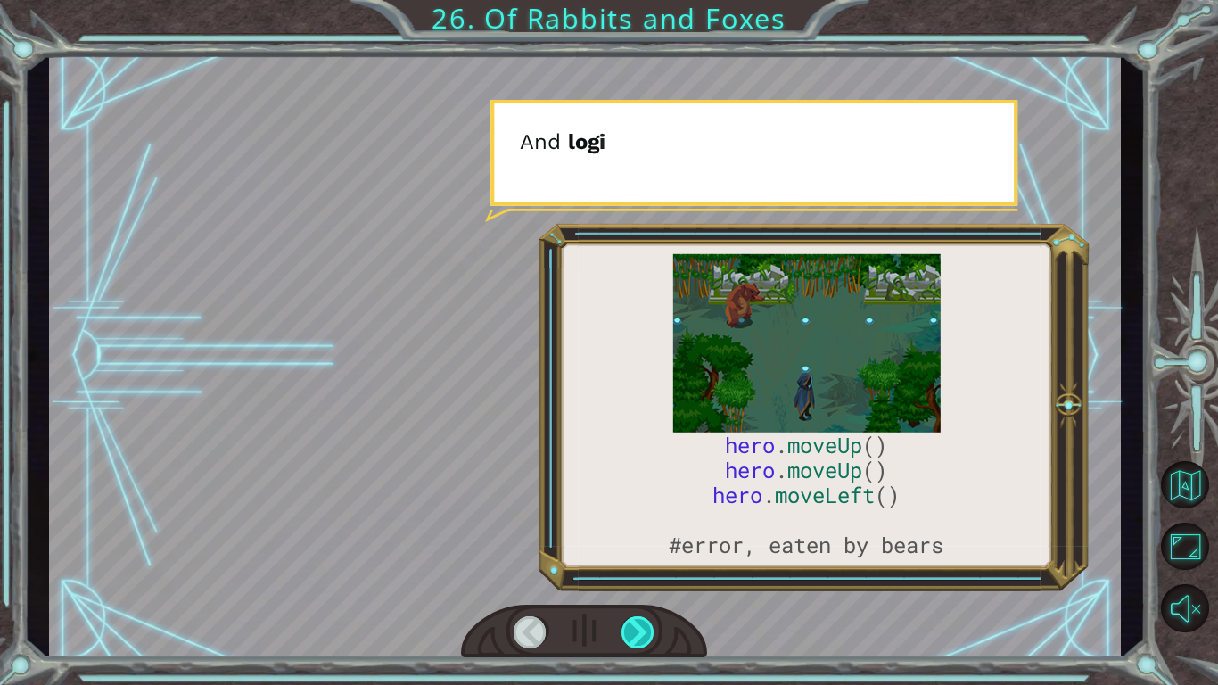
click at [644, 576] on div at bounding box center [639, 632] width 34 height 32
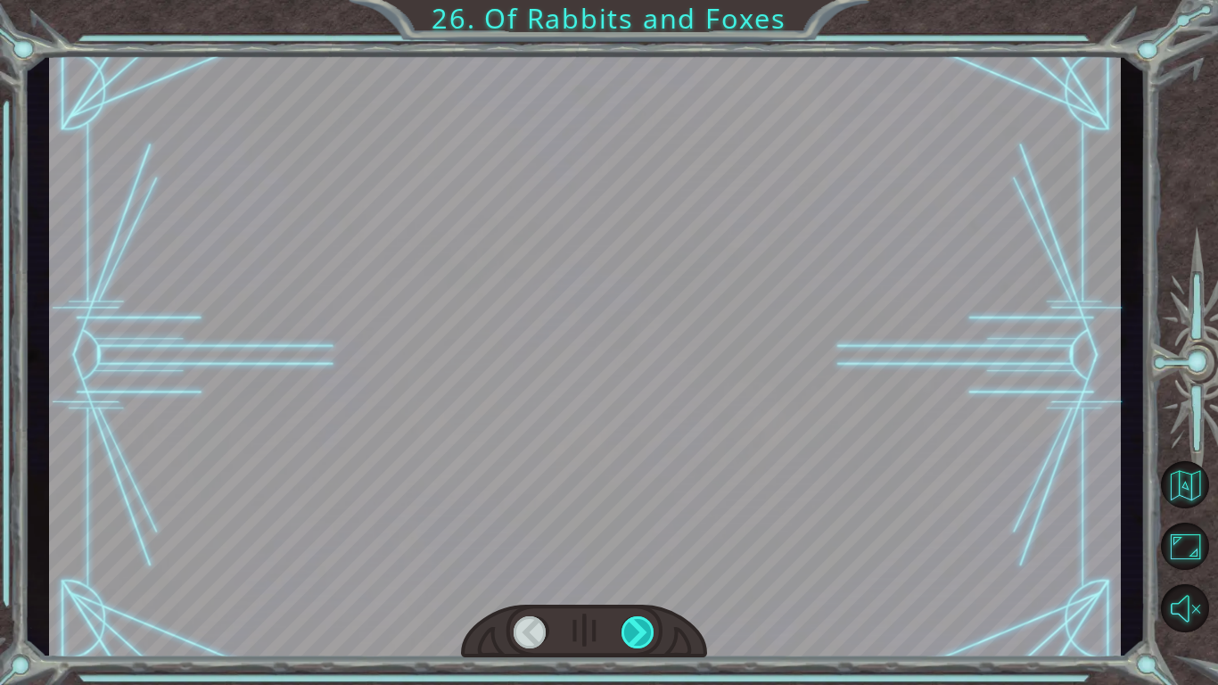
click at [644, 576] on div at bounding box center [639, 632] width 34 height 32
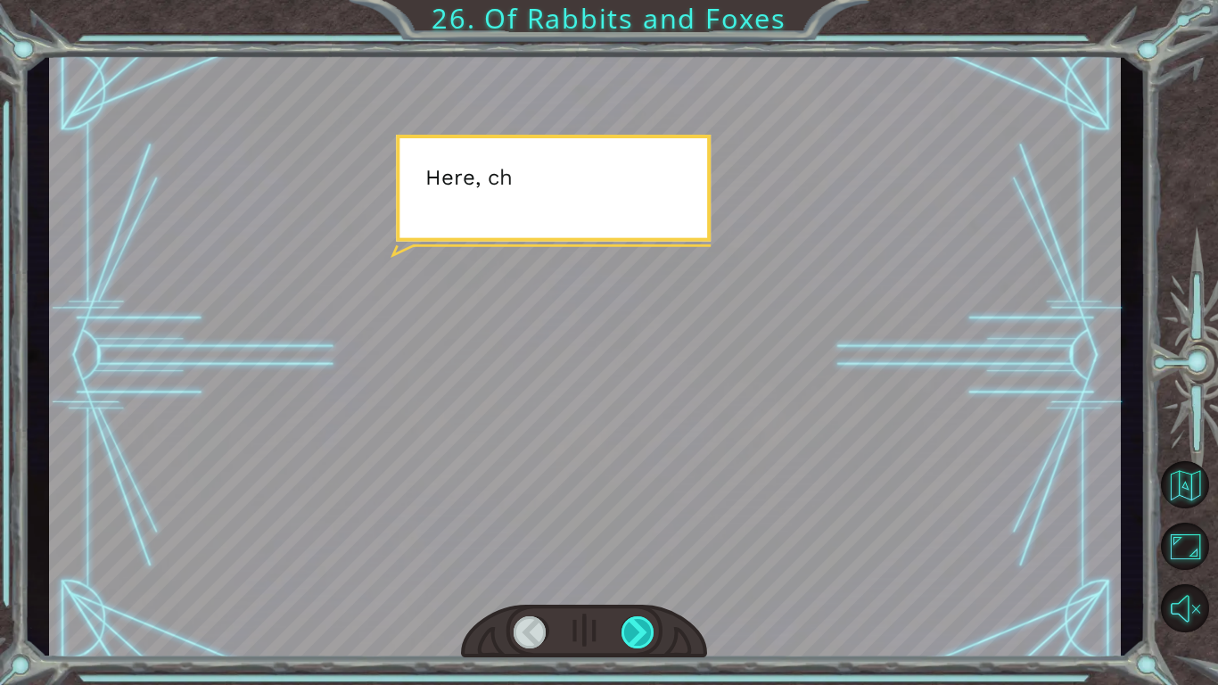
click at [644, 576] on div at bounding box center [639, 632] width 34 height 32
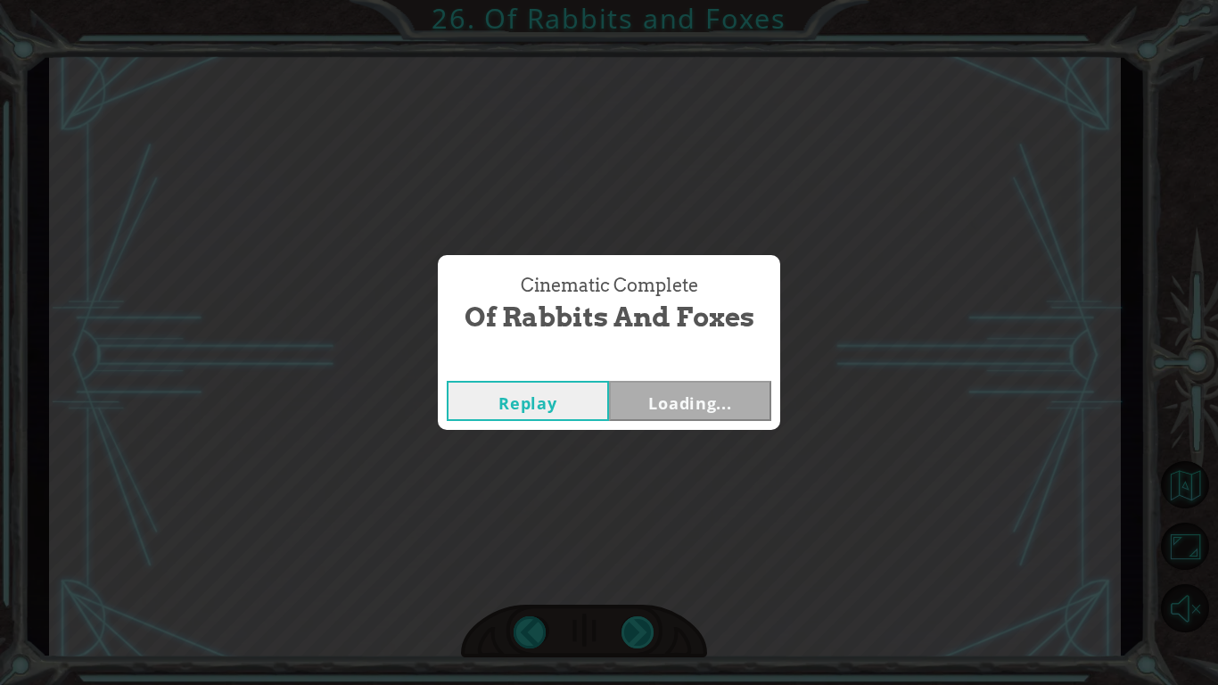
click at [644, 576] on div "Cinematic Complete Of Rabbits and Foxes Replay Loading..." at bounding box center [609, 342] width 1218 height 685
click at [659, 411] on button "Next" at bounding box center [690, 401] width 162 height 40
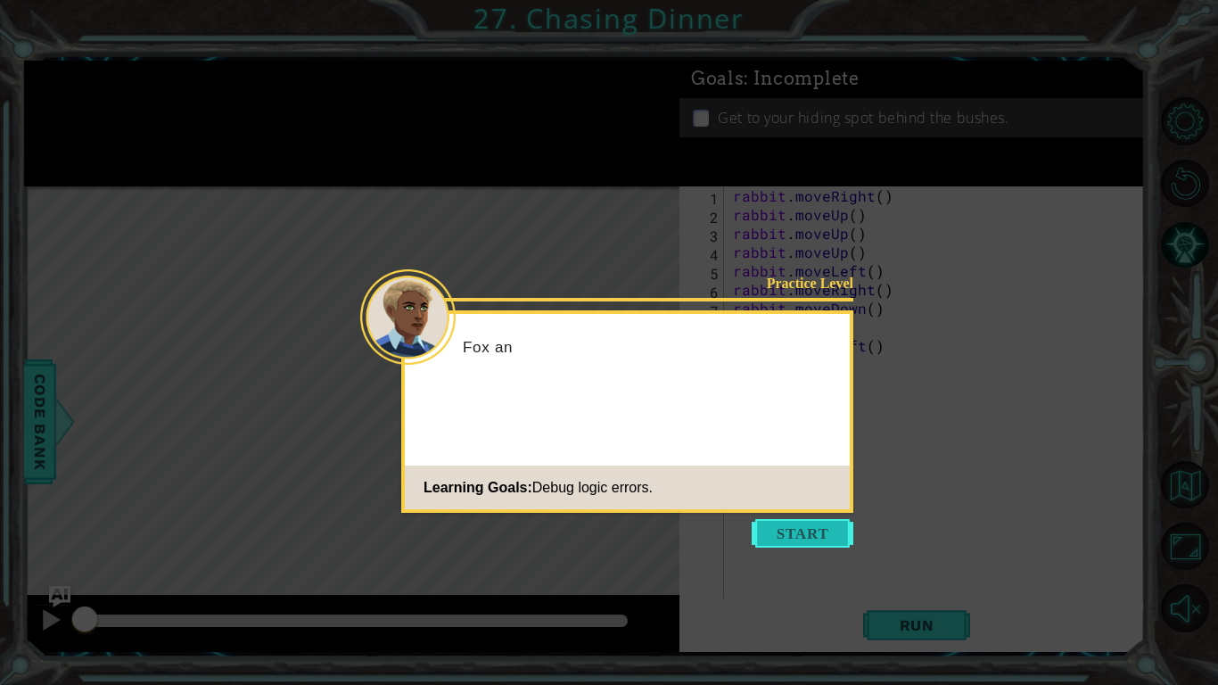
click at [783, 537] on button "Start" at bounding box center [803, 533] width 102 height 29
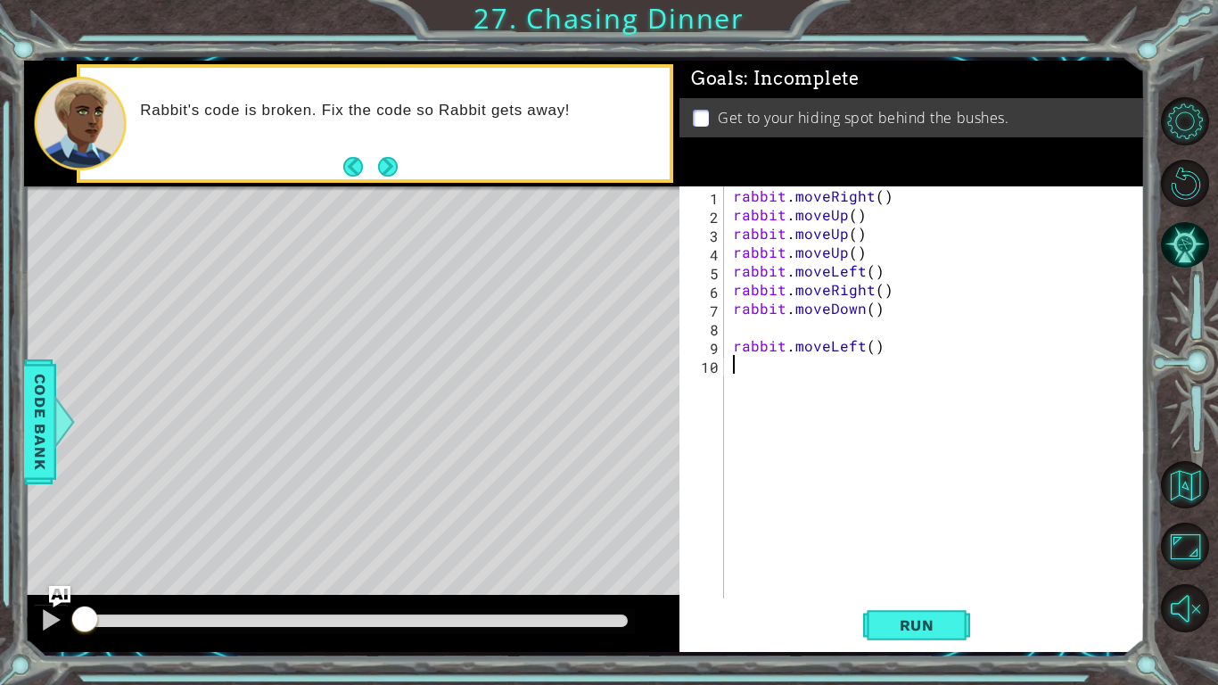
click at [872, 225] on div "rabbit . moveRight ( ) rabbit . moveUp ( ) rabbit . moveUp ( ) rabbit . moveUp …" at bounding box center [939, 410] width 420 height 449
click at [867, 216] on div "rabbit . moveRight ( ) rabbit . moveUp ( ) rabbit . moveUp ( ) rabbit . moveUp …" at bounding box center [939, 410] width 420 height 449
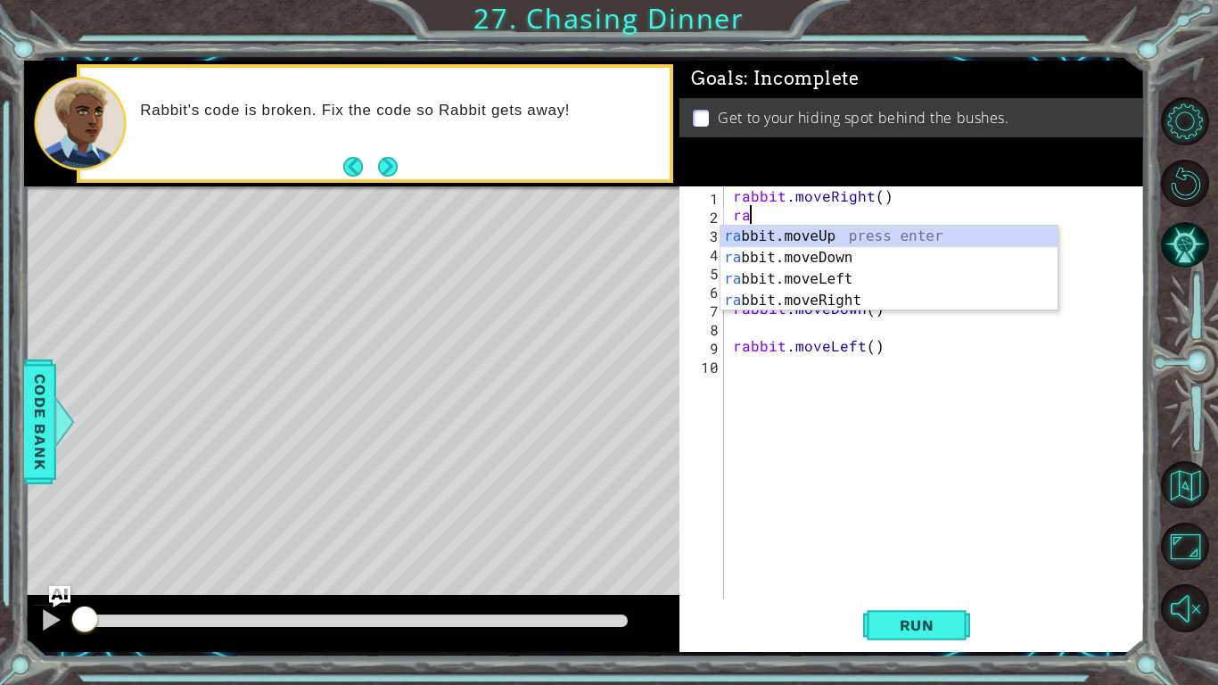
type textarea "r"
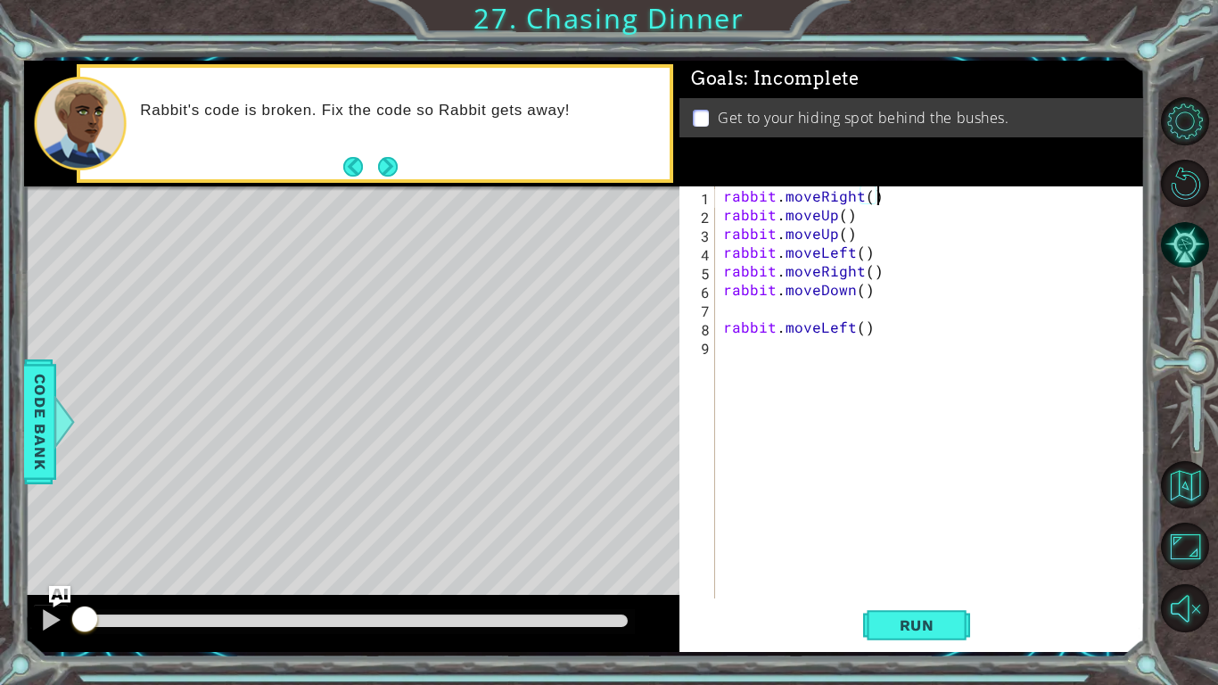
click at [860, 212] on div "rabbit . moveRight ( ) rabbit . moveUp ( ) rabbit . moveUp ( ) rabbit . moveLef…" at bounding box center [934, 410] width 429 height 449
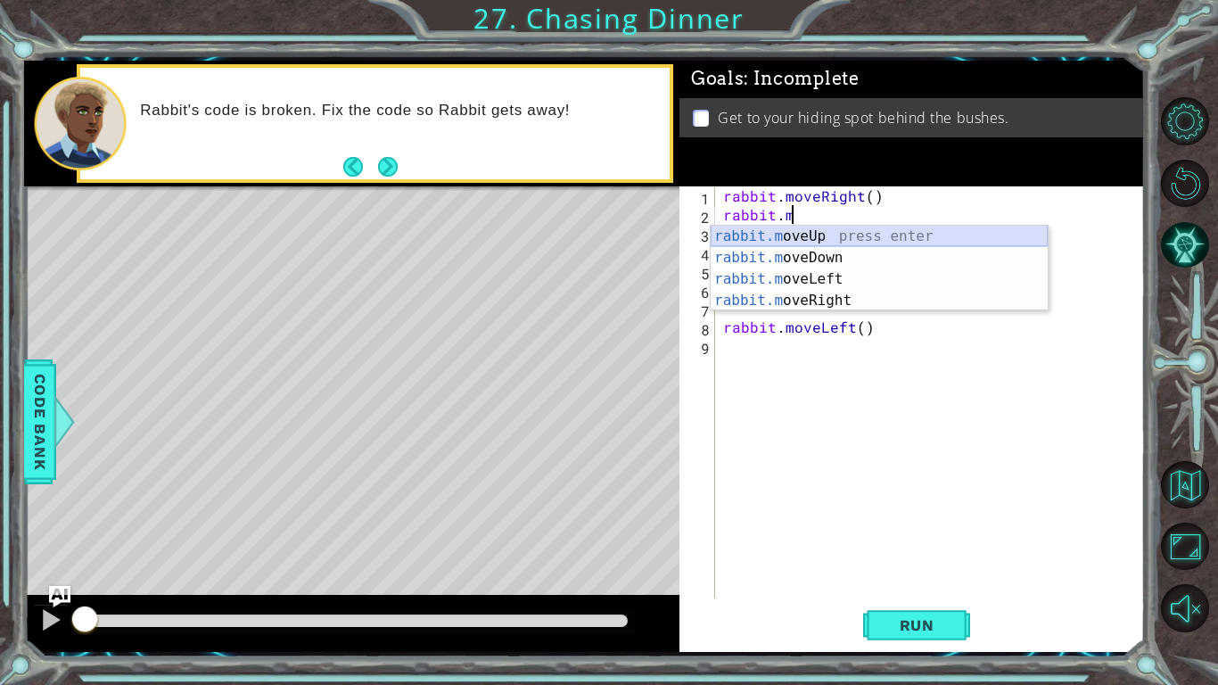
click at [954, 239] on div "rabbit.m oveUp press enter rabbit.m oveDown press enter rabbit.m oveLeft press …" at bounding box center [879, 290] width 337 height 128
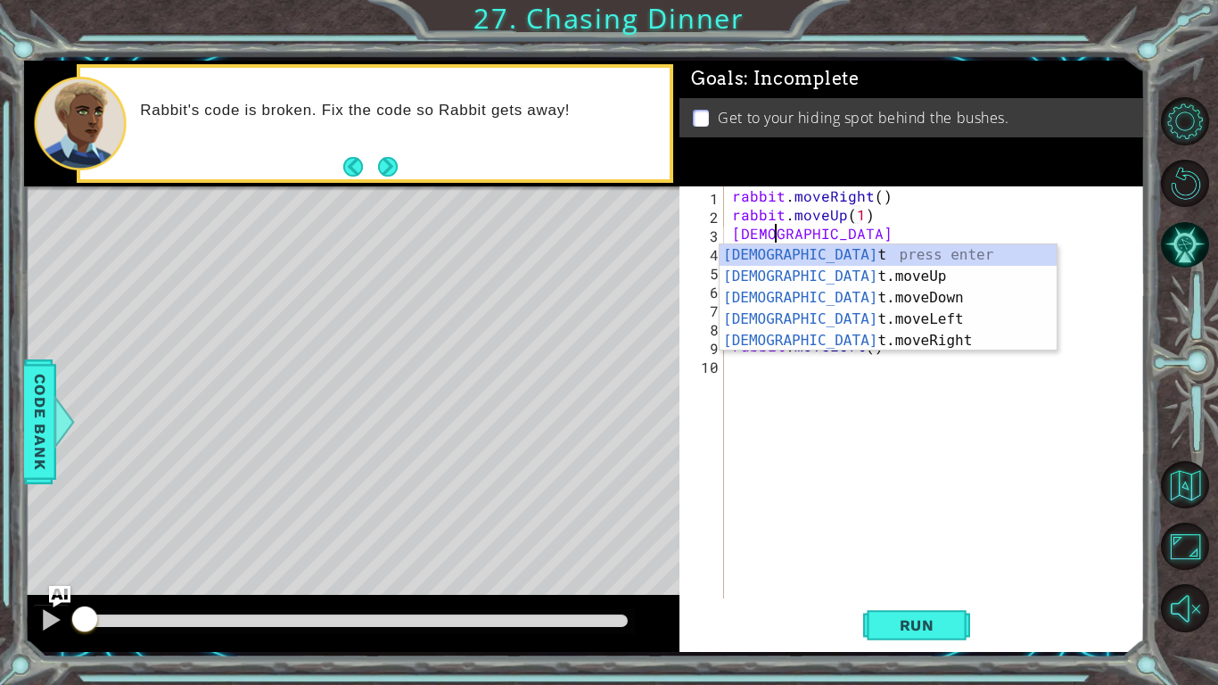
scroll to position [0, 11]
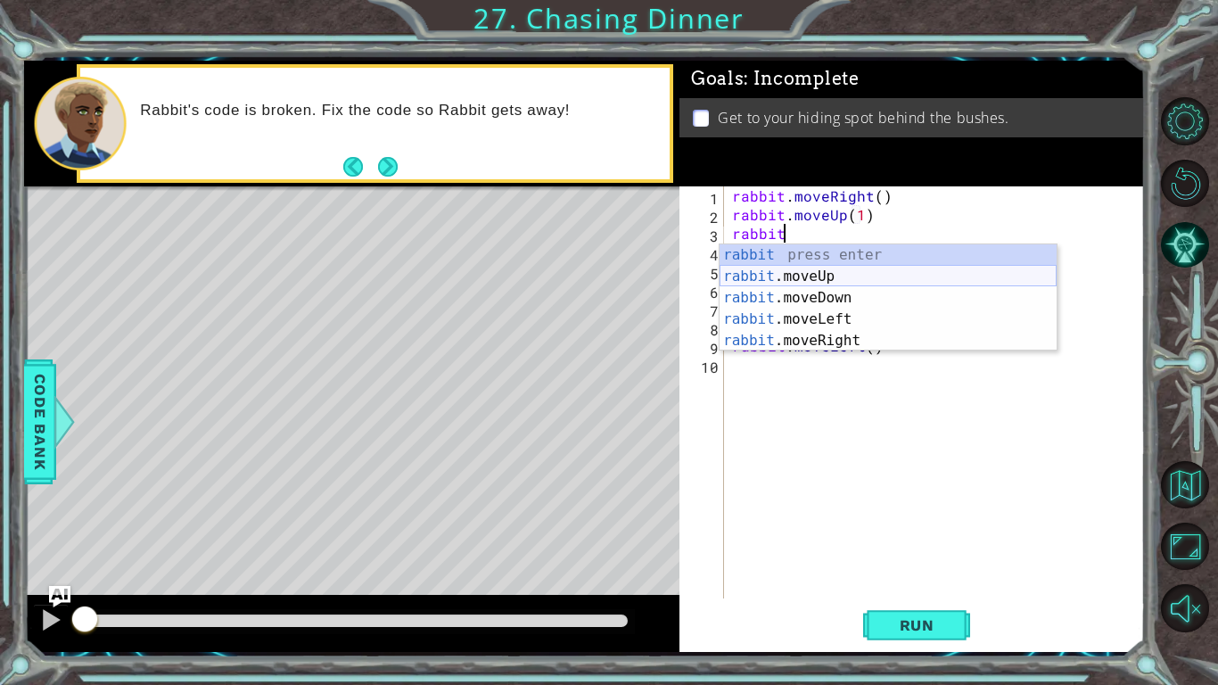
click at [817, 268] on div "rabbit press enter rabbit .moveUp press enter rabbit .moveDown press enter rabb…" at bounding box center [888, 319] width 337 height 150
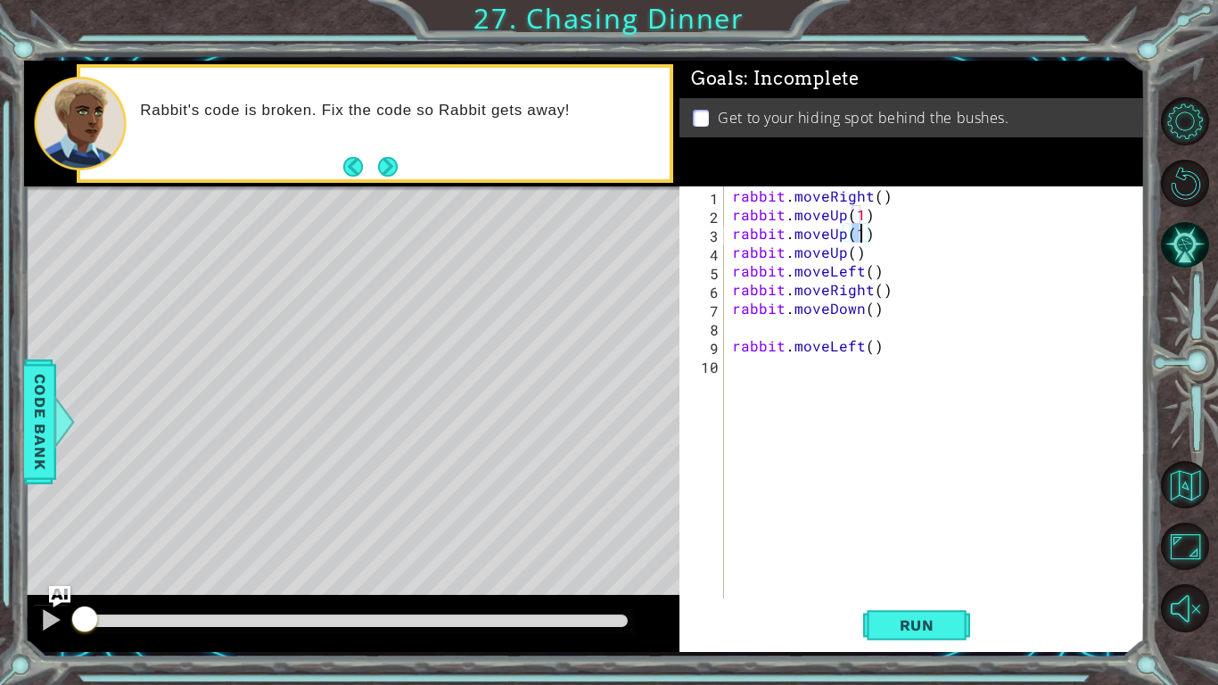
scroll to position [0, 8]
click at [880, 195] on div "rabbit . moveRight ( ) rabbit . moveUp ( 1 ) rabbit . moveUp ( 1 ) rabbit . mov…" at bounding box center [939, 410] width 421 height 449
click at [869, 233] on div "rabbit . moveRight ( 2 ) rabbit . moveUp ( 1 ) rabbit . moveUp ( 1 ) rabbit . m…" at bounding box center [939, 410] width 421 height 449
type textarea "rabbit.moveUp(1)"
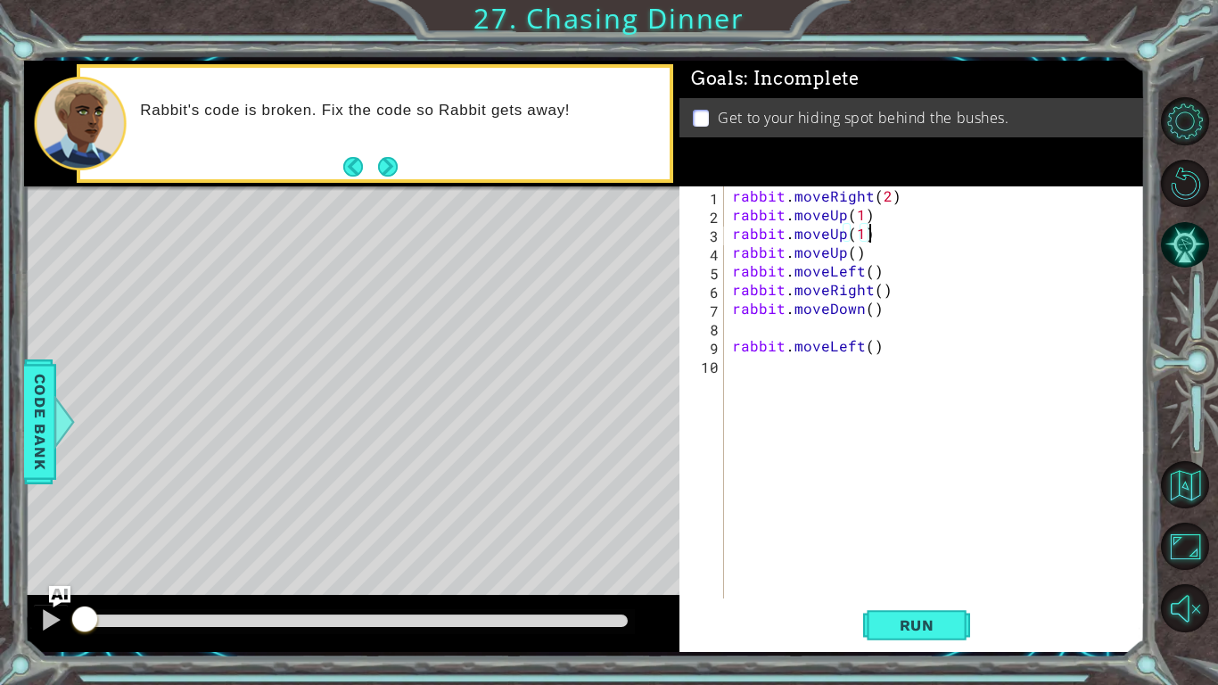
scroll to position [0, 8]
drag, startPoint x: 869, startPoint y: 233, endPoint x: 727, endPoint y: 238, distance: 141.9
click at [727, 238] on div "rabbit.moveUp(1) 1 2 3 4 5 6 7 8 9 10 rabbit . moveRight ( 2 ) rabbit . moveUp …" at bounding box center [910, 392] width 461 height 412
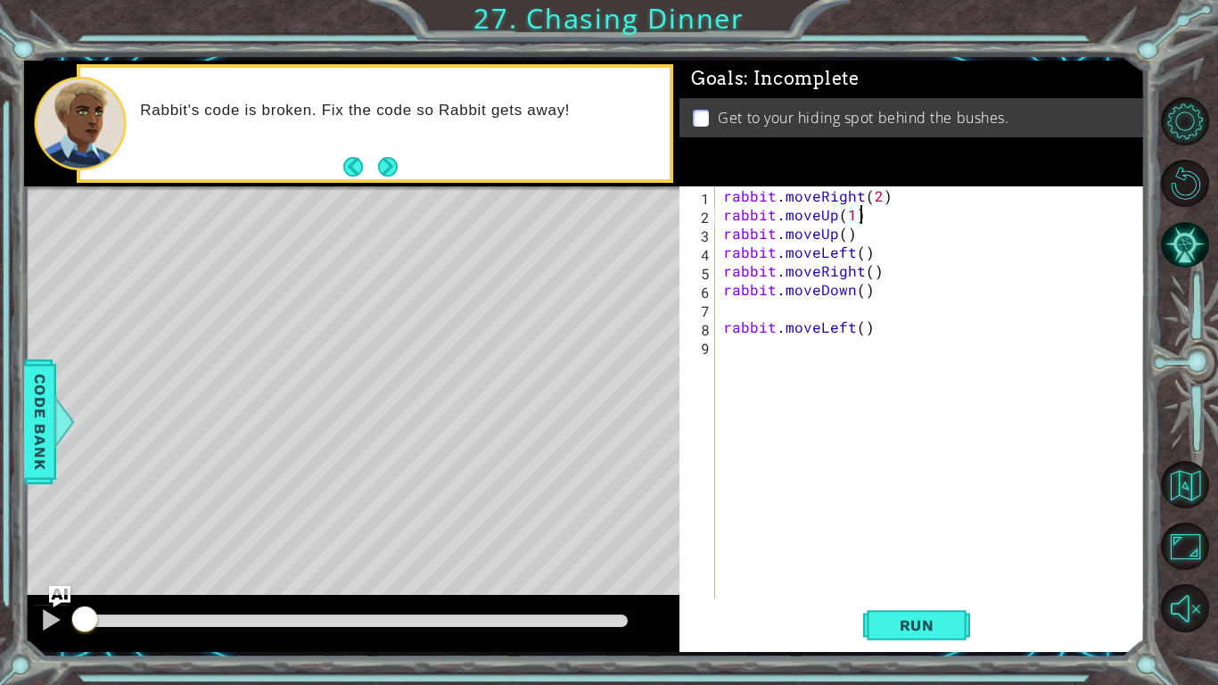
click at [852, 219] on div "rabbit . moveRight ( 2 ) rabbit . moveUp ( 1 ) rabbit . moveUp ( ) rabbit . mov…" at bounding box center [934, 410] width 429 height 449
click at [854, 235] on div "rabbit . moveRight ( 2 ) rabbit . moveUp ( 2 ) rabbit . moveUp ( ) rabbit . mov…" at bounding box center [934, 410] width 429 height 449
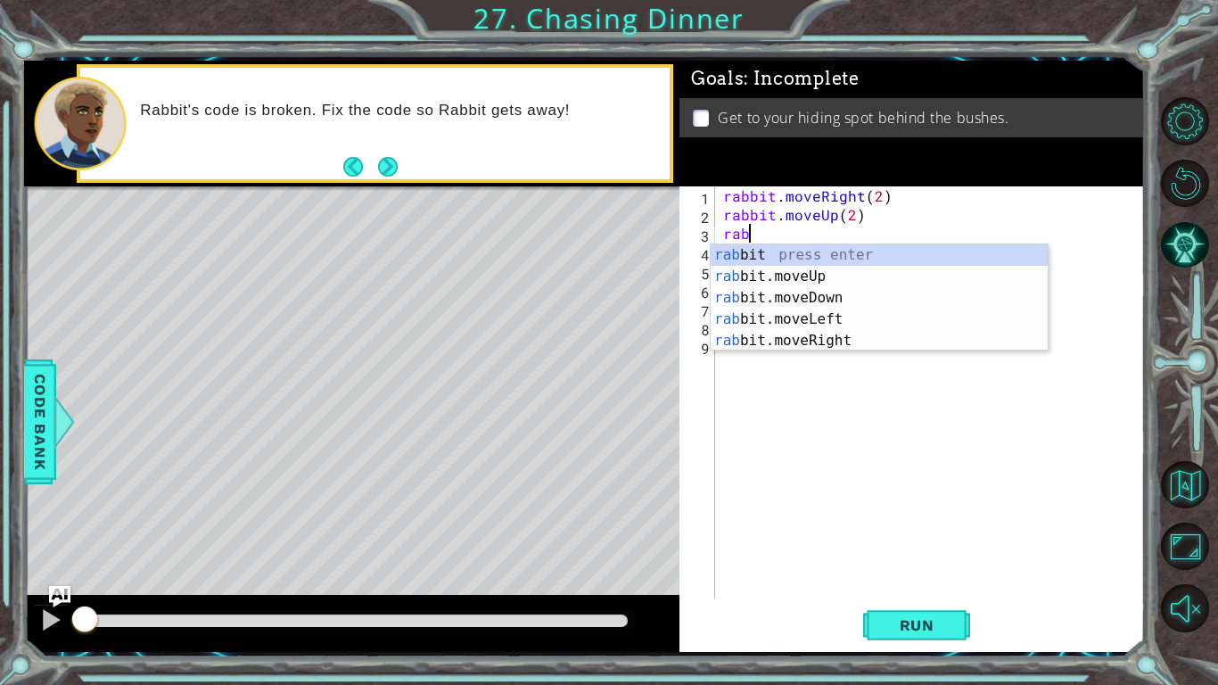
scroll to position [0, 0]
type textarea "r"
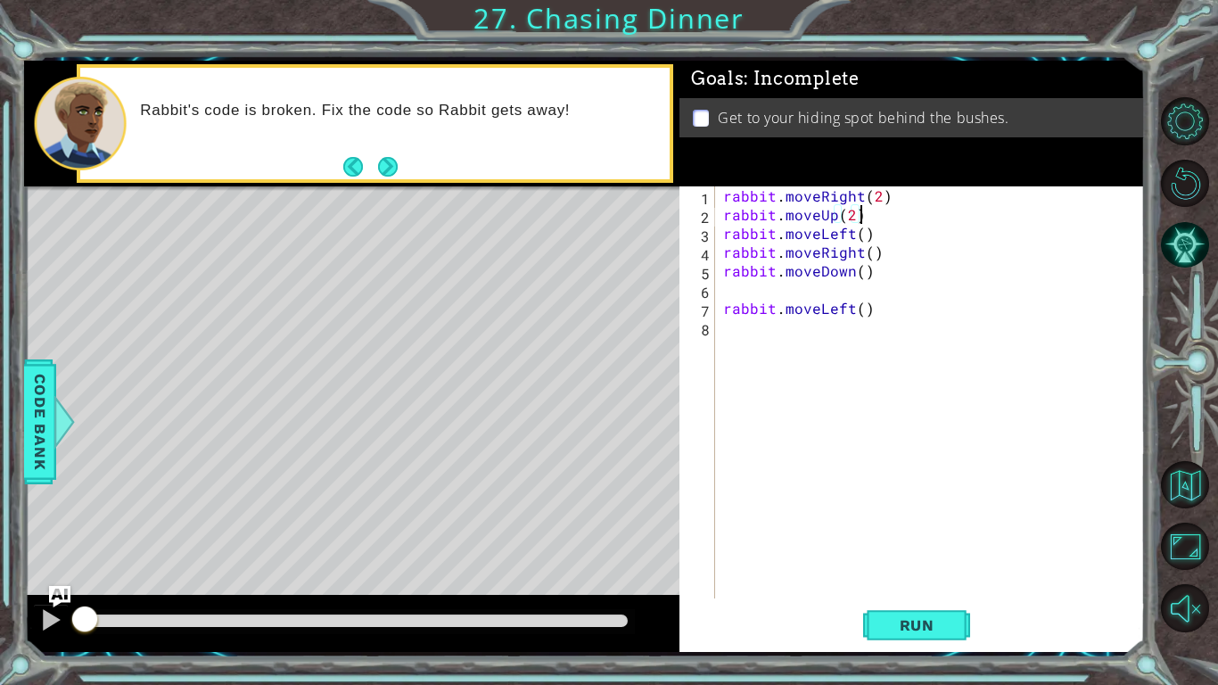
click at [862, 236] on div "rabbit . moveRight ( 2 ) rabbit . moveUp ( 2 ) rabbit . moveLeft ( ) rabbit . m…" at bounding box center [934, 410] width 429 height 449
click at [912, 576] on span "Run" at bounding box center [917, 625] width 70 height 18
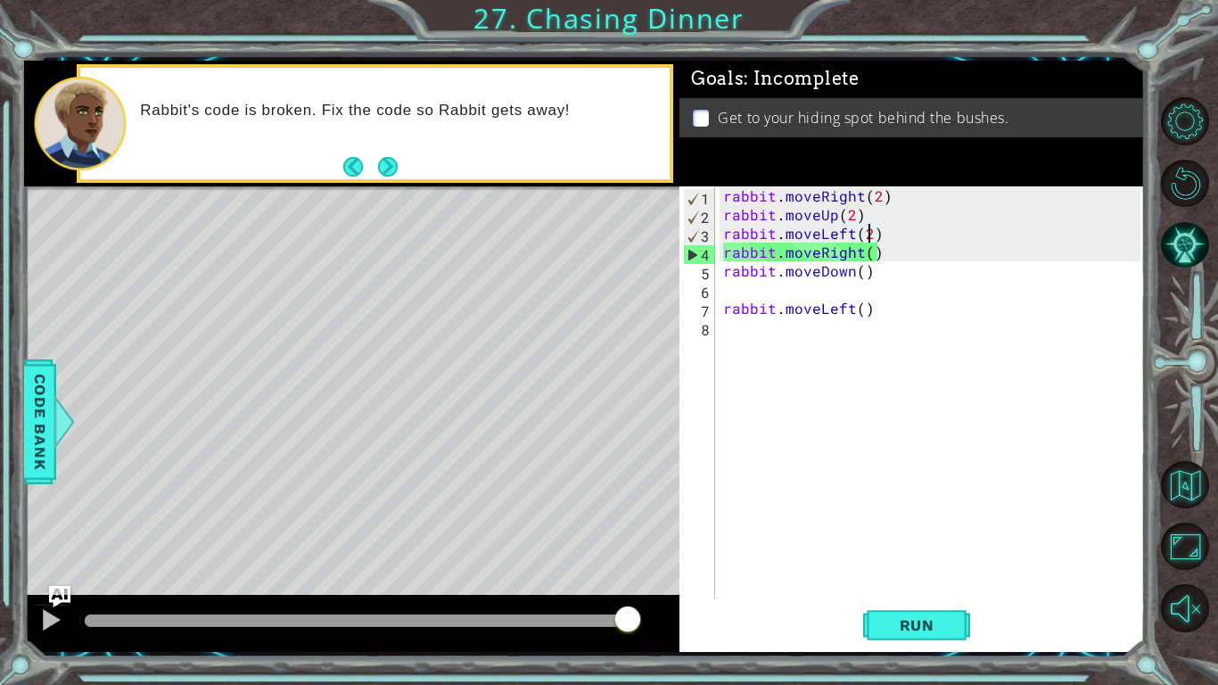
click at [878, 248] on div "rabbit . moveRight ( 2 ) rabbit . moveUp ( 2 ) rabbit . moveLeft ( 2 ) rabbit .…" at bounding box center [934, 410] width 429 height 449
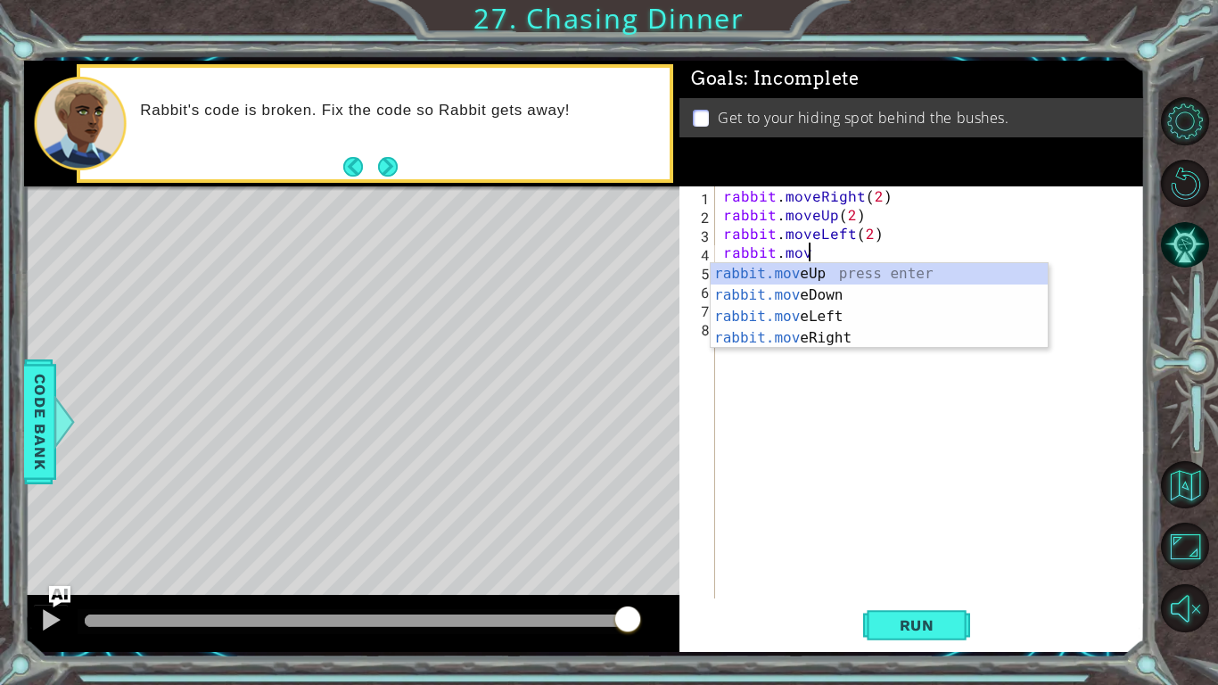
scroll to position [0, 4]
click at [872, 293] on div "rabbit.m oveUp press enter rabbit.m oveDown press enter rabbit.m oveLeft press …" at bounding box center [879, 327] width 337 height 128
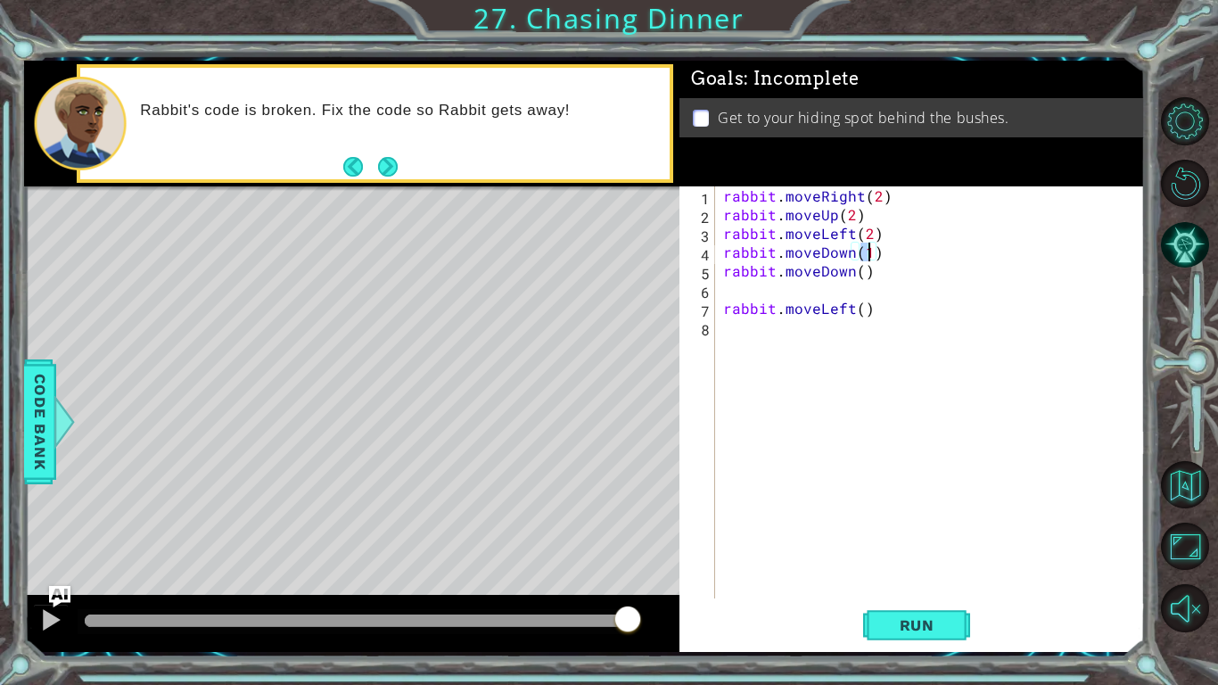
click at [870, 270] on div "rabbit . moveRight ( 2 ) rabbit . moveUp ( 2 ) rabbit . moveLeft ( 2 ) rabbit .…" at bounding box center [934, 410] width 429 height 449
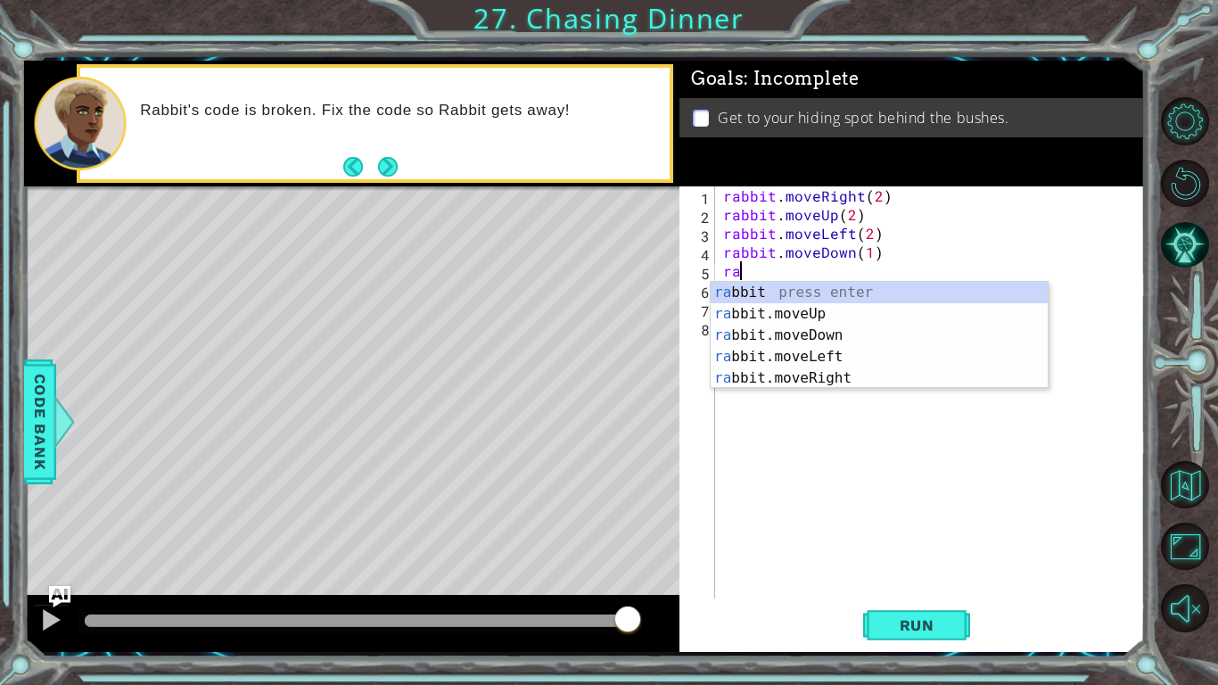
scroll to position [0, 0]
type textarea "r"
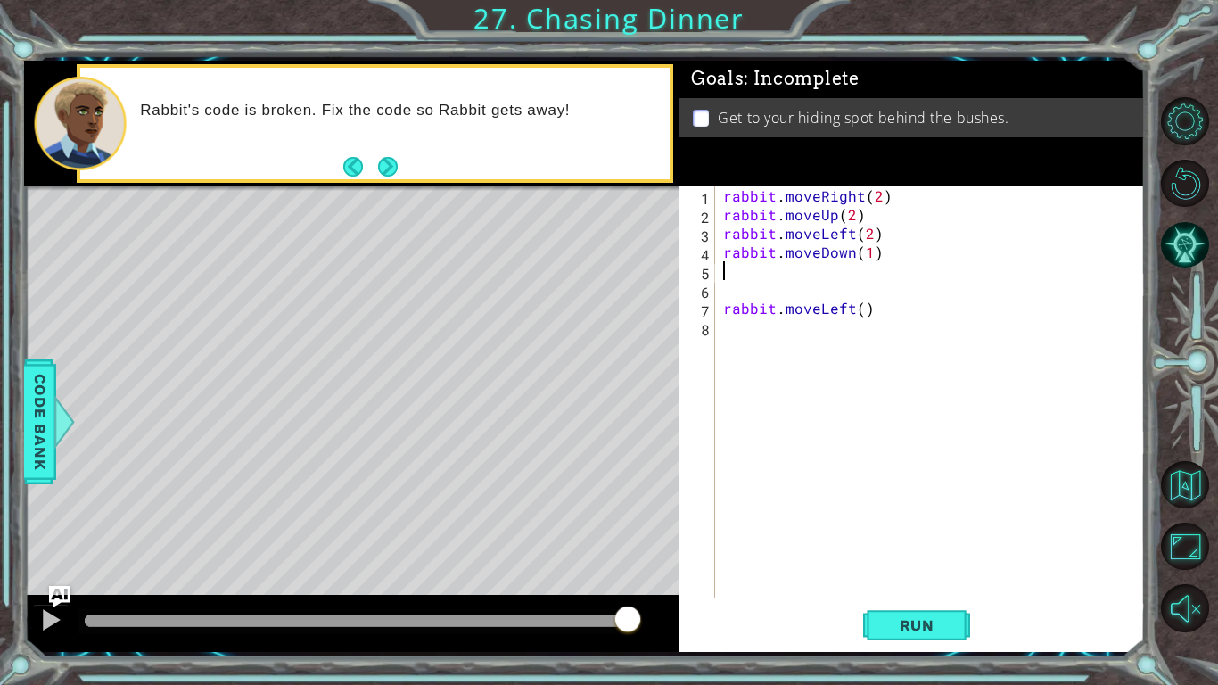
type textarea "rabbit.moveDown(1)"
click at [787, 275] on div "rabbit . moveRight ( 2 ) rabbit . moveUp ( 2 ) rabbit . moveLeft ( 2 ) rabbit .…" at bounding box center [934, 410] width 429 height 449
type textarea "rabbit.moveDown(1)"
click at [903, 576] on span "Run" at bounding box center [917, 625] width 70 height 18
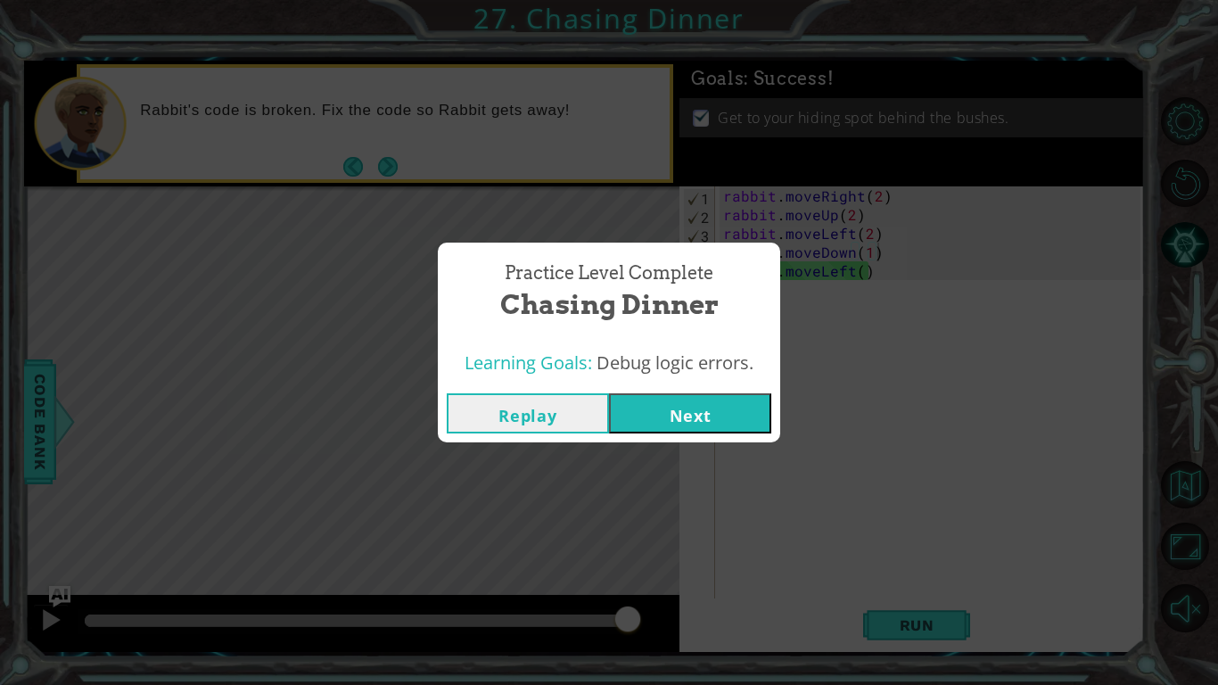
click at [703, 427] on button "Next" at bounding box center [690, 413] width 162 height 40
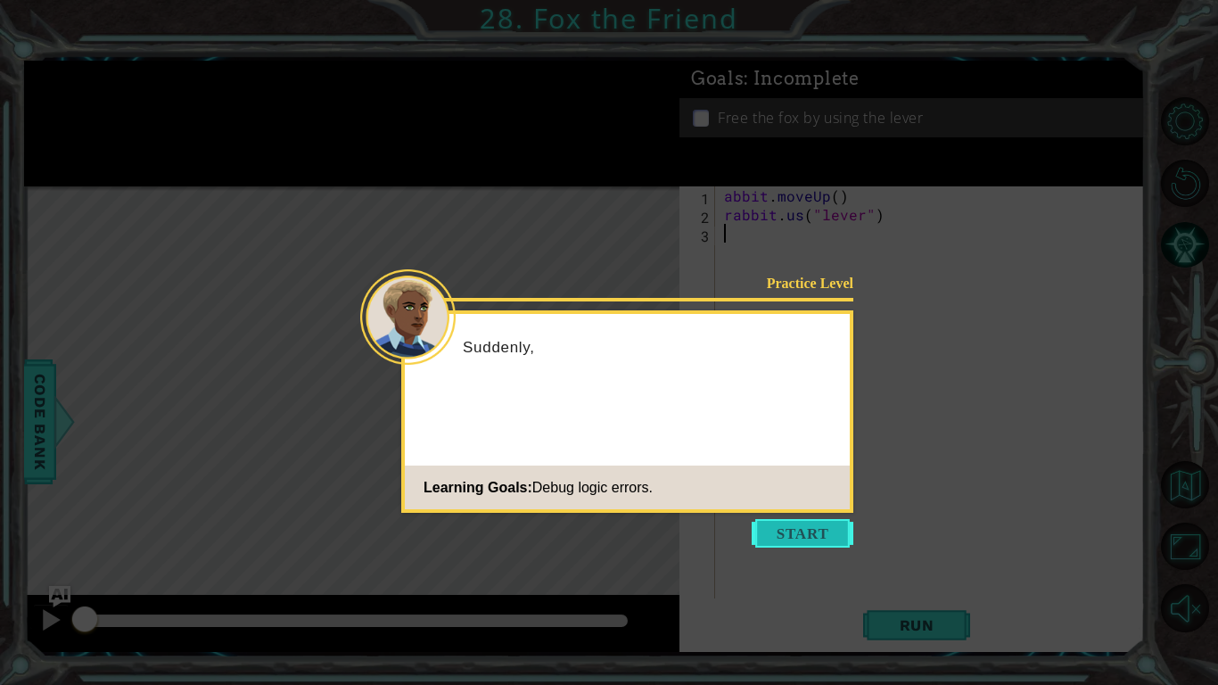
click at [783, 530] on button "Start" at bounding box center [803, 533] width 102 height 29
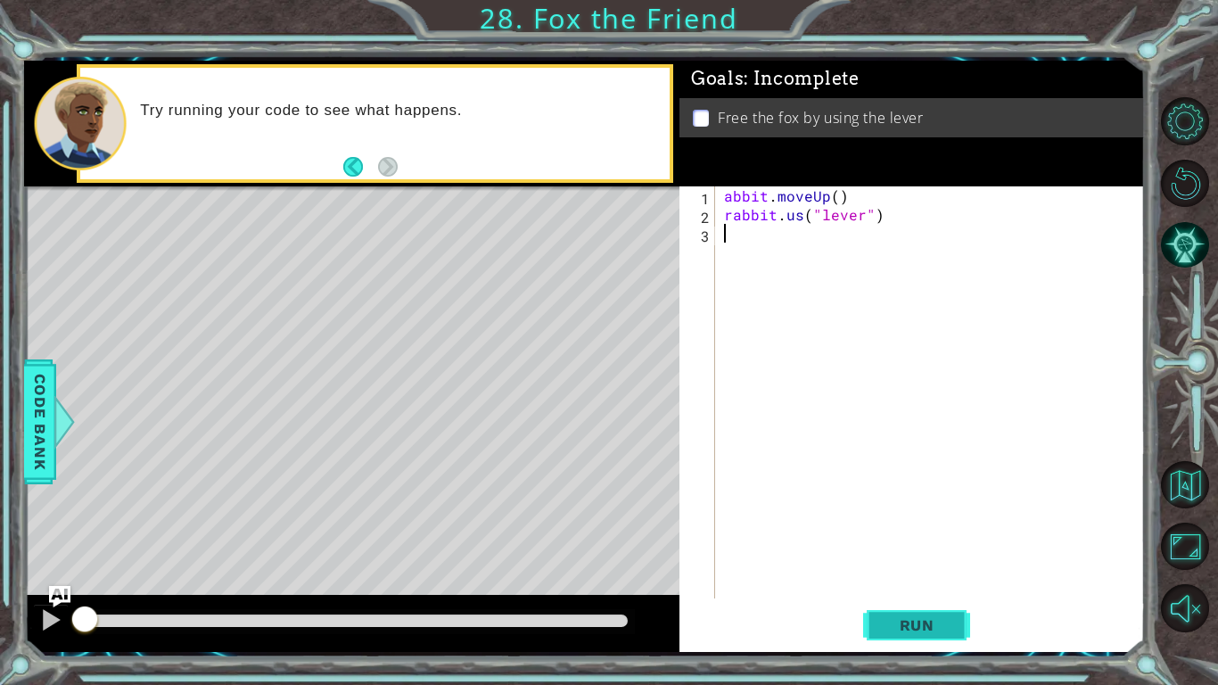
click at [883, 576] on button "Run" at bounding box center [916, 625] width 107 height 46
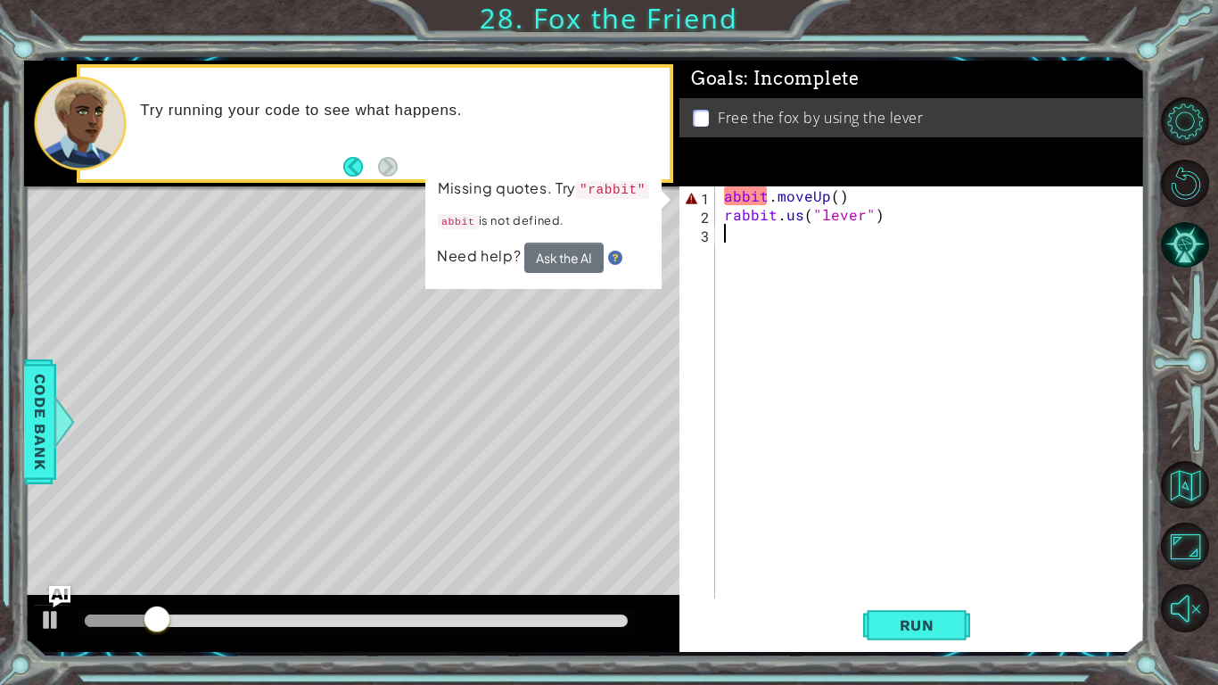
click at [725, 199] on div "abbit . moveUp ( ) rabbit . us ( "lever" )" at bounding box center [935, 410] width 429 height 449
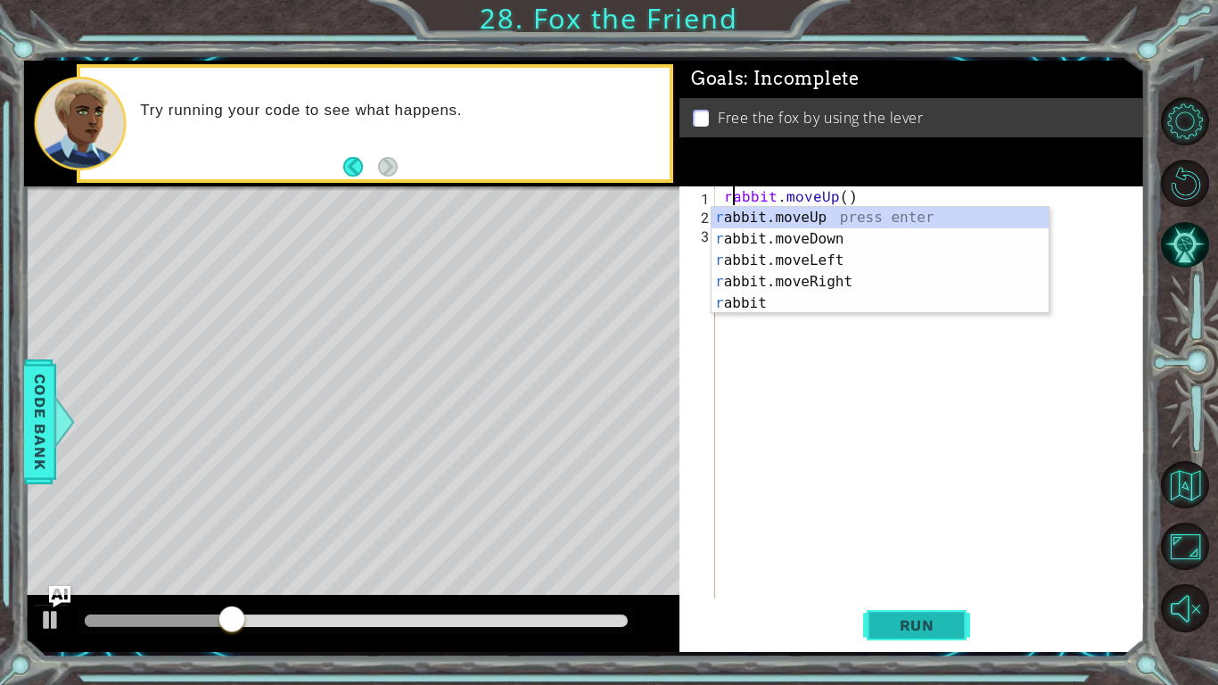
click at [921, 576] on button "Run" at bounding box center [916, 625] width 107 height 46
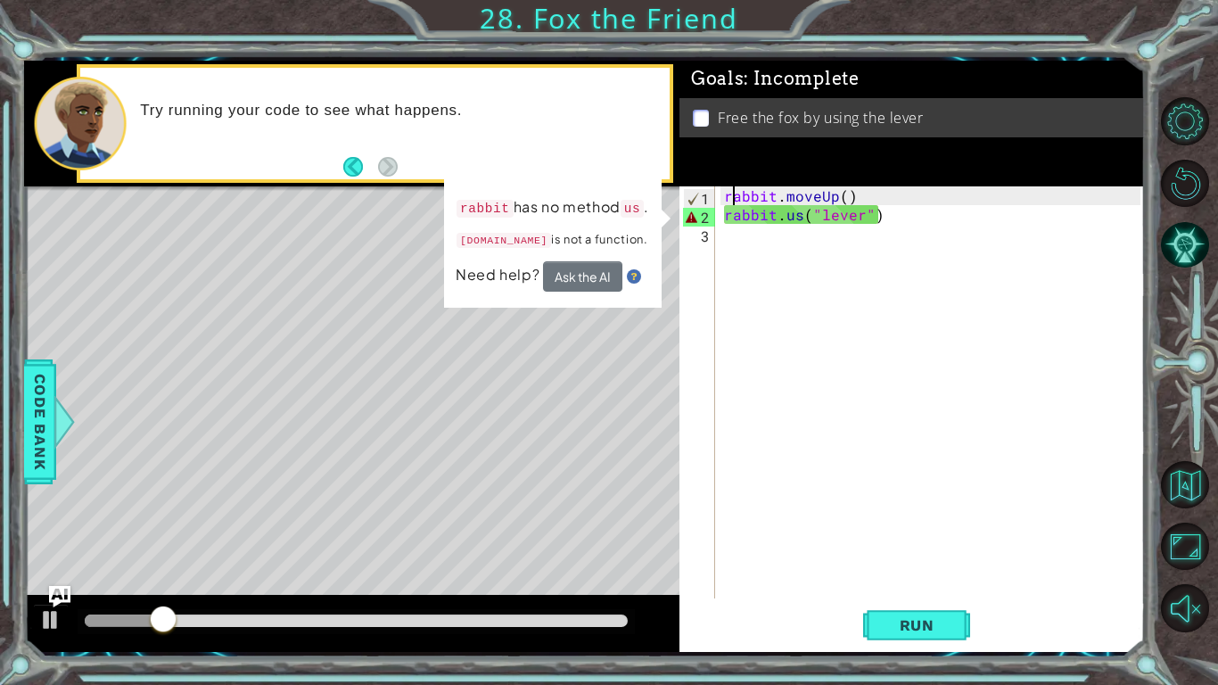
click at [803, 219] on div "rabbit . moveUp ( ) rabbit . us ( "lever" )" at bounding box center [935, 410] width 429 height 449
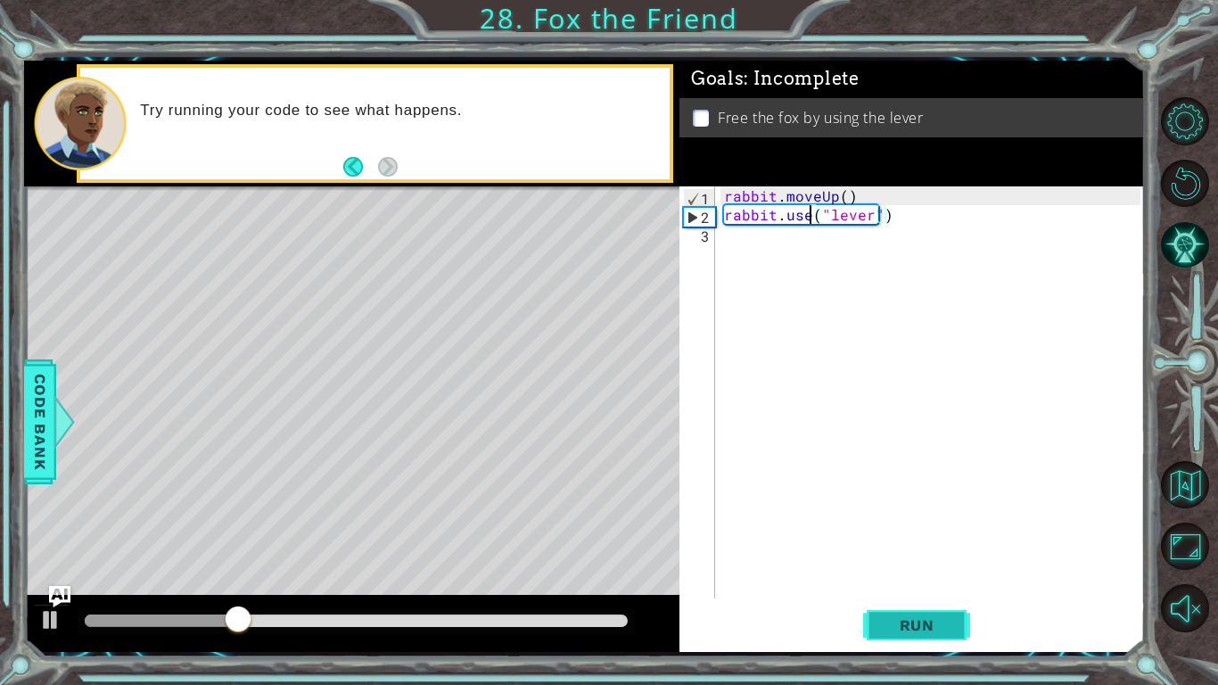
type textarea "rabbit.use("lever")"
click at [898, 576] on button "Run" at bounding box center [916, 625] width 107 height 46
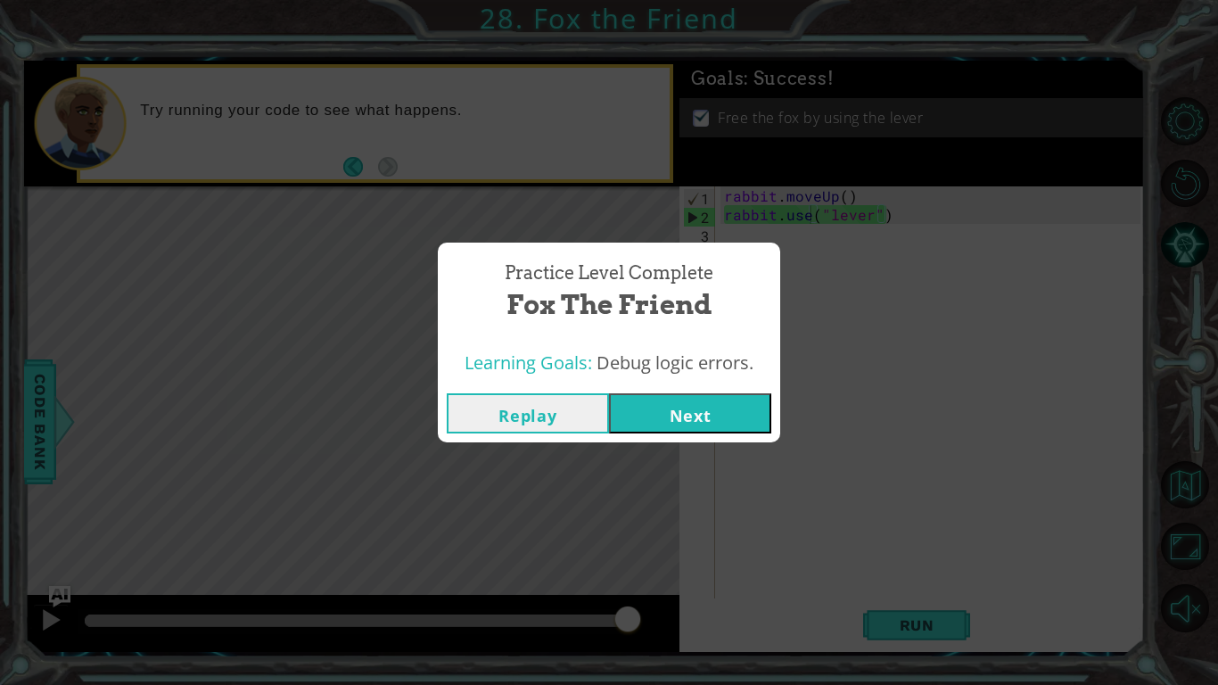
click at [720, 399] on button "Next" at bounding box center [690, 413] width 162 height 40
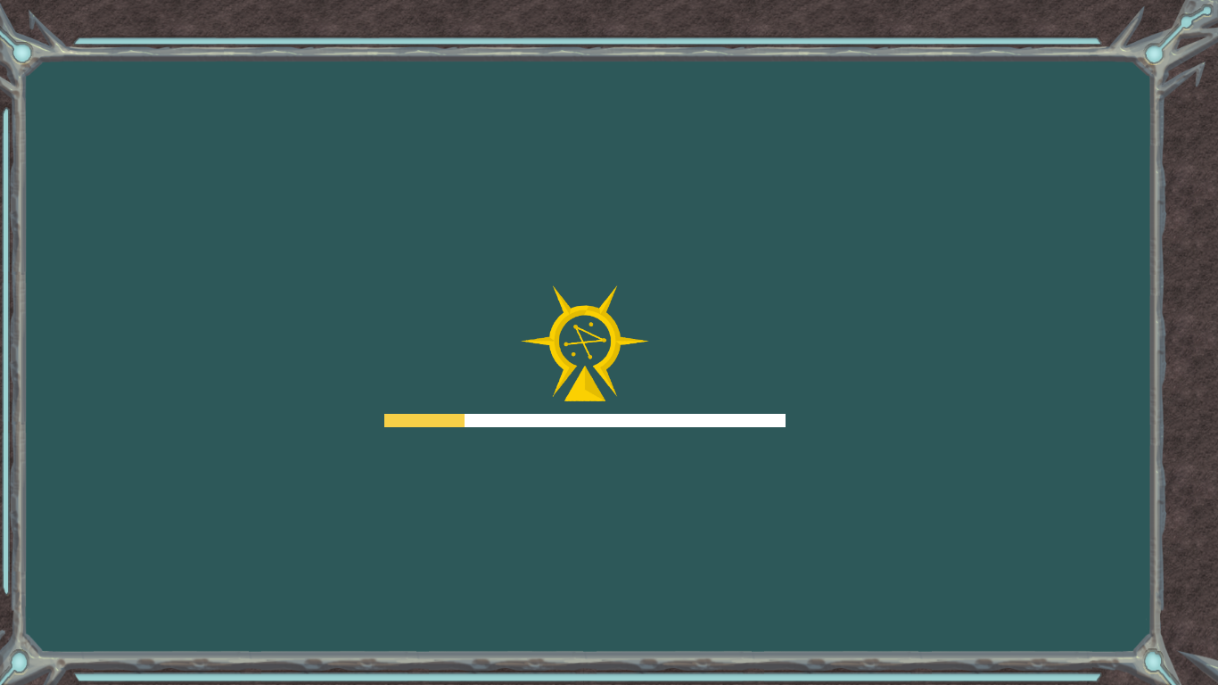
click at [717, 430] on div "Goals Error loading from server. Try refreshing the page. You'll need to join a…" at bounding box center [609, 342] width 1218 height 685
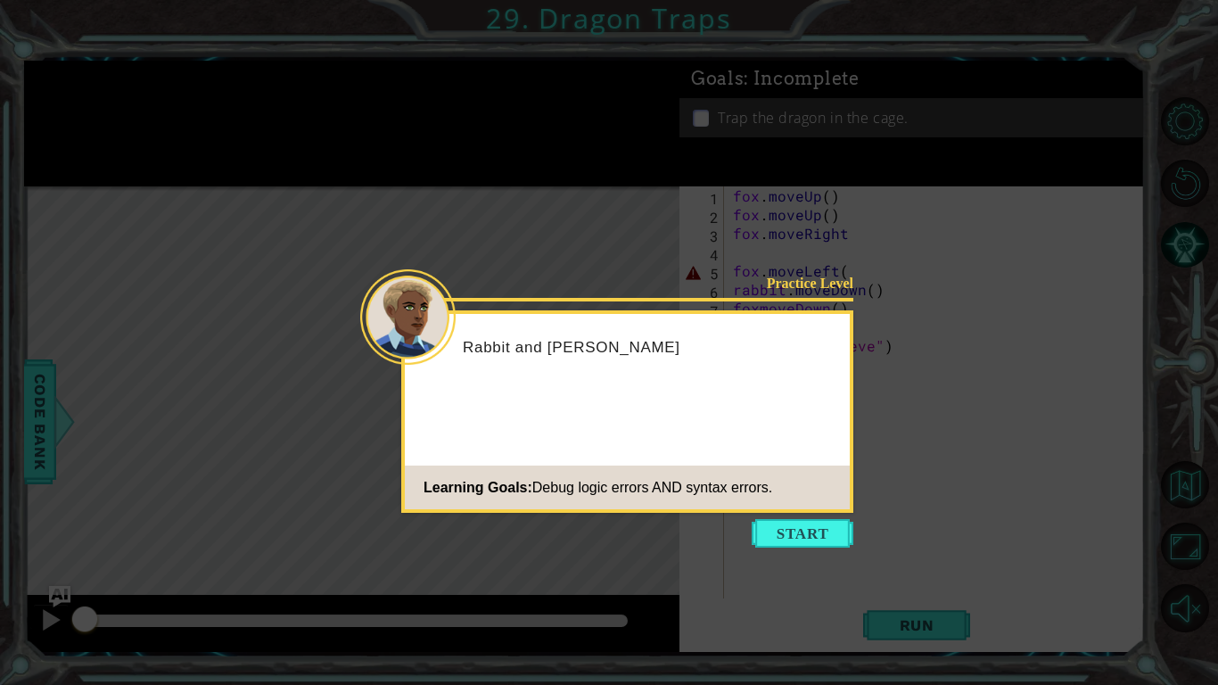
click at [795, 515] on icon at bounding box center [609, 342] width 1218 height 685
click at [810, 536] on button "Start" at bounding box center [803, 533] width 102 height 29
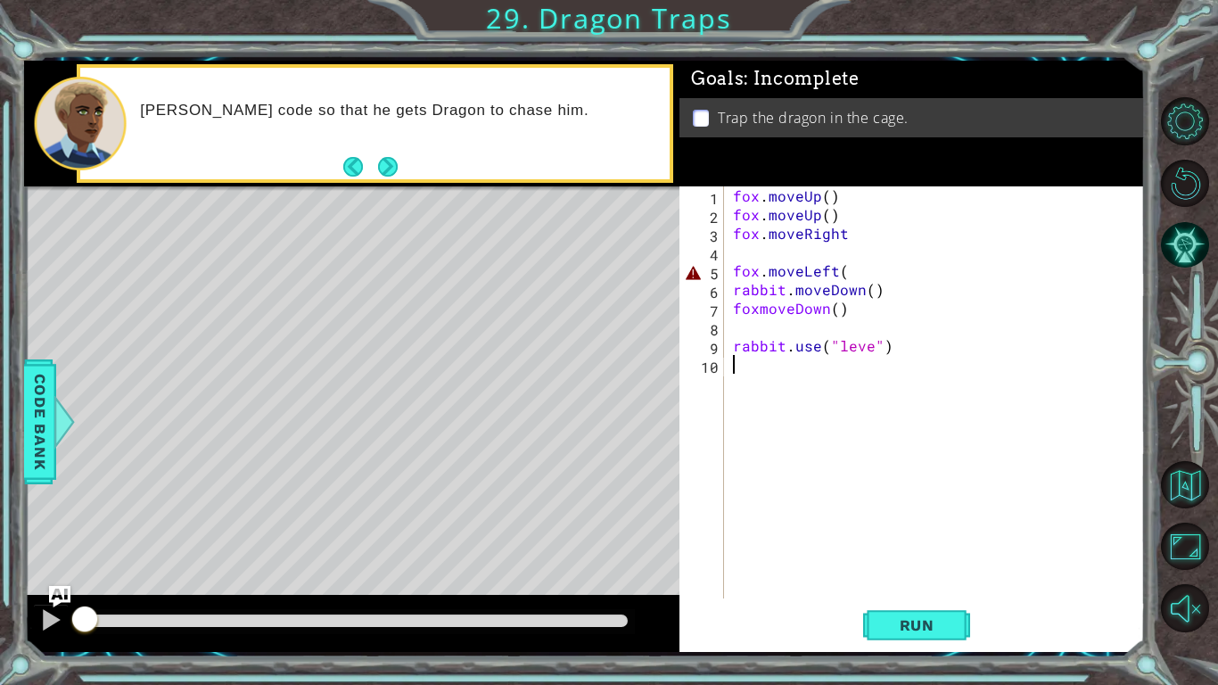
click at [747, 257] on div "fox . moveUp ( ) fox . moveUp ( ) fox . moveRight fox . moveLeft ( rabbit . mov…" at bounding box center [939, 410] width 420 height 449
click at [855, 269] on div "fox . moveUp ( ) fox . moveUp ( ) fox . moveRight fox . moveLeft ( rabbit . mov…" at bounding box center [939, 410] width 420 height 449
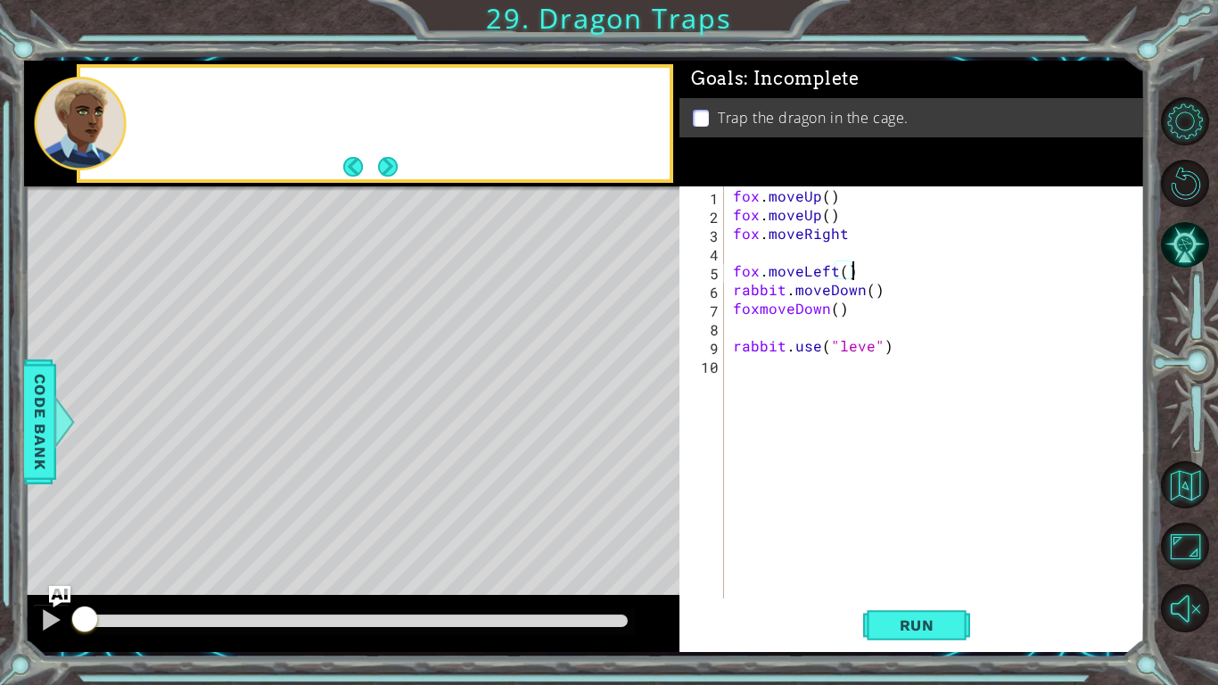
scroll to position [0, 6]
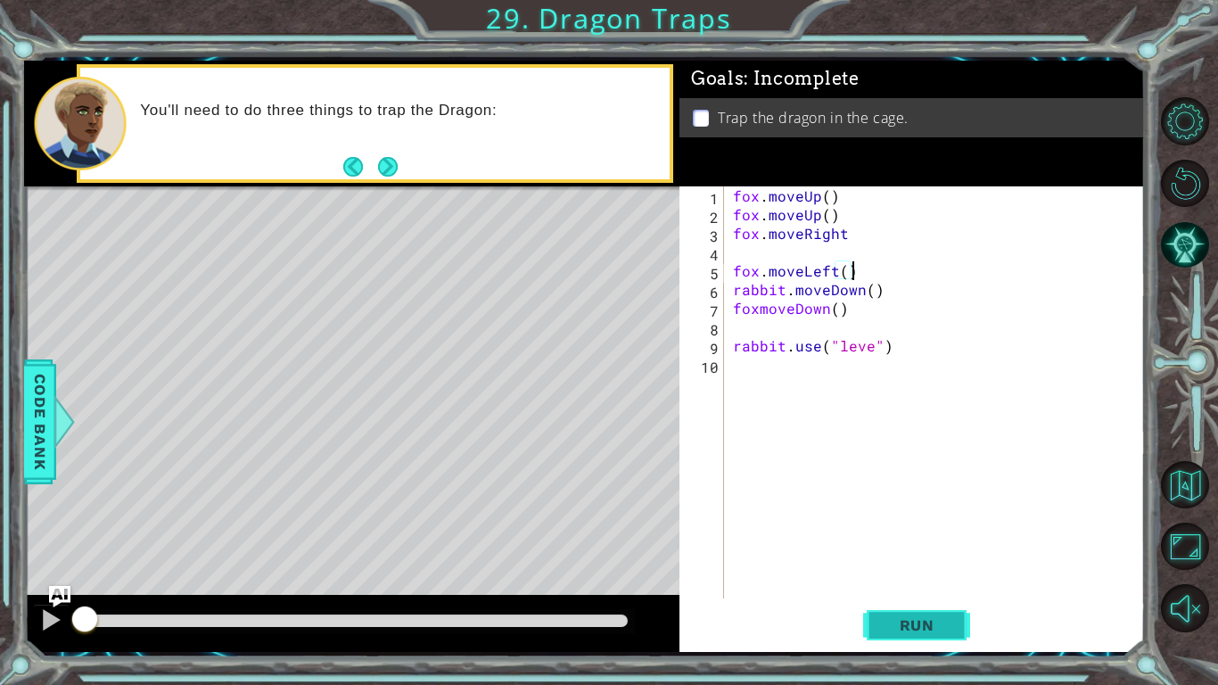
click at [892, 576] on span "Run" at bounding box center [917, 625] width 70 height 18
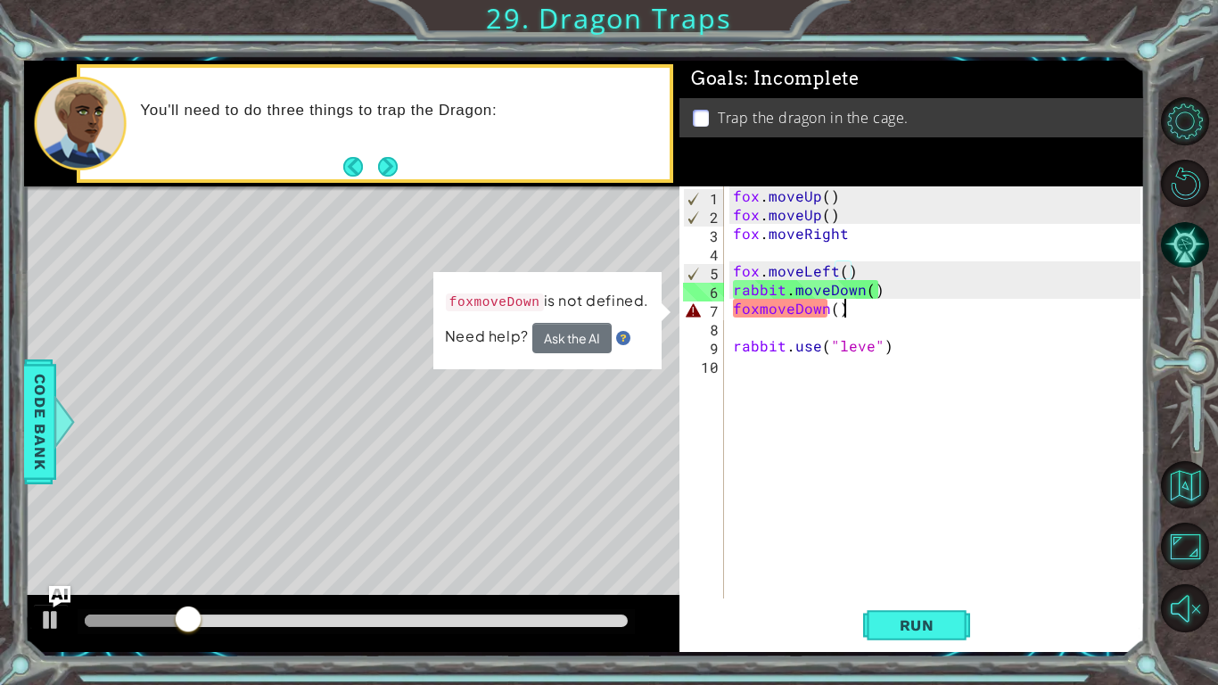
click at [856, 312] on div "fox . moveUp ( ) fox . moveUp ( ) fox . moveRight fox . moveLeft ( ) rabbit . m…" at bounding box center [939, 410] width 420 height 449
click at [762, 312] on div "fox . moveUp ( ) fox . moveUp ( ) fox . moveRight fox . moveLeft ( ) rabbit . m…" at bounding box center [939, 410] width 420 height 449
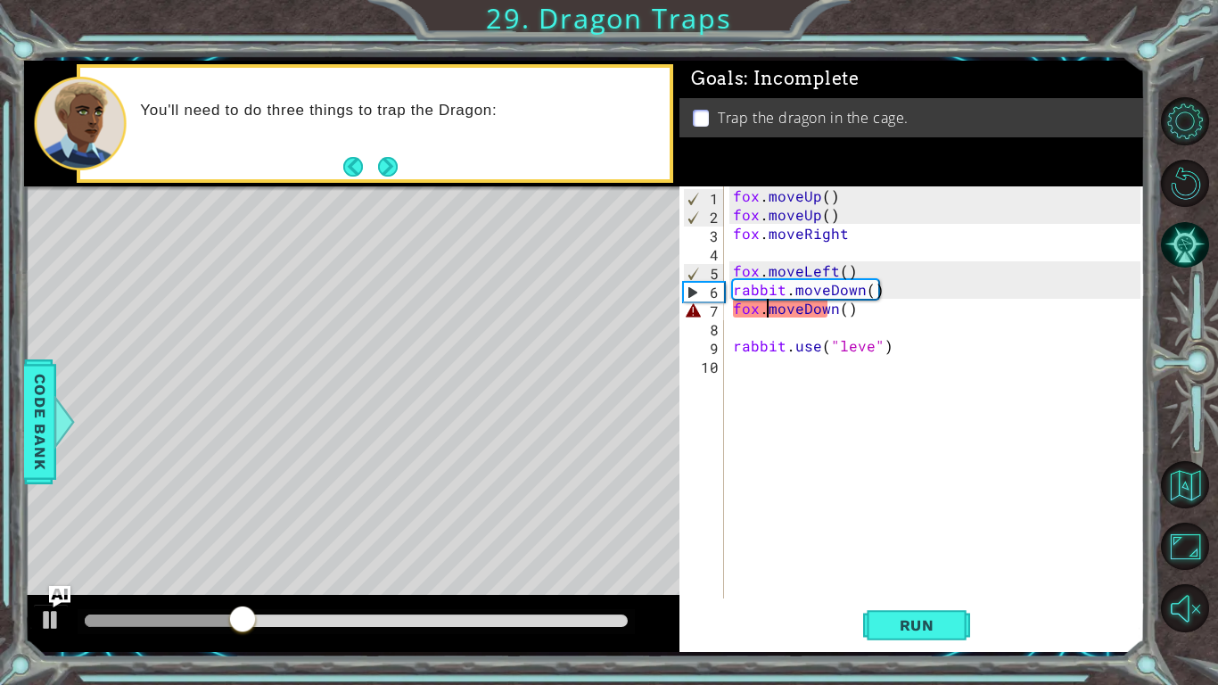
scroll to position [0, 2]
click at [866, 347] on div "fox . moveUp ( ) fox . moveUp ( ) fox . moveRight fox . moveLeft ( ) rabbit . m…" at bounding box center [939, 410] width 420 height 449
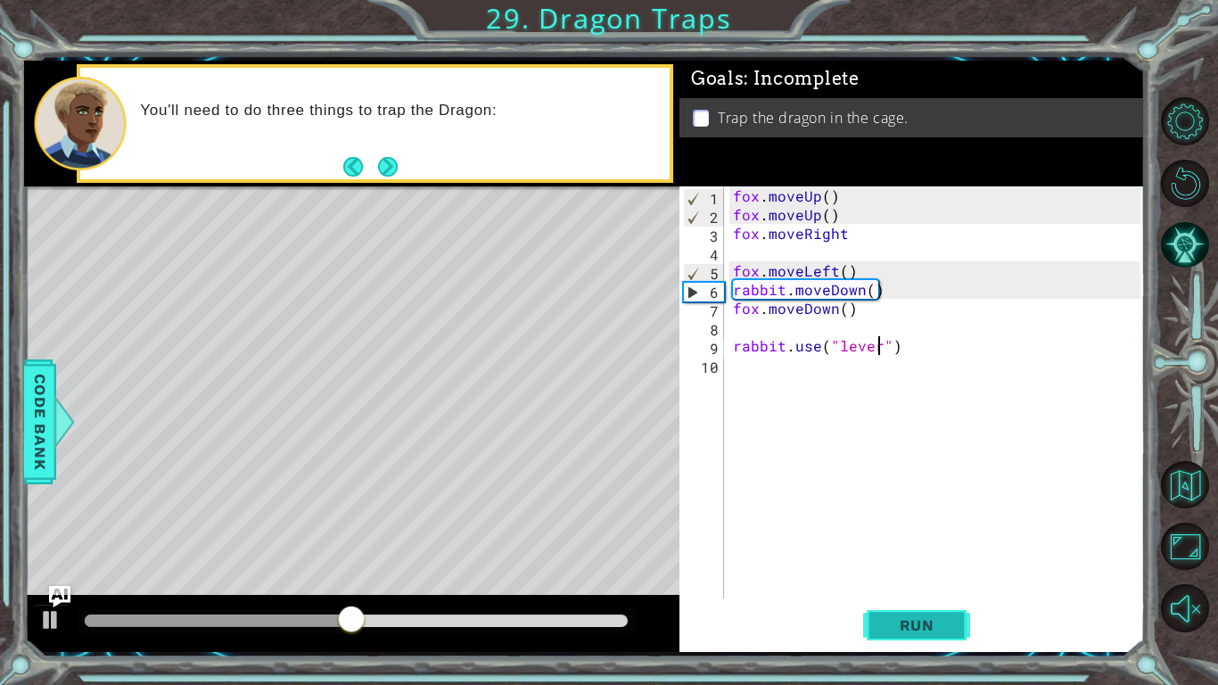
click at [900, 576] on button "Run" at bounding box center [916, 625] width 107 height 46
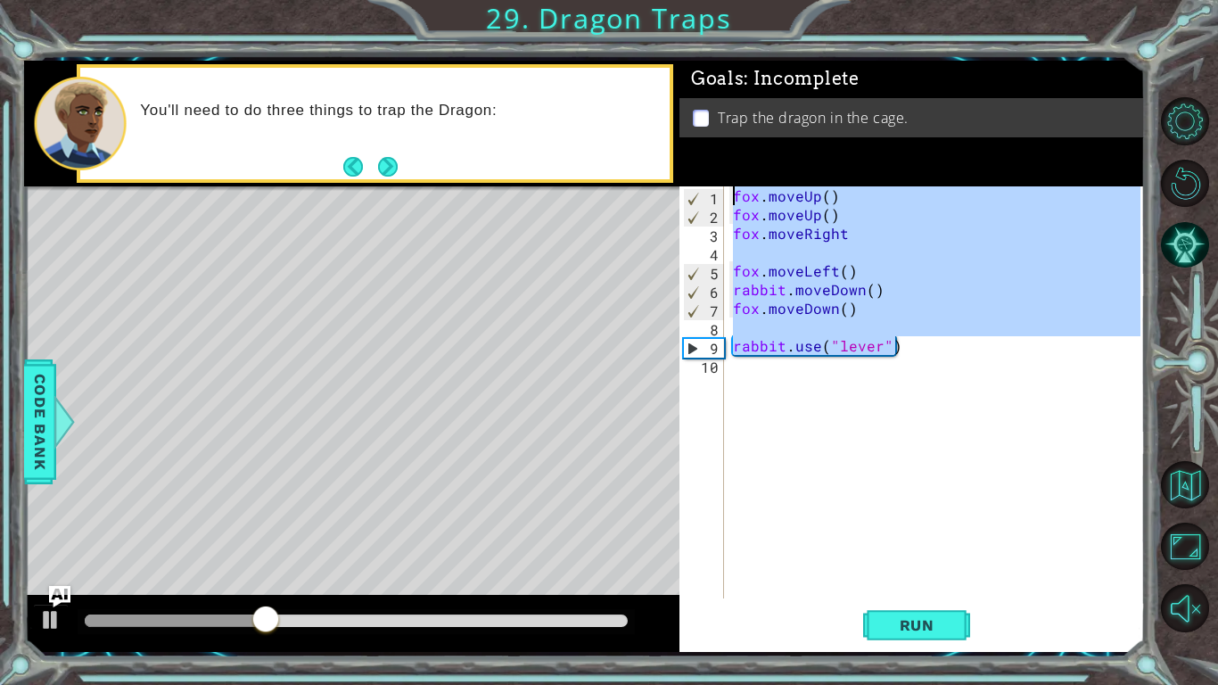
drag, startPoint x: 905, startPoint y: 353, endPoint x: 730, endPoint y: 175, distance: 249.7
click at [730, 175] on div "Goals : Incomplete Trap the dragon in the cage. rabbit.use("lever") 1 2 3 4 5 6…" at bounding box center [913, 356] width 466 height 591
type textarea "fox.moveUp() fox.moveUp()"
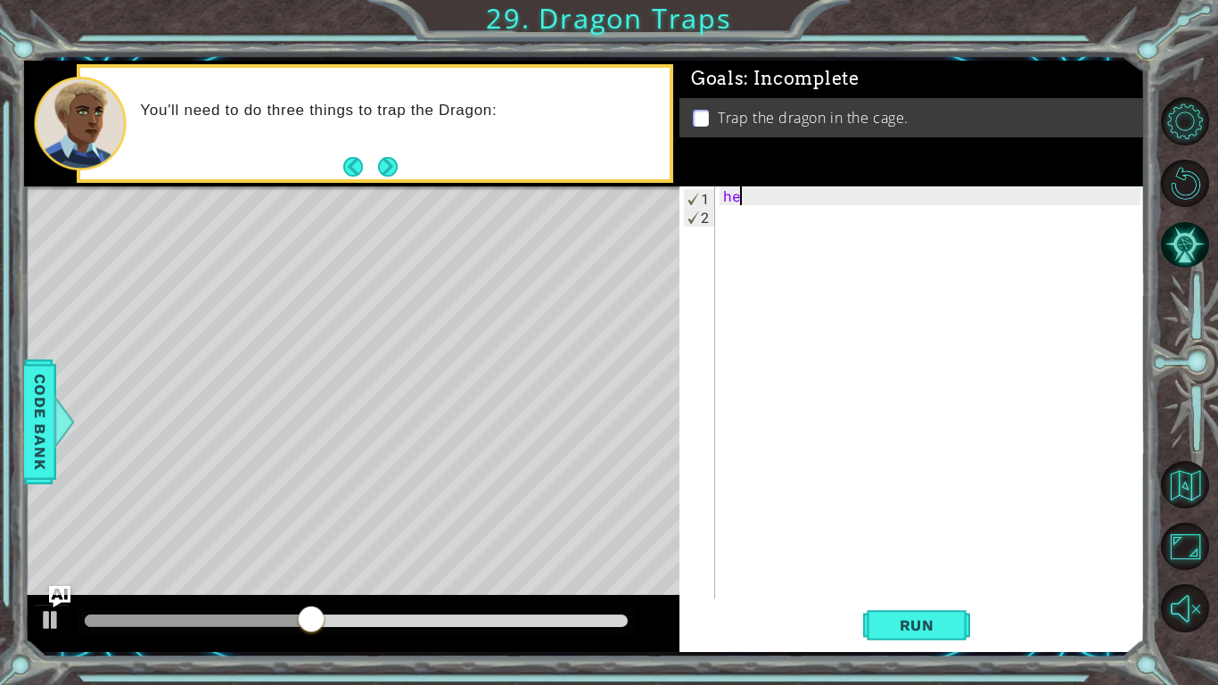
type textarea "h"
type textarea "foxmoeup"
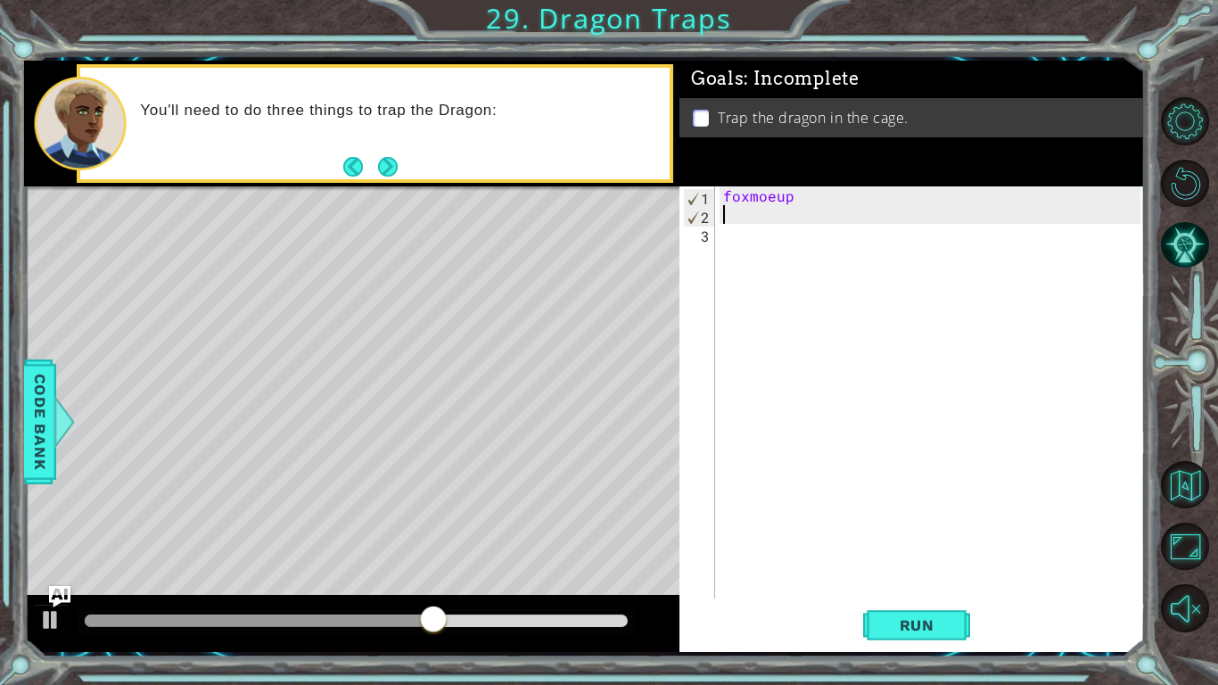
scroll to position [0, 0]
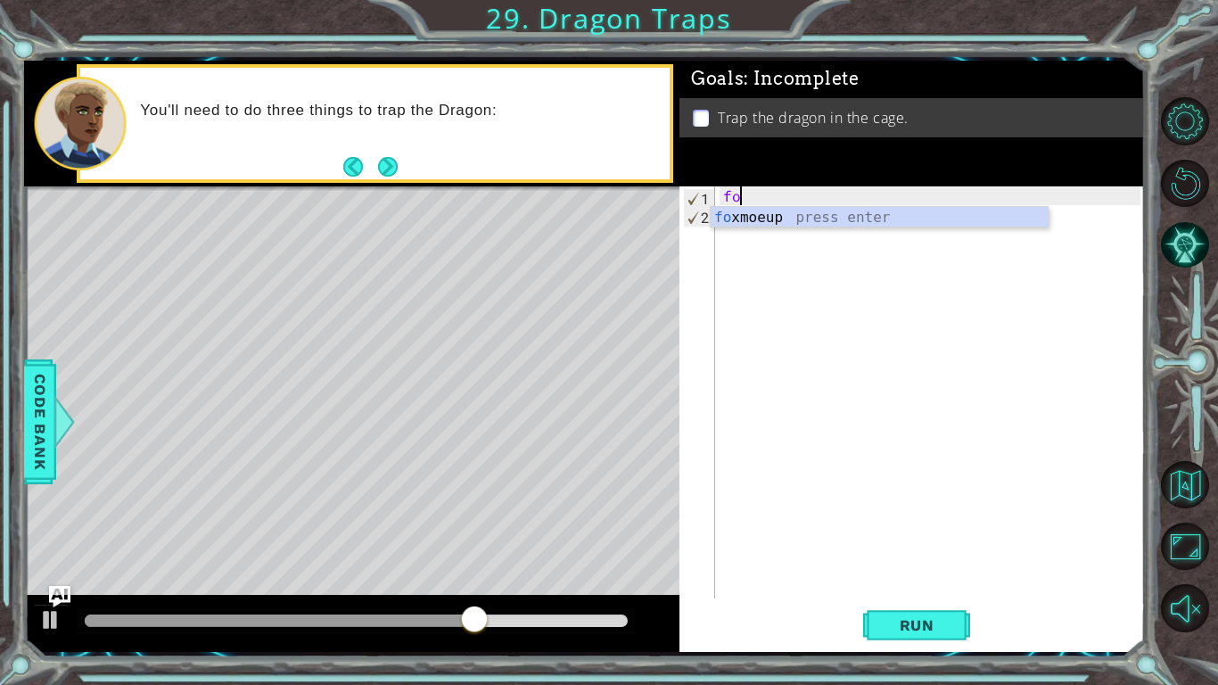
type textarea "f"
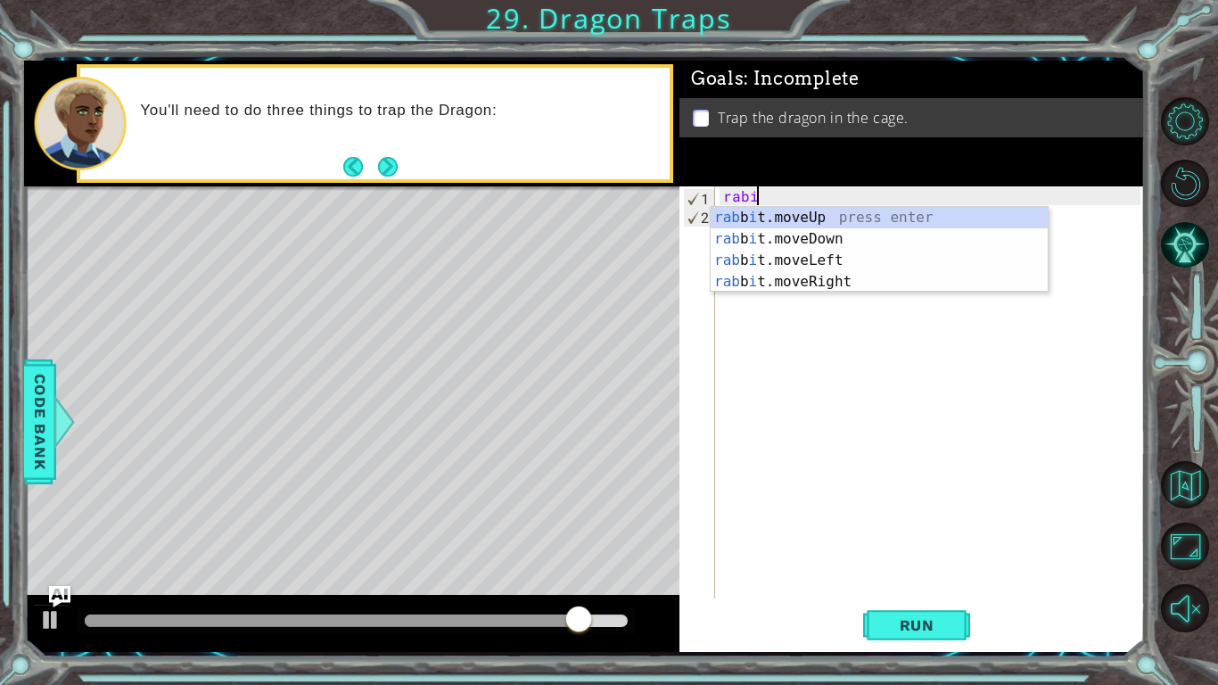
scroll to position [0, 1]
type textarea "r"
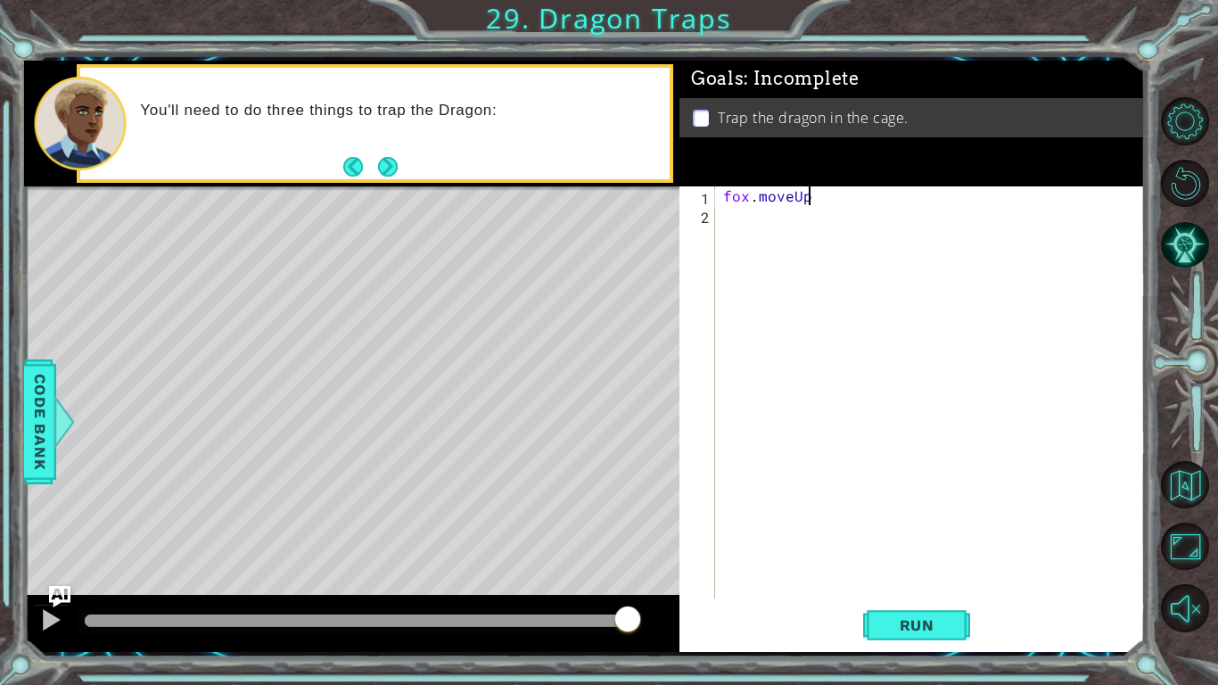
scroll to position [0, 4]
type textarea "fox.moveUp()"
type textarea "m"
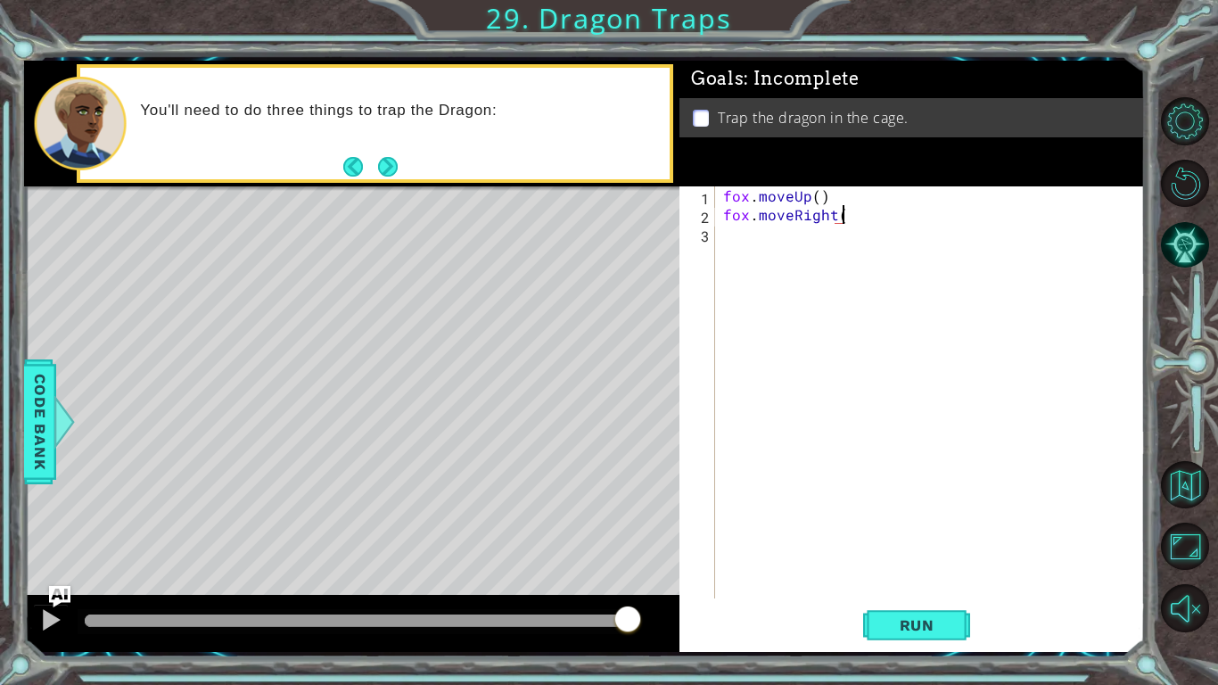
type textarea "fox.moveRight()"
type textarea "fox.moveLeft()"
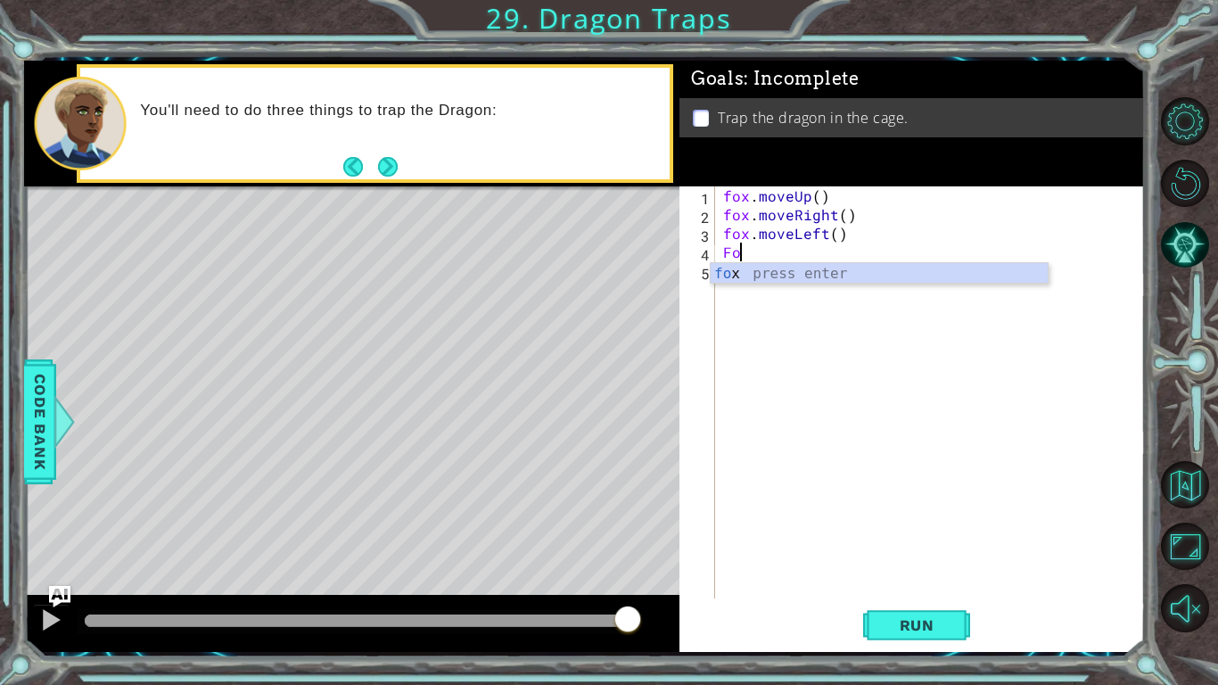
type textarea "F"
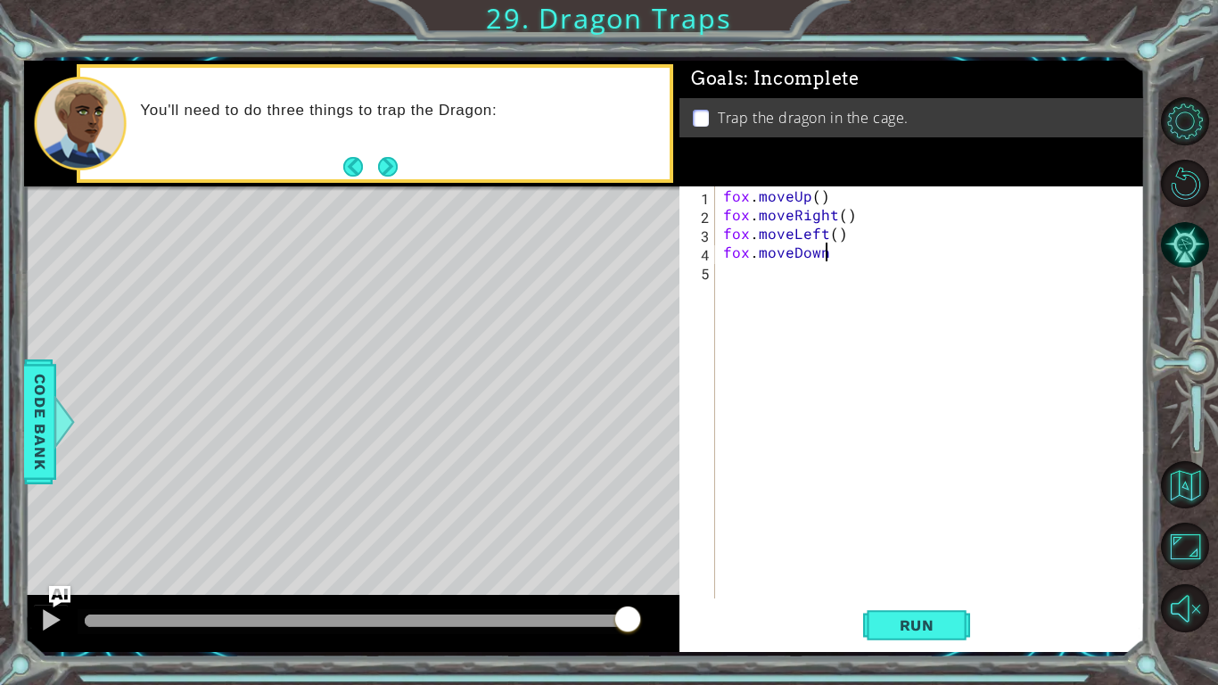
scroll to position [0, 5]
type textarea "fox.moveDown()"
click at [837, 254] on div "fox . moveUp ( ) fox . moveRight ( ) fox . moveLeft ( ) fox . moveDown ( )" at bounding box center [934, 410] width 429 height 449
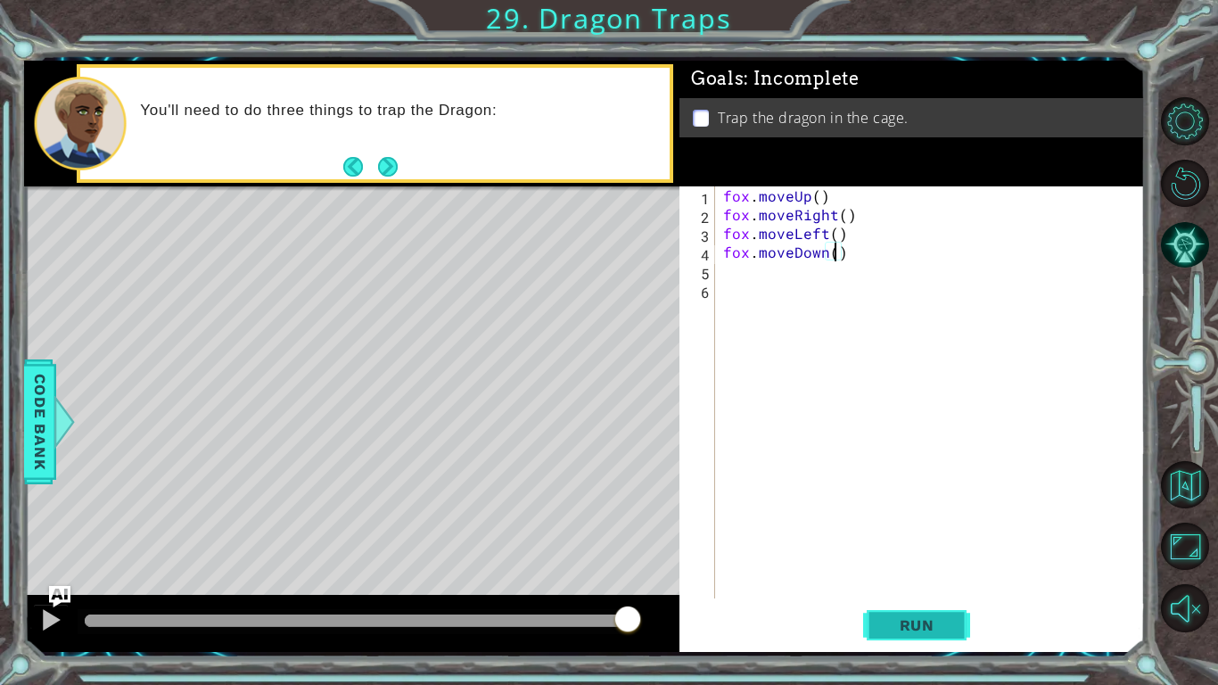
type textarea "fox.moveDown(2)"
type textarea "rabbit.moveUp(1)"
type textarea "rabbit.use(lever)"
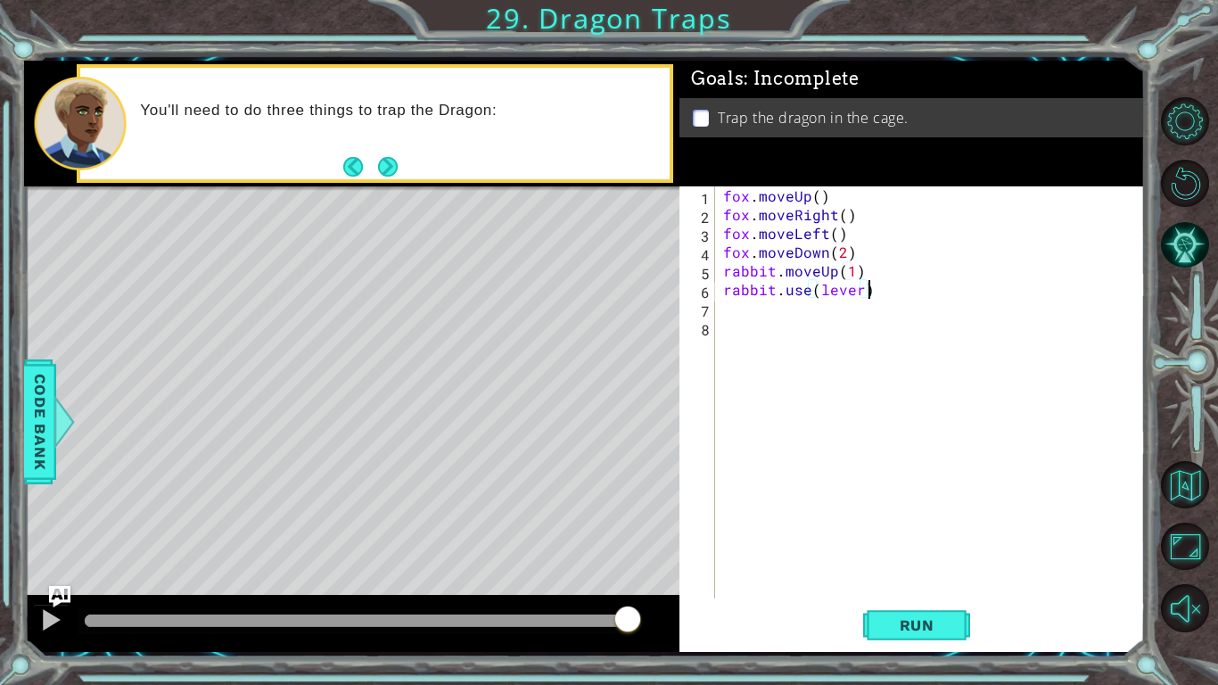
click at [796, 576] on div "fox . moveUp ( ) fox . moveRight ( ) fox . moveLeft ( ) fox . moveDown ( 2 ) ra…" at bounding box center [934, 410] width 429 height 449
click at [927, 576] on button "Run" at bounding box center [916, 625] width 107 height 46
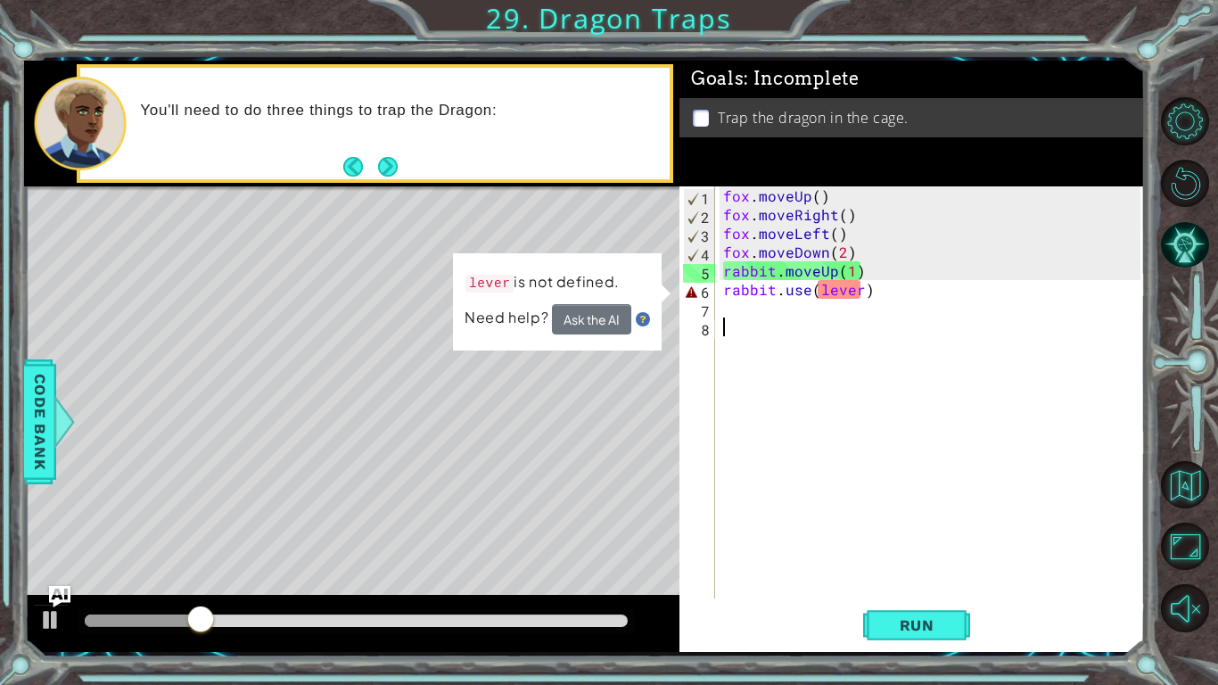
click at [820, 192] on div "fox . moveUp ( ) fox . moveRight ( ) fox . moveLeft ( ) fox . moveDown ( 2 ) ra…" at bounding box center [934, 410] width 429 height 449
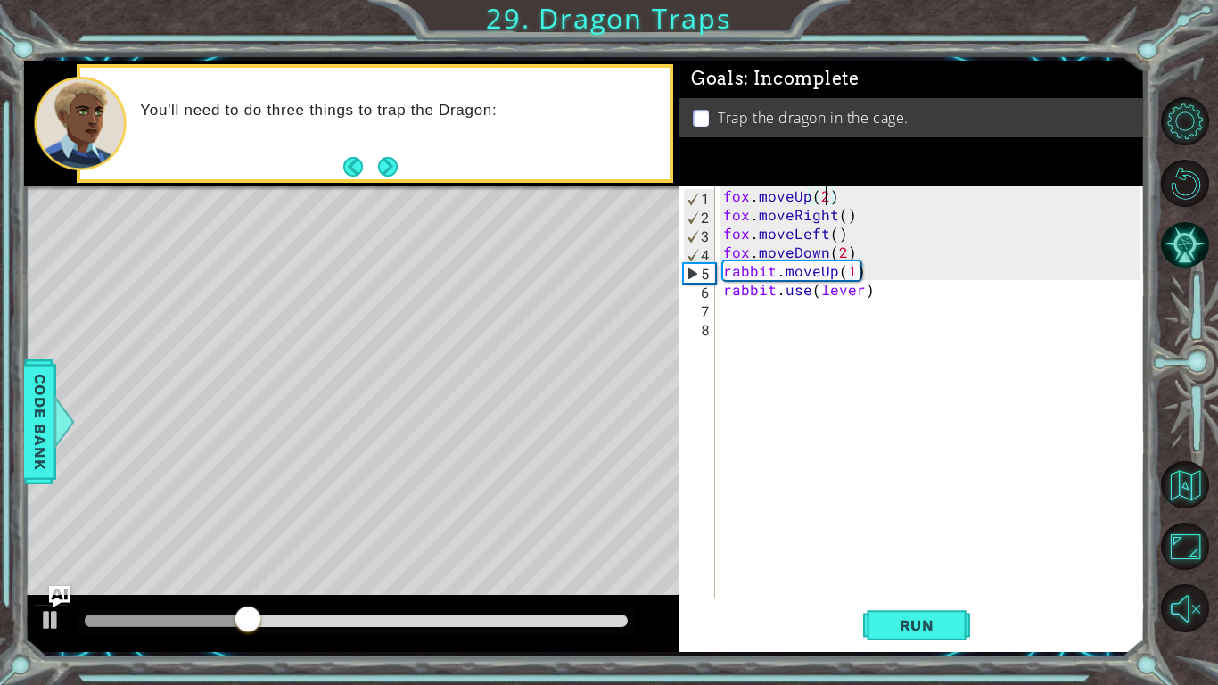
click at [839, 297] on div "fox . moveUp ( 2 ) fox . moveRight ( ) fox . moveLeft ( ) fox . moveDown ( 2 ) …" at bounding box center [934, 410] width 429 height 449
click at [860, 288] on div "fox . moveUp ( 2 ) fox . moveRight ( ) fox . moveLeft ( ) fox . moveDown ( 2 ) …" at bounding box center [934, 410] width 429 height 449
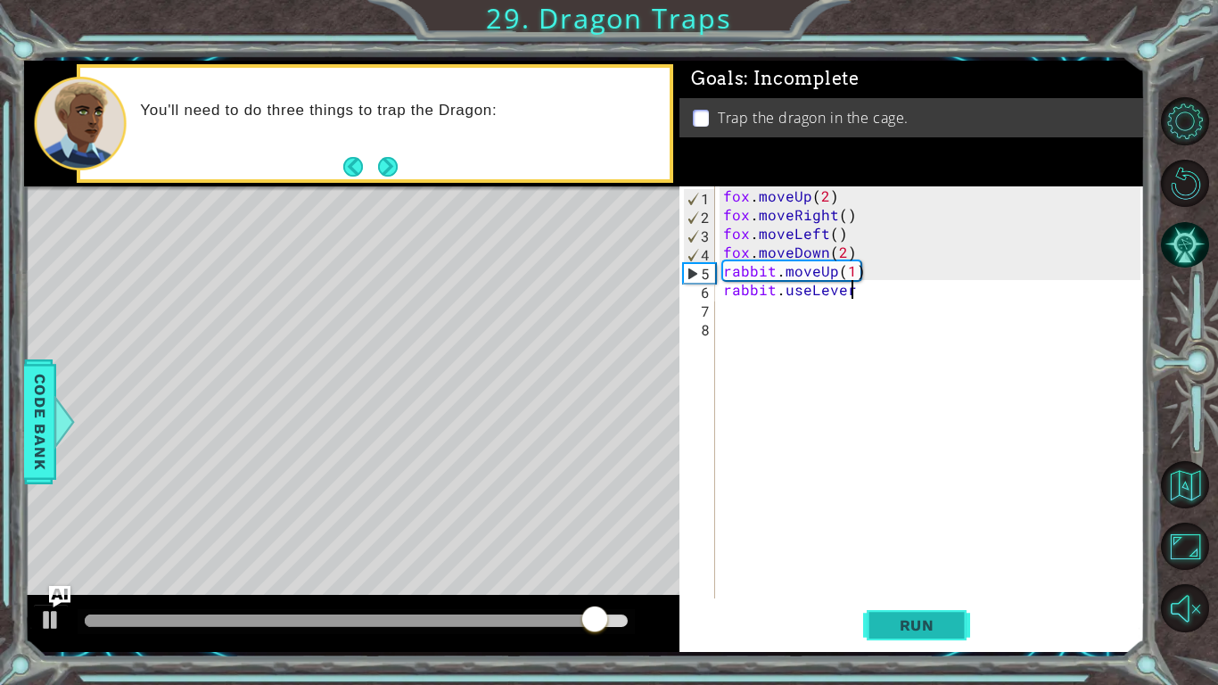
click at [890, 576] on button "Run" at bounding box center [916, 625] width 107 height 46
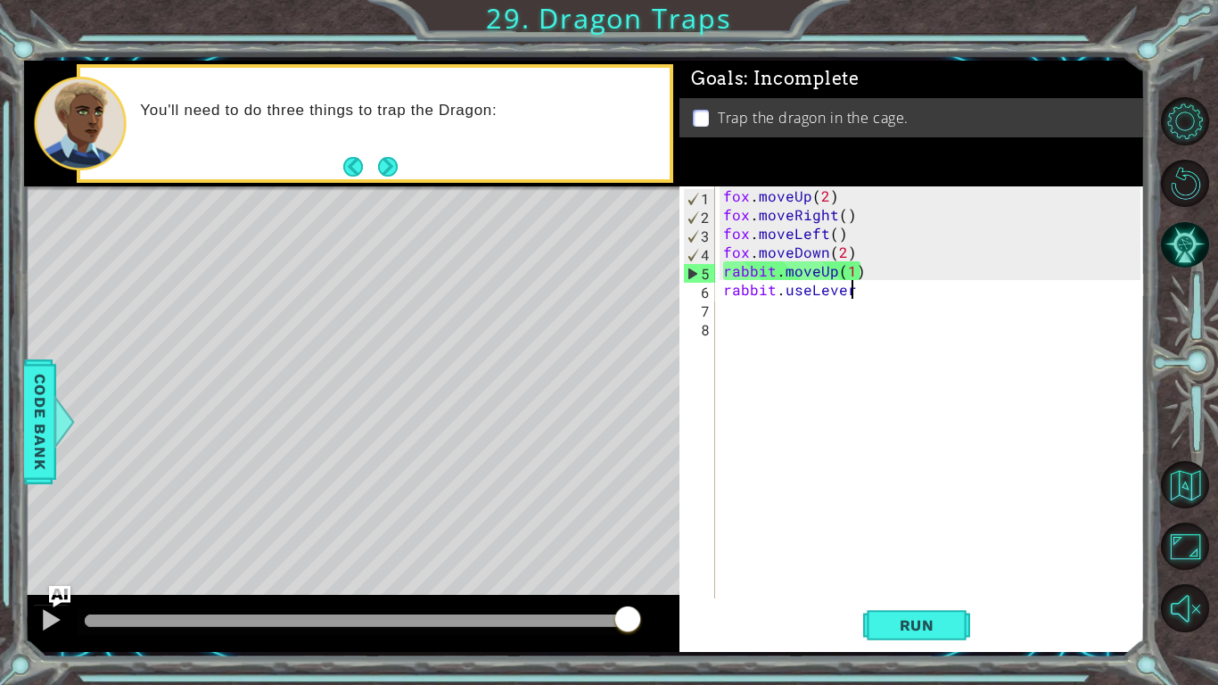
click at [858, 271] on div "fox . moveUp ( 2 ) fox . moveRight ( ) fox . moveLeft ( ) fox . moveDown ( 2 ) …" at bounding box center [934, 410] width 429 height 449
type textarea "rabbit.moveUp(1)"
click at [841, 301] on div "fox . moveUp ( 2 ) fox . moveRight ( ) fox . moveLeft ( ) fox . moveDown ( 2 ) …" at bounding box center [934, 410] width 429 height 449
click at [1189, 182] on button "Restart Level" at bounding box center [1185, 184] width 48 height 48
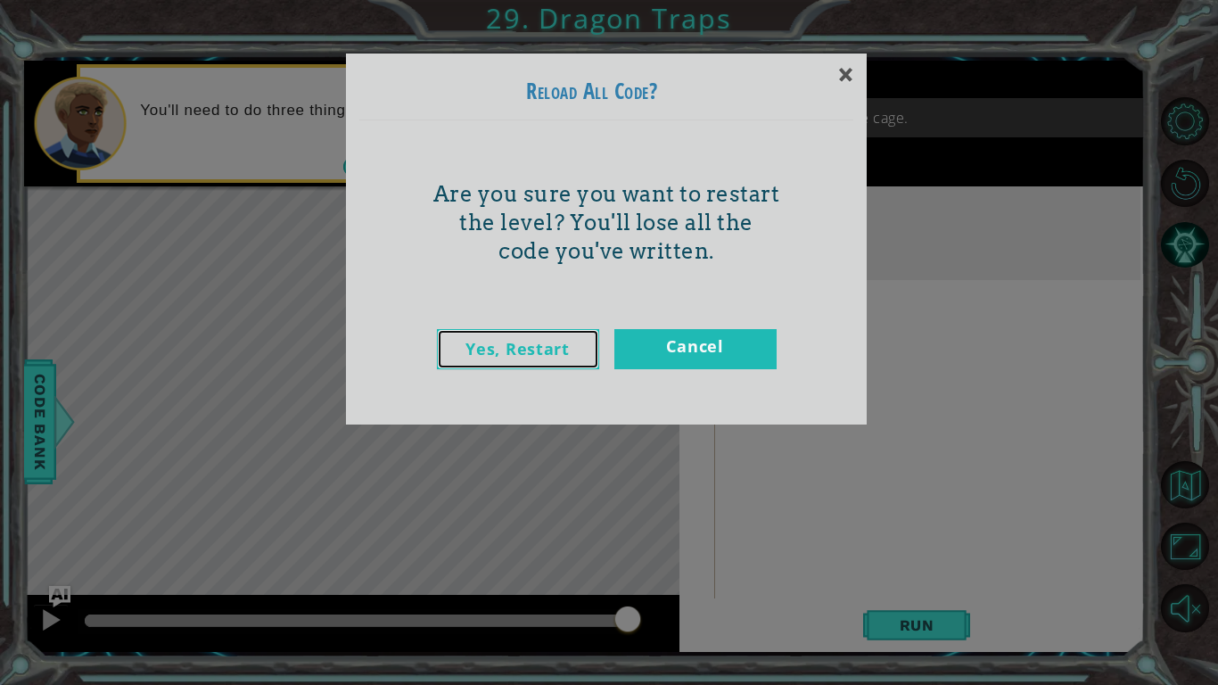
click at [541, 346] on link "Yes, Restart" at bounding box center [518, 349] width 162 height 40
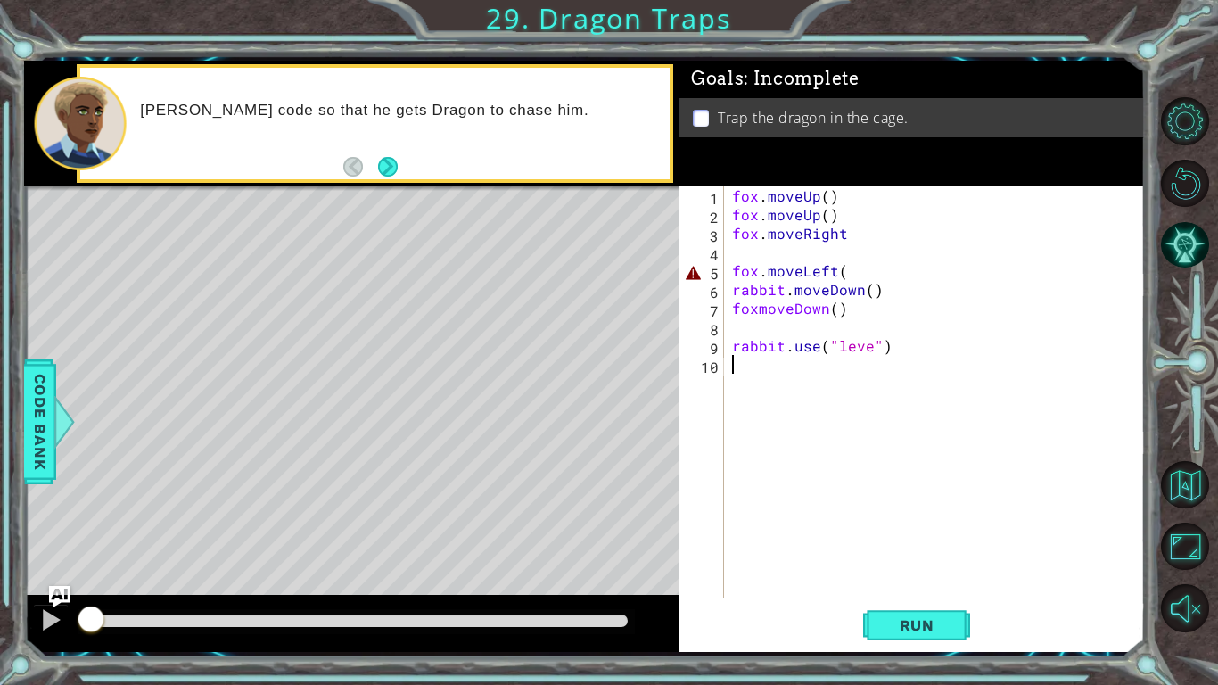
click at [828, 200] on div "fox . moveUp ( ) fox . moveUp ( ) fox . moveRight fox . moveLeft ( rabbit . mov…" at bounding box center [939, 410] width 421 height 449
drag, startPoint x: 849, startPoint y: 217, endPoint x: 731, endPoint y: 218, distance: 117.7
click at [731, 218] on div "fox . moveUp ( 2 ) fox . moveUp ( ) fox . moveRight fox . moveLeft ( rabbit . m…" at bounding box center [939, 410] width 421 height 449
type textarea "fox.moveUp()"
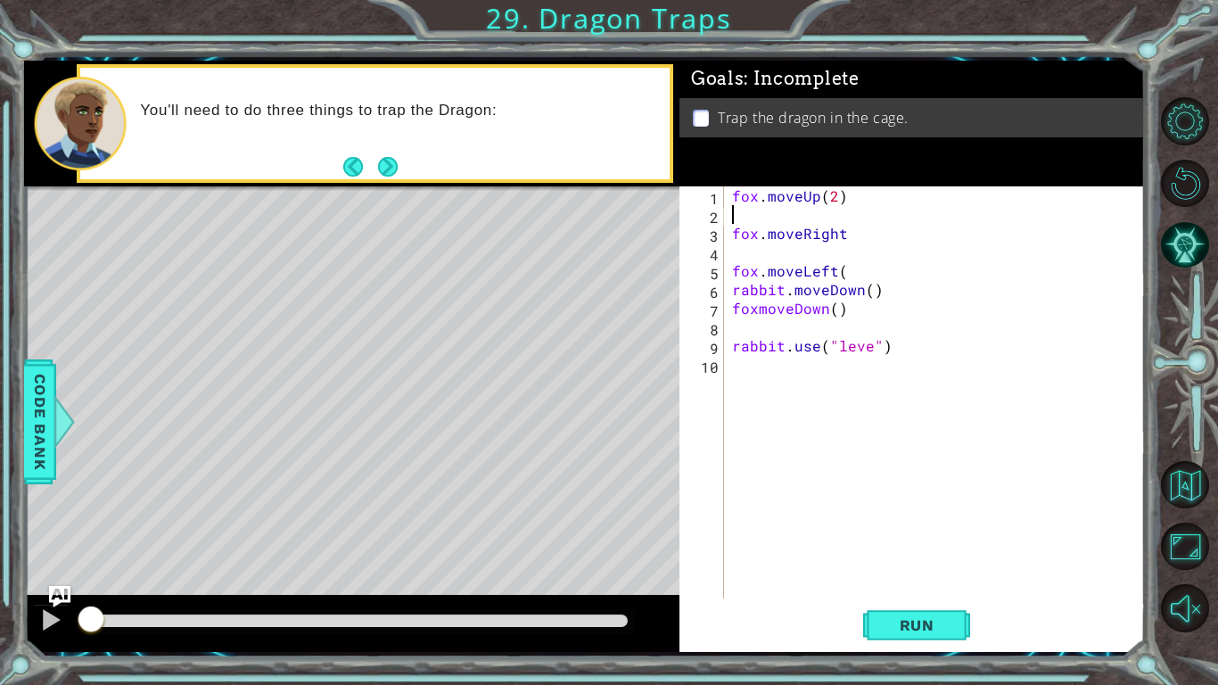
scroll to position [0, 0]
type textarea "fox.moveUp(2"
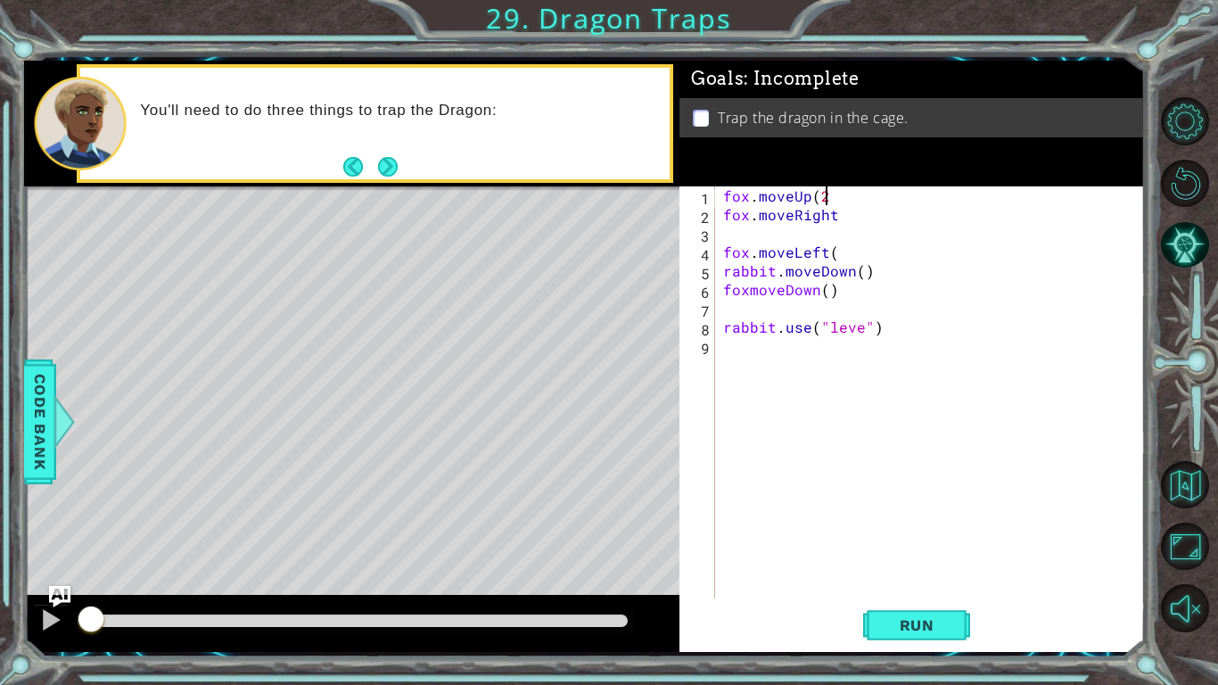
click at [760, 233] on div "fox . moveUp ( 2 fox . moveRight fox . moveLeft ( rabbit . moveDown ( ) foxmove…" at bounding box center [934, 410] width 429 height 449
click at [850, 253] on div "fox . moveUp ( 2 fox . moveRight fox . moveLeft ( rabbit . moveDown ( ) foxmove…" at bounding box center [934, 410] width 429 height 449
type textarea "fox.moveLeft("
click at [779, 227] on div "fox . moveUp ( 2 fox . moveRight fox . moveLeft ( rabbit . moveDown ( ) foxmove…" at bounding box center [934, 410] width 429 height 449
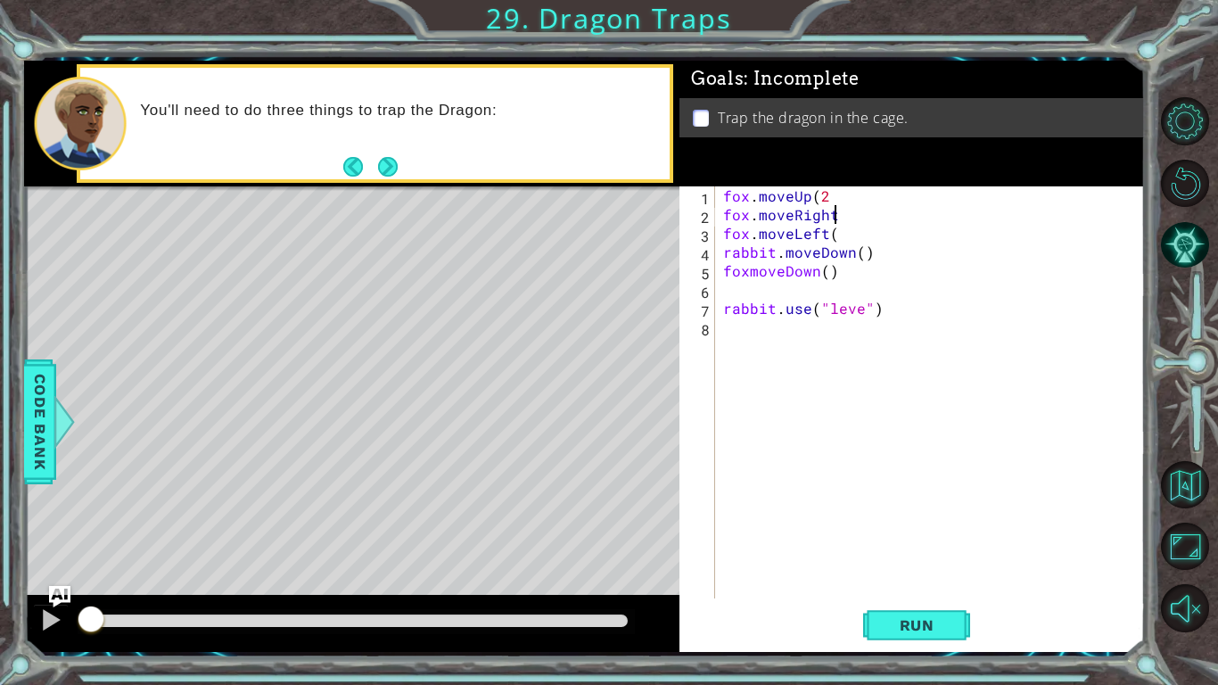
click at [848, 235] on div "fox . moveUp ( 2 fox . moveRight fox . moveLeft ( rabbit . moveDown ( ) foxmove…" at bounding box center [934, 410] width 429 height 449
drag, startPoint x: 869, startPoint y: 252, endPoint x: 721, endPoint y: 251, distance: 148.0
click at [721, 251] on div "fox . moveUp ( 2 fox . moveRight fox . moveLeft ( 1 ) rabbit . moveDown ( ) fox…" at bounding box center [934, 410] width 429 height 449
type textarea "rabbit.moveDown()"
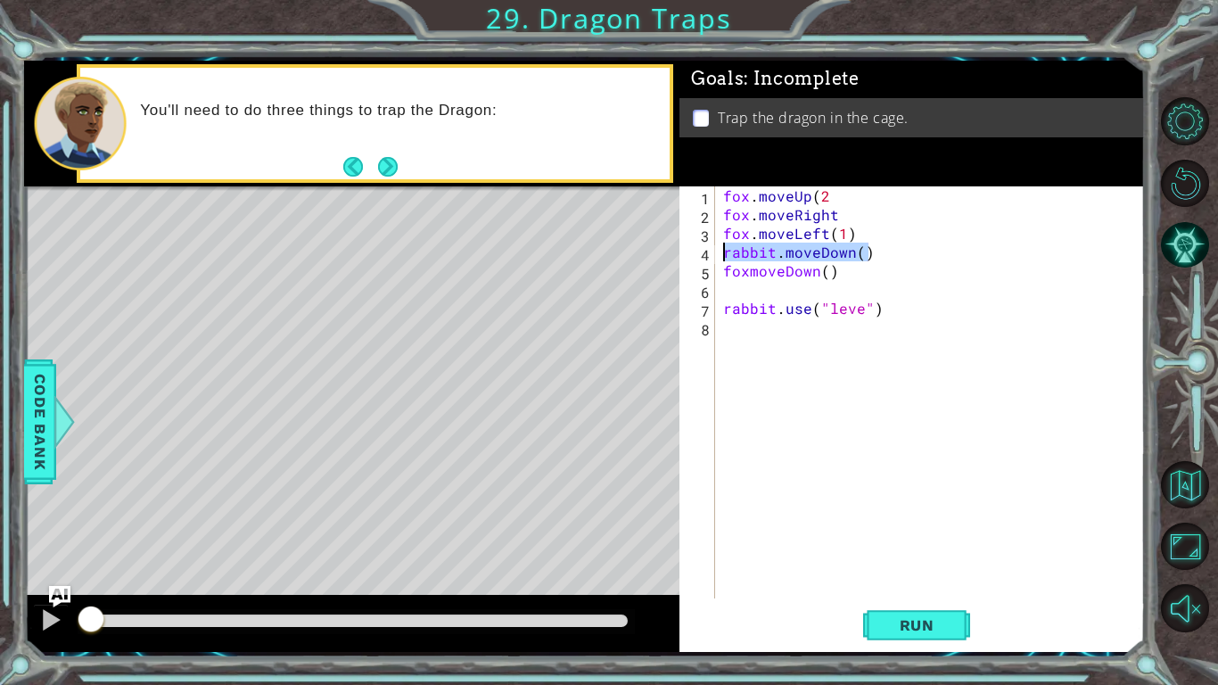
scroll to position [0, 0]
click at [828, 254] on div "fox . moveUp ( 2 fox . moveRight fox . moveLeft ( 1 ) foxmoveDown ( ) rabbit . …" at bounding box center [934, 410] width 429 height 449
click at [751, 254] on div "fox . moveUp ( 2 fox . moveRight fox . moveLeft ( 1 ) foxmoveDown ( ) rabbit . …" at bounding box center [934, 410] width 429 height 449
click at [833, 253] on div "fox . moveUp ( 2 fox . moveRight fox . moveLeft ( 1 ) fox . moveDown ( ) rabbit…" at bounding box center [934, 410] width 429 height 449
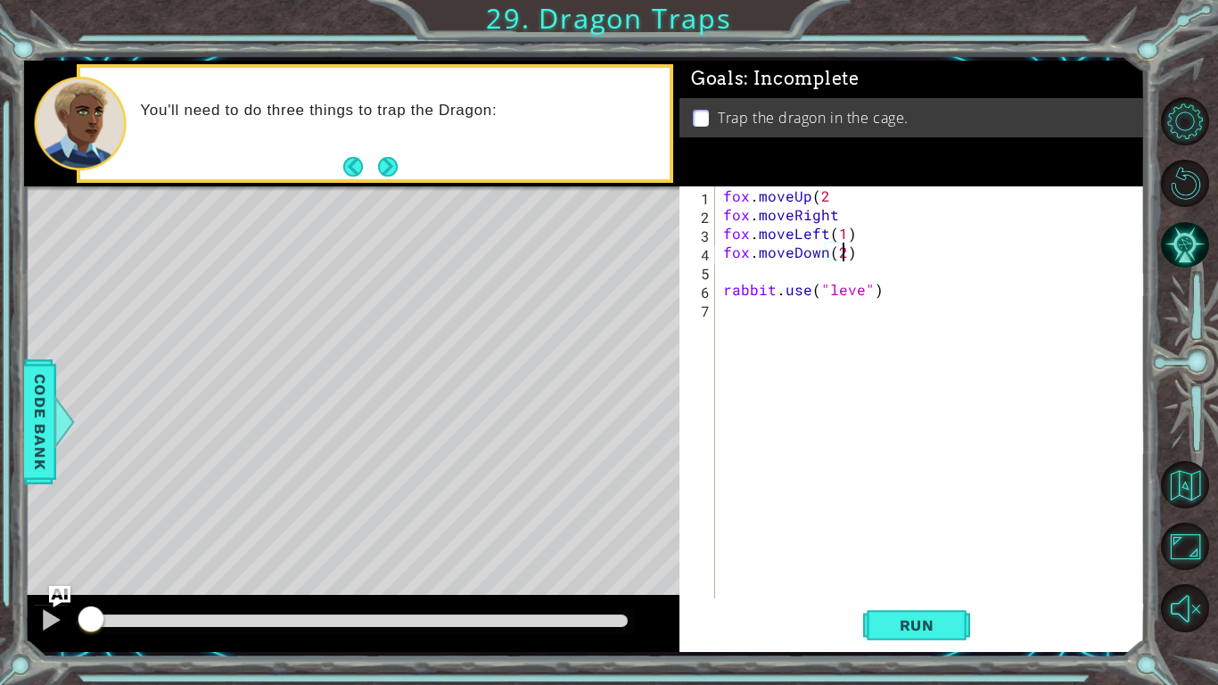
scroll to position [0, 7]
click at [859, 293] on div "fox . moveUp ( 2 fox . moveRight fox . moveLeft ( 1 ) fox . moveDown ( 2 ) rabb…" at bounding box center [934, 410] width 429 height 449
click at [902, 576] on span "Run" at bounding box center [917, 625] width 70 height 18
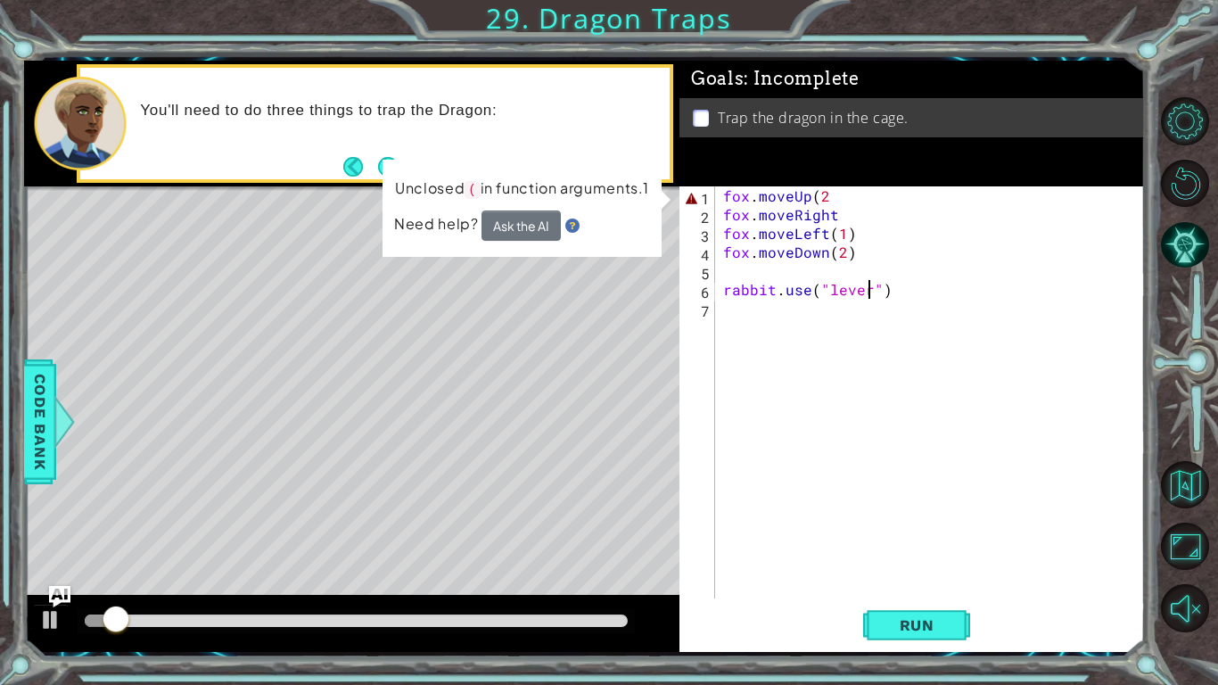
click at [833, 191] on div "fox . moveUp ( 2 fox . moveRight fox . moveLeft ( 1 ) fox . moveDown ( 2 ) rabb…" at bounding box center [934, 410] width 429 height 449
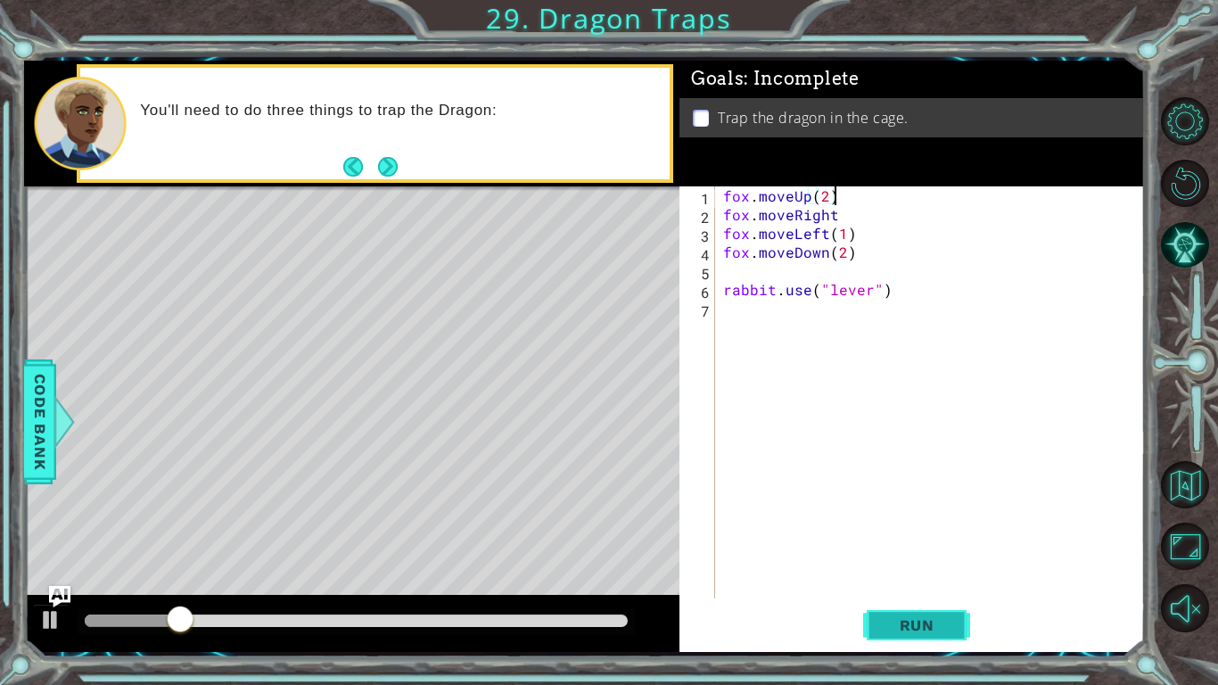
type textarea "fox.moveUp(2)"
click at [902, 576] on button "Run" at bounding box center [916, 625] width 107 height 46
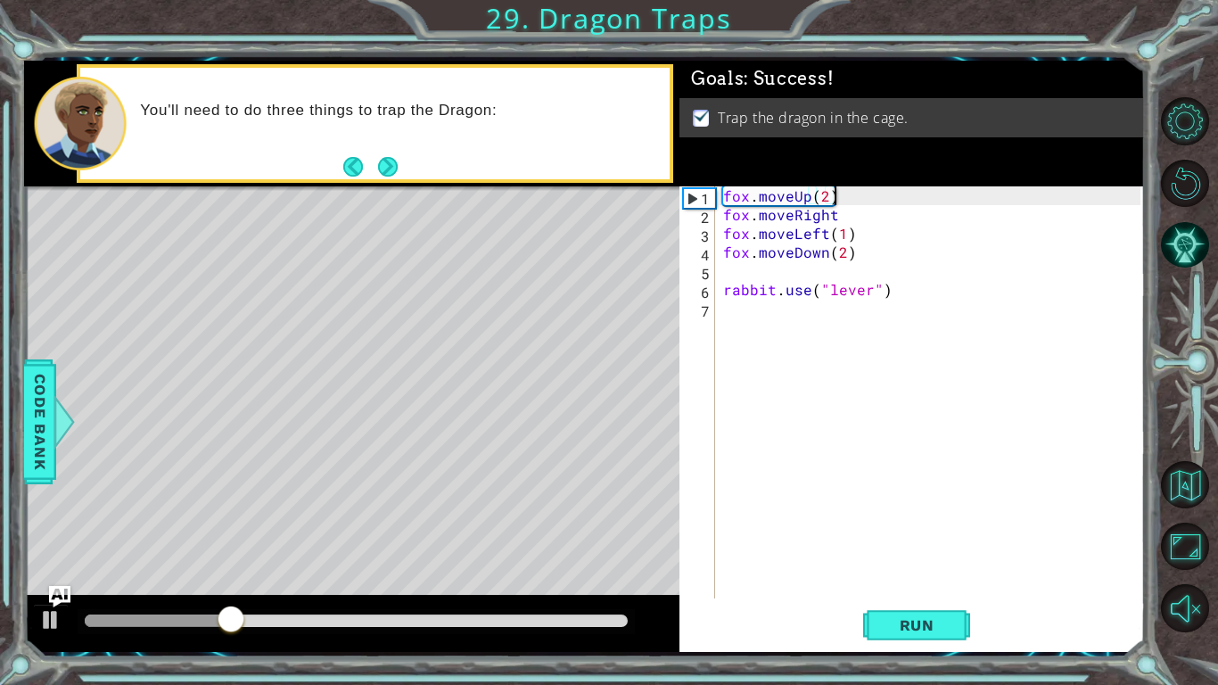
click at [721, 271] on div "fox . moveUp ( 2 ) fox . moveRight fox . moveLeft ( 1 ) fox . moveDown ( 2 ) ra…" at bounding box center [934, 410] width 429 height 449
type textarea "fox.moveDown(2)"
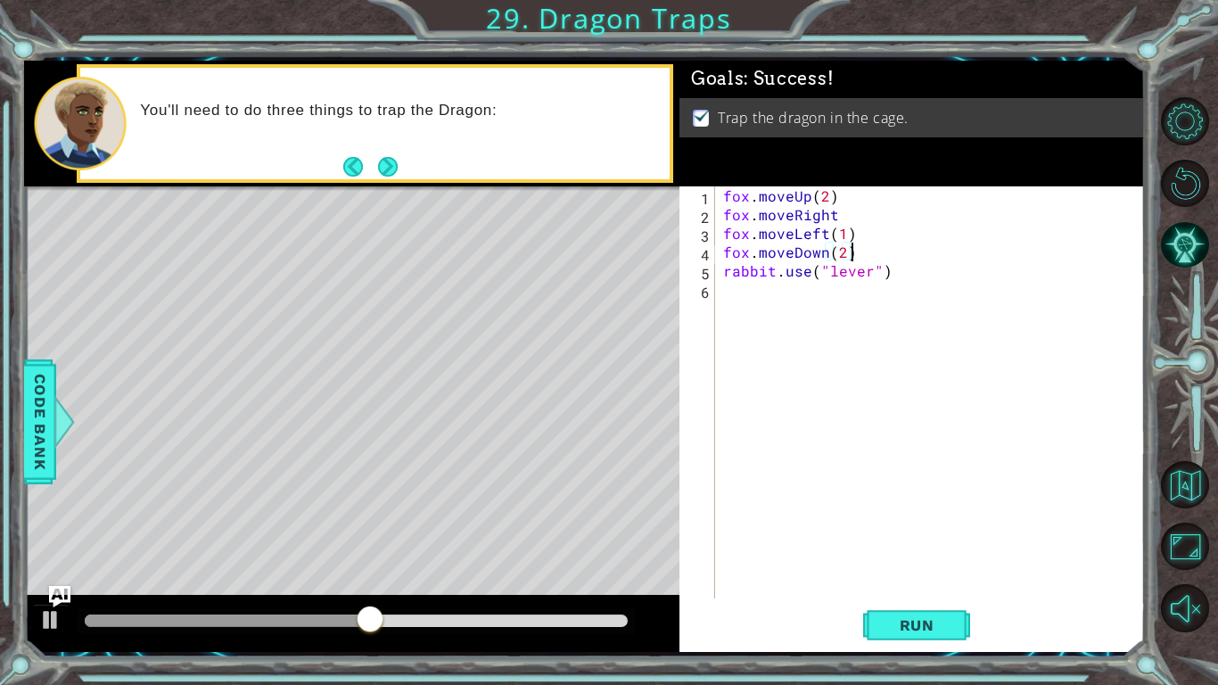
click at [759, 482] on div "fox . moveUp ( 2 ) fox . moveRight fox . moveLeft ( 1 ) fox . moveDown ( 2 ) ra…" at bounding box center [934, 410] width 429 height 449
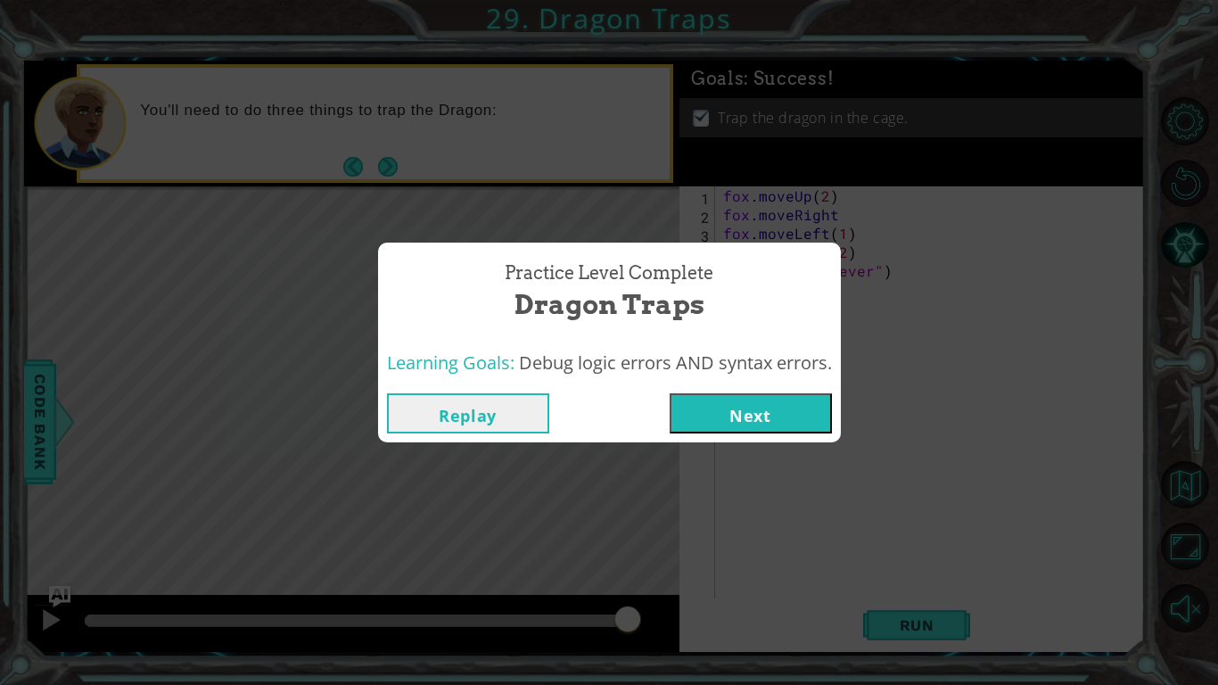
click at [750, 424] on button "Next" at bounding box center [751, 413] width 162 height 40
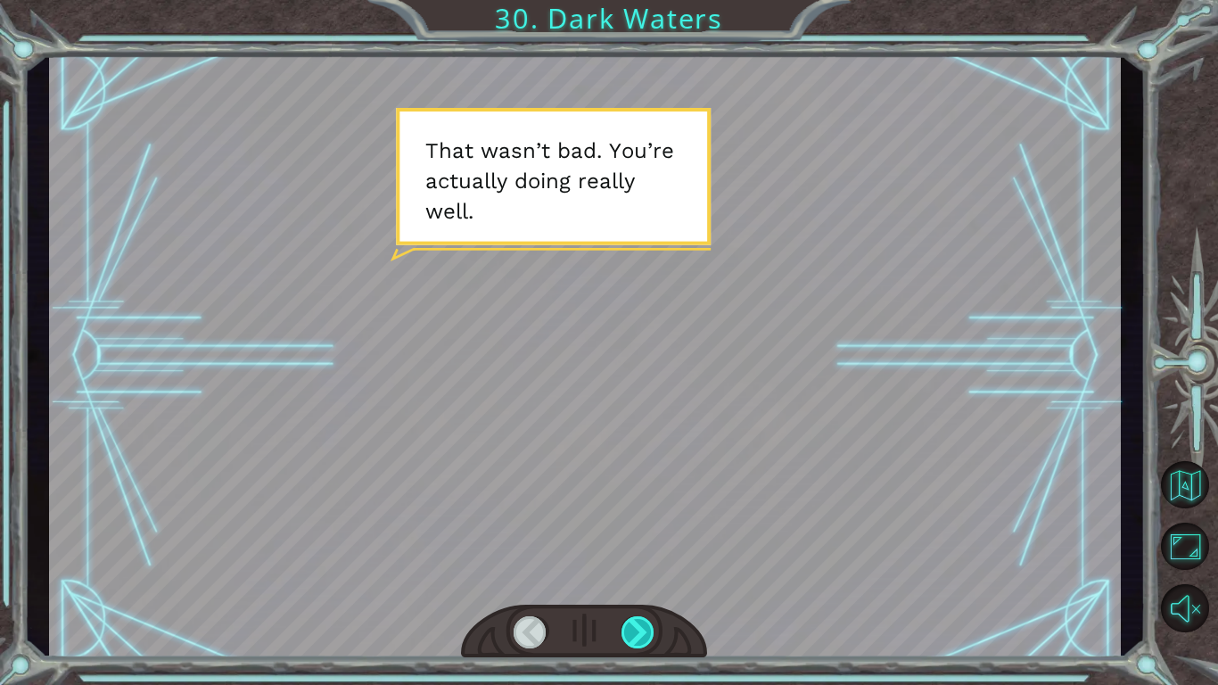
click at [635, 576] on div at bounding box center [639, 632] width 34 height 32
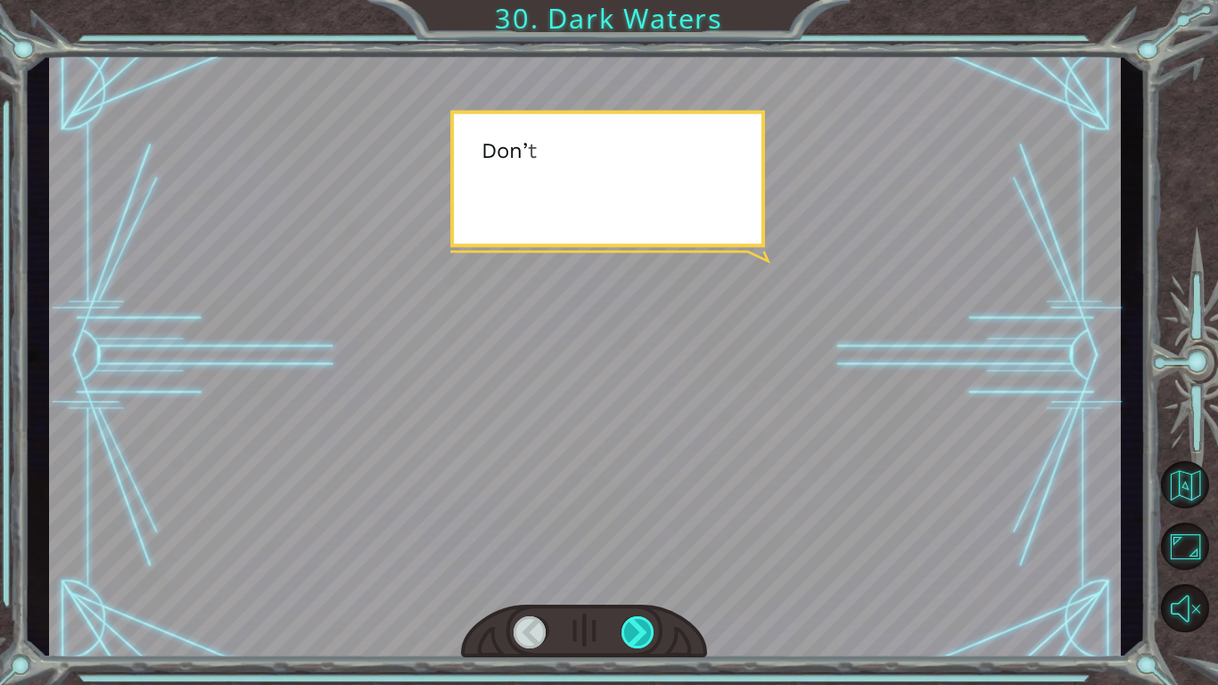
click at [635, 576] on div at bounding box center [639, 632] width 34 height 32
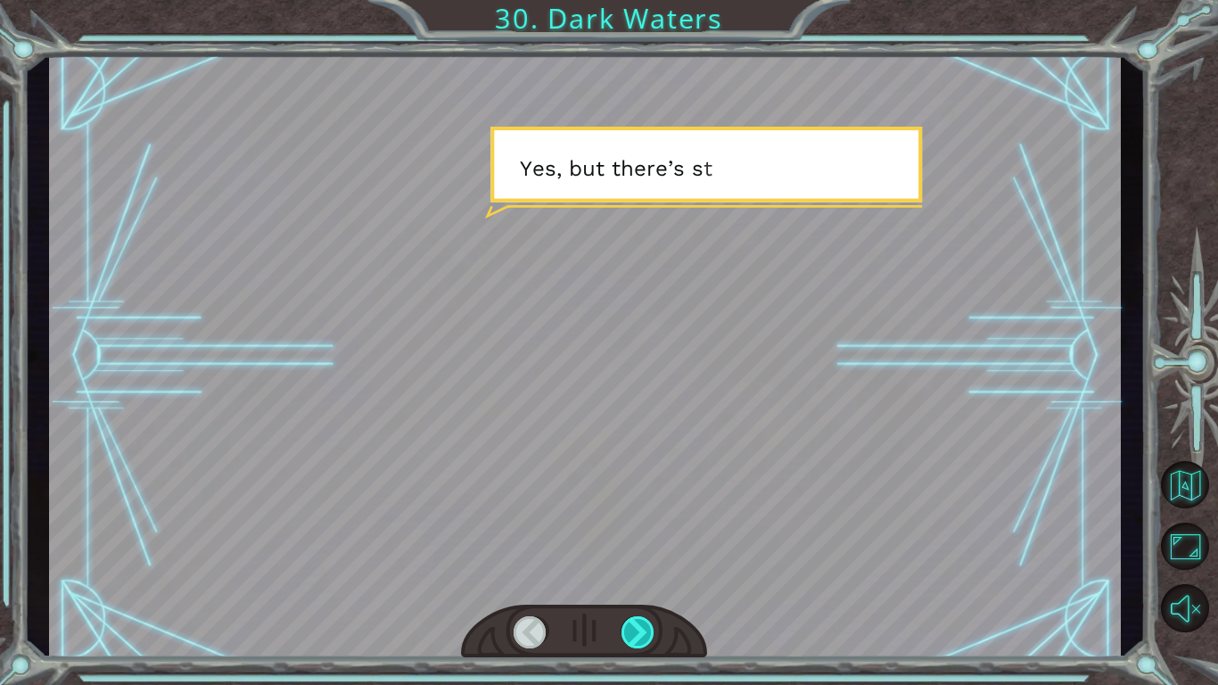
click at [635, 576] on div at bounding box center [639, 632] width 34 height 32
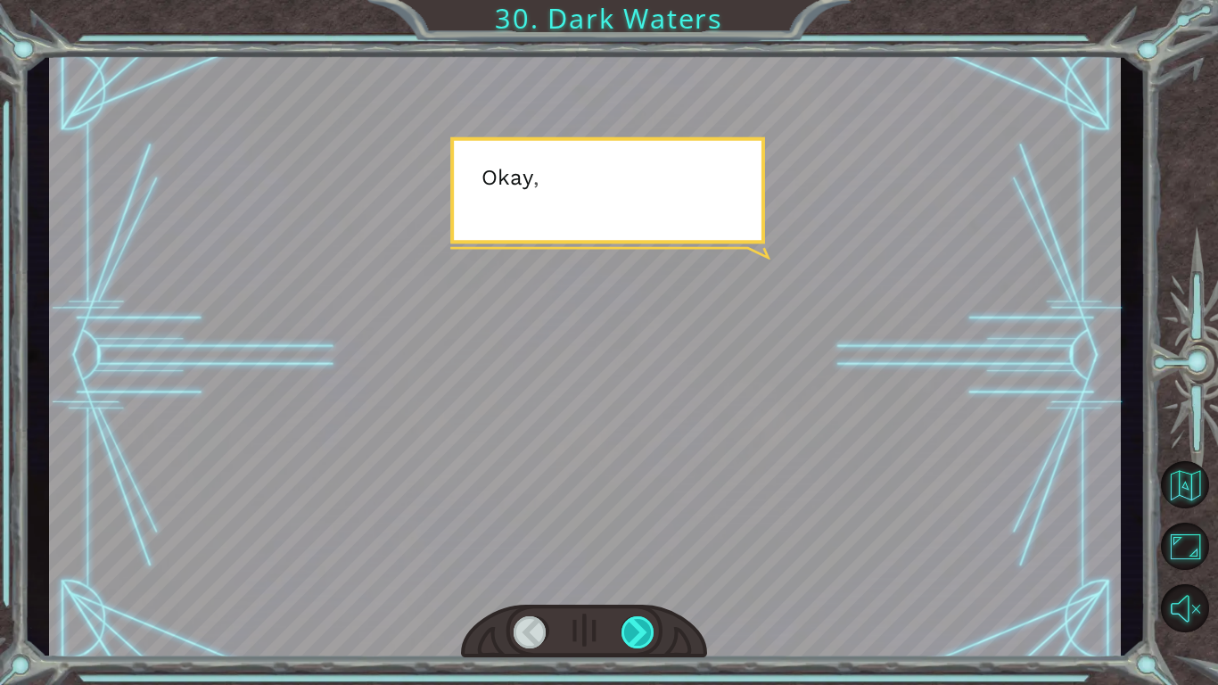
click at [635, 576] on div at bounding box center [639, 632] width 34 height 32
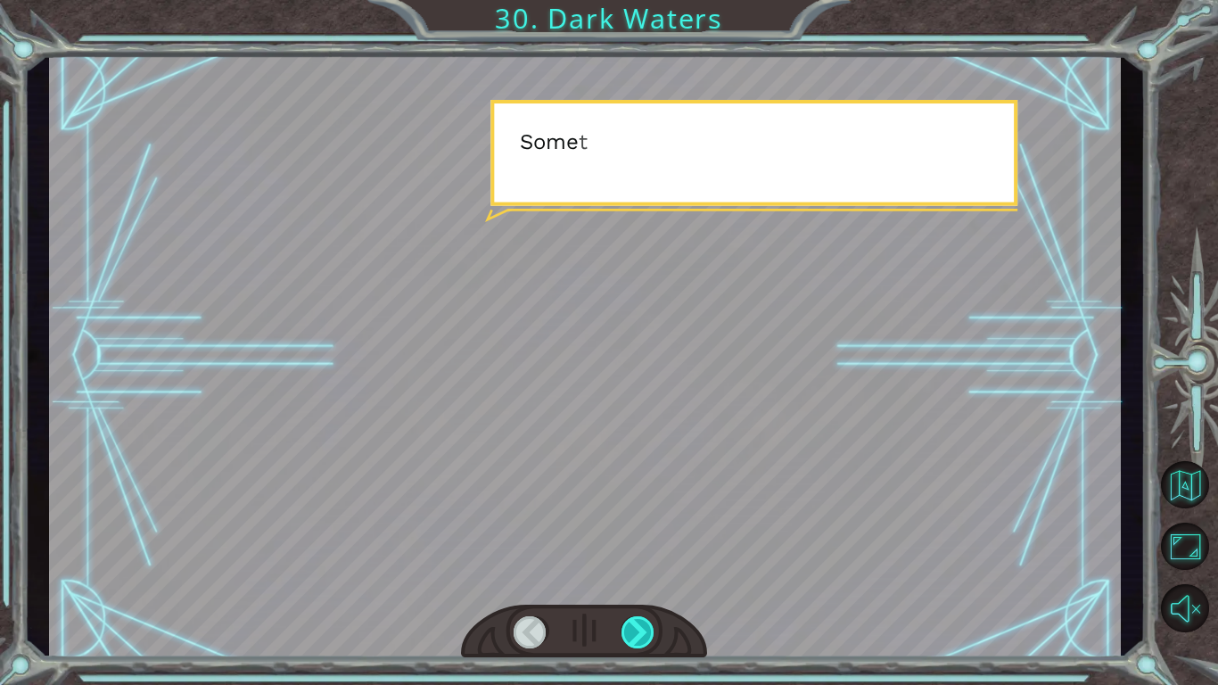
click at [635, 576] on div at bounding box center [639, 632] width 34 height 32
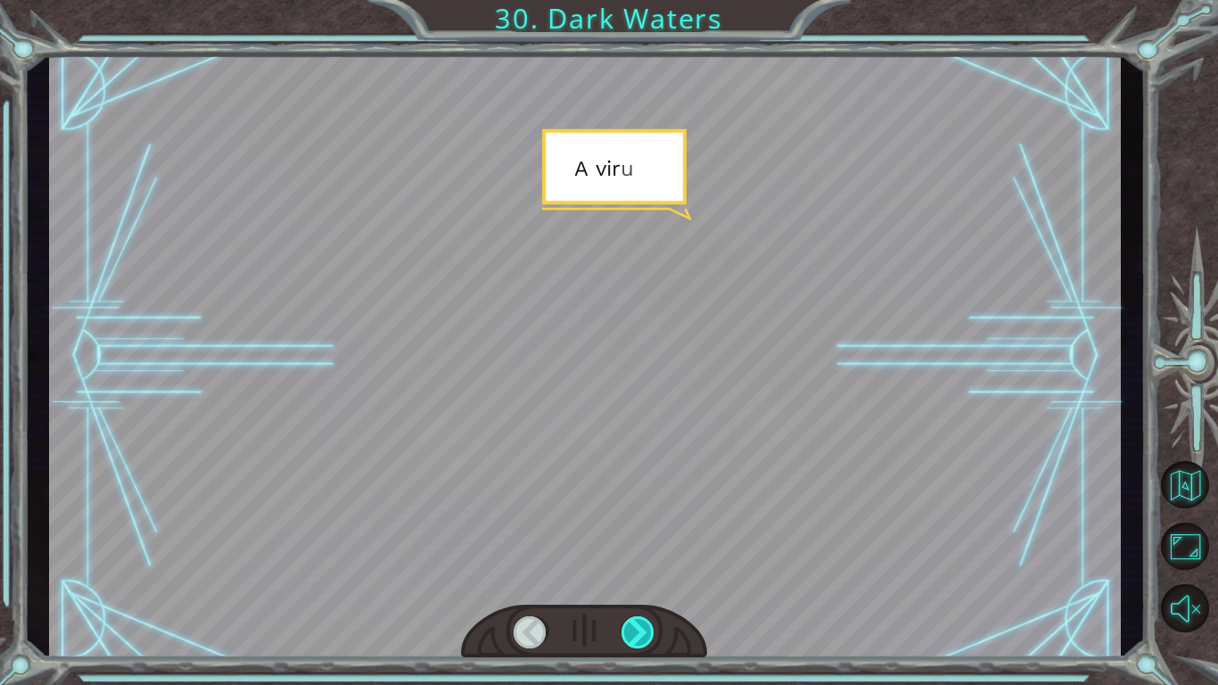
click at [635, 576] on div at bounding box center [639, 632] width 34 height 32
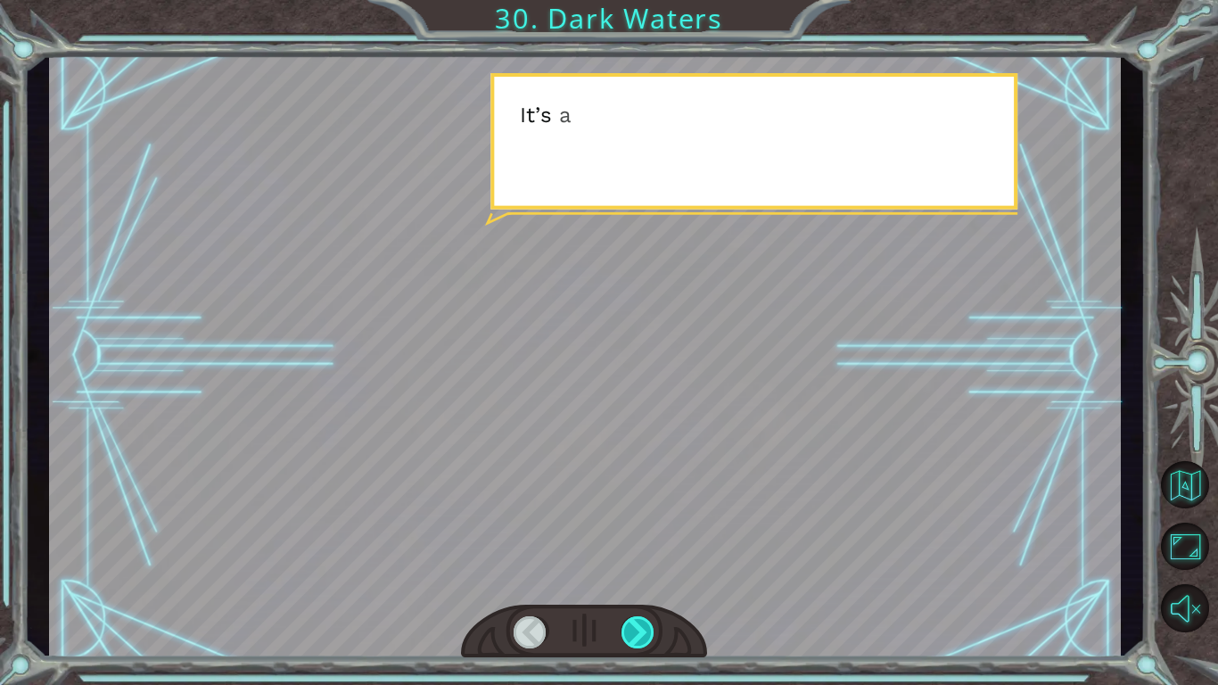
click at [635, 576] on div at bounding box center [639, 632] width 34 height 32
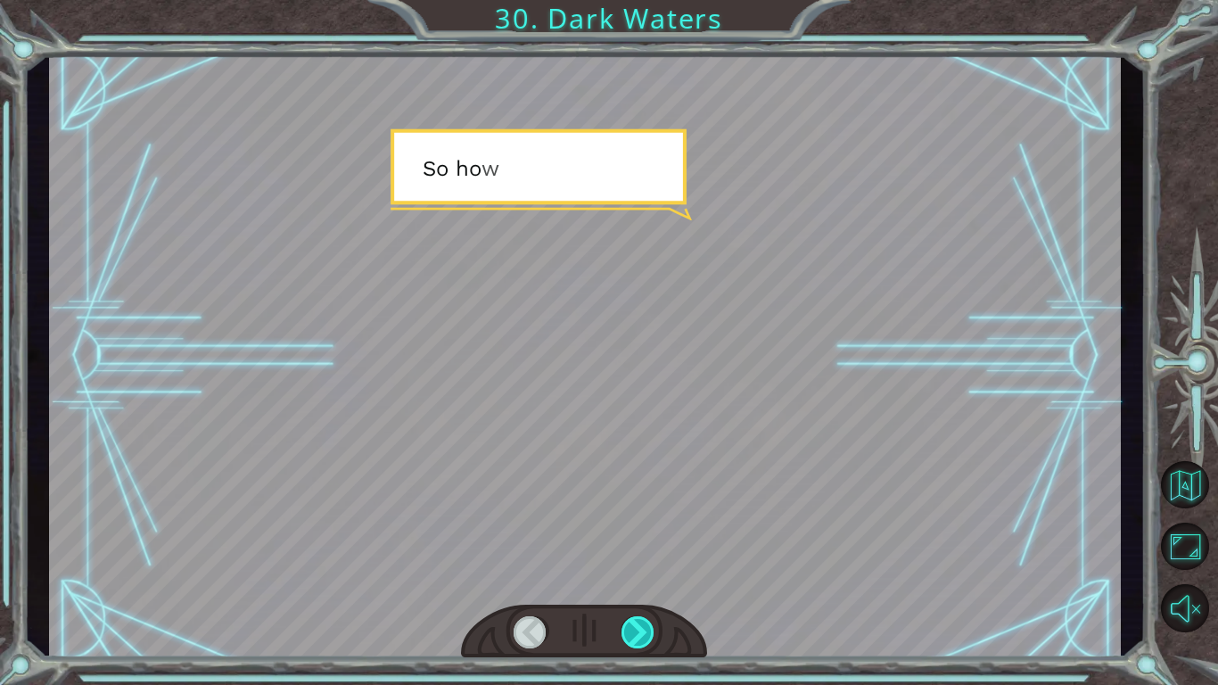
click at [635, 576] on div at bounding box center [639, 632] width 34 height 32
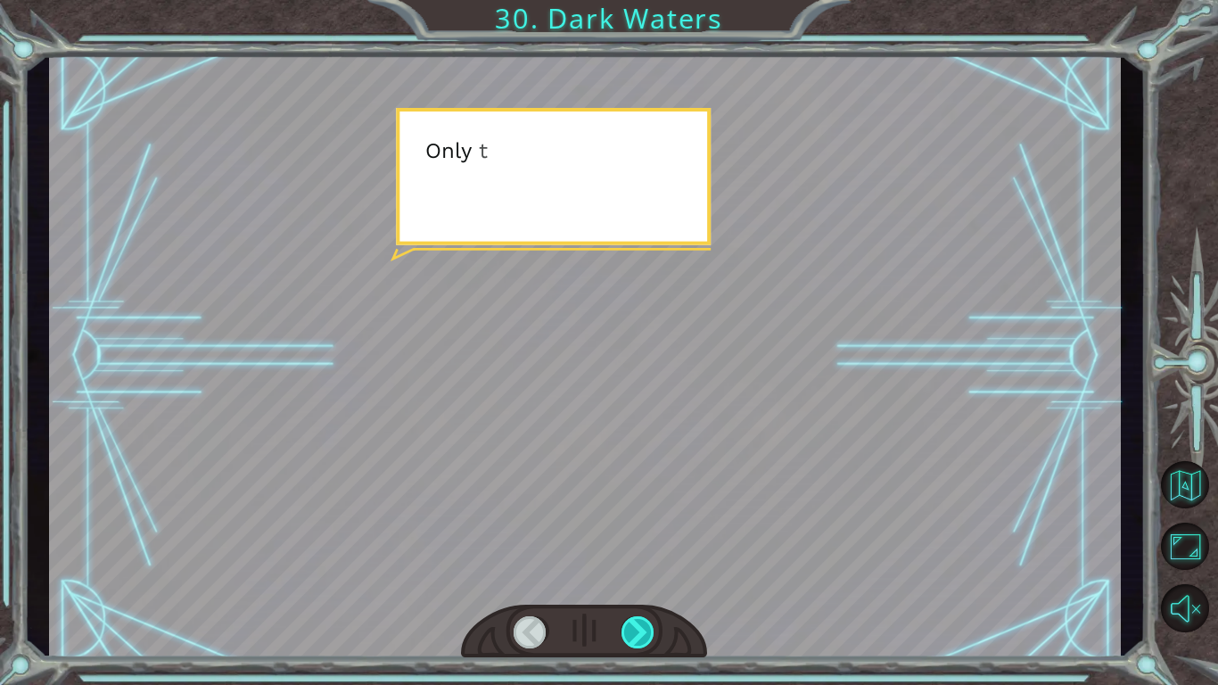
click at [635, 576] on div at bounding box center [639, 632] width 34 height 32
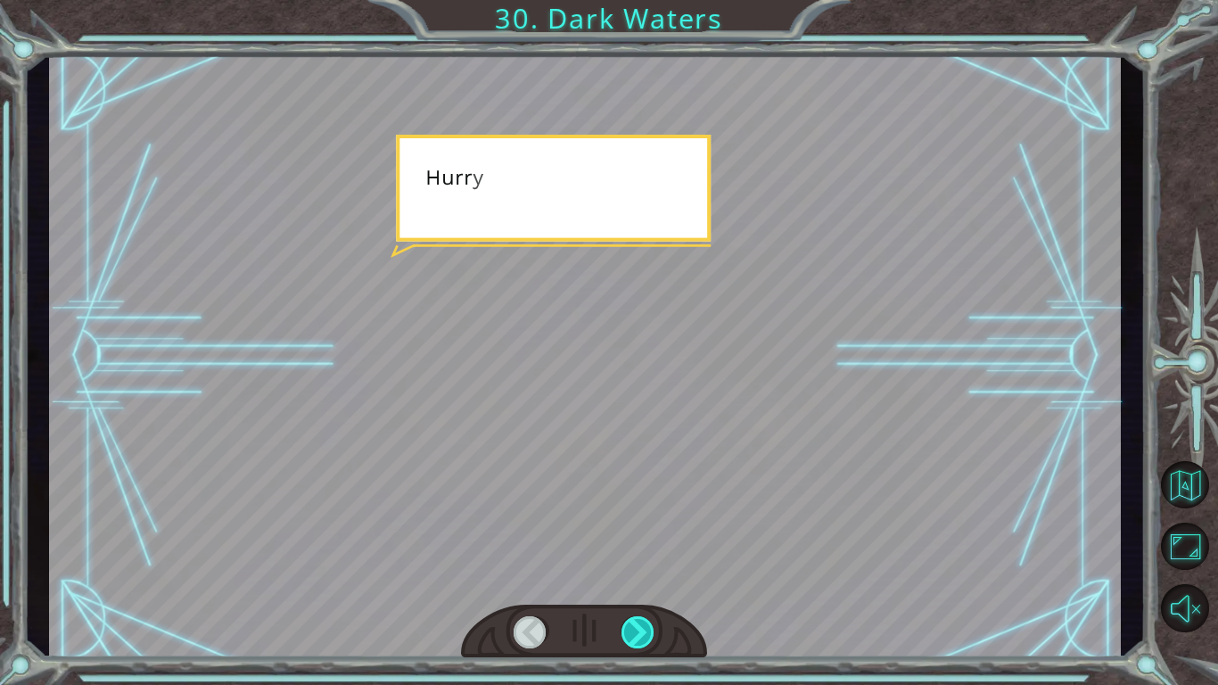
click at [635, 576] on div at bounding box center [639, 632] width 34 height 32
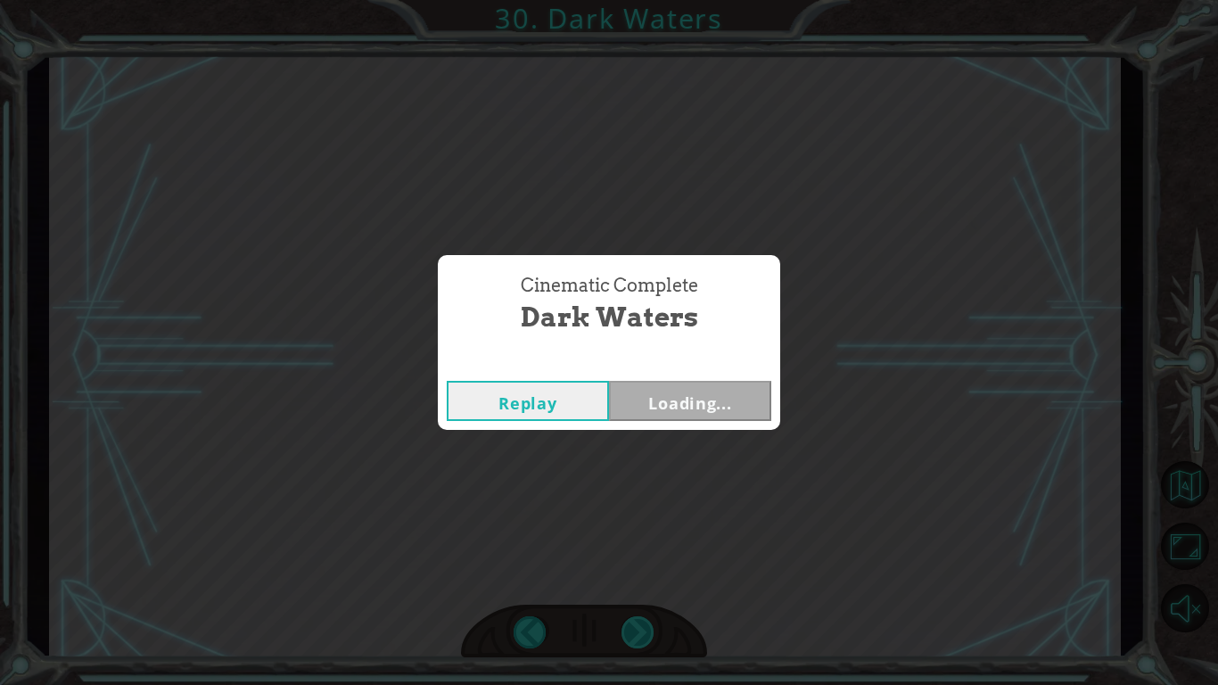
click at [635, 576] on div "Cinematic Complete Dark Waters Replay Loading..." at bounding box center [609, 342] width 1218 height 685
click at [635, 576] on div "Cinematic Complete Dark Waters Replay Next" at bounding box center [609, 342] width 1218 height 685
click at [653, 409] on button "Next" at bounding box center [690, 401] width 162 height 40
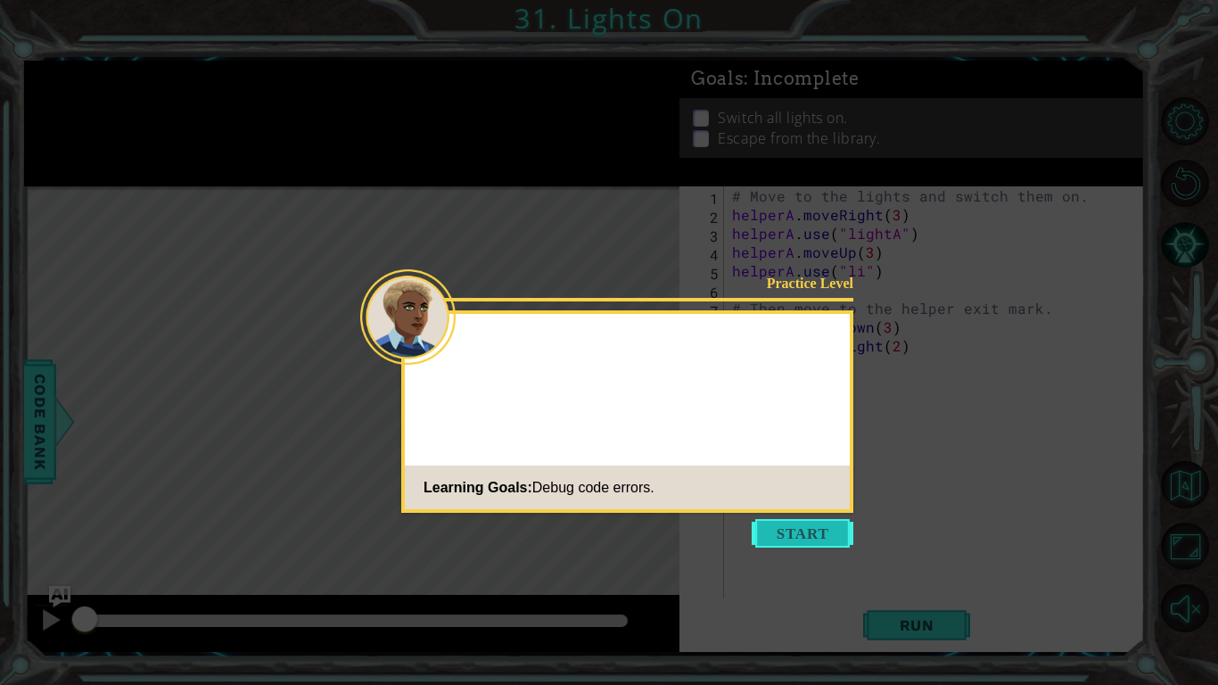
click at [810, 527] on button "Start" at bounding box center [803, 533] width 102 height 29
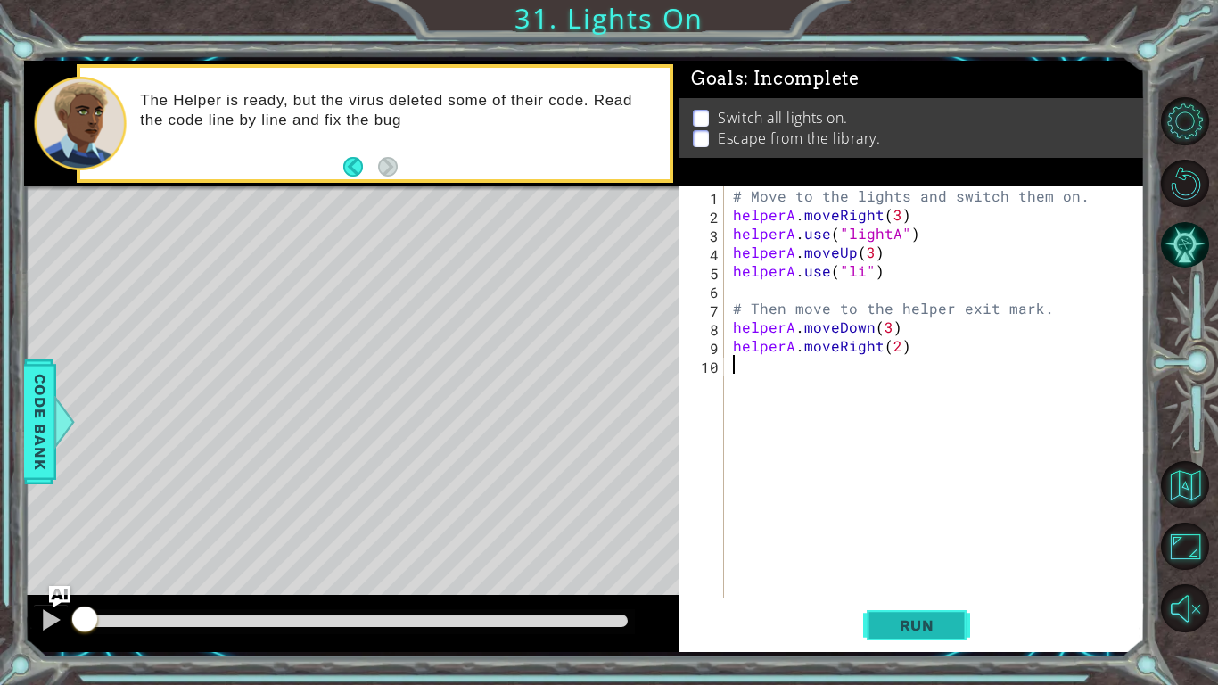
click at [885, 576] on span "Run" at bounding box center [917, 625] width 70 height 18
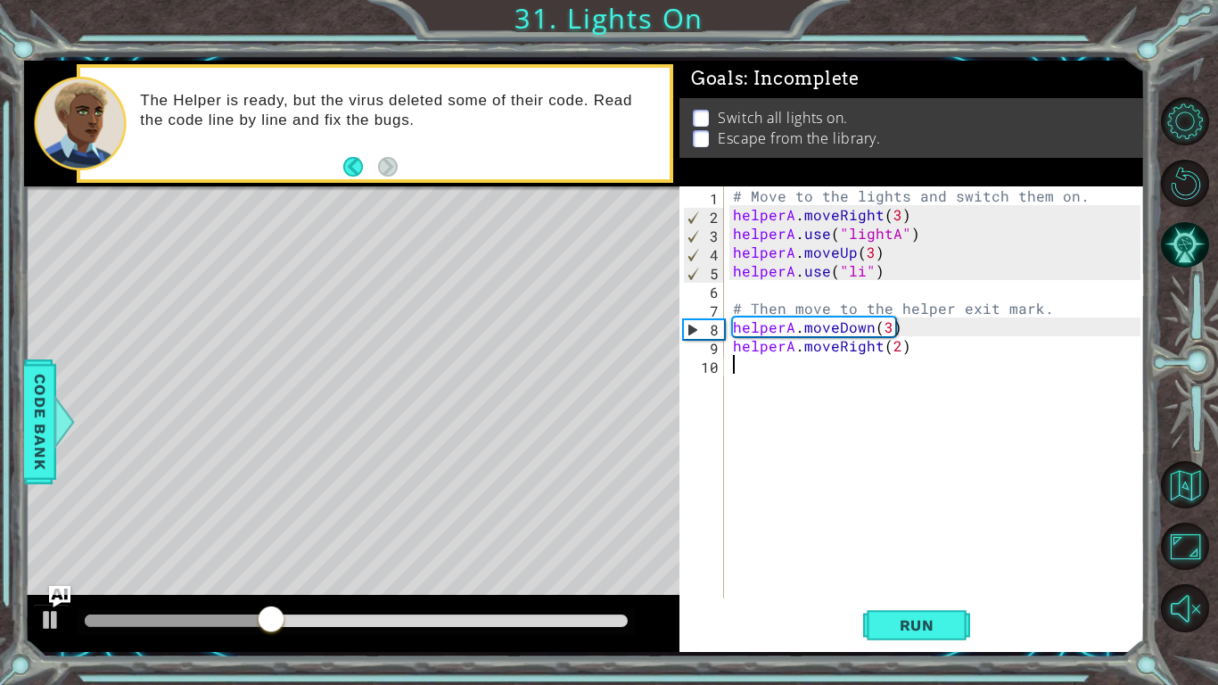
click at [862, 273] on div "# Move to the lights and switch them on. helperA . moveRight ( 3 ) helperA . us…" at bounding box center [939, 410] width 420 height 449
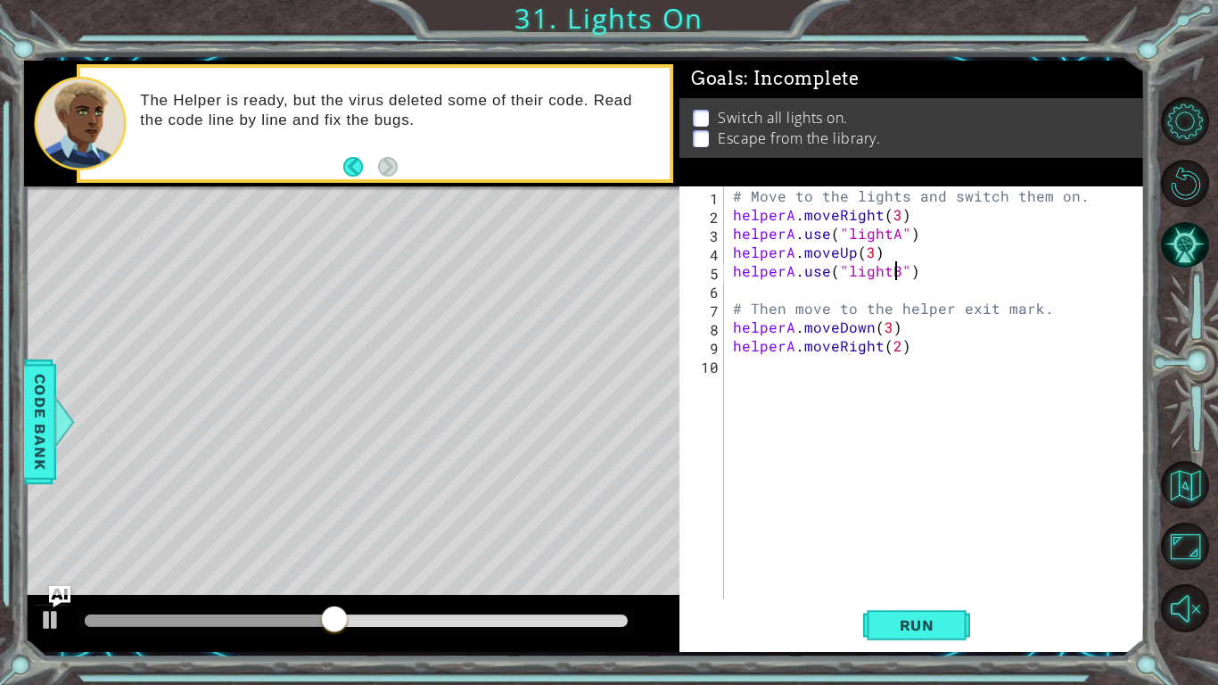
scroll to position [0, 10]
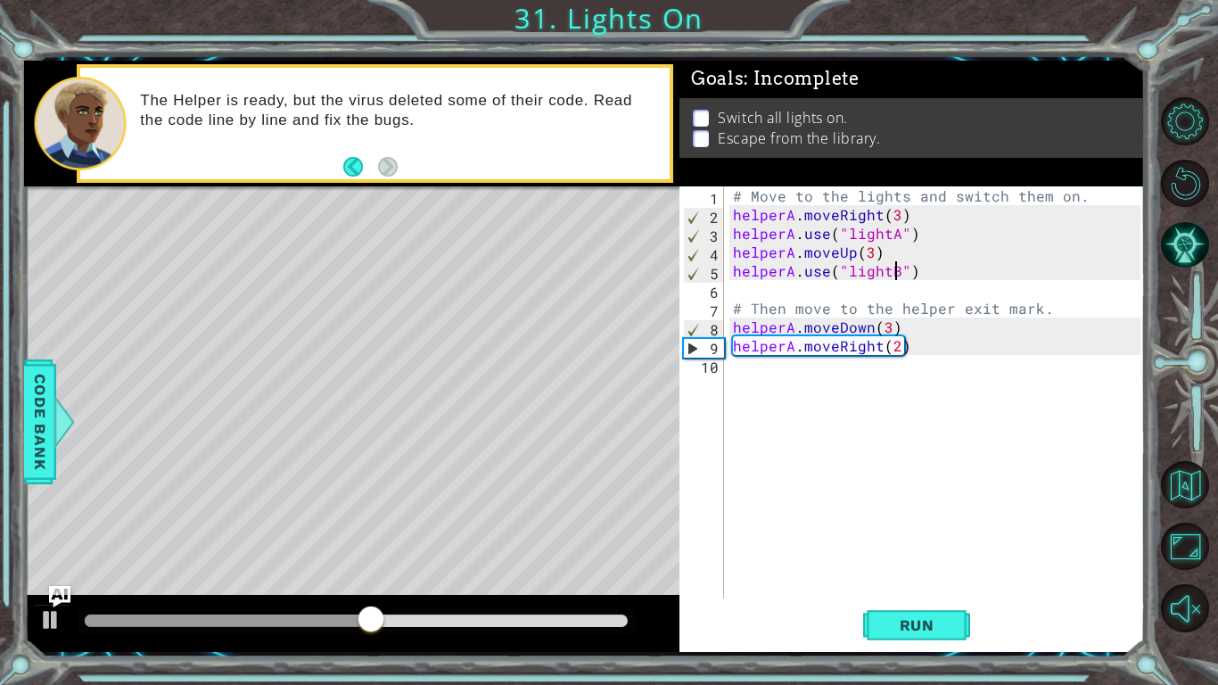
click at [888, 576] on div "1 ההההההההההההההההההההההההההההההההההההההההההההההההההההההההההההההההההההההההההההה…" at bounding box center [609, 342] width 1218 height 685
click at [918, 576] on button "Run" at bounding box center [916, 625] width 107 height 46
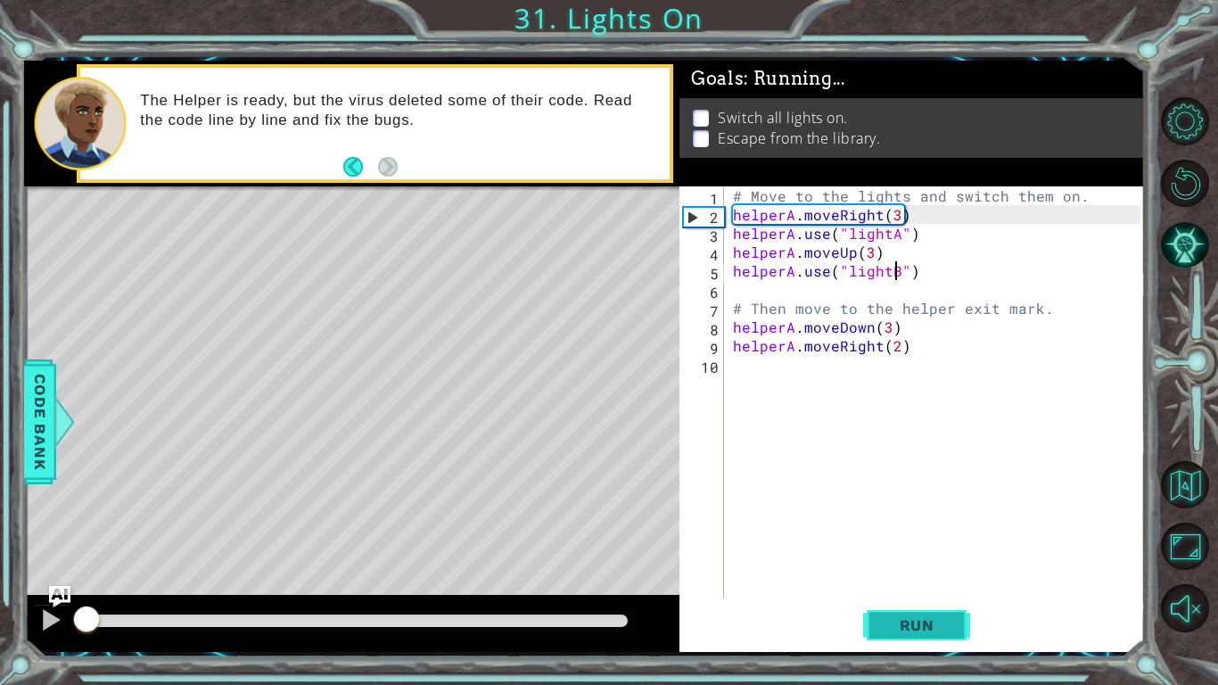
click at [918, 576] on button "Run" at bounding box center [916, 625] width 107 height 46
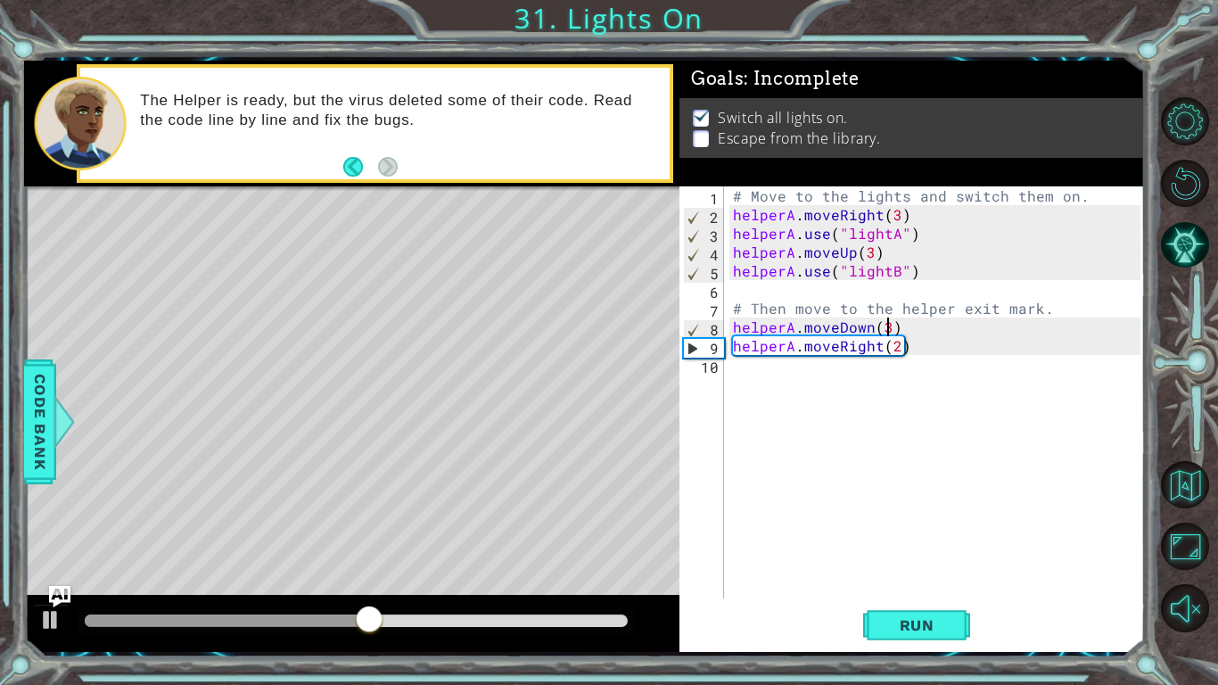
click at [885, 324] on div "# Move to the lights and switch them on. helperA . moveRight ( 3 ) helperA . us…" at bounding box center [939, 410] width 420 height 449
click at [872, 576] on button "Run" at bounding box center [916, 625] width 107 height 46
type textarea "helperA.moveDown(1)"
click at [950, 576] on span "Run" at bounding box center [917, 625] width 70 height 18
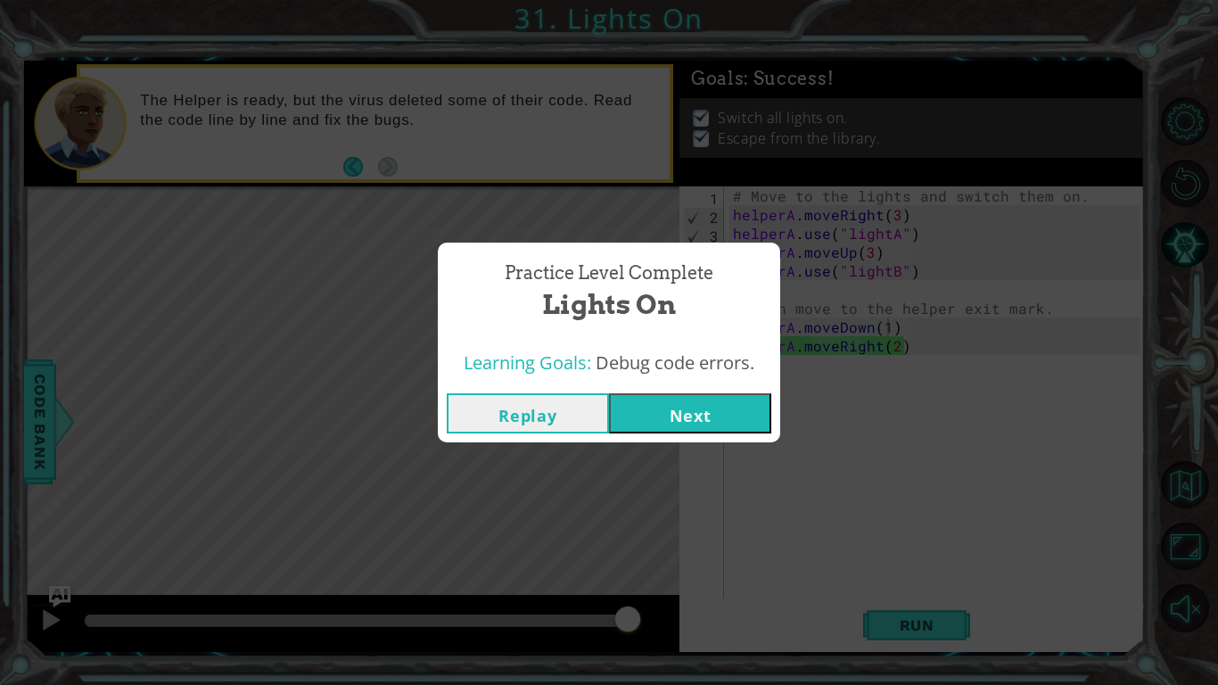
click at [668, 404] on button "Next" at bounding box center [690, 413] width 162 height 40
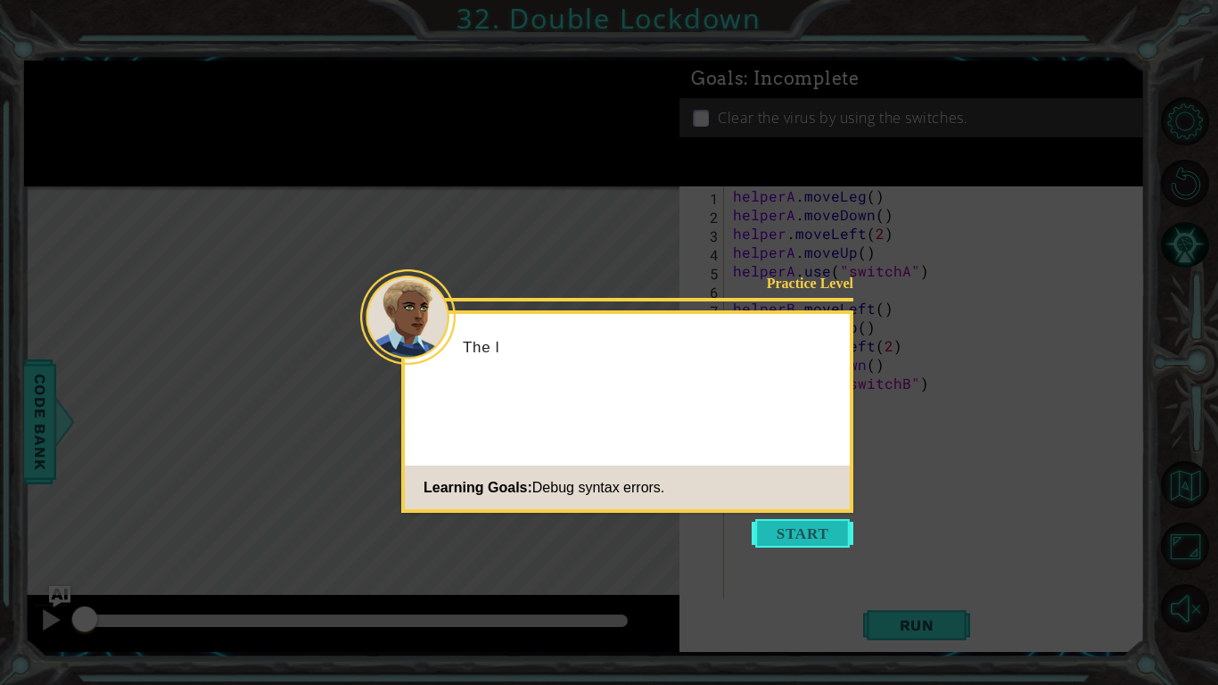
click at [803, 534] on button "Start" at bounding box center [803, 533] width 102 height 29
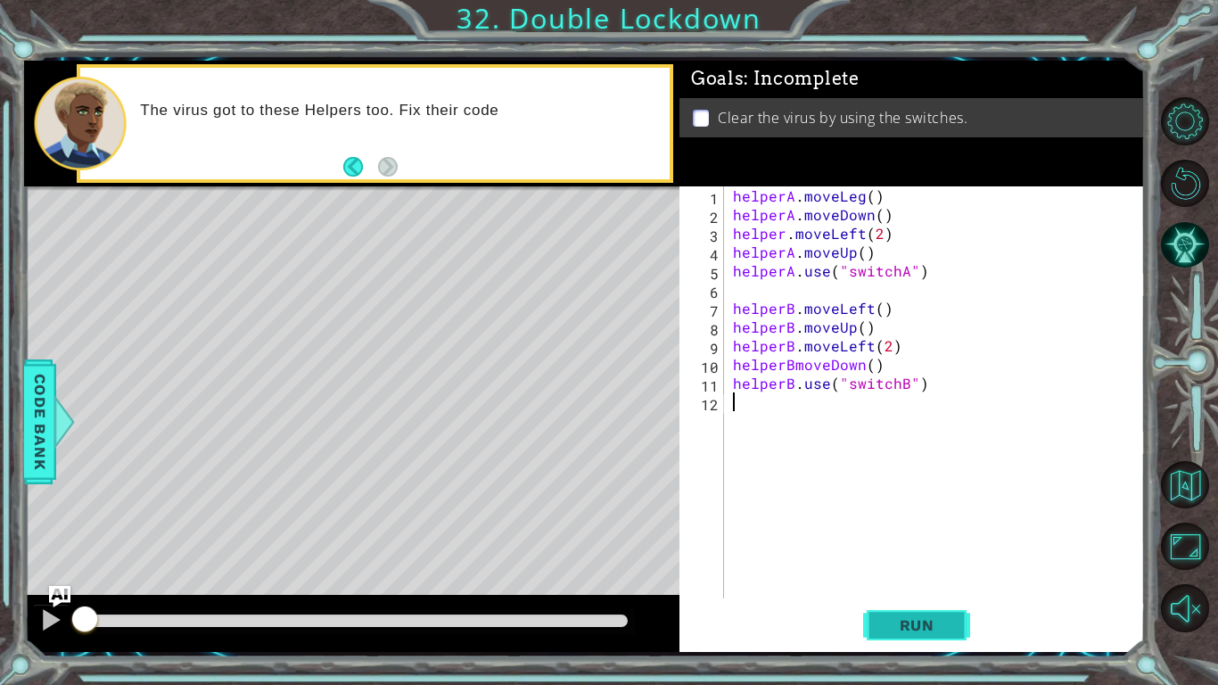
click at [900, 576] on span "Run" at bounding box center [917, 625] width 70 height 18
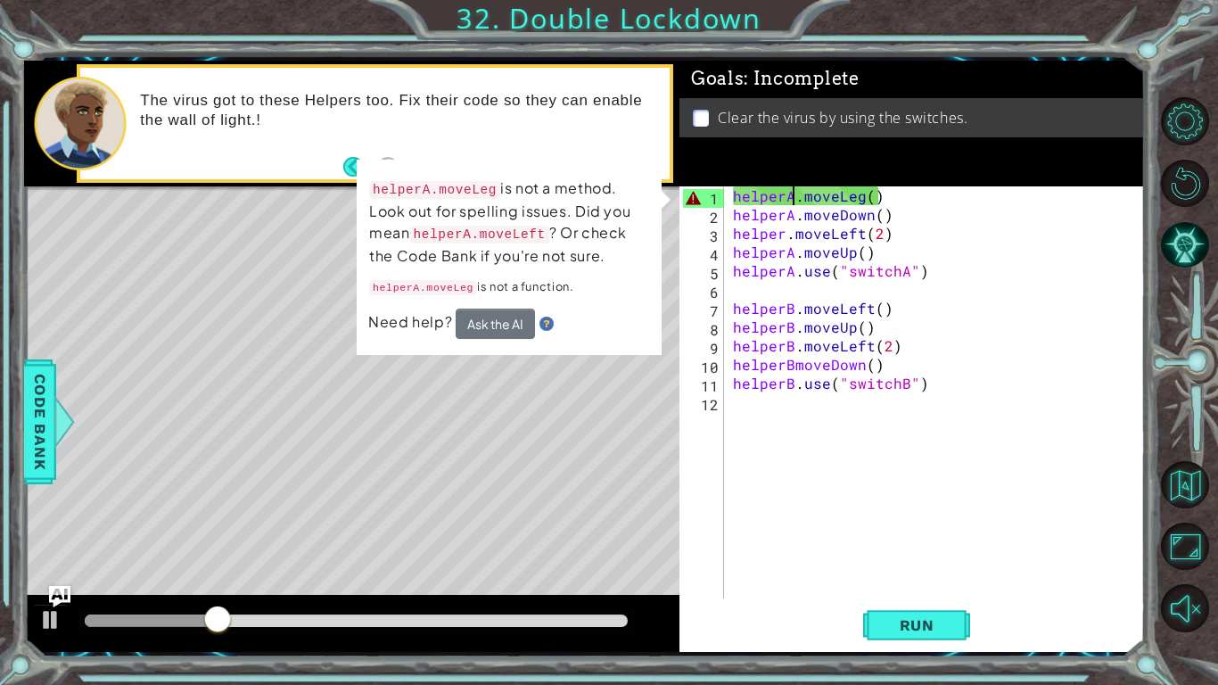
click at [789, 195] on div "helperA . moveLeg ( ) helperA . moveDown ( ) helper . moveLeft ( 2 ) helperA . …" at bounding box center [939, 410] width 420 height 449
type textarea "helper.moveLeg()"
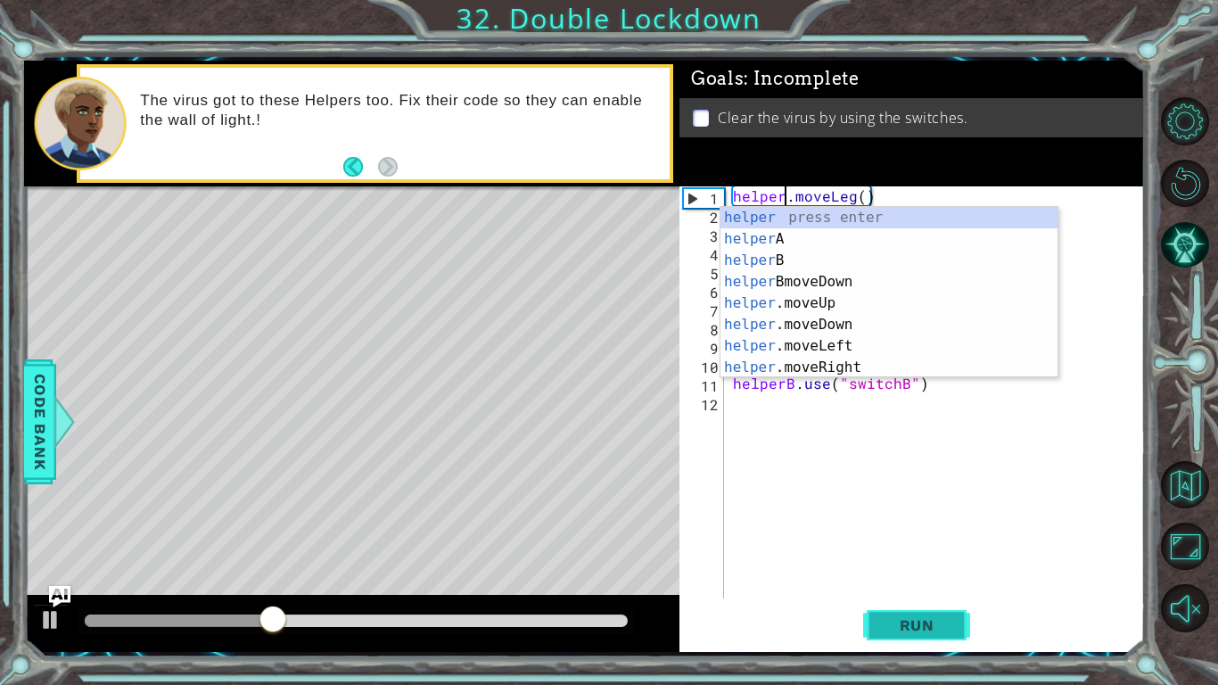
click at [887, 576] on span "Run" at bounding box center [917, 625] width 70 height 18
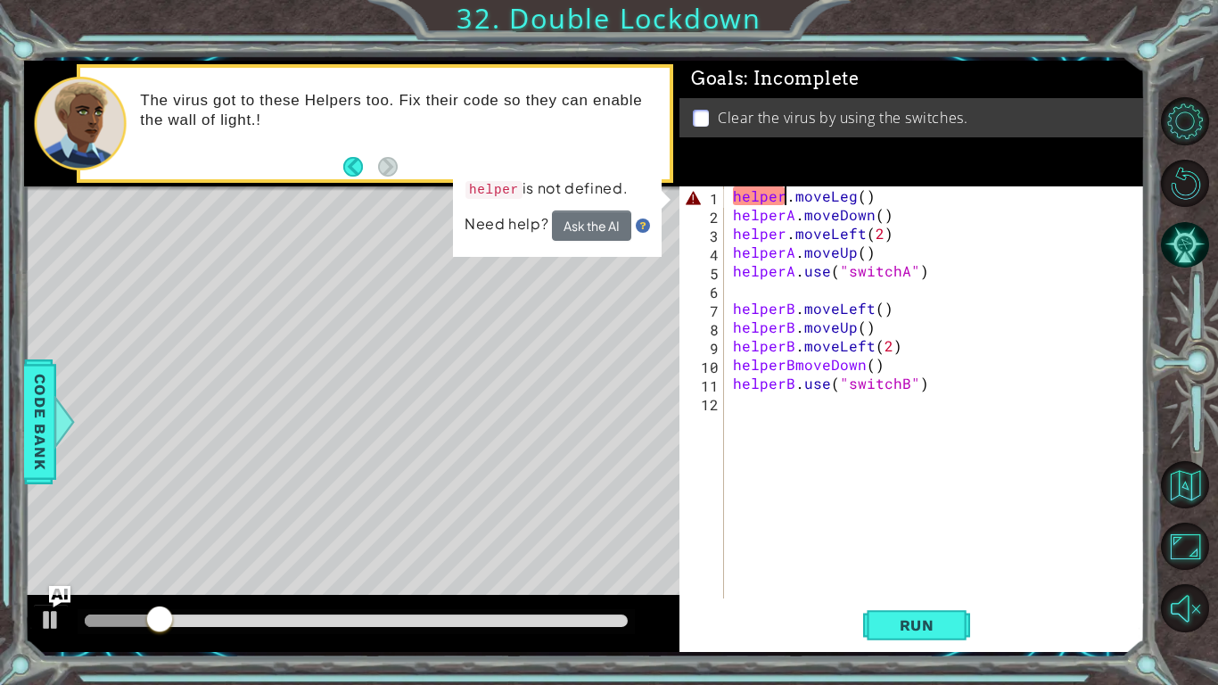
click at [744, 564] on div "helper . moveLeg ( ) helperA . moveDown ( ) helper . moveLeft ( 2 ) helperA . m…" at bounding box center [939, 410] width 420 height 449
click at [589, 228] on div "1 ההההההההההההההההההההההההההההההההההההההההההההההההההההההההההההההההההההההההההההה…" at bounding box center [584, 356] width 1121 height 591
click at [591, 230] on button "Ask the AI" at bounding box center [591, 225] width 79 height 30
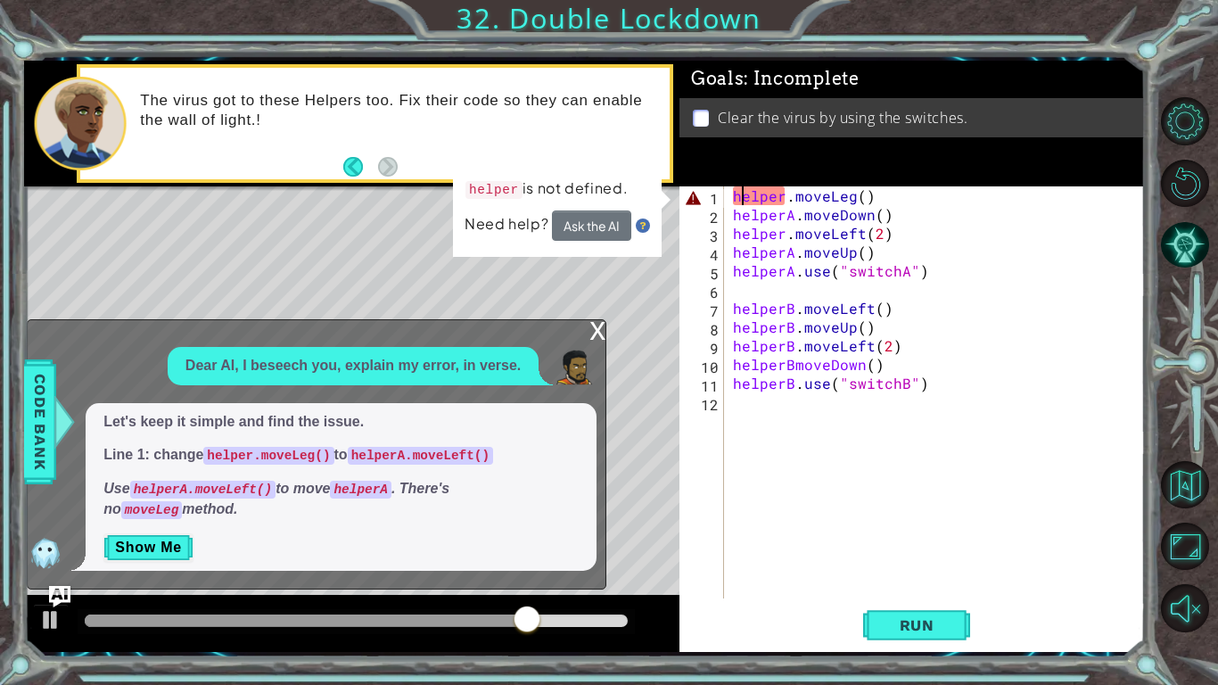
click at [787, 198] on div "helper . moveLeg ( ) helperA . moveDown ( ) helper . moveLeft ( 2 ) helperA . m…" at bounding box center [939, 410] width 420 height 449
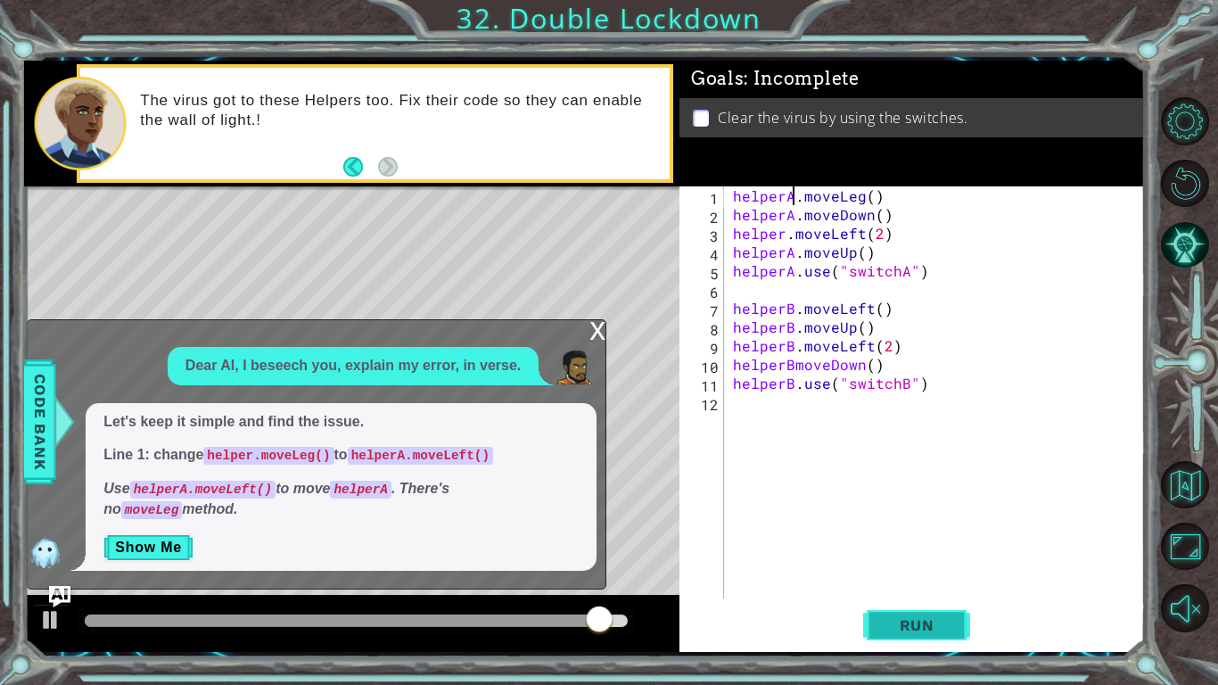
click at [873, 576] on button "Run" at bounding box center [916, 625] width 107 height 46
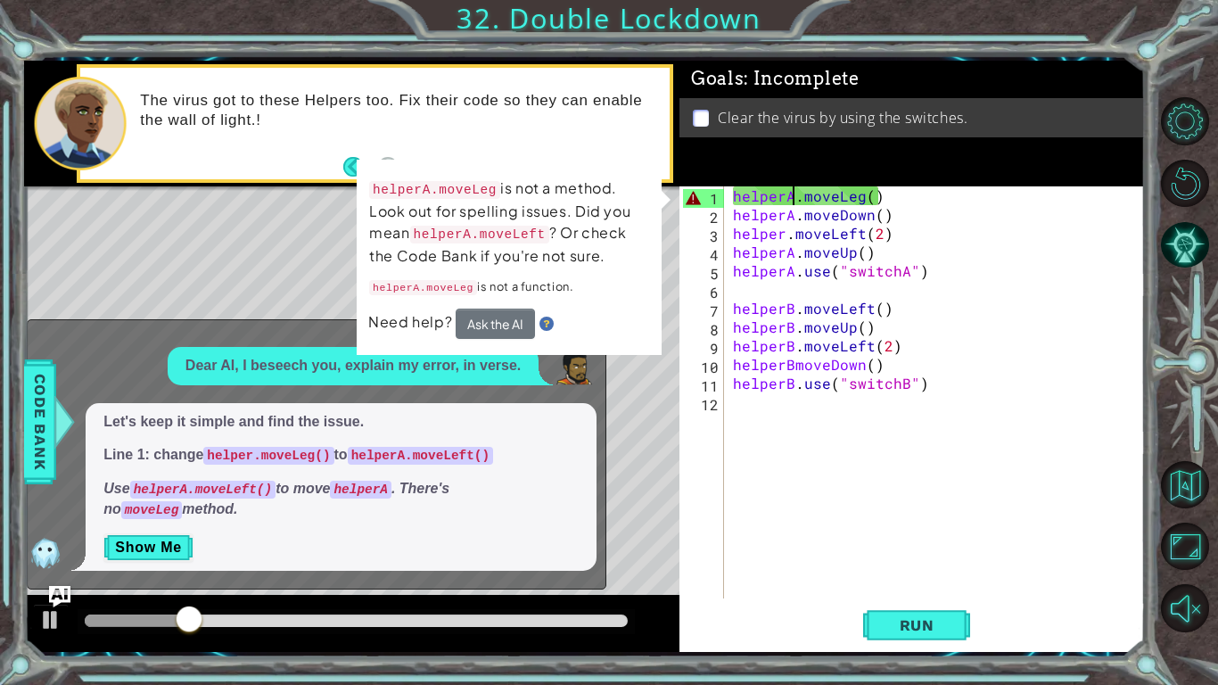
click at [862, 203] on div "helperA . moveLeg ( ) helperA . moveDown ( ) helper . moveLeft ( 2 ) helperA . …" at bounding box center [939, 410] width 420 height 449
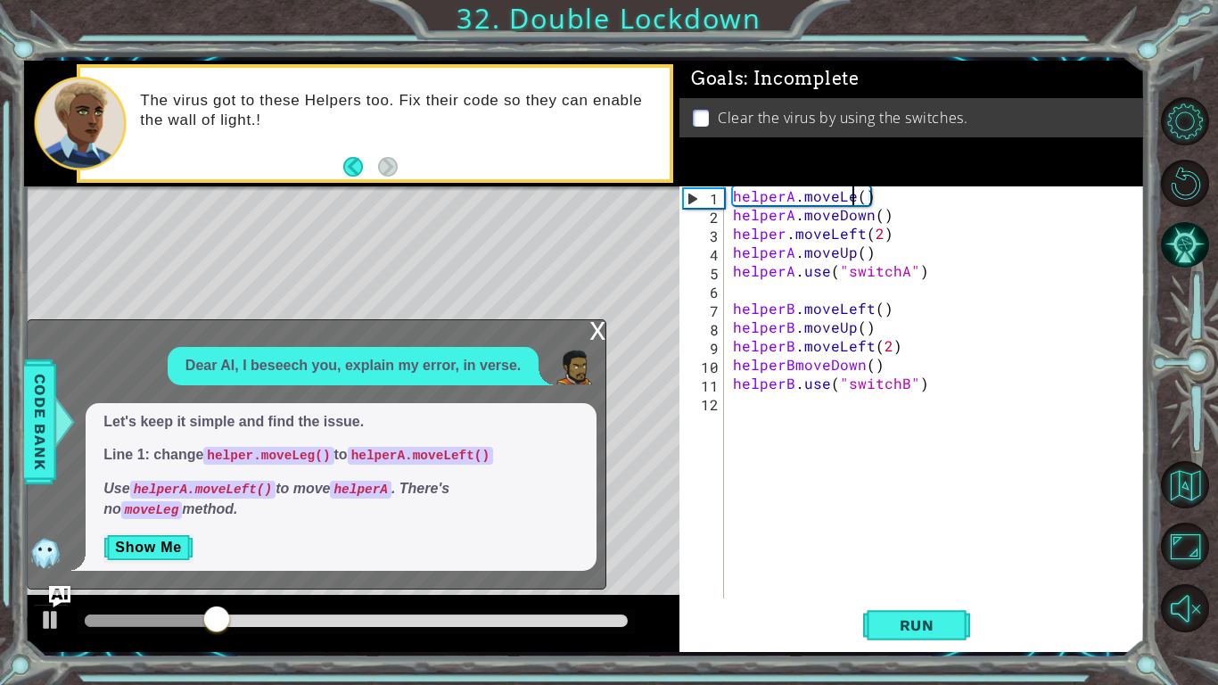
scroll to position [0, 8]
click at [878, 576] on button "Run" at bounding box center [916, 625] width 107 height 46
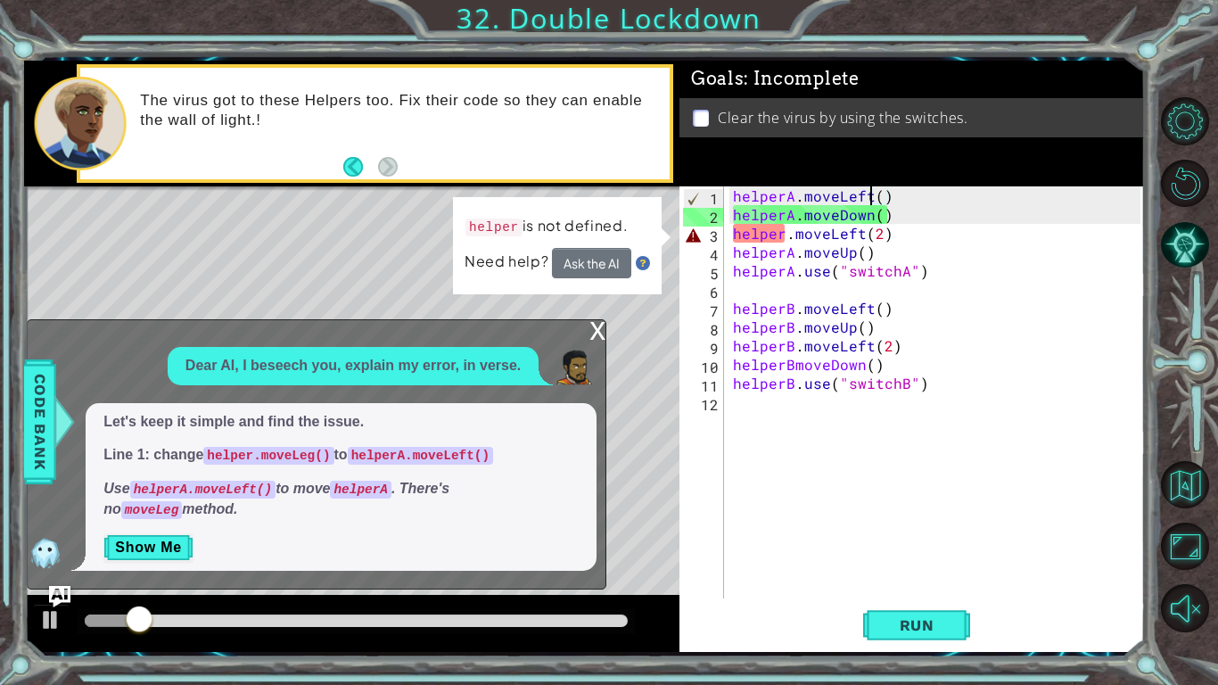
click at [783, 238] on div "helperA . moveLeft ( ) helperA . moveDown ( ) helper . moveLeft ( 2 ) helperA .…" at bounding box center [939, 410] width 420 height 449
click at [586, 330] on div "x Dear AI, I beseech you, explain my error, in verse. Let's keep it simple and …" at bounding box center [317, 454] width 580 height 270
click at [589, 330] on div "x" at bounding box center [597, 329] width 16 height 18
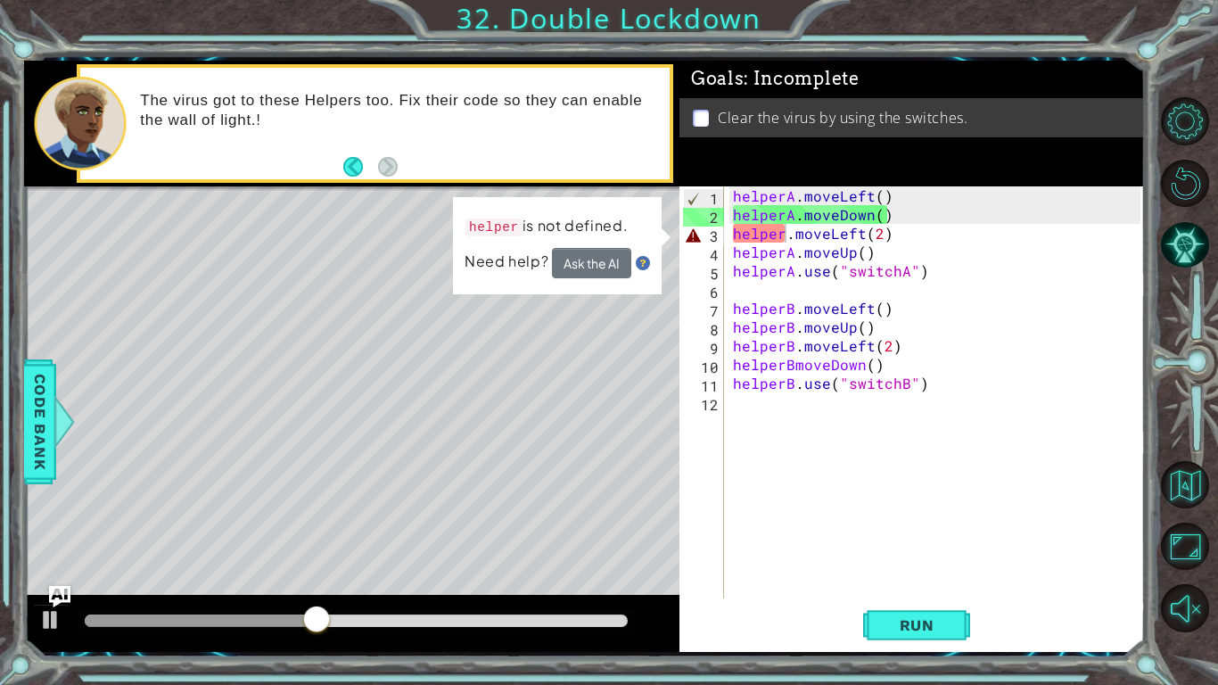
click at [786, 236] on div "helperA . moveLeft ( ) helperA . moveDown ( ) helper . moveLeft ( 2 ) helperA .…" at bounding box center [939, 410] width 420 height 449
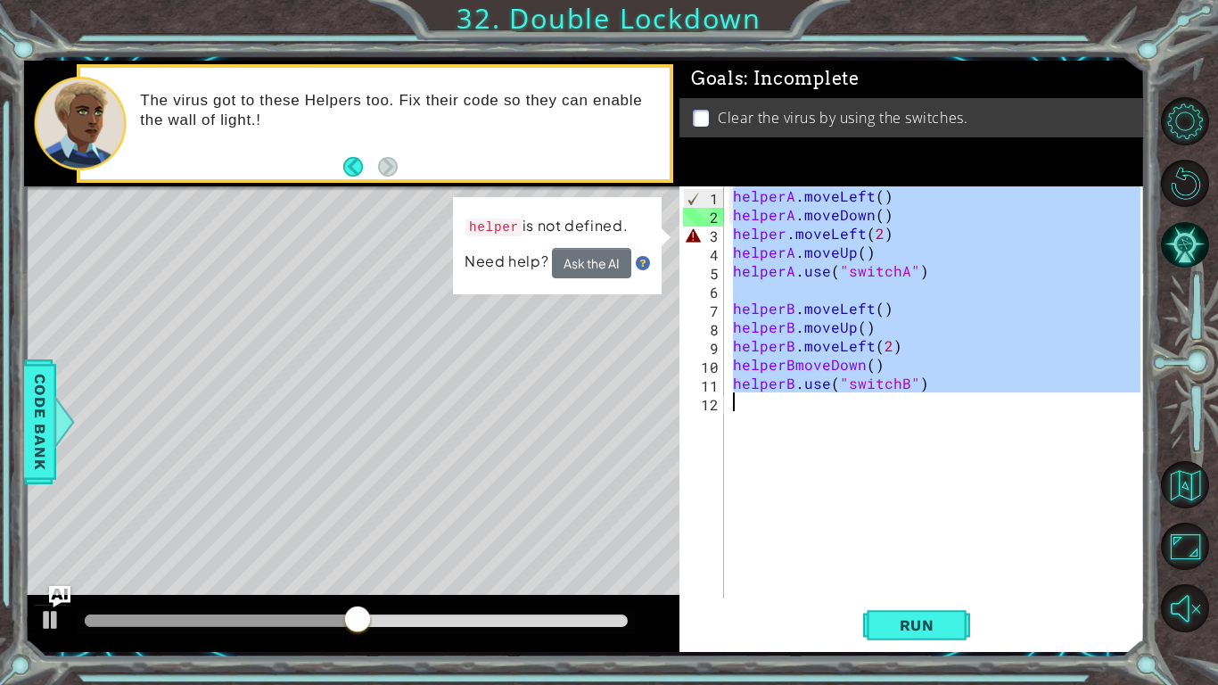
click at [798, 256] on div "helperA . moveLeft ( ) helperA . moveDown ( ) helper . moveLeft ( 2 ) helperA .…" at bounding box center [934, 392] width 411 height 412
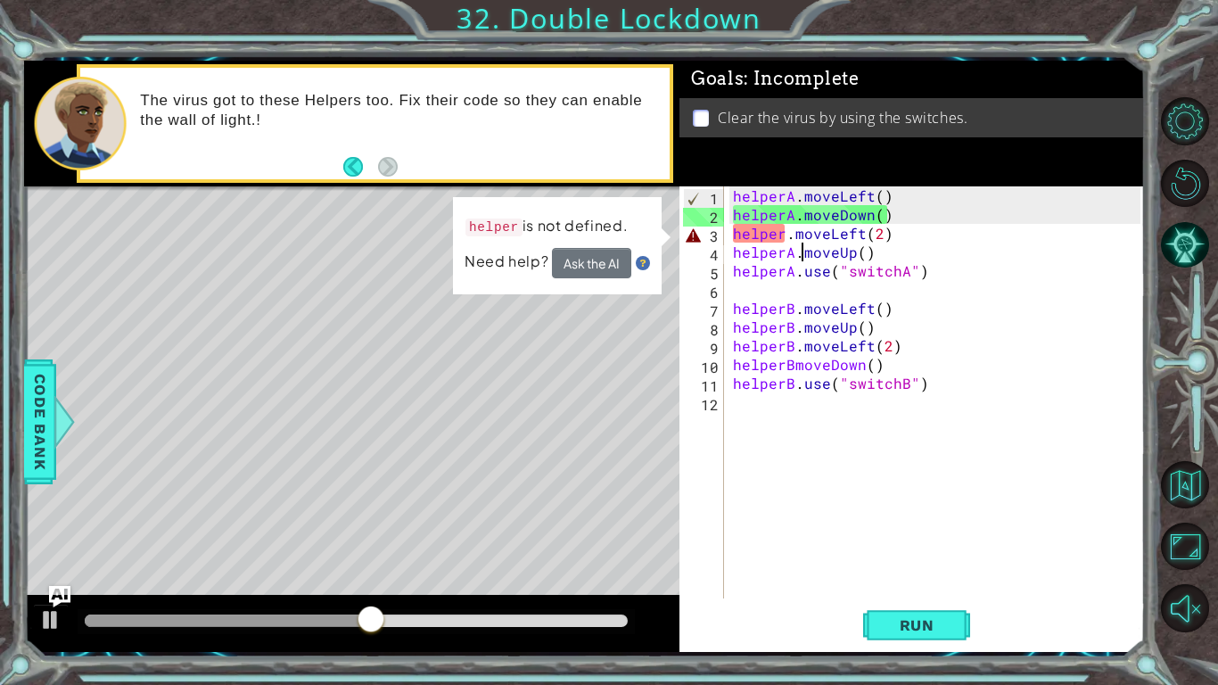
click at [783, 227] on div "helperA . moveLeft ( ) helperA . moveDown ( ) helper . moveLeft ( 2 ) helperA .…" at bounding box center [939, 410] width 420 height 449
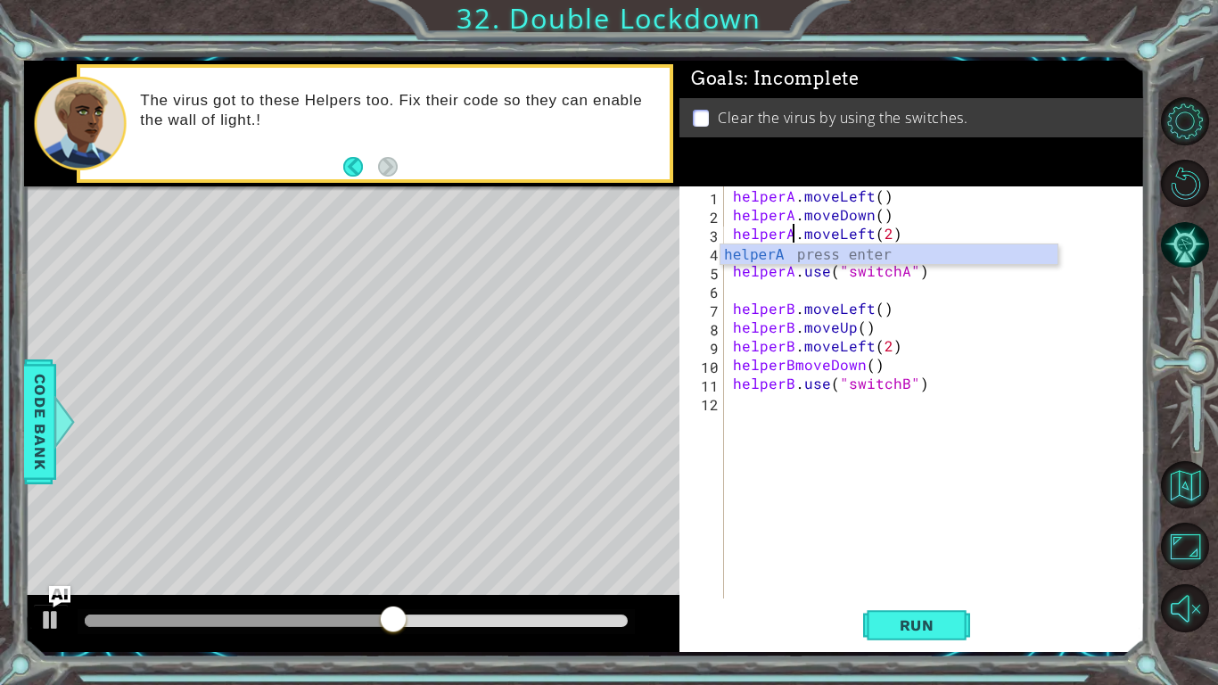
scroll to position [0, 4]
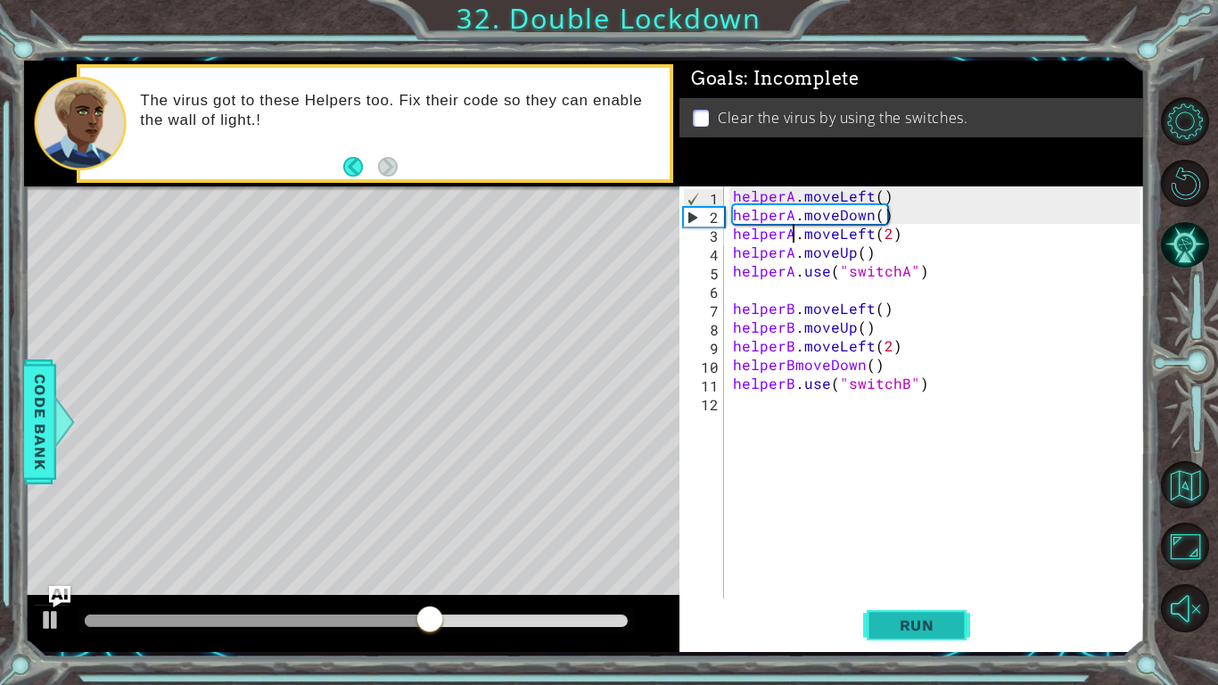
click at [889, 576] on button "Run" at bounding box center [916, 625] width 107 height 46
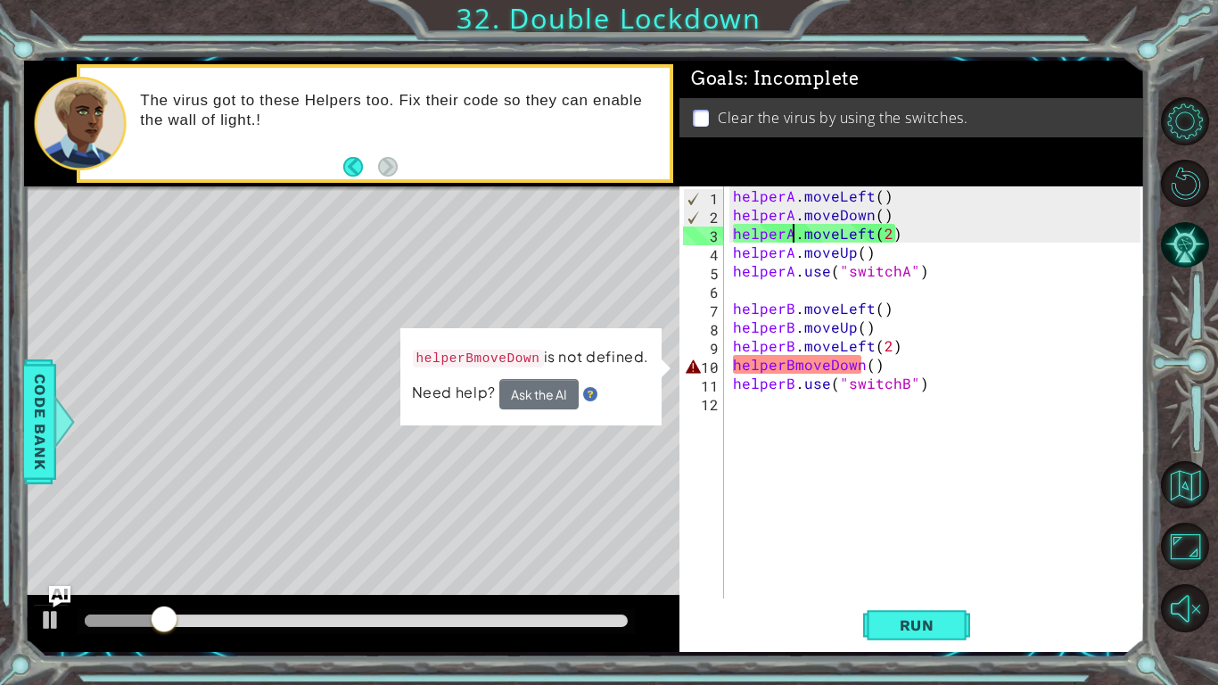
click at [787, 367] on div "helperA . moveLeft ( ) helperA . moveDown ( ) helperA . moveLeft ( 2 ) helperA …" at bounding box center [939, 410] width 420 height 449
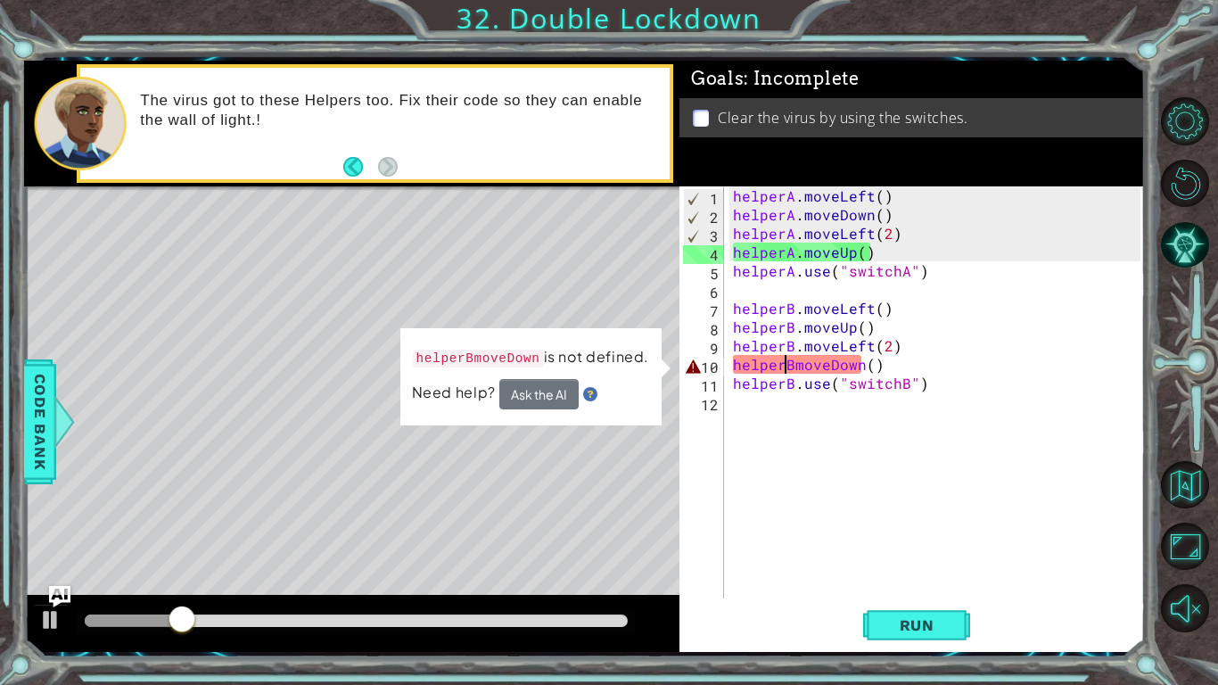
click at [793, 370] on div "helperA . moveLeft ( ) helperA . moveDown ( ) helperA . moveLeft ( 2 ) helperA …" at bounding box center [939, 410] width 420 height 449
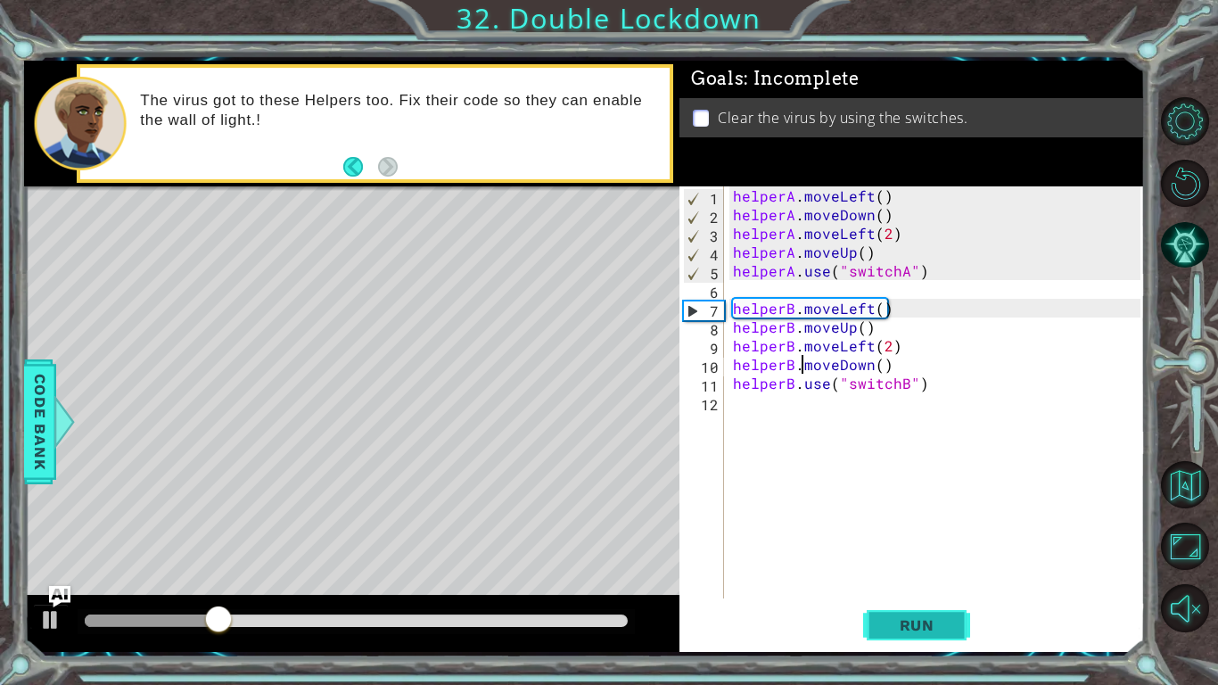
type textarea "helperB.moveDown()"
click at [923, 576] on span "Run" at bounding box center [917, 625] width 70 height 18
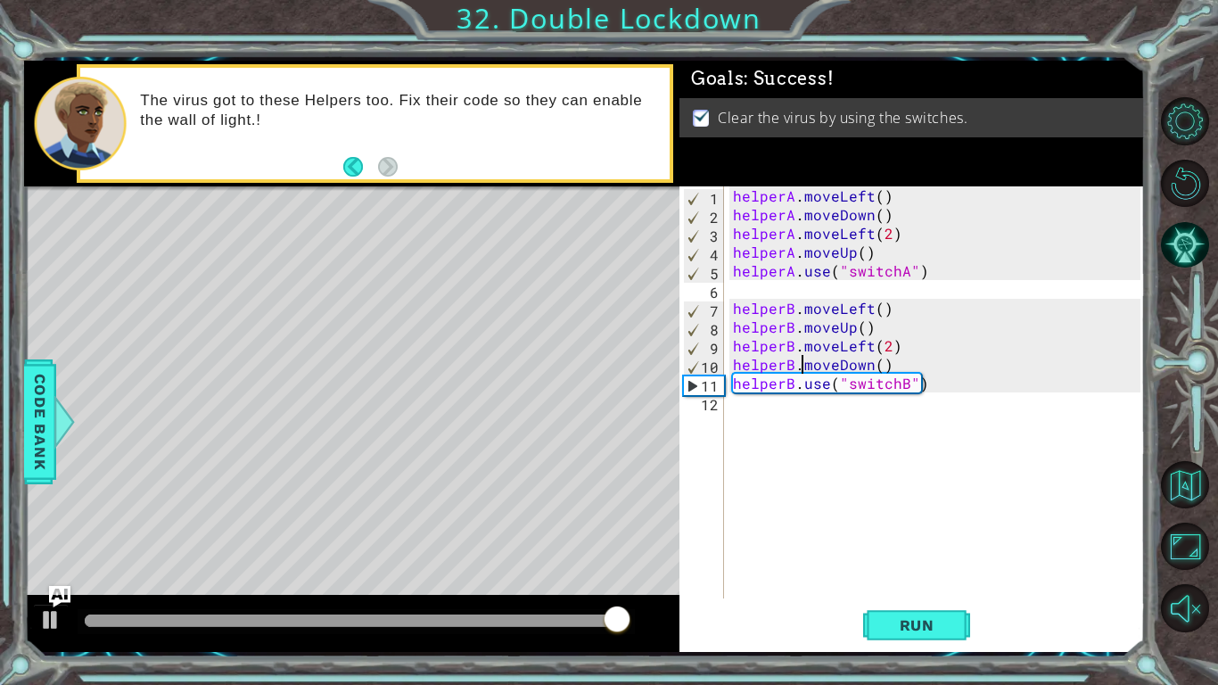
click at [985, 518] on div "helperA . moveLeft ( ) helperA . moveDown ( ) helperA . moveLeft ( 2 ) helperA …" at bounding box center [939, 410] width 420 height 449
click at [0, 0] on div "Practice Level Complete Double Lockdown Learning Goals: Debug syntax errors. Re…" at bounding box center [0, 0] width 0 height 0
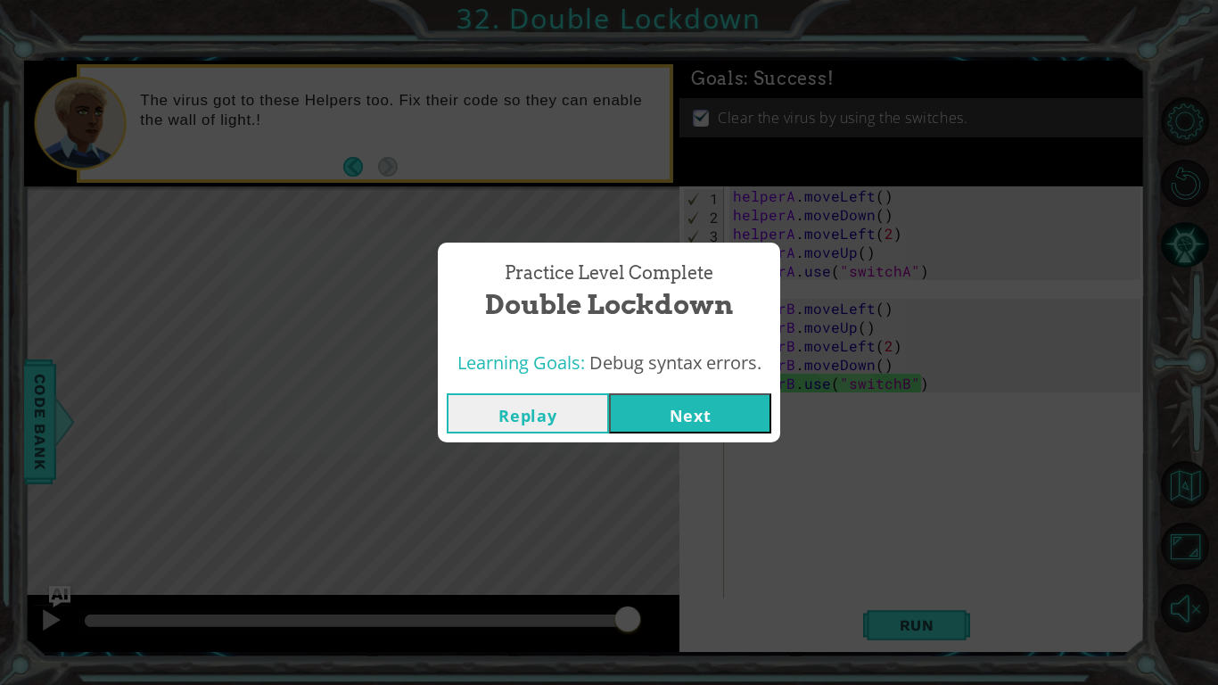
click at [635, 394] on button "Next" at bounding box center [690, 413] width 162 height 40
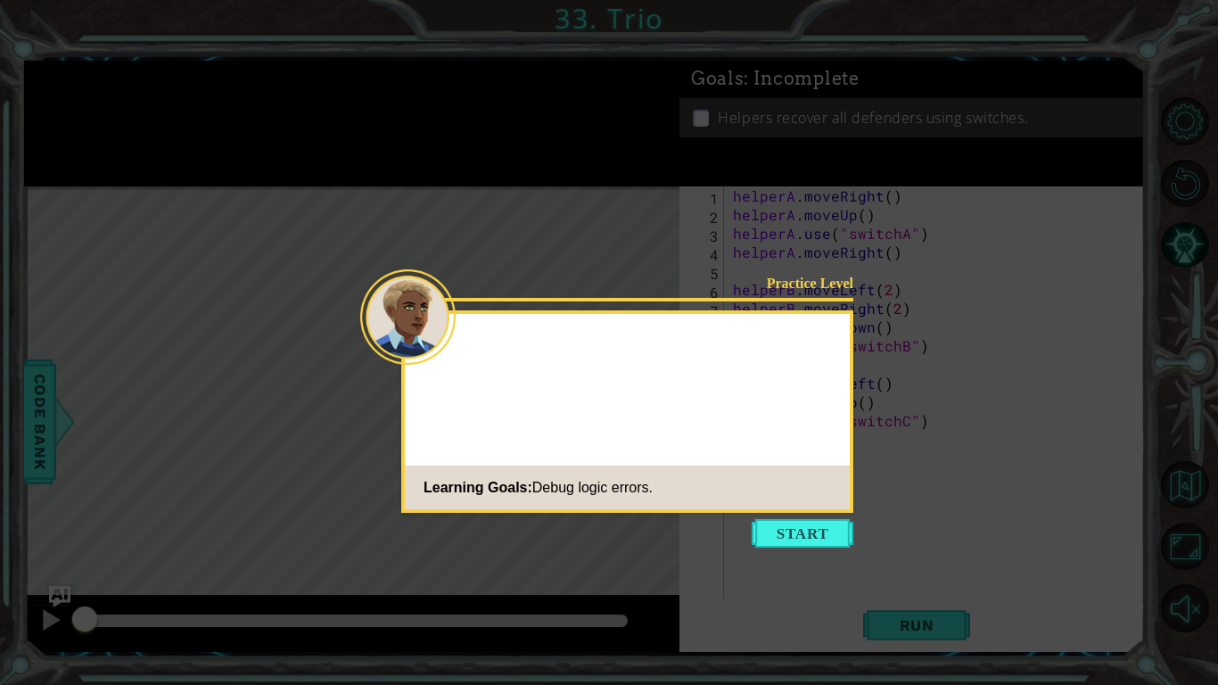
click at [819, 548] on icon at bounding box center [609, 342] width 1218 height 685
click at [806, 534] on button "Start" at bounding box center [803, 533] width 102 height 29
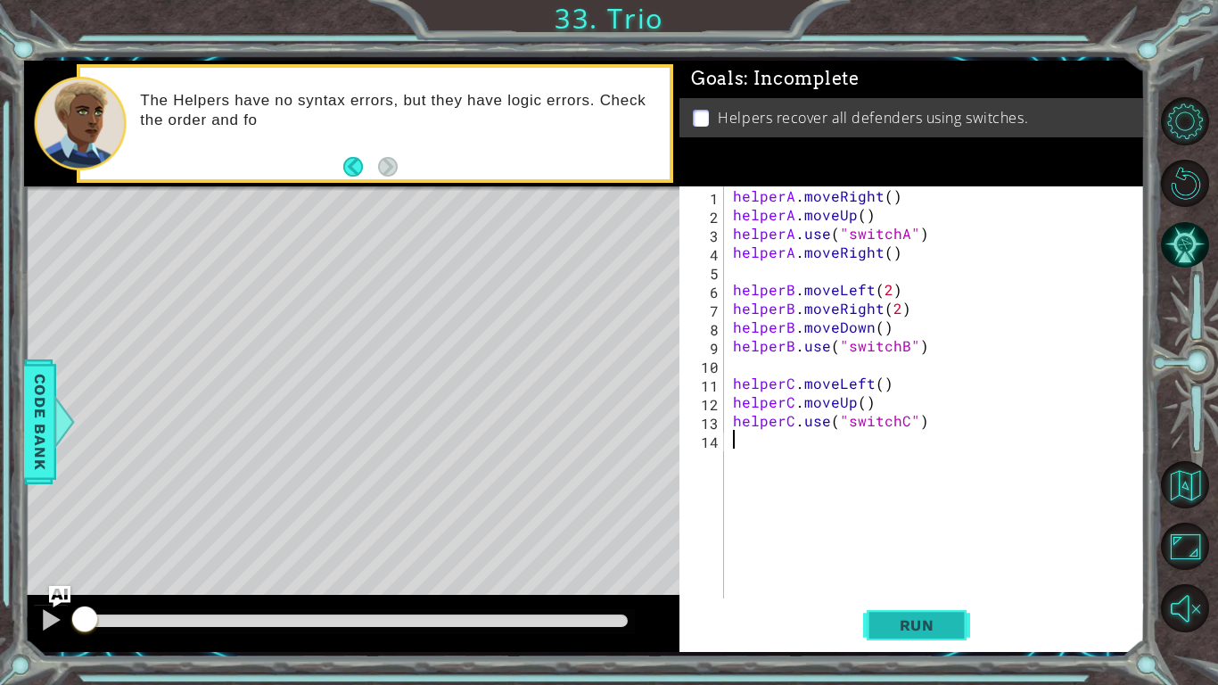
click at [900, 576] on button "Run" at bounding box center [916, 625] width 107 height 46
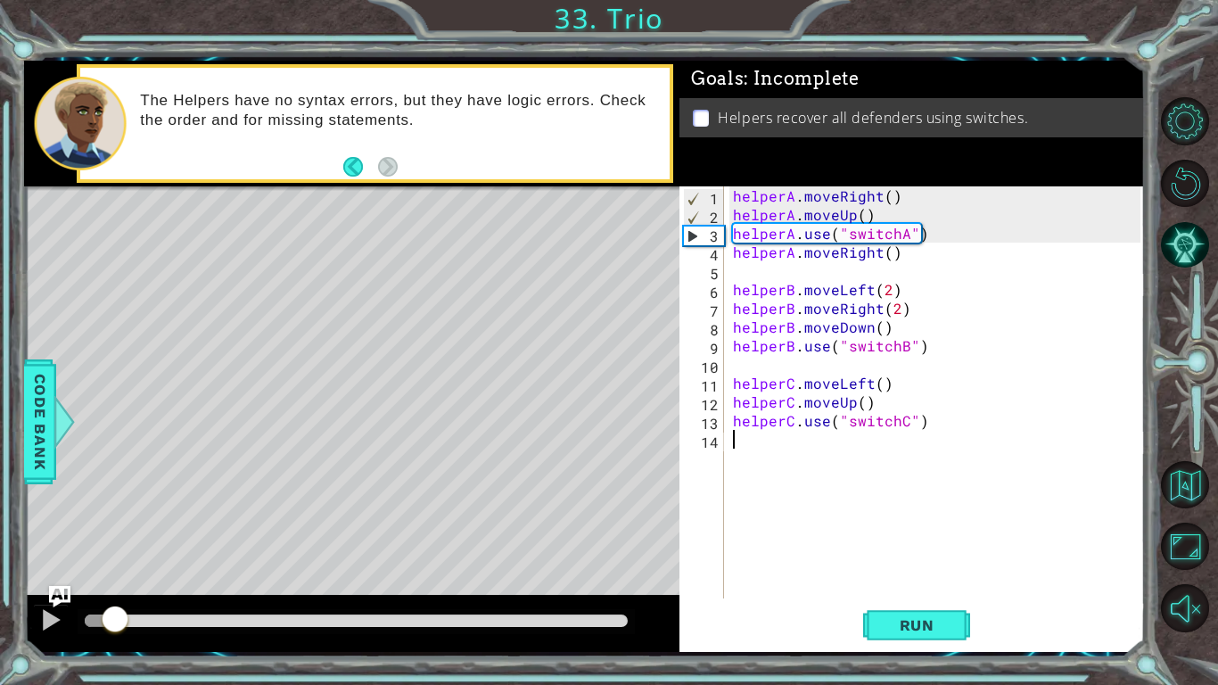
drag, startPoint x: 221, startPoint y: 619, endPoint x: 116, endPoint y: 641, distance: 107.6
click at [116, 576] on div at bounding box center [351, 623] width 655 height 57
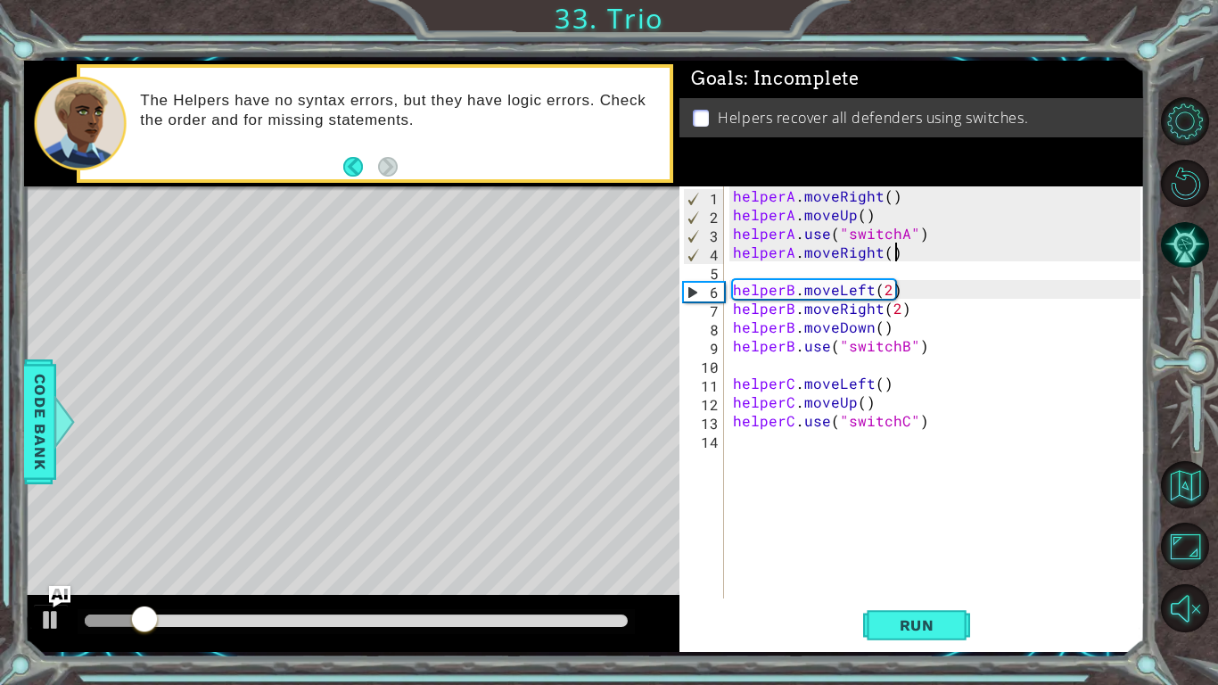
click at [894, 256] on div "helperA . moveRight ( ) helperA . moveUp ( ) helperA . use ( "switchA" ) helper…" at bounding box center [939, 410] width 420 height 449
type textarea "helperA.moveRight()"
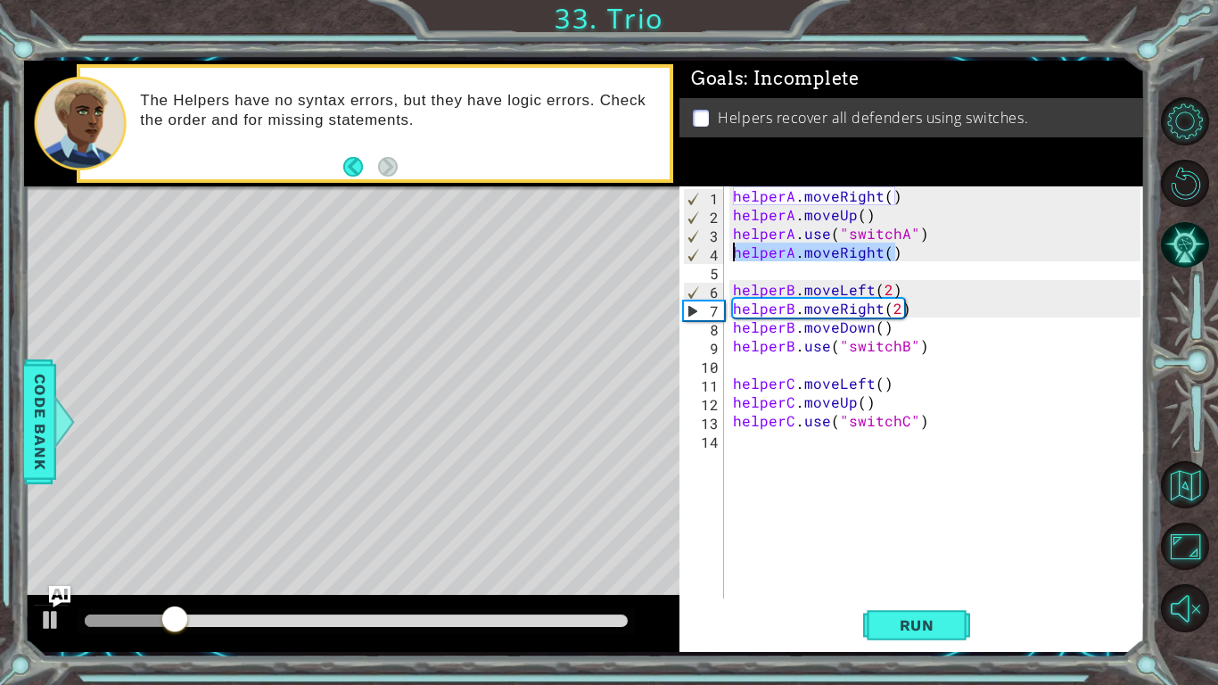
drag, startPoint x: 894, startPoint y: 256, endPoint x: 733, endPoint y: 253, distance: 160.5
click at [733, 253] on div "helperA . moveRight ( ) helperA . moveUp ( ) helperA . use ( "switchA" ) helper…" at bounding box center [939, 410] width 420 height 449
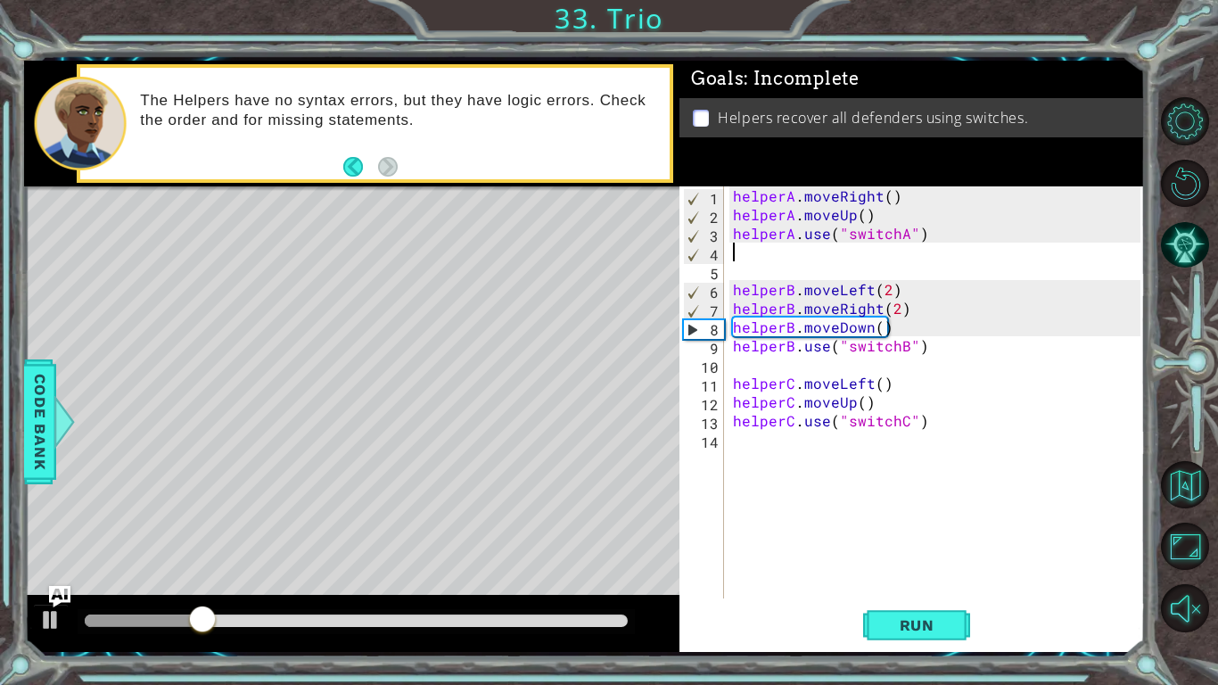
type textarea "helperA.use("switchA")"
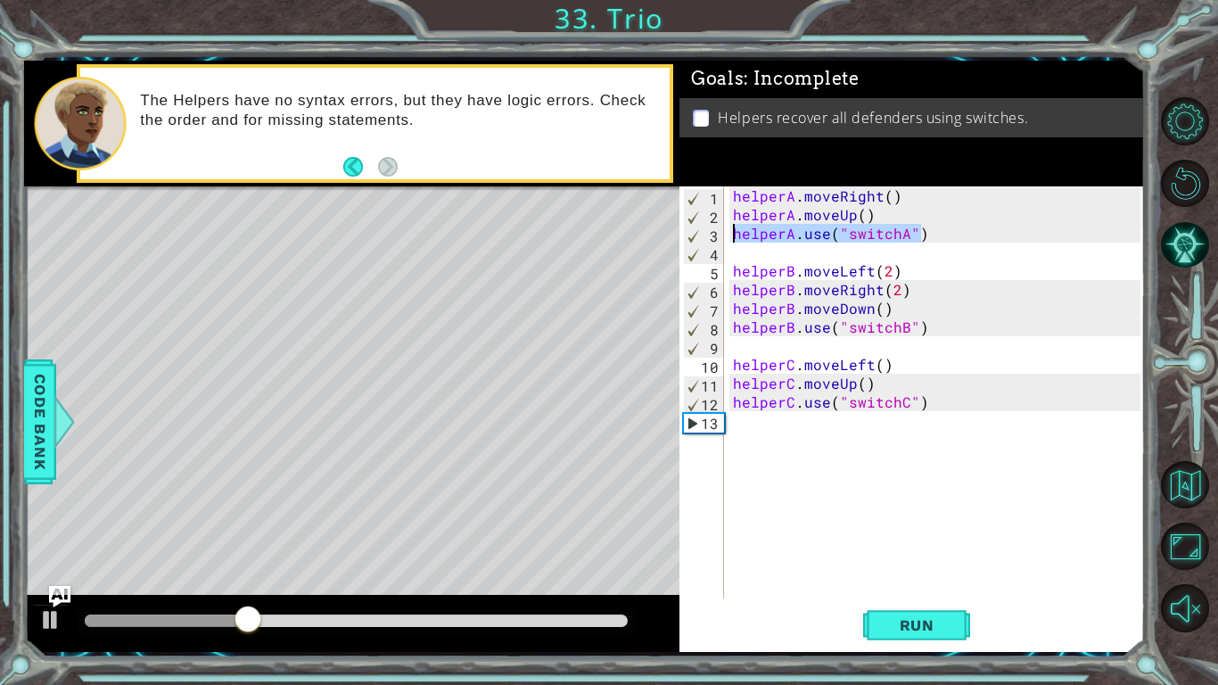
drag, startPoint x: 938, startPoint y: 237, endPoint x: 732, endPoint y: 234, distance: 206.0
click at [732, 234] on div "helperA . moveRight ( ) helperA . moveUp ( ) helperA . use ( "switchA" ) helper…" at bounding box center [939, 410] width 420 height 449
click at [735, 247] on div "helperA . moveRight ( ) helperA . moveUp ( ) helperA . use ( "switchA" ) helper…" at bounding box center [939, 410] width 420 height 449
paste textarea "helperA.use("switchA")"
type textarea "helperA.use("switchA")"
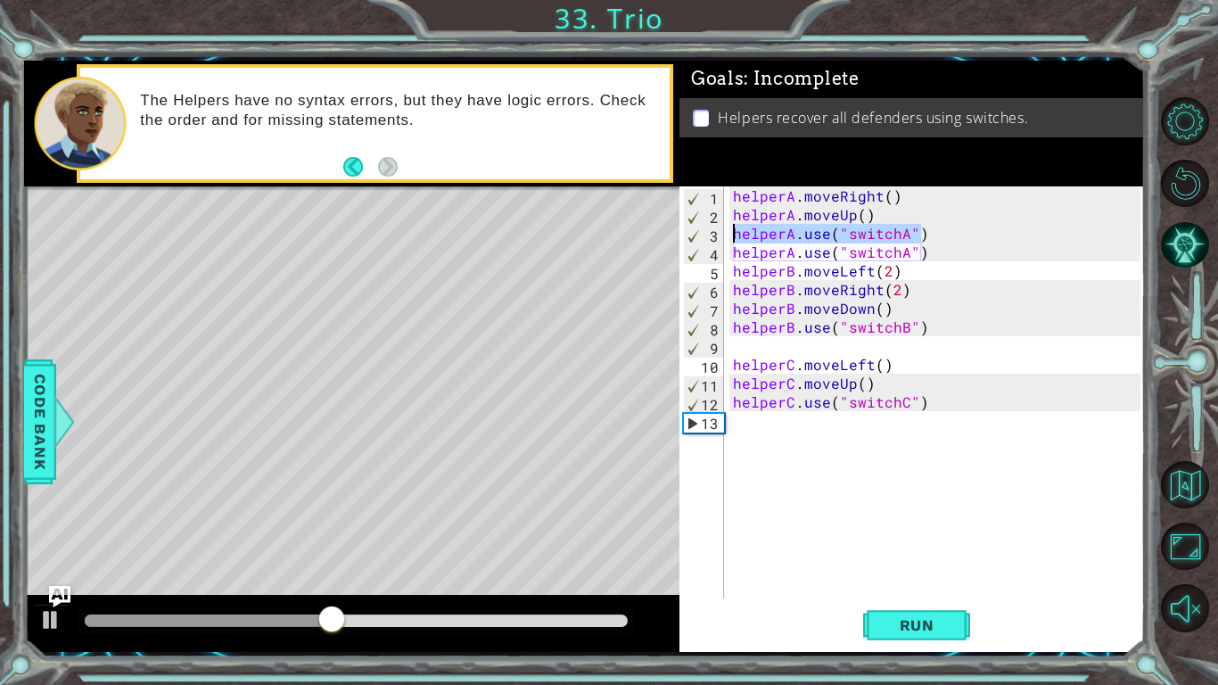
drag, startPoint x: 927, startPoint y: 235, endPoint x: 735, endPoint y: 235, distance: 191.7
click at [735, 235] on div "helperA . moveRight ( ) helperA . moveUp ( ) helperA . use ( "switchA" ) helper…" at bounding box center [939, 410] width 420 height 449
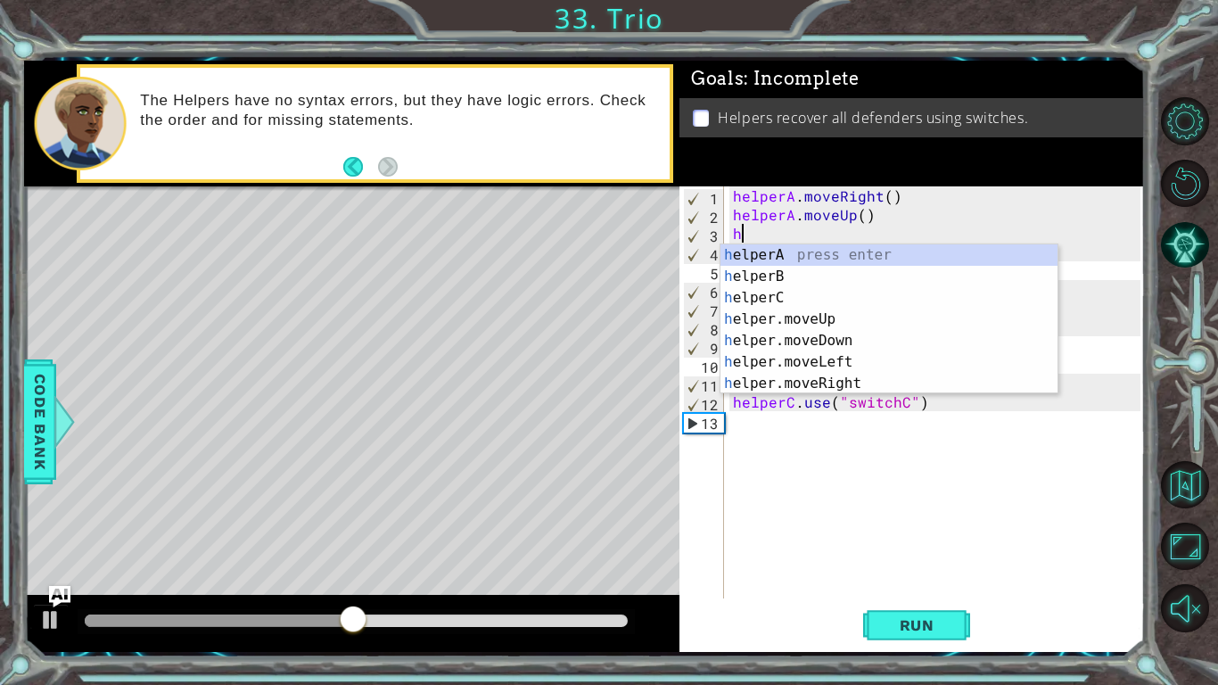
type textarea "hl"
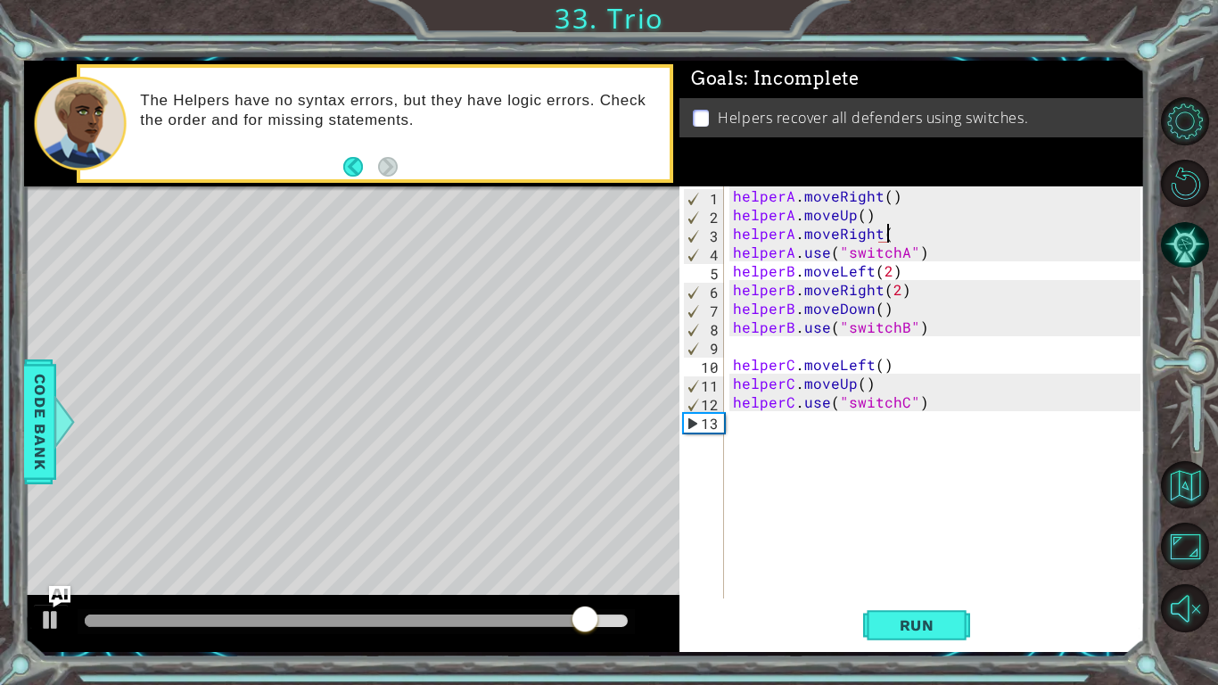
scroll to position [0, 9]
click at [908, 576] on button "Run" at bounding box center [916, 625] width 107 height 46
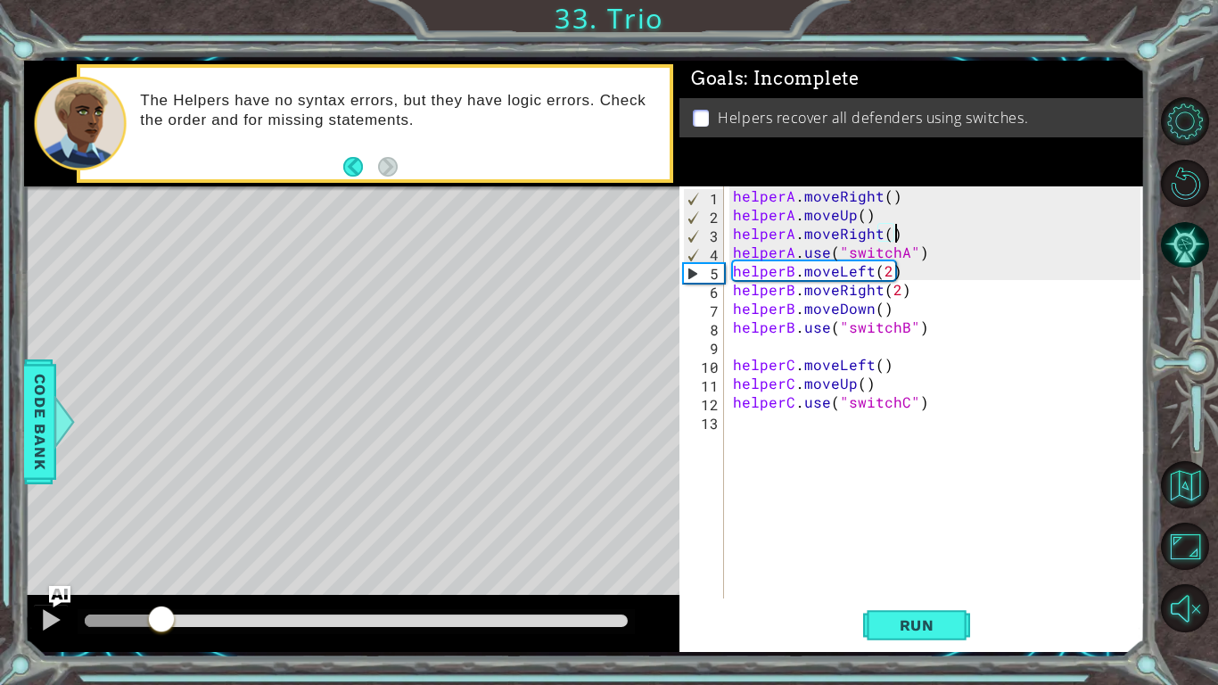
drag, startPoint x: 202, startPoint y: 616, endPoint x: 161, endPoint y: 629, distance: 42.0
click at [161, 576] on div at bounding box center [161, 621] width 32 height 32
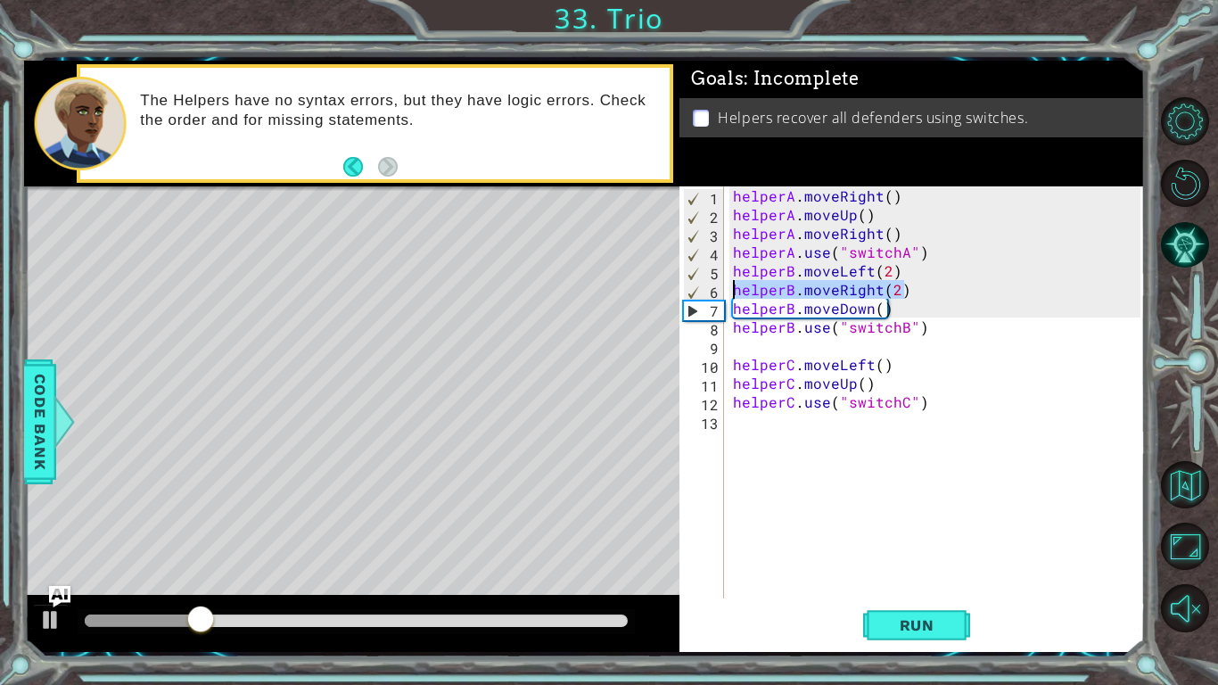
drag, startPoint x: 919, startPoint y: 286, endPoint x: 734, endPoint y: 288, distance: 185.5
click at [734, 288] on div "helperA . moveRight ( ) helperA . moveUp ( ) helperA . moveRight ( ) helperA . …" at bounding box center [939, 410] width 420 height 449
type textarea "helperB.moveRight(2)"
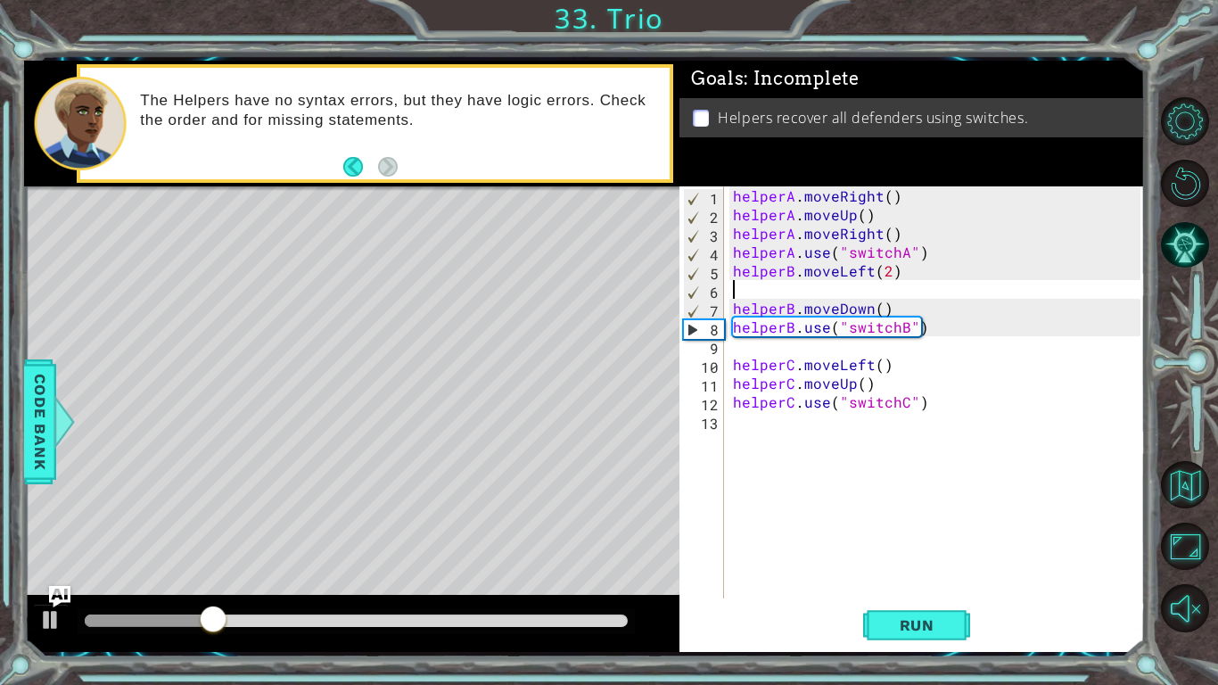
scroll to position [0, 0]
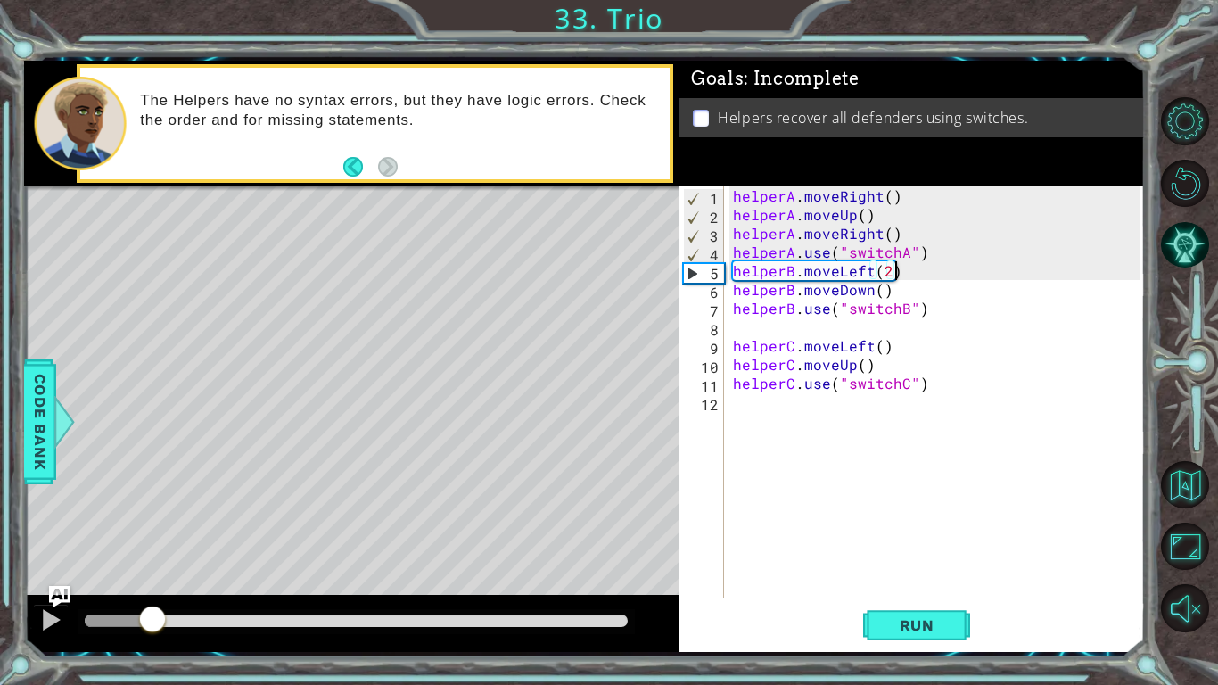
drag, startPoint x: 244, startPoint y: 620, endPoint x: 154, endPoint y: 637, distance: 91.6
click at [154, 576] on div at bounding box center [351, 623] width 655 height 57
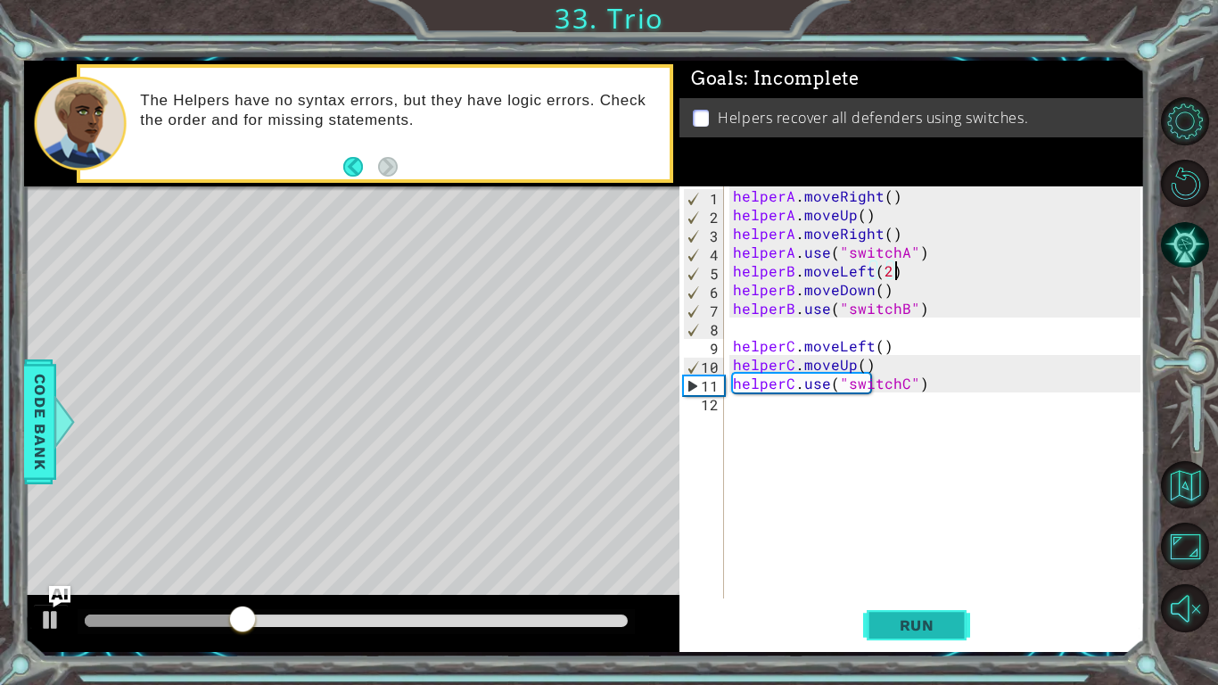
click at [933, 576] on span "Run" at bounding box center [917, 625] width 70 height 18
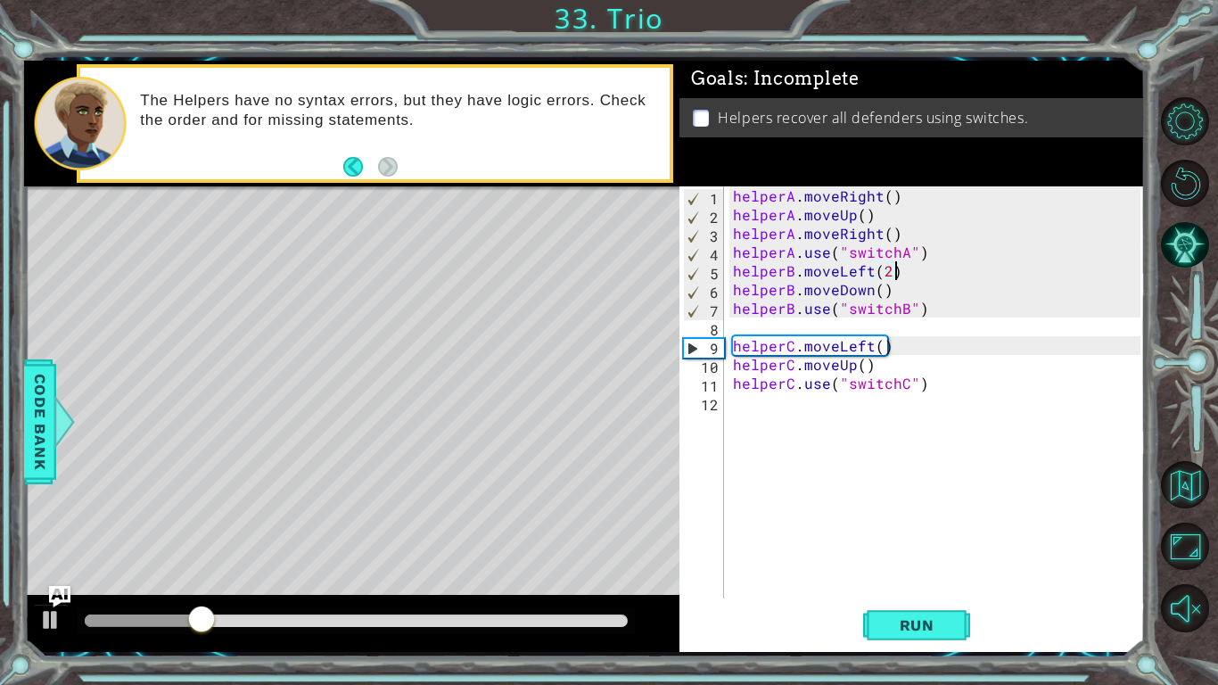
click at [894, 291] on div "helperA . moveRight ( ) helperA . moveUp ( ) helperA . moveRight ( ) helperA . …" at bounding box center [939, 410] width 420 height 449
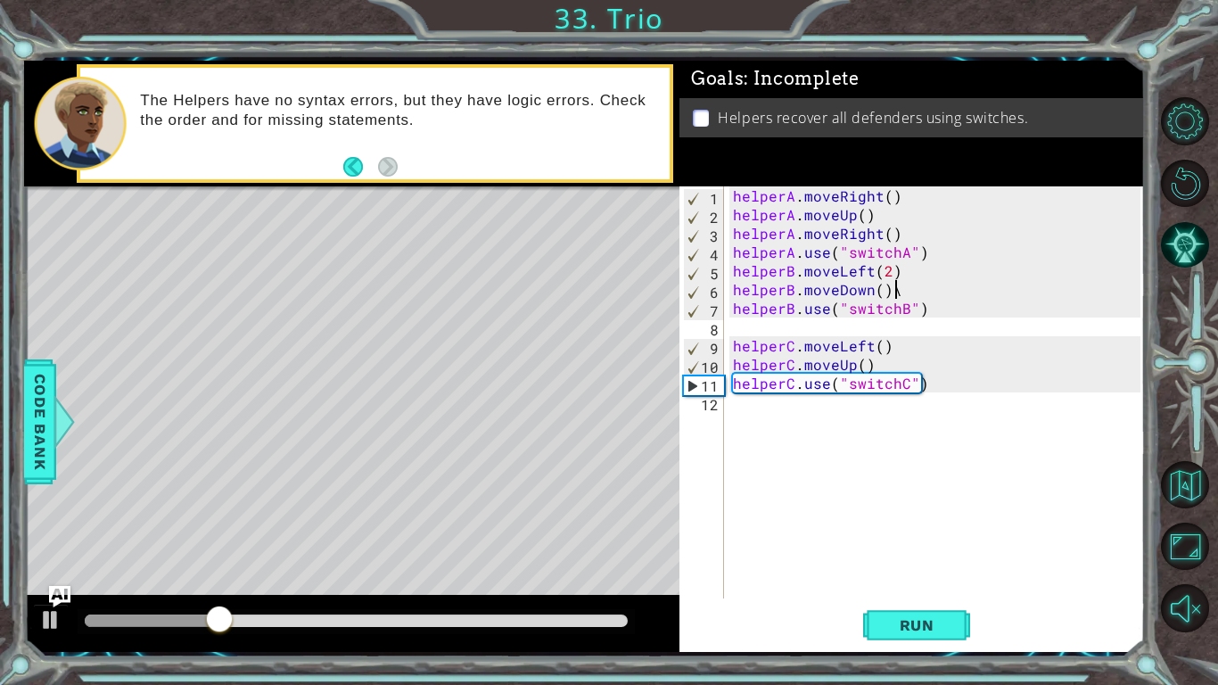
type textarea "helperB.moveDown()"
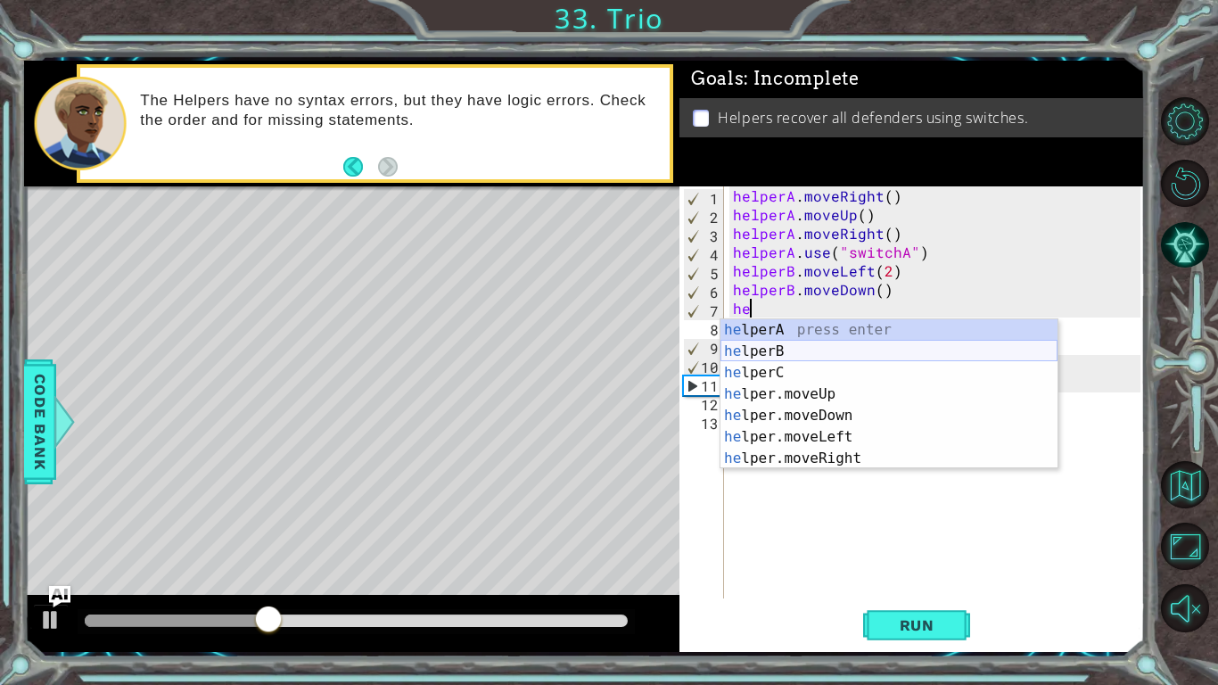
click at [857, 347] on div "he lperA press enter he lperB press enter he lperC press enter he lper.moveUp p…" at bounding box center [889, 415] width 337 height 193
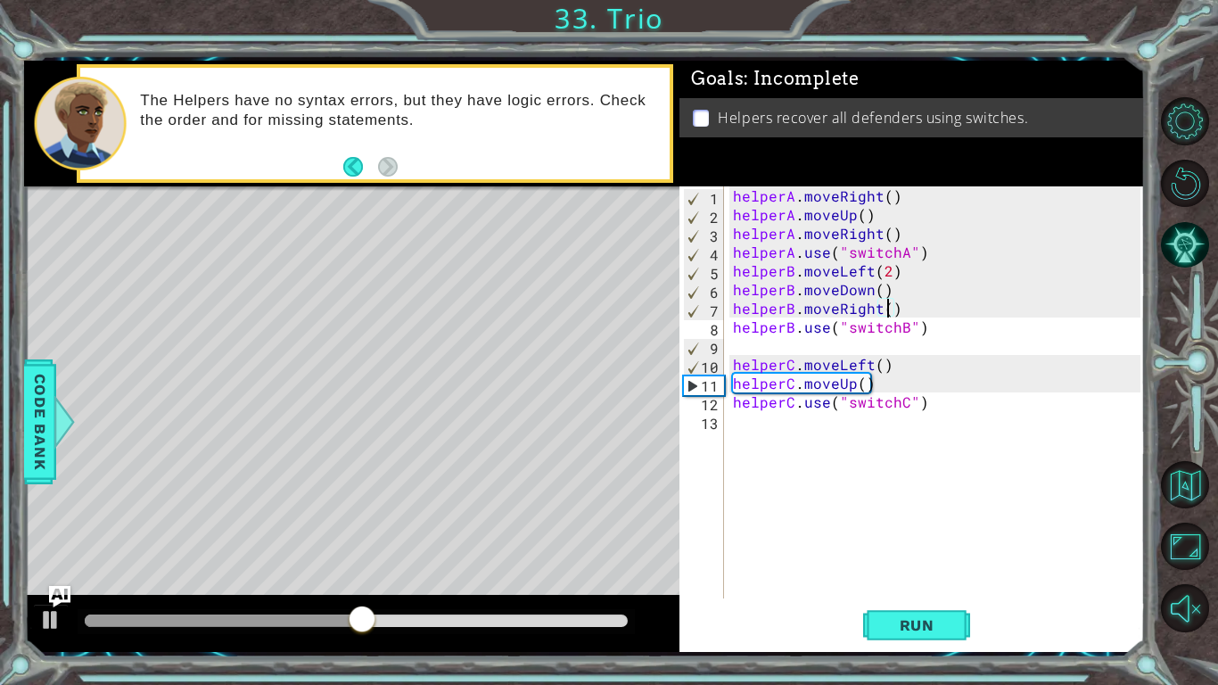
scroll to position [0, 10]
click at [909, 576] on span "Run" at bounding box center [917, 625] width 70 height 18
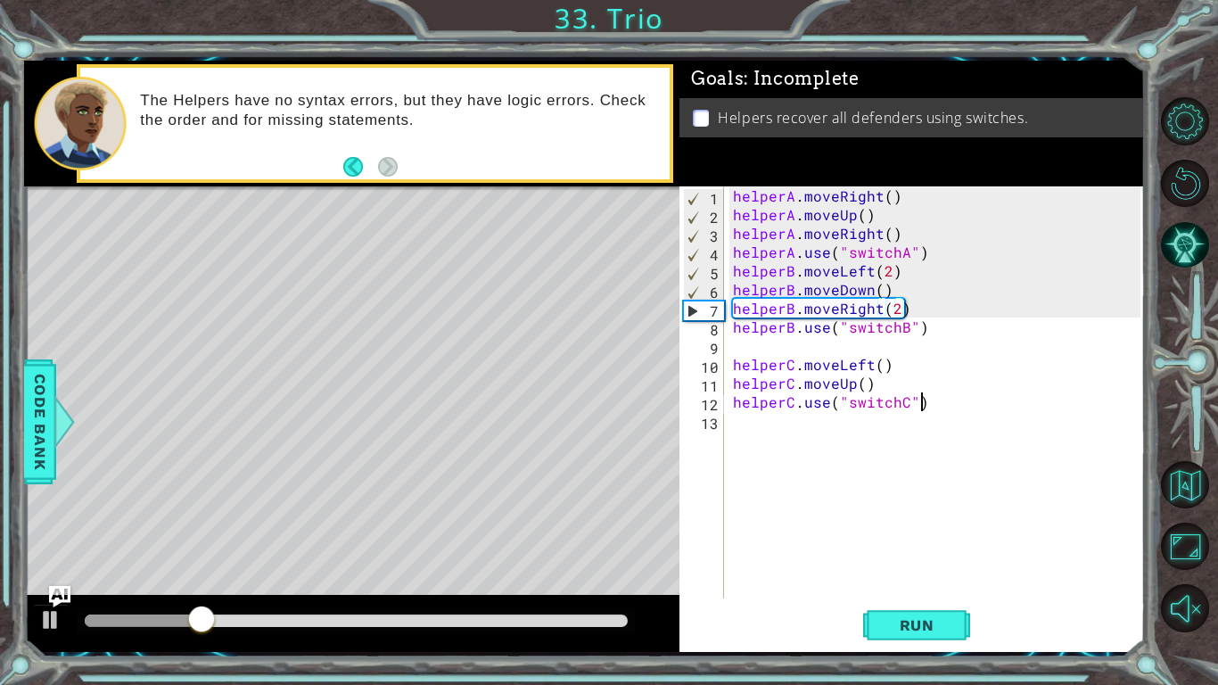
click at [933, 408] on div "helperA . moveRight ( ) helperA . moveUp ( ) helperA . moveRight ( ) helperA . …" at bounding box center [939, 410] width 420 height 449
type textarea "helperC.use("switchC")"
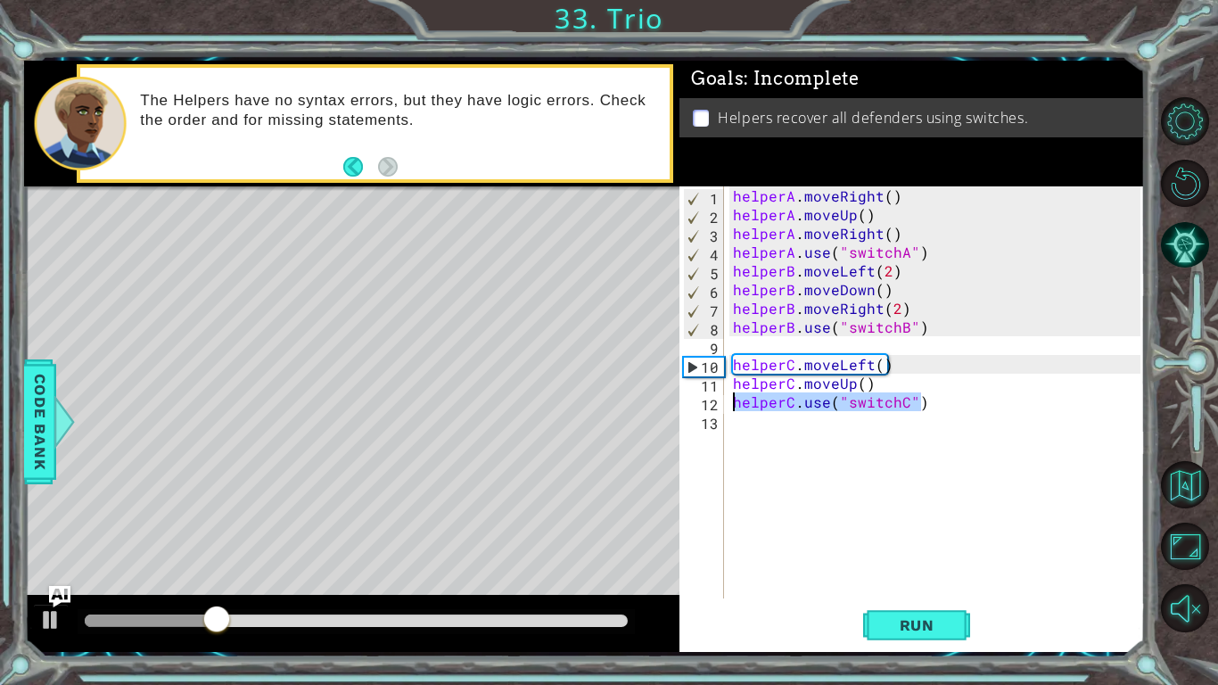
drag, startPoint x: 933, startPoint y: 408, endPoint x: 733, endPoint y: 404, distance: 199.8
click at [733, 404] on div "helperA . moveRight ( ) helperA . moveUp ( ) helperA . moveRight ( ) helperA . …" at bounding box center [939, 410] width 420 height 449
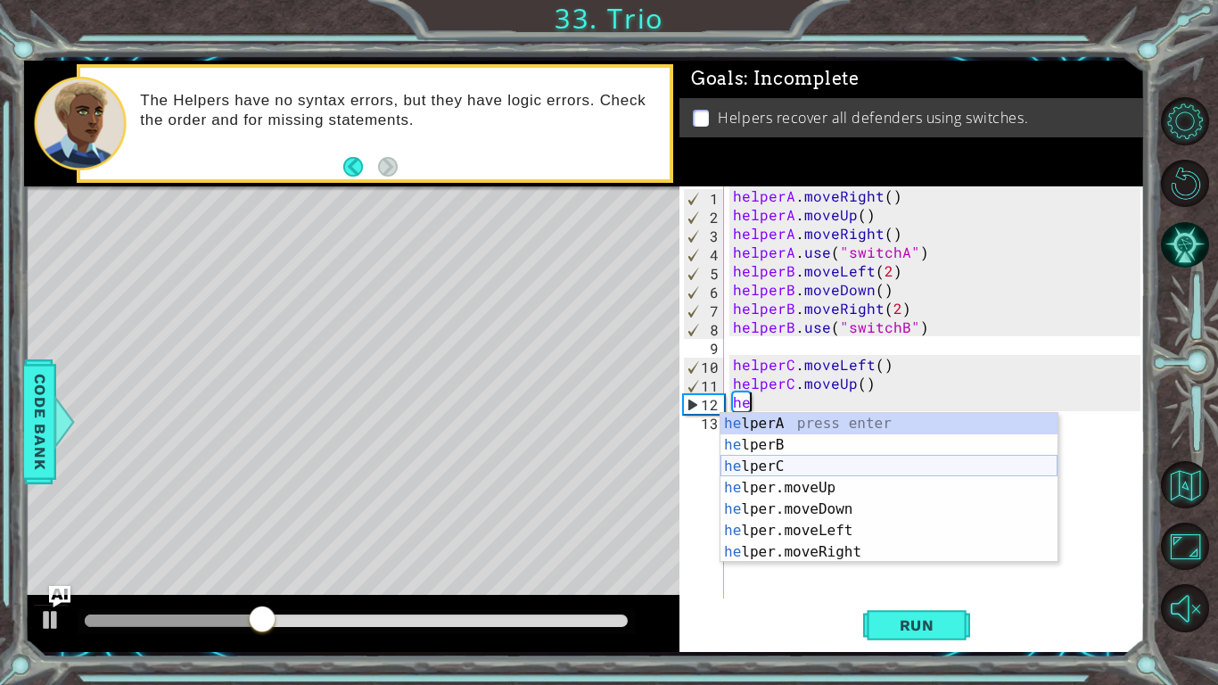
click at [743, 467] on div "he lperA press enter he lperB press enter he lperC press enter he lper.moveUp p…" at bounding box center [889, 509] width 337 height 193
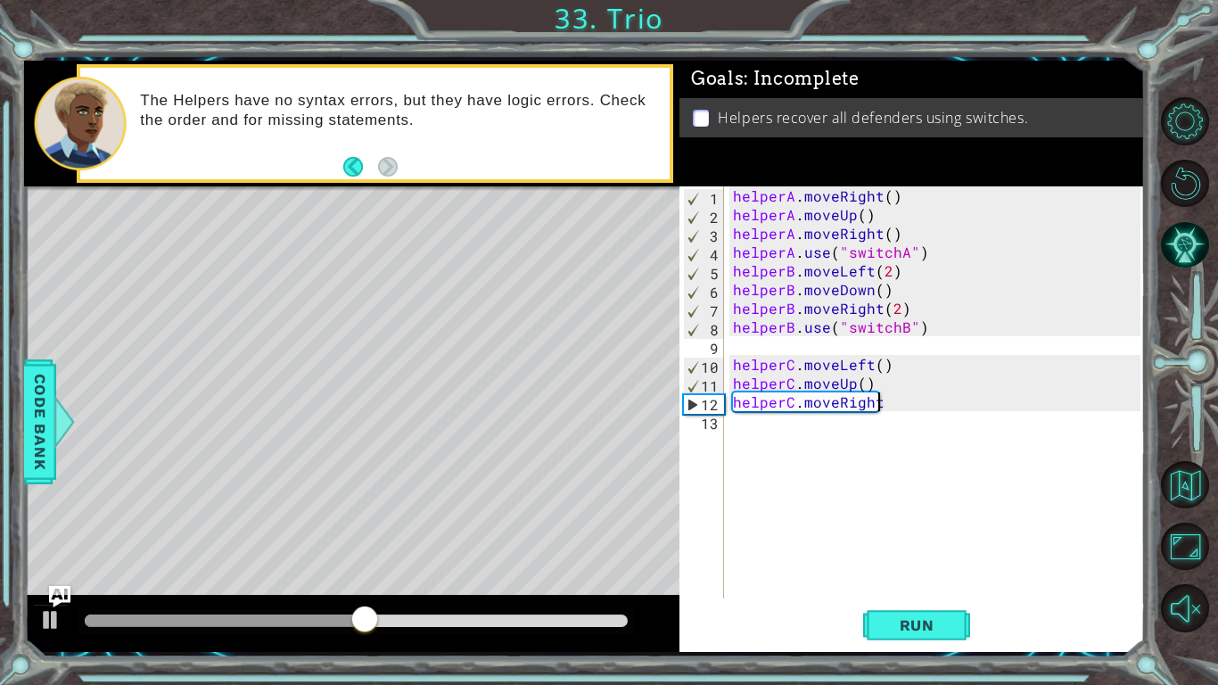
scroll to position [0, 8]
type textarea "helperC.moveRight()"
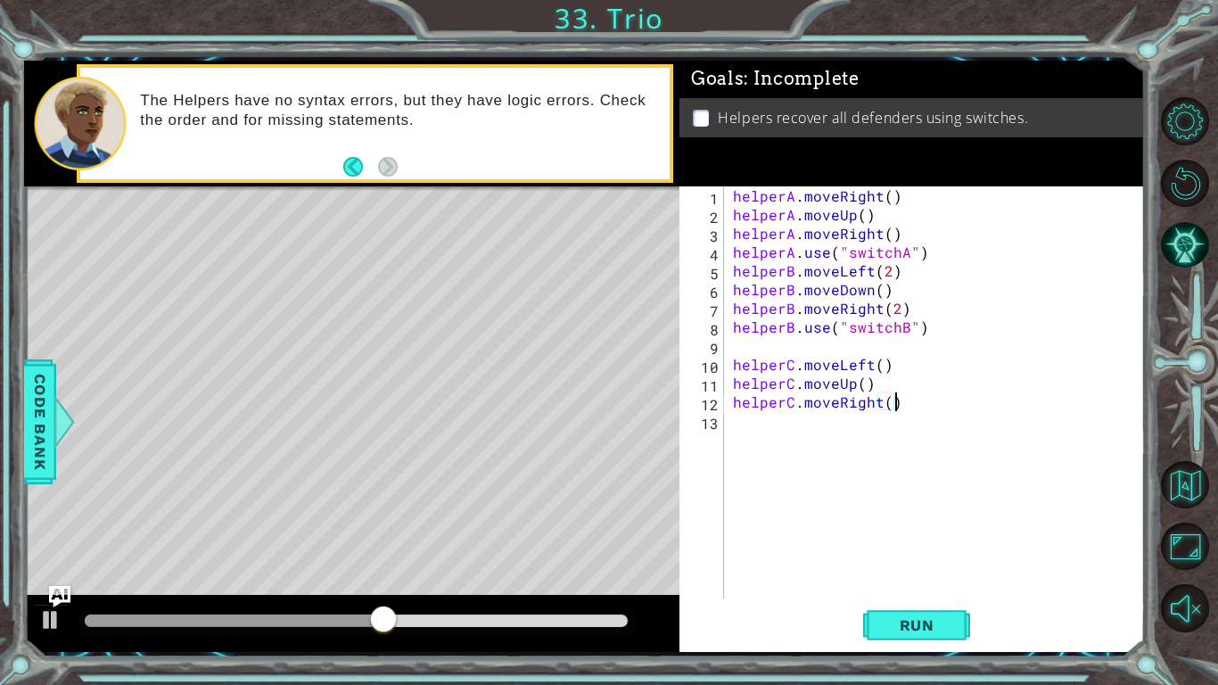
scroll to position [0, 9]
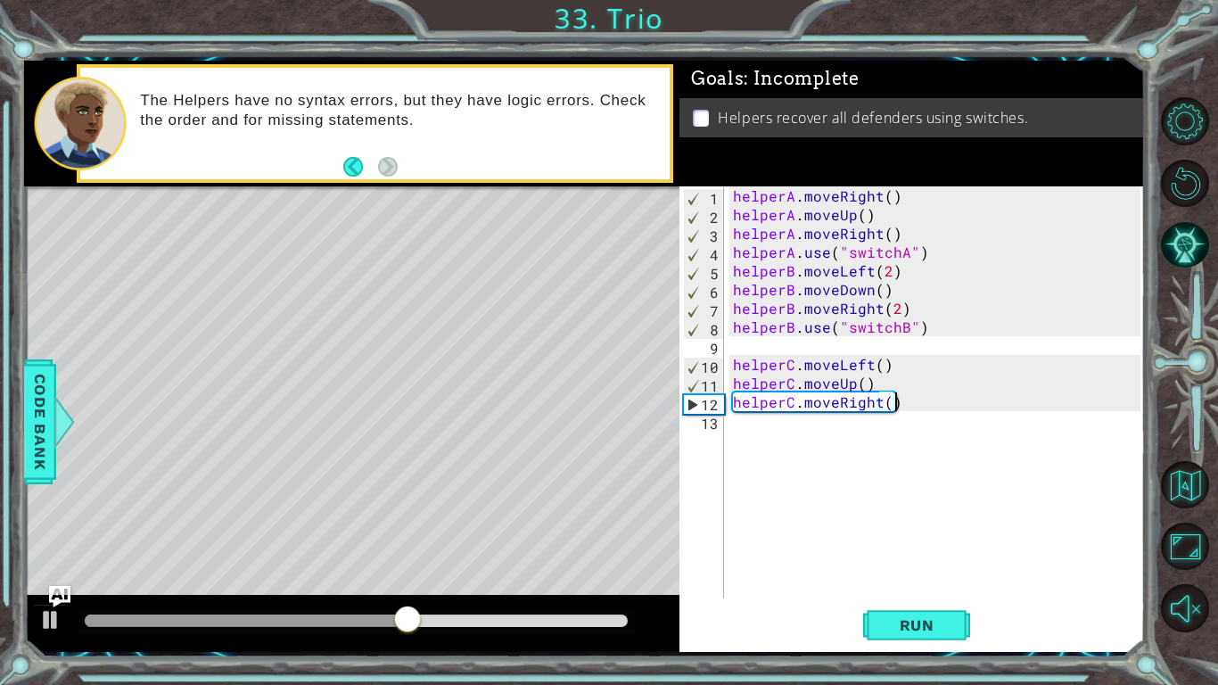
click at [759, 416] on div "helperA . moveRight ( ) helperA . moveUp ( ) helperA . moveRight ( ) helperA . …" at bounding box center [939, 410] width 420 height 449
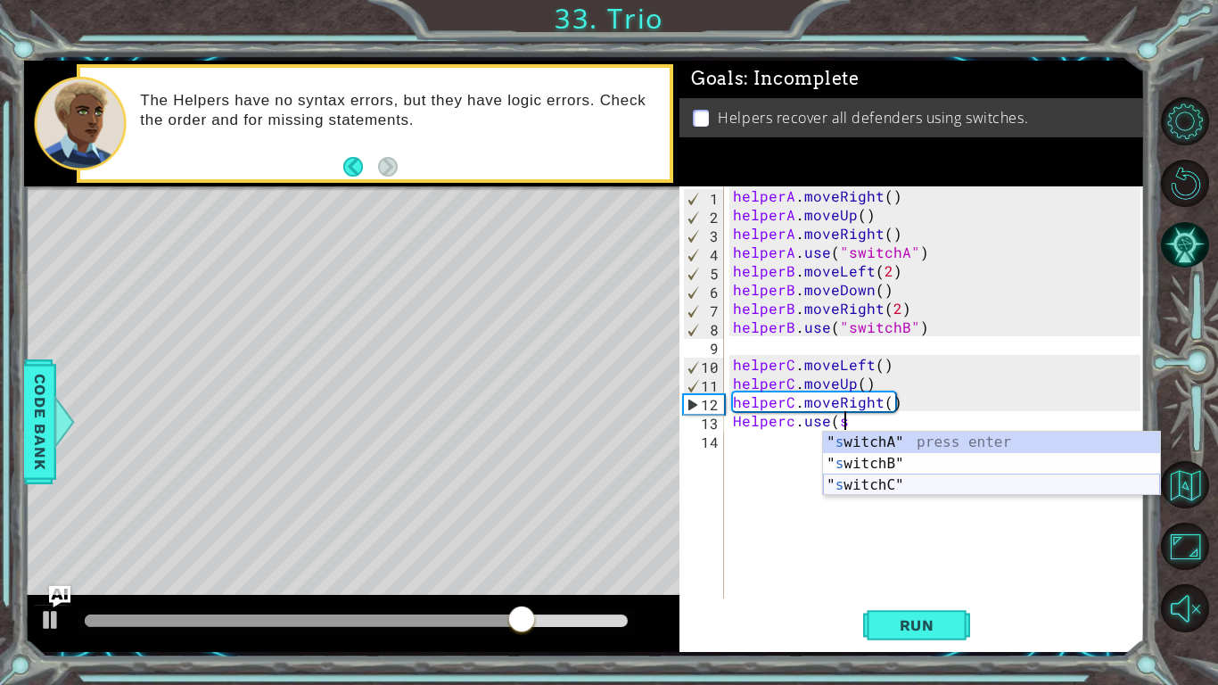
click at [854, 485] on div "" s witchA" press enter " s witchB" press enter " s witchC" press enter" at bounding box center [991, 485] width 337 height 107
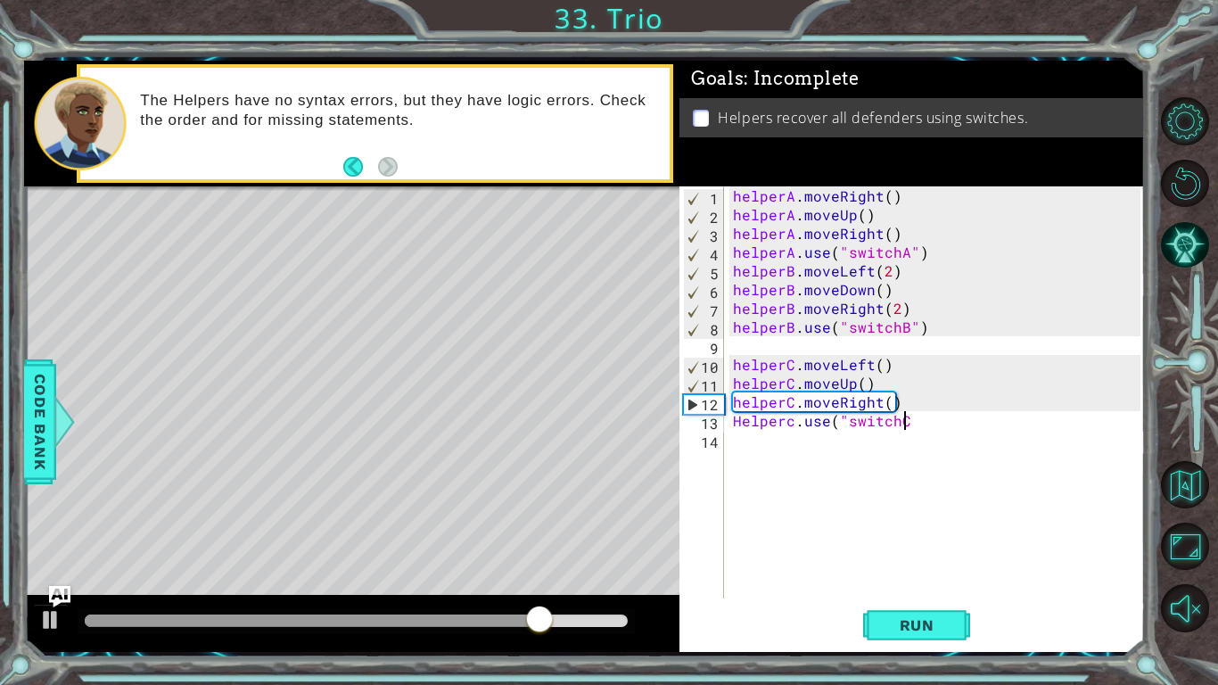
scroll to position [0, 10]
click at [918, 576] on span "Run" at bounding box center [917, 625] width 70 height 18
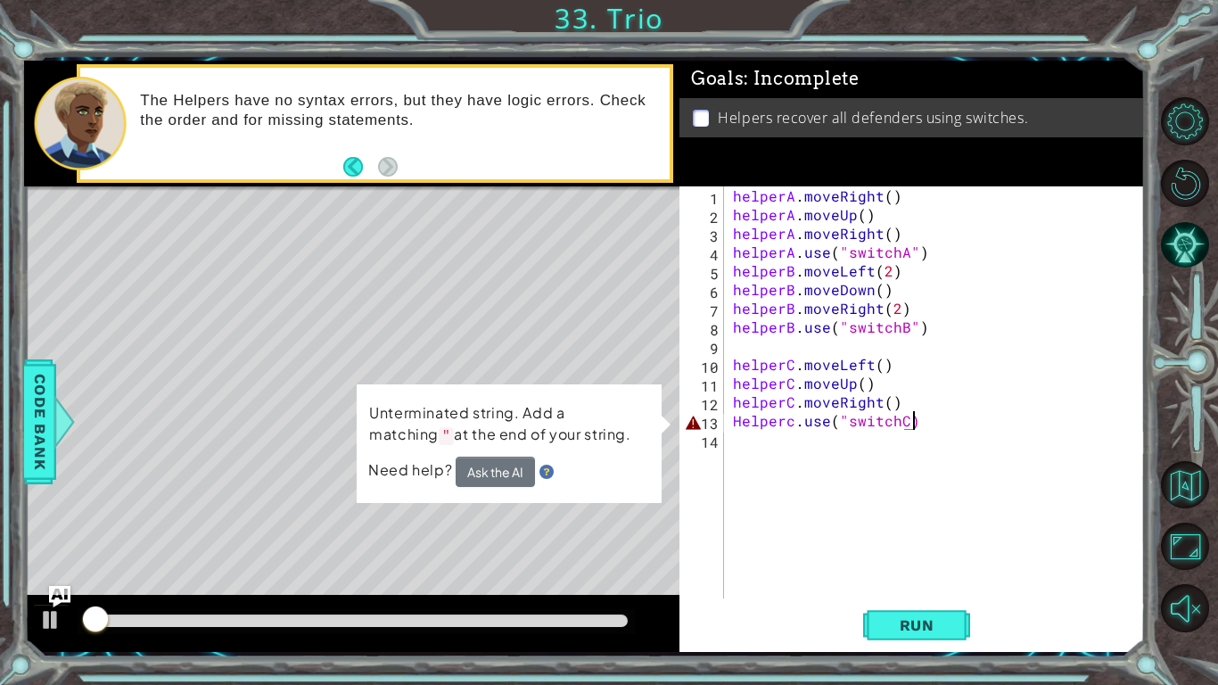
click at [900, 421] on div "helperA . moveRight ( ) helperA . moveUp ( ) helperA . moveRight ( ) helperA . …" at bounding box center [939, 410] width 420 height 449
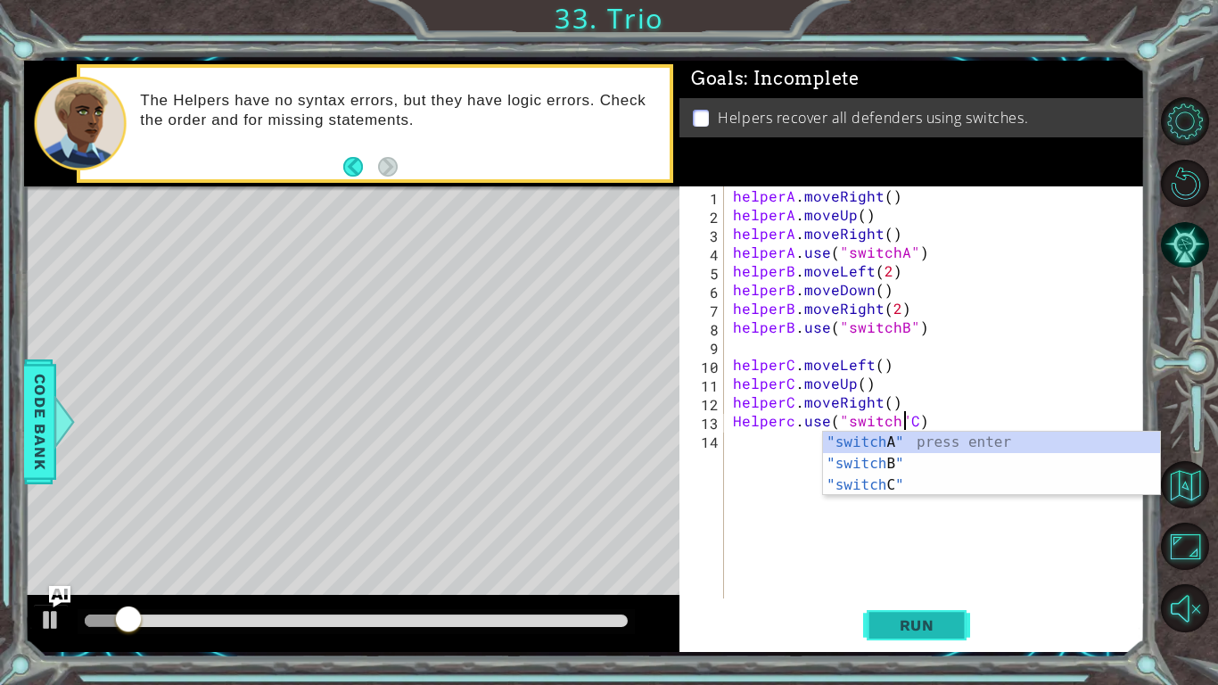
click at [909, 576] on span "Run" at bounding box center [917, 625] width 70 height 18
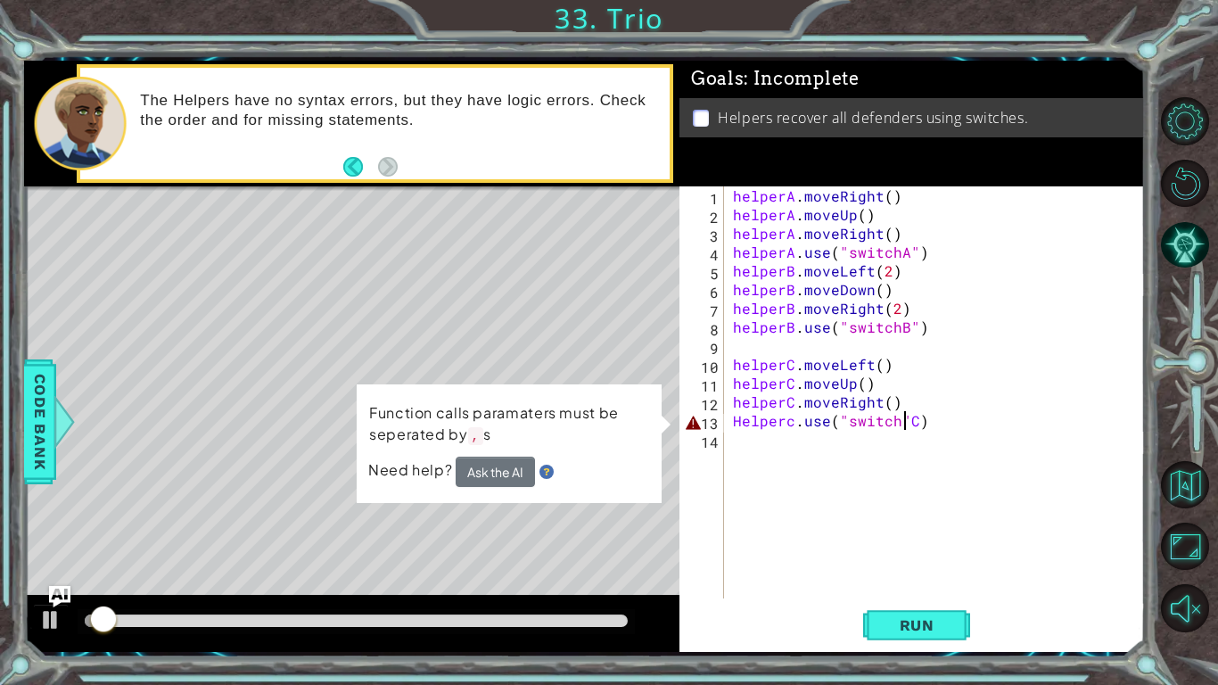
click at [914, 420] on div "helperA . moveRight ( ) helperA . moveUp ( ) helperA . moveRight ( ) helperA . …" at bounding box center [939, 410] width 420 height 449
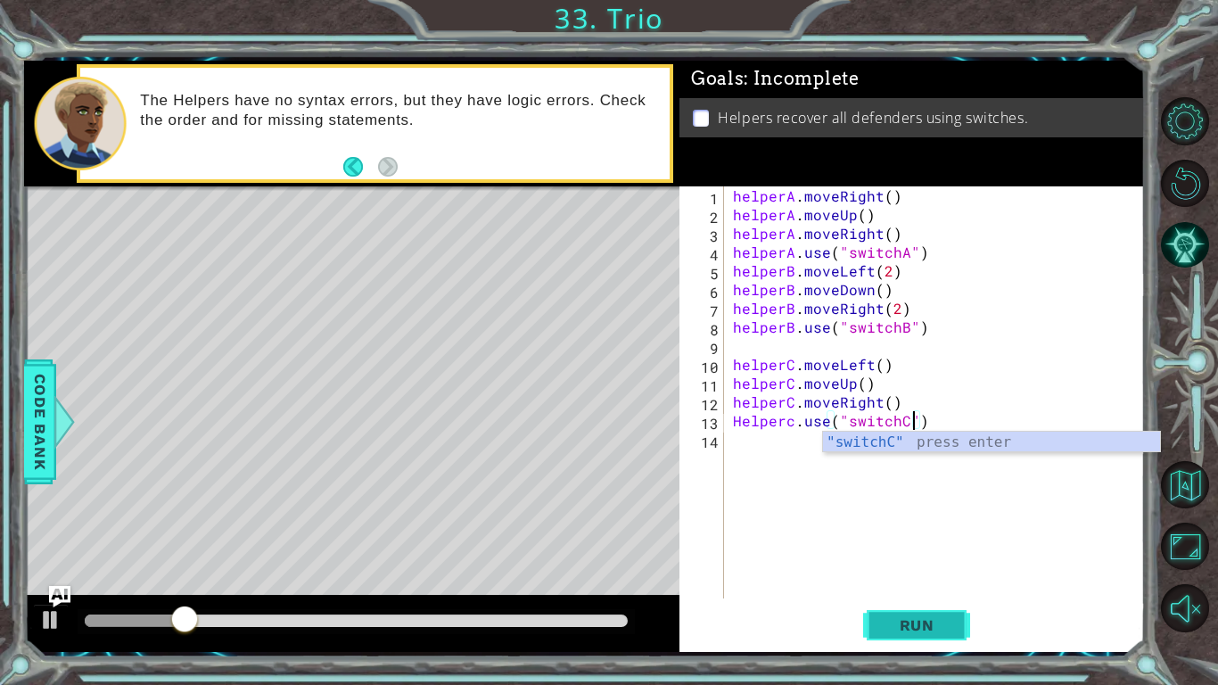
click at [900, 576] on span "Run" at bounding box center [917, 625] width 70 height 18
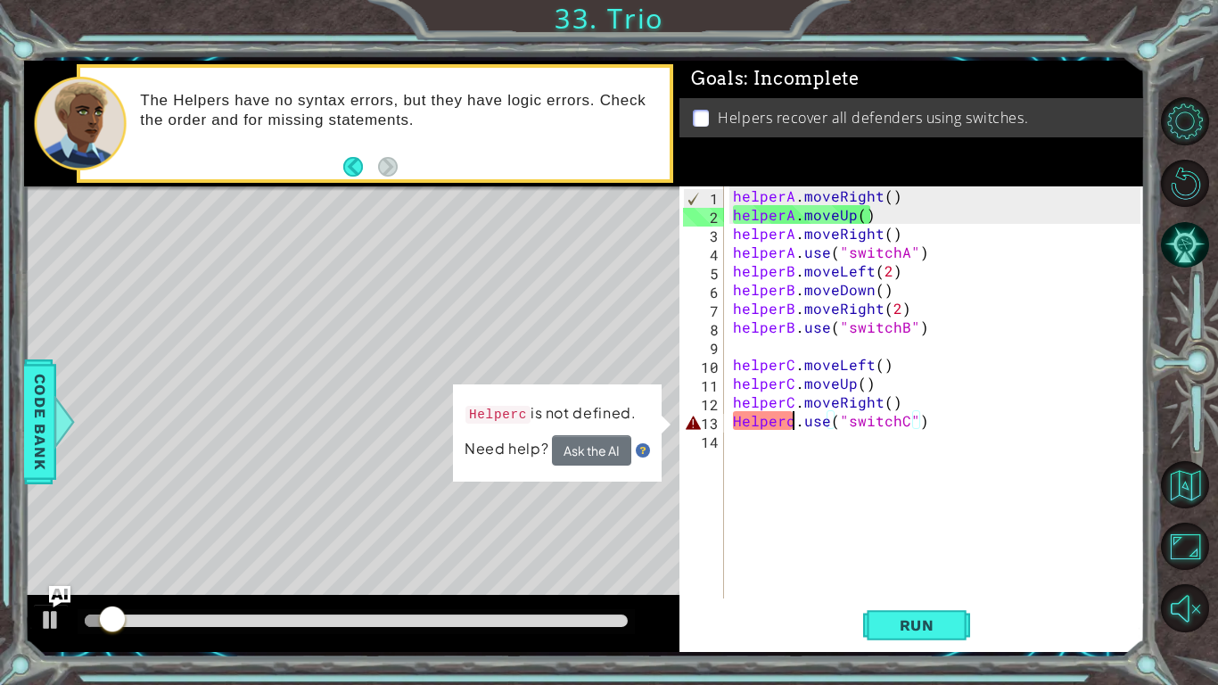
click at [791, 423] on div "helperA . moveRight ( ) helperA . moveUp ( ) helperA . moveRight ( ) helperA . …" at bounding box center [939, 410] width 420 height 449
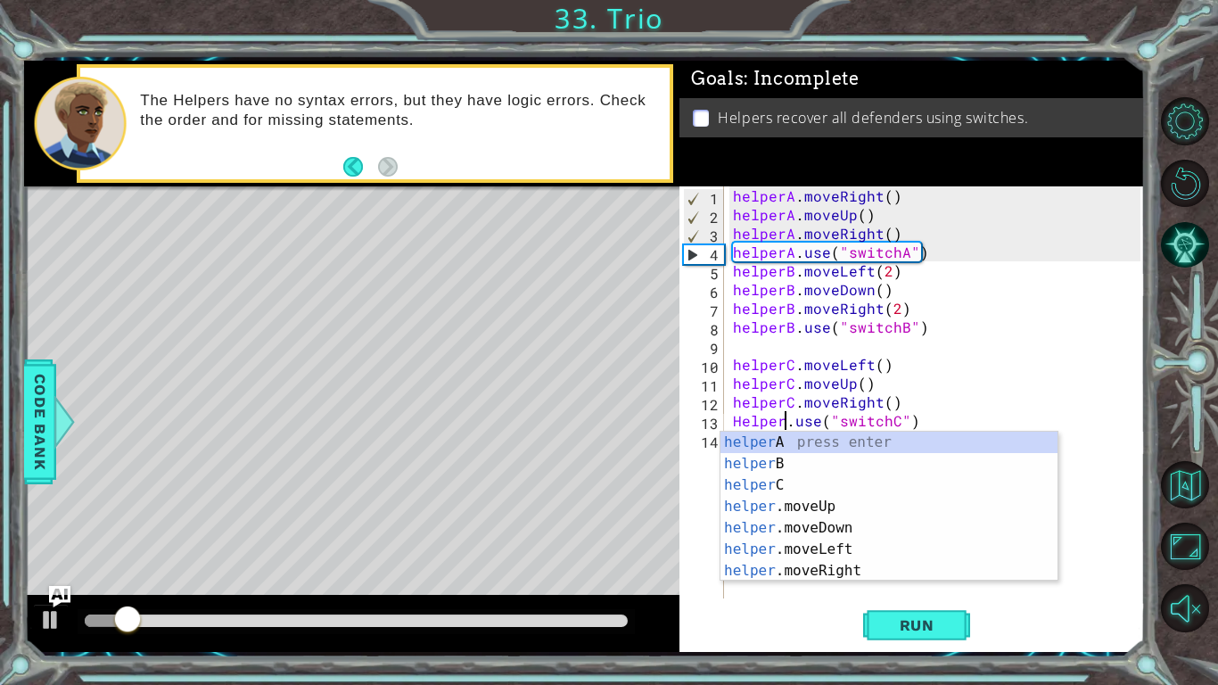
scroll to position [0, 4]
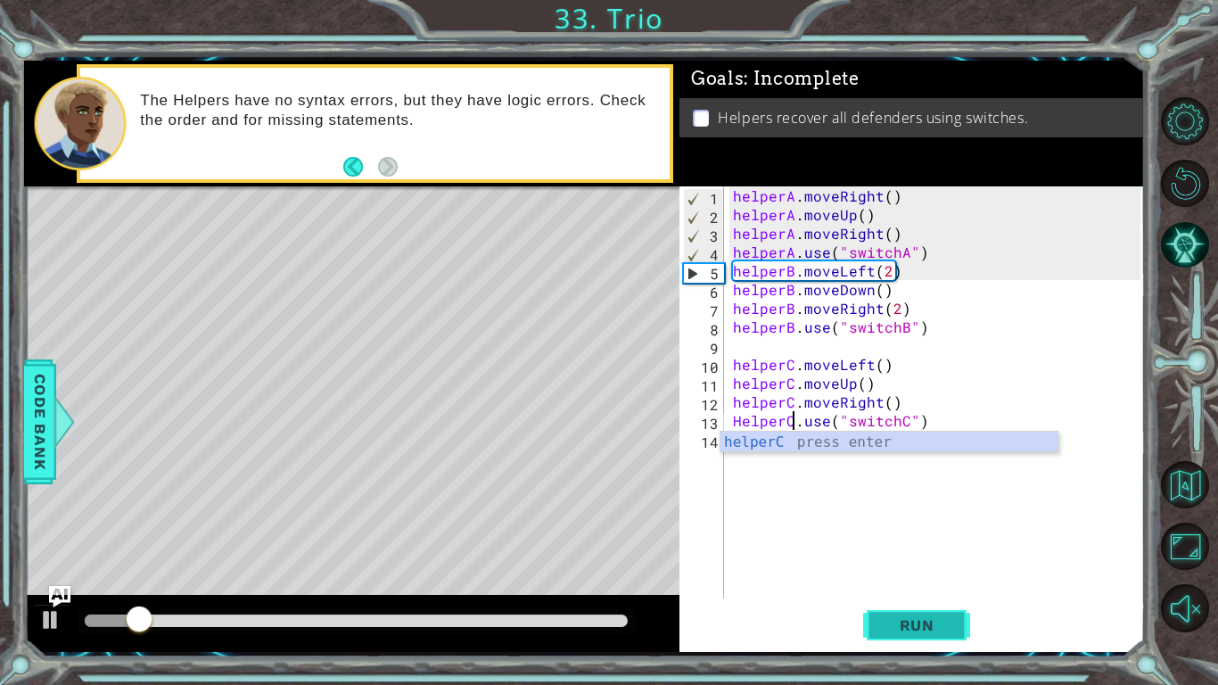
click at [885, 576] on button "Run" at bounding box center [916, 625] width 107 height 46
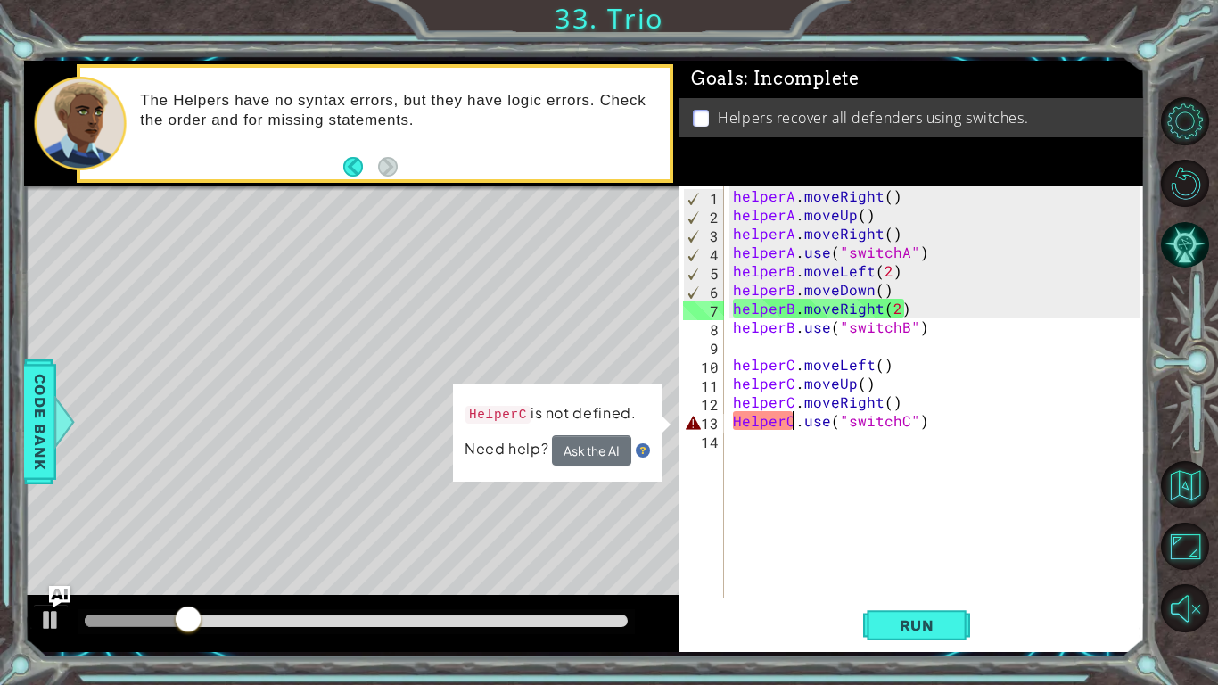
click at [731, 424] on div "helperA . moveRight ( ) helperA . moveUp ( ) helperA . moveRight ( ) helperA . …" at bounding box center [939, 410] width 420 height 449
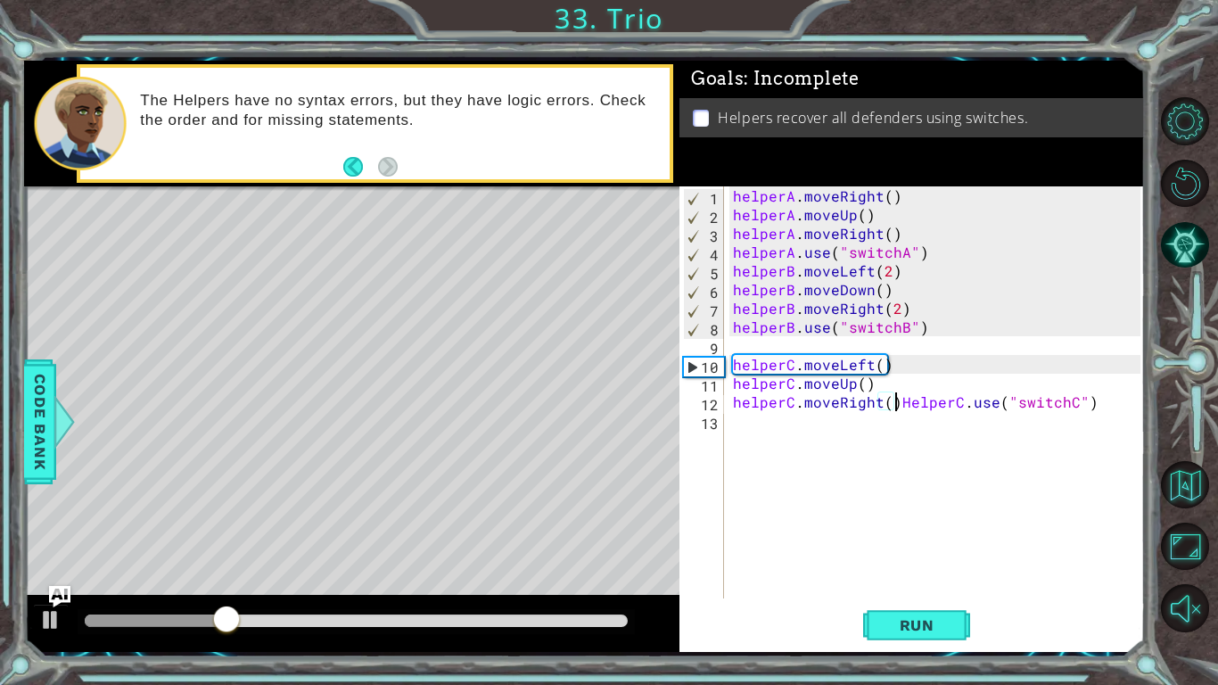
type textarea "HelperC.use("switchC")"
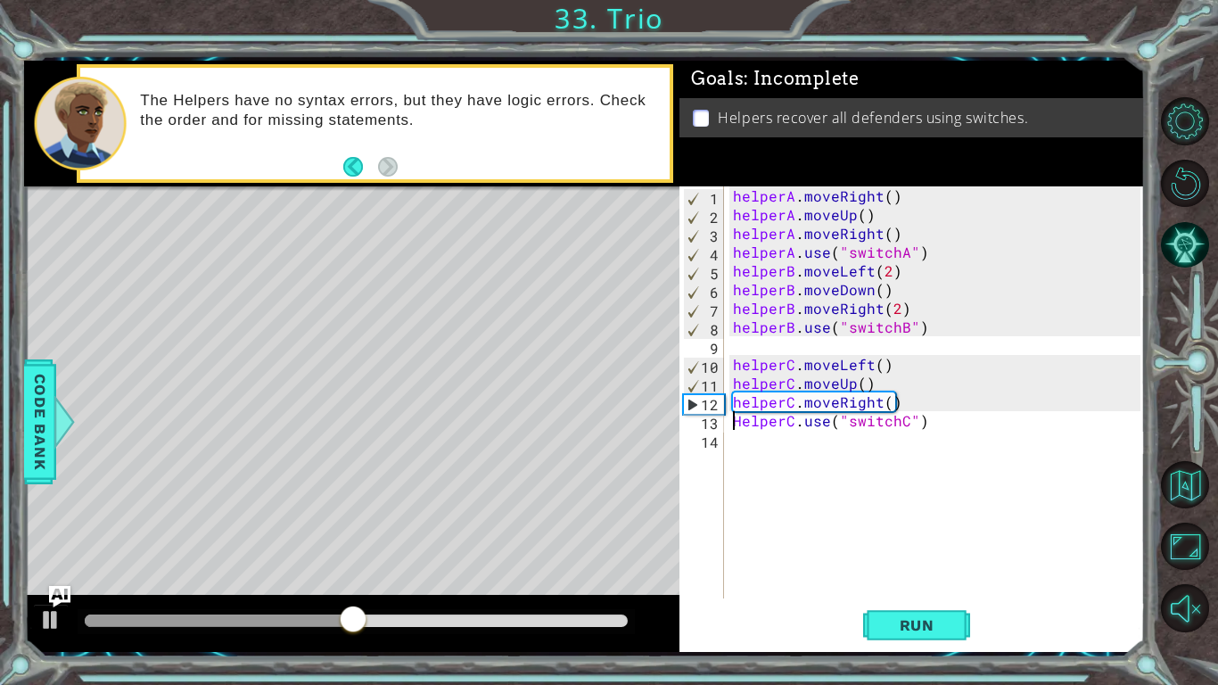
click at [916, 423] on div "helperA . moveRight ( ) helperA . moveUp ( ) helperA . moveRight ( ) helperA . …" at bounding box center [939, 410] width 420 height 449
drag, startPoint x: 935, startPoint y: 427, endPoint x: 733, endPoint y: 422, distance: 201.6
click at [733, 422] on div "helperA . moveRight ( ) helperA . moveUp ( ) helperA . moveRight ( ) helperA . …" at bounding box center [939, 410] width 420 height 449
type textarea "j"
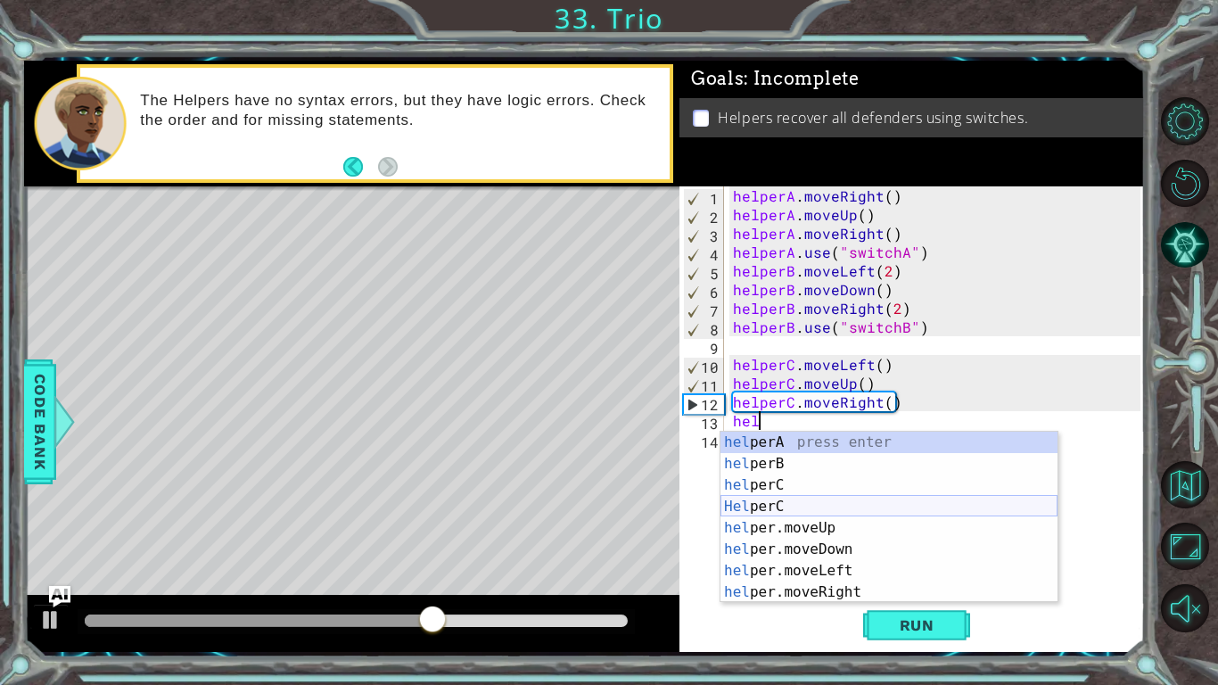
click at [767, 508] on div "hel perA press enter hel perB press enter hel perC press enter Hel perC press e…" at bounding box center [889, 539] width 337 height 214
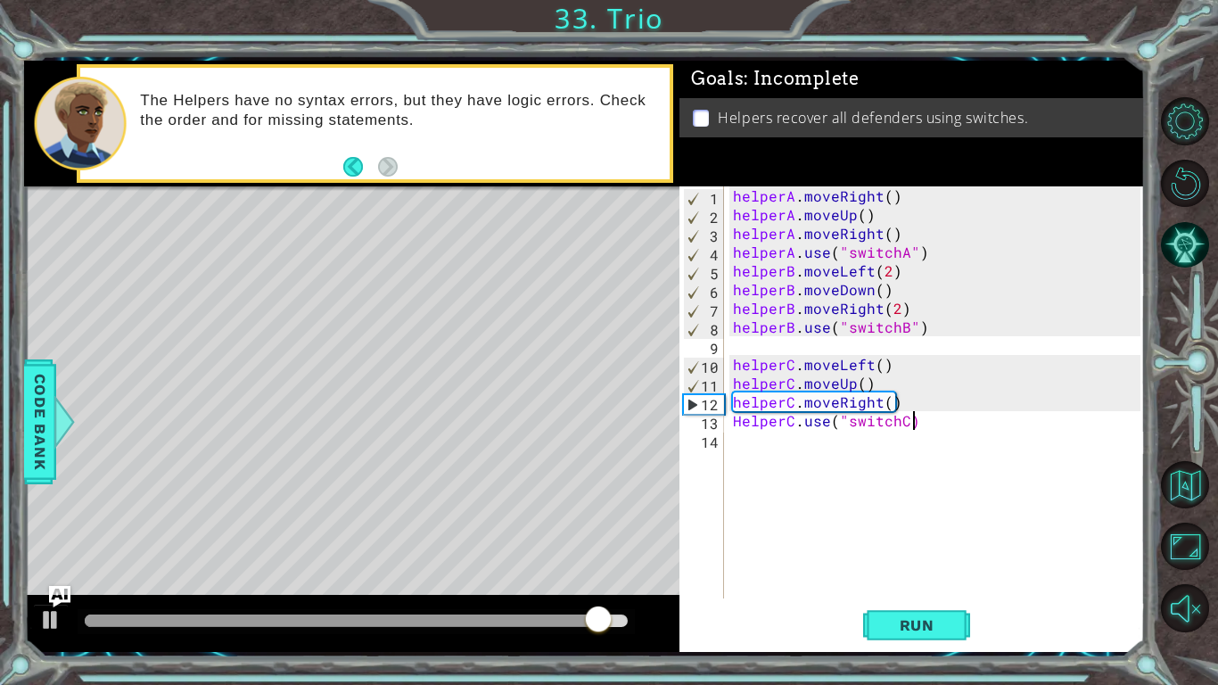
scroll to position [0, 10]
click at [895, 576] on span "Run" at bounding box center [917, 625] width 70 height 18
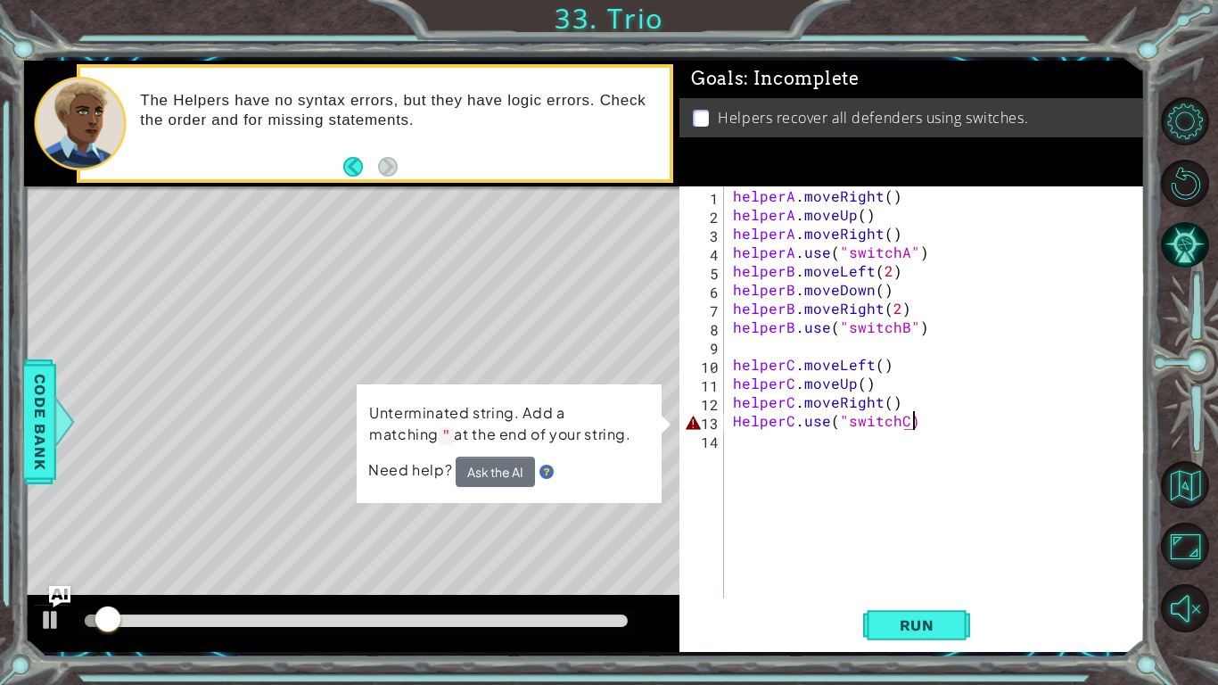
click at [941, 420] on div "helperA . moveRight ( ) helperA . moveUp ( ) helperA . moveRight ( ) helperA . …" at bounding box center [939, 410] width 420 height 449
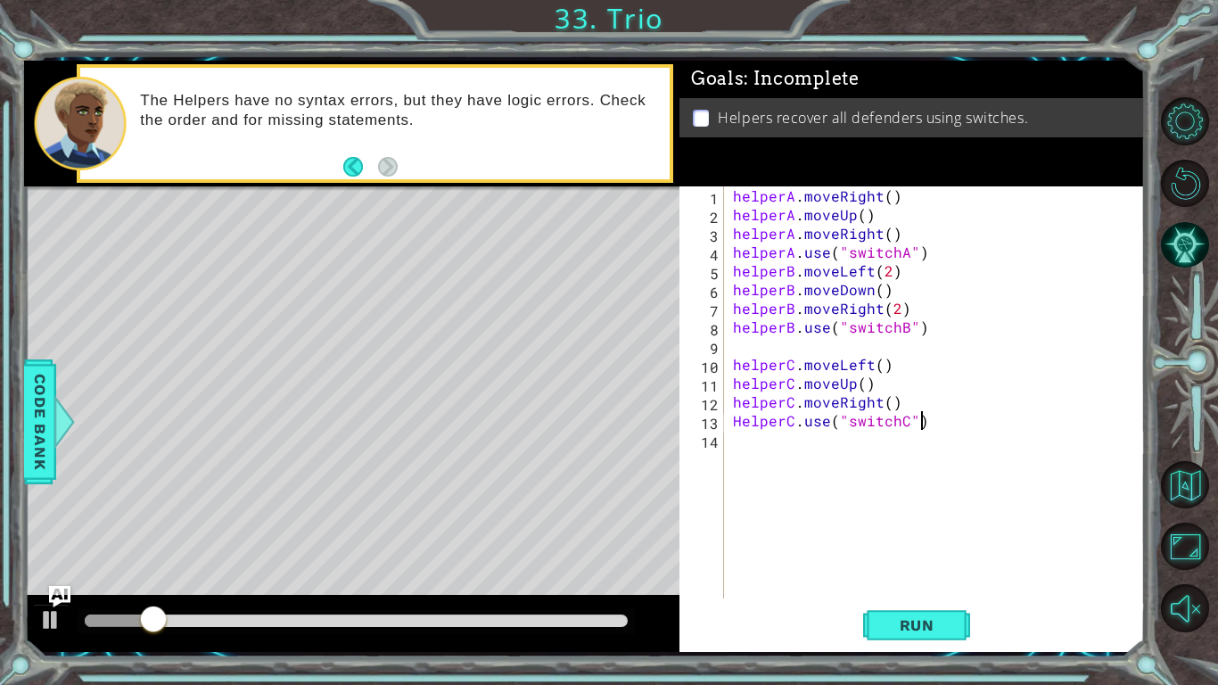
scroll to position [0, 11]
click at [910, 576] on button "Run" at bounding box center [916, 625] width 107 height 46
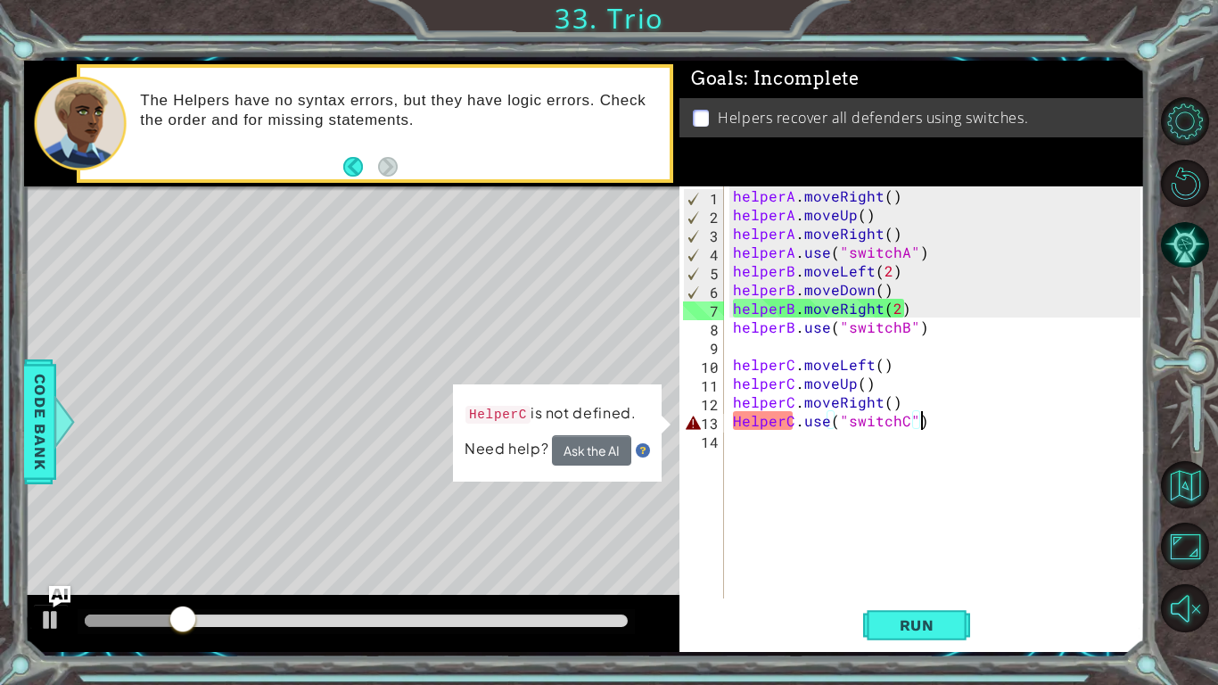
click at [742, 423] on div "helperA . moveRight ( ) helperA . moveUp ( ) helperA . moveRight ( ) helperA . …" at bounding box center [939, 410] width 420 height 449
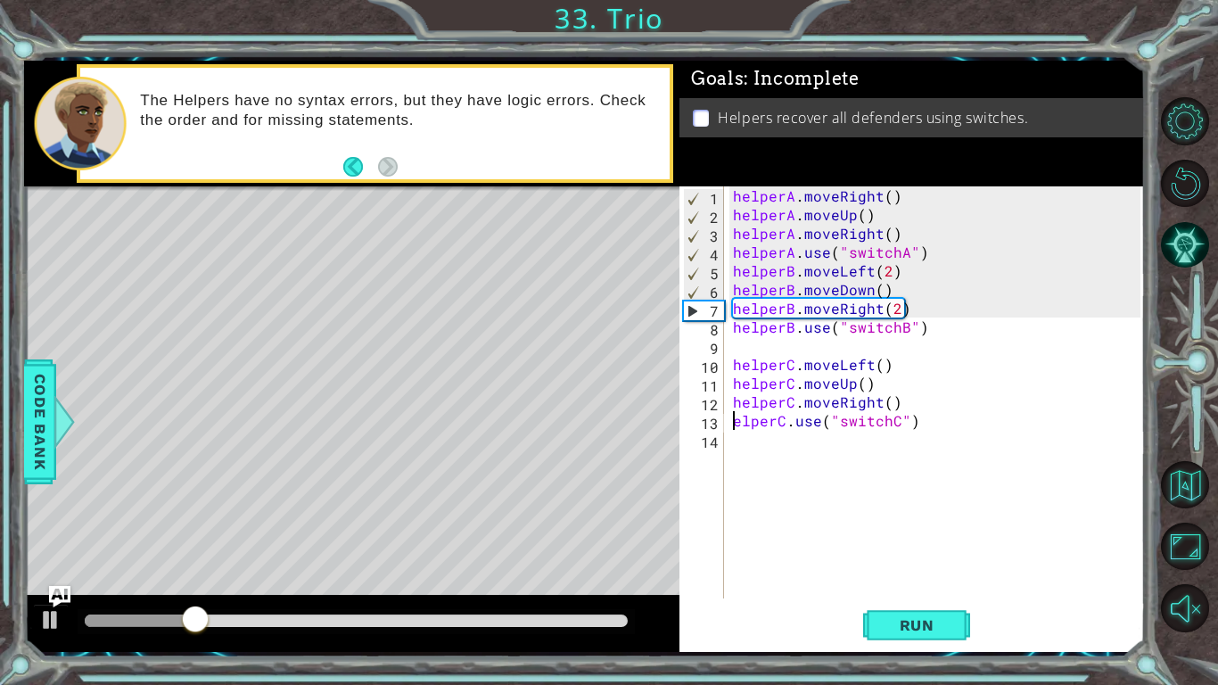
scroll to position [0, 0]
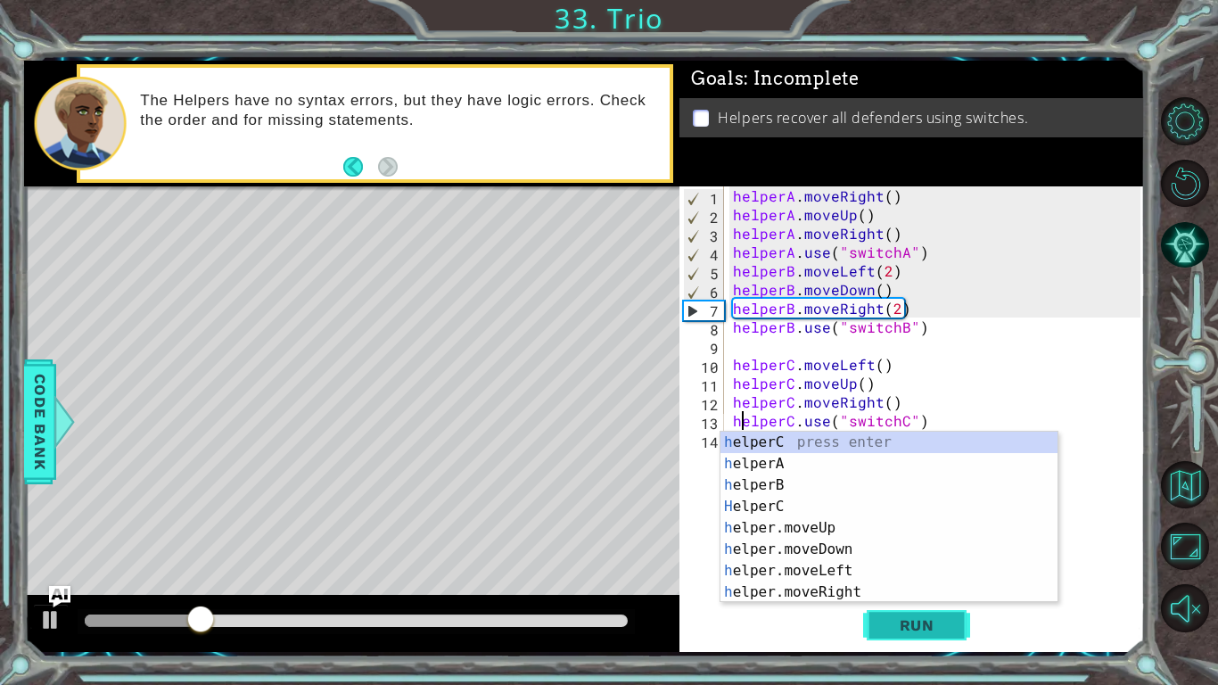
type textarea "helperC.use("switchC")"
click at [944, 576] on button "Run" at bounding box center [916, 625] width 107 height 46
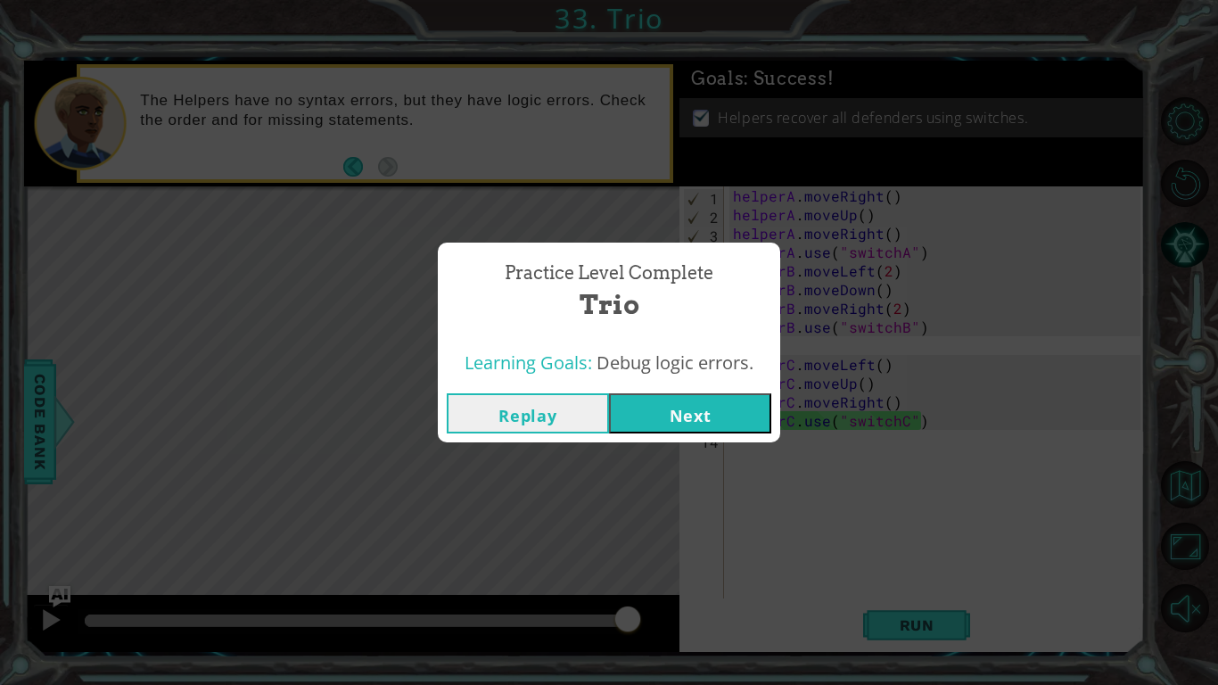
click at [735, 418] on button "Next" at bounding box center [690, 413] width 162 height 40
